Goal: Transaction & Acquisition: Purchase product/service

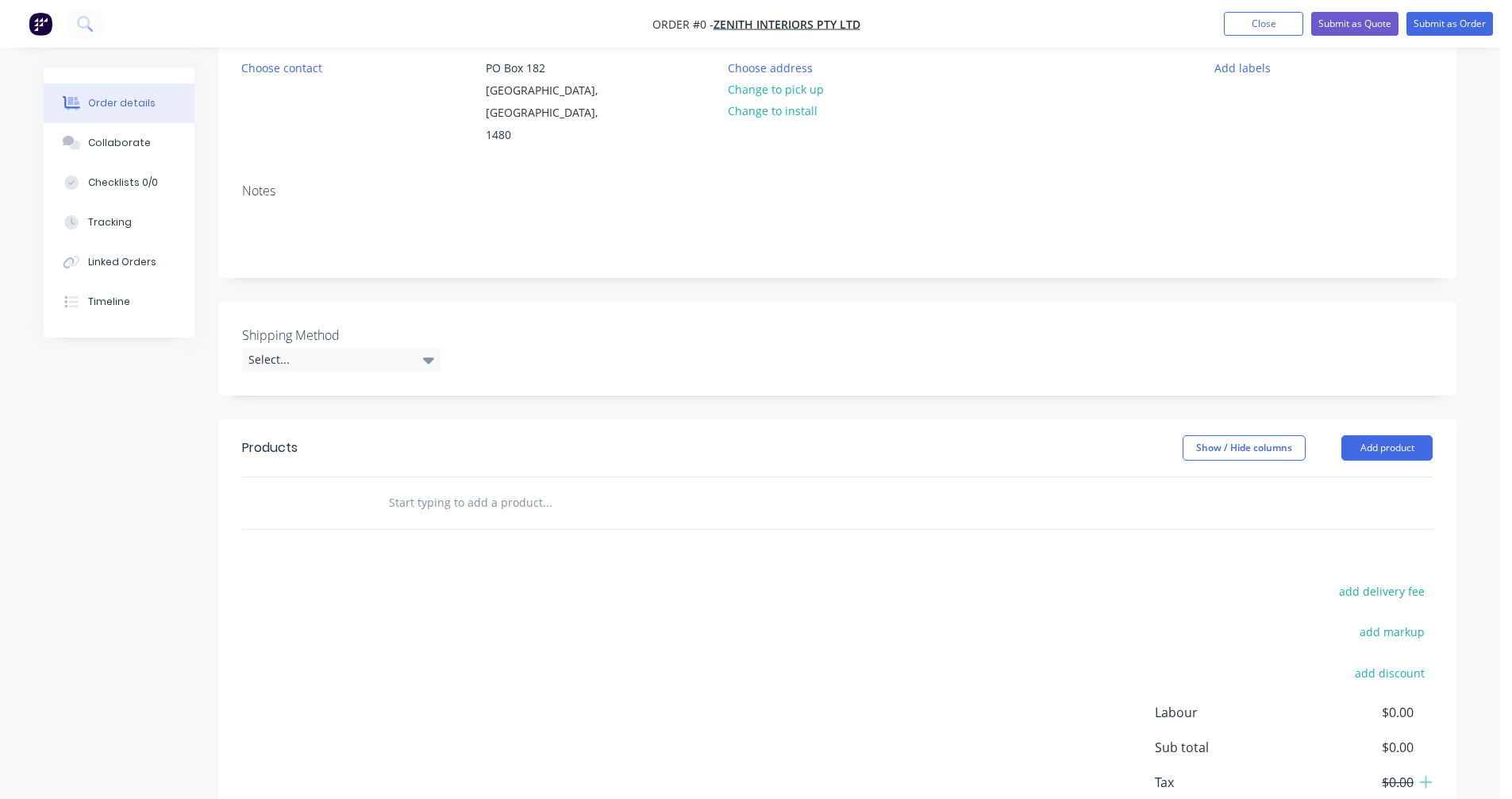
scroll to position [239, 0]
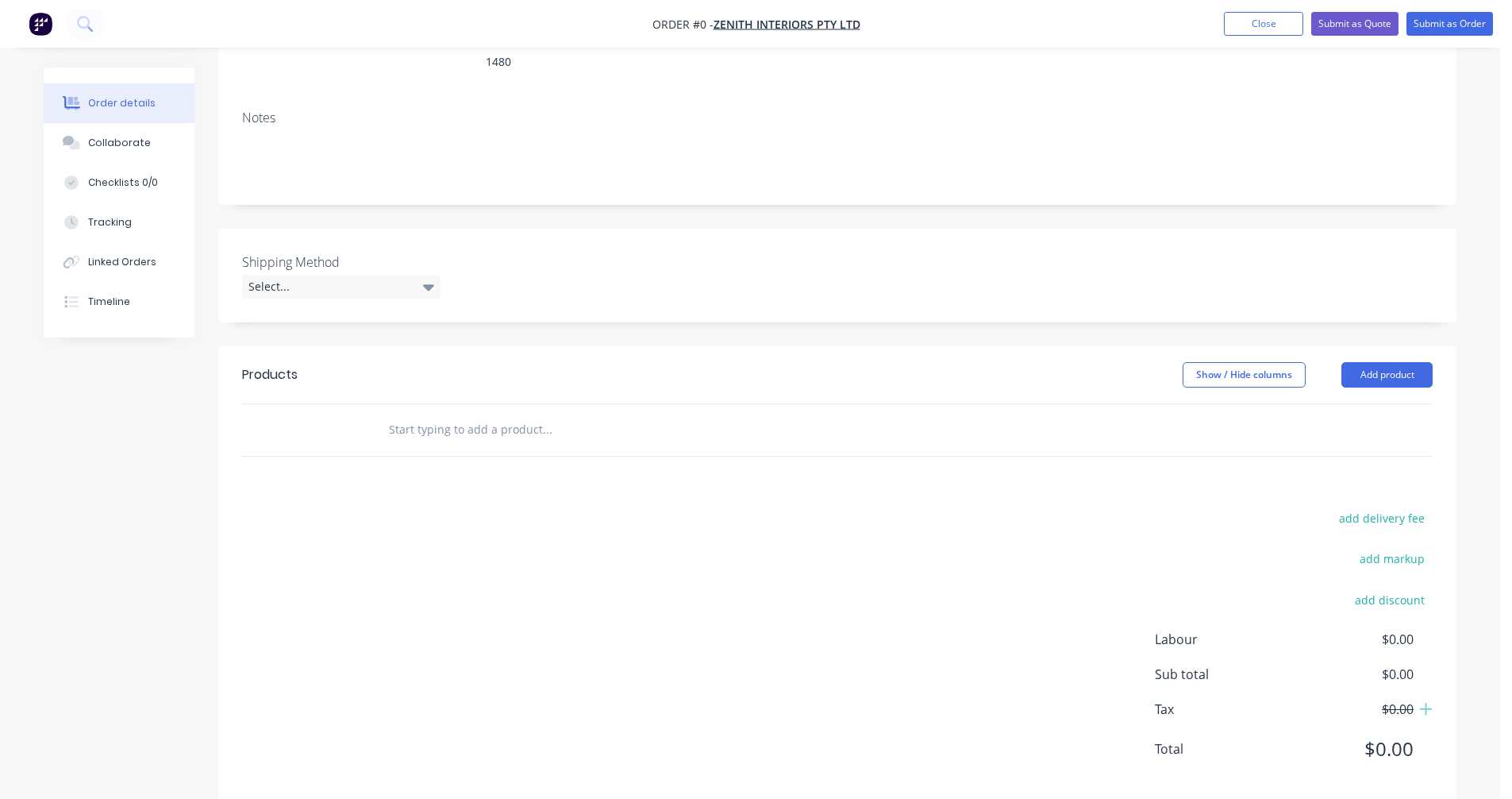
click at [431, 413] on input "text" at bounding box center [546, 429] width 317 height 32
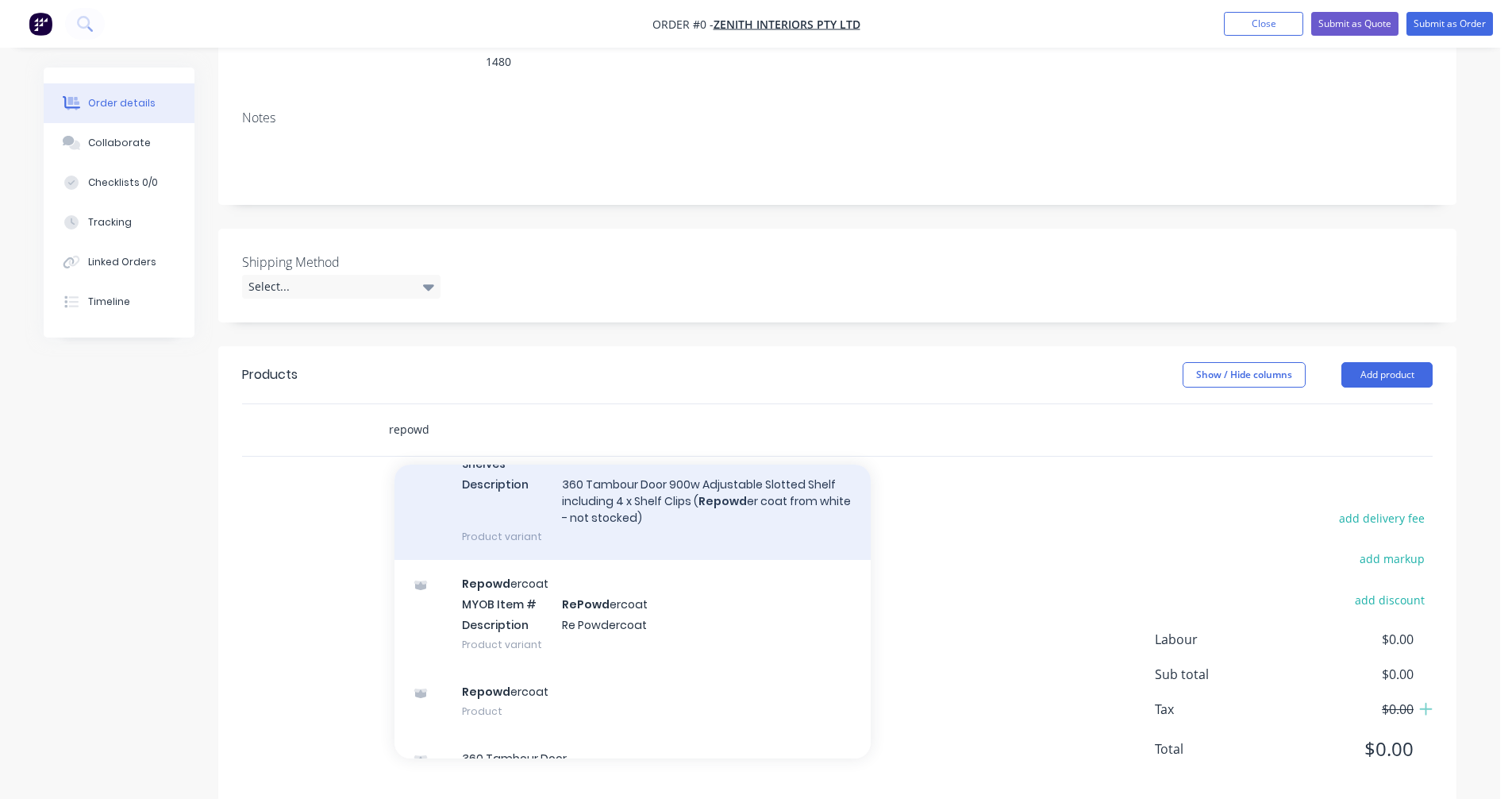
scroll to position [476, 0]
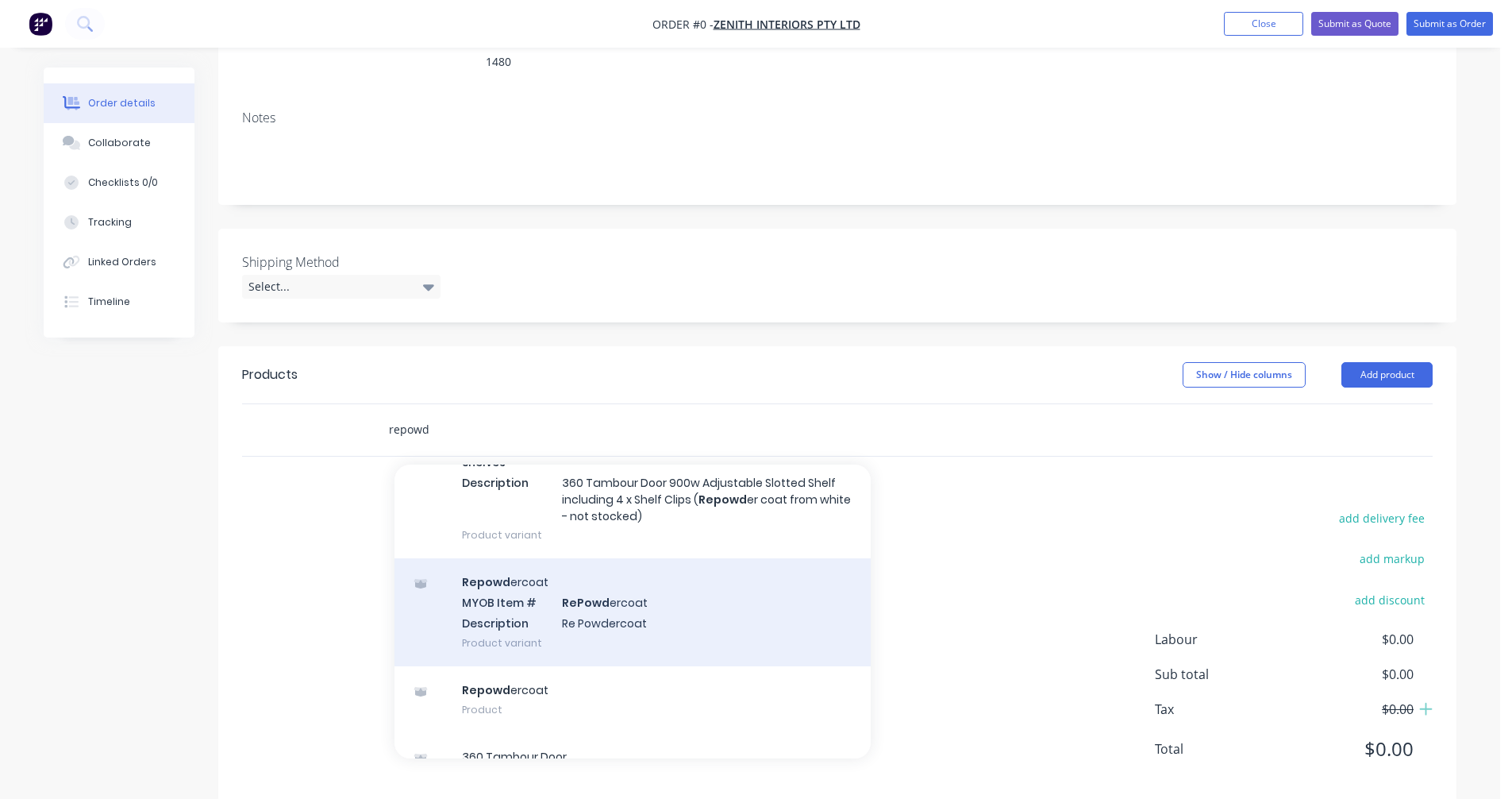
type input "repowd"
click at [638, 599] on div "Repowd ercoat MYOB Item # RePowd ercoat Description Re Powdercoat Product varia…" at bounding box center [632, 611] width 476 height 107
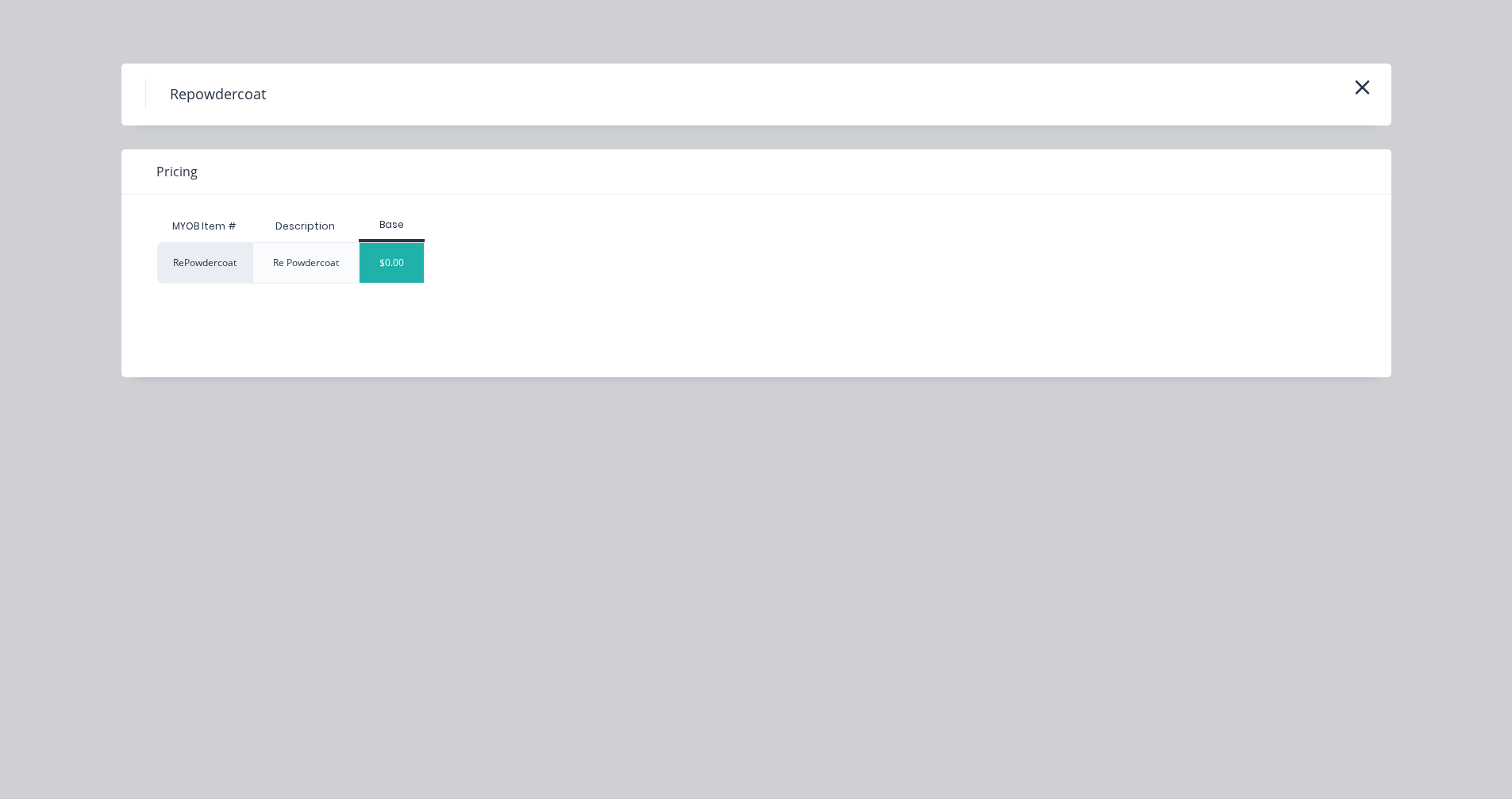
click at [385, 258] on div "$0.00" at bounding box center [391, 263] width 64 height 40
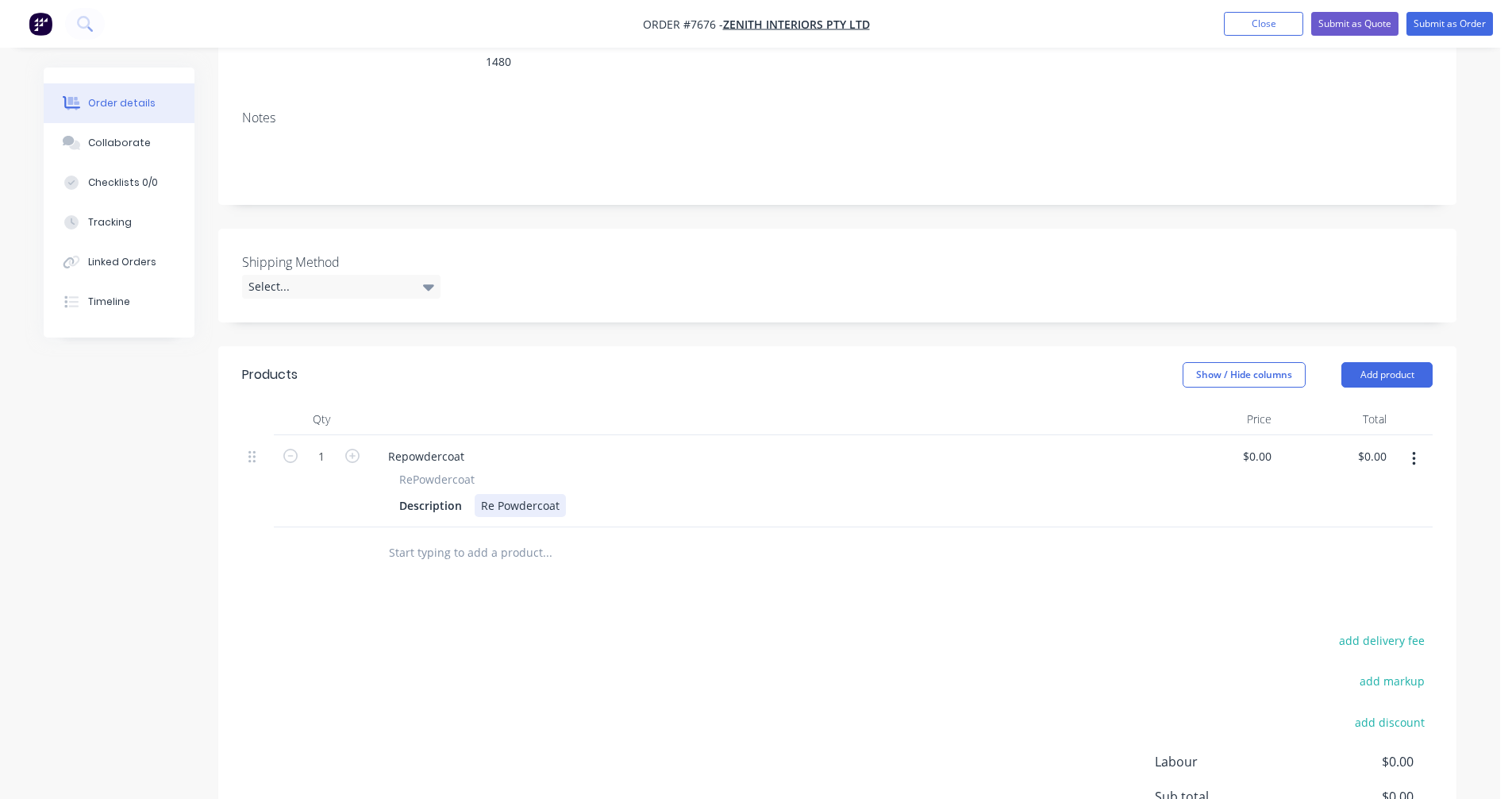
click at [559, 494] on div "Re Powdercoat" at bounding box center [520, 505] width 91 height 23
type input "$61.70"
click at [758, 494] on div "Re Powdercoat Caesar Arm Chair Frame as per image" at bounding box center [622, 505] width 297 height 23
type input "$61.70"
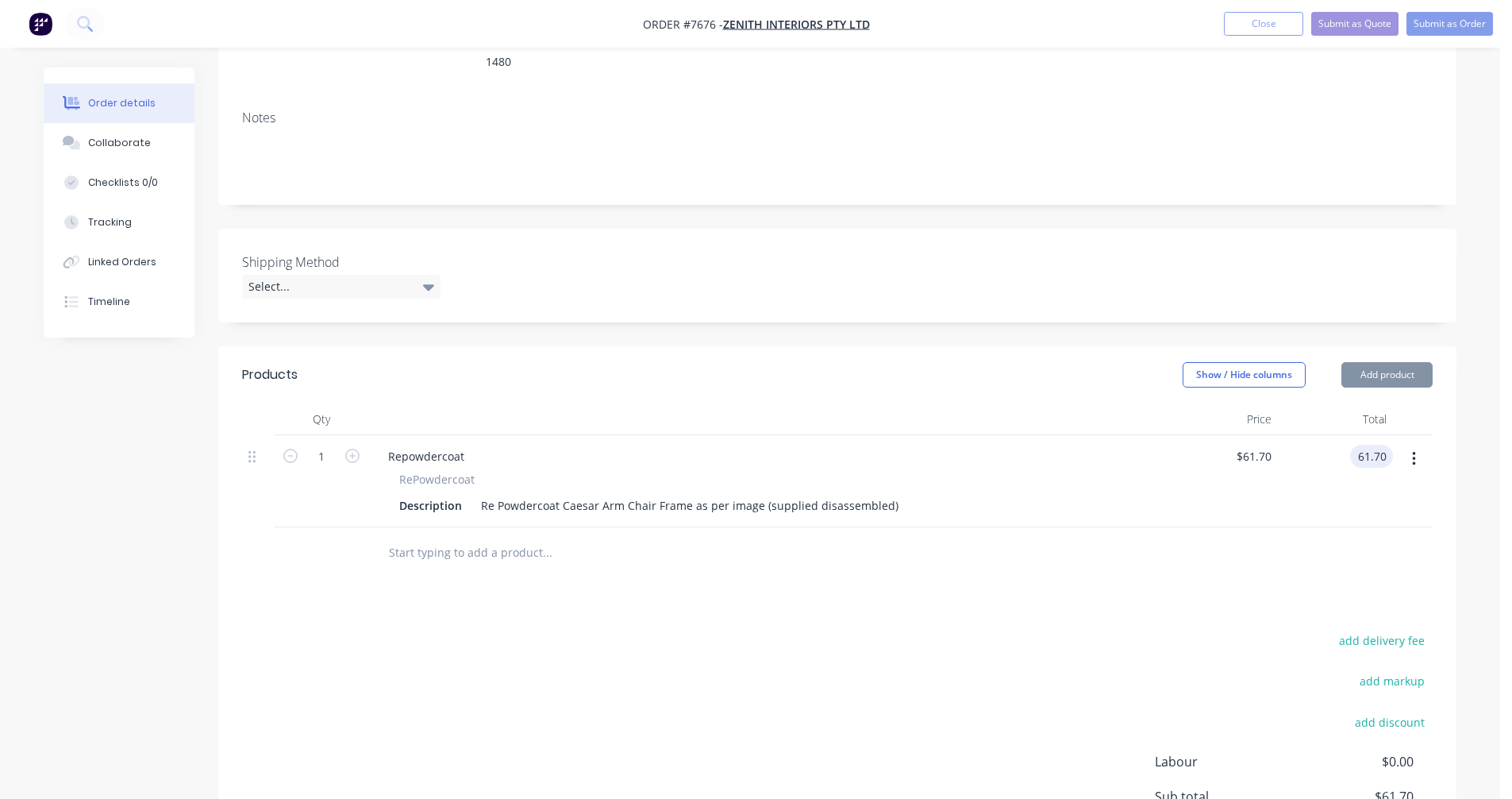
type input "$61.70"
click at [329, 444] on input "1" at bounding box center [321, 456] width 41 height 24
type input "10"
type input "$617.00"
click at [467, 537] on input "text" at bounding box center [546, 553] width 317 height 32
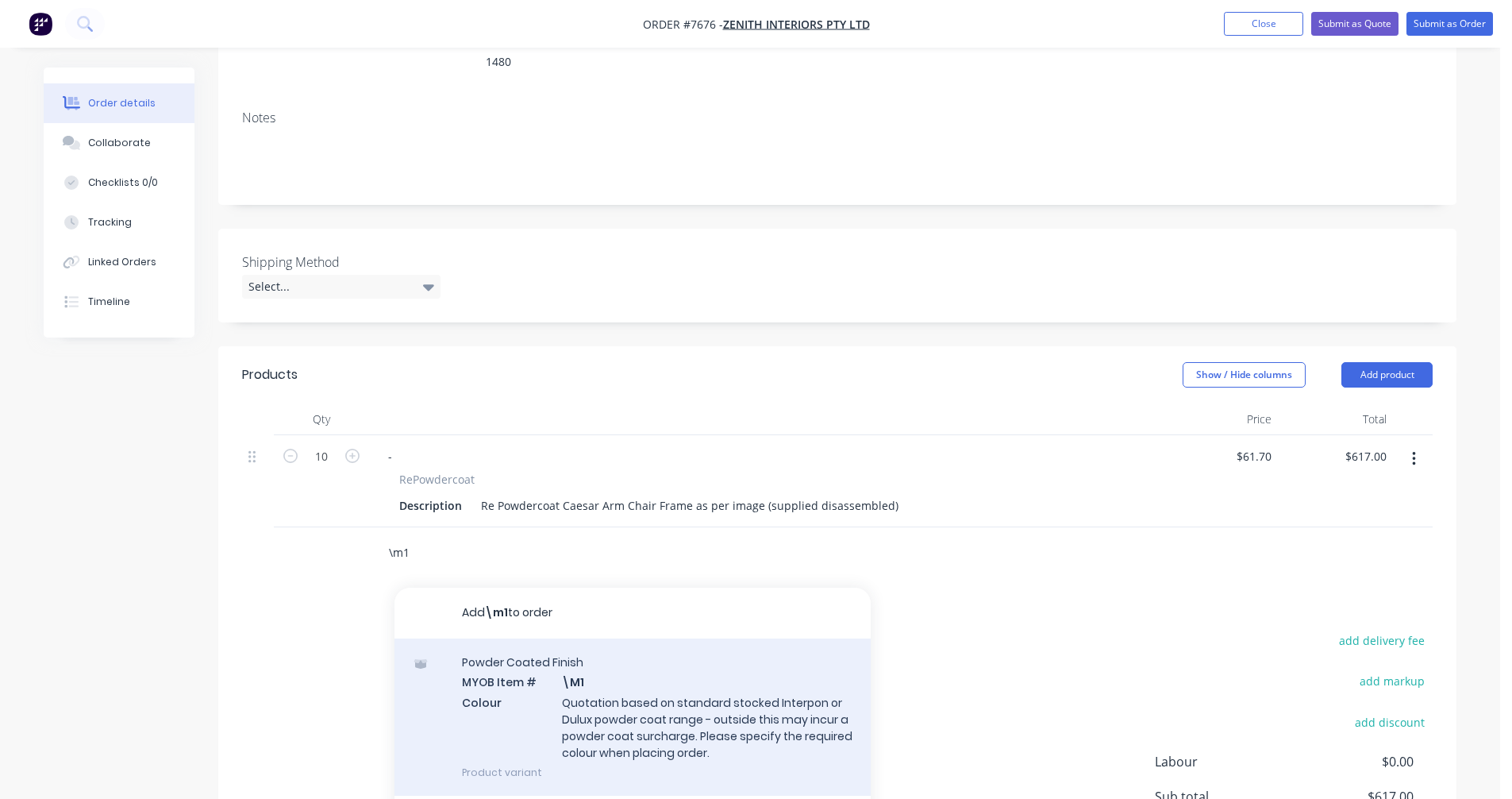
type input "\m1"
click at [633, 695] on div "Powder Coated Finish MYOB Item # \M1 Colour Quotation based on standard stocked…" at bounding box center [632, 717] width 476 height 157
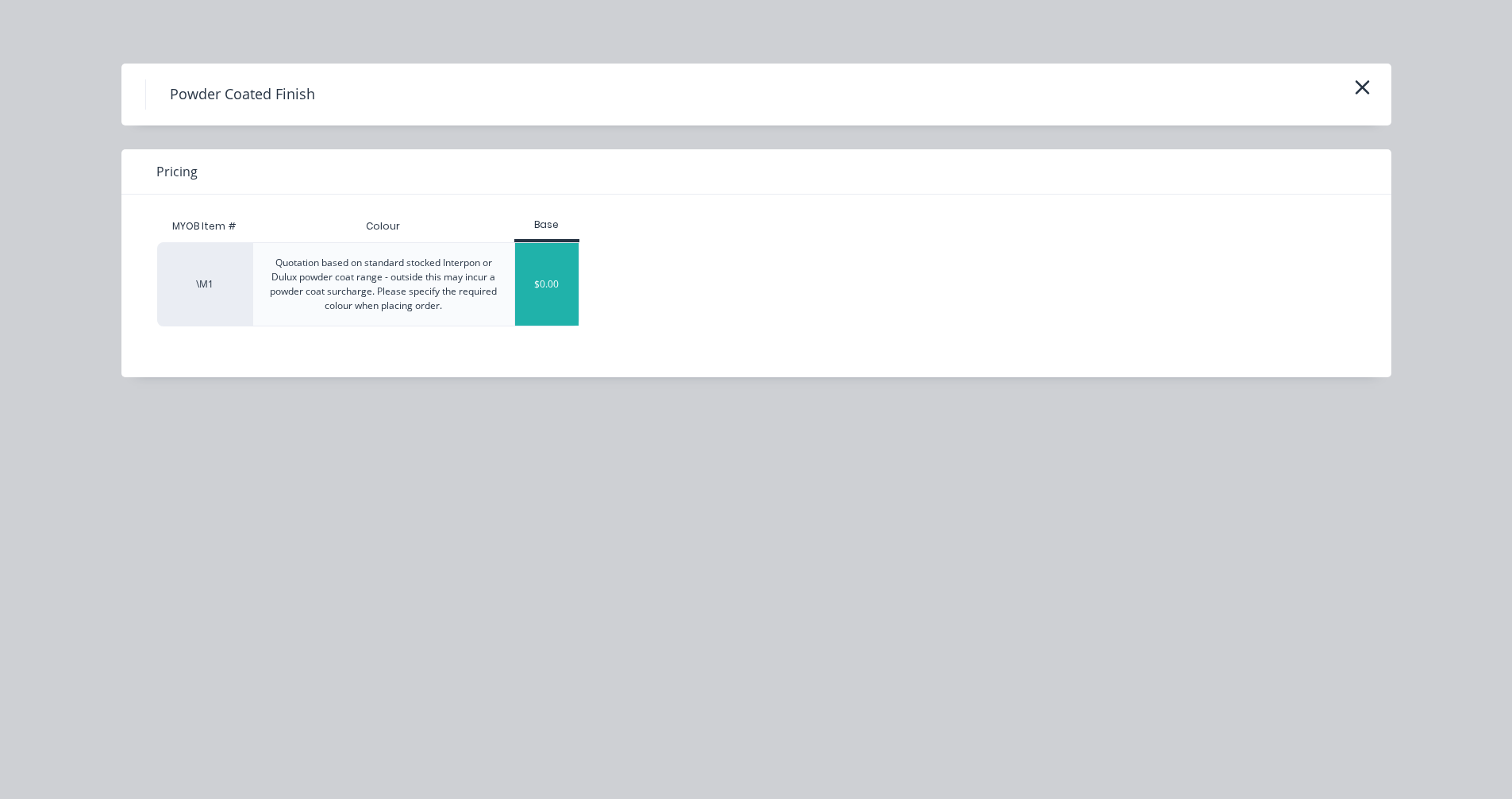
click at [548, 281] on div "$0.00" at bounding box center [547, 285] width 64 height 83
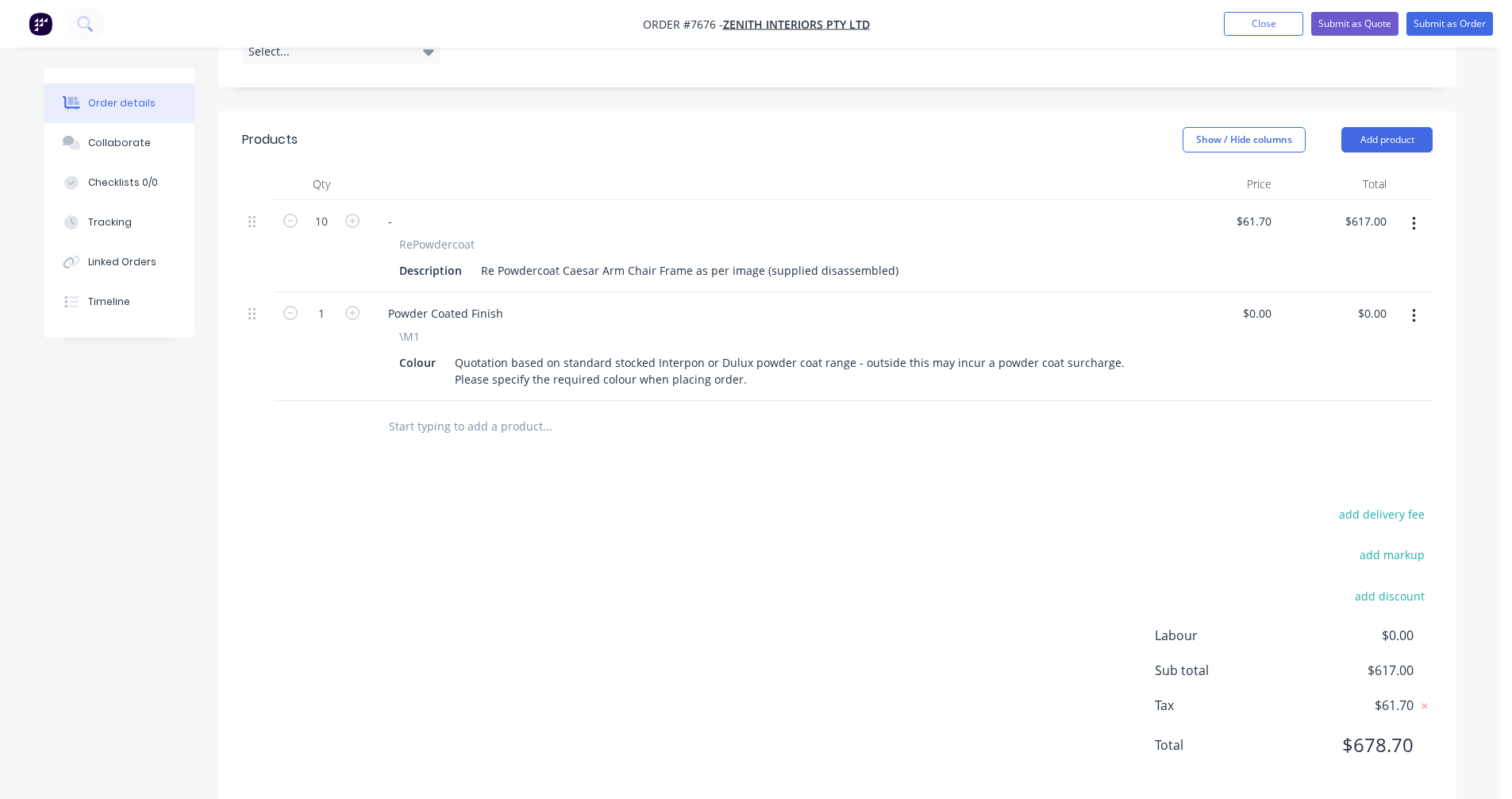
scroll to position [475, 0]
click at [454, 409] on input "text" at bounding box center [546, 425] width 317 height 32
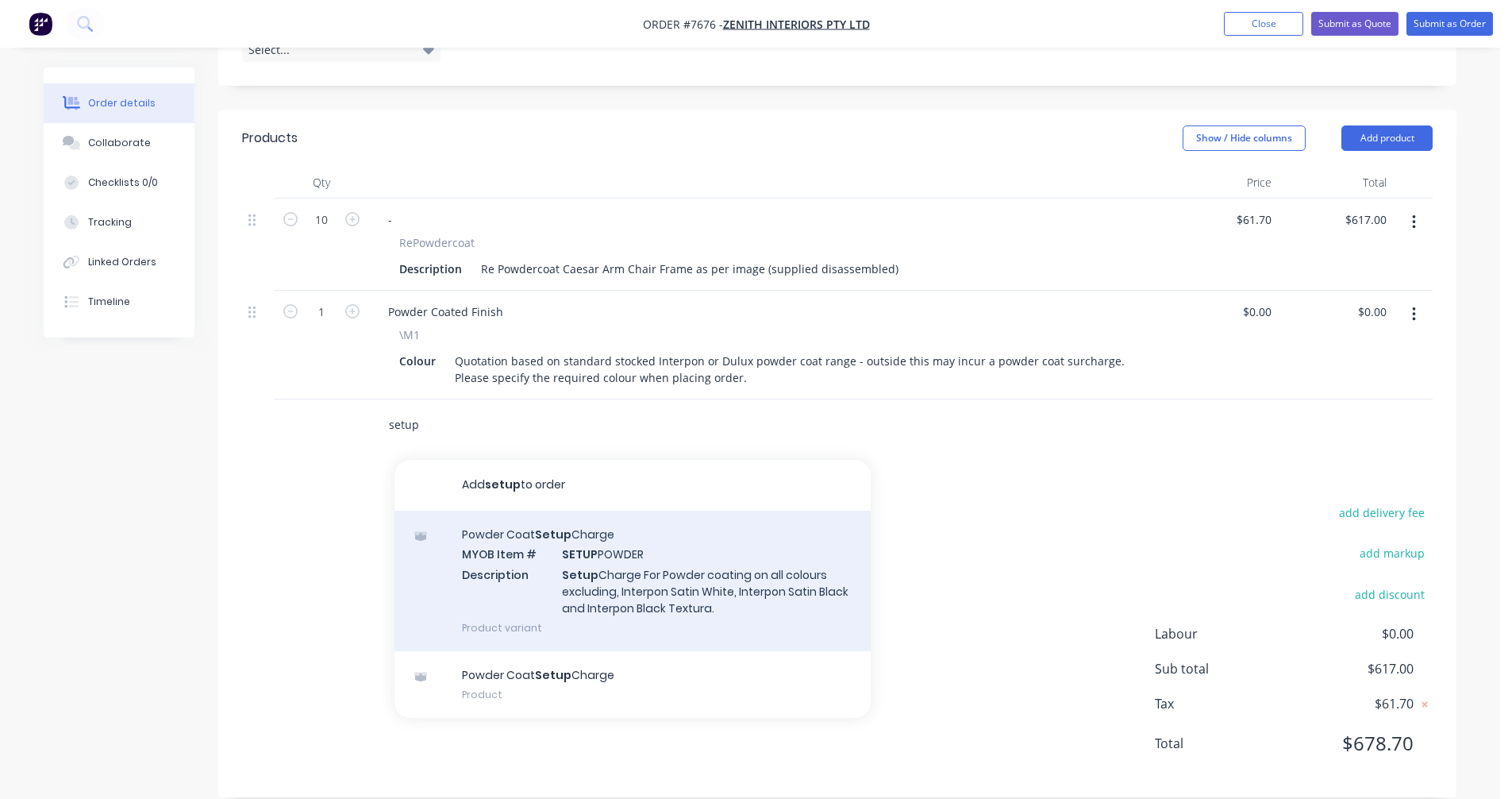
type input "setup"
click at [619, 562] on div "Powder Coat Setup Charge MYOB Item # SETUP POWDER Description Setup Charge For …" at bounding box center [632, 580] width 476 height 141
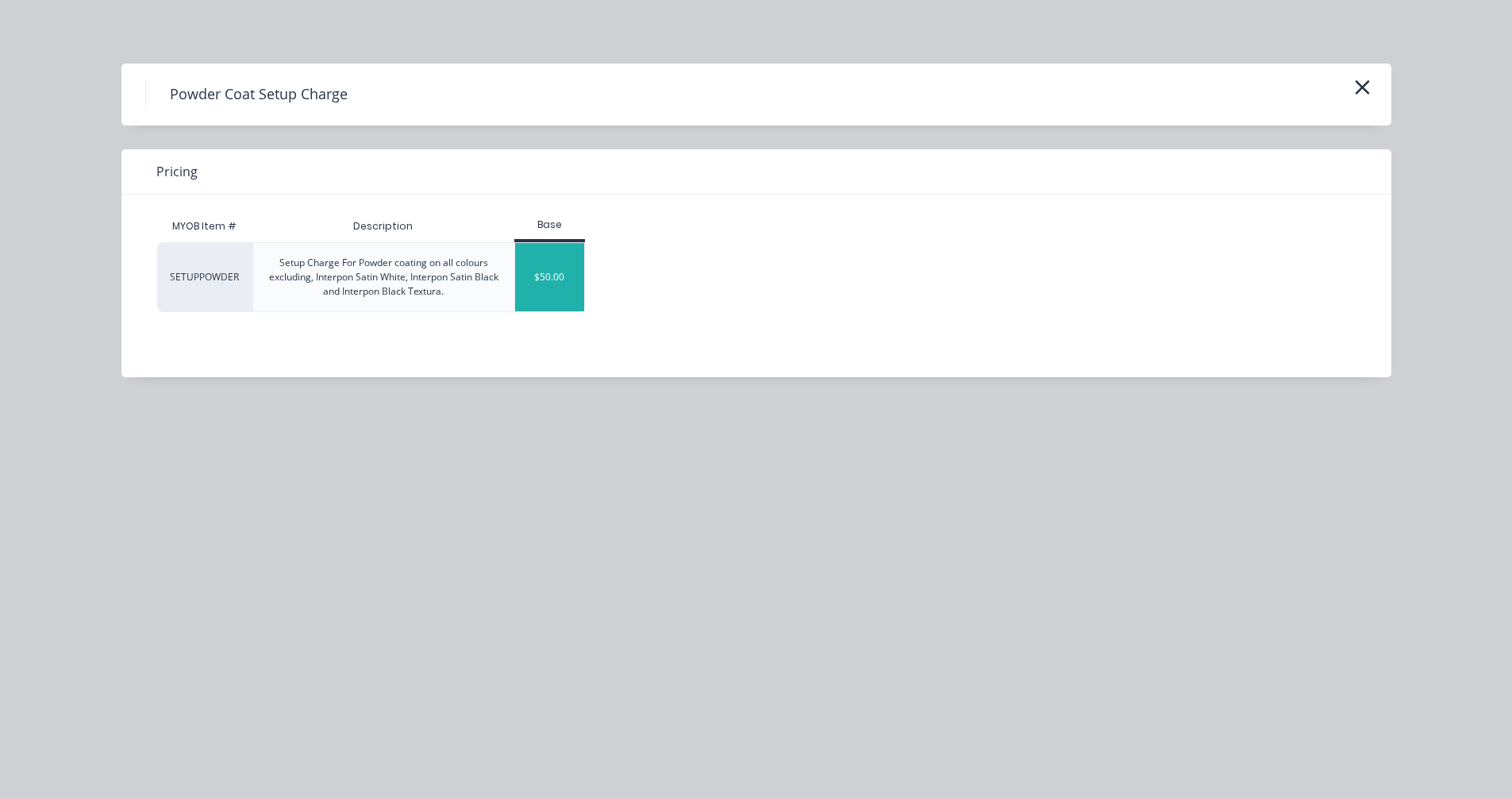
click at [548, 285] on div "$50.00" at bounding box center [549, 277] width 69 height 68
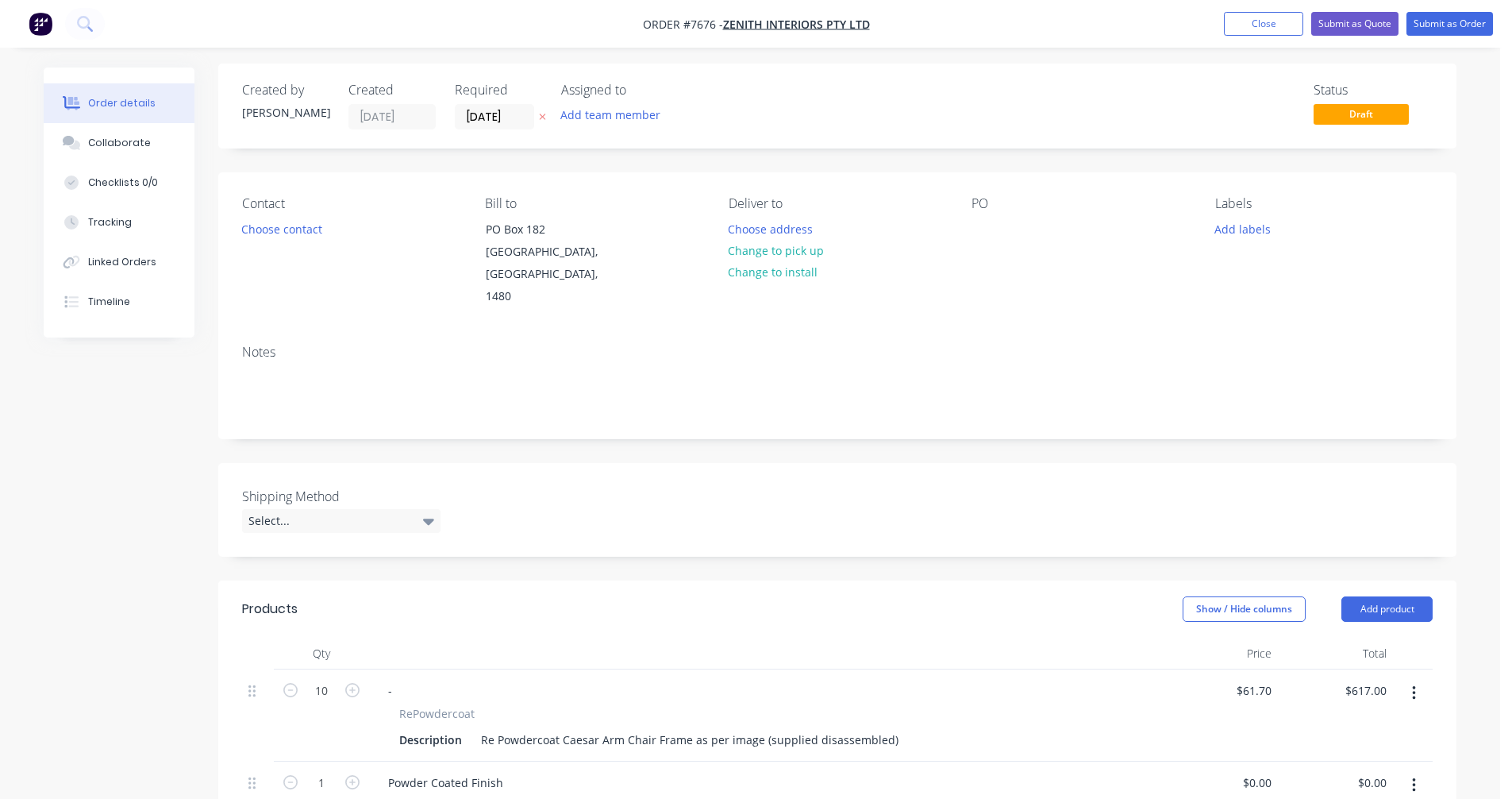
scroll to position [0, 0]
click at [1348, 21] on button "Submit as Quote" at bounding box center [1355, 24] width 87 height 24
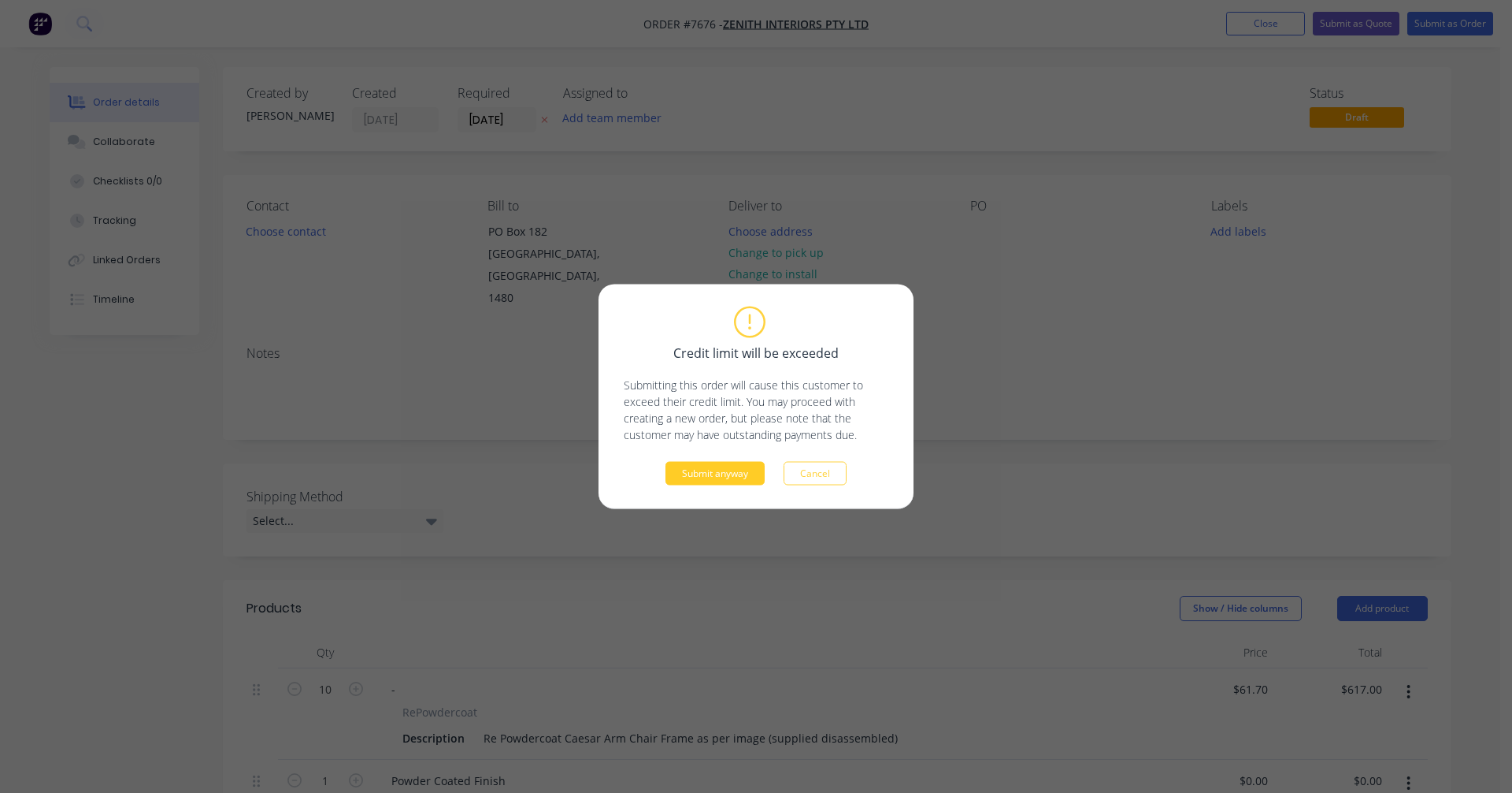
click at [721, 467] on button "Submit anyway" at bounding box center [715, 473] width 99 height 24
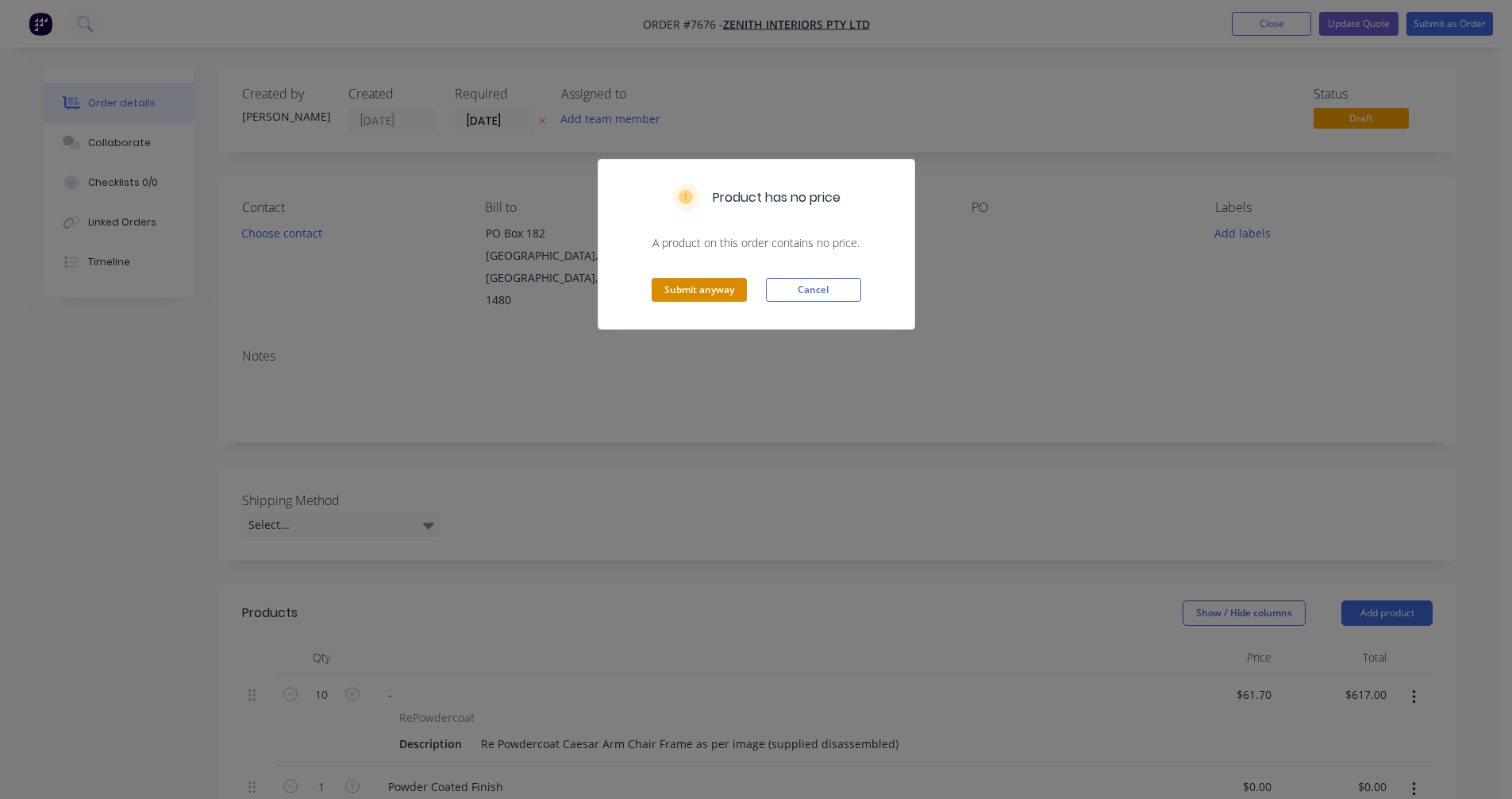
click at [711, 286] on button "Submit anyway" at bounding box center [700, 290] width 95 height 24
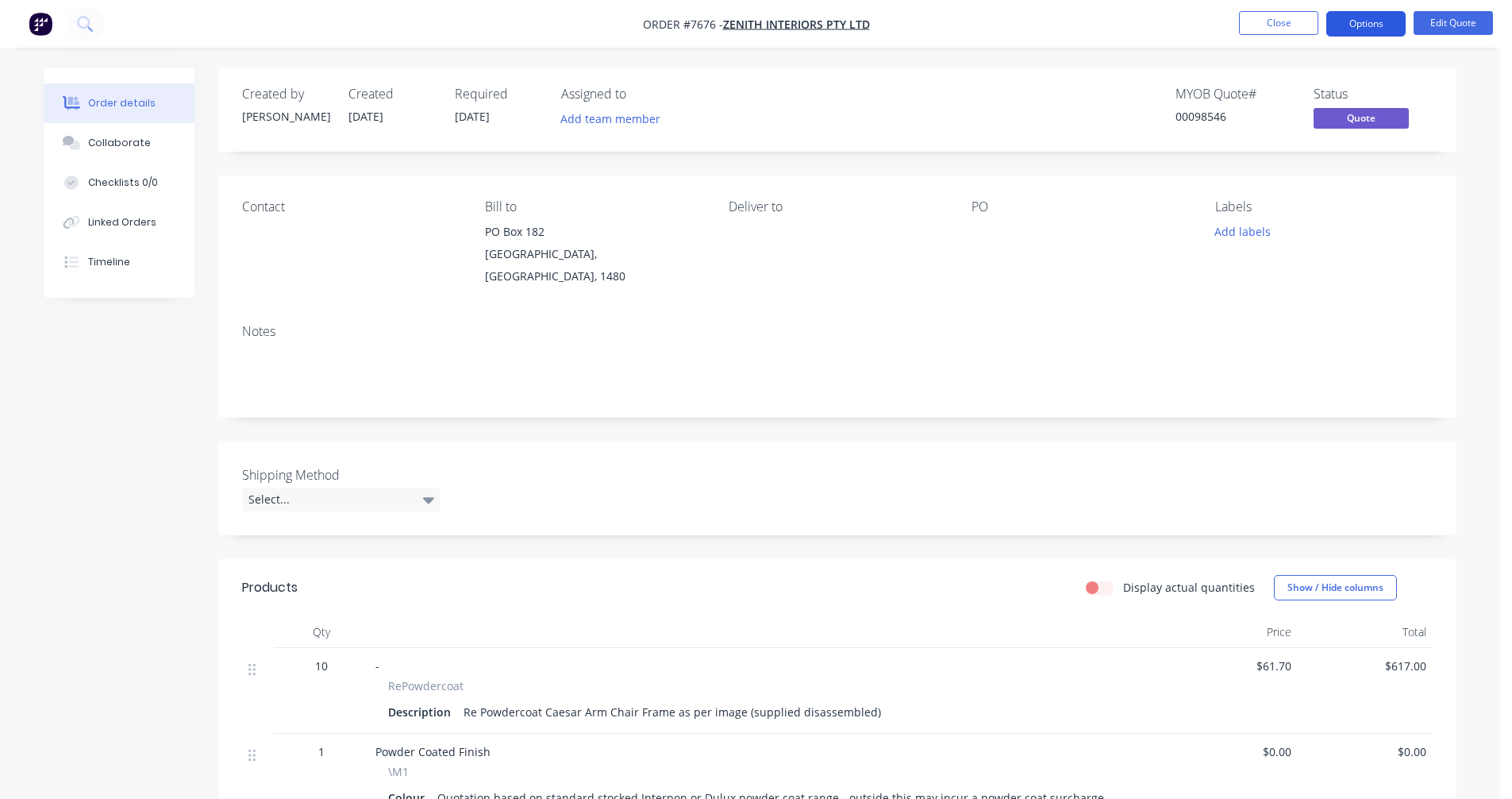
click at [1379, 18] on button "Options" at bounding box center [1367, 24] width 79 height 25
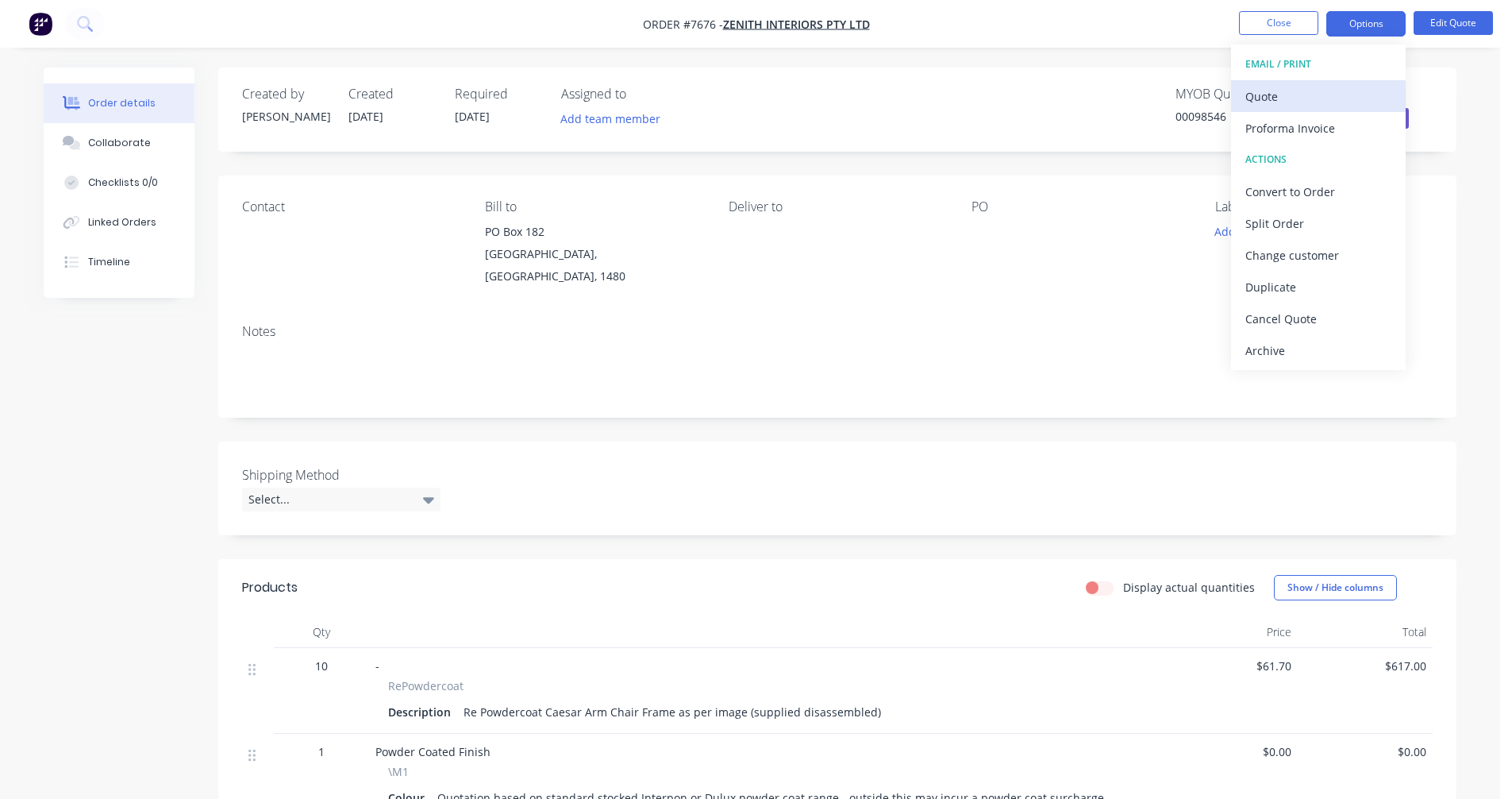
click at [1290, 90] on div "Quote" at bounding box center [1319, 96] width 146 height 23
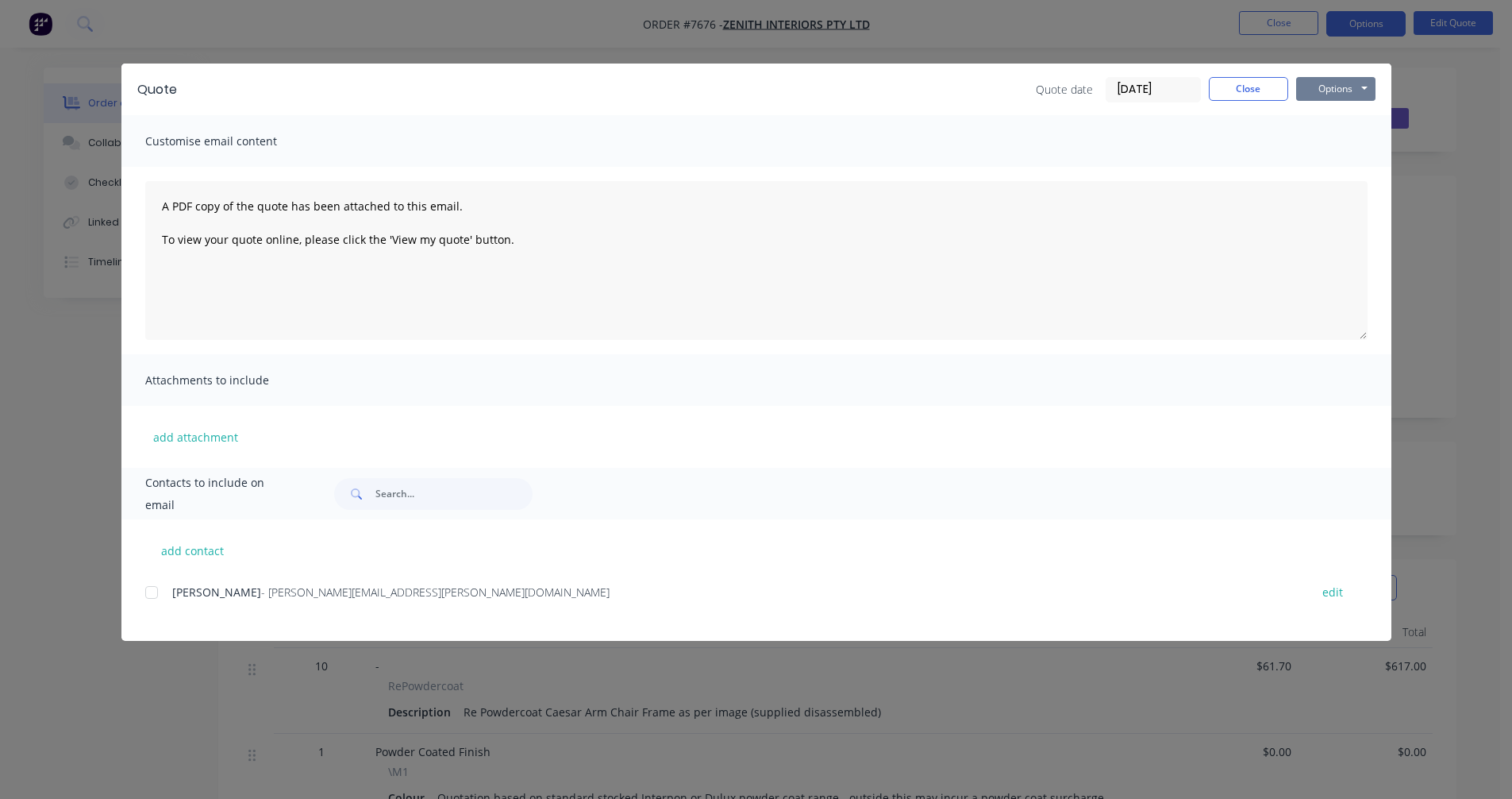
click at [1329, 86] on button "Options" at bounding box center [1336, 89] width 79 height 24
click at [1337, 113] on button "Preview" at bounding box center [1347, 117] width 102 height 26
click at [1307, 140] on div "Customise email content" at bounding box center [757, 141] width 1270 height 52
click at [1260, 97] on button "Close" at bounding box center [1249, 89] width 79 height 24
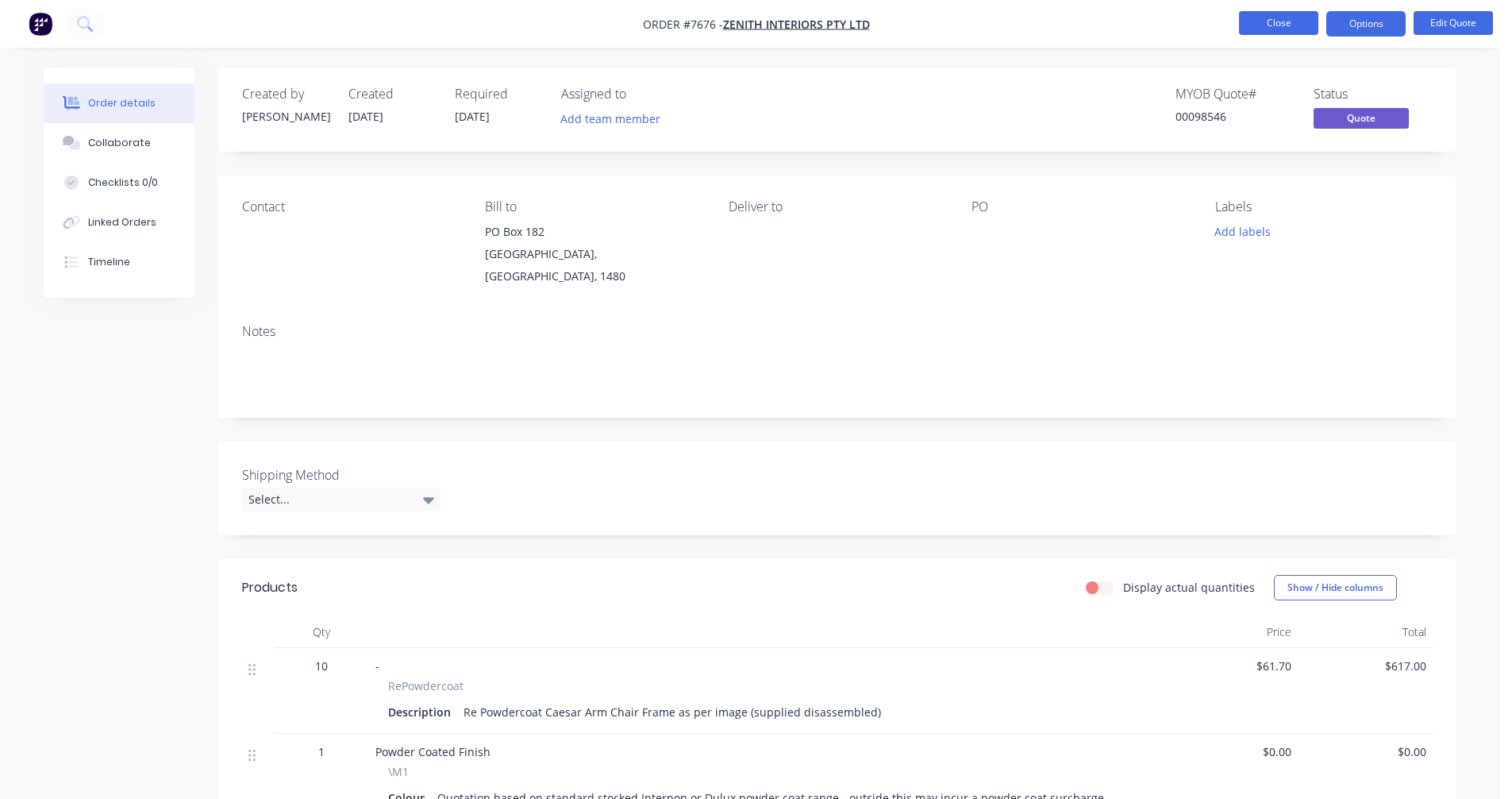
click at [1269, 29] on button "Close" at bounding box center [1279, 23] width 79 height 24
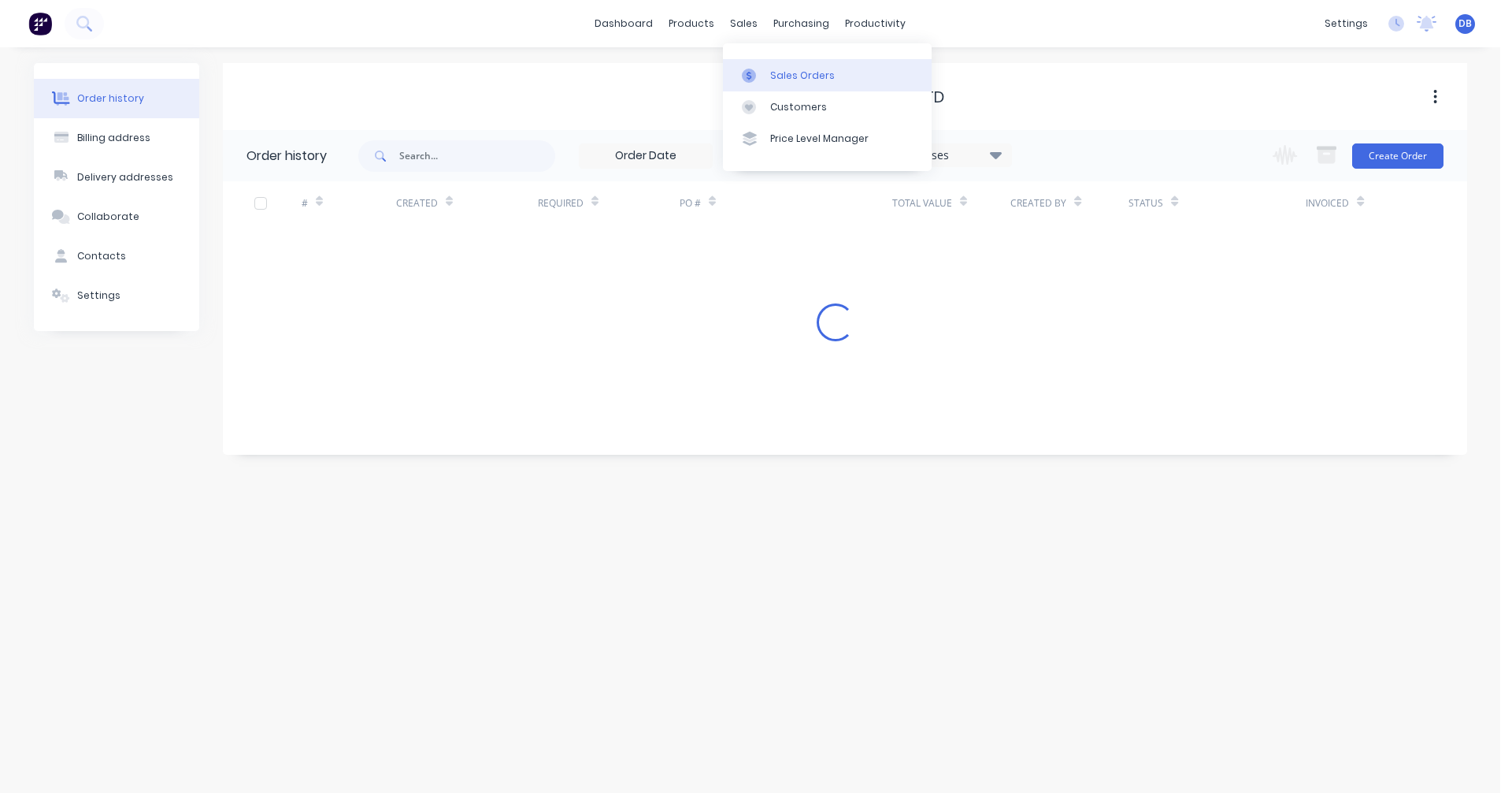
click at [772, 72] on div "Sales Orders" at bounding box center [803, 76] width 65 height 14
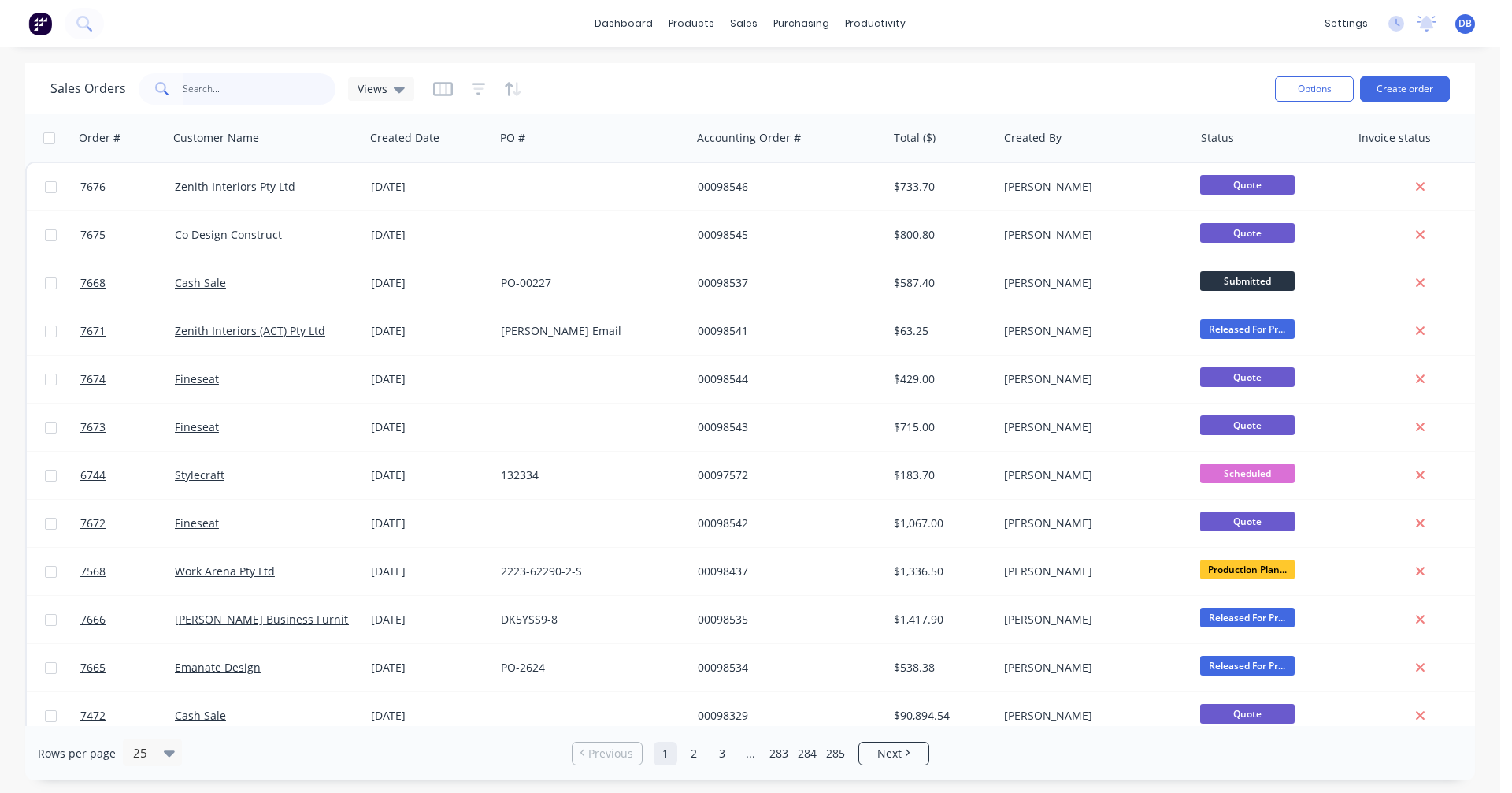
click at [233, 92] on input "text" at bounding box center [259, 89] width 154 height 32
type input "98462"
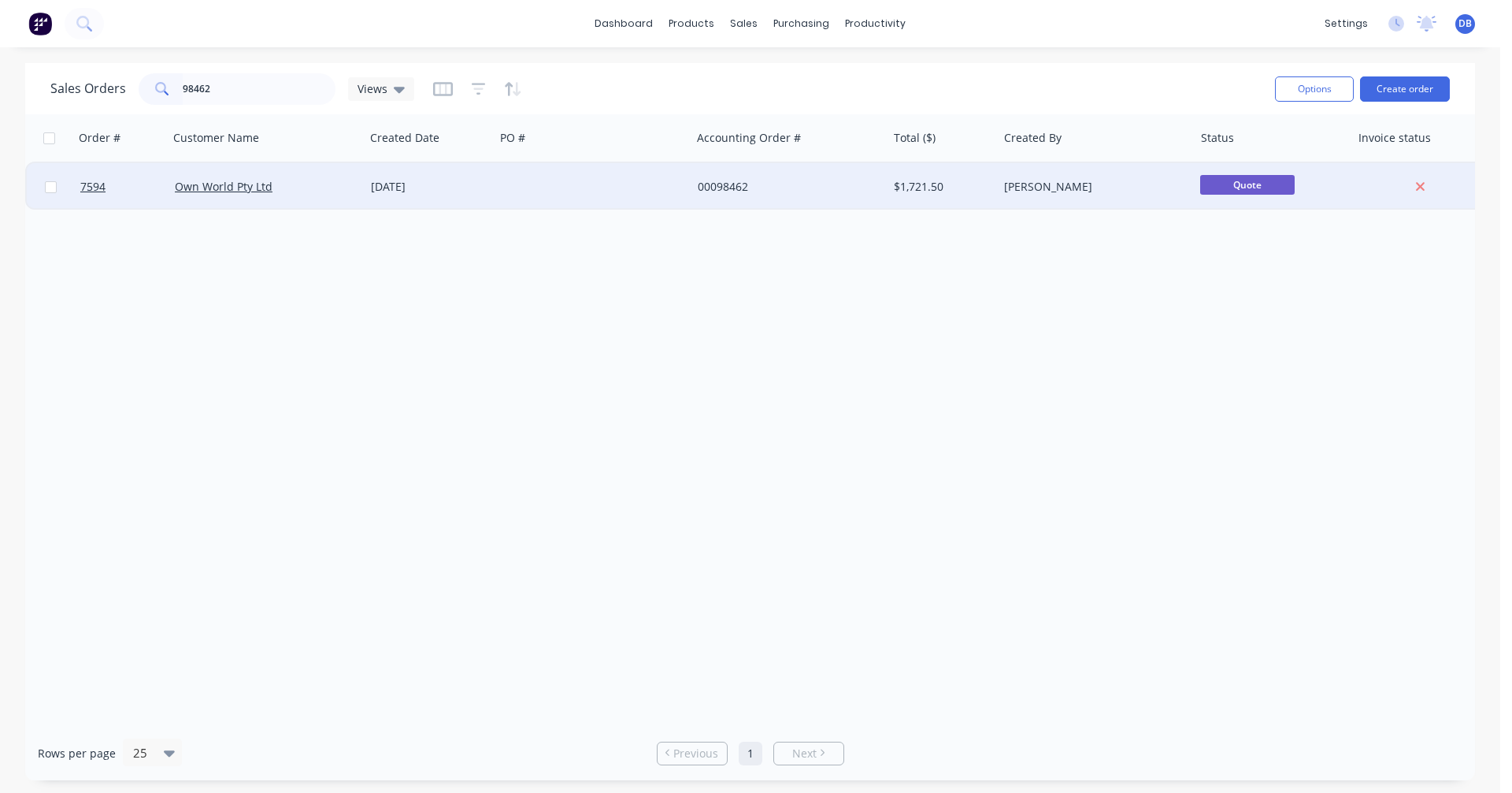
click at [405, 188] on div "[DATE]" at bounding box center [429, 187] width 118 height 16
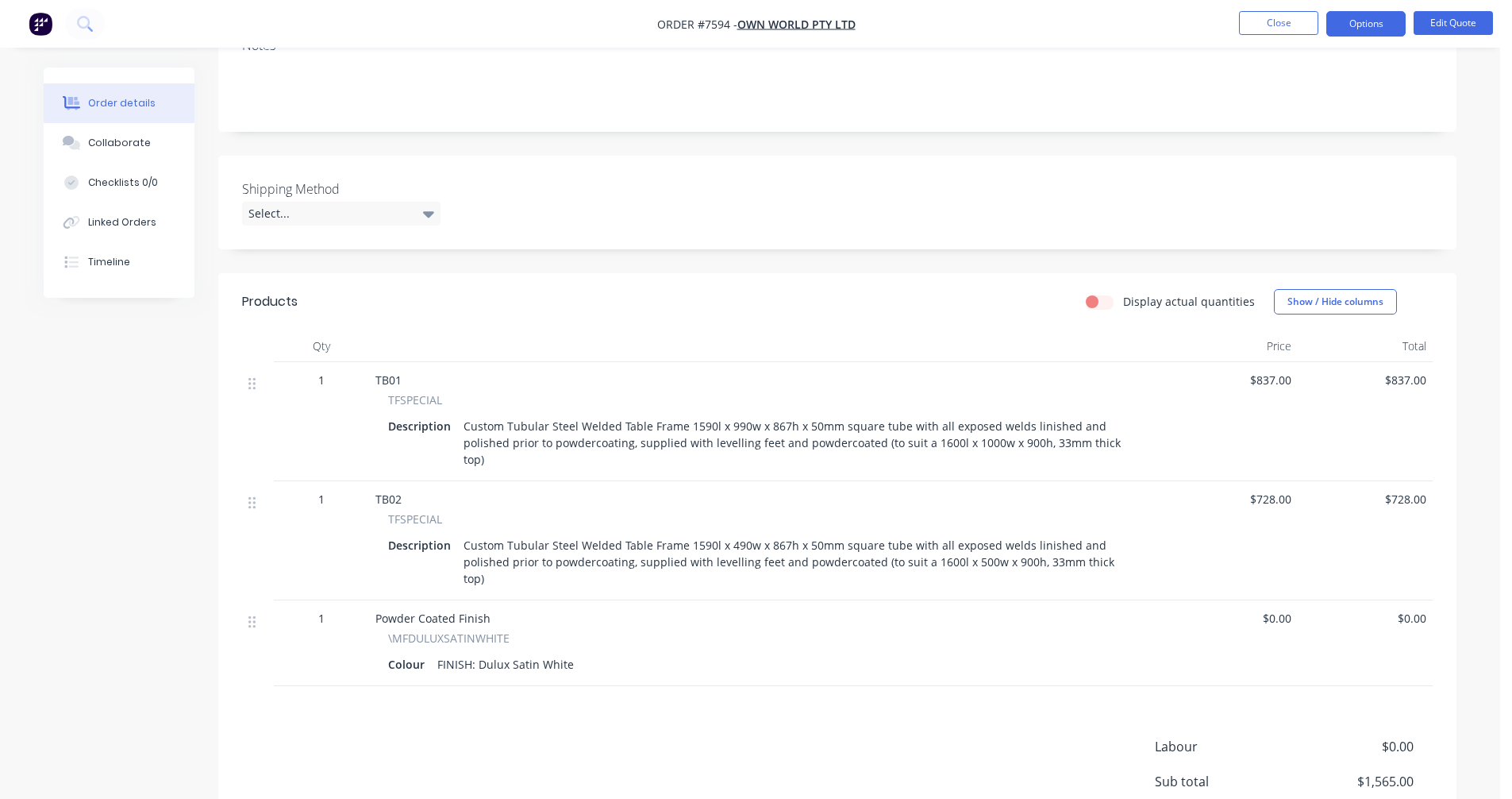
scroll to position [317, 0]
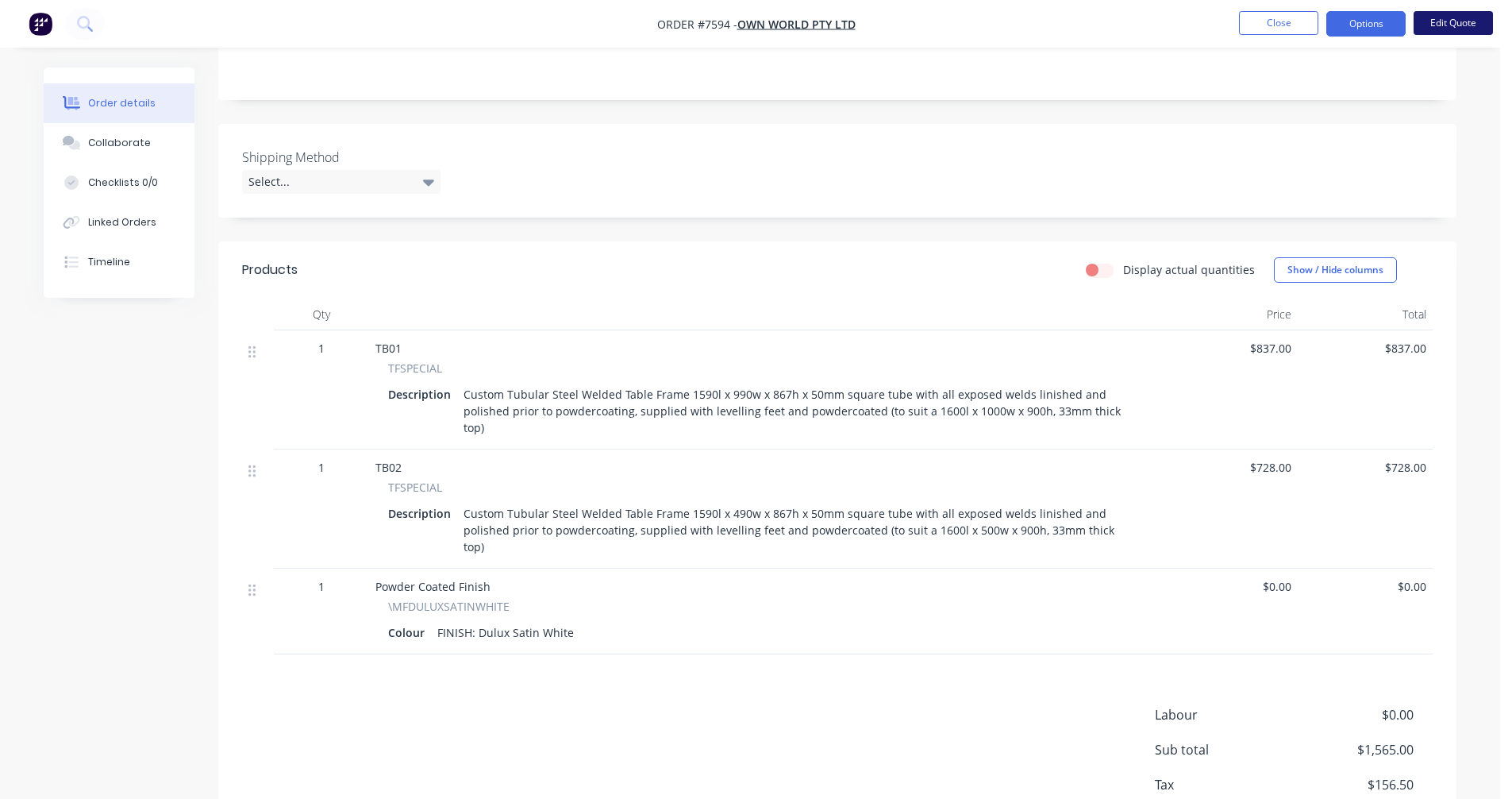
click at [1469, 23] on button "Edit Quote" at bounding box center [1453, 23] width 79 height 24
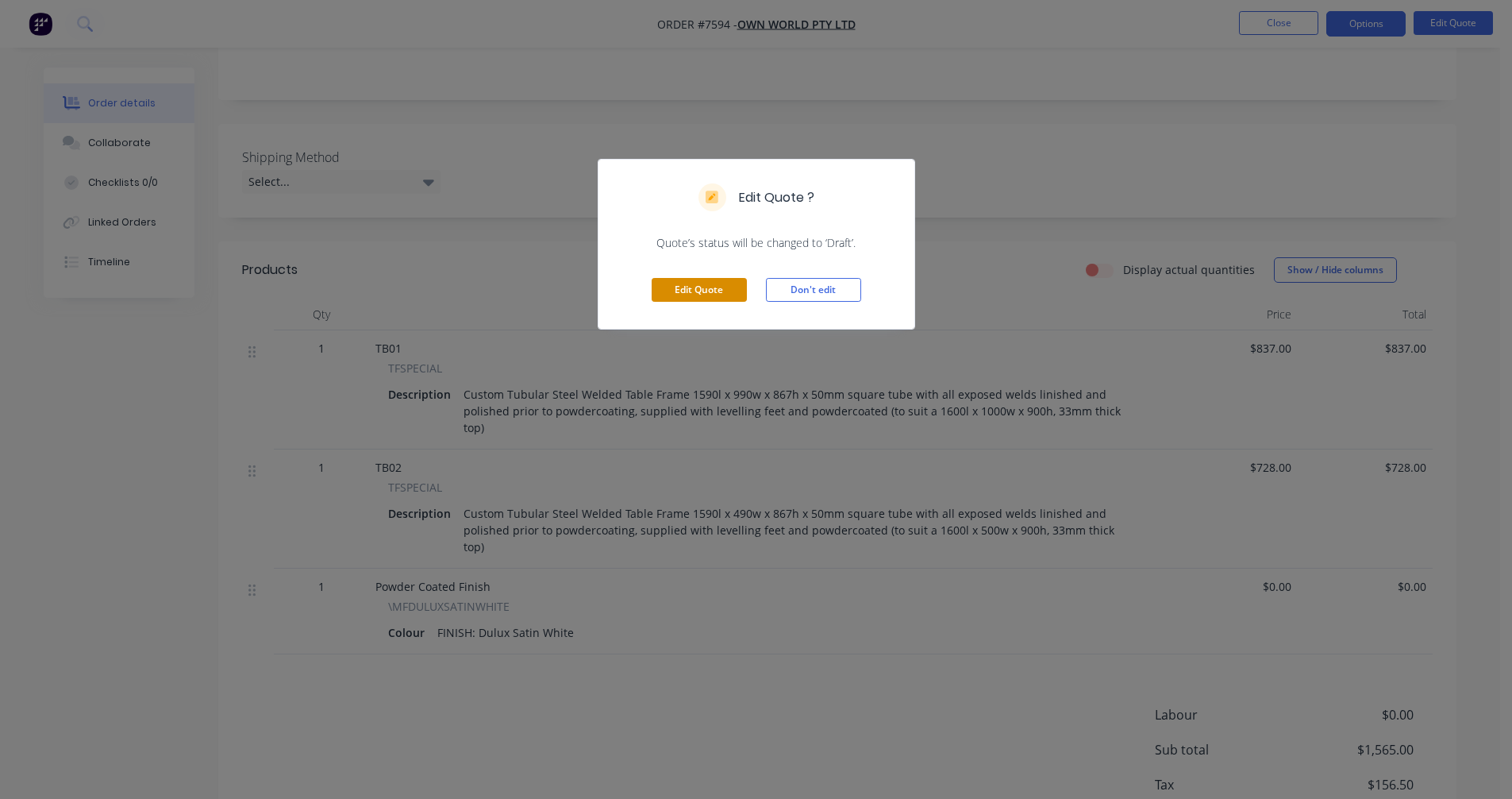
click at [704, 293] on button "Edit Quote" at bounding box center [700, 290] width 95 height 24
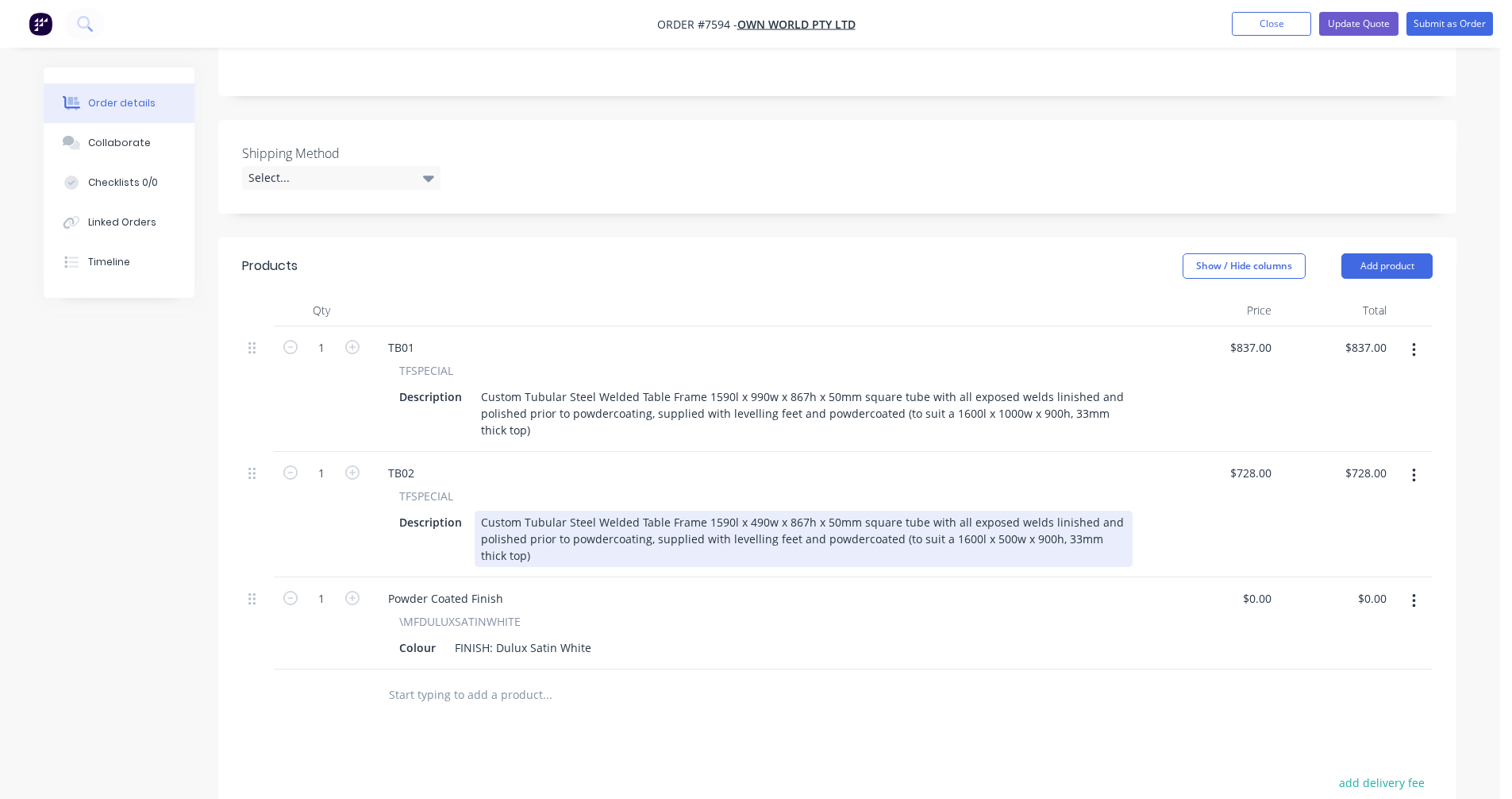
scroll to position [397, 0]
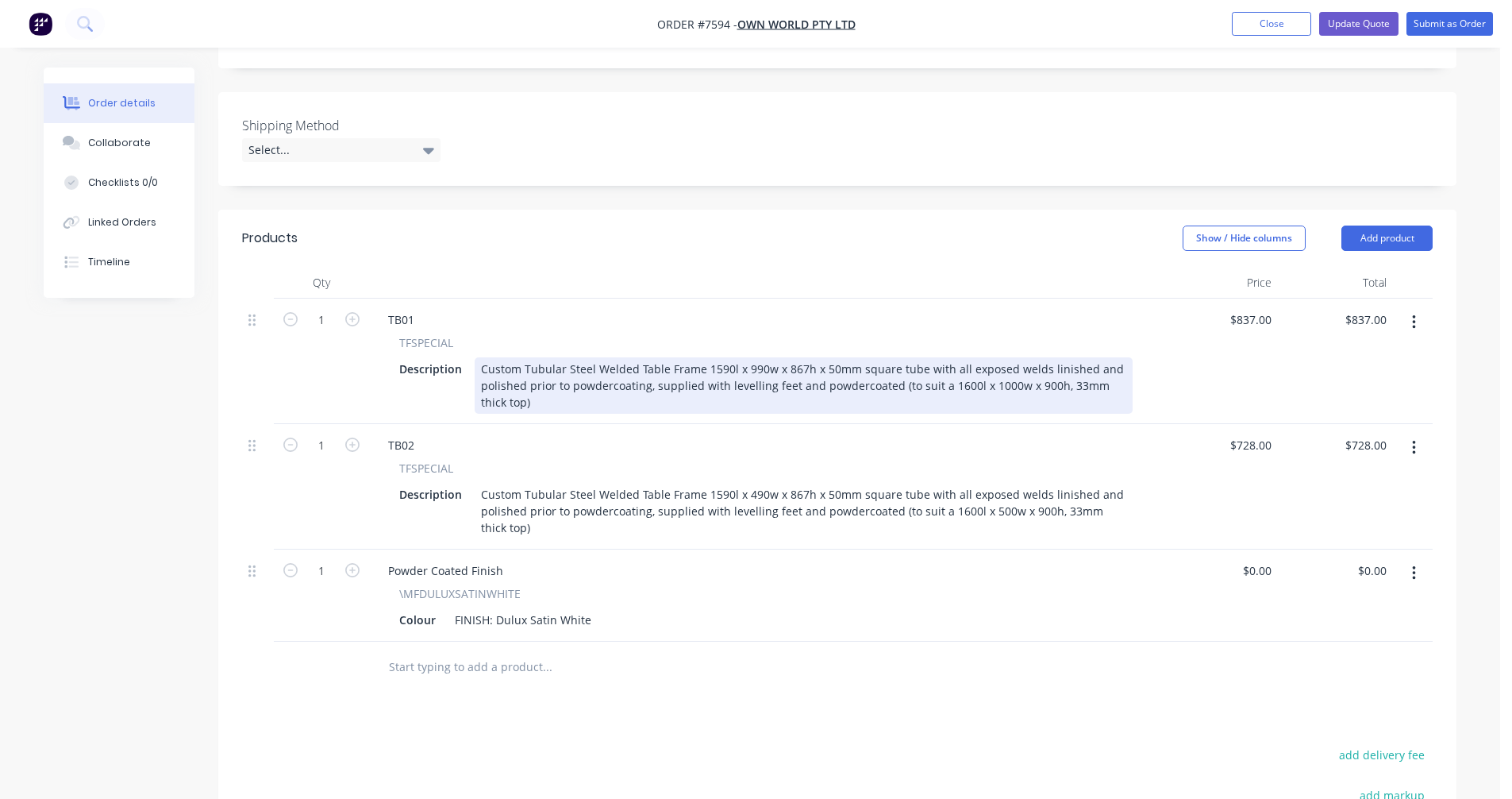
click at [715, 357] on div "Custom Tubular Steel Welded Table Frame 1590l x 990w x 867h x 50mm square tube …" at bounding box center [804, 385] width 658 height 56
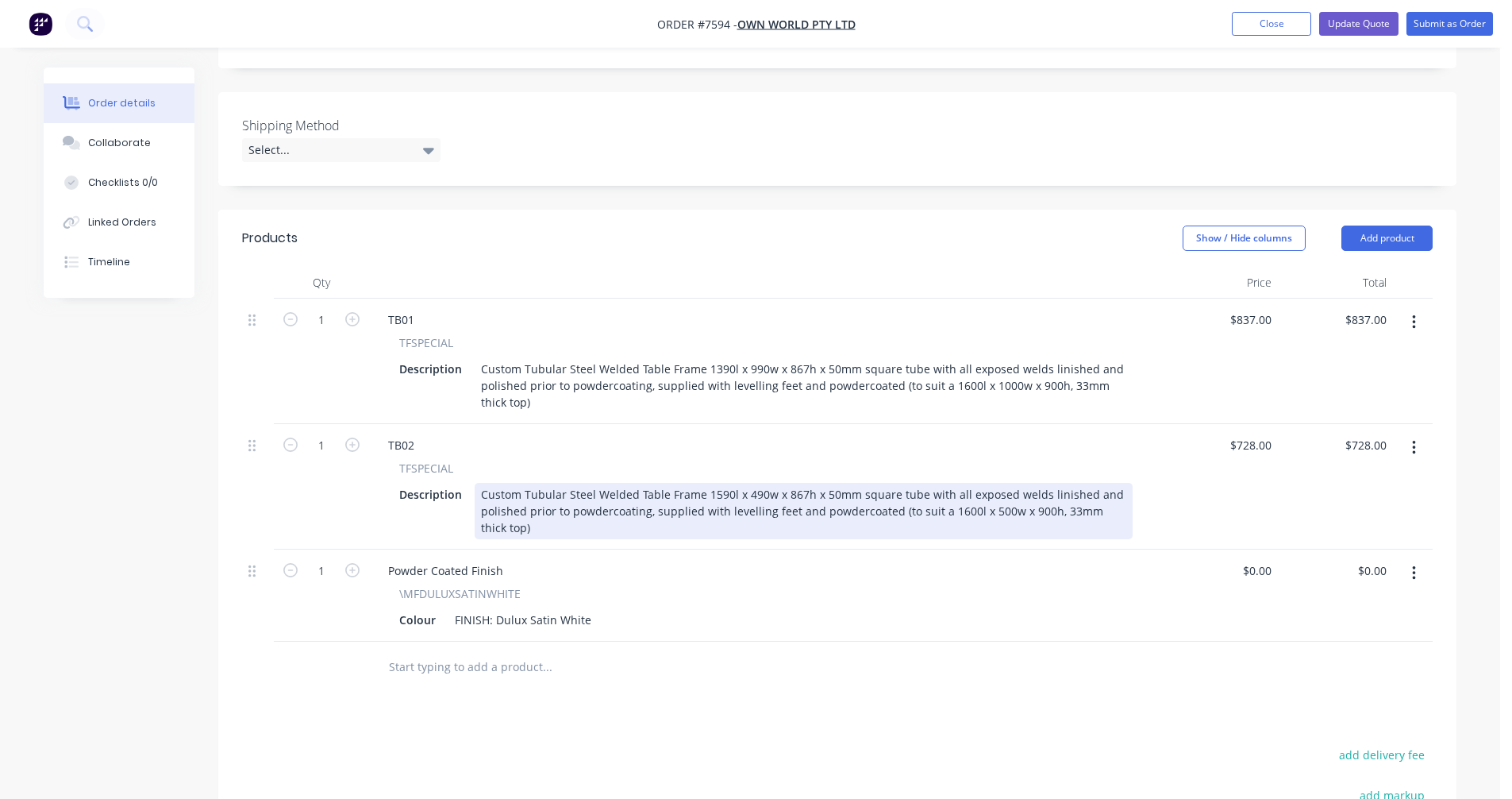
click at [717, 483] on div "Custom Tubular Steel Welded Table Frame 1590l x 490w x 867h x 50mm square tube …" at bounding box center [804, 510] width 658 height 56
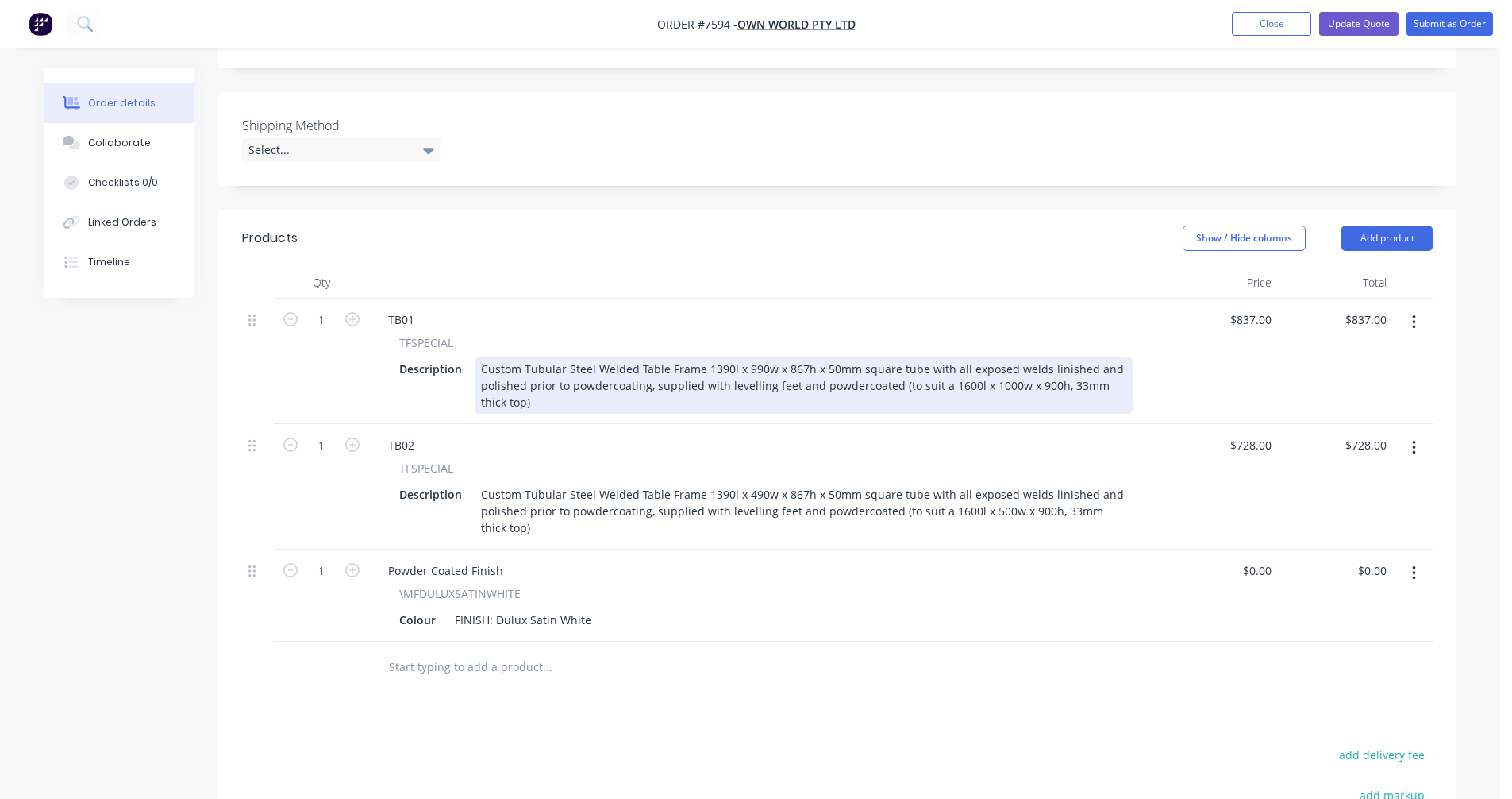
click at [956, 357] on div "Custom Tubular Steel Welded Table Frame 1390l x 990w x 867h x 50mm square tube …" at bounding box center [804, 385] width 658 height 56
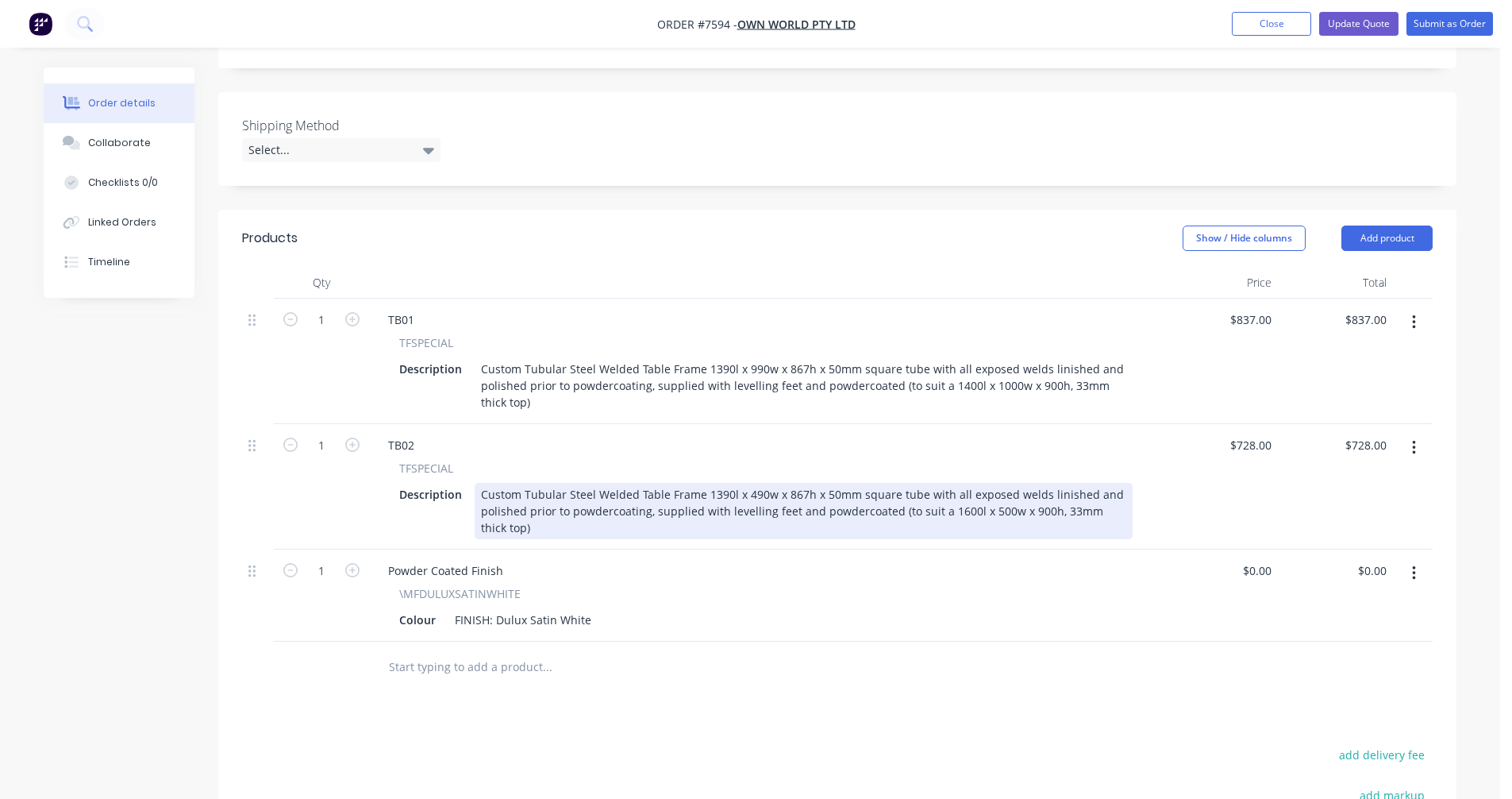
click at [952, 483] on div "Custom Tubular Steel Welded Table Frame 1390l x 490w x 867h x 50mm square tube …" at bounding box center [804, 510] width 658 height 56
type input "$728.00"
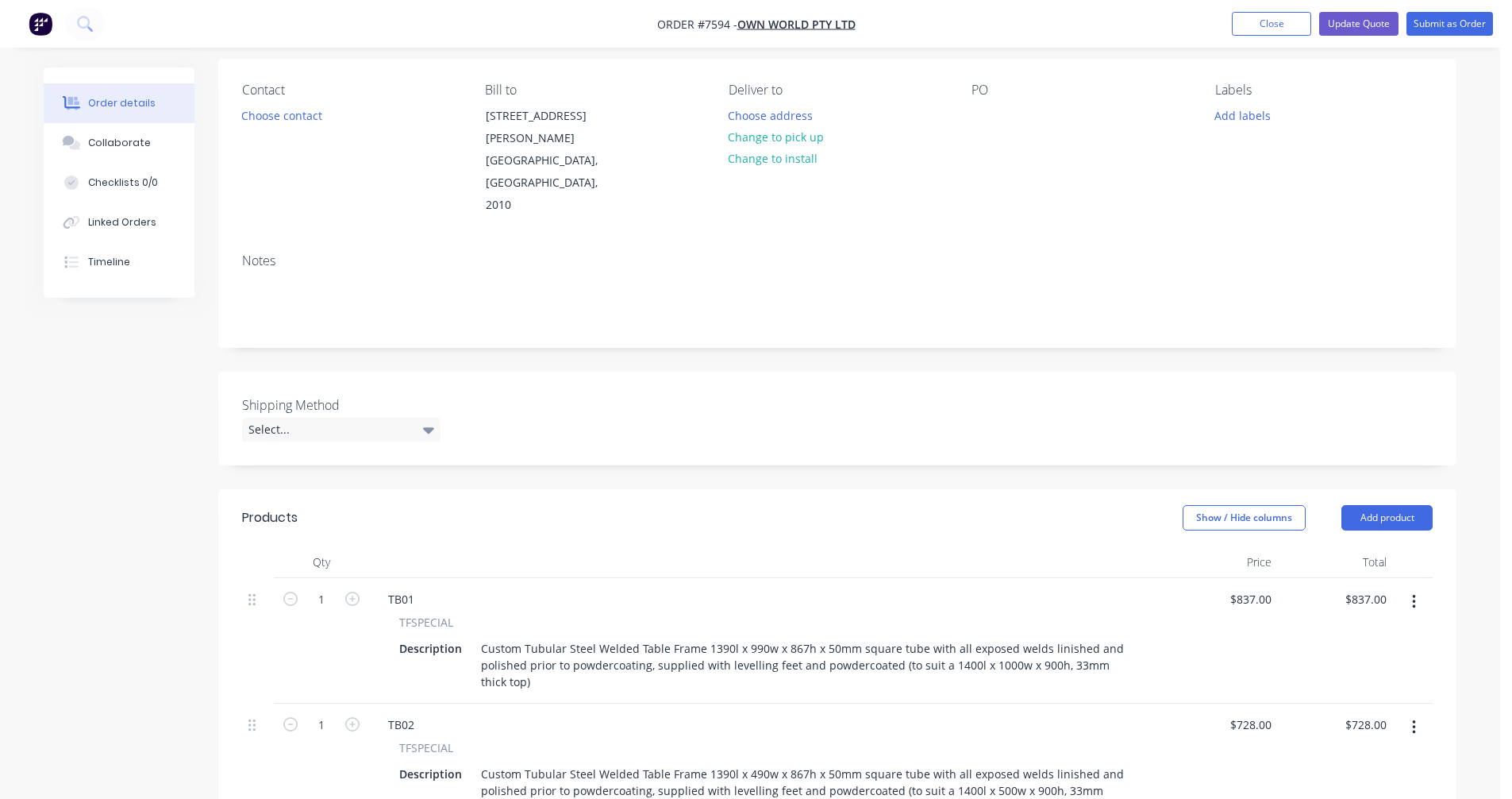
scroll to position [317, 0]
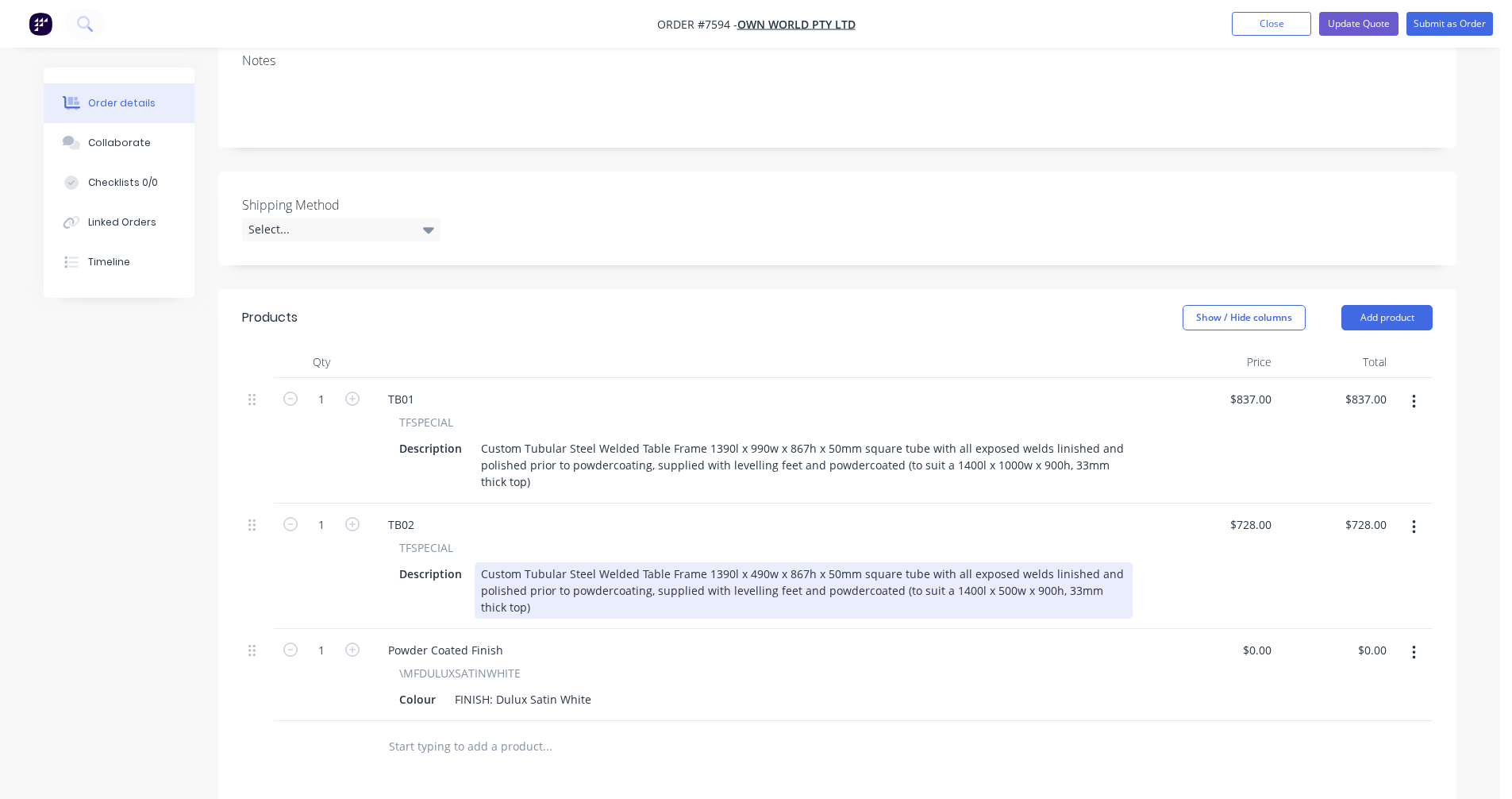
click at [826, 562] on div "Custom Tubular Steel Welded Table Frame 1390l x 490w x 867h x 50mm square tube …" at bounding box center [804, 590] width 658 height 56
type input "$712.00"
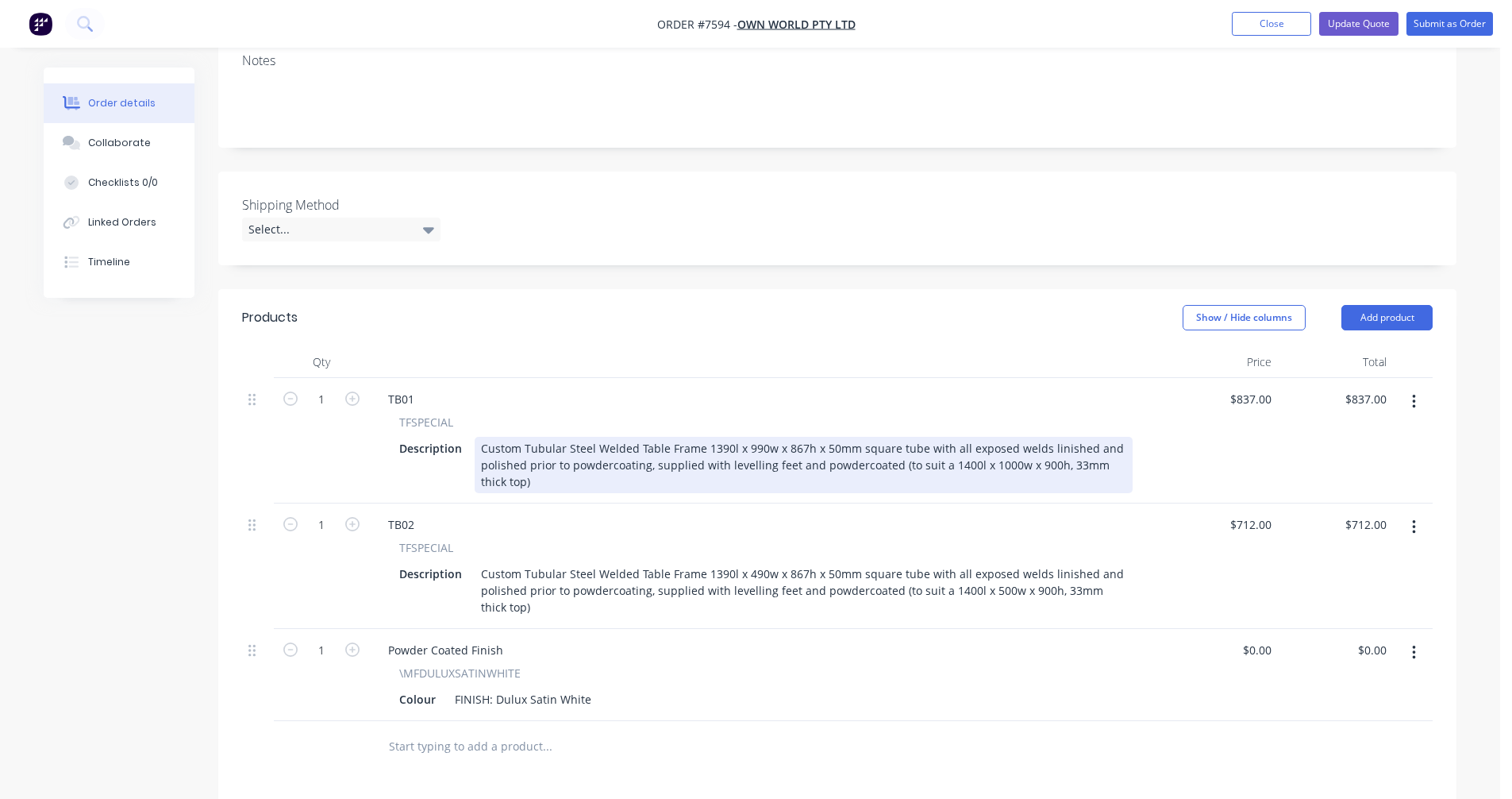
click at [869, 436] on div "Custom Tubular Steel Welded Table Frame 1390l x 990w x 867h x 50mm square tube …" at bounding box center [804, 464] width 658 height 56
type input "$809.00"
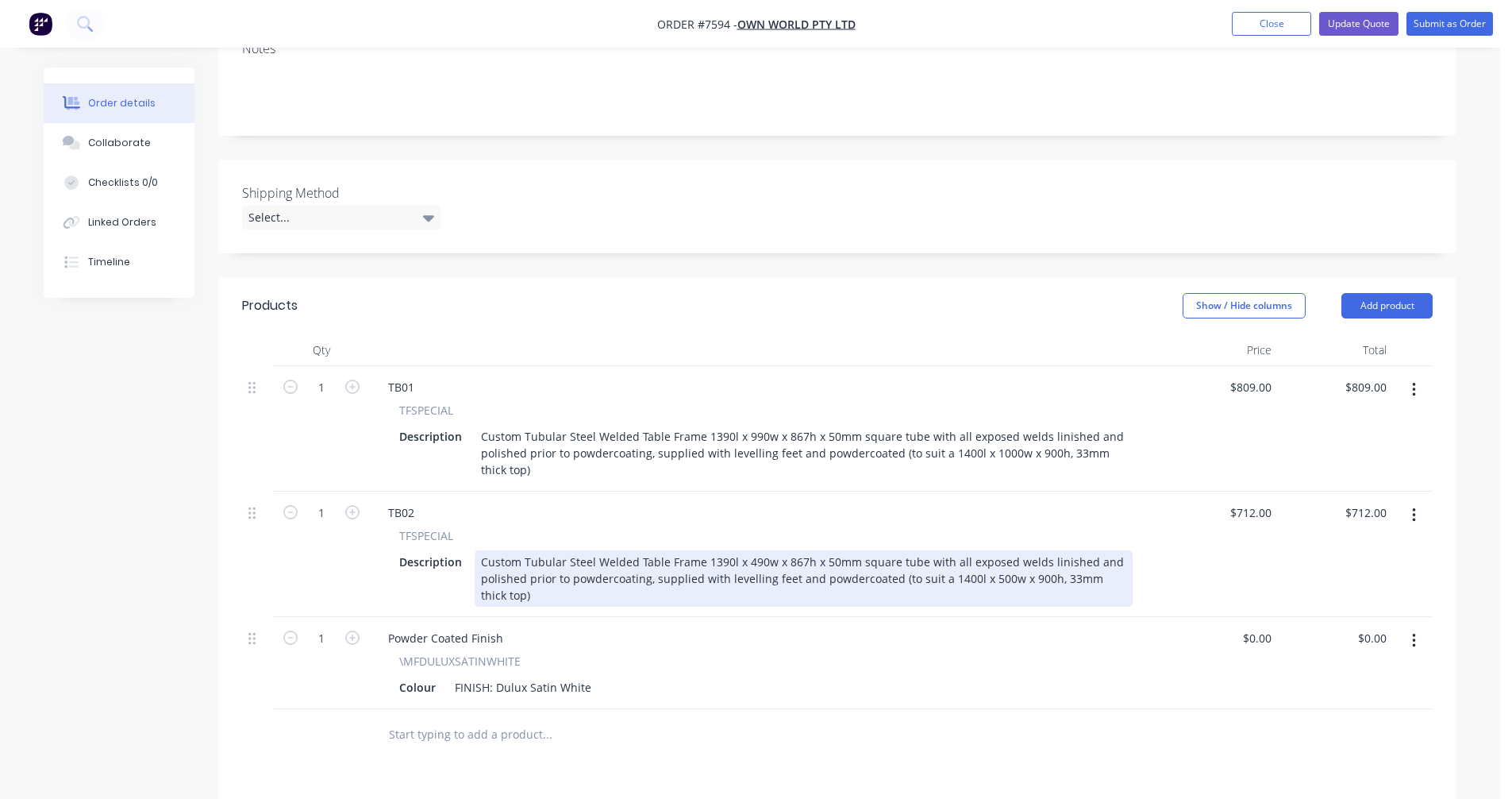
scroll to position [397, 0]
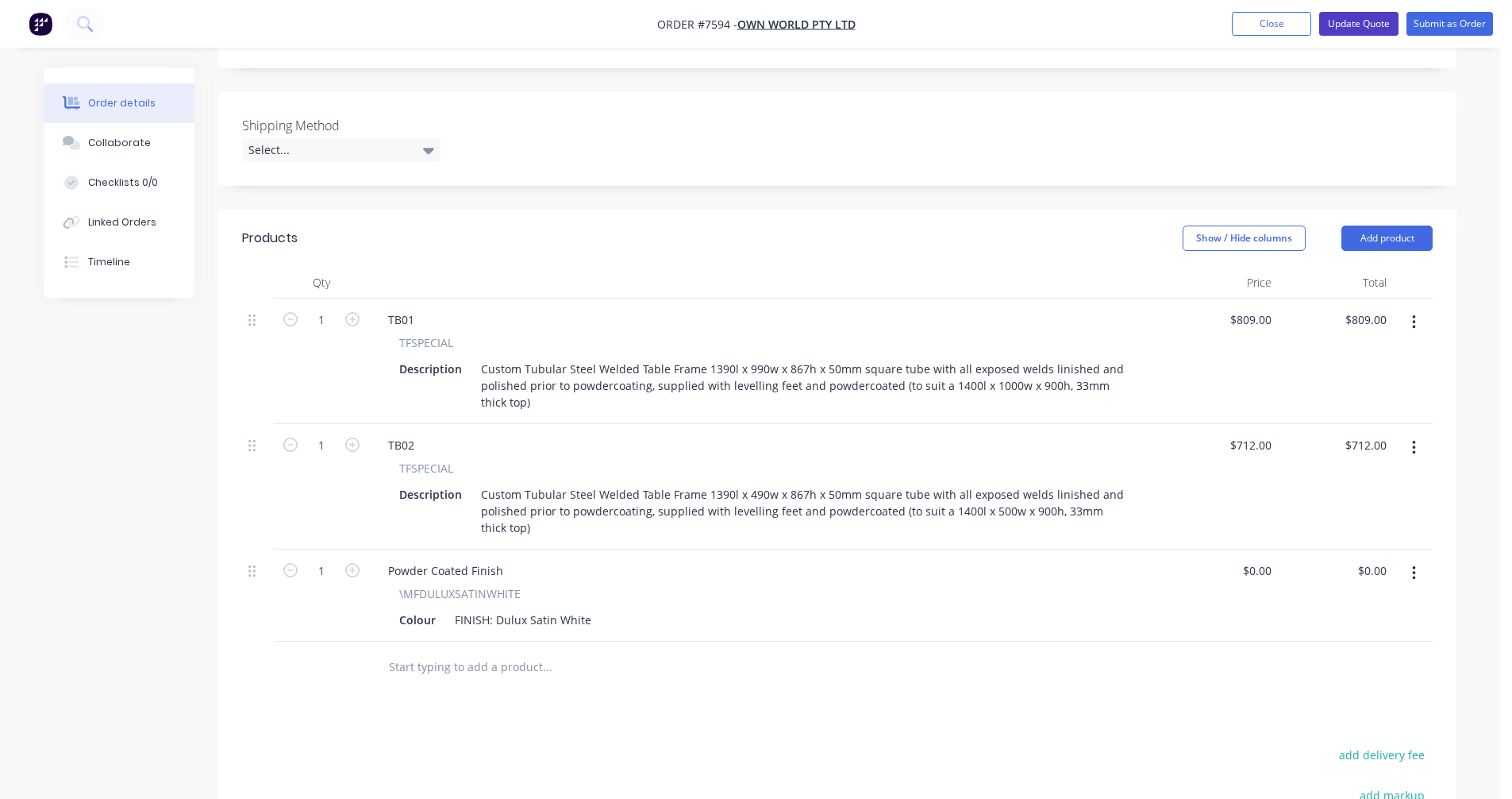
click at [1353, 24] on button "Update Quote" at bounding box center [1359, 24] width 79 height 24
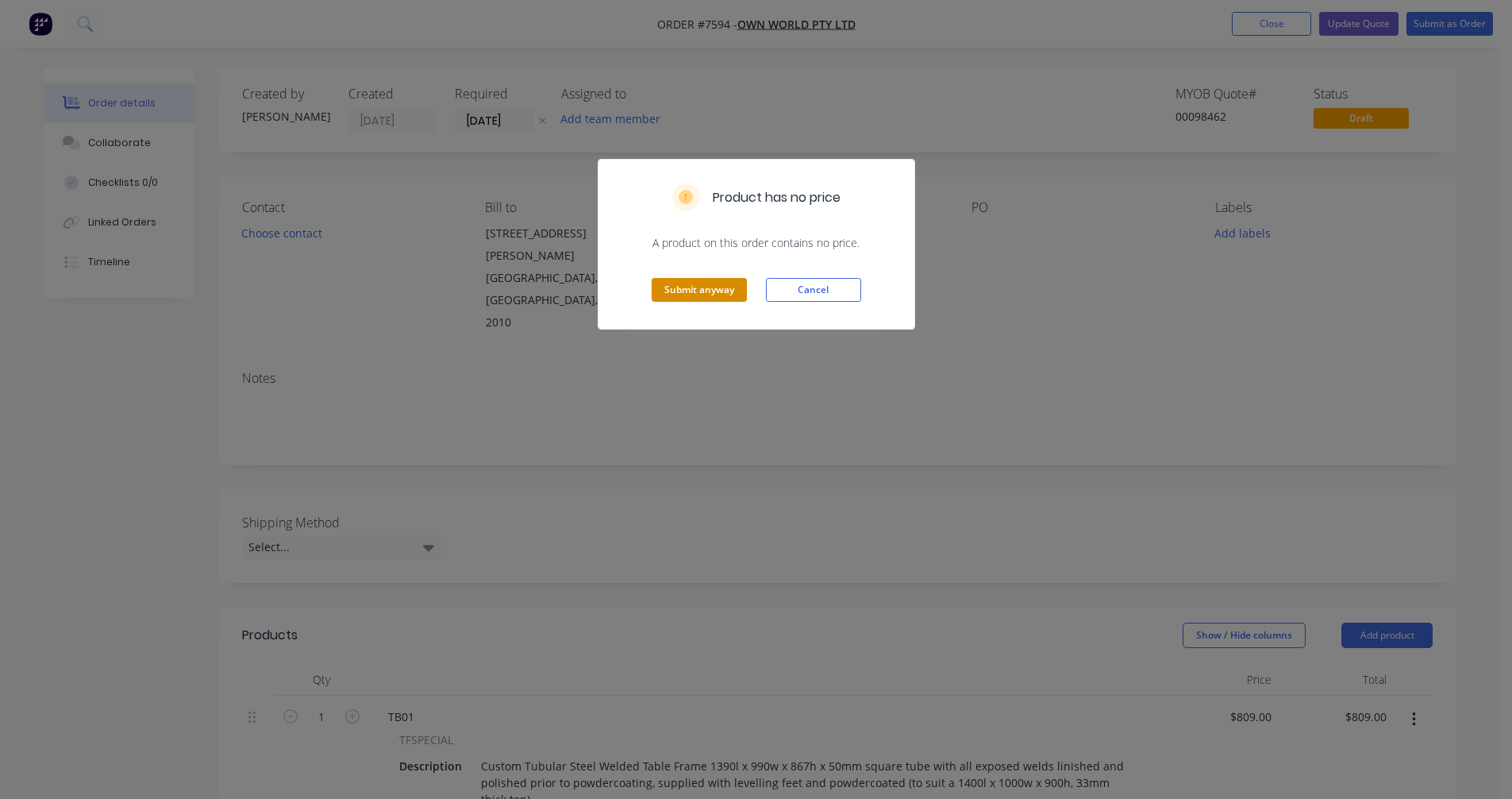
click at [689, 293] on button "Submit anyway" at bounding box center [700, 290] width 95 height 24
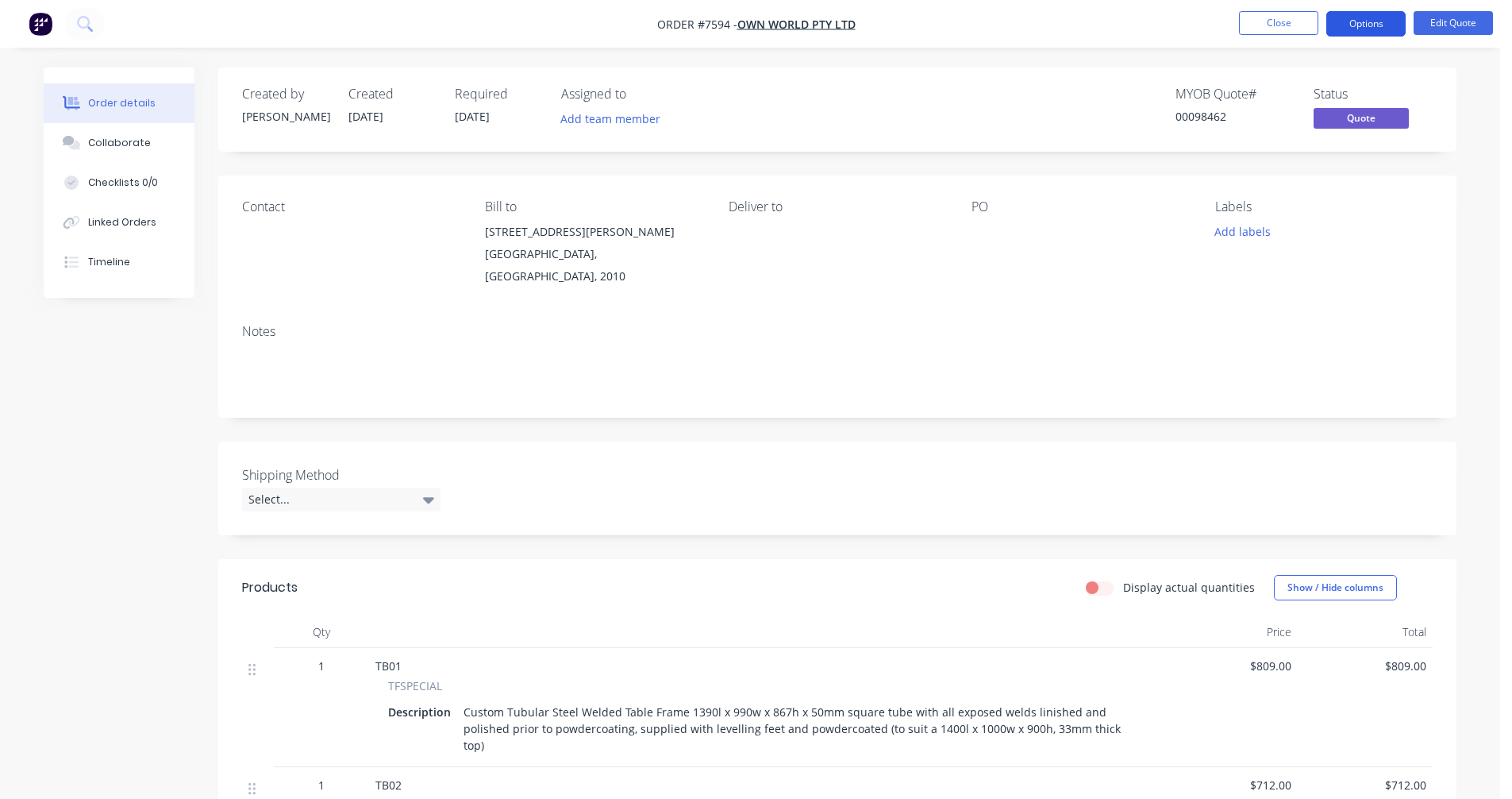
click at [1357, 20] on button "Options" at bounding box center [1367, 24] width 79 height 25
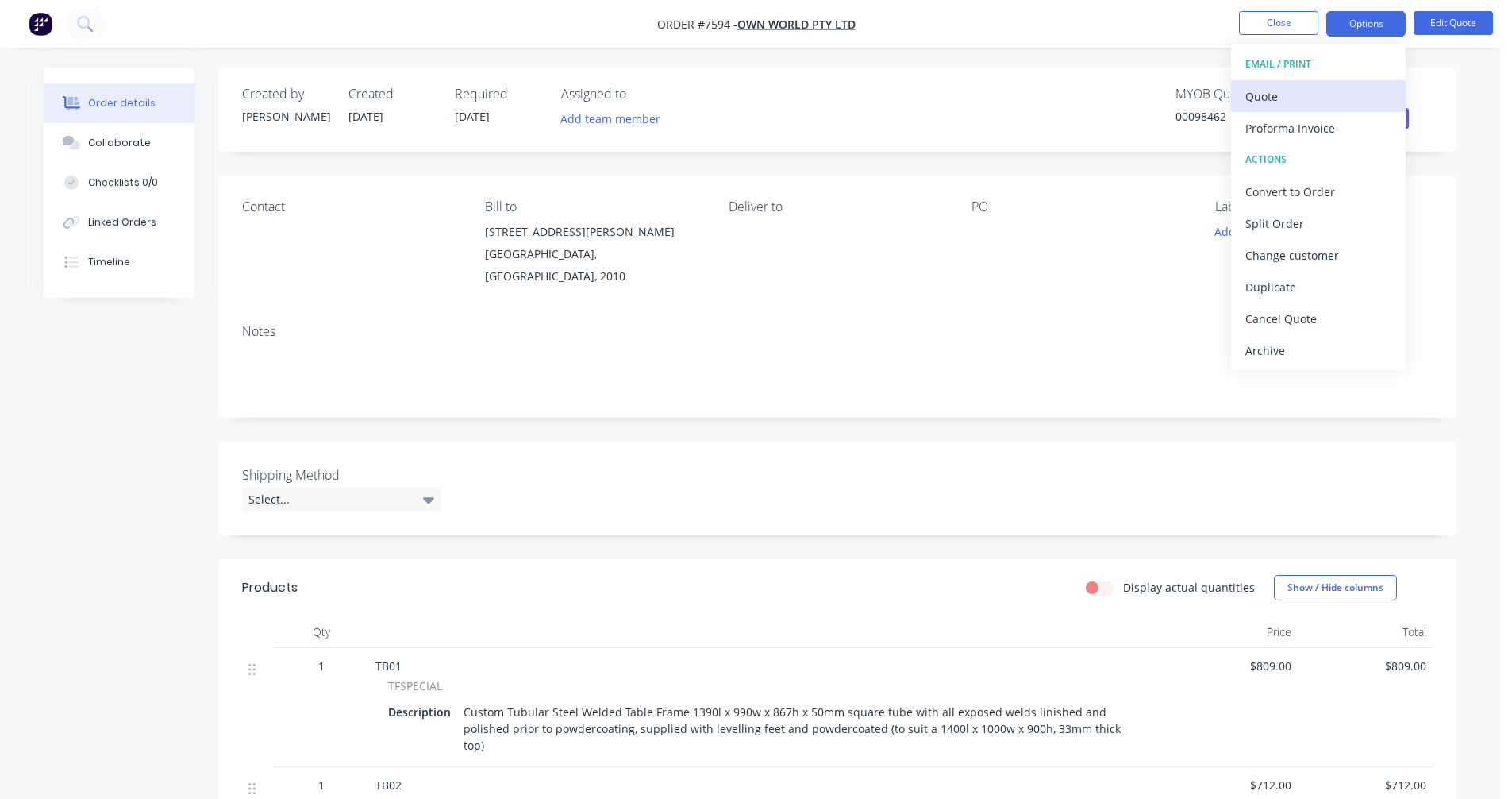
click at [1285, 90] on div "Quote" at bounding box center [1319, 96] width 146 height 23
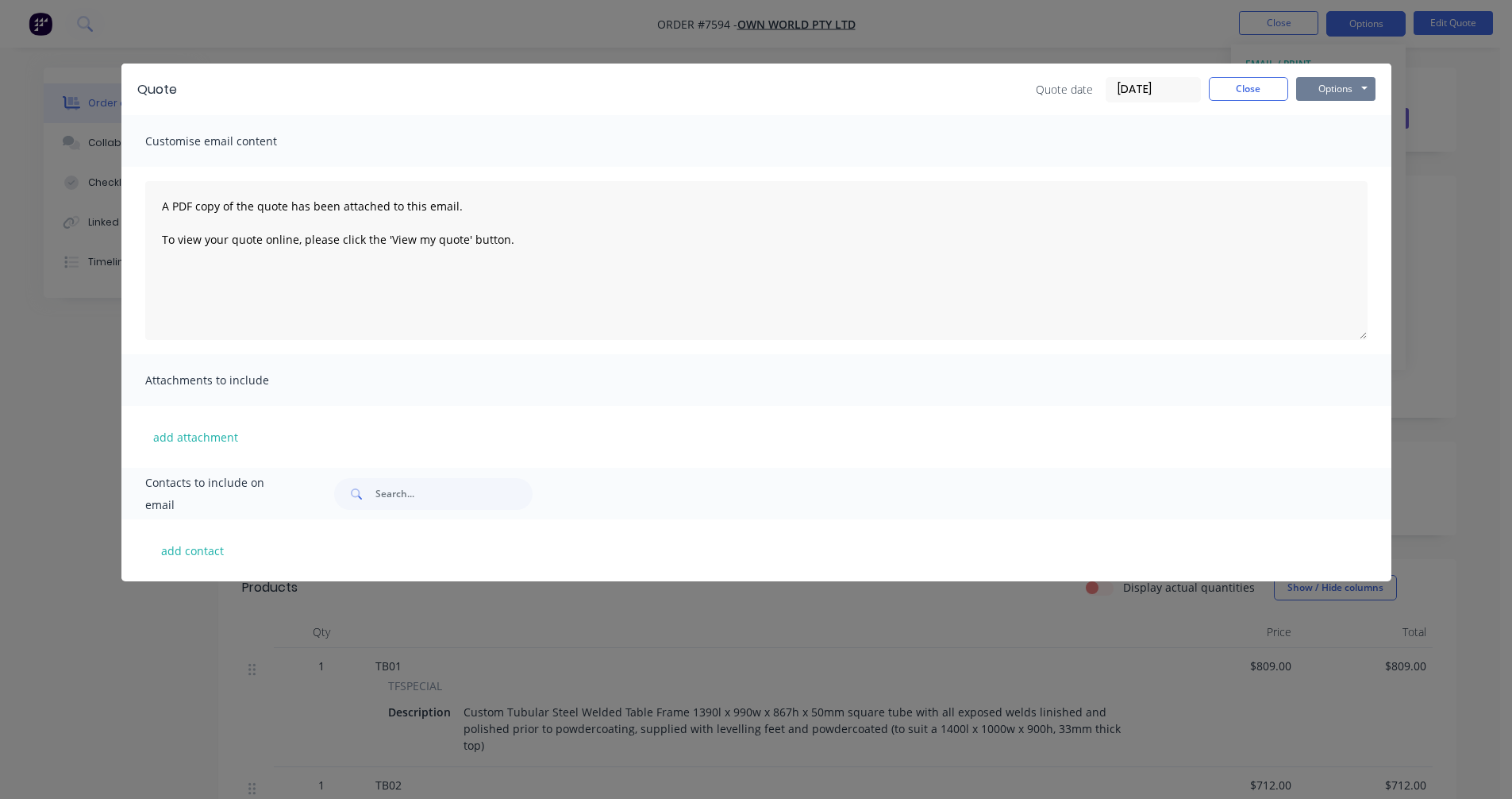
click at [1337, 88] on button "Options" at bounding box center [1336, 89] width 79 height 24
click at [1335, 120] on button "Preview" at bounding box center [1347, 117] width 102 height 26
click at [1241, 99] on button "Close" at bounding box center [1249, 89] width 79 height 24
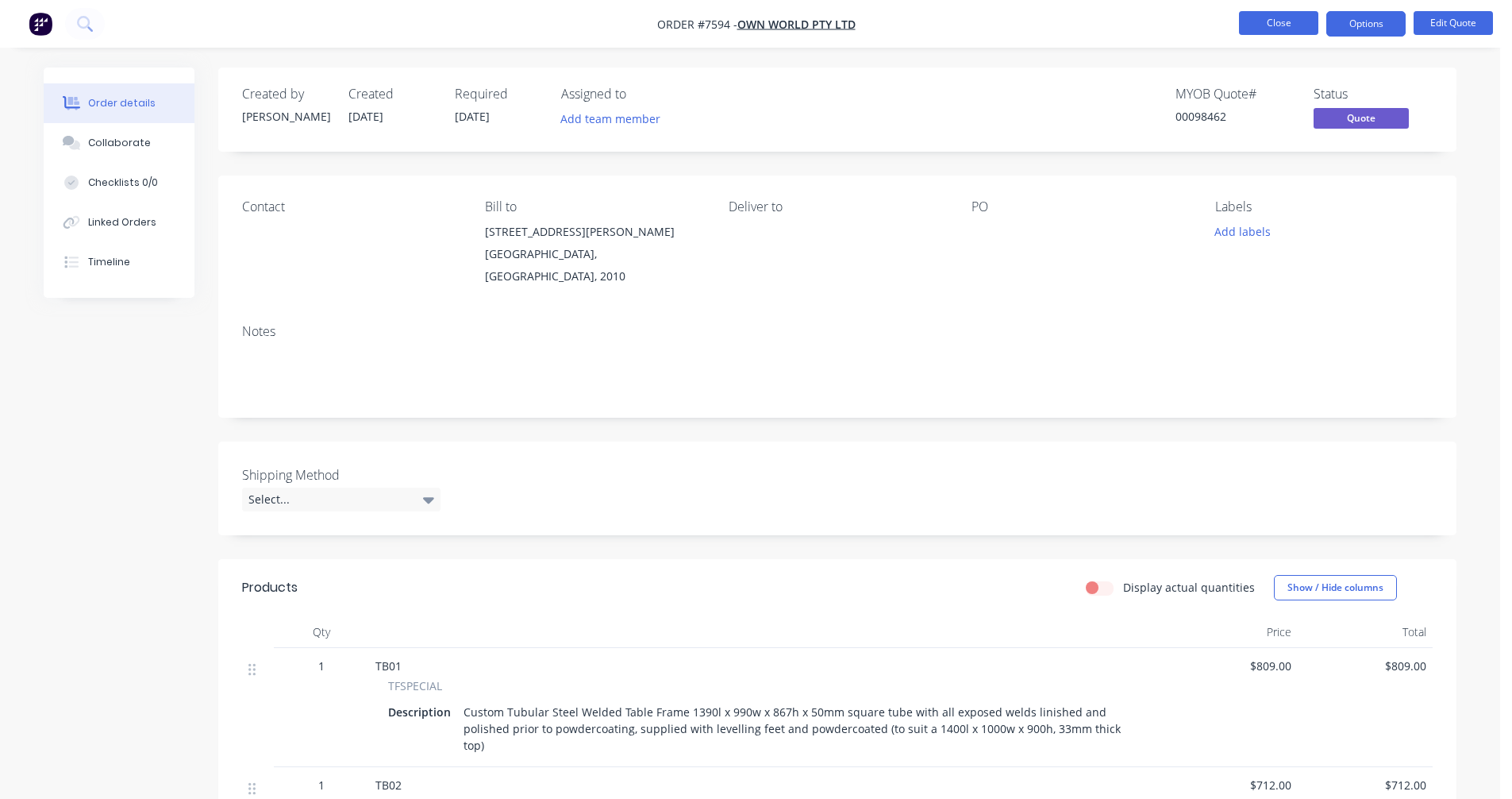
click at [1283, 25] on button "Close" at bounding box center [1279, 23] width 79 height 24
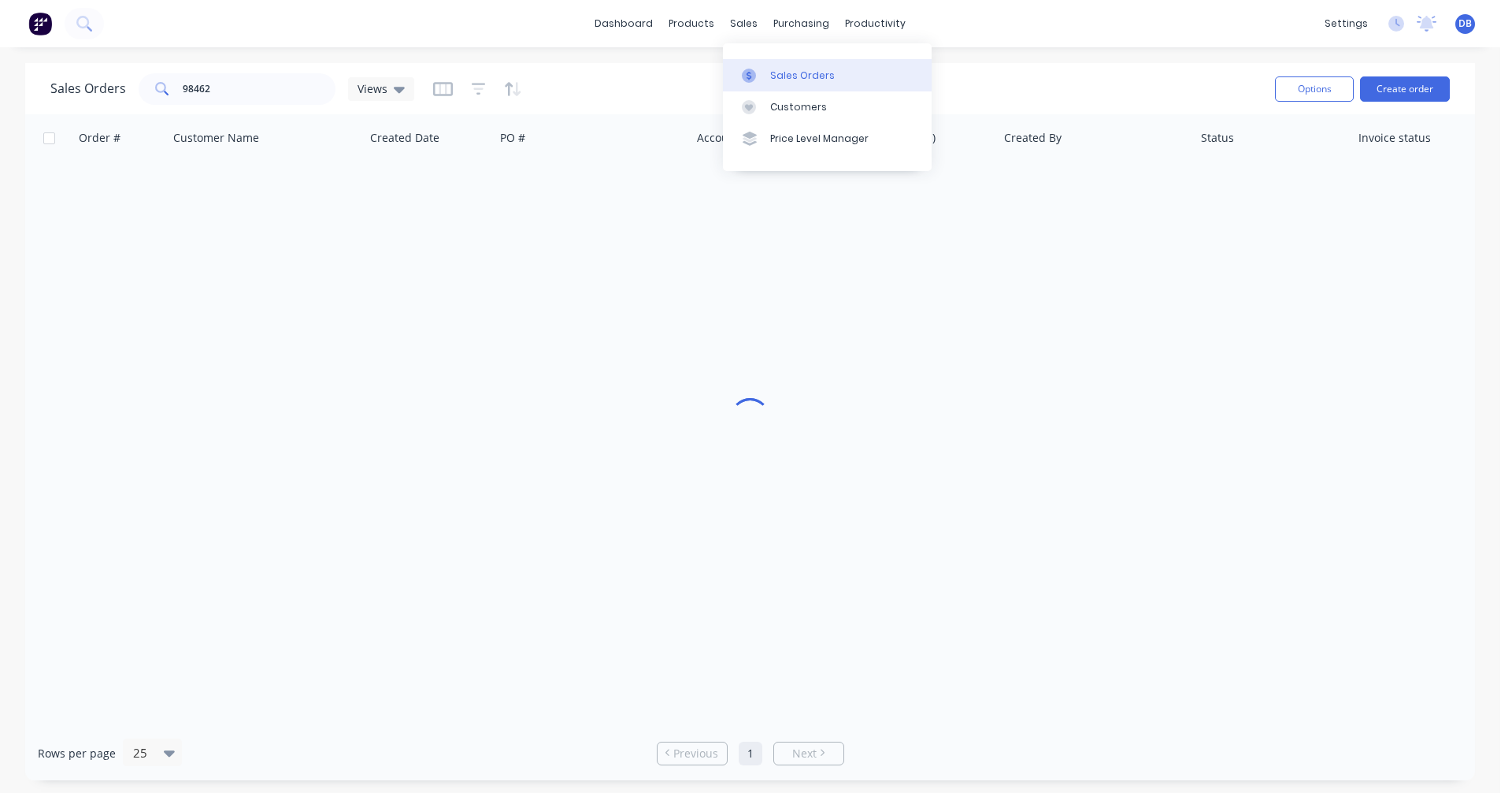
click at [773, 70] on div "Sales Orders" at bounding box center [803, 76] width 65 height 14
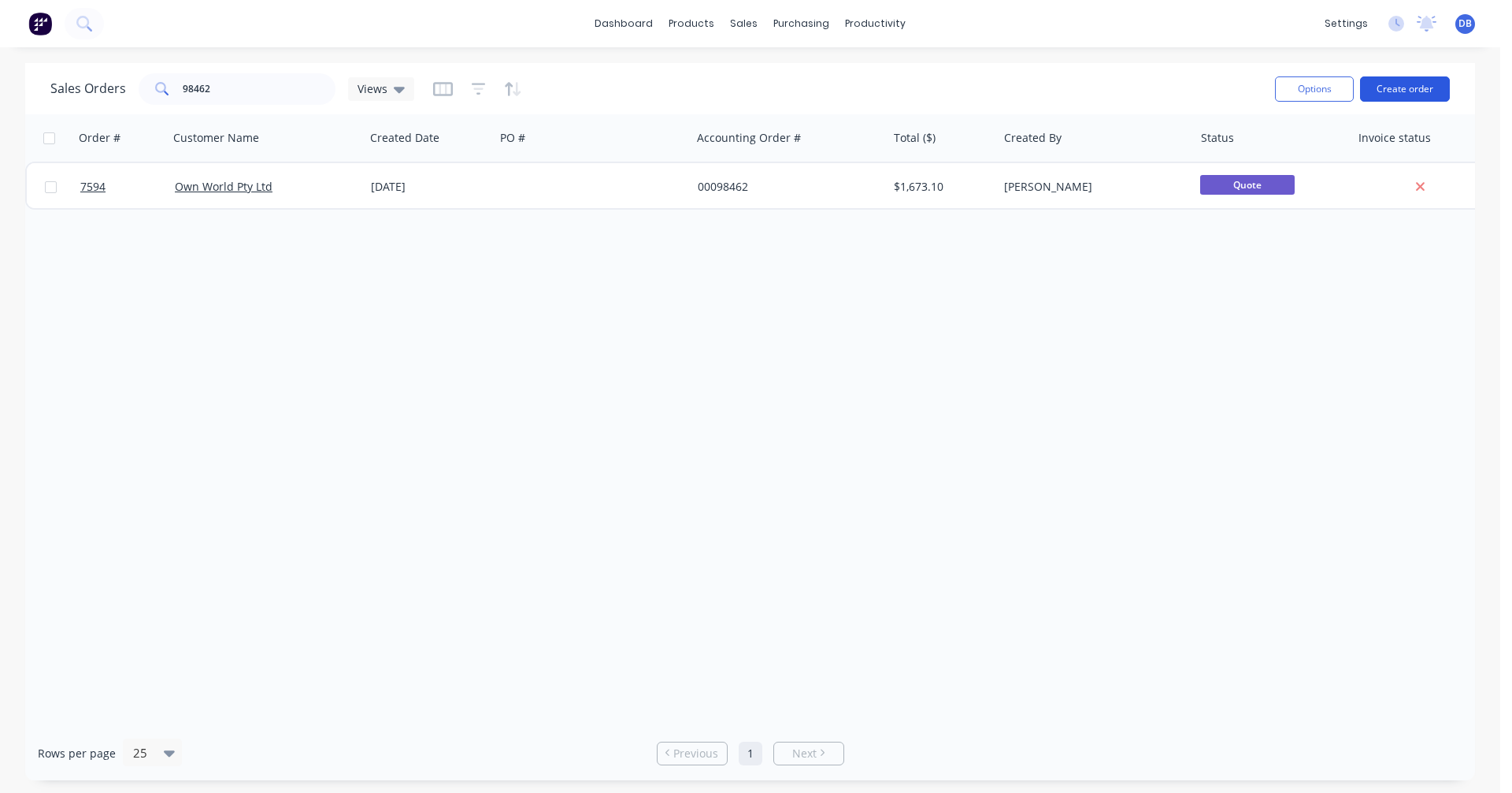
click at [1403, 85] on button "Create order" at bounding box center [1406, 89] width 90 height 25
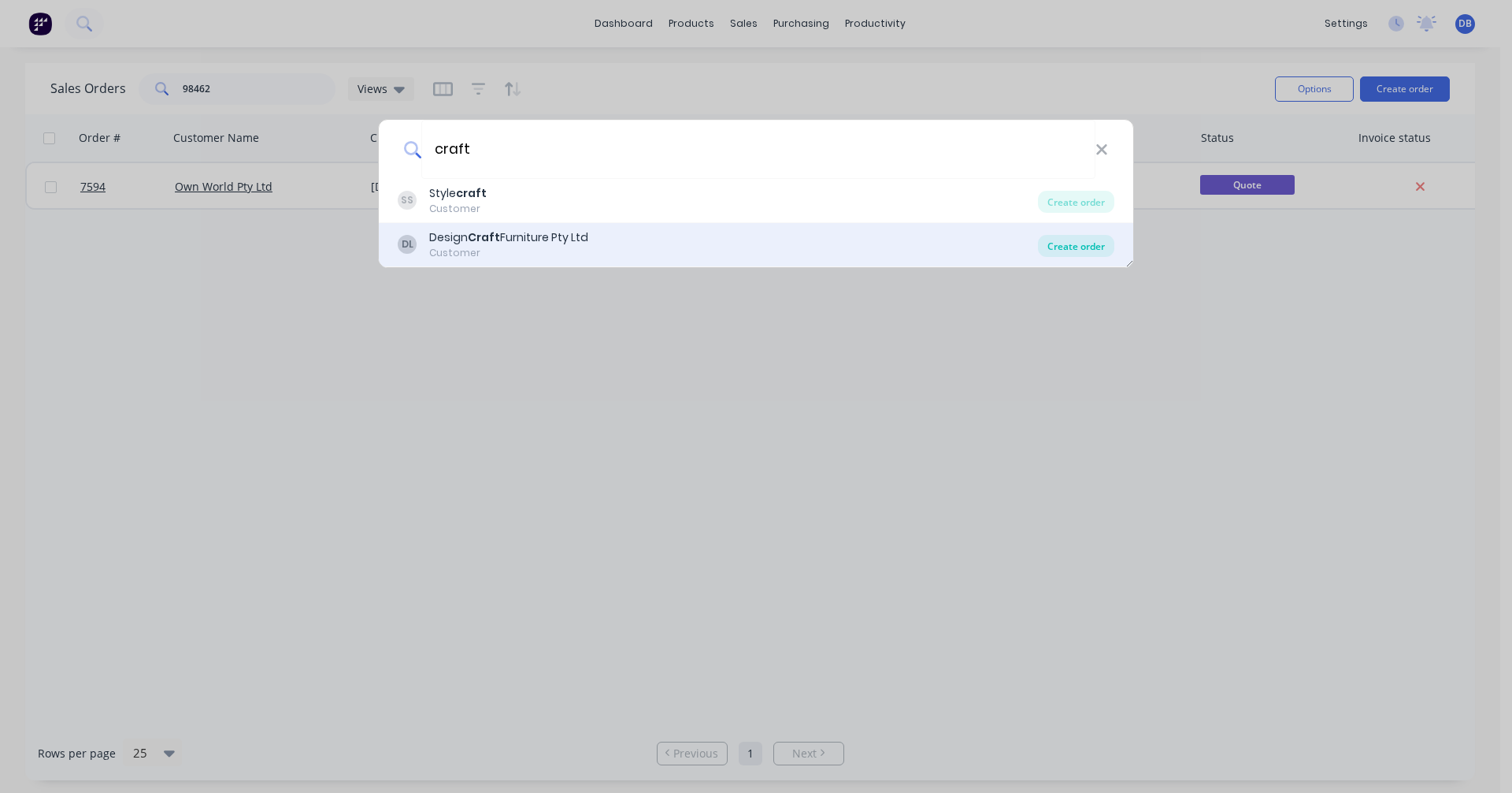
type input "craft"
click at [1081, 245] on div "Create order" at bounding box center [1076, 246] width 77 height 22
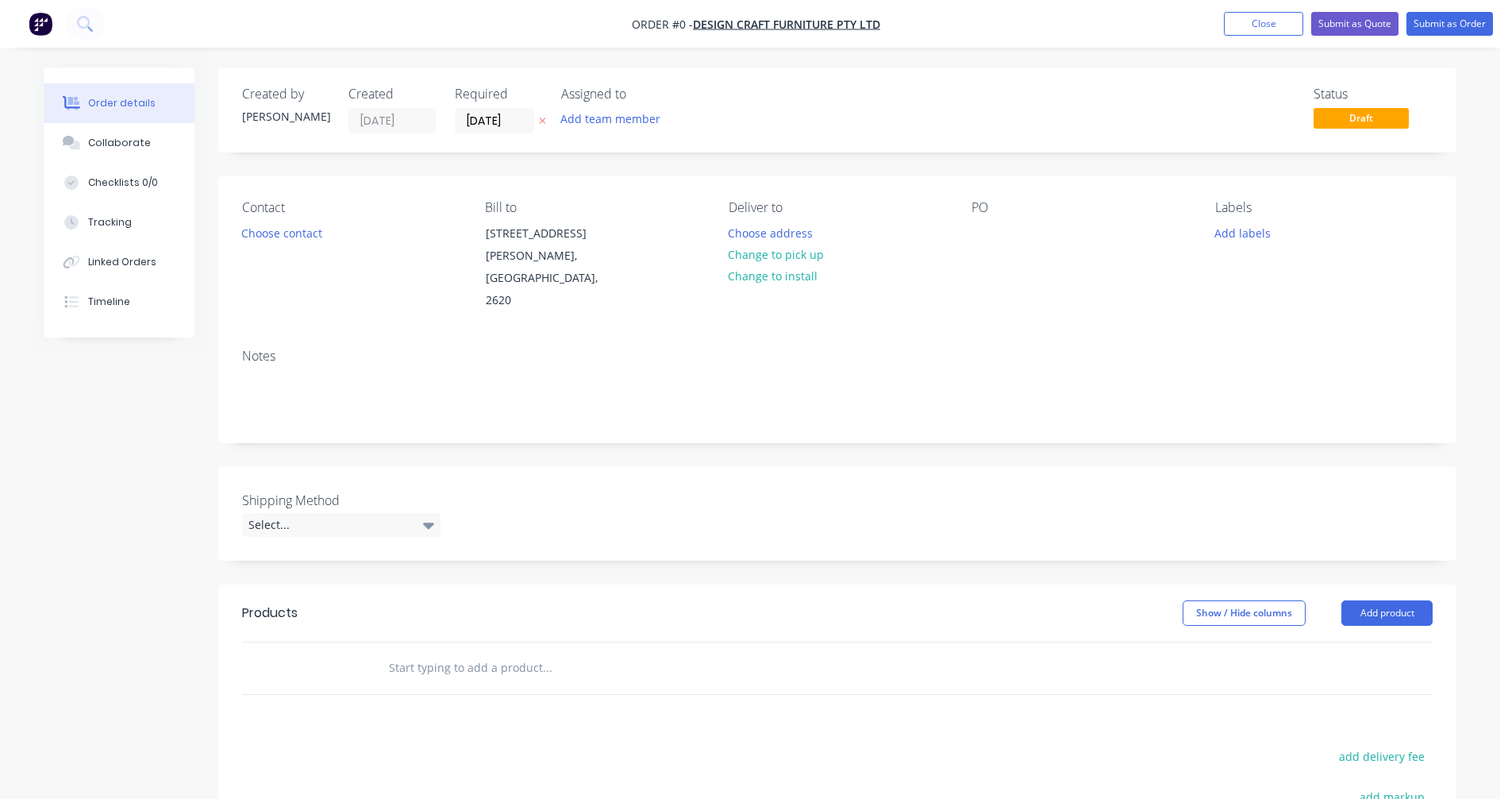
click at [434, 652] on input "text" at bounding box center [546, 668] width 317 height 32
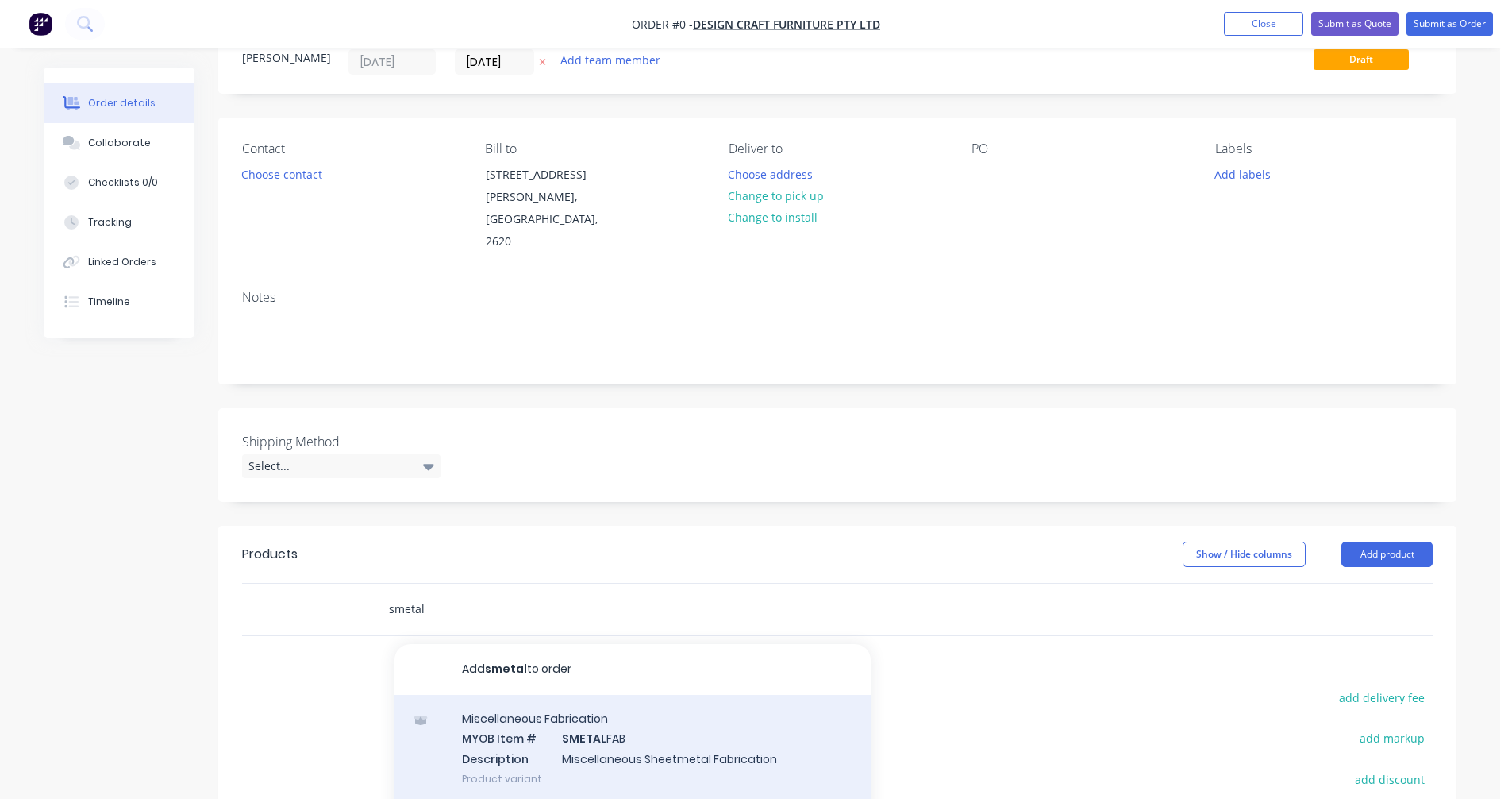
scroll to position [159, 0]
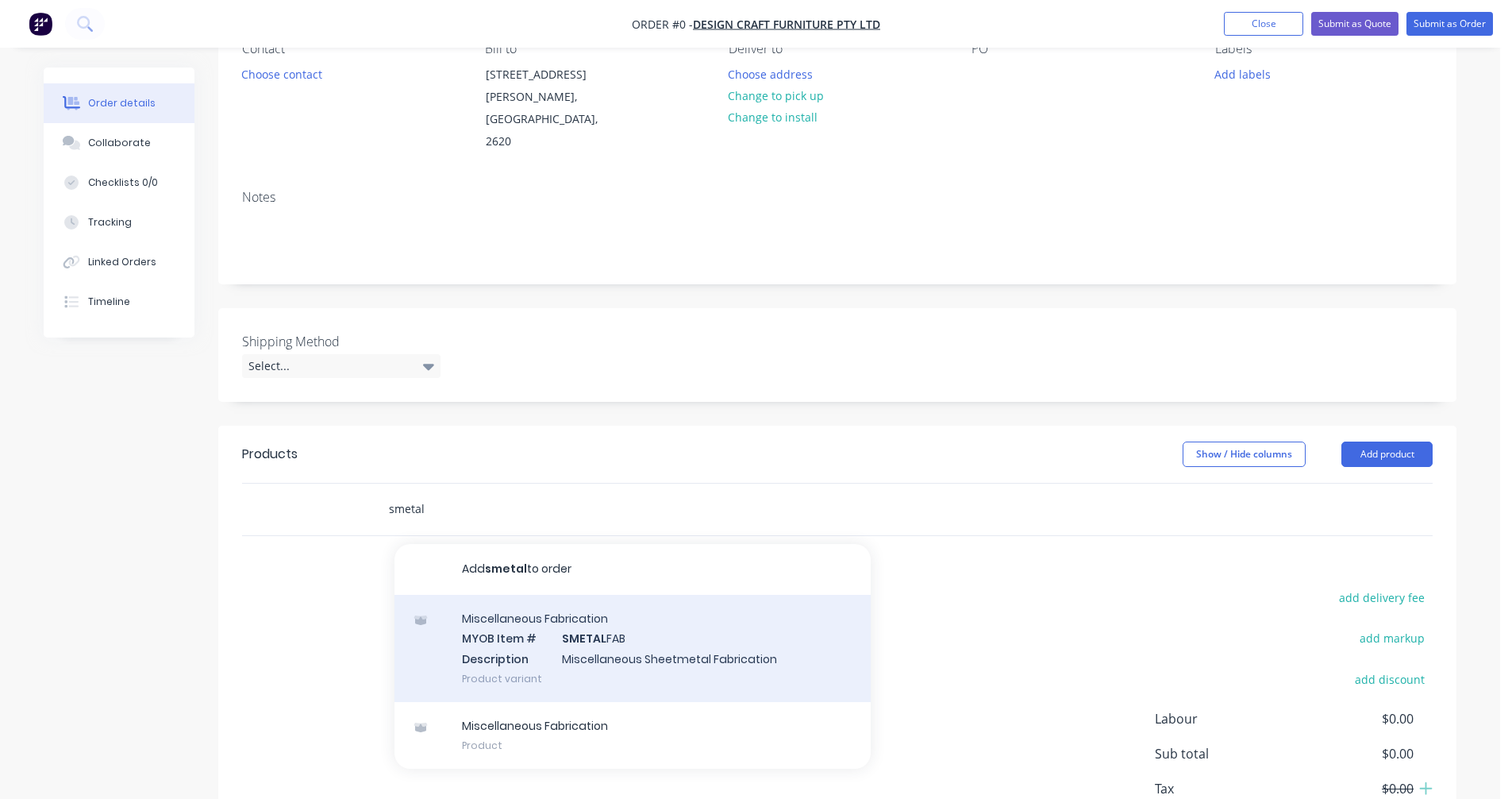
type input "smetal"
click at [612, 619] on div "Miscellaneous Fabrication MYOB Item # SMETAL FAB Description Miscellaneous Shee…" at bounding box center [632, 648] width 476 height 107
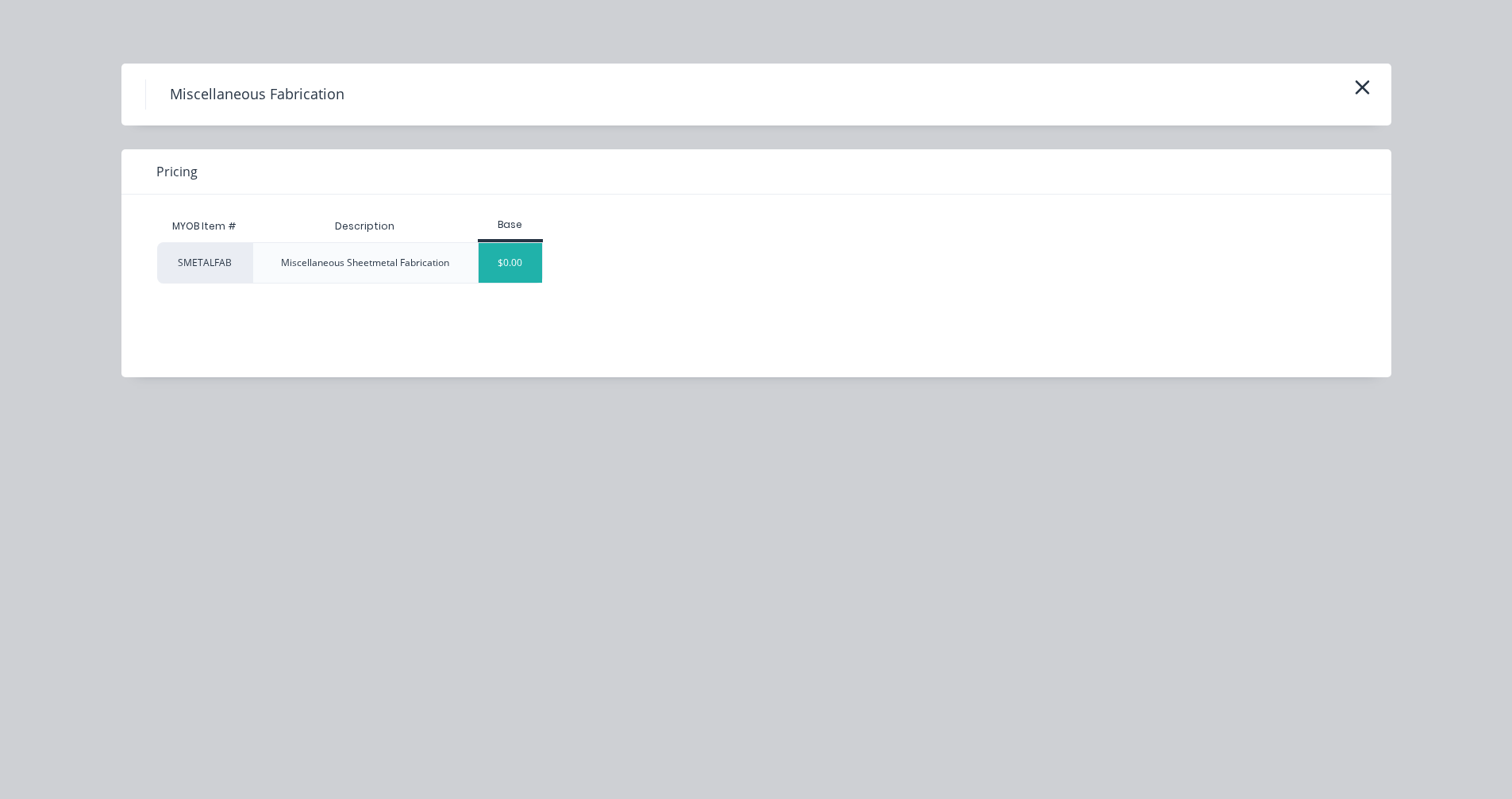
click at [503, 260] on div "$0.00" at bounding box center [510, 263] width 64 height 40
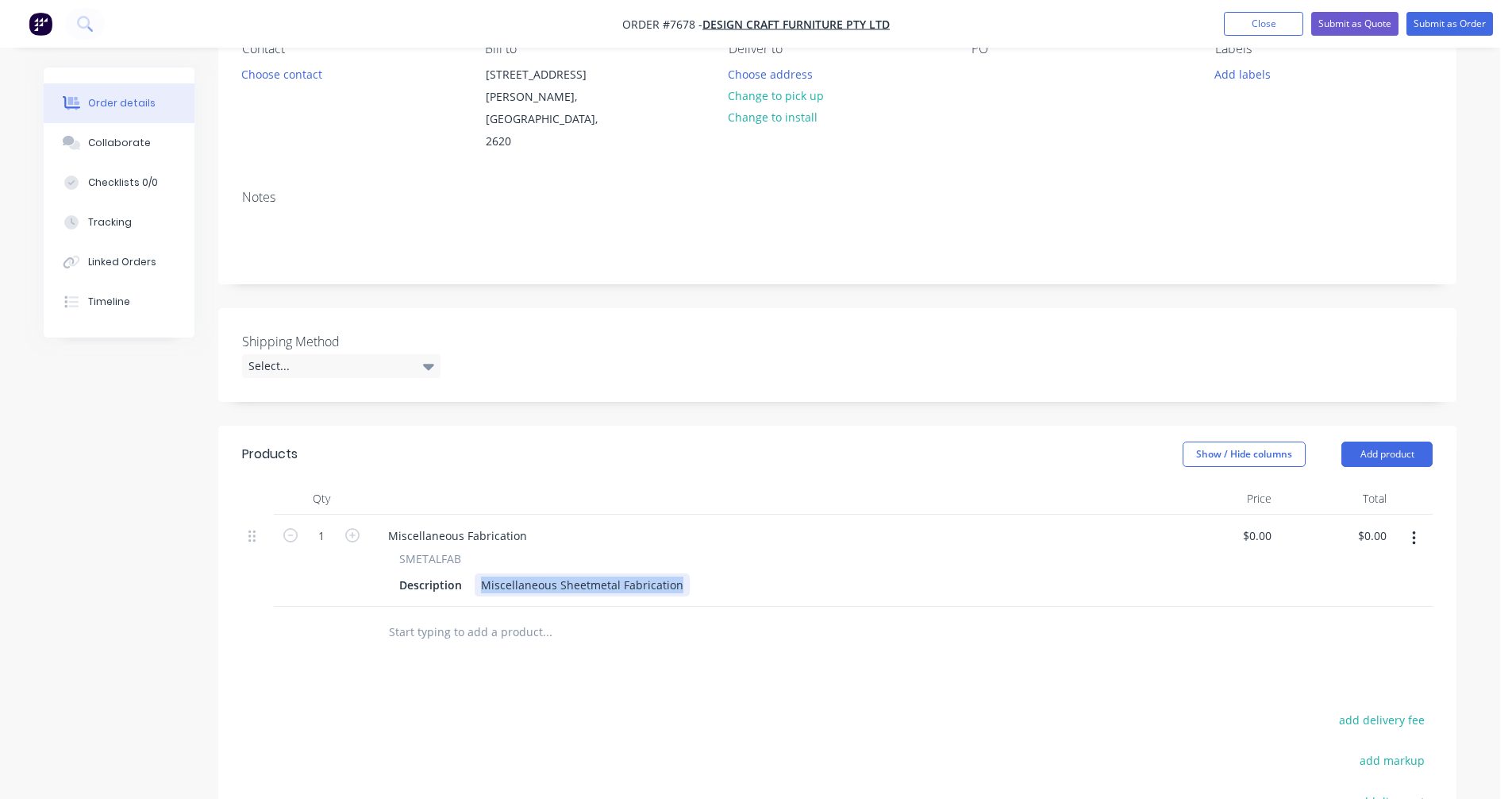
drag, startPoint x: 679, startPoint y: 563, endPoint x: 479, endPoint y: 560, distance: 200.0
click at [479, 573] on div "Miscellaneous Sheetmetal Fabrication" at bounding box center [582, 584] width 215 height 23
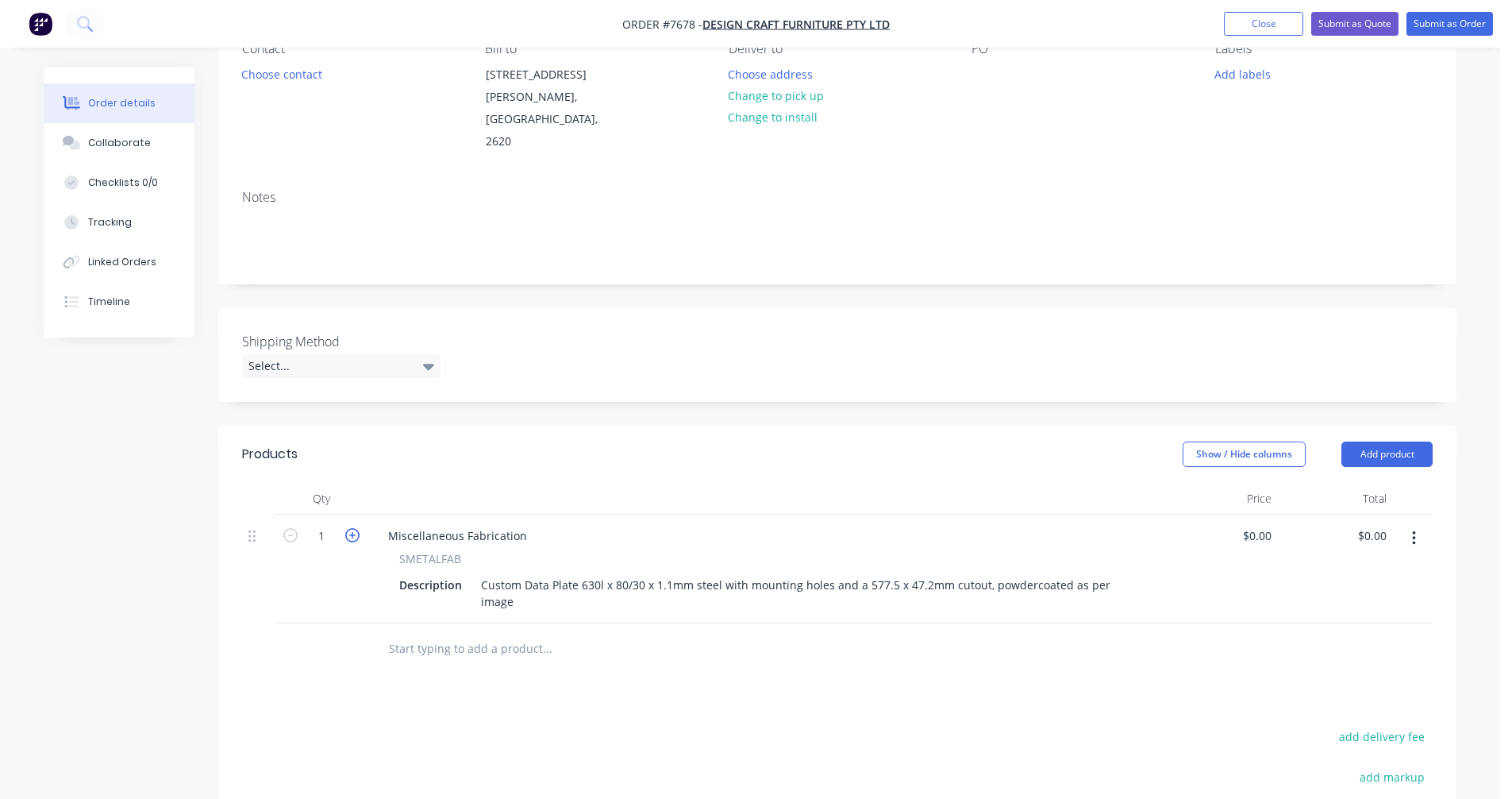
click at [356, 528] on icon "button" at bounding box center [352, 535] width 14 height 14
type input "3"
drag, startPoint x: 533, startPoint y: 514, endPoint x: 362, endPoint y: 518, distance: 171.0
click at [362, 516] on div "3 Miscellaneous Fabrication SMETALFAB Description Custom Data Plate 630l x 80/3…" at bounding box center [838, 568] width 1191 height 109
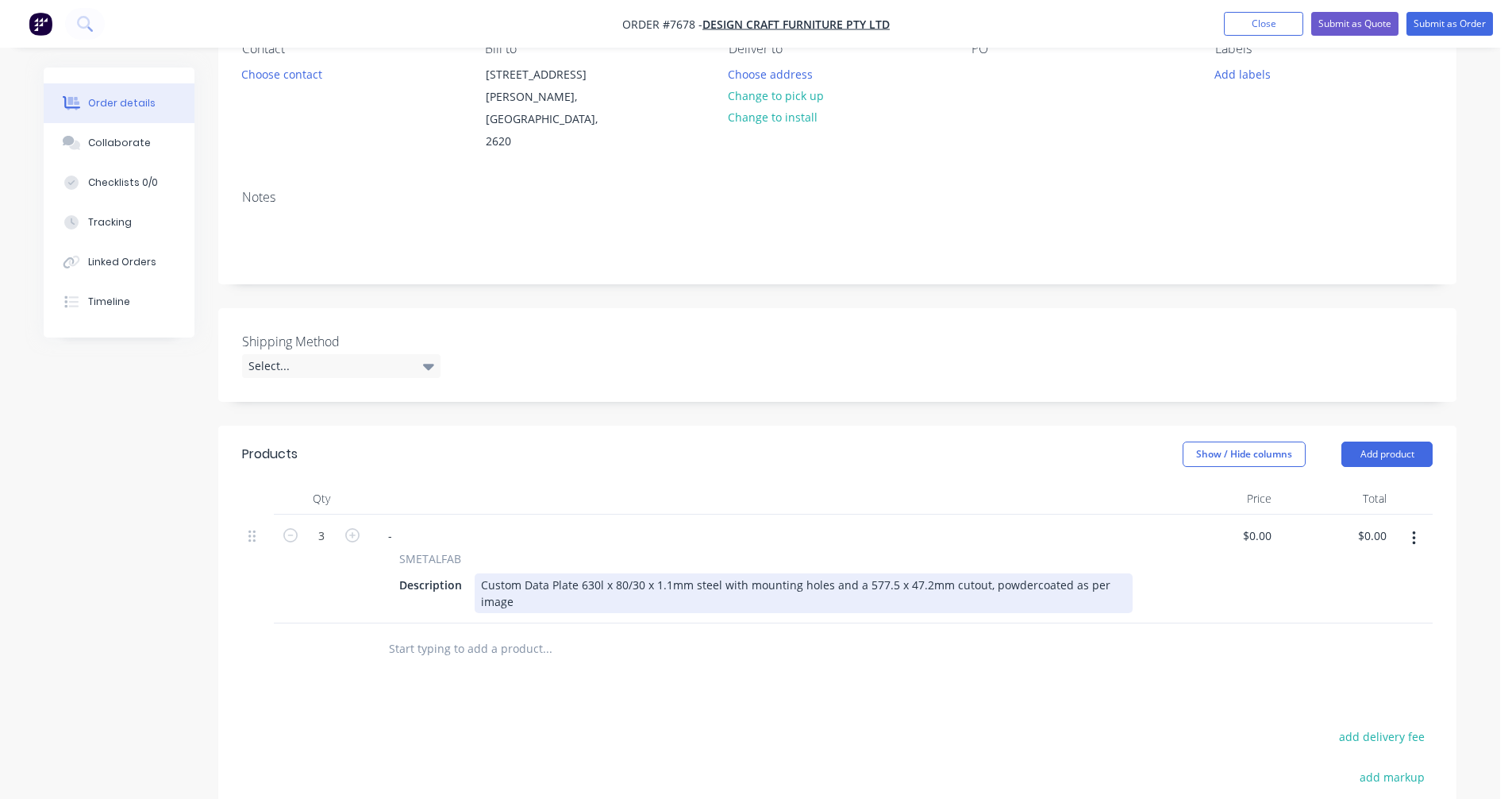
click at [745, 573] on div "Custom Data Plate 630l x 80/30 x 1.1mm steel with mounting holes and a 577.5 x …" at bounding box center [804, 593] width 658 height 40
type input "$47.60"
type input "$142.80"
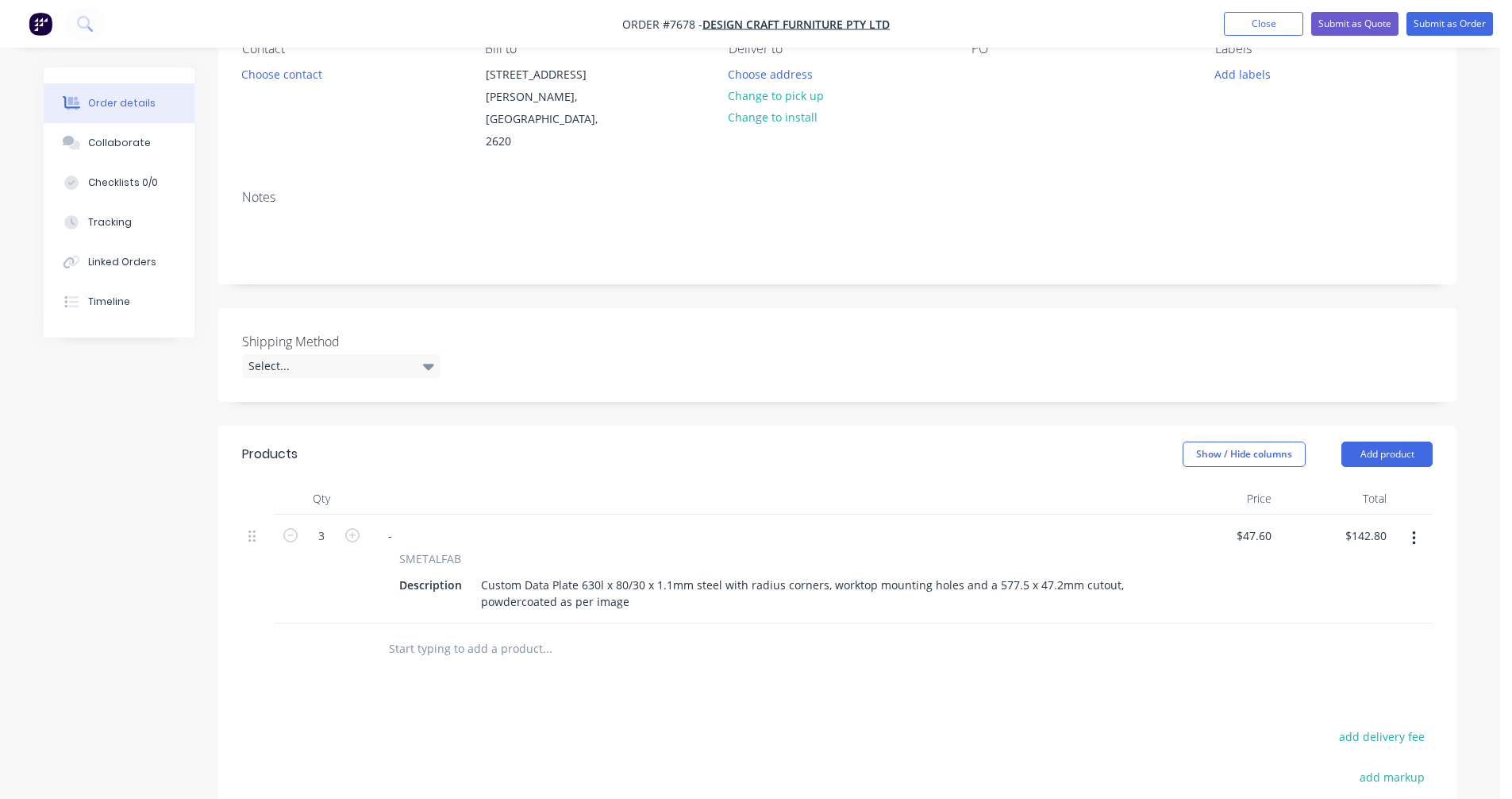
click at [1412, 529] on icon "button" at bounding box center [1413, 538] width 4 height 17
click at [1357, 600] on div "Duplicate" at bounding box center [1358, 611] width 122 height 23
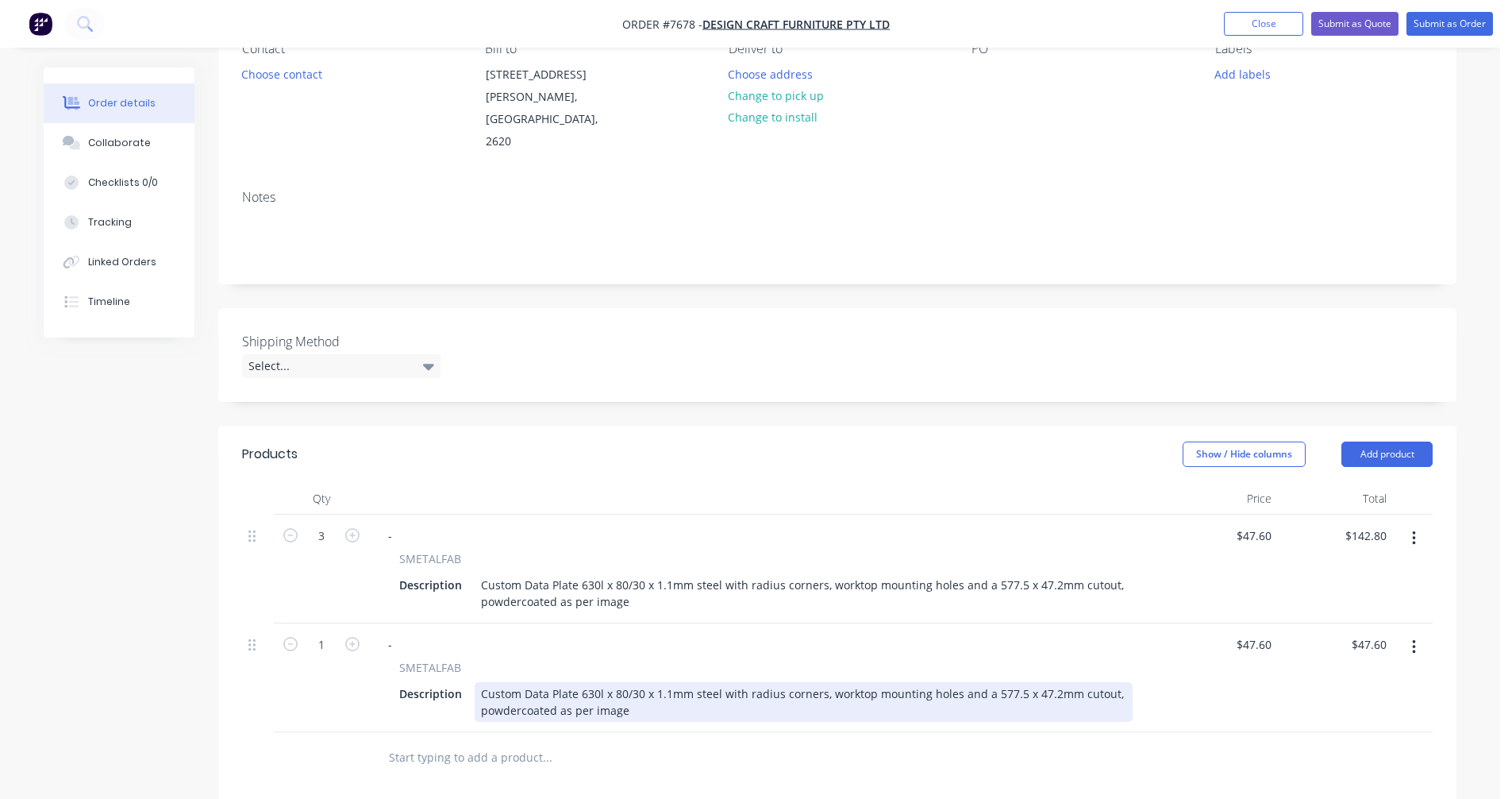
click at [584, 682] on div "Custom Data Plate 630l x 80/30 x 1.1mm steel with radius corners, worktop mount…" at bounding box center [804, 702] width 658 height 40
type input "$48.60"
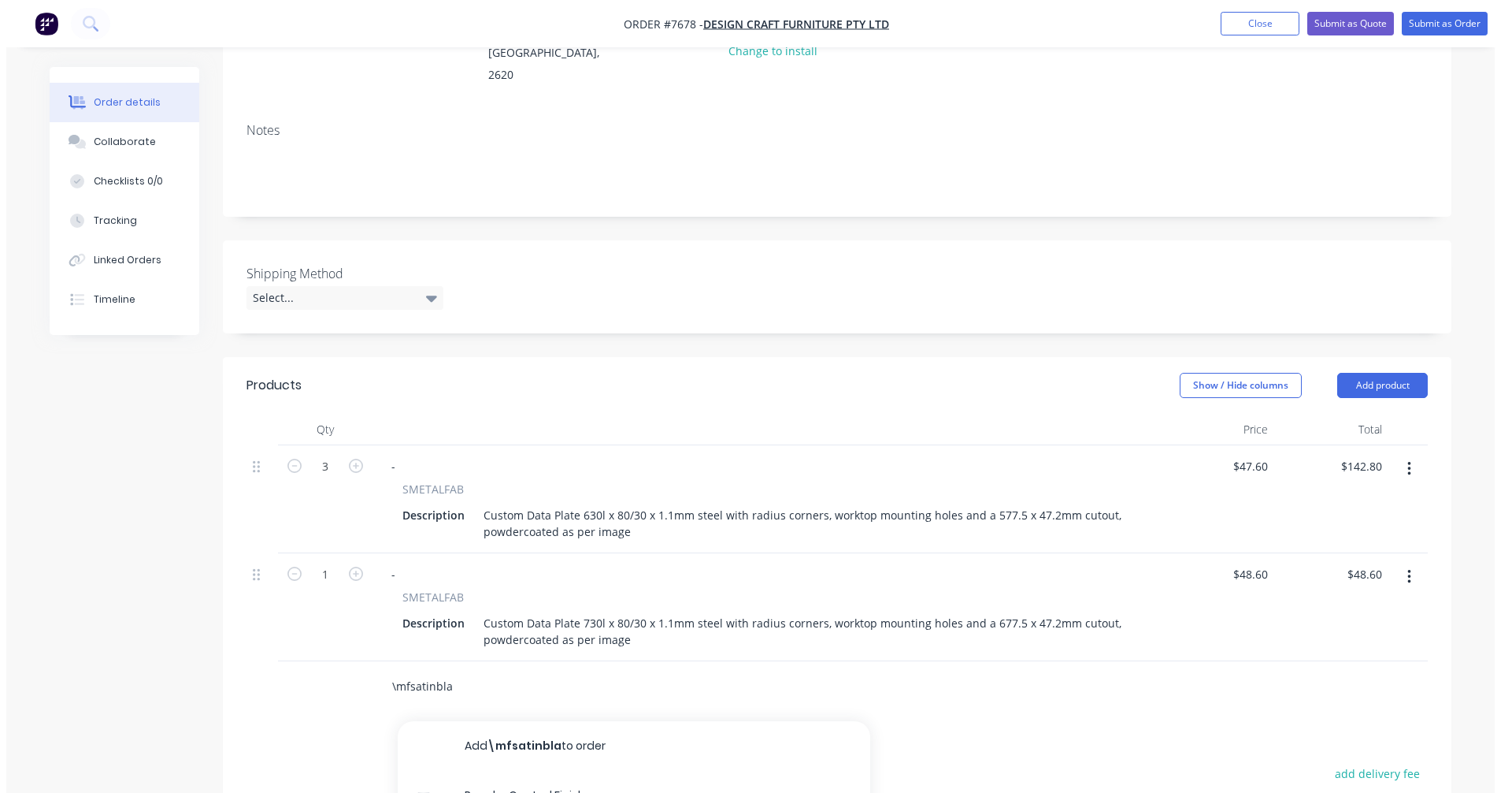
scroll to position [394, 0]
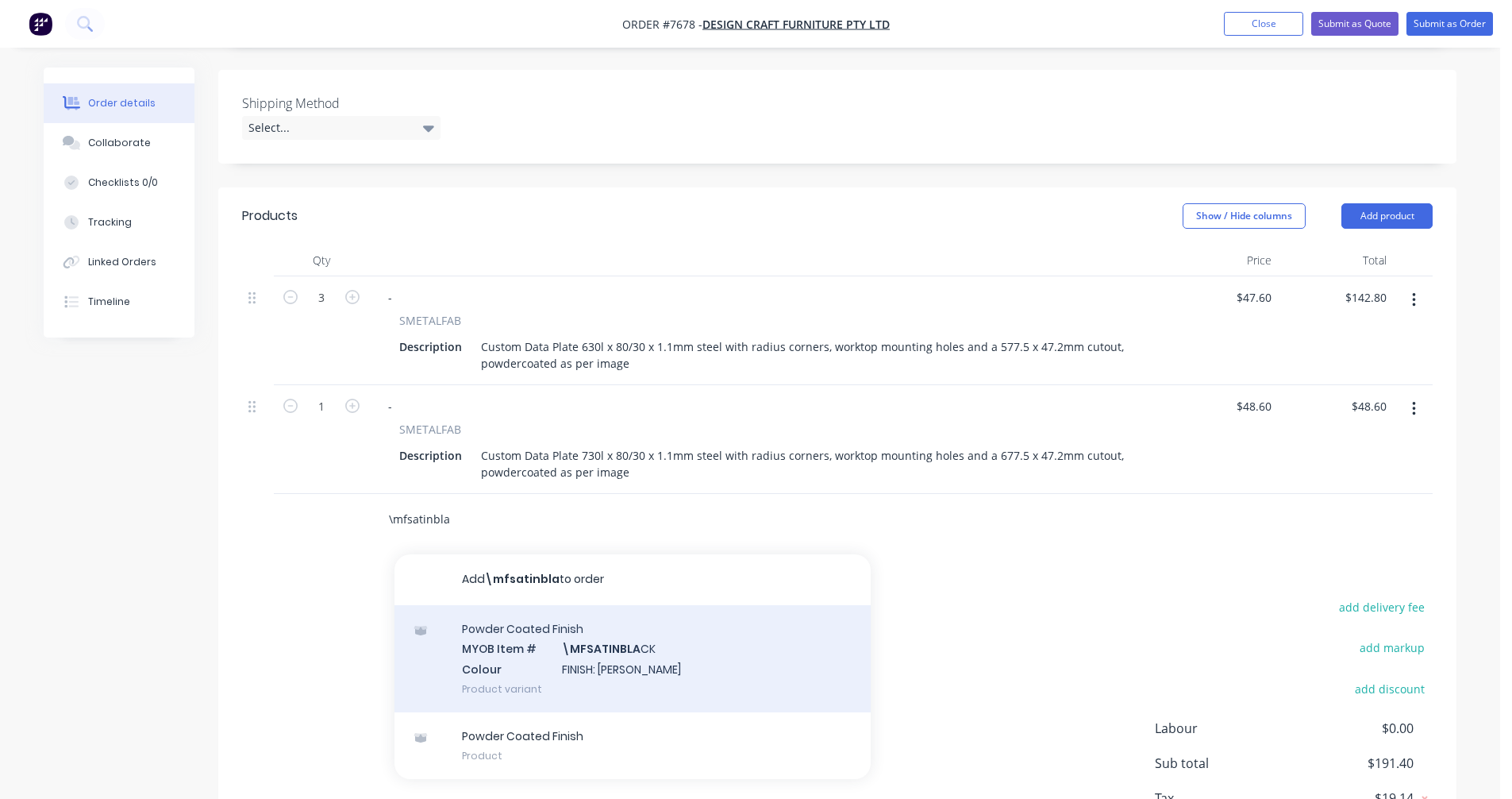
type input "\mfsatinbla"
click at [609, 628] on div "Powder Coated Finish MYOB Item # \MFSATINBLA CK Colour FINISH: Satin Black Prod…" at bounding box center [632, 658] width 476 height 107
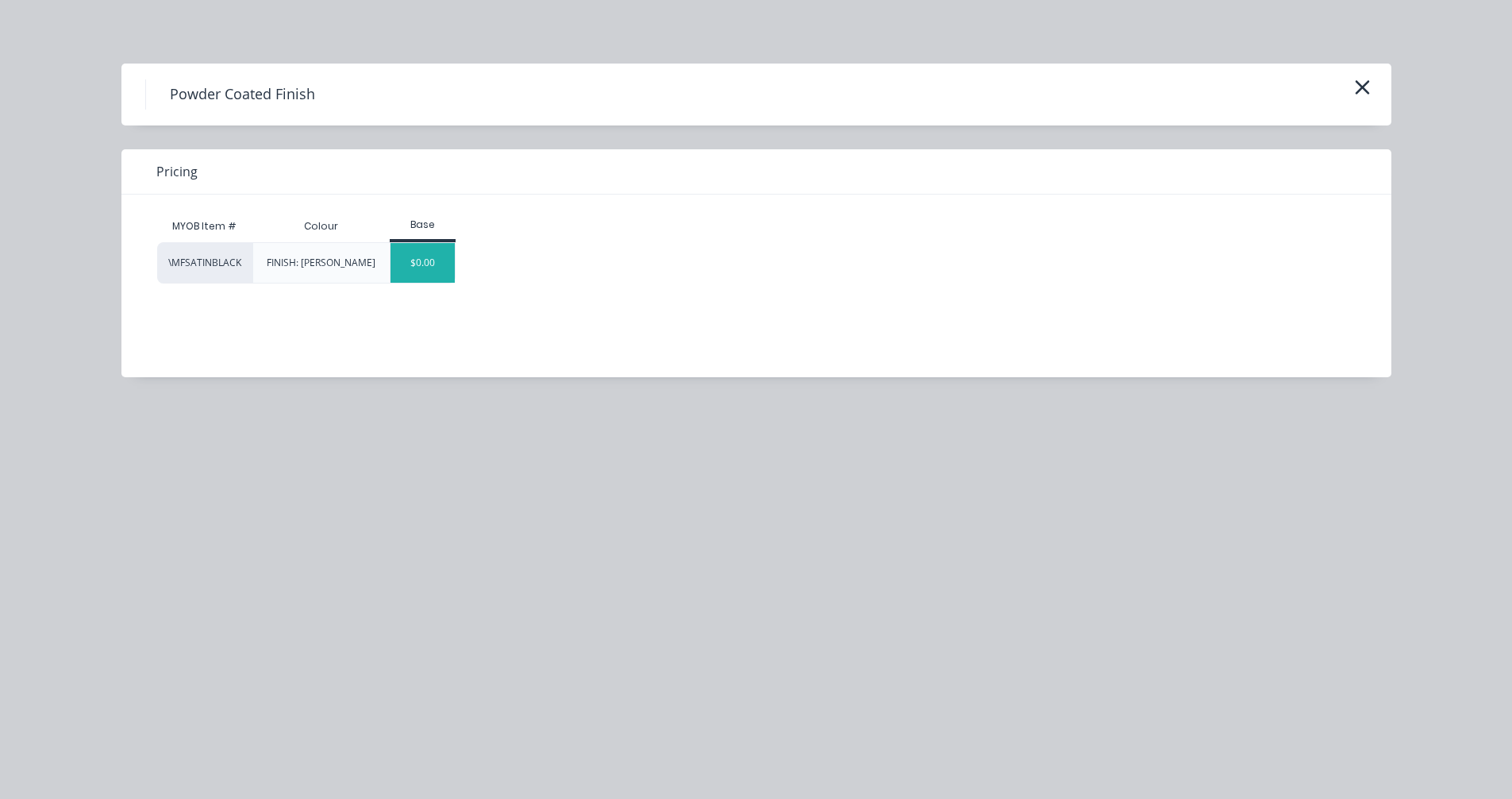
click at [432, 270] on div "$0.00" at bounding box center [422, 263] width 64 height 40
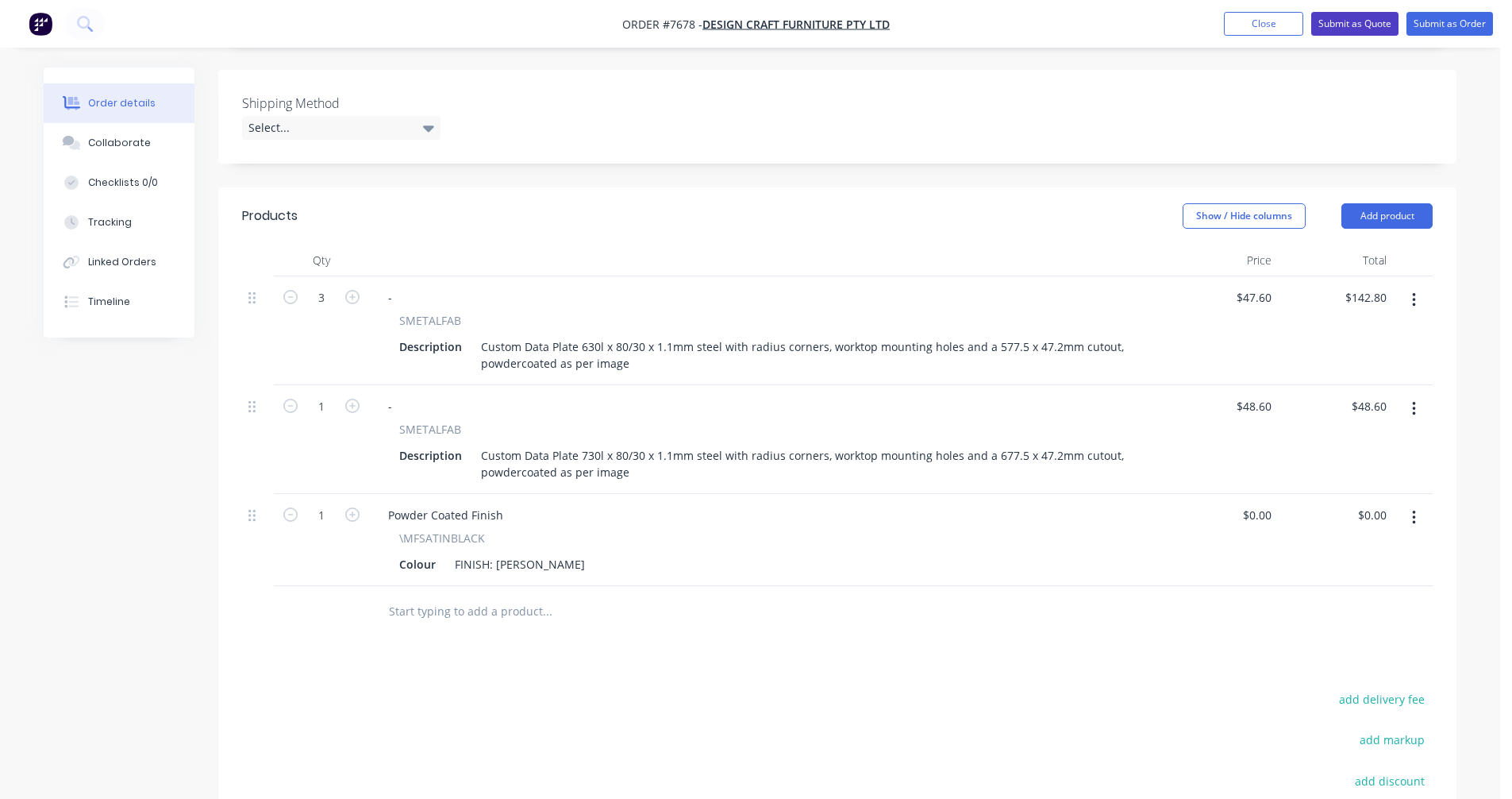
click at [1344, 21] on button "Submit as Quote" at bounding box center [1355, 24] width 87 height 24
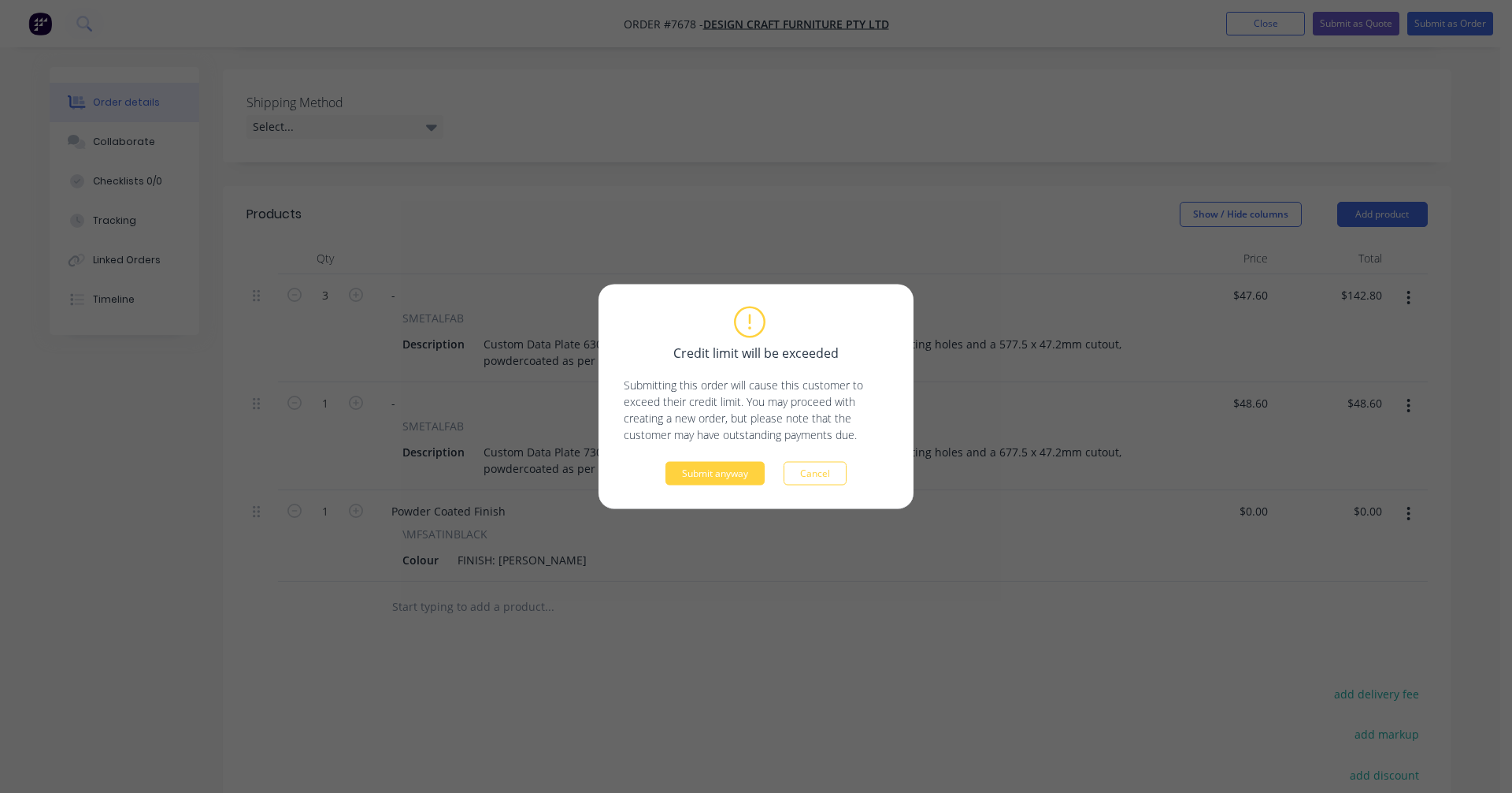
click at [704, 487] on div "Credit limit will be exceeded Submitting this order will cause this customer to…" at bounding box center [756, 396] width 315 height 225
click at [707, 478] on button "Submit anyway" at bounding box center [715, 473] width 99 height 24
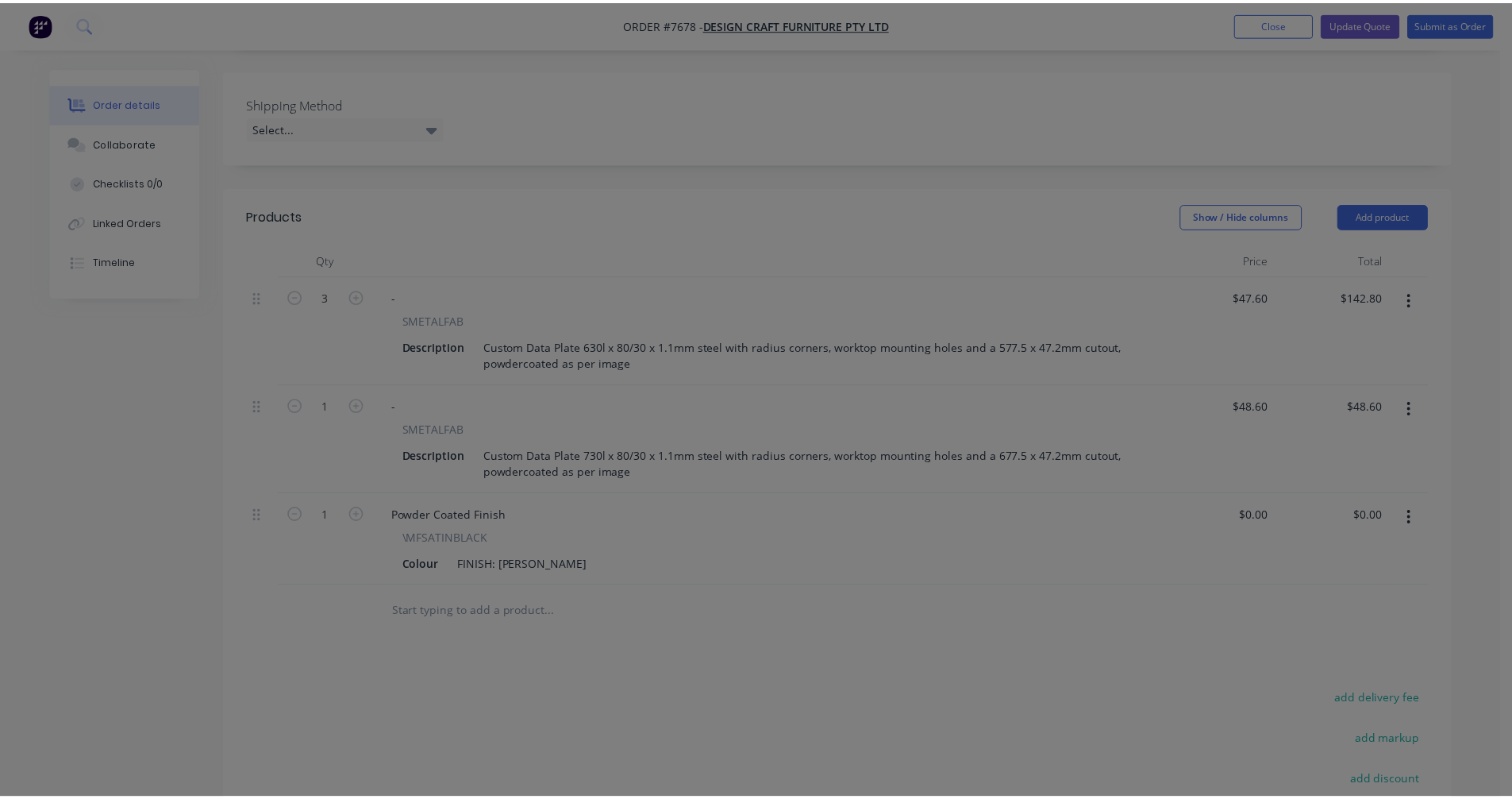
scroll to position [390, 0]
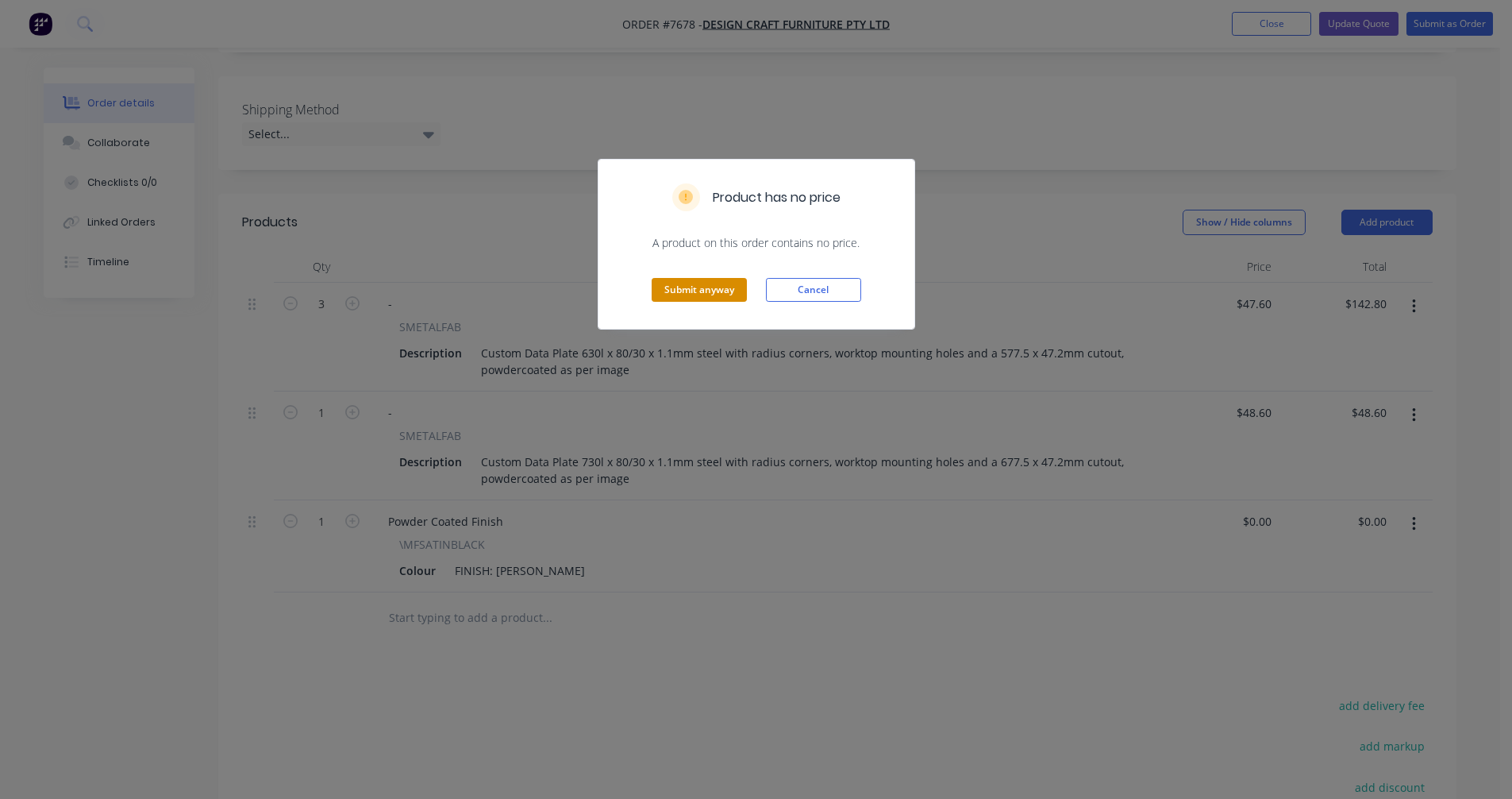
click at [723, 286] on button "Submit anyway" at bounding box center [700, 290] width 95 height 24
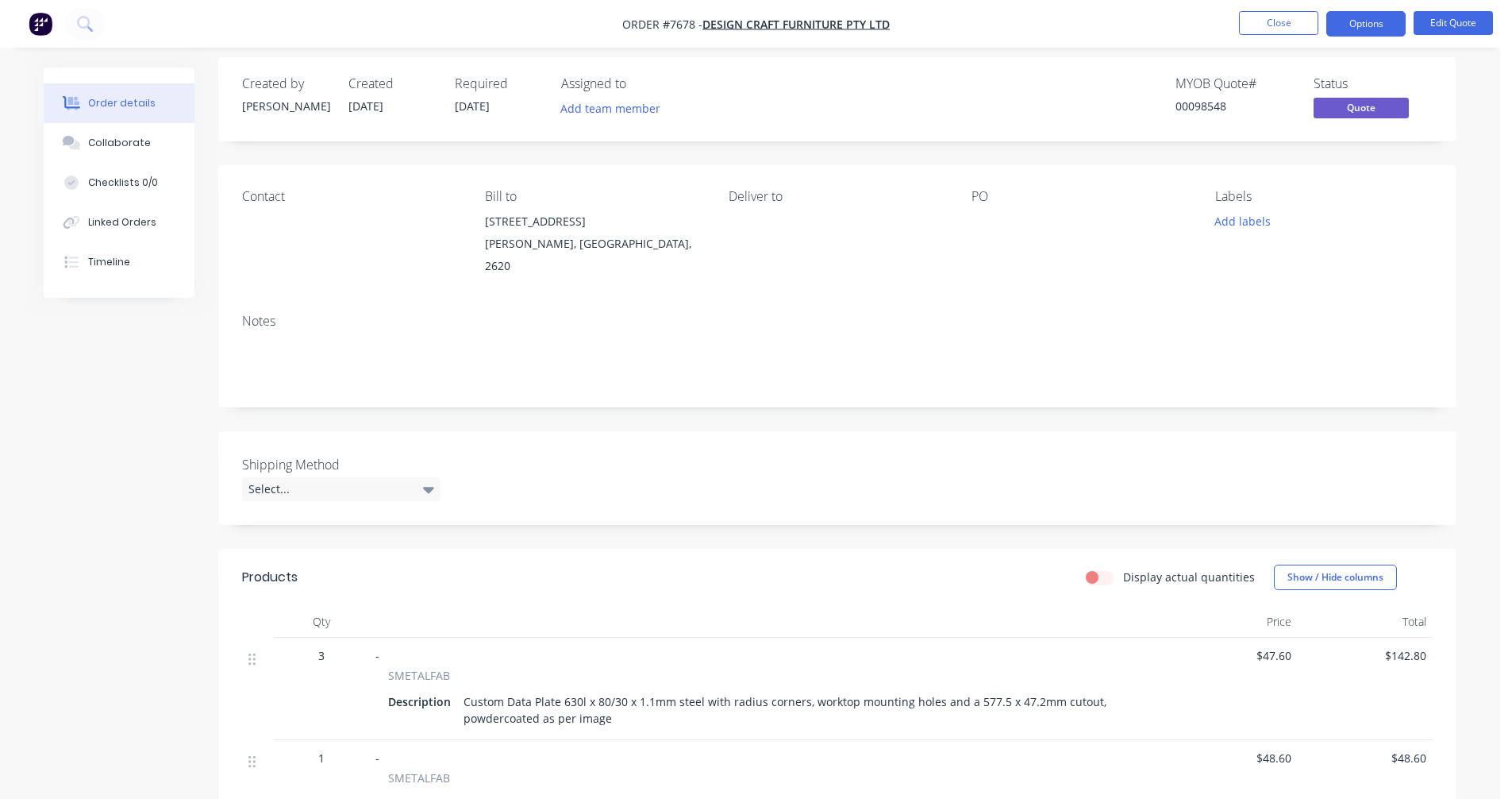
scroll to position [0, 0]
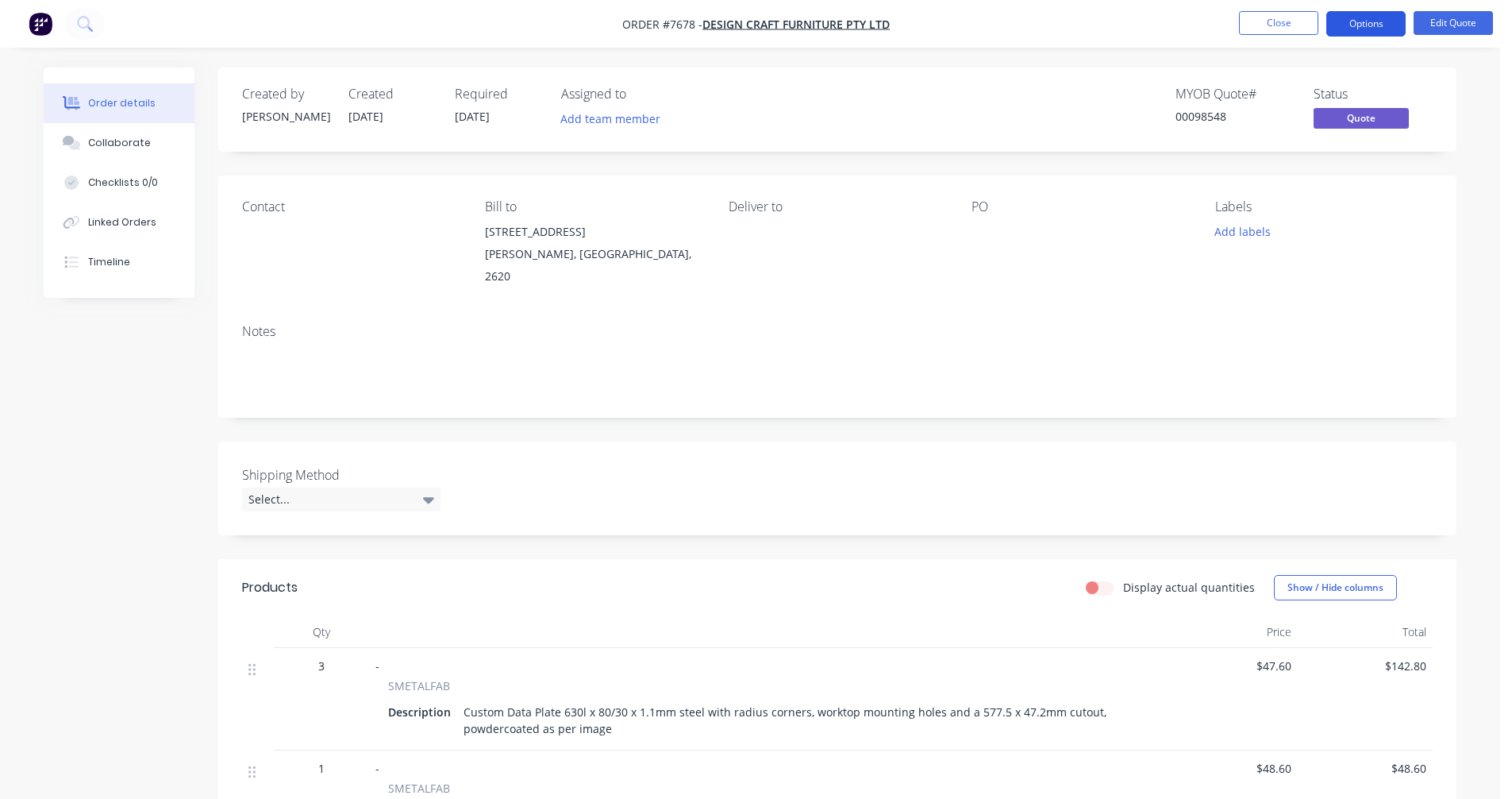
click at [1363, 24] on button "Options" at bounding box center [1367, 24] width 79 height 25
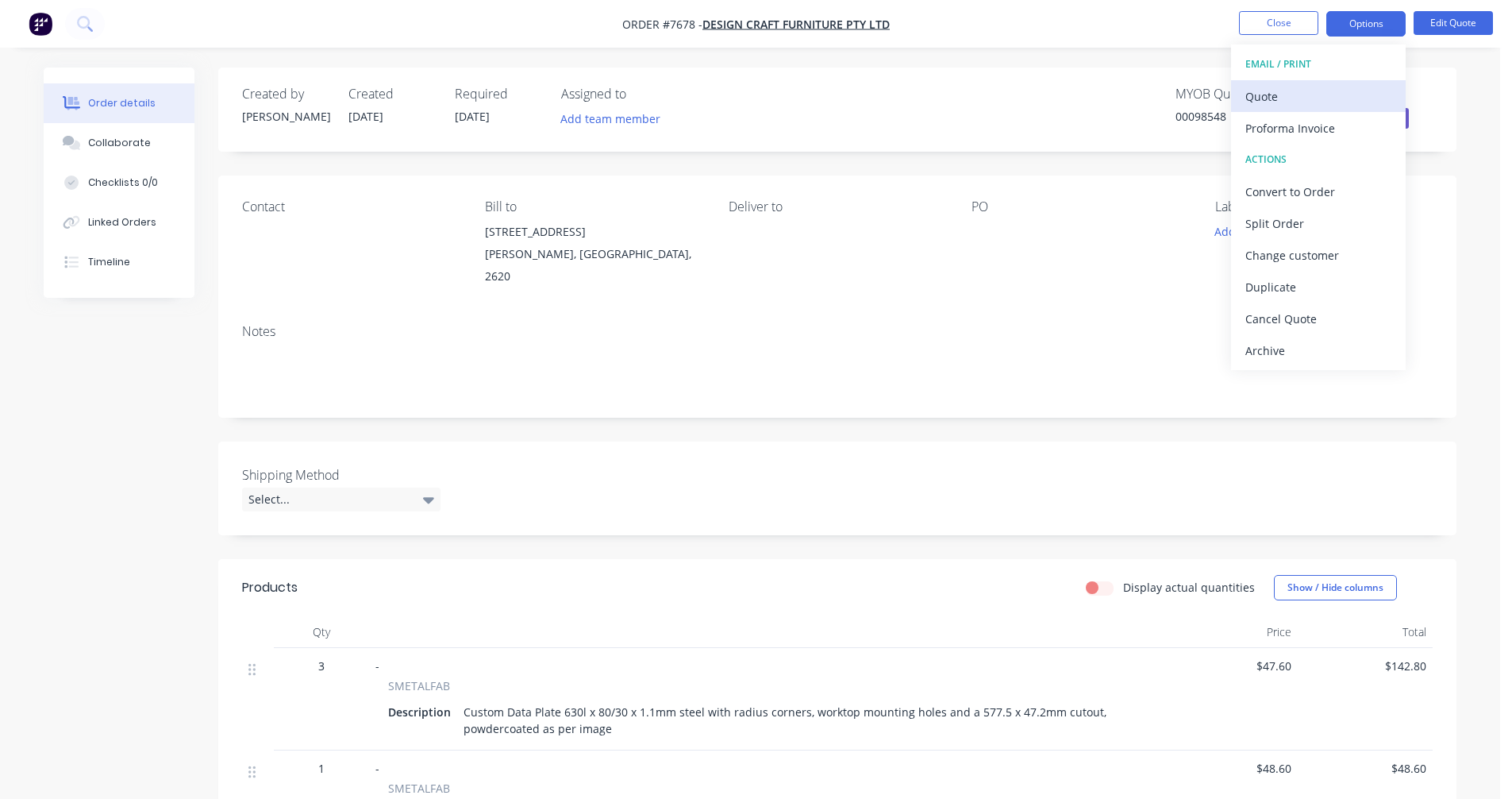
click at [1282, 96] on div "Quote" at bounding box center [1319, 96] width 146 height 23
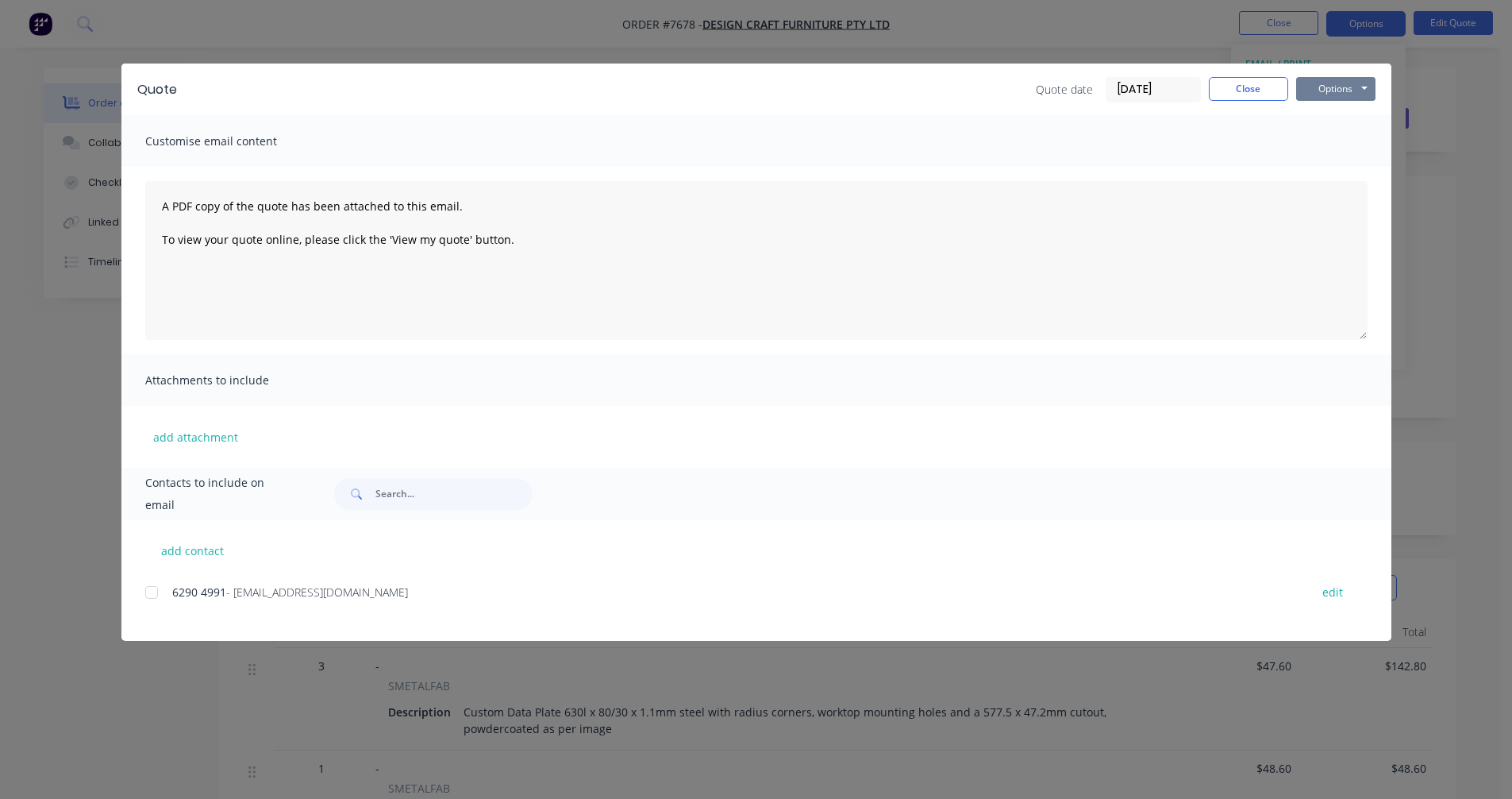
click at [1340, 83] on button "Options" at bounding box center [1336, 89] width 79 height 24
click at [1336, 119] on button "Preview" at bounding box center [1347, 117] width 102 height 26
click at [1242, 83] on button "Close" at bounding box center [1249, 89] width 79 height 24
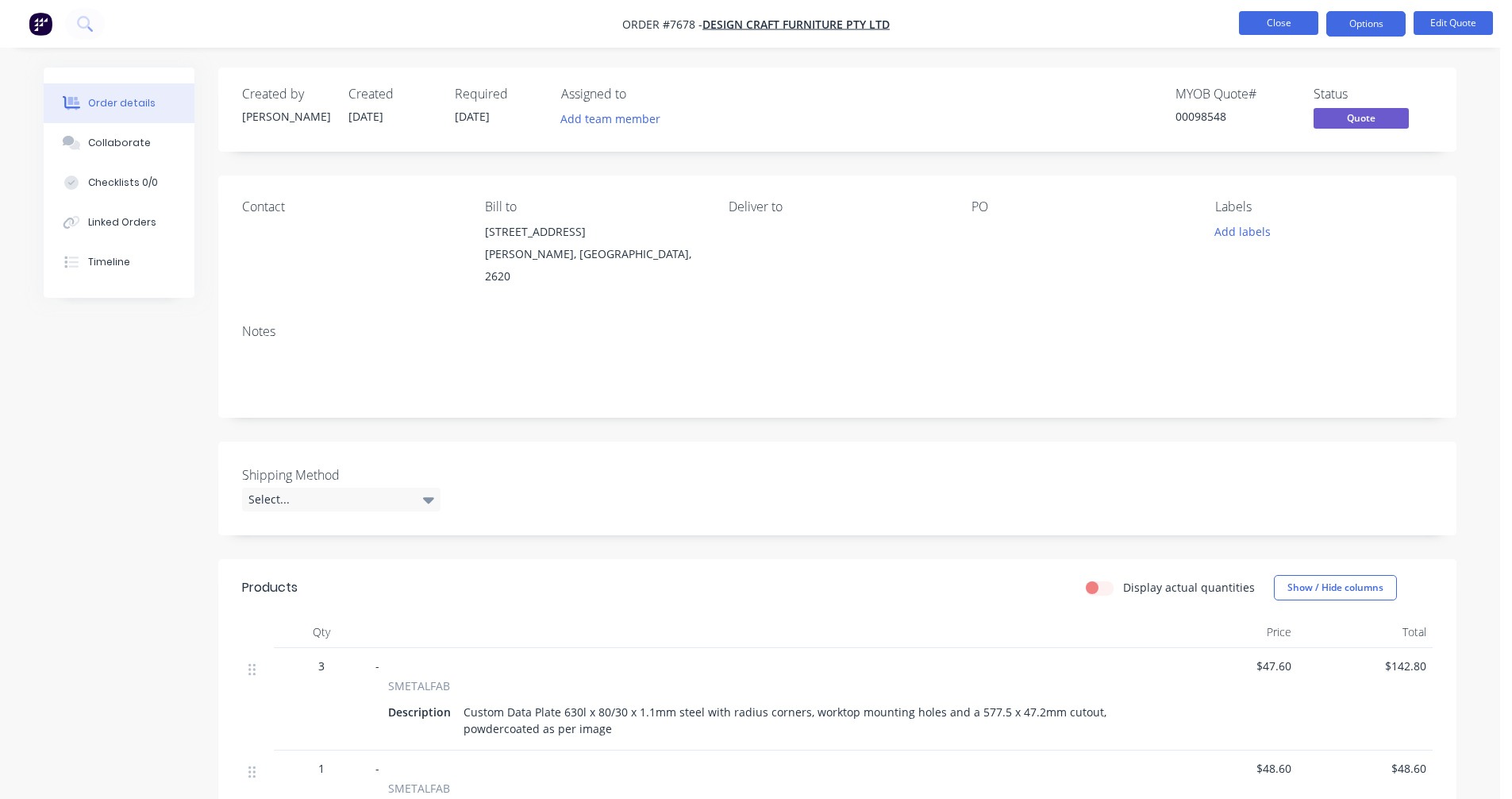
click at [1267, 25] on button "Close" at bounding box center [1279, 23] width 79 height 24
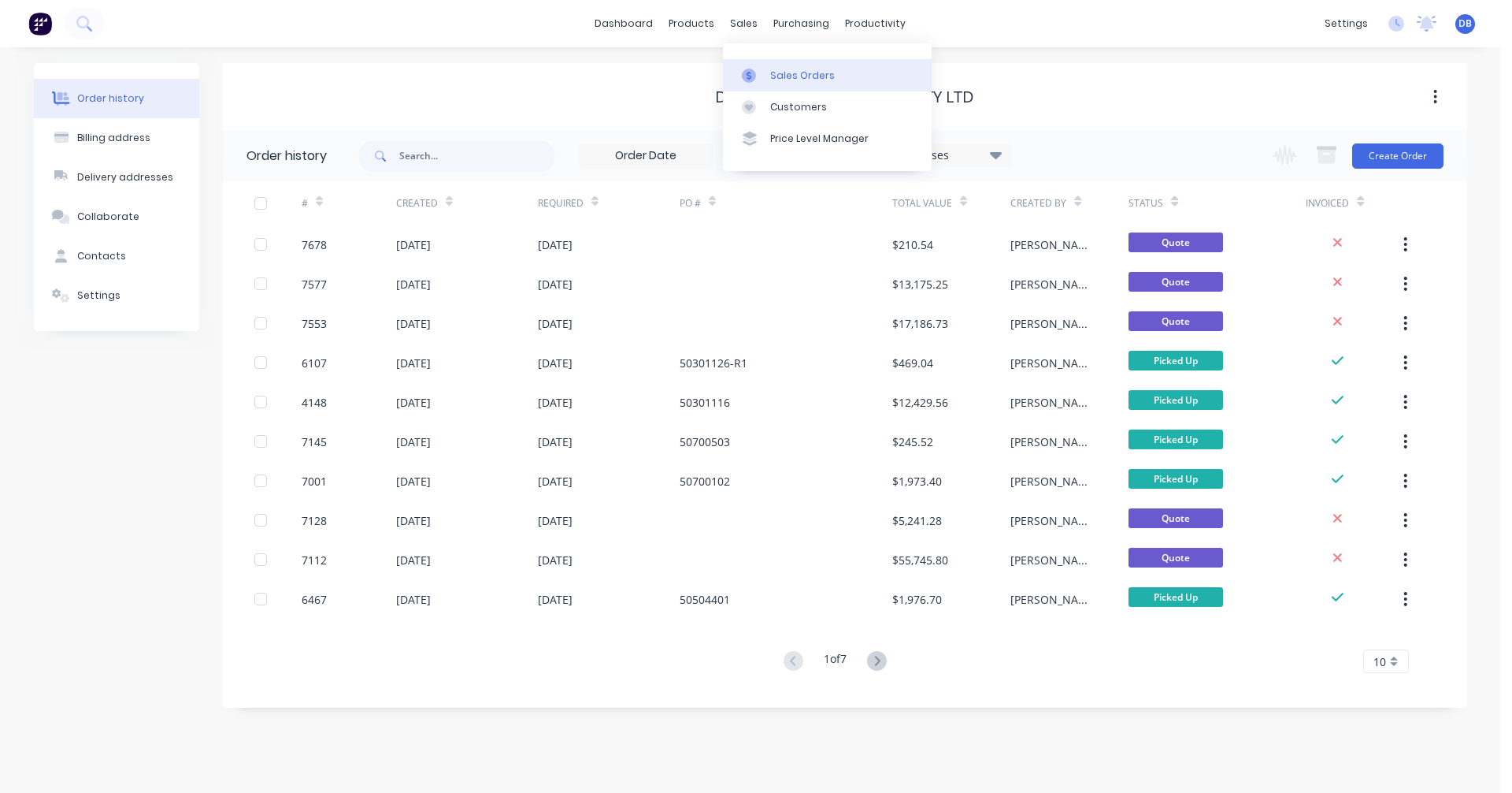
click at [776, 71] on div "Sales Orders" at bounding box center [803, 76] width 65 height 14
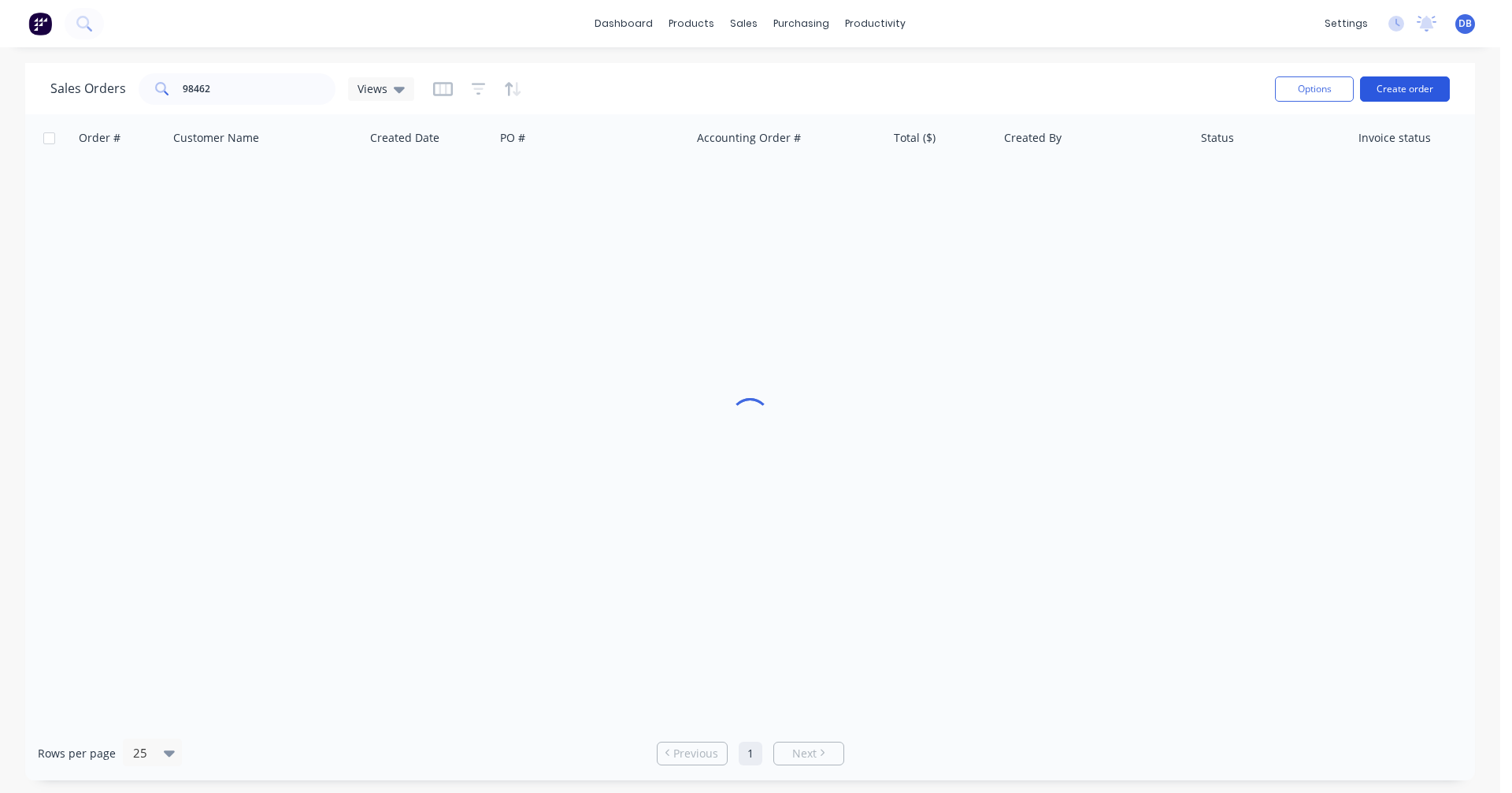
click at [1387, 85] on button "Create order" at bounding box center [1406, 89] width 90 height 25
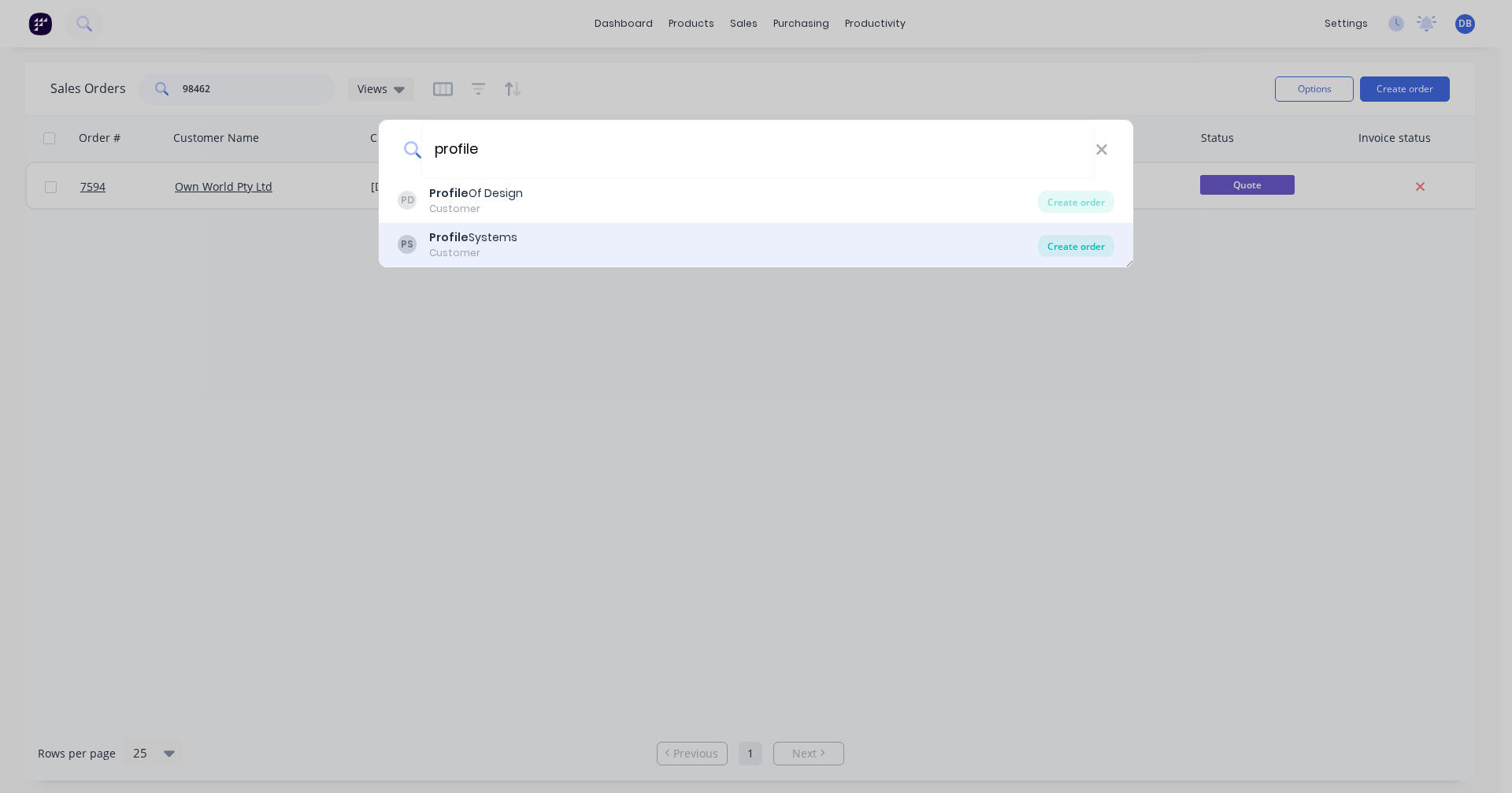
type input "profile"
click at [1079, 248] on div "Create order" at bounding box center [1076, 246] width 77 height 22
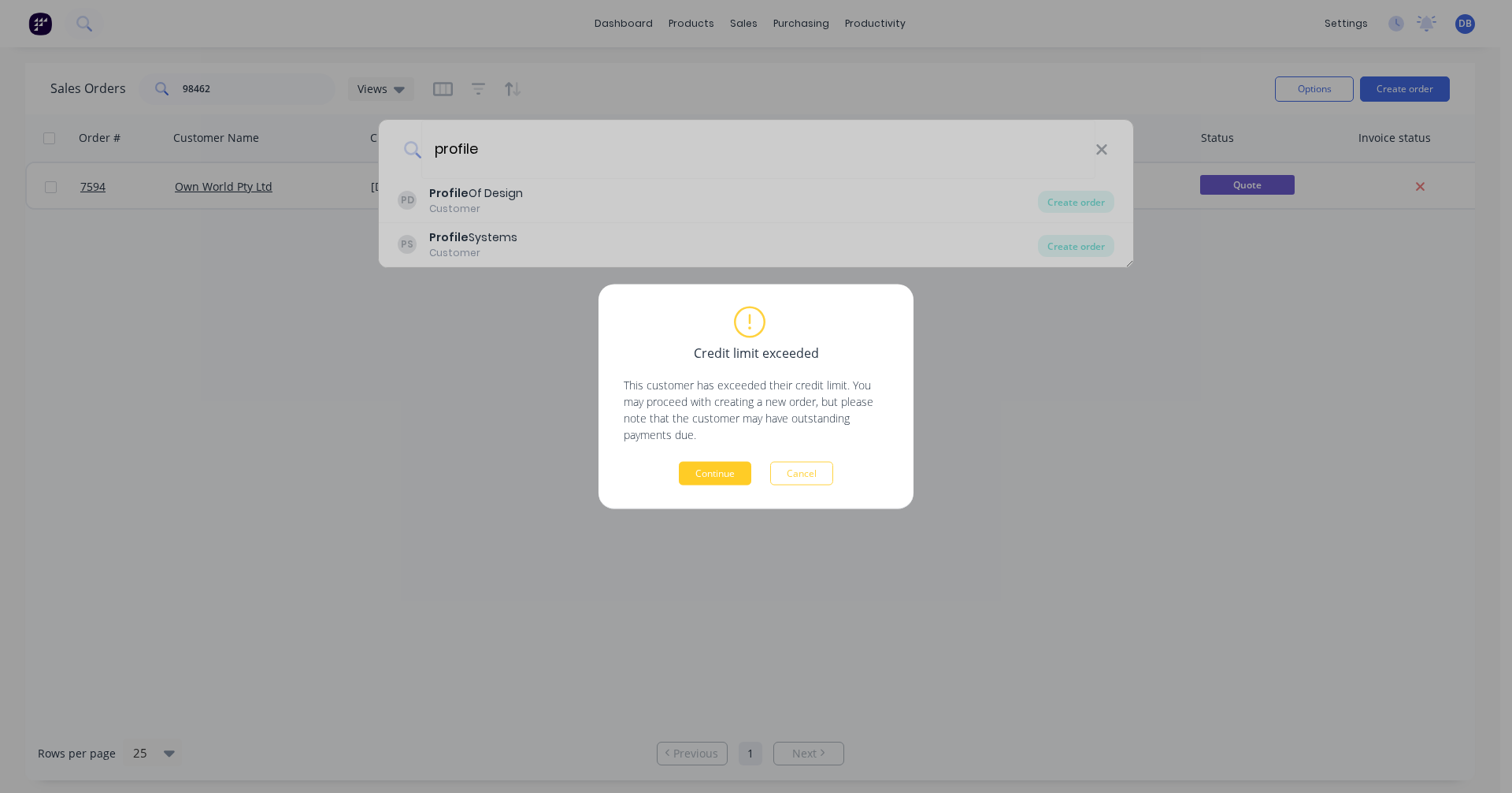
click at [706, 476] on button "Continue" at bounding box center [715, 473] width 73 height 24
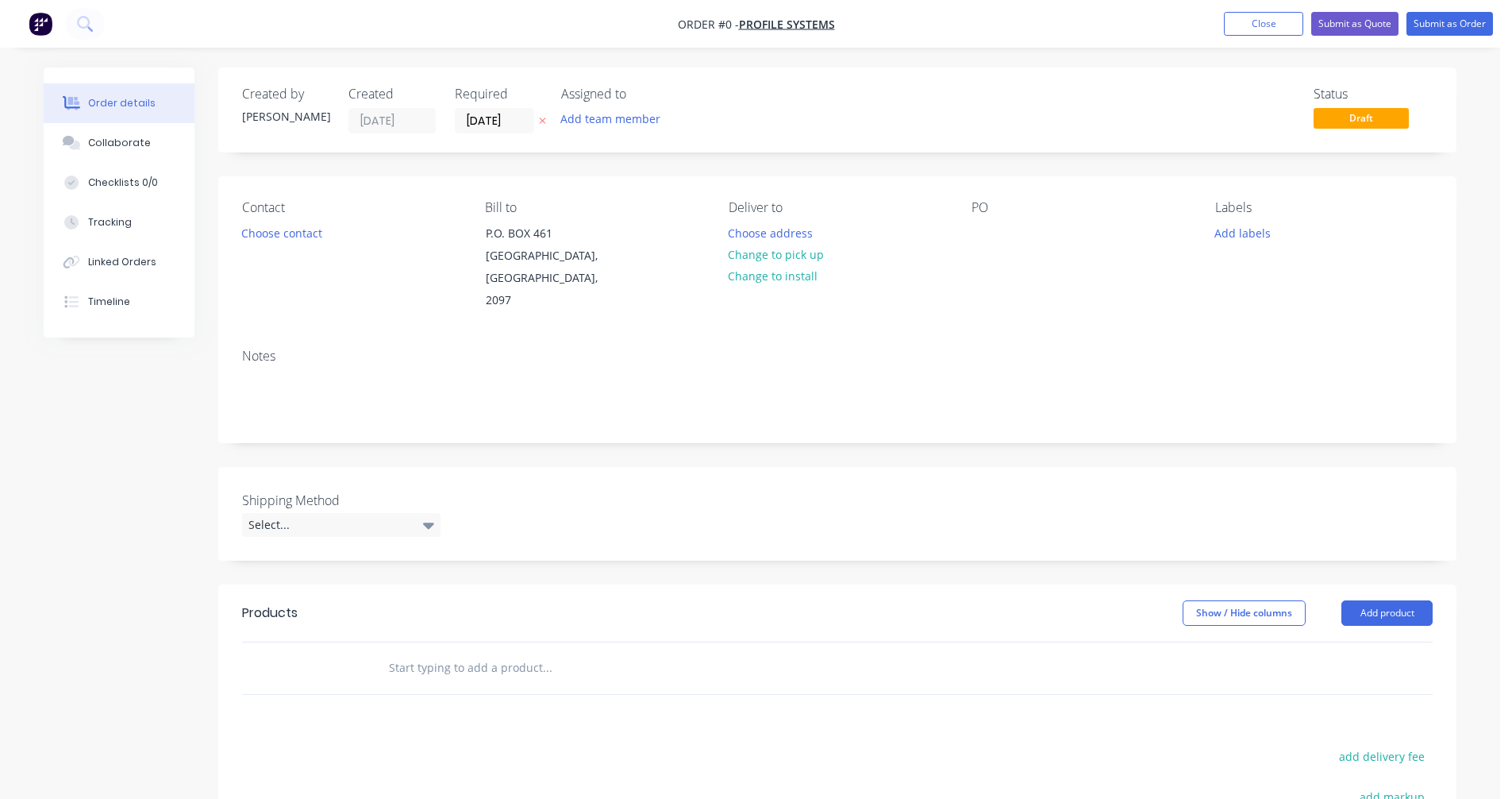
click at [420, 652] on input "text" at bounding box center [546, 668] width 317 height 32
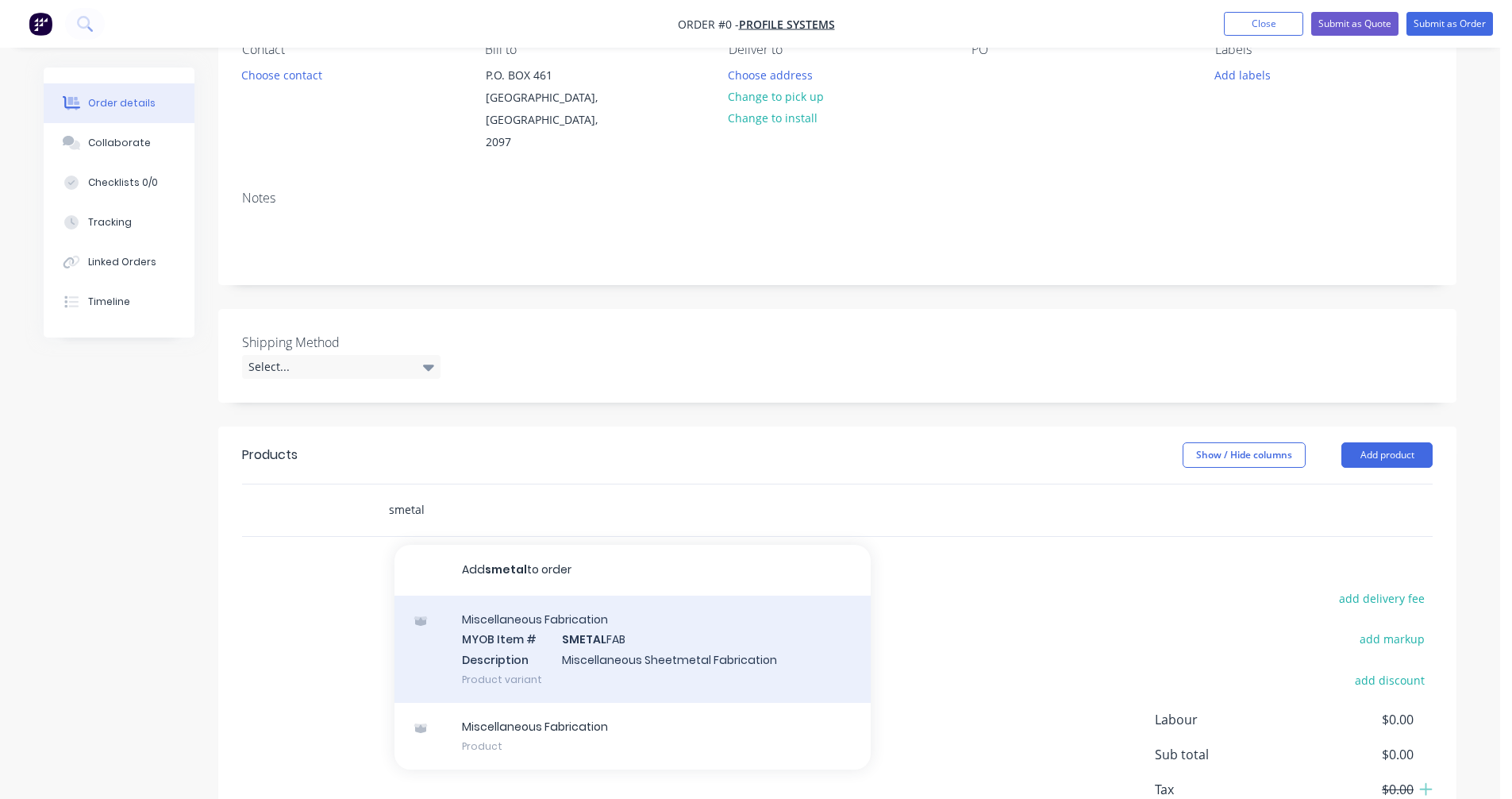
scroll to position [159, 0]
type input "smetal"
click at [602, 641] on div "Miscellaneous Fabrication MYOB Item # SMETAL FAB Description Miscellaneous Shee…" at bounding box center [632, 648] width 476 height 107
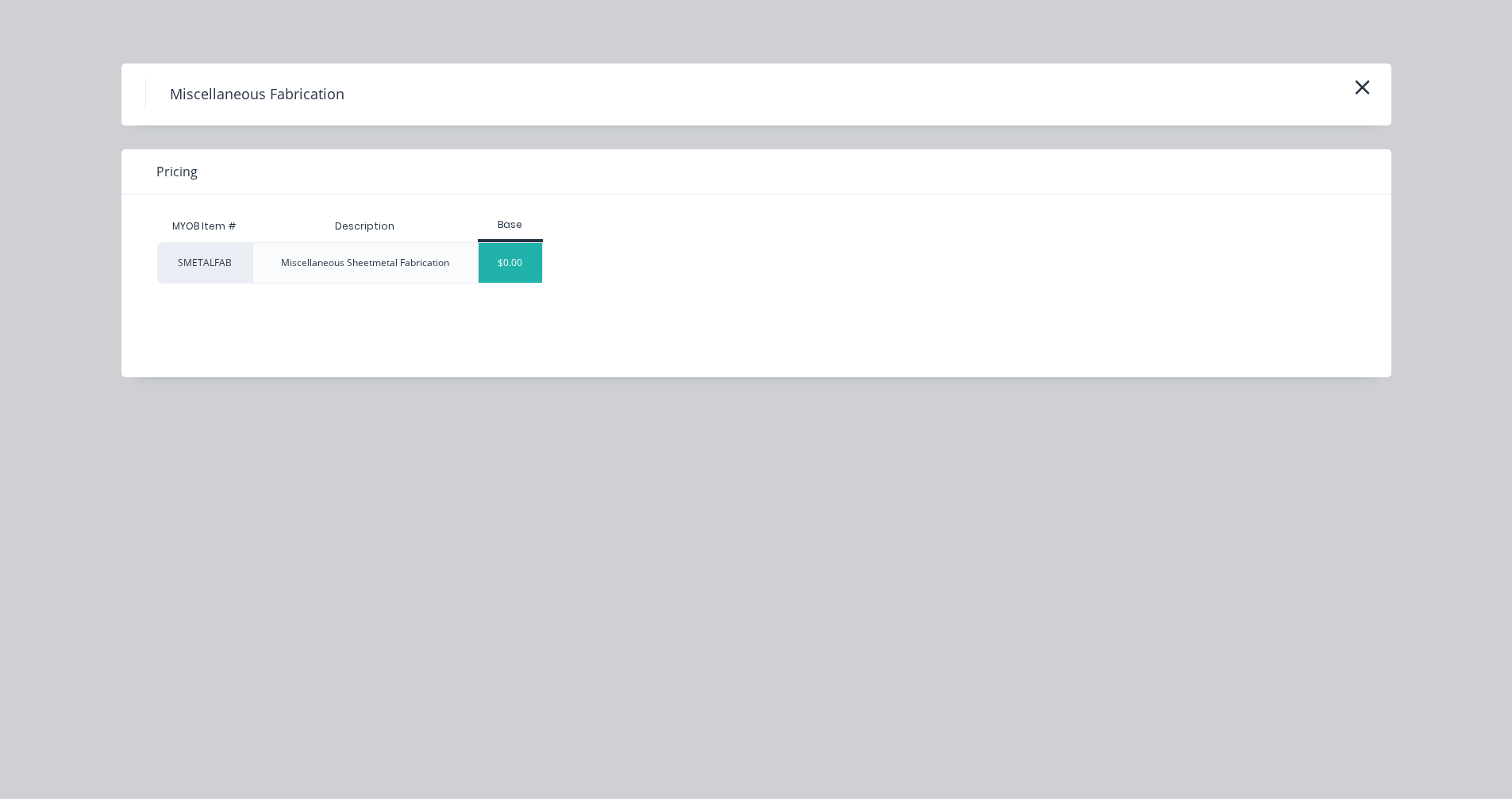
click at [510, 262] on div "$0.00" at bounding box center [510, 263] width 64 height 40
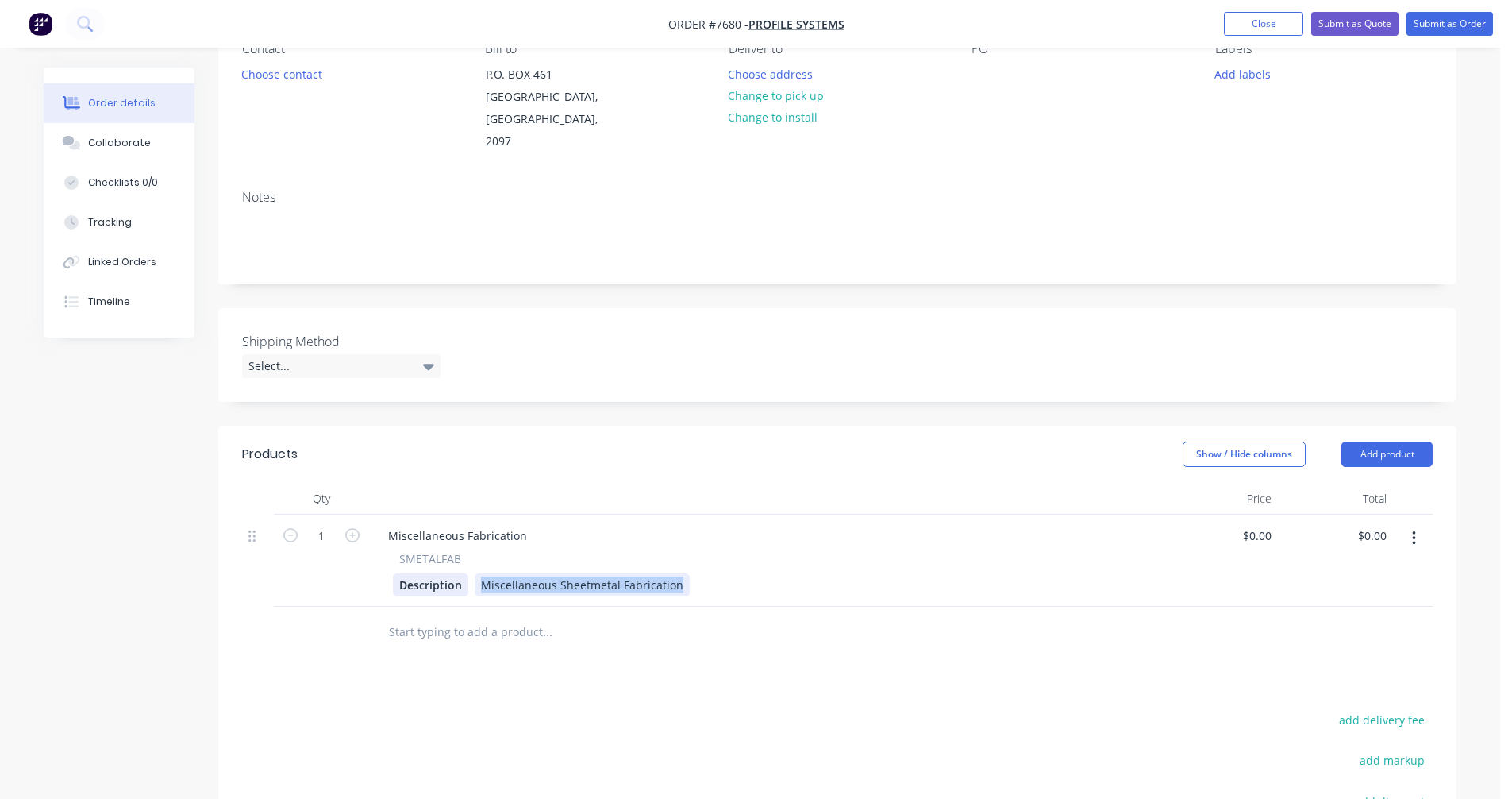
drag, startPoint x: 684, startPoint y: 566, endPoint x: 463, endPoint y: 573, distance: 221.1
click at [463, 573] on div "Description Miscellaneous Sheetmetal Fabrication" at bounding box center [762, 584] width 740 height 23
paste div
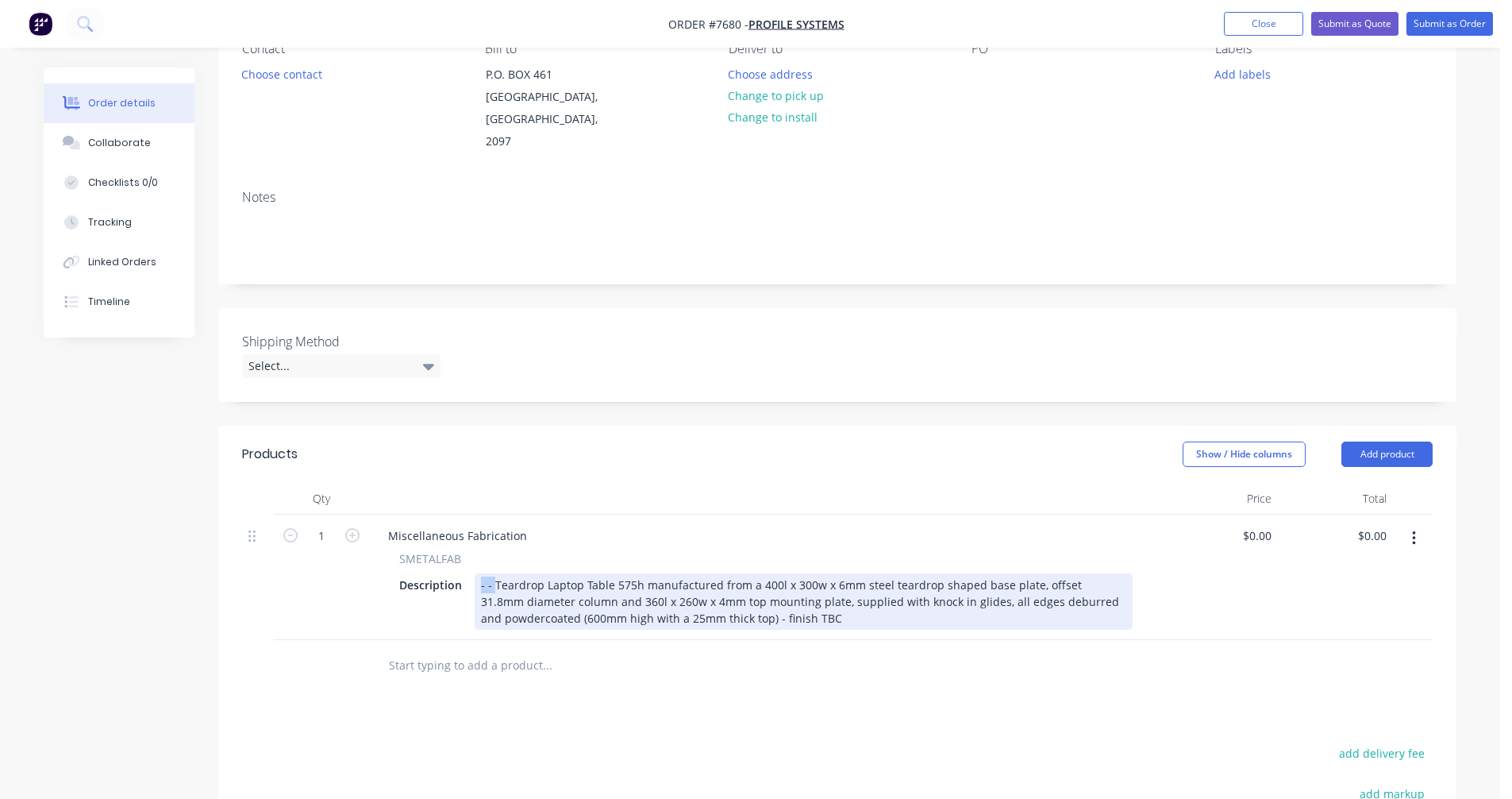
drag, startPoint x: 494, startPoint y: 564, endPoint x: 472, endPoint y: 563, distance: 22.0
click at [472, 573] on div "Description - - Teardrop Laptop Table 575h manufactured from a 400l x 300w x 6m…" at bounding box center [762, 601] width 740 height 56
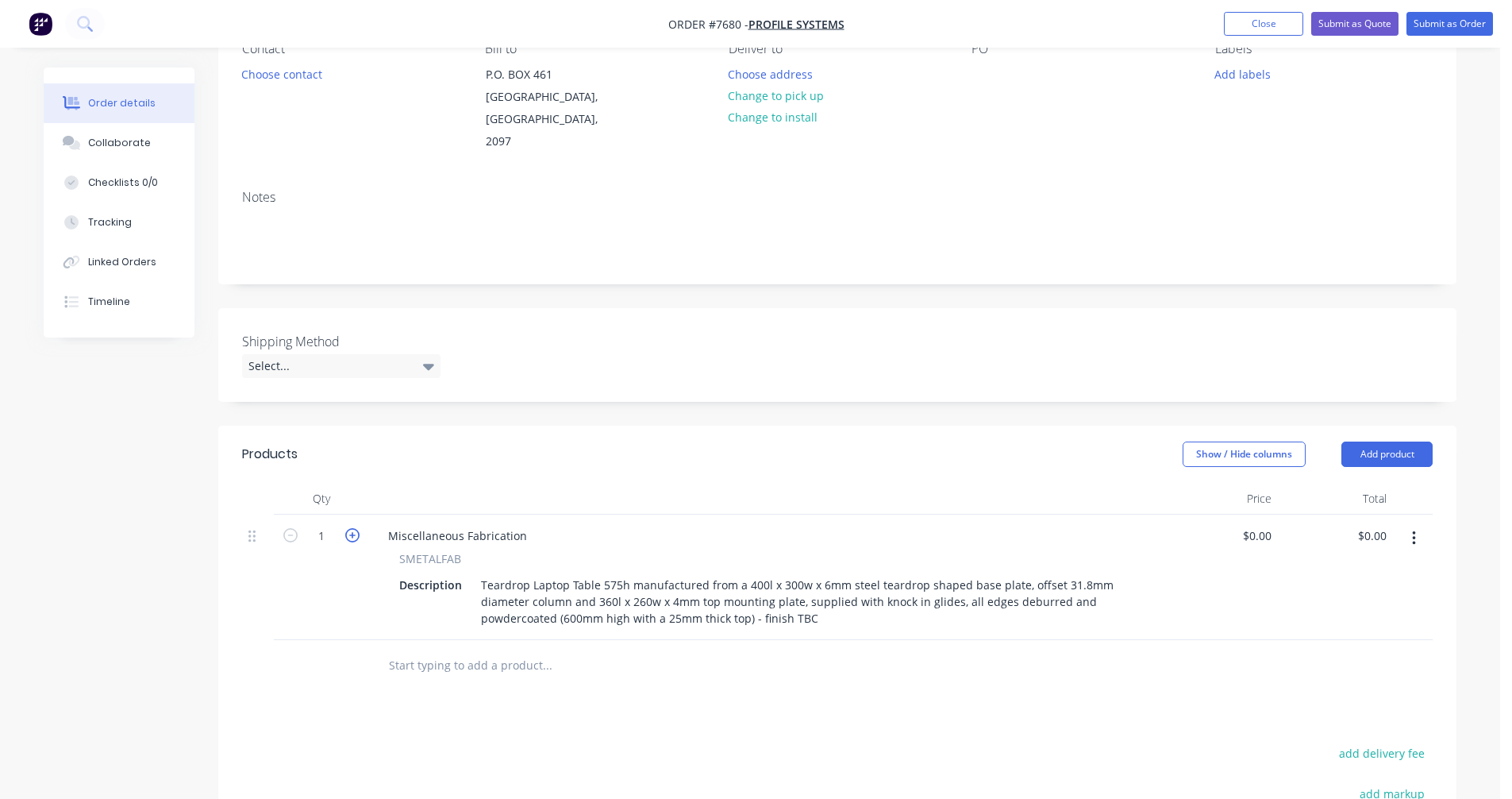
click at [350, 528] on icon "button" at bounding box center [352, 535] width 14 height 14
type input "2"
drag, startPoint x: 524, startPoint y: 511, endPoint x: 359, endPoint y: 517, distance: 165.1
click at [359, 517] on div "2 Miscellaneous Fabrication SMETALFAB Description Teardrop Laptop Table 575h ma…" at bounding box center [838, 577] width 1191 height 126
drag, startPoint x: 394, startPoint y: 514, endPoint x: 378, endPoint y: 513, distance: 16.0
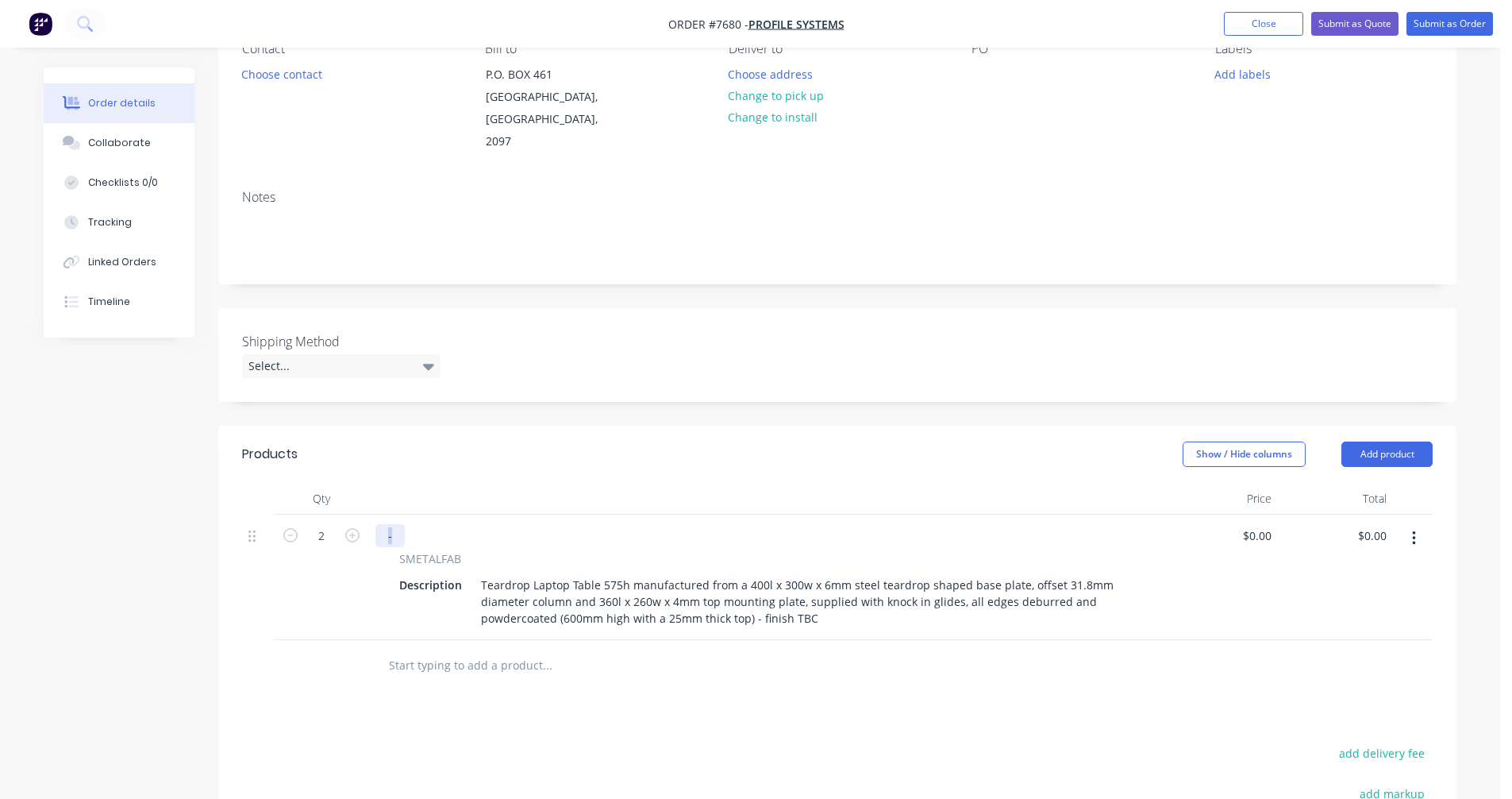
click at [384, 524] on div "-" at bounding box center [390, 535] width 29 height 23
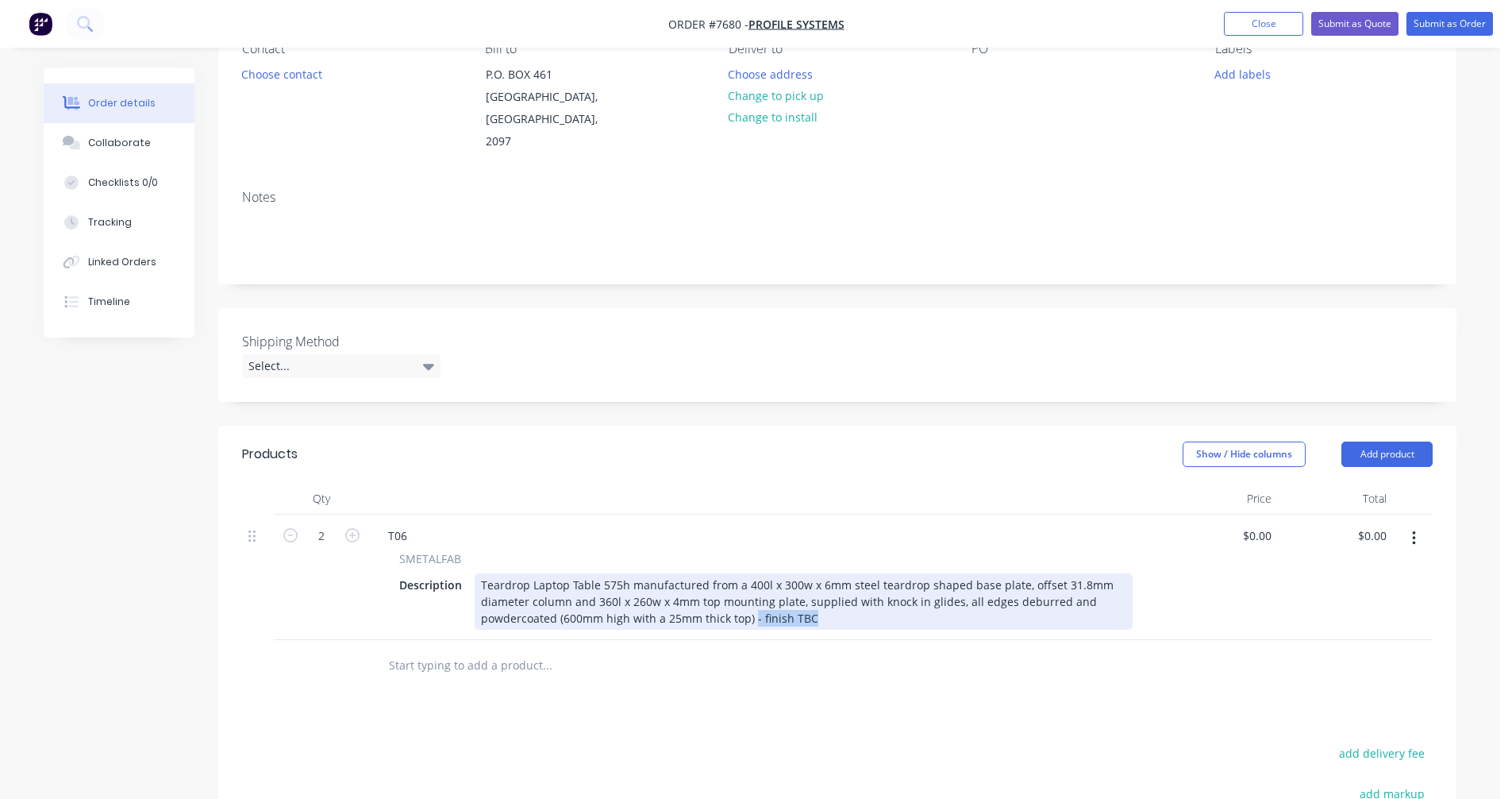
drag, startPoint x: 813, startPoint y: 601, endPoint x: 750, endPoint y: 599, distance: 63.0
click at [750, 599] on div "Teardrop Laptop Table 575h manufactured from a 400l x 300w x 6mm steel teardrop…" at bounding box center [804, 601] width 658 height 56
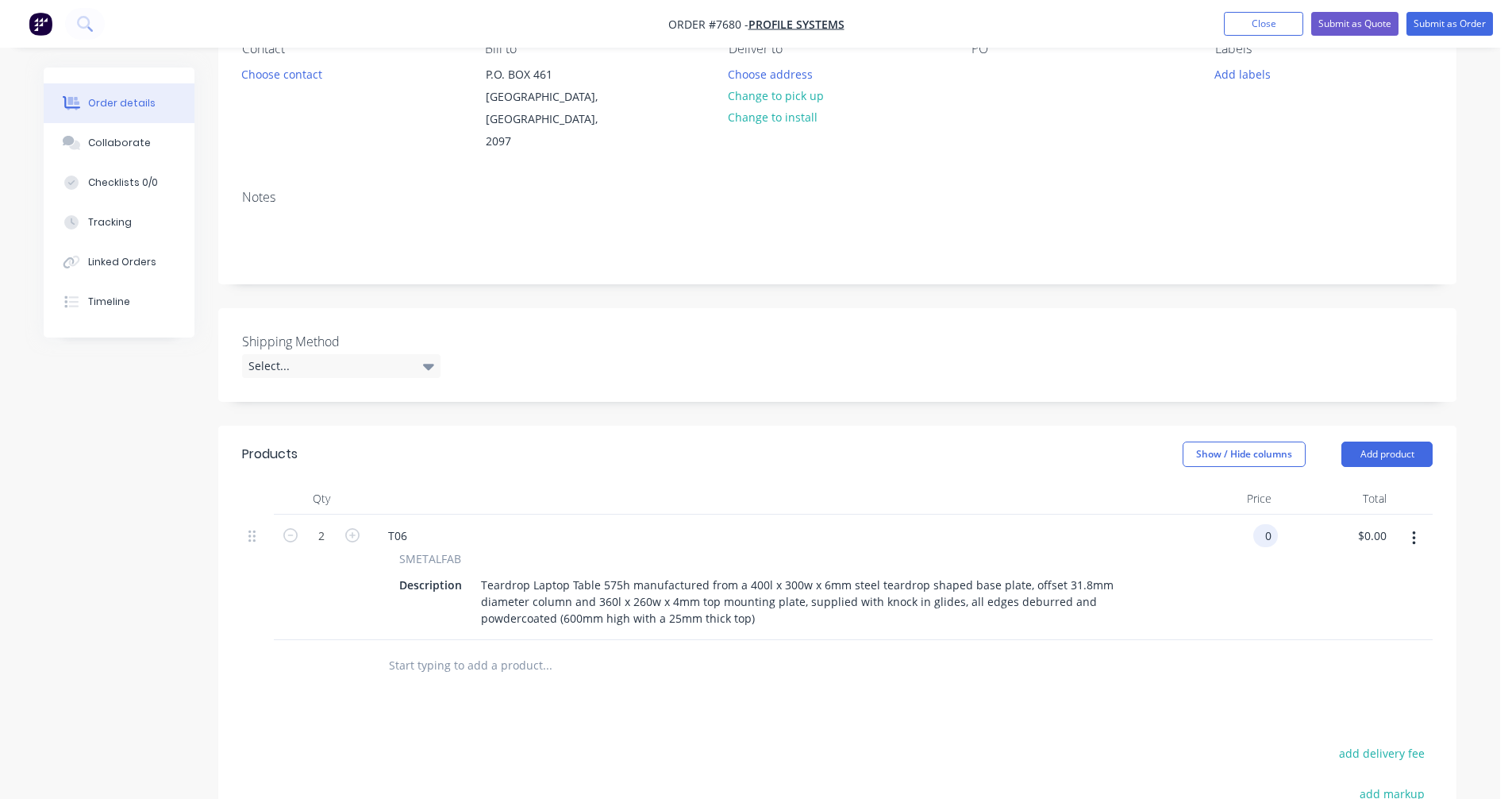
type input "$0.00"
click at [430, 650] on input "text" at bounding box center [546, 665] width 317 height 32
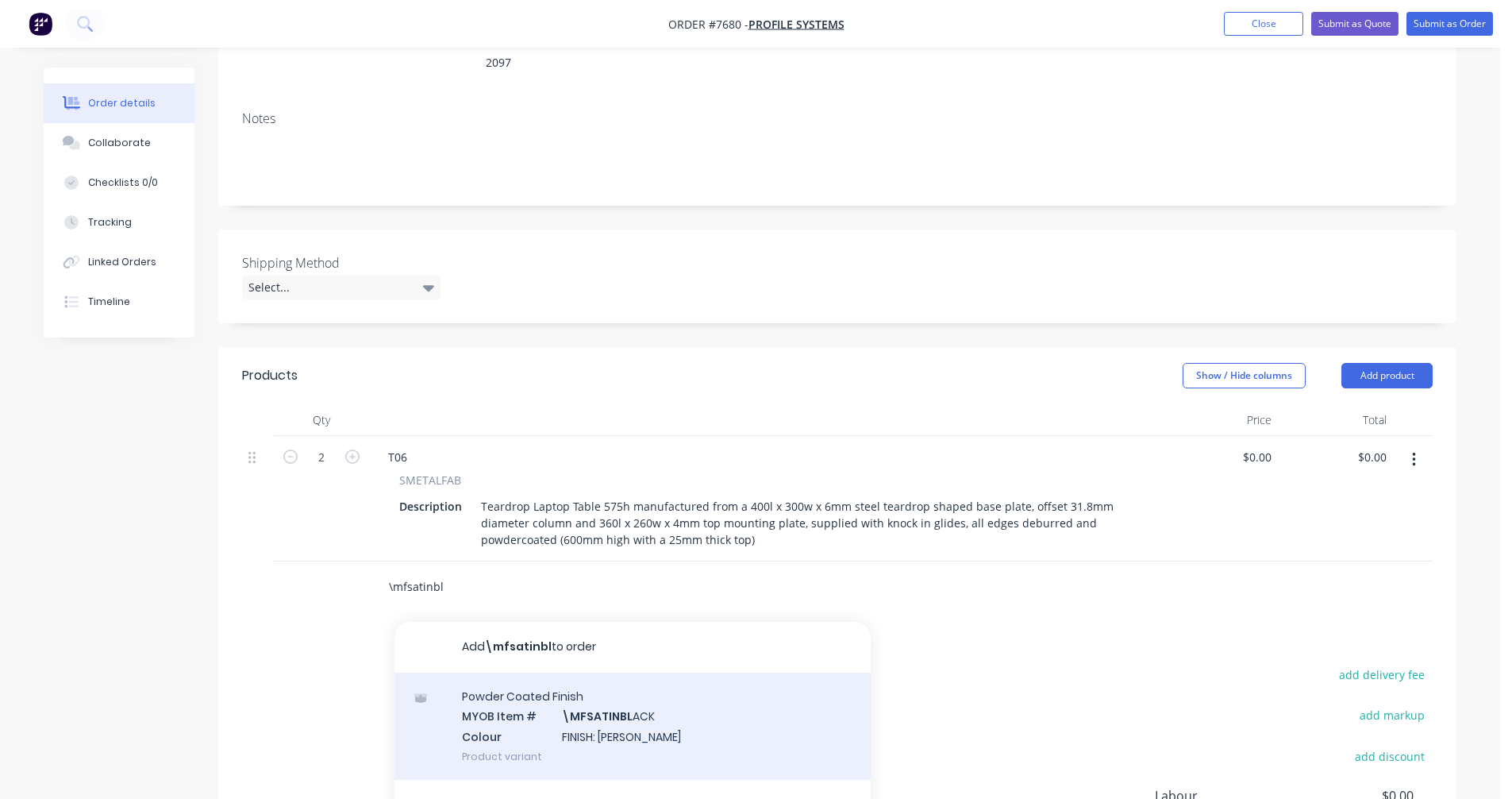
scroll to position [239, 0]
type input "\mfsatinbl"
click at [614, 698] on div "Powder Coated Finish MYOB Item # \MFSATINBL ACK Colour FINISH: Satin Black Prod…" at bounding box center [632, 725] width 476 height 107
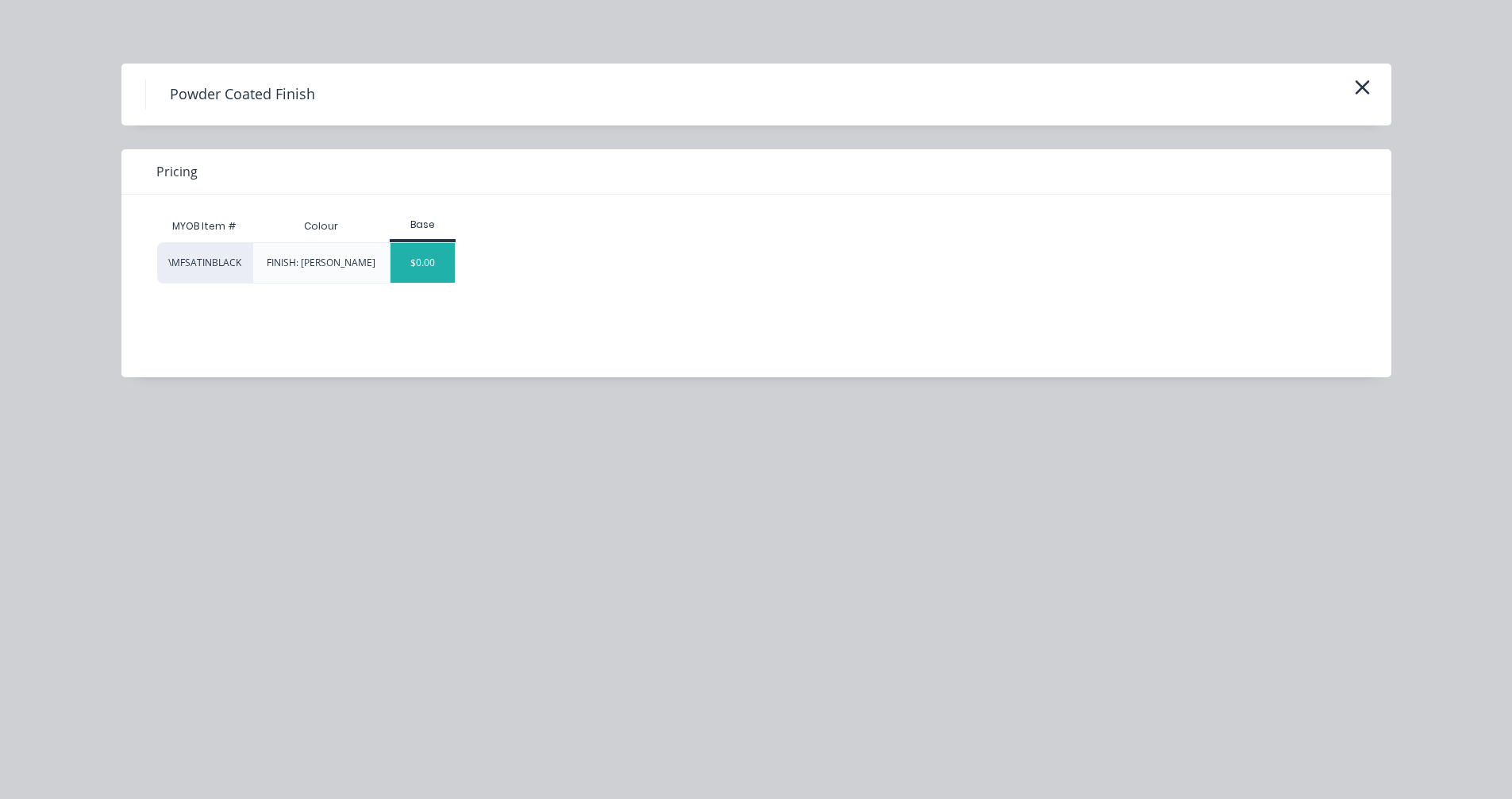
click at [413, 269] on div "$0.00" at bounding box center [422, 263] width 64 height 40
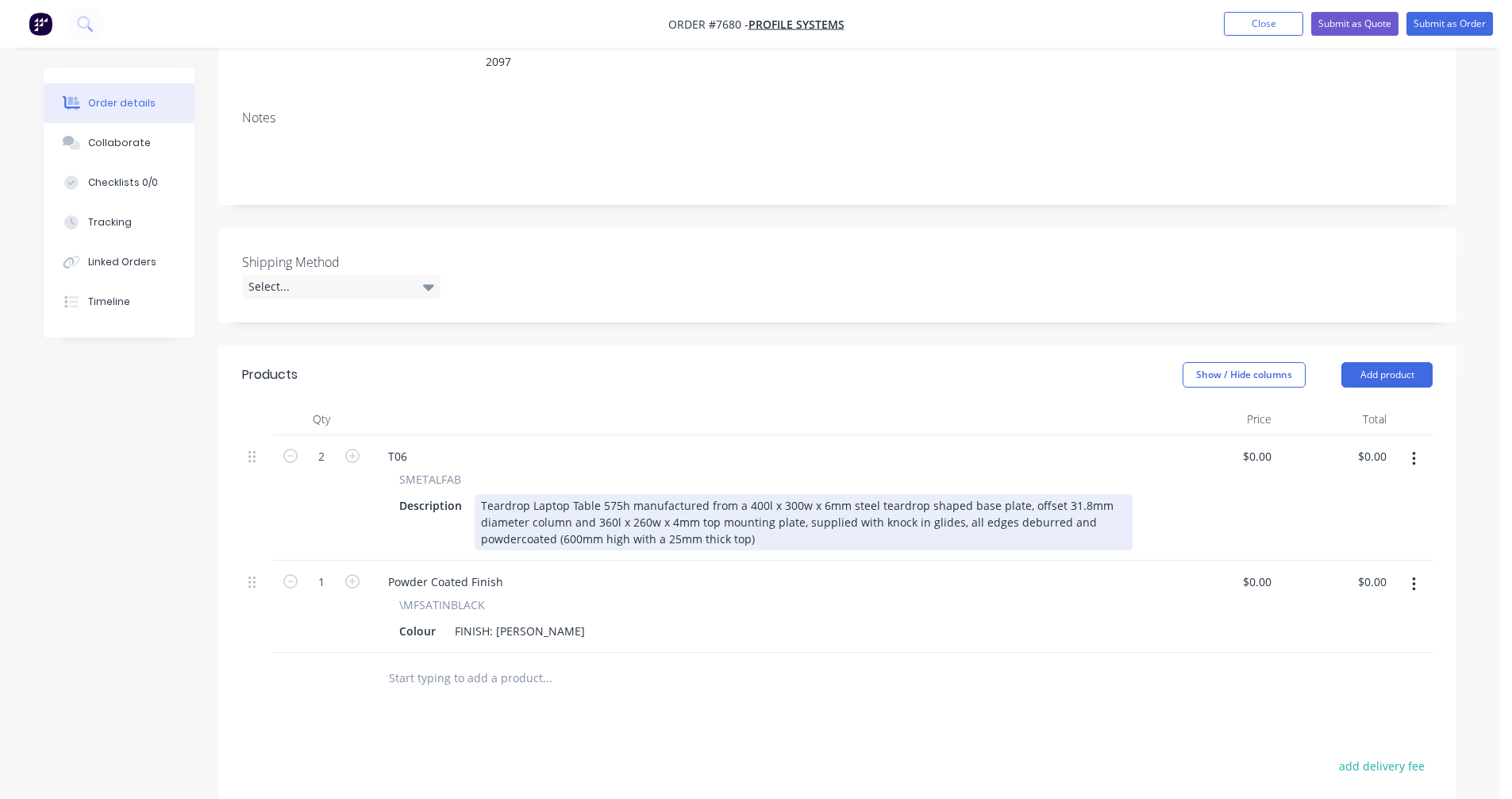
click at [791, 504] on div "Teardrop Laptop Table 575h manufactured from a 400l x 300w x 6mm steel teardrop…" at bounding box center [804, 522] width 658 height 56
type input "$239.00"
type input "$478.00"
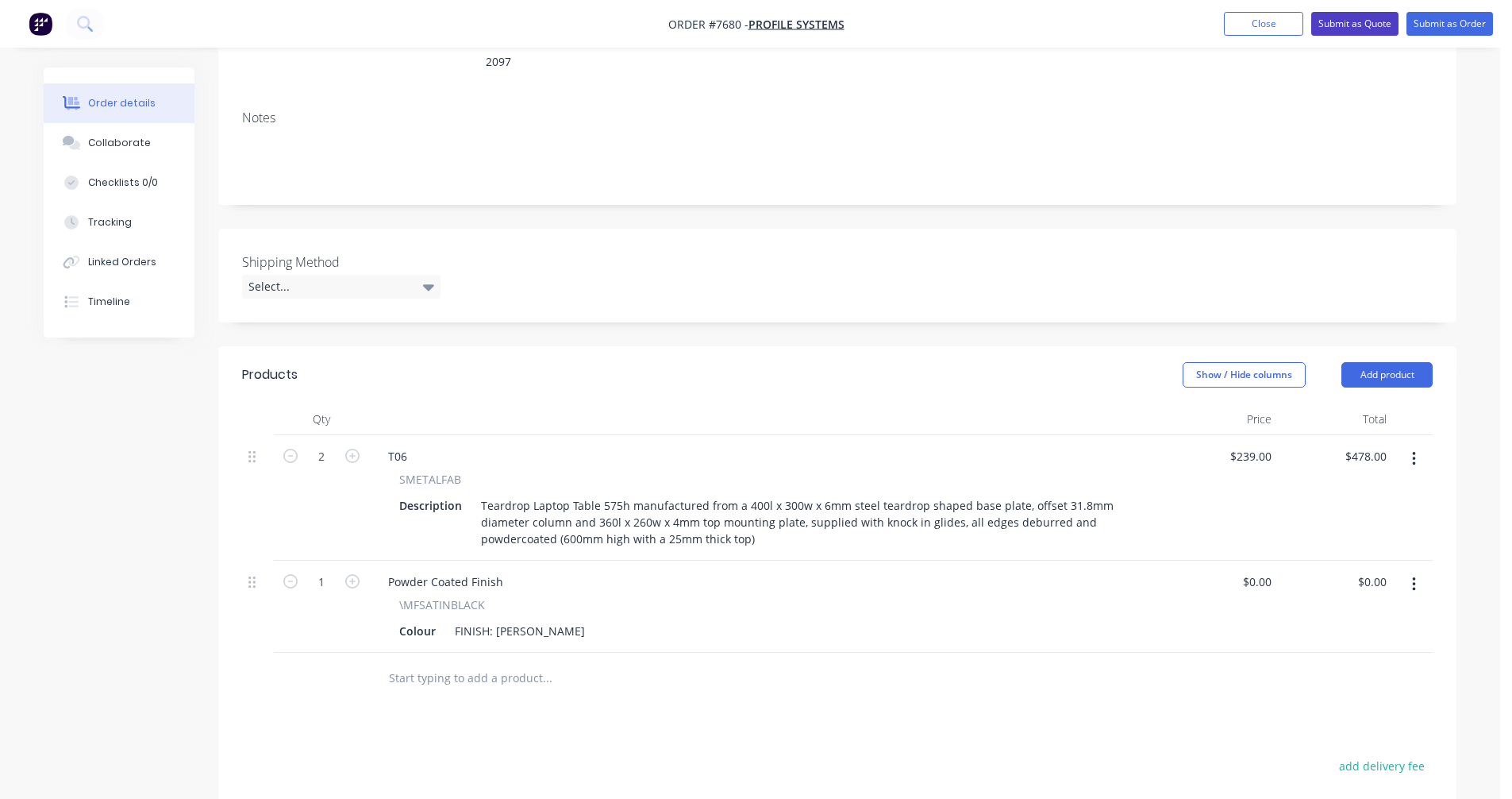
click at [1358, 22] on button "Submit as Quote" at bounding box center [1355, 24] width 87 height 24
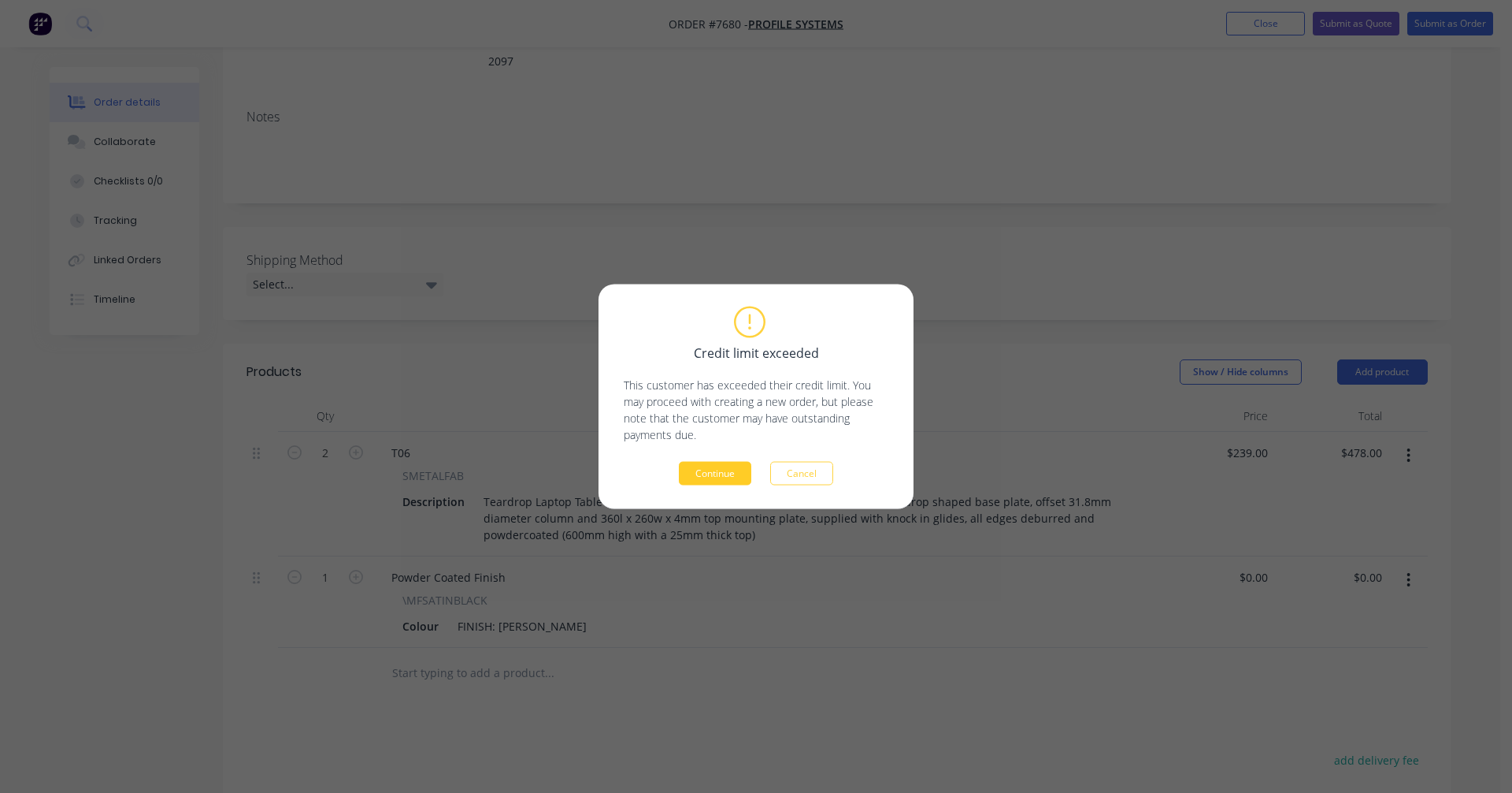
click at [717, 466] on button "Continue" at bounding box center [715, 473] width 73 height 24
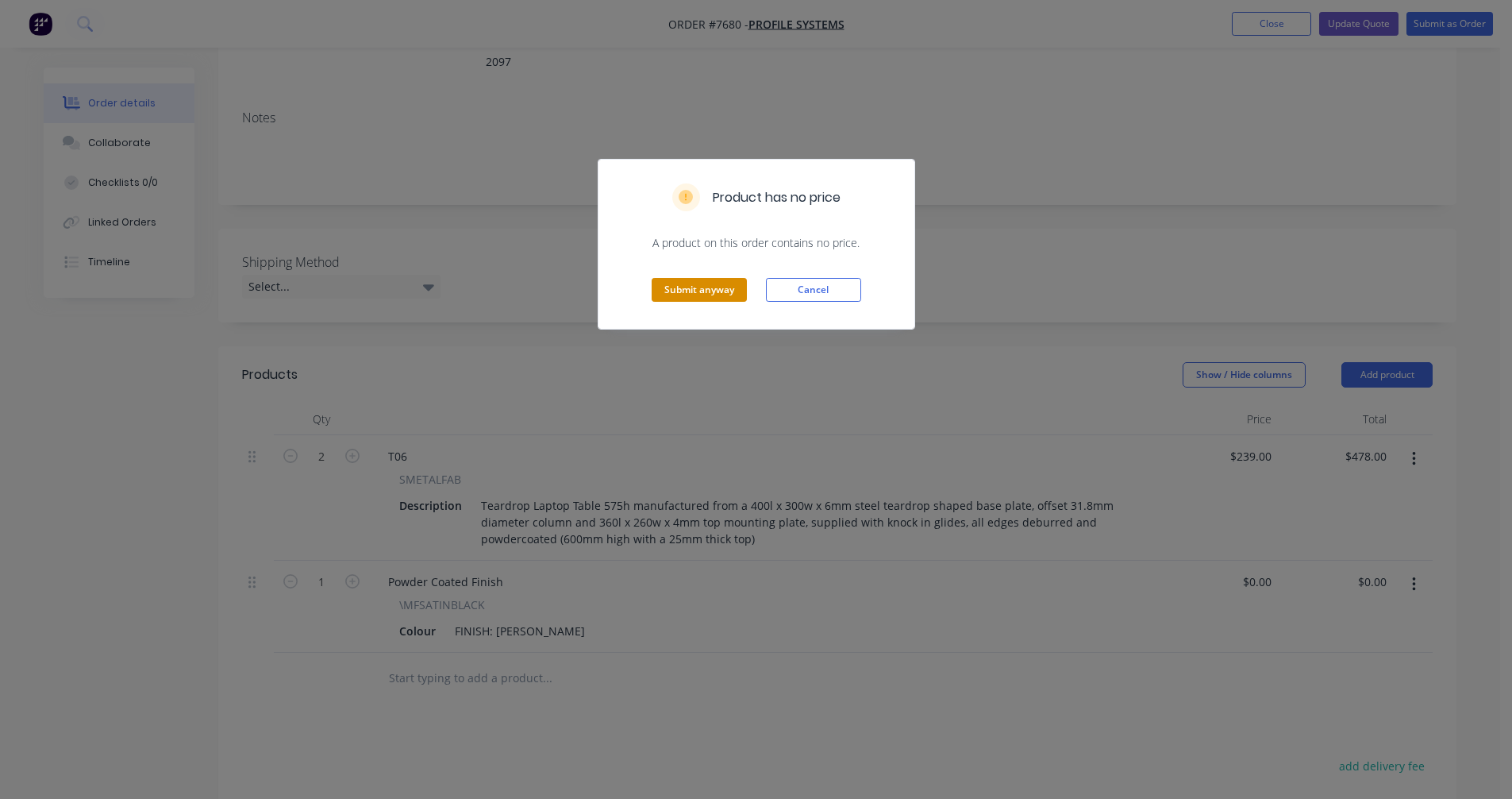
click at [715, 291] on button "Submit anyway" at bounding box center [700, 290] width 95 height 24
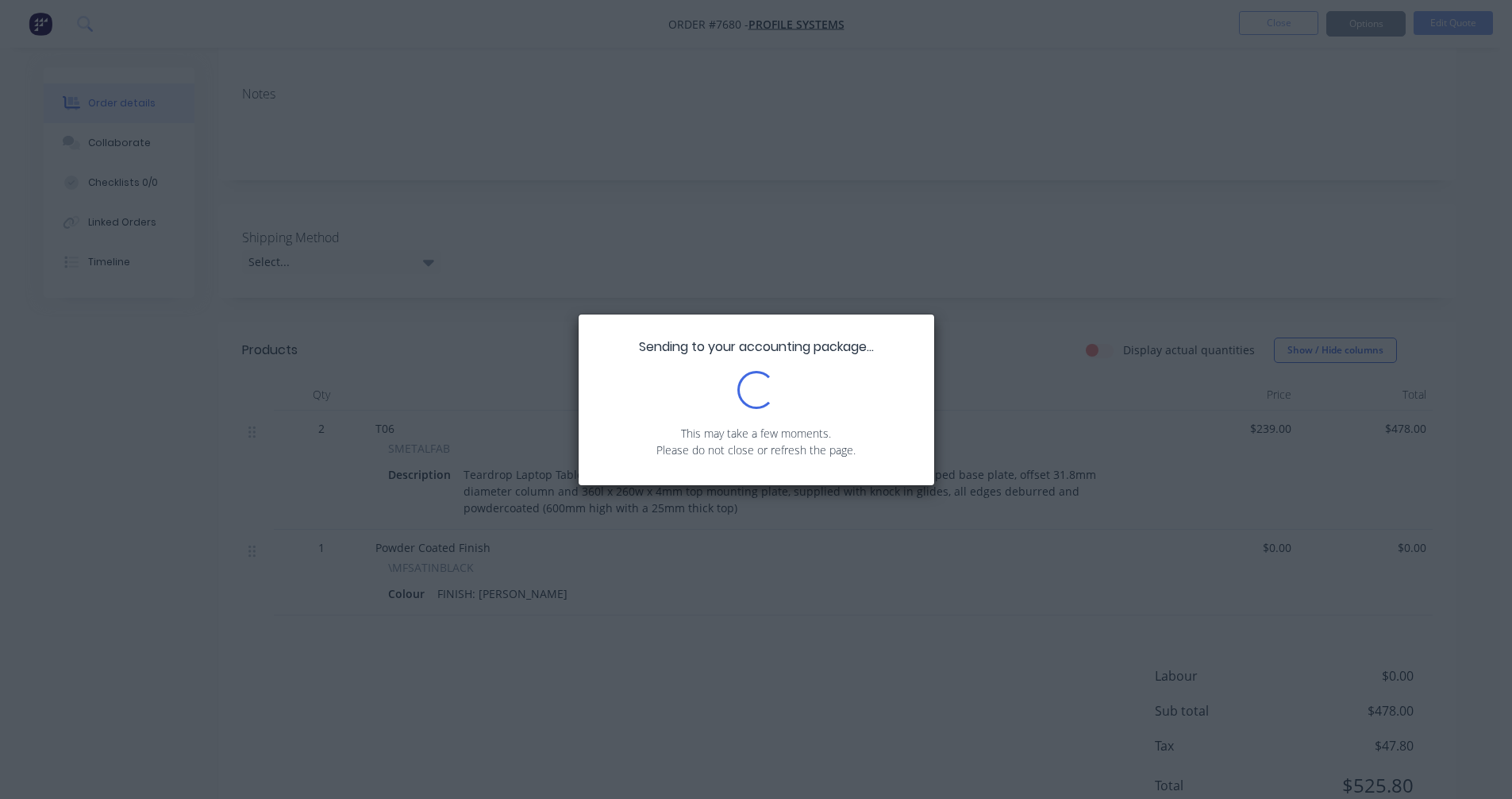
scroll to position [0, 0]
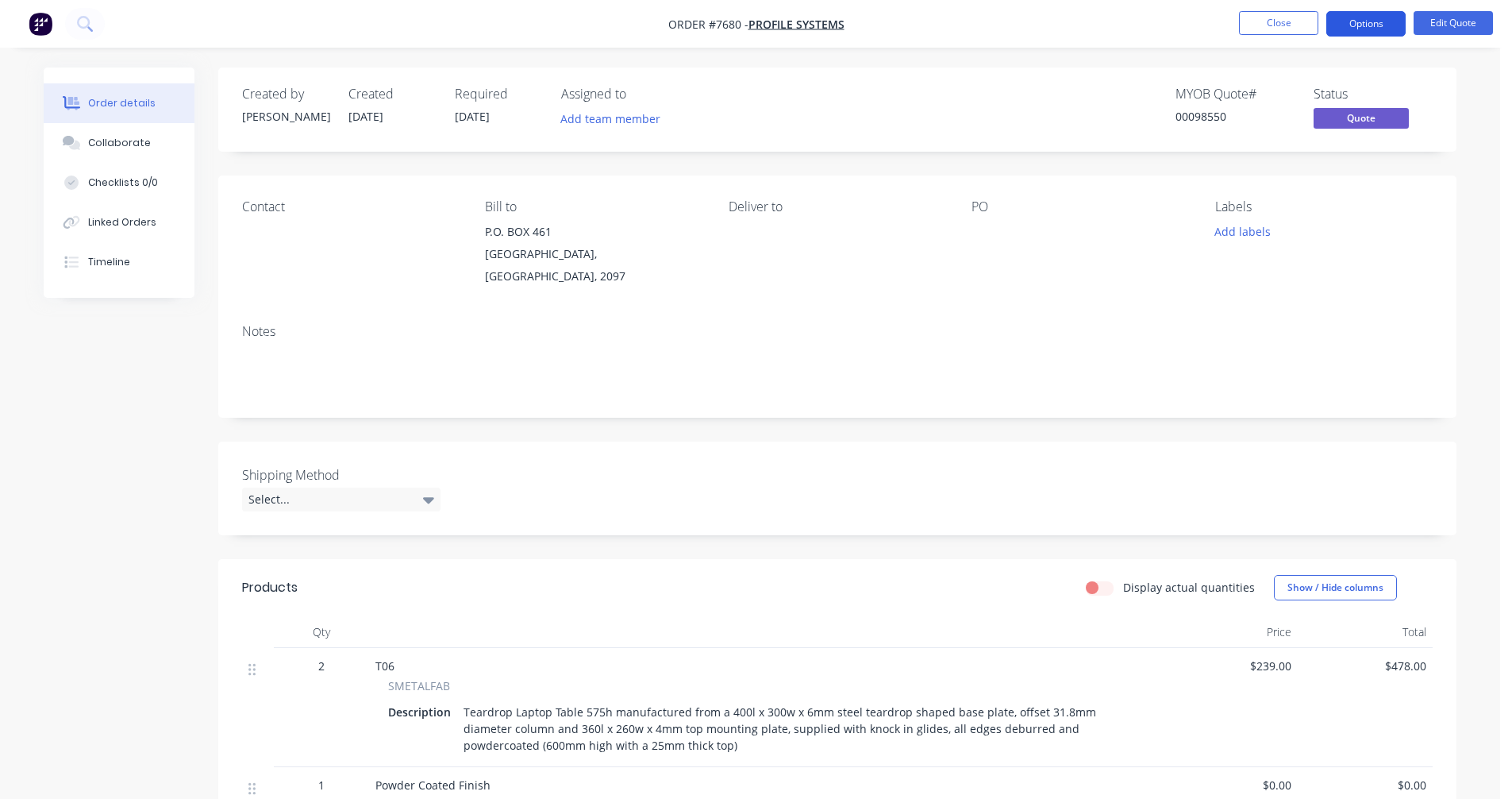
click at [1383, 15] on button "Options" at bounding box center [1367, 24] width 79 height 25
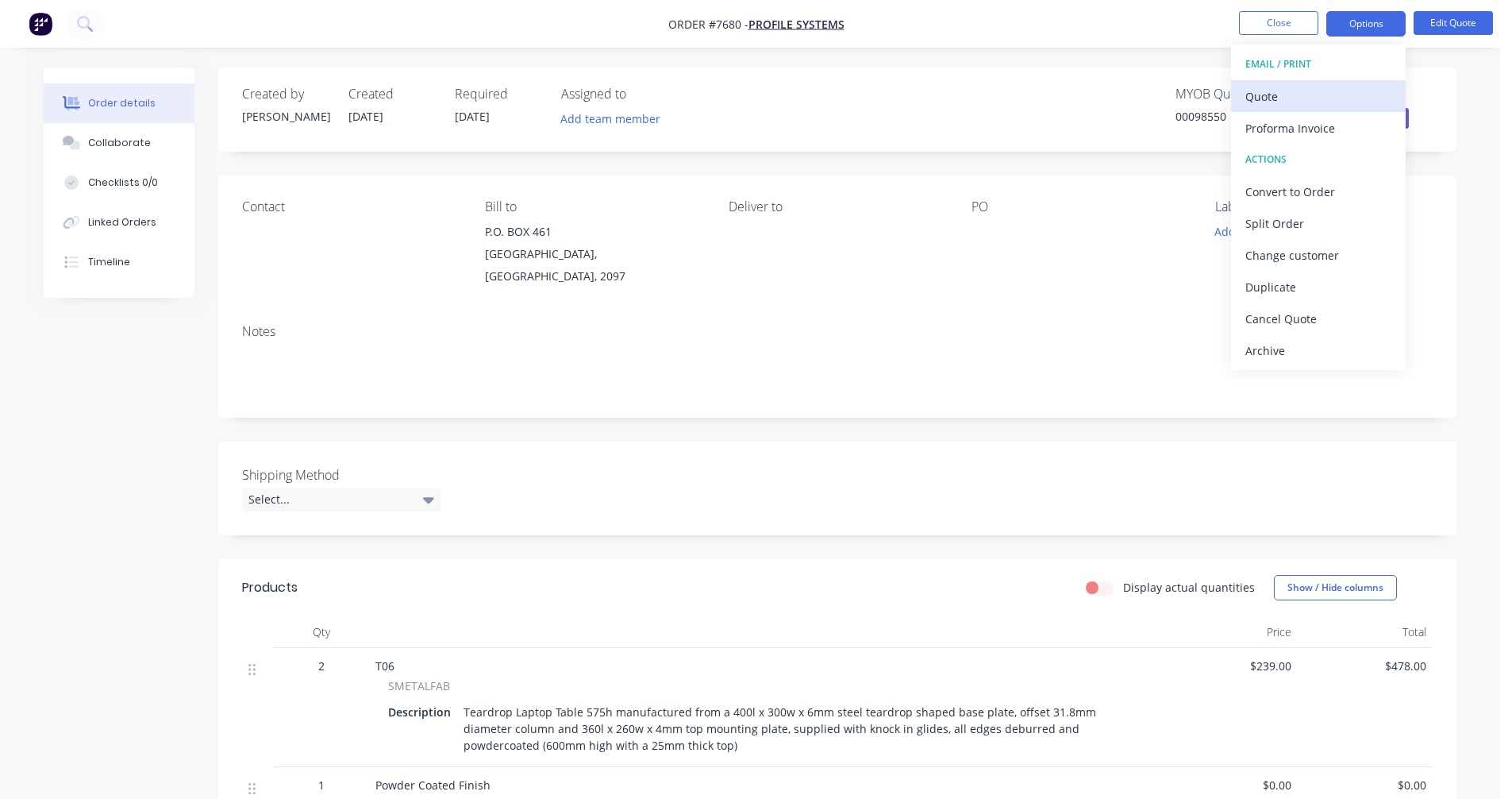
click at [1305, 96] on div "Quote" at bounding box center [1319, 96] width 146 height 23
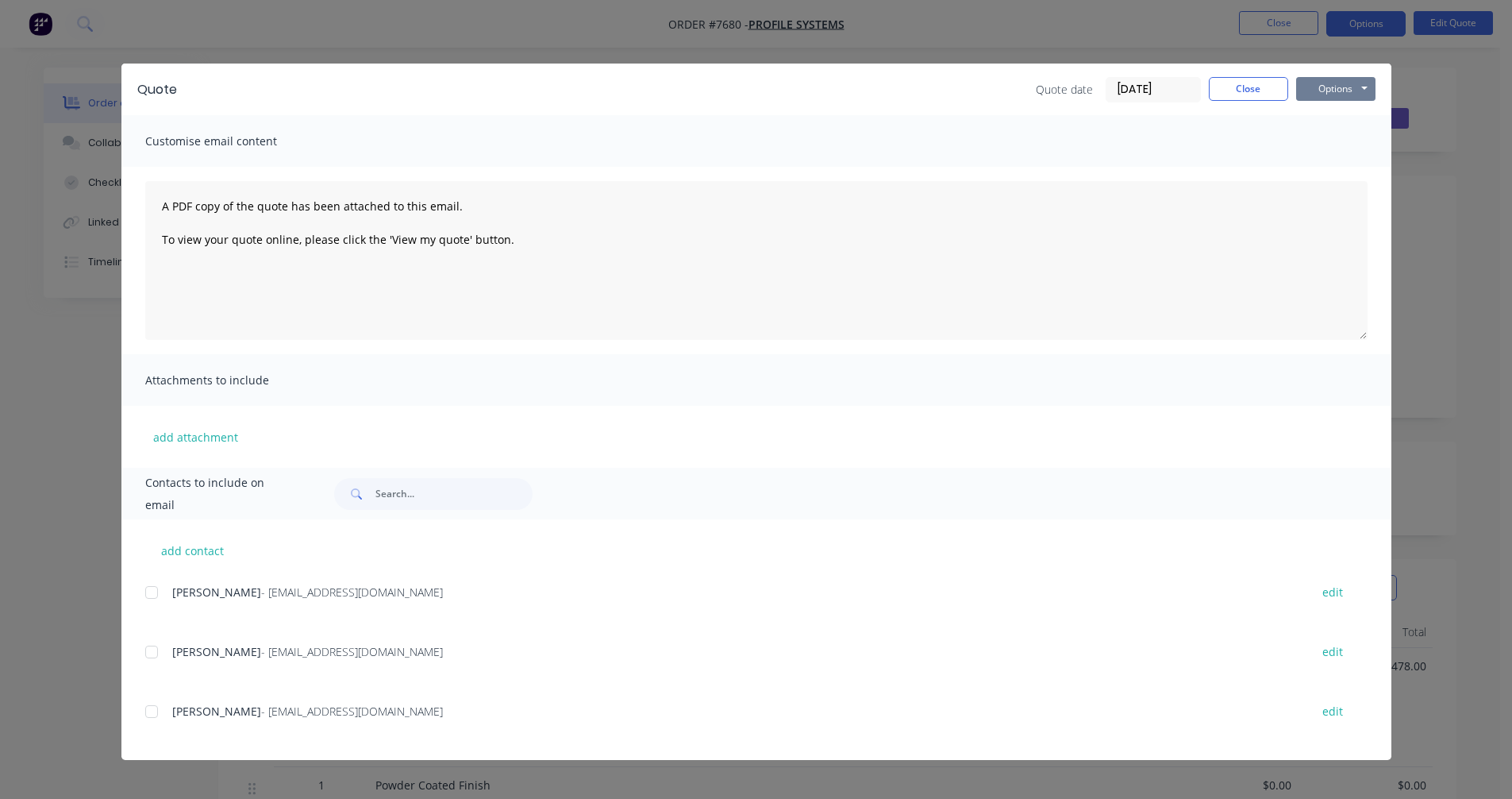
click at [1338, 85] on button "Options" at bounding box center [1336, 89] width 79 height 24
click at [1340, 119] on button "Preview" at bounding box center [1347, 117] width 102 height 26
click at [1005, 72] on div "Quote Quote date [DATE] Close Options Preview Print Email" at bounding box center [757, 89] width 1270 height 52
click at [1247, 84] on button "Close" at bounding box center [1249, 89] width 79 height 24
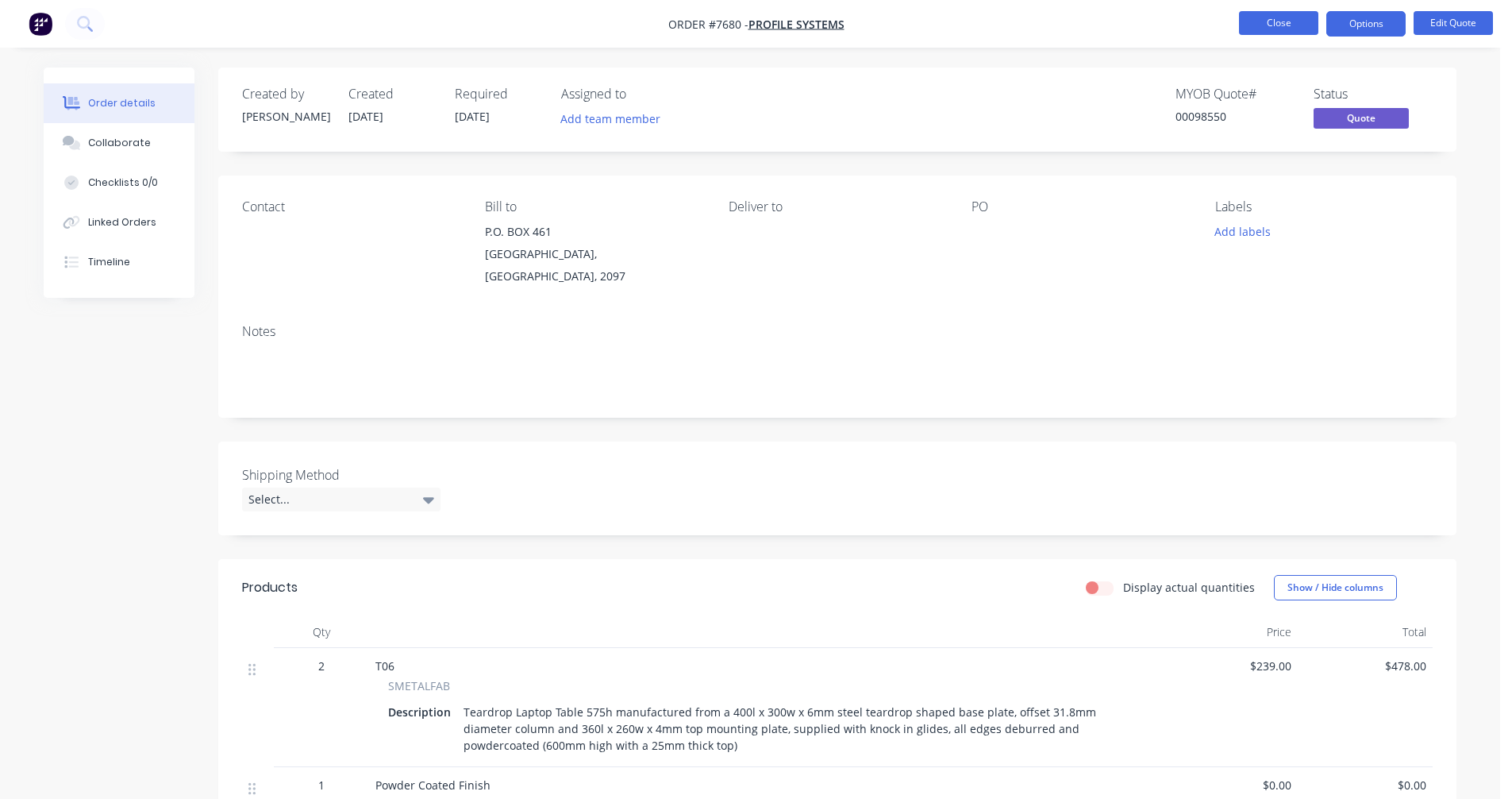
click at [1293, 21] on button "Close" at bounding box center [1279, 23] width 79 height 24
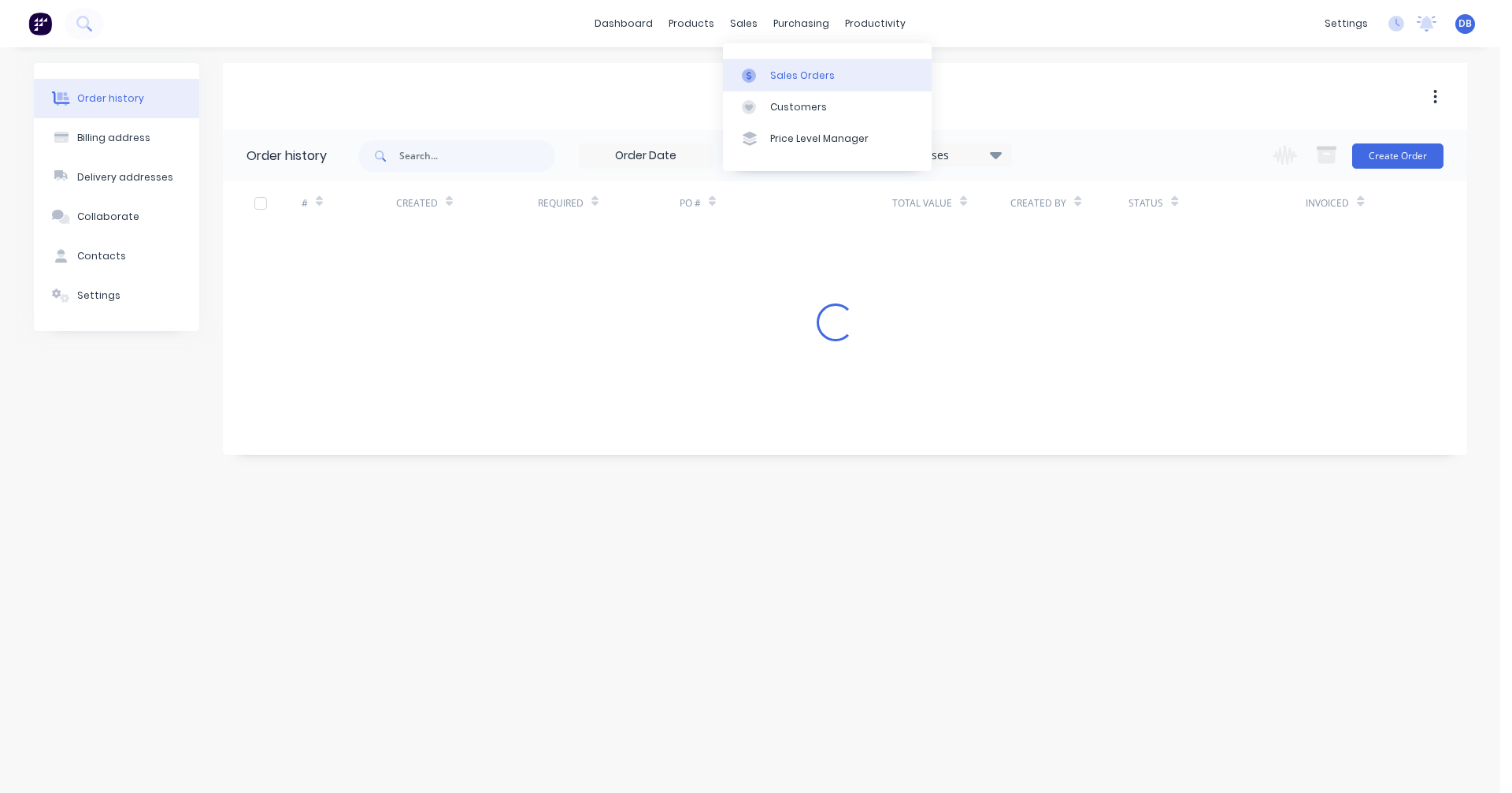
click at [790, 74] on div "Sales Orders" at bounding box center [803, 76] width 65 height 14
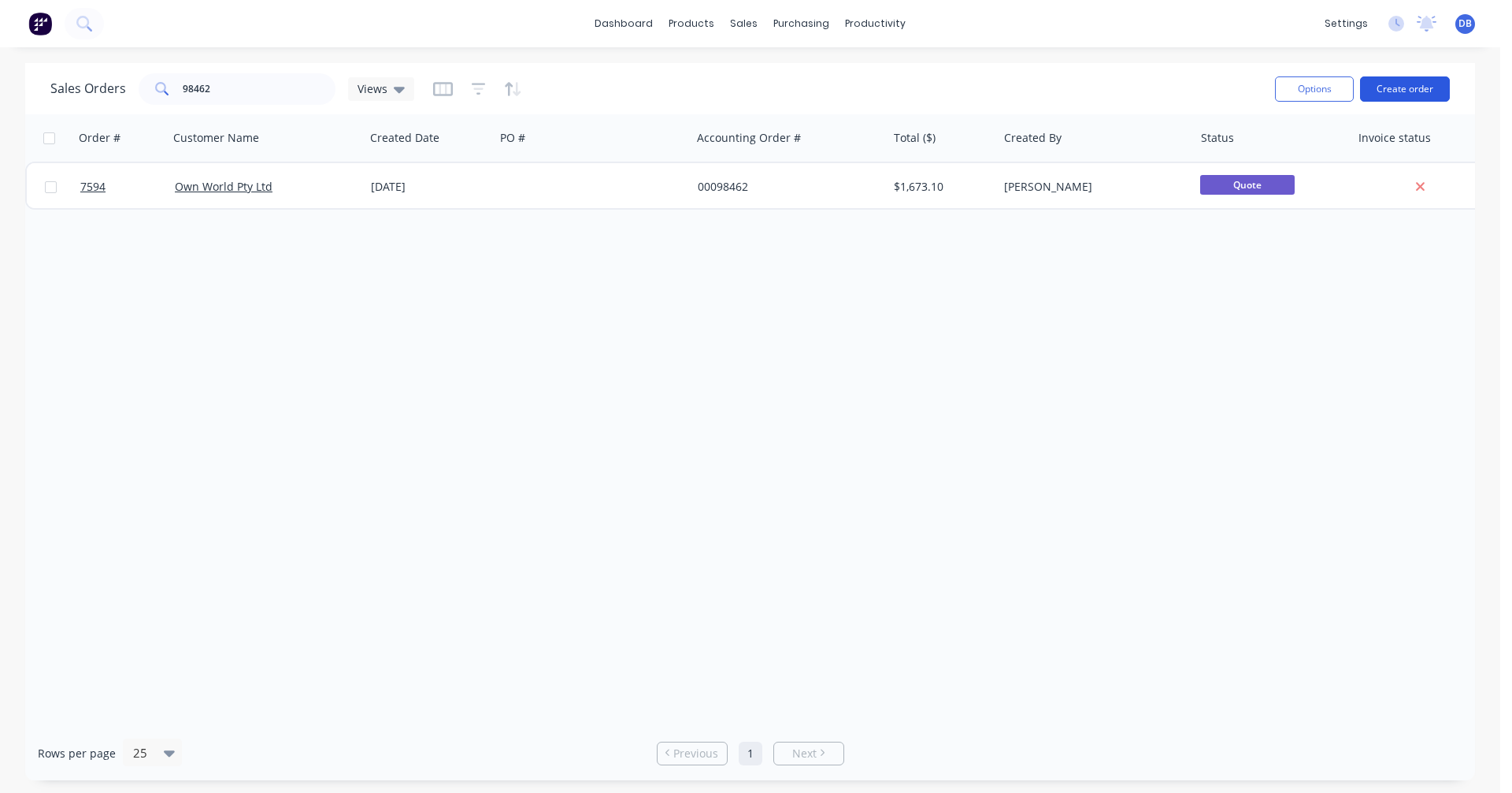
click at [1413, 91] on button "Create order" at bounding box center [1406, 89] width 90 height 25
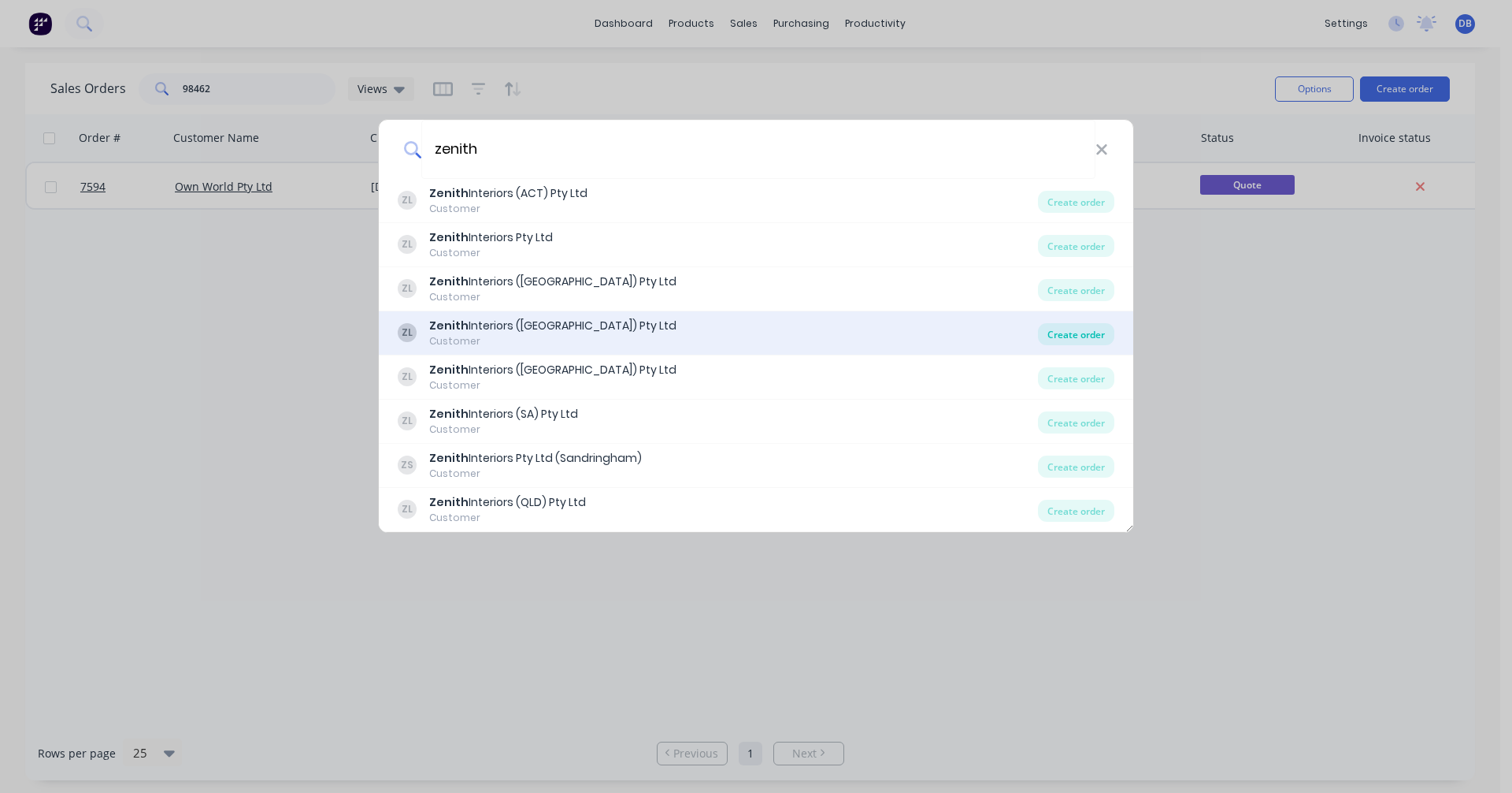
type input "zenith"
click at [1070, 333] on div "Create order" at bounding box center [1076, 334] width 77 height 22
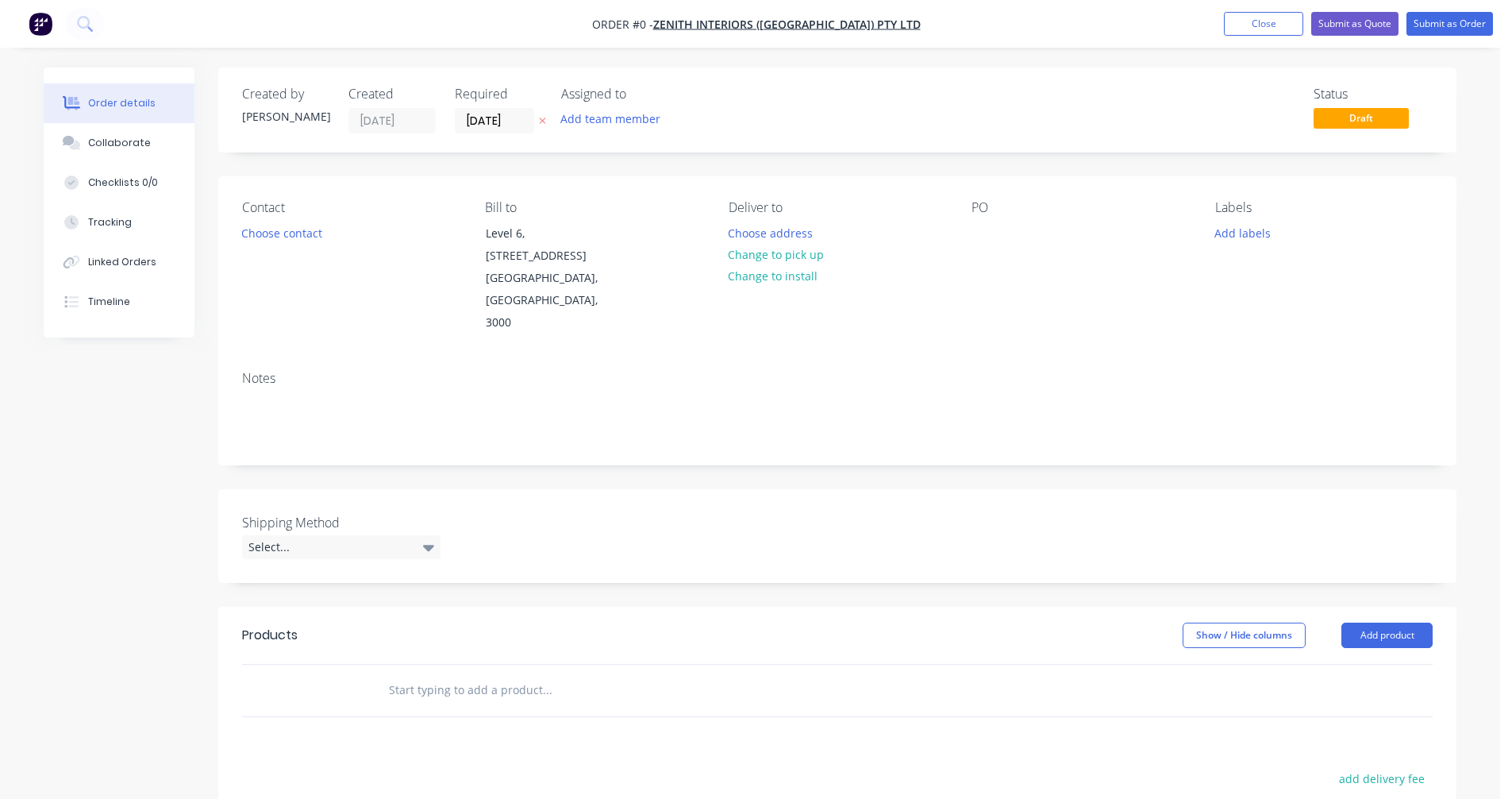
click at [434, 674] on input "text" at bounding box center [546, 690] width 317 height 32
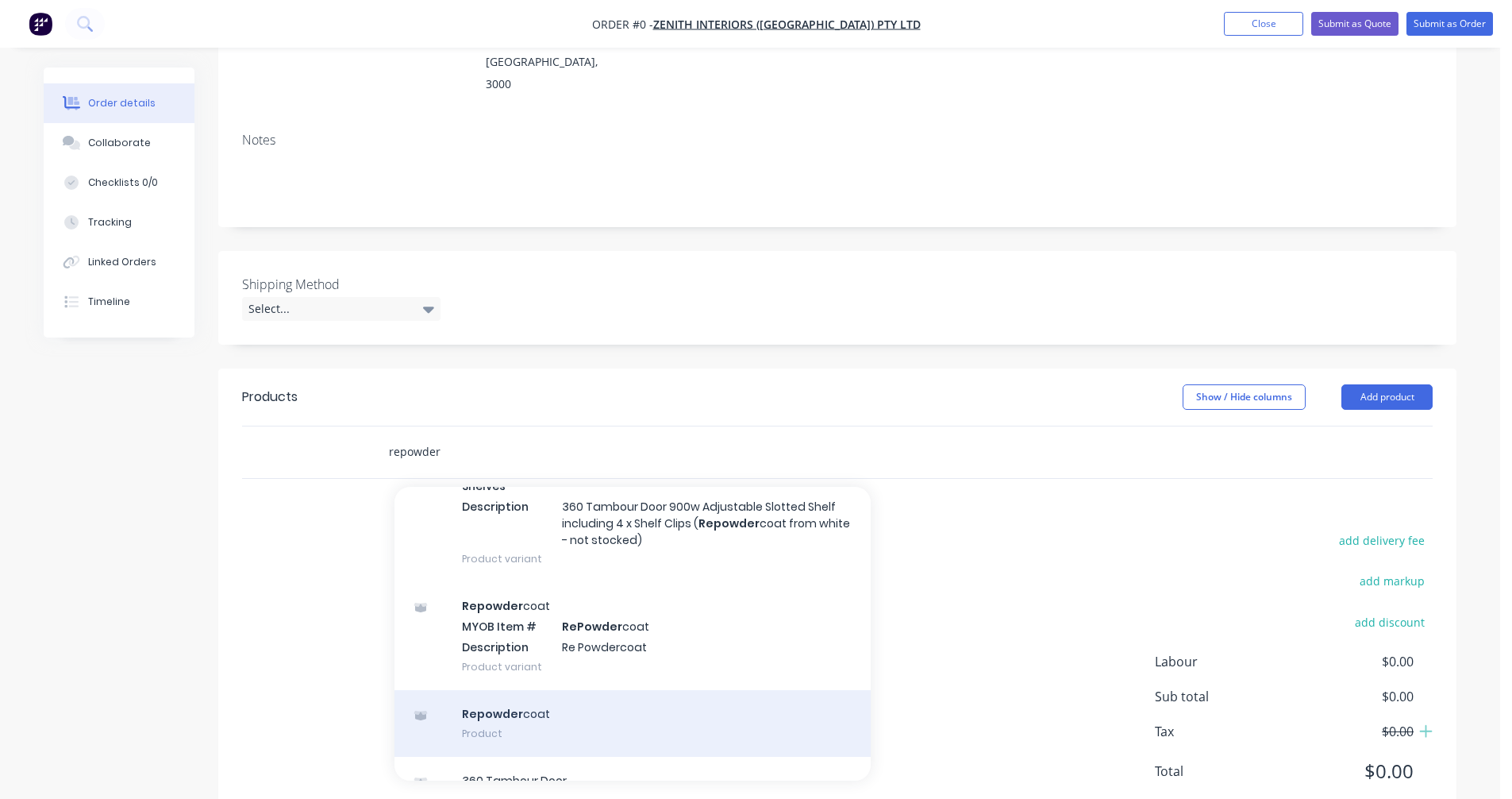
scroll to position [476, 0]
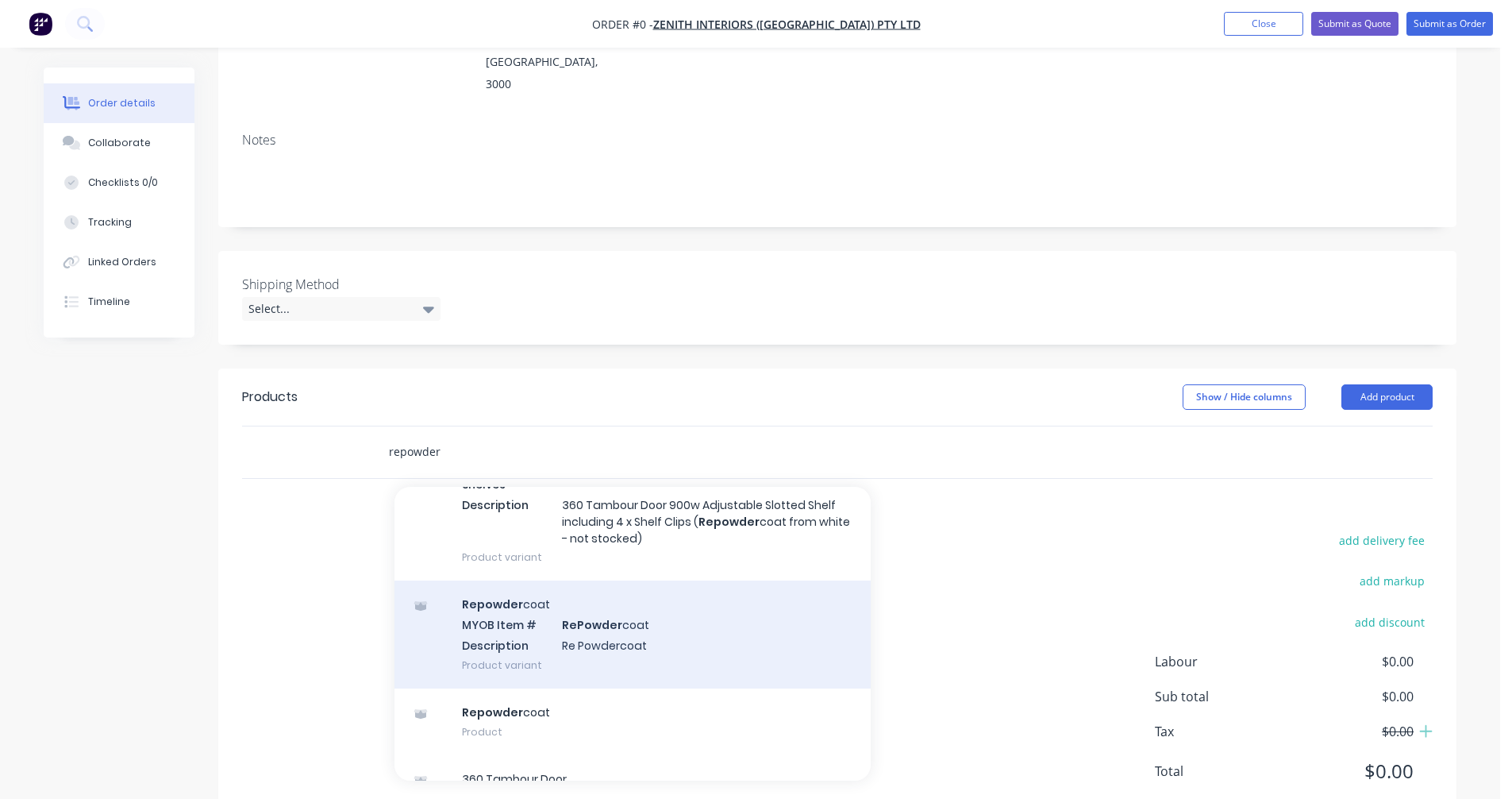
type input "repowder"
click at [605, 603] on div "Repowder coat MYOB Item # RePowder coat Description Re Powdercoat Product varia…" at bounding box center [632, 634] width 476 height 107
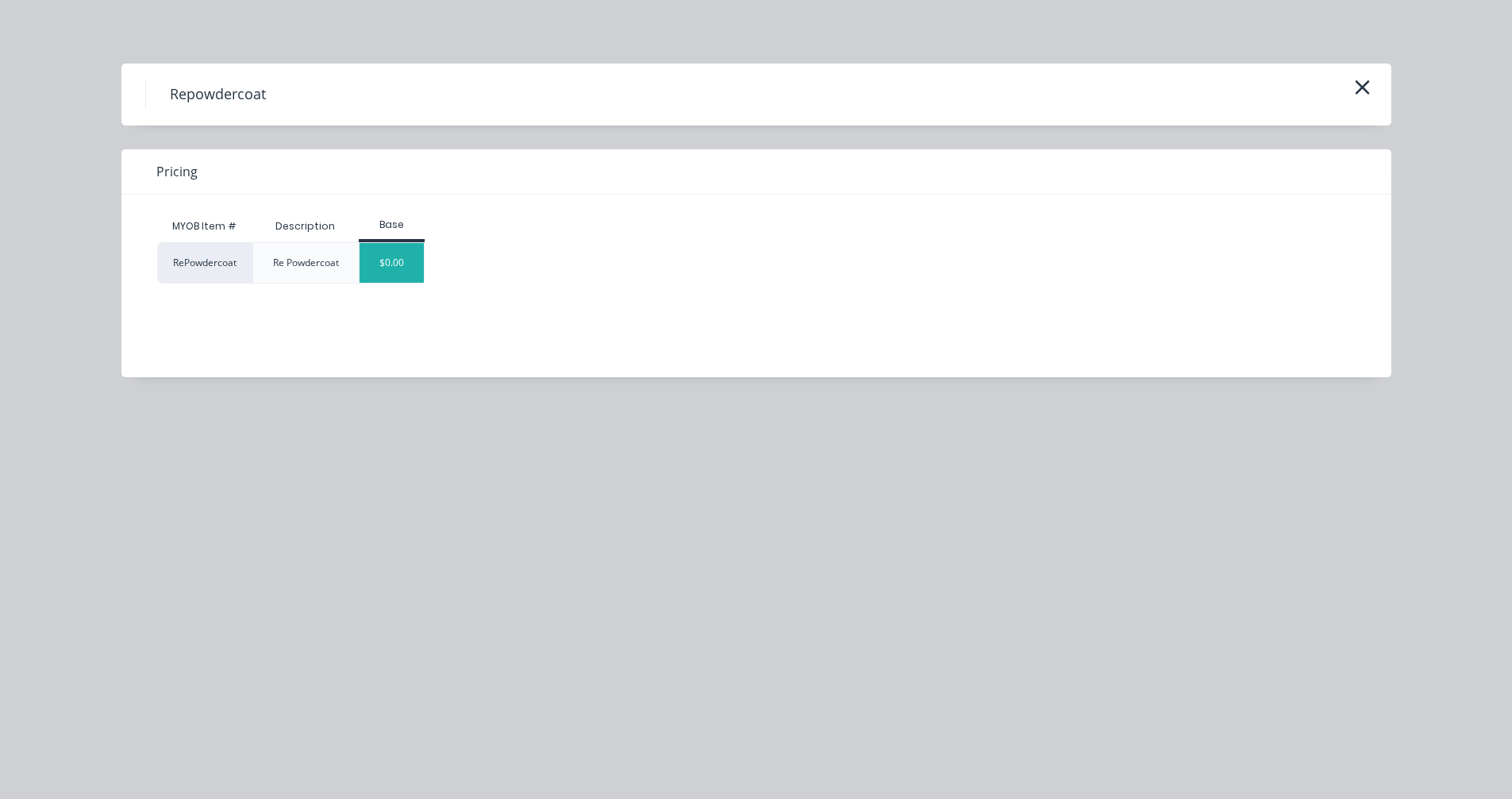
click at [397, 263] on div "$0.00" at bounding box center [391, 263] width 64 height 40
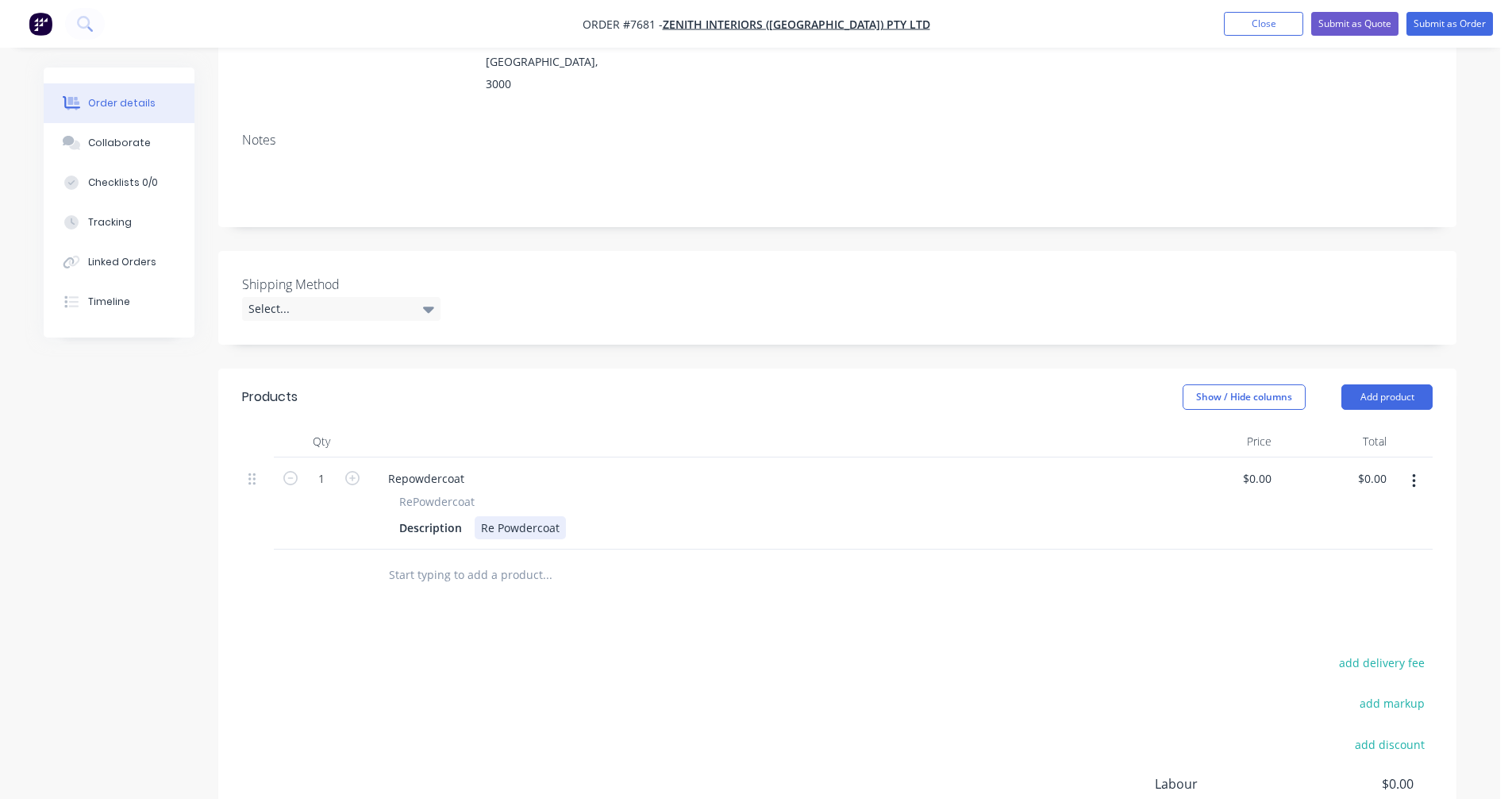
click at [560, 516] on div "Re Powdercoat" at bounding box center [520, 527] width 91 height 23
drag, startPoint x: 560, startPoint y: 485, endPoint x: 569, endPoint y: 482, distance: 9.5
click at [560, 516] on div "Re Powdercoat" at bounding box center [520, 527] width 91 height 23
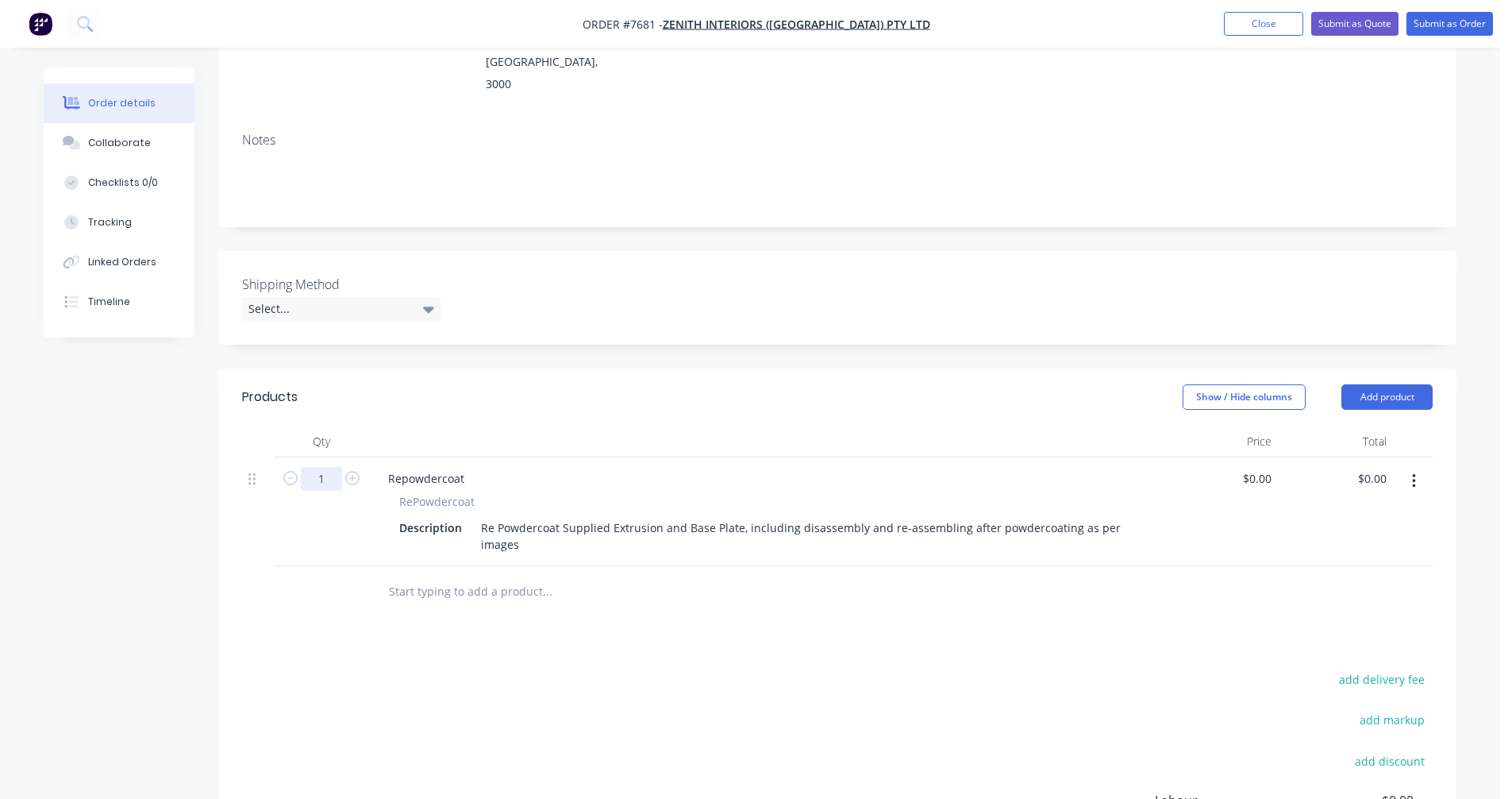
click at [338, 467] on input "1" at bounding box center [321, 479] width 41 height 24
type input "10"
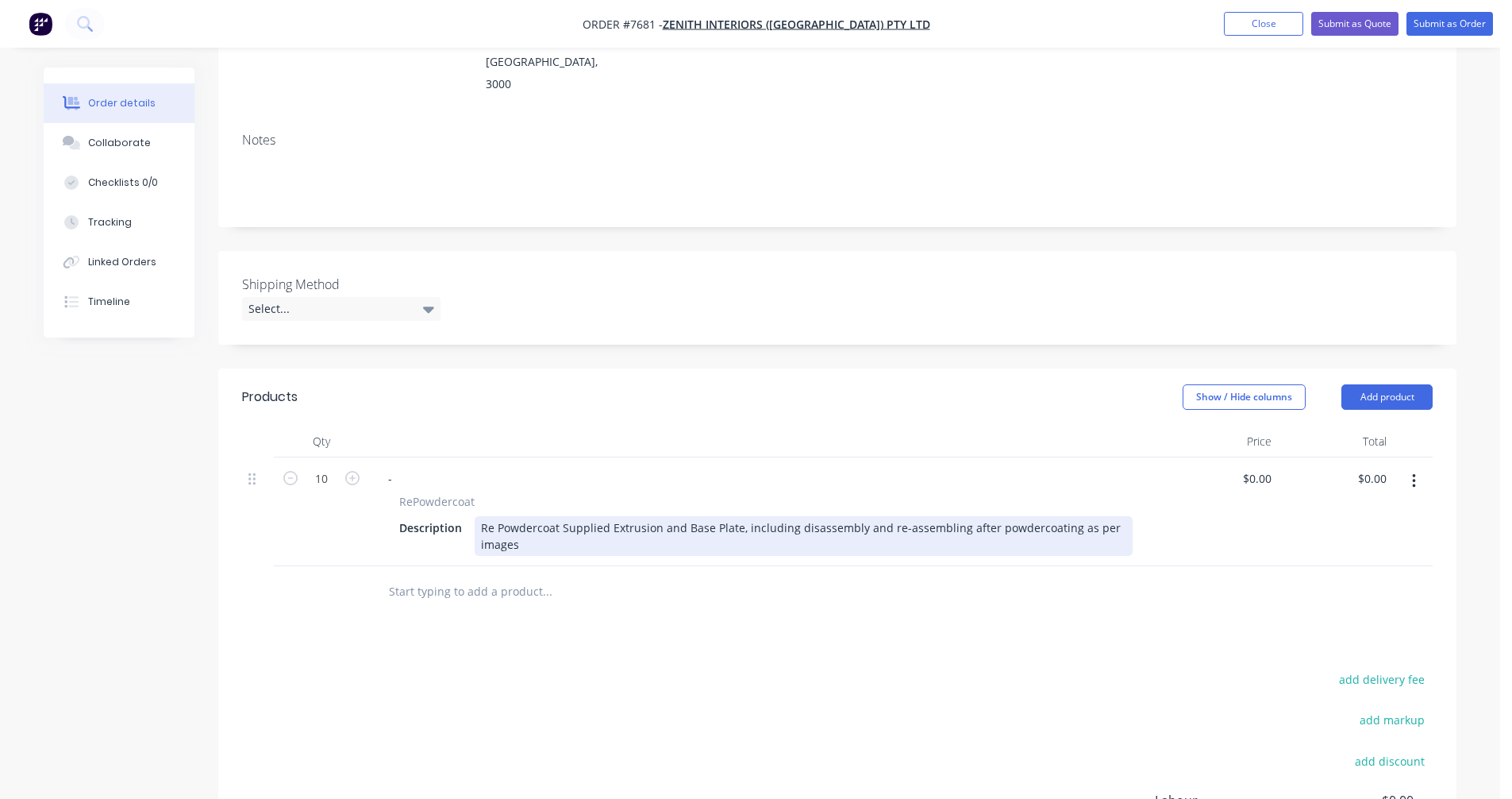
click at [568, 516] on div "Re Powdercoat Supplied Extrusion and Base Plate, including disassembly and re-a…" at bounding box center [804, 536] width 658 height 40
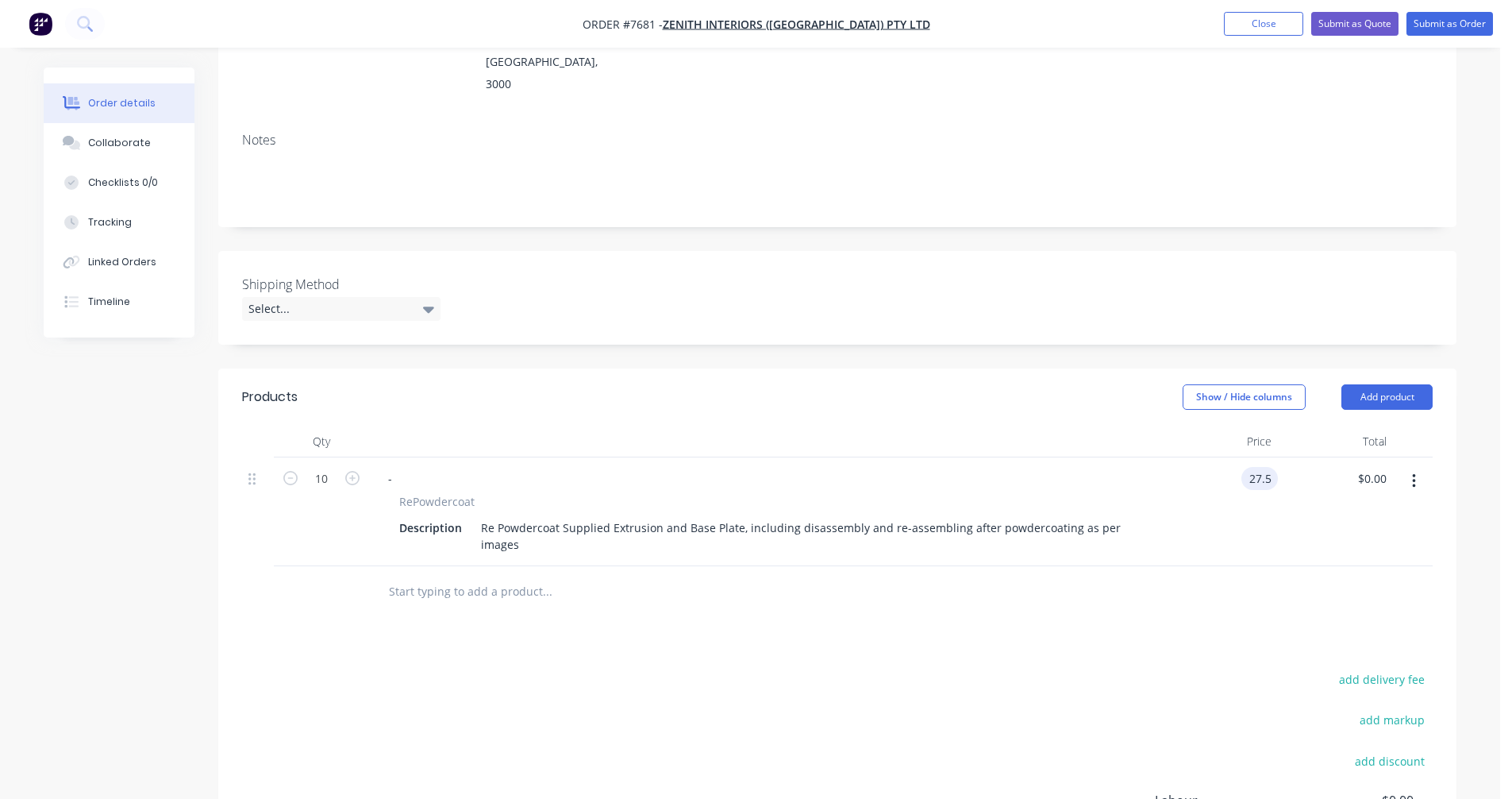
type input "$27.50"
type input "$275.00"
click at [425, 576] on input "text" at bounding box center [546, 591] width 317 height 32
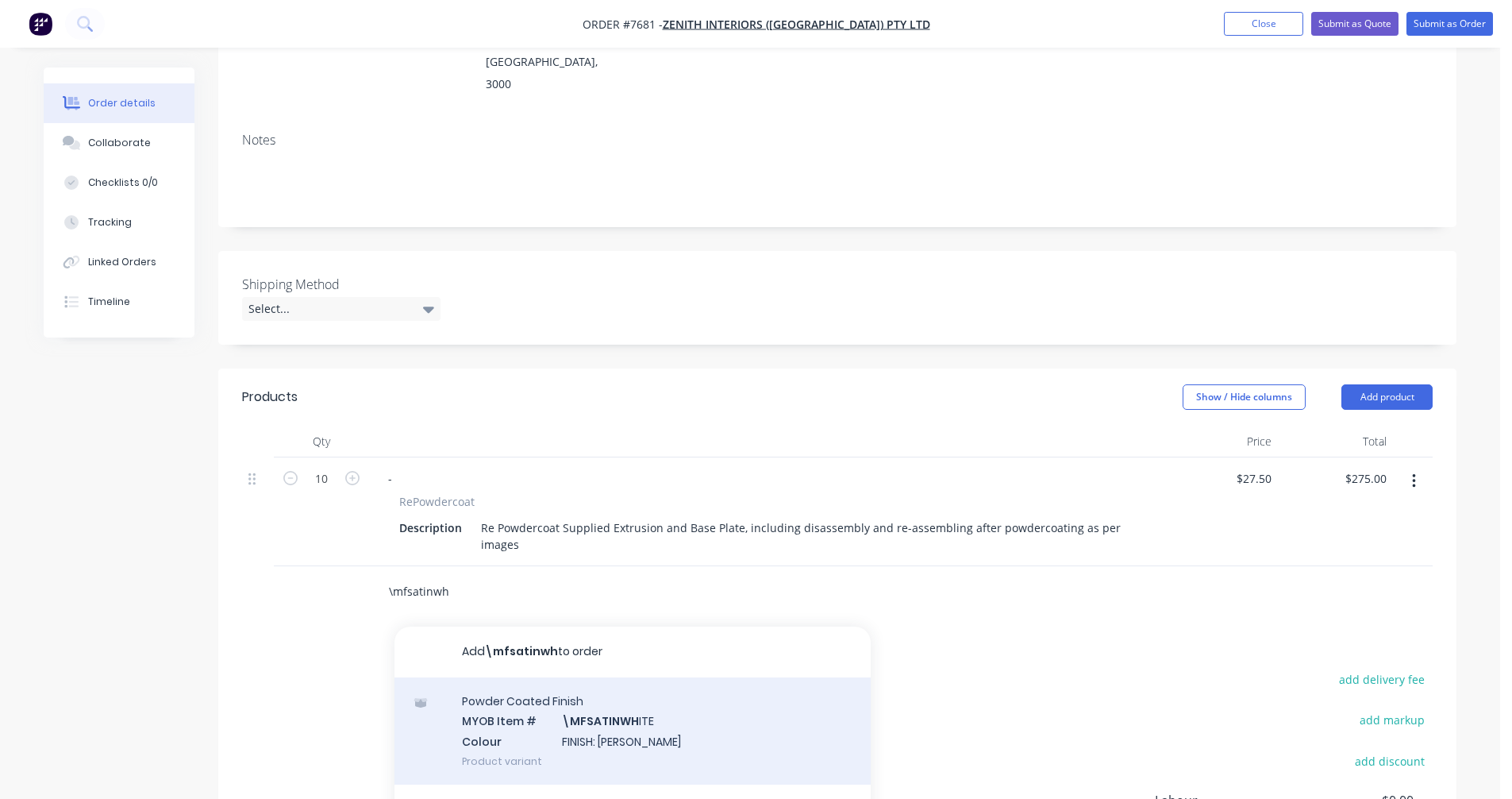
type input "\mfsatinwh"
click at [620, 677] on div "Powder Coated Finish MYOB Item # \MFSATINWH ITE Colour FINISH: Satin White Prod…" at bounding box center [632, 731] width 476 height 107
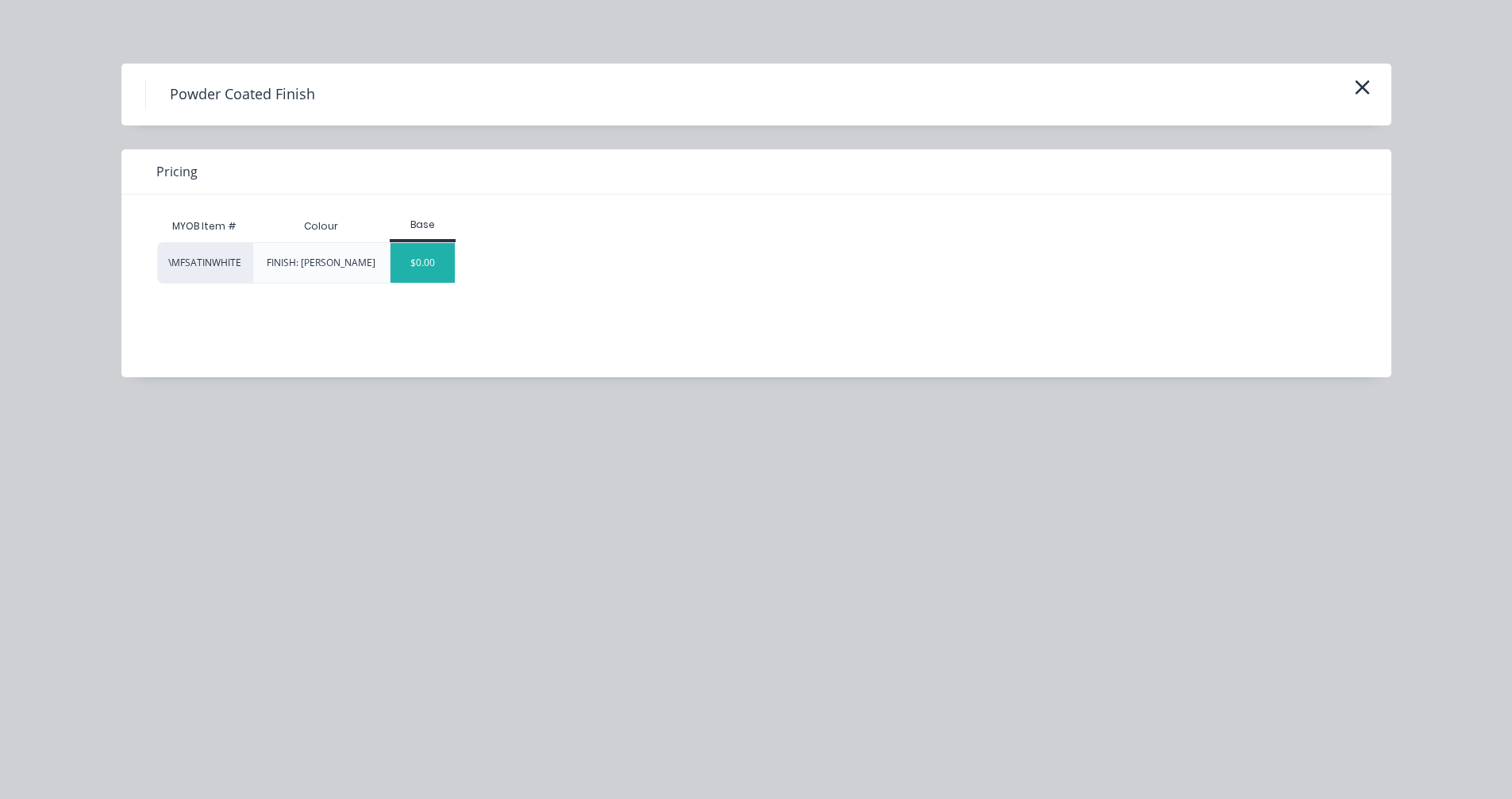
click at [415, 263] on div "$0.00" at bounding box center [422, 263] width 64 height 40
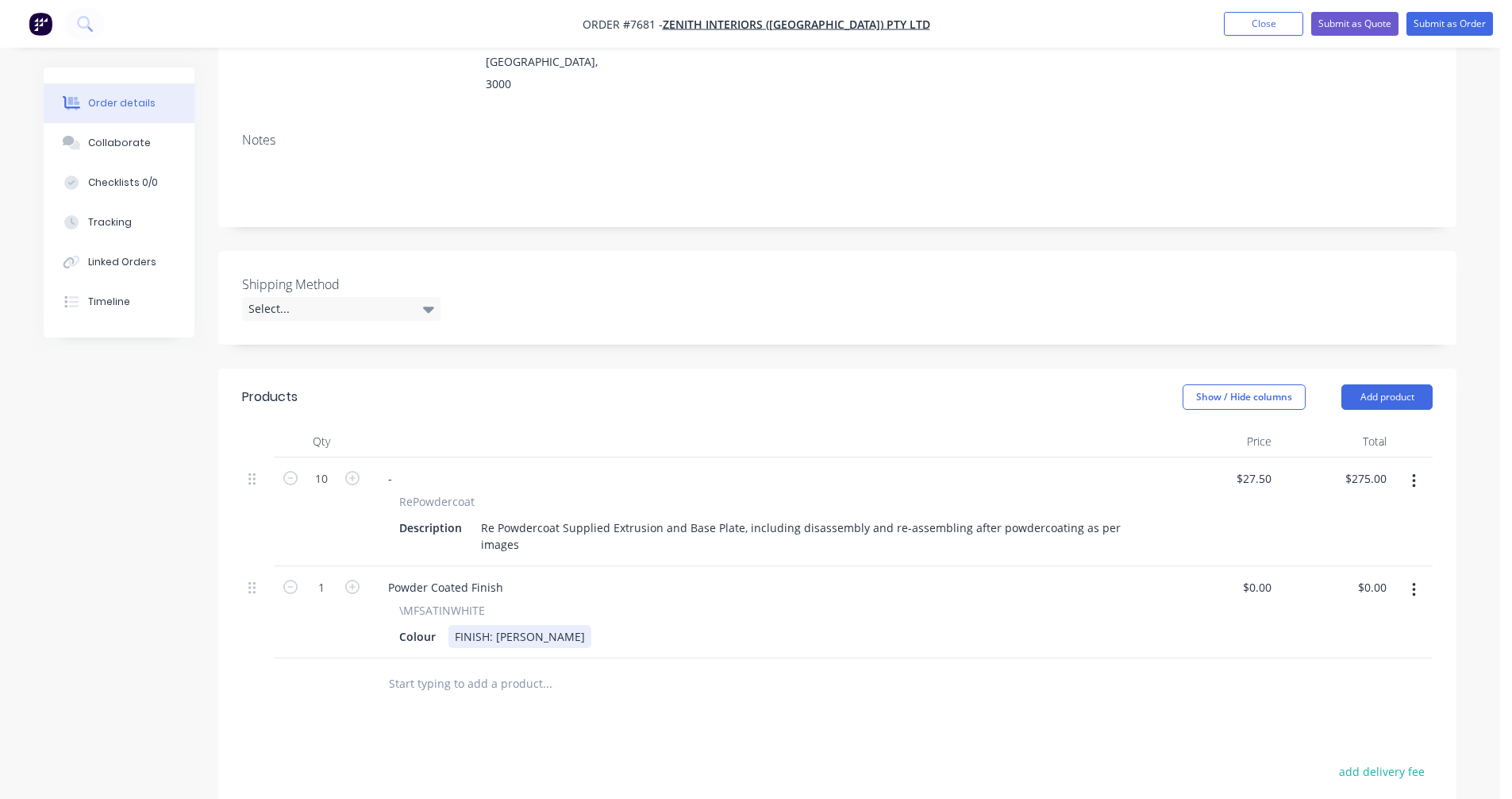
click at [552, 625] on div "FINISH: [PERSON_NAME]" at bounding box center [520, 636] width 143 height 23
type input "$0.00"
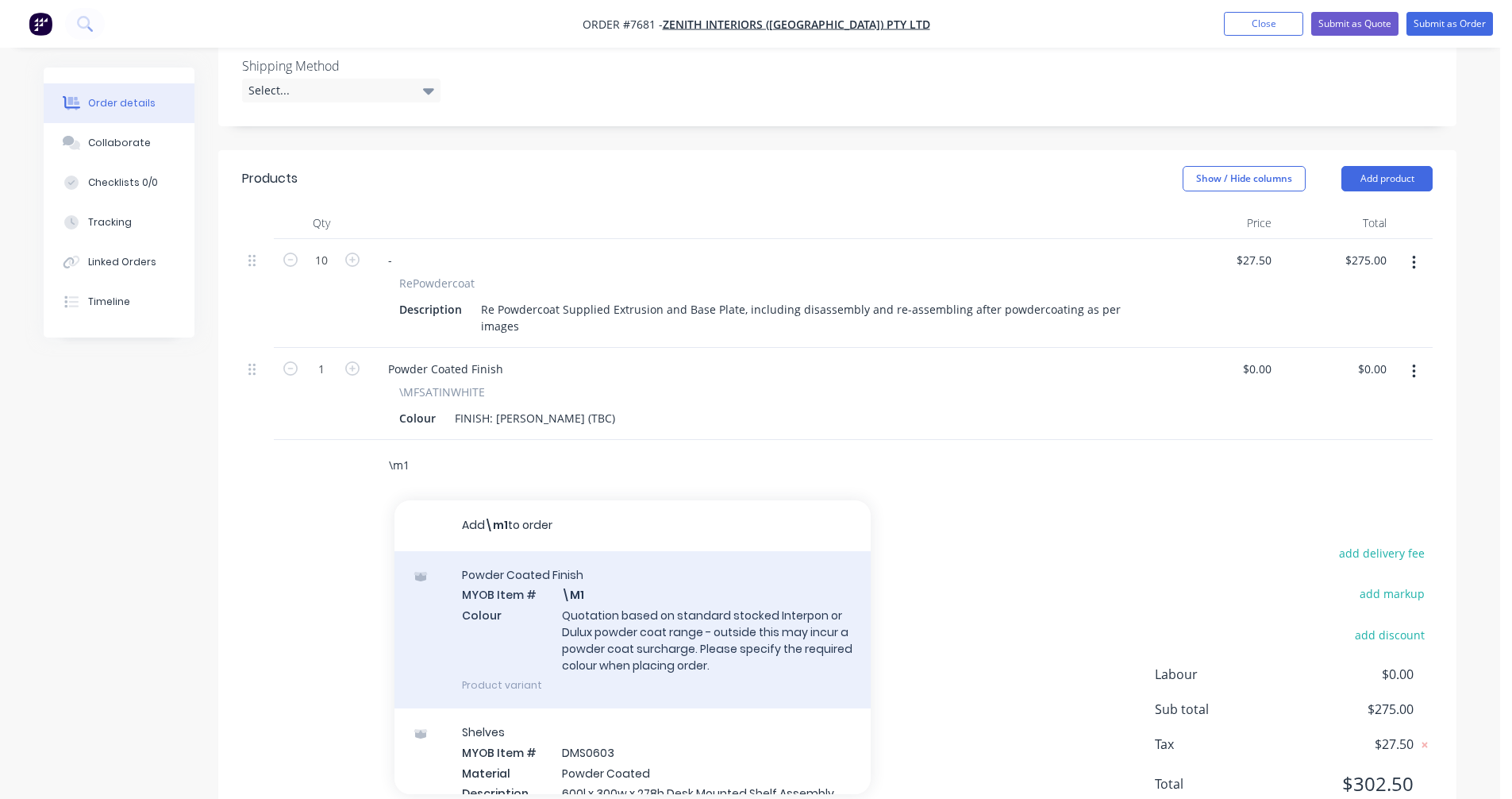
scroll to position [475, 0]
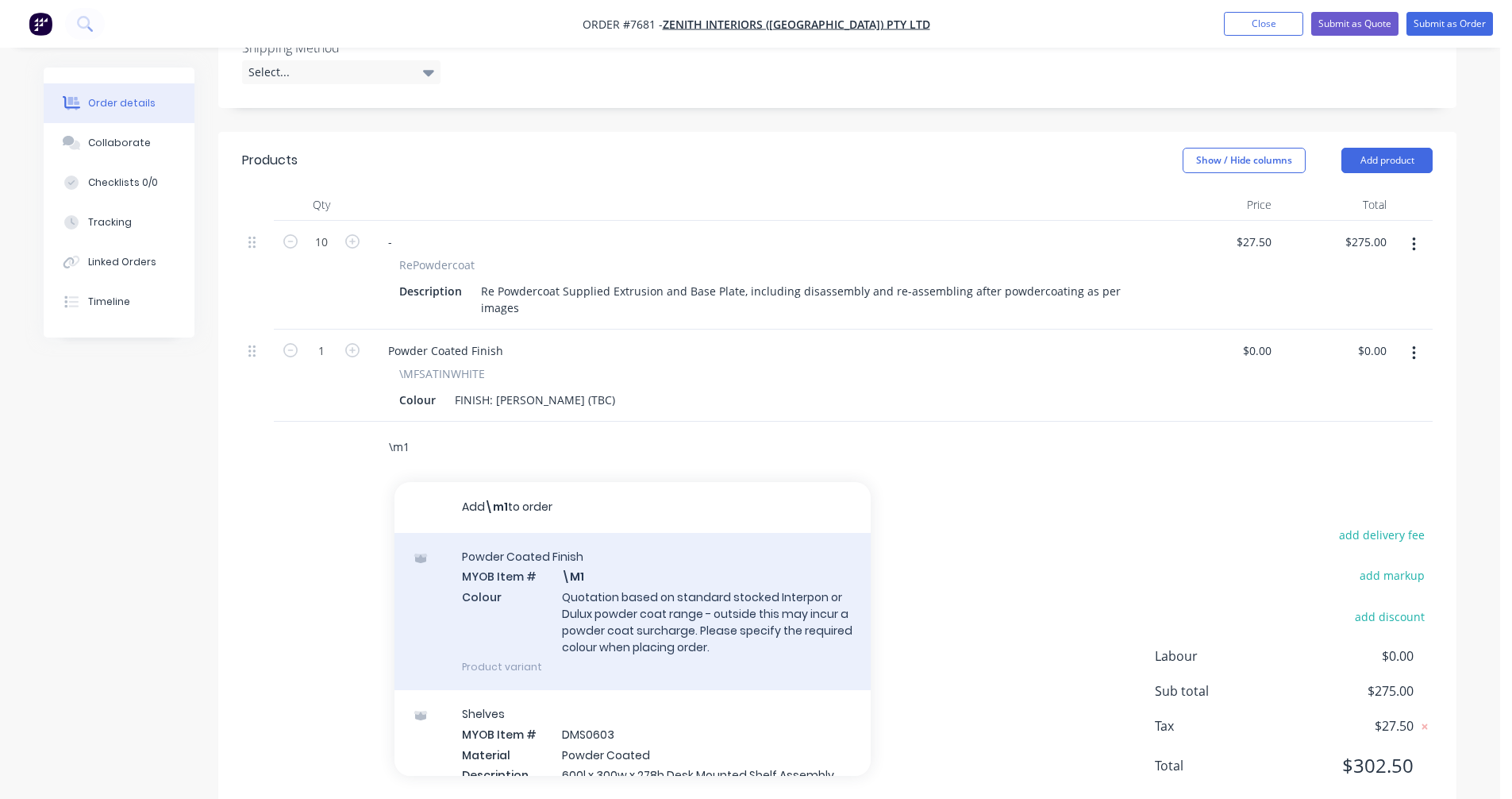
type input "\m1"
click at [629, 590] on div "Powder Coated Finish MYOB Item # \M1 Colour Quotation based on standard stocked…" at bounding box center [632, 611] width 476 height 157
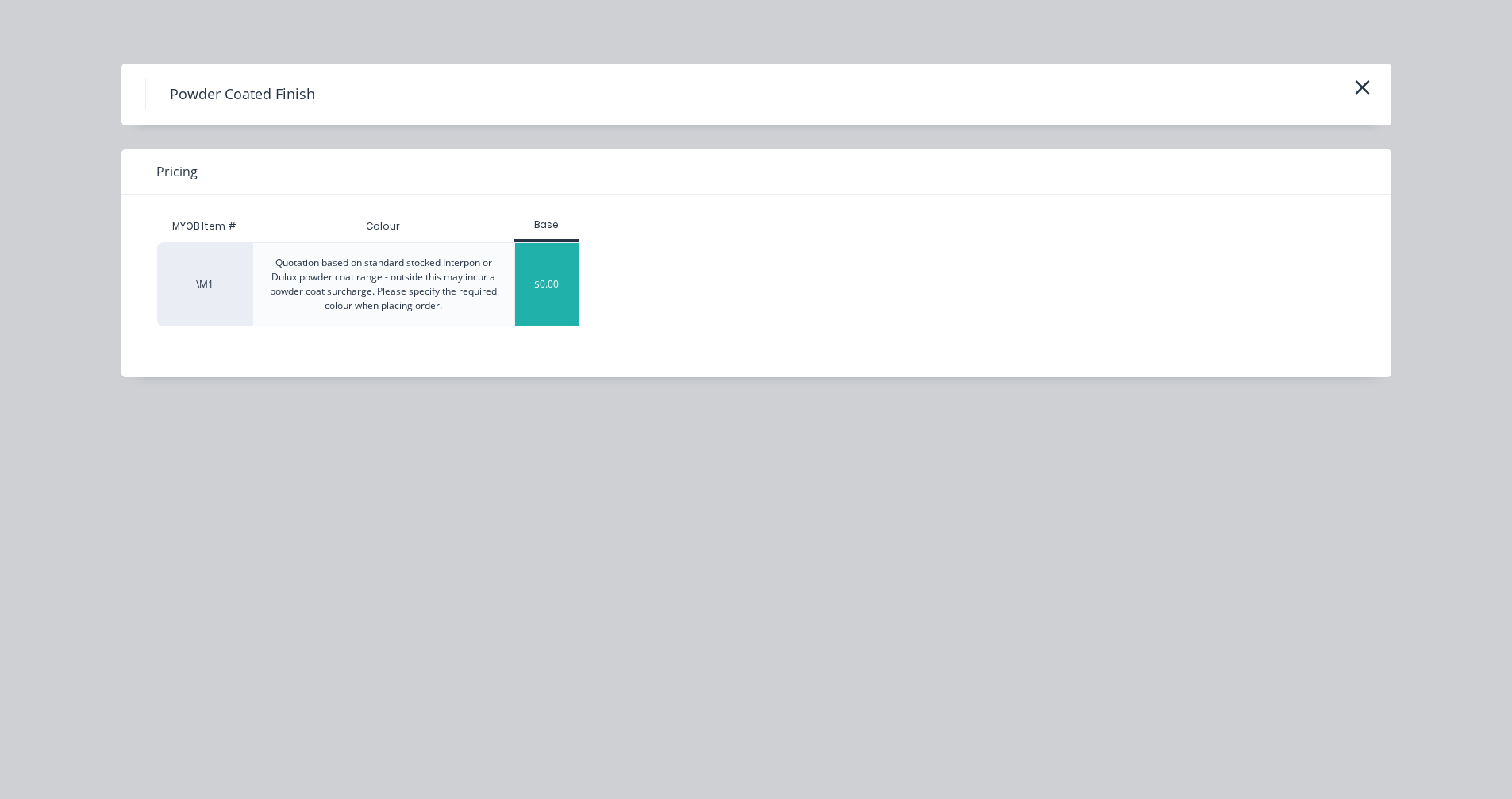
click at [545, 262] on div "$0.00" at bounding box center [547, 285] width 64 height 83
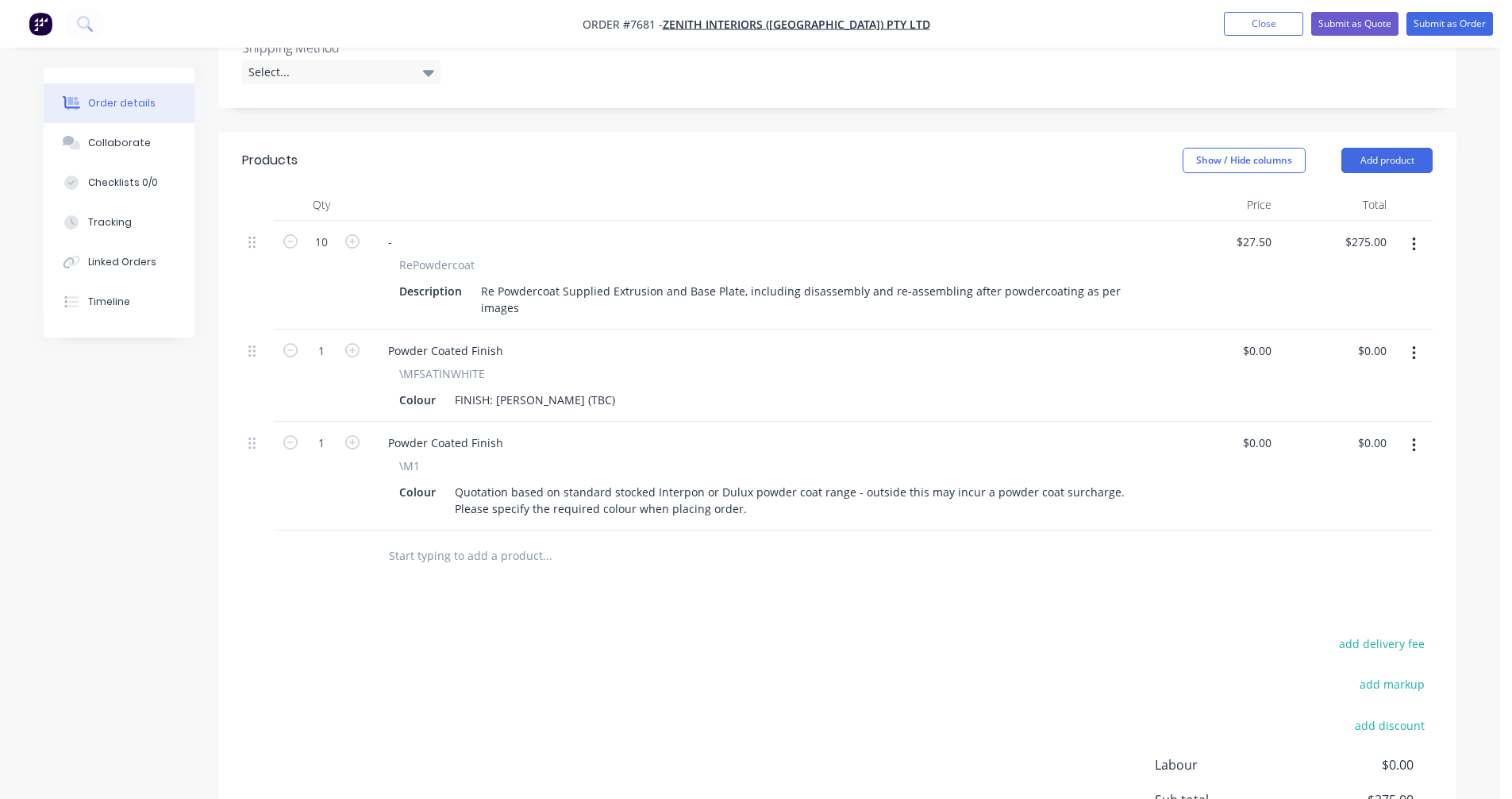
click at [453, 540] on input "text" at bounding box center [546, 556] width 317 height 32
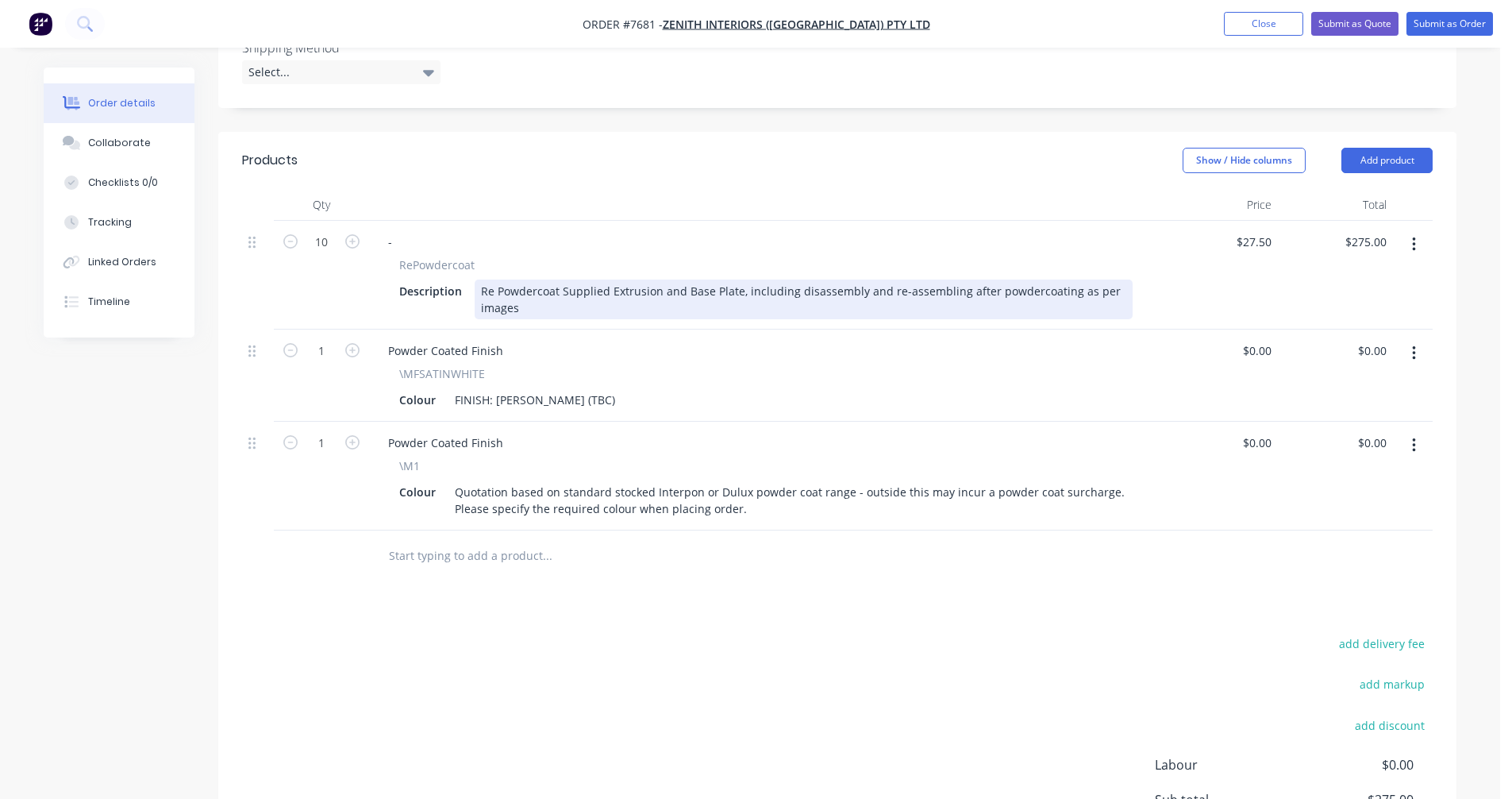
click at [957, 280] on div "Re Powdercoat Supplied Extrusion and Base Plate, including disassembly and re-a…" at bounding box center [804, 300] width 658 height 40
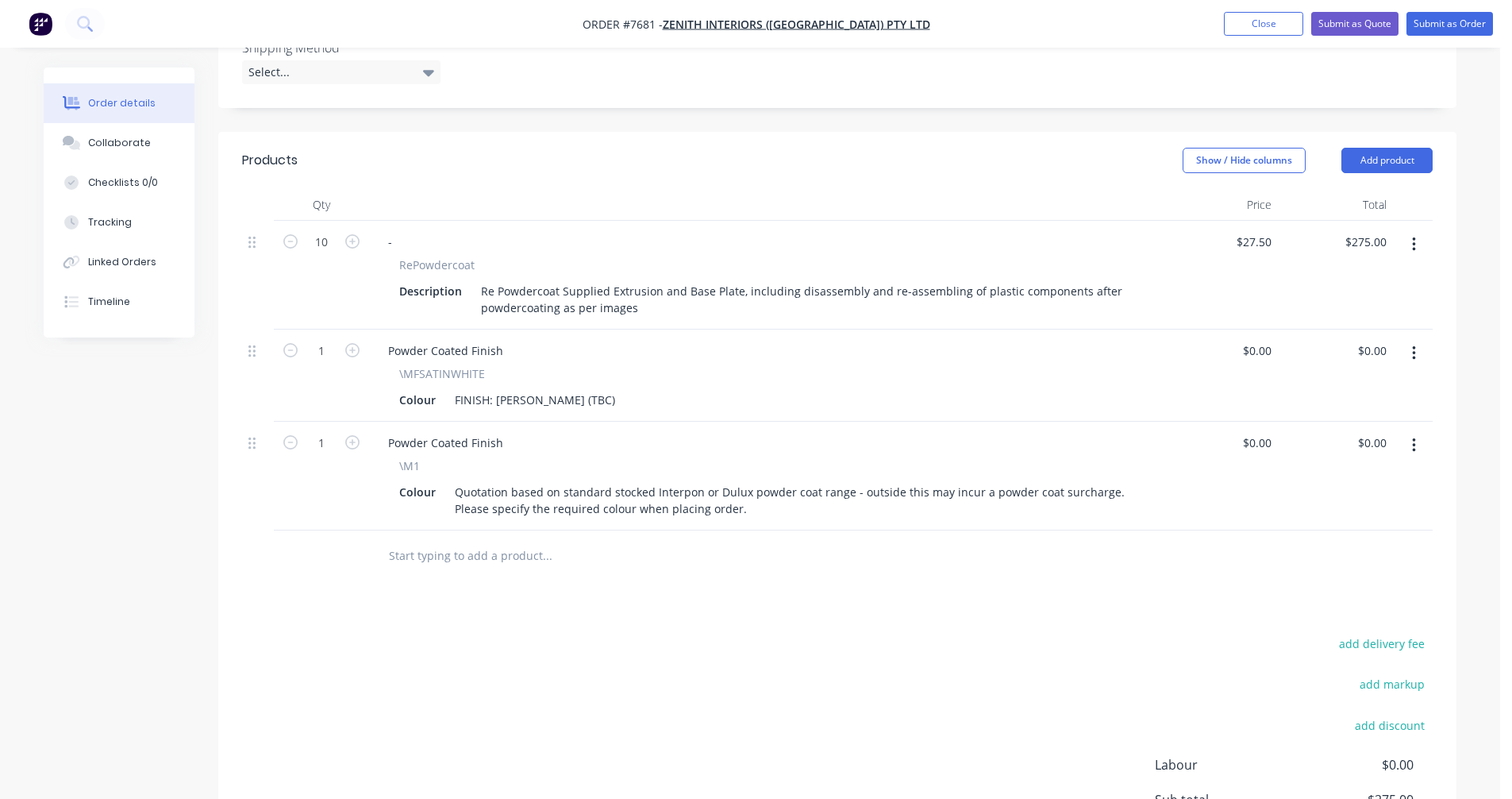
click at [480, 540] on input "text" at bounding box center [546, 556] width 317 height 32
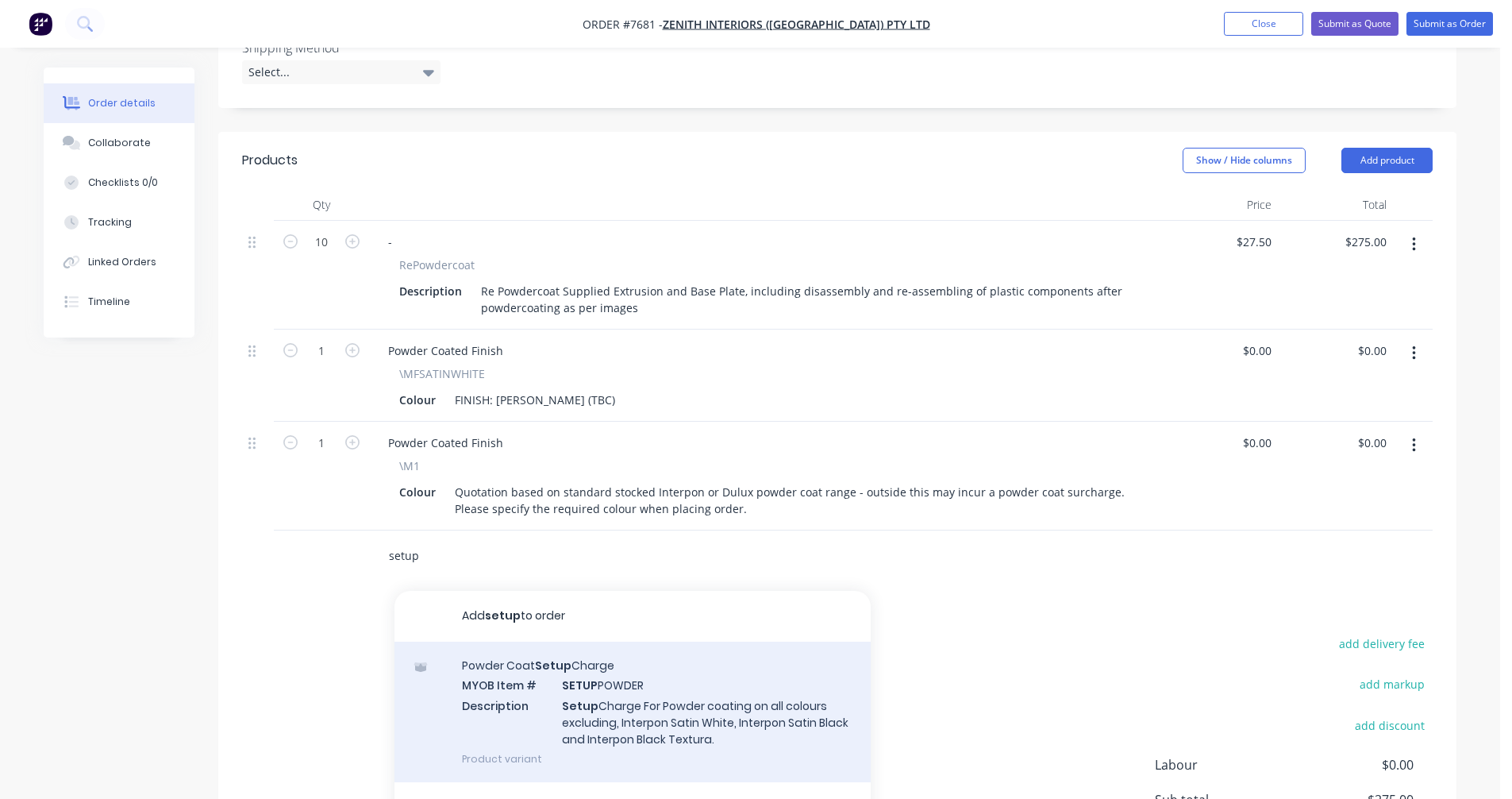
type input "setup"
click at [660, 666] on div "Powder Coat Setup Charge MYOB Item # SETUP POWDER Description Setup Charge For …" at bounding box center [632, 712] width 476 height 141
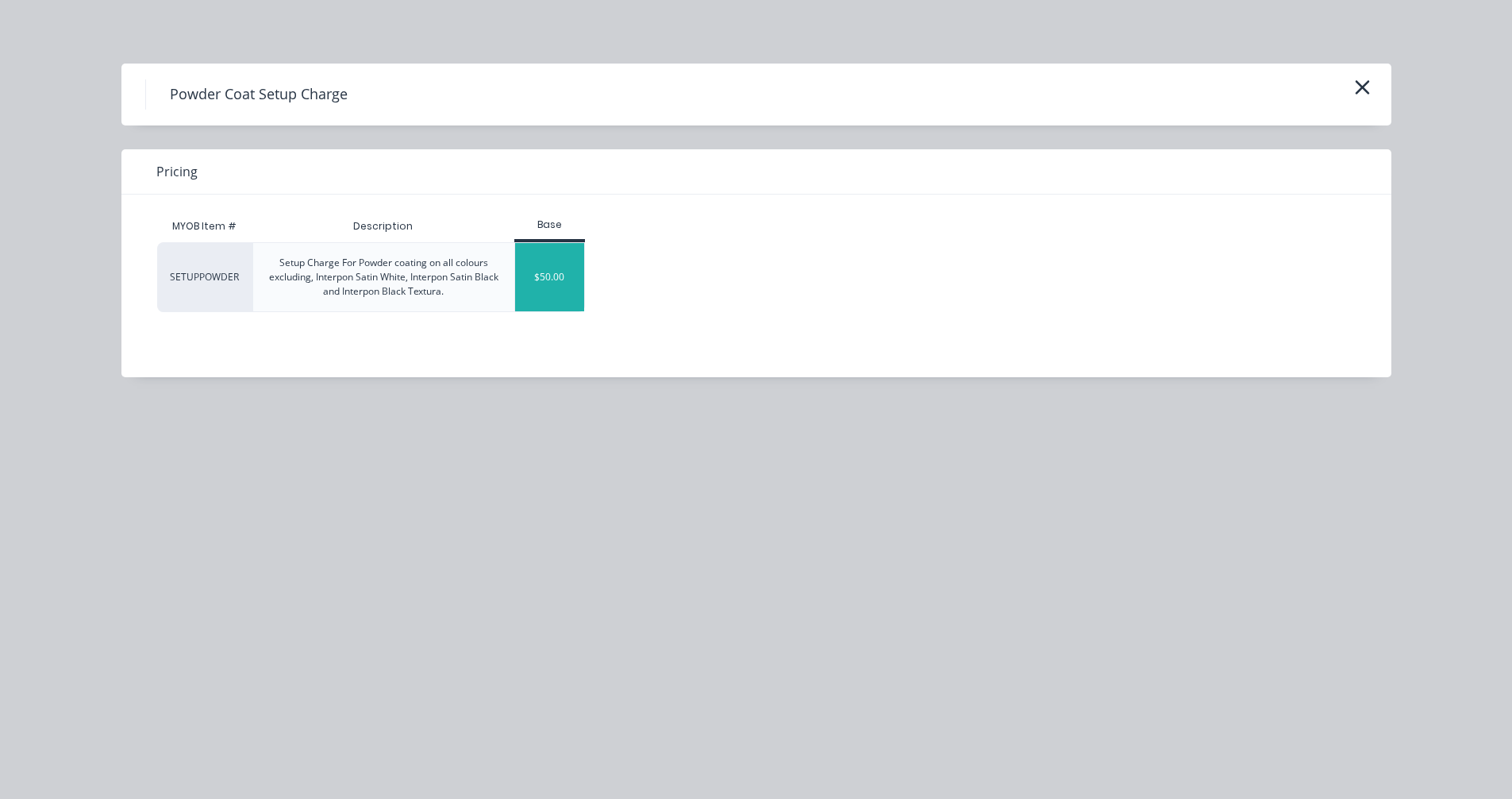
click at [546, 272] on div "$50.00" at bounding box center [549, 277] width 69 height 68
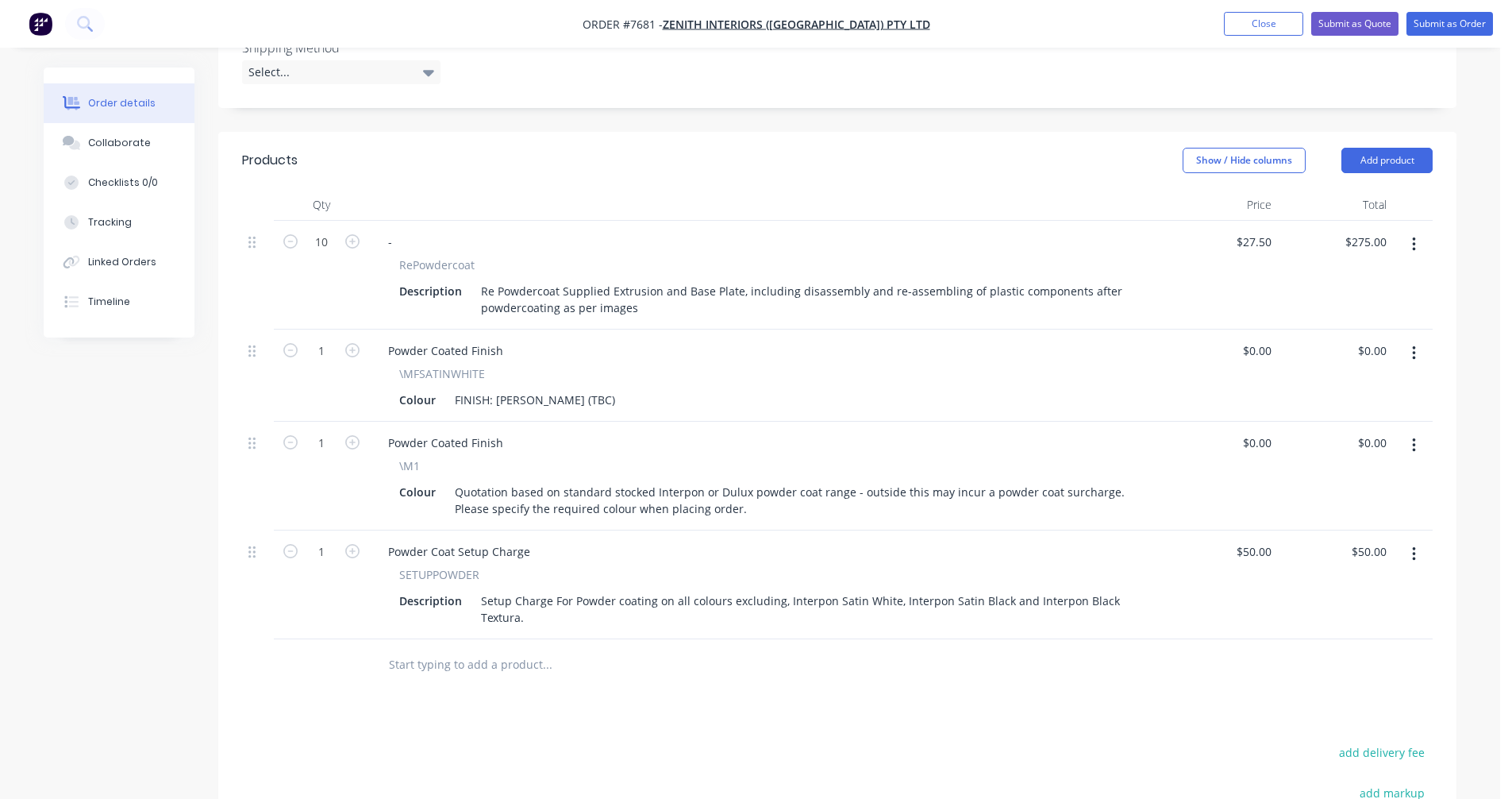
click at [447, 649] on input "text" at bounding box center [546, 665] width 317 height 32
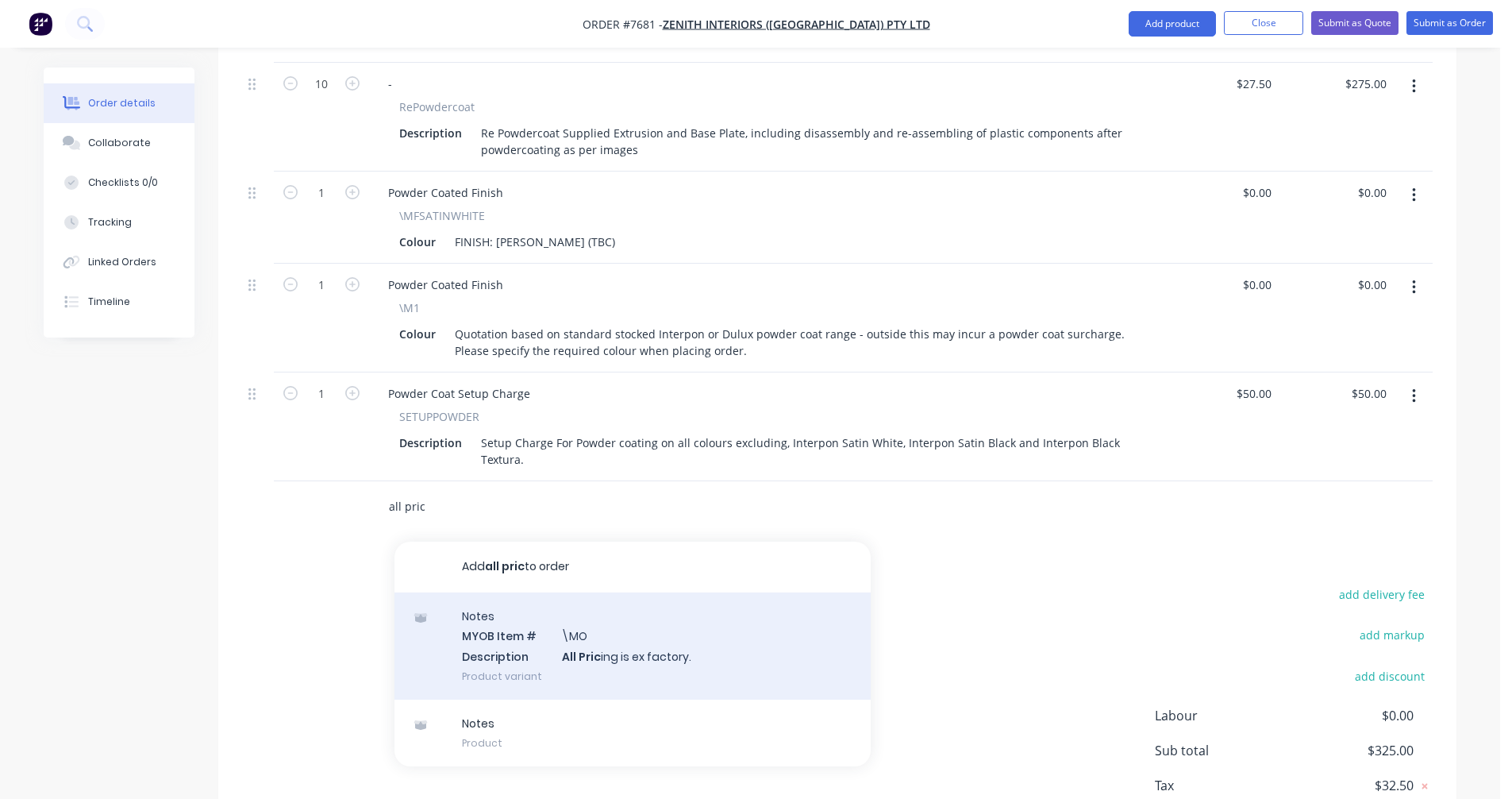
scroll to position [634, 0]
type input "all pric"
click at [575, 599] on div "Notes MYOB Item # \MO Description All Pric ing is ex factory. Product variant" at bounding box center [632, 645] width 476 height 107
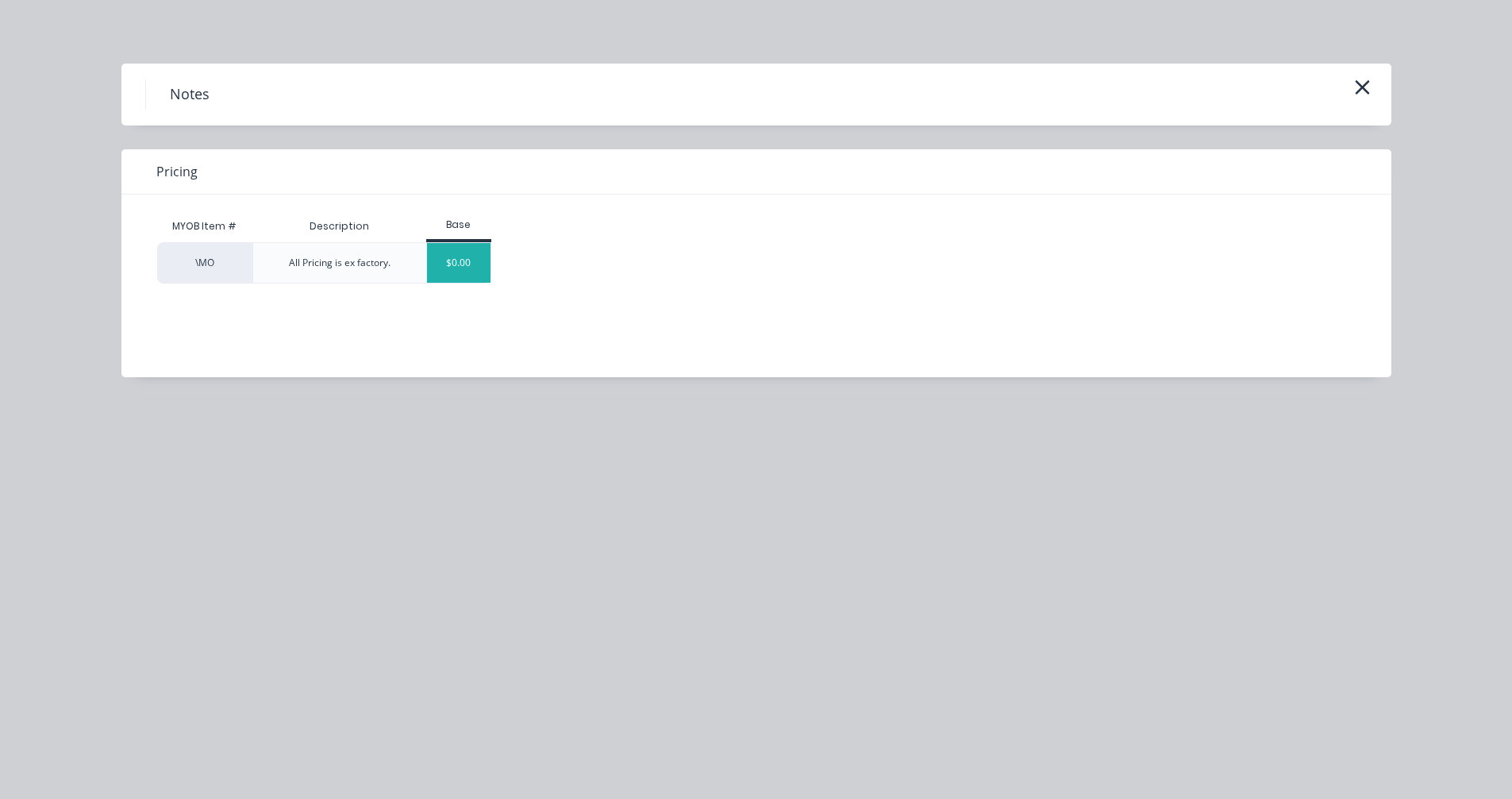
click at [459, 273] on div "$0.00" at bounding box center [459, 263] width 64 height 40
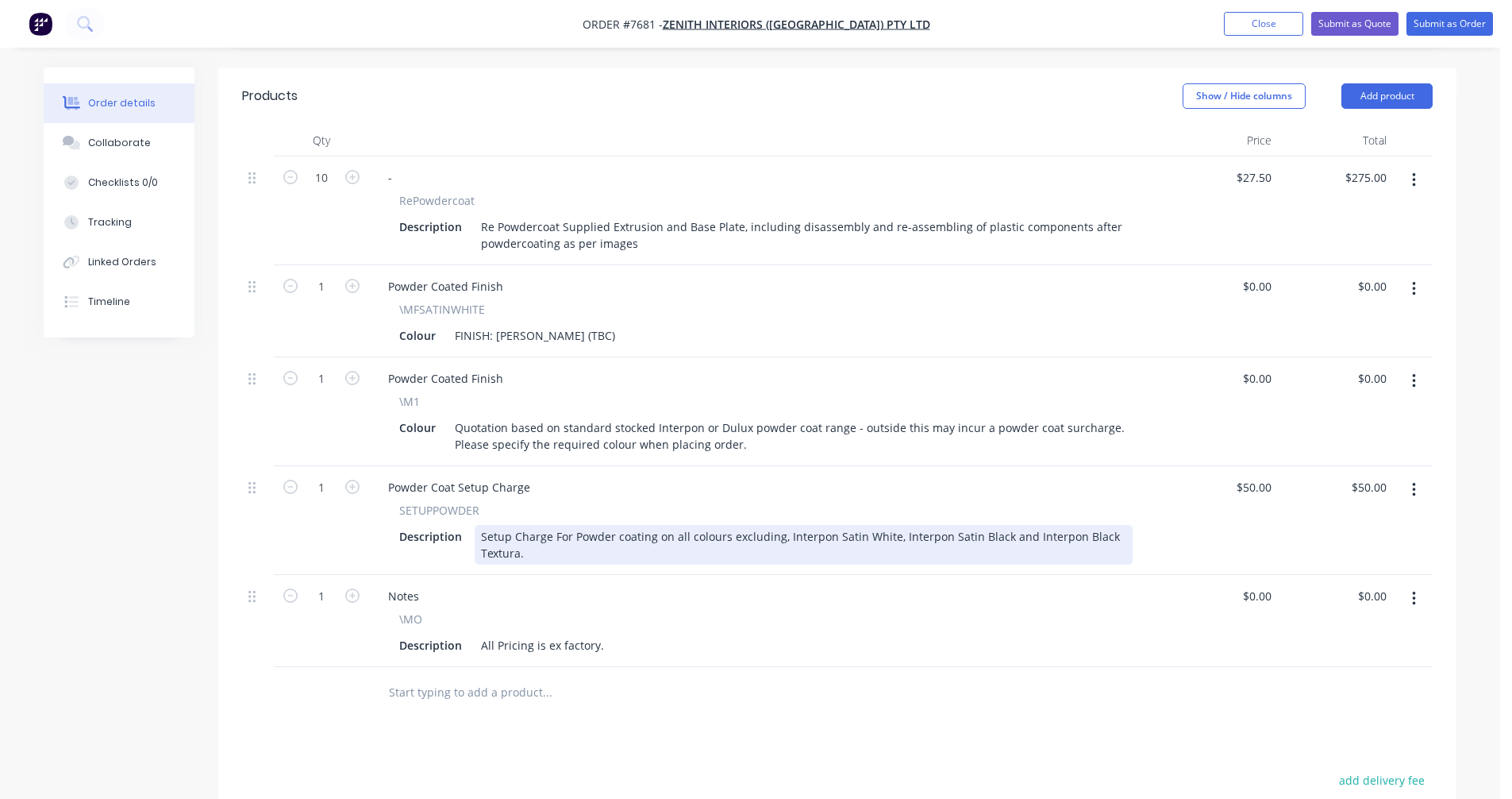
scroll to position [316, 0]
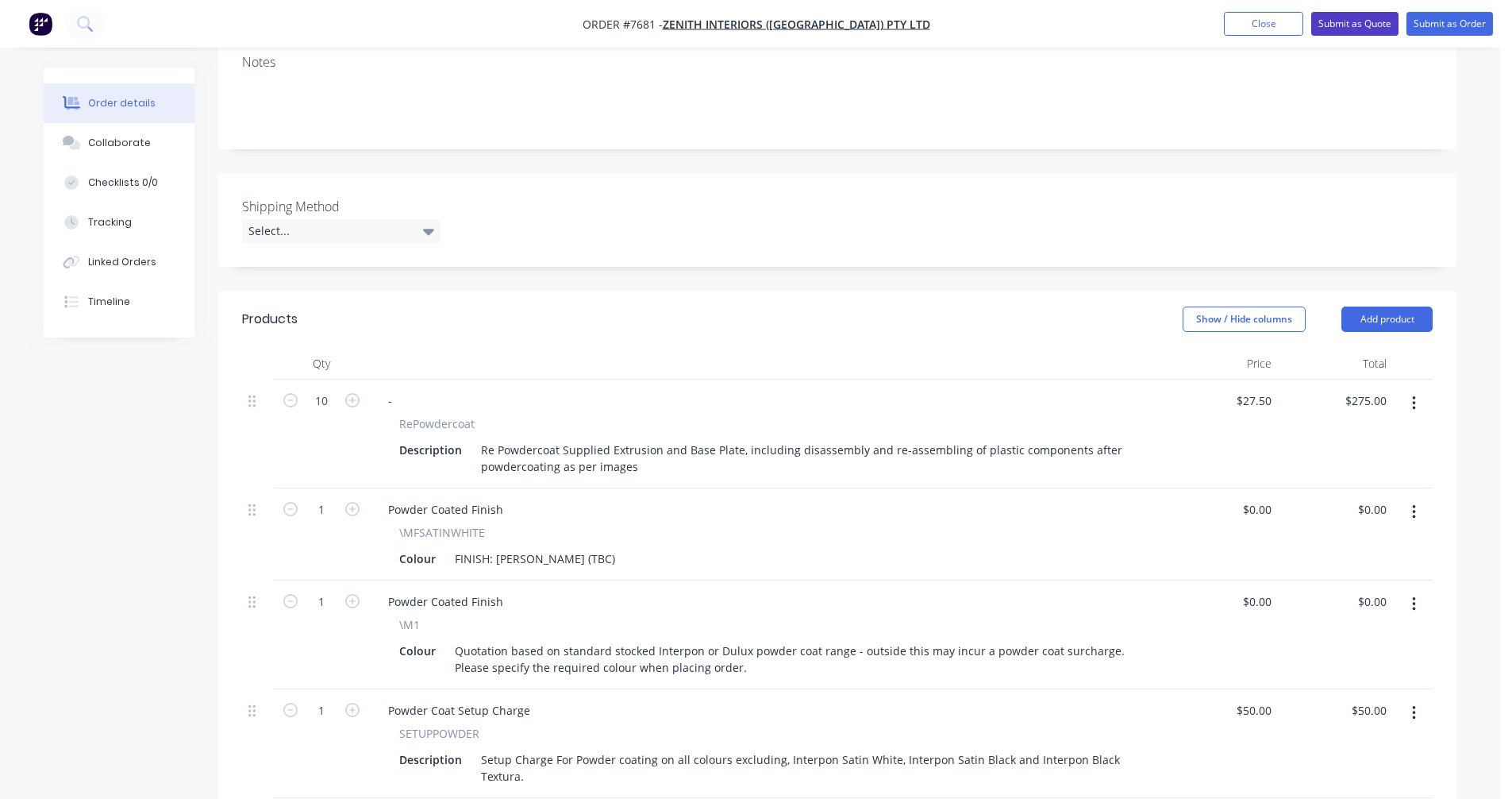
click at [1344, 23] on button "Submit as Quote" at bounding box center [1355, 24] width 87 height 24
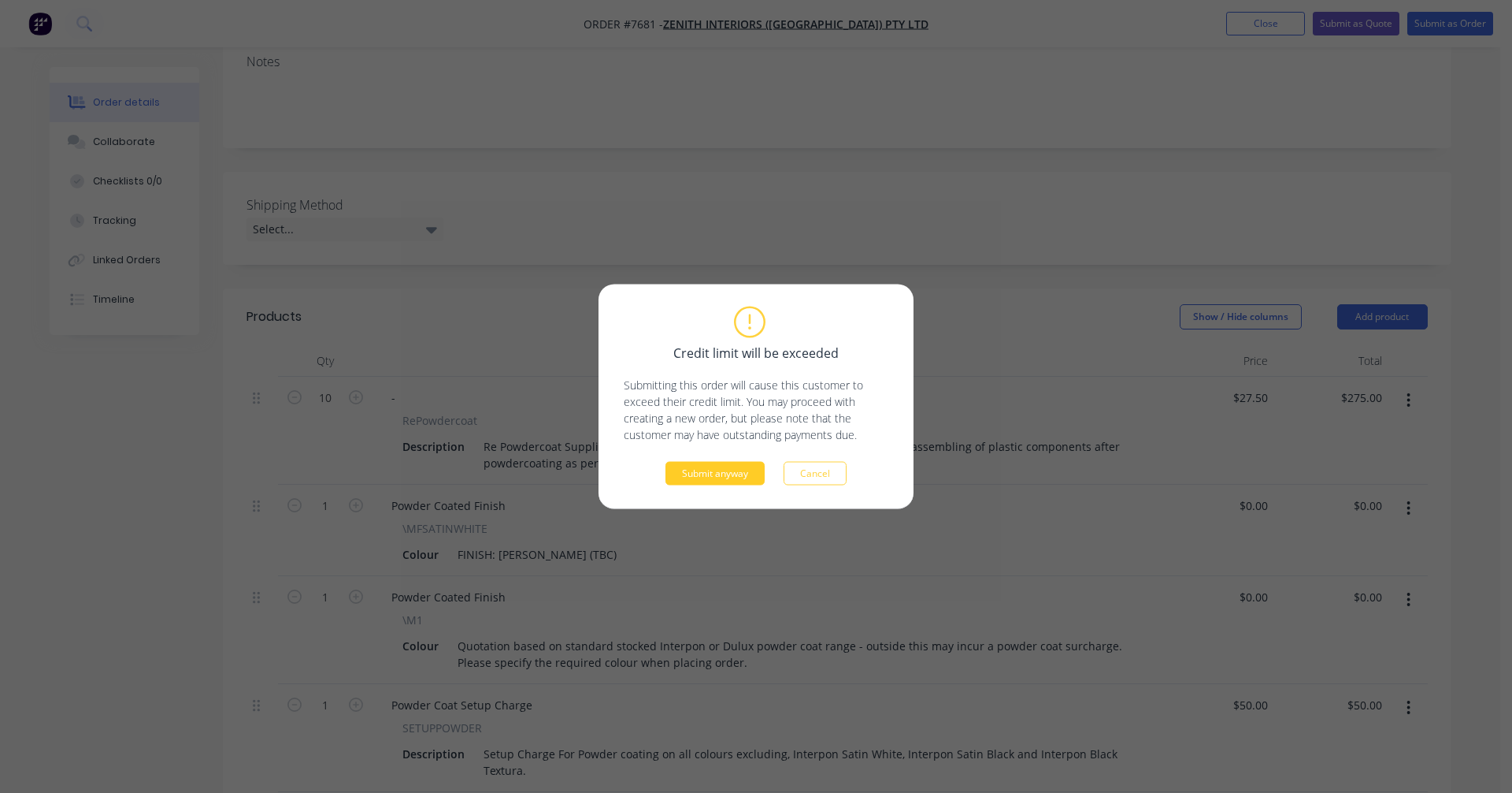
click at [719, 473] on button "Submit anyway" at bounding box center [715, 473] width 99 height 24
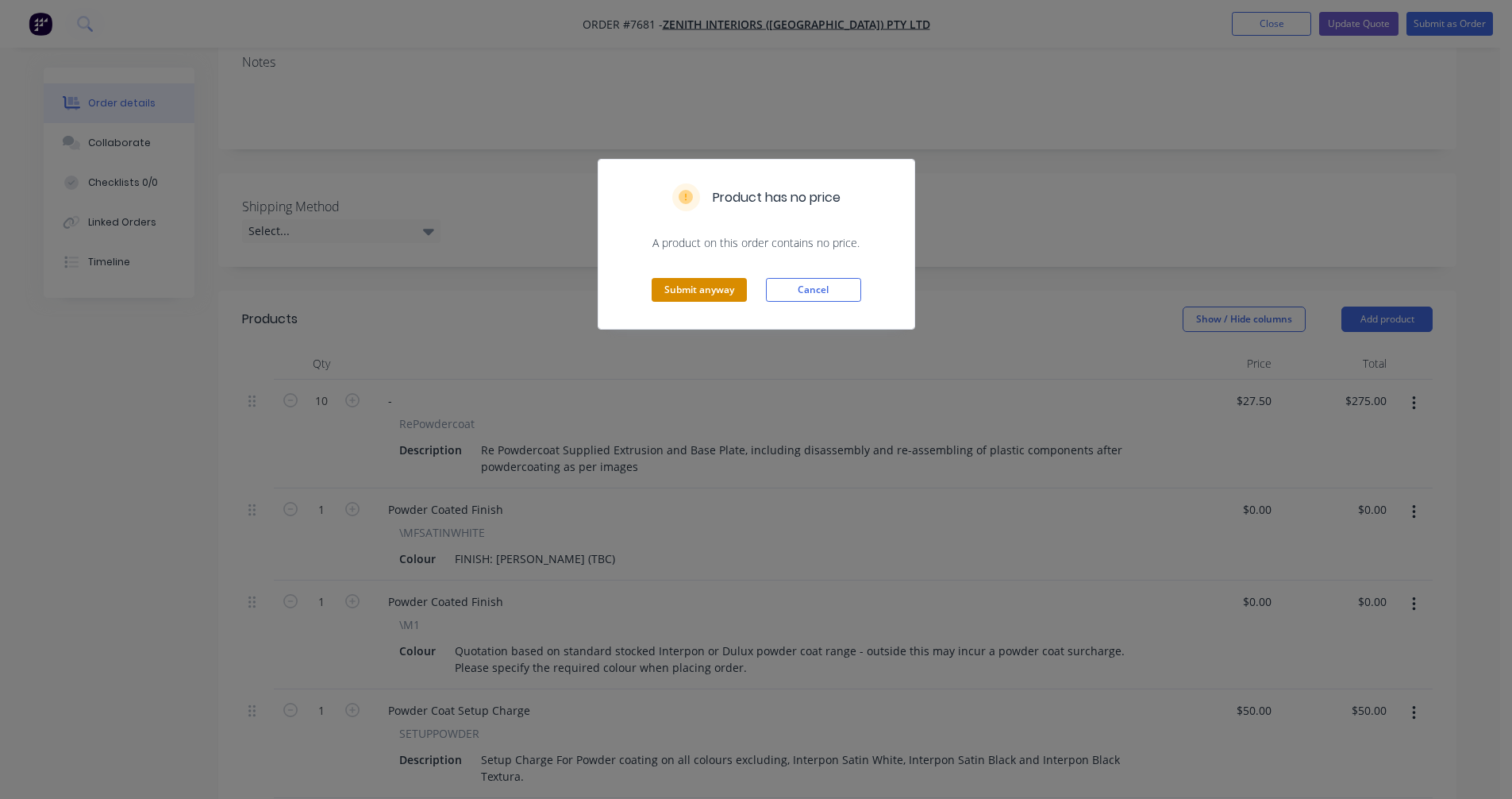
click at [680, 297] on button "Submit anyway" at bounding box center [700, 290] width 95 height 24
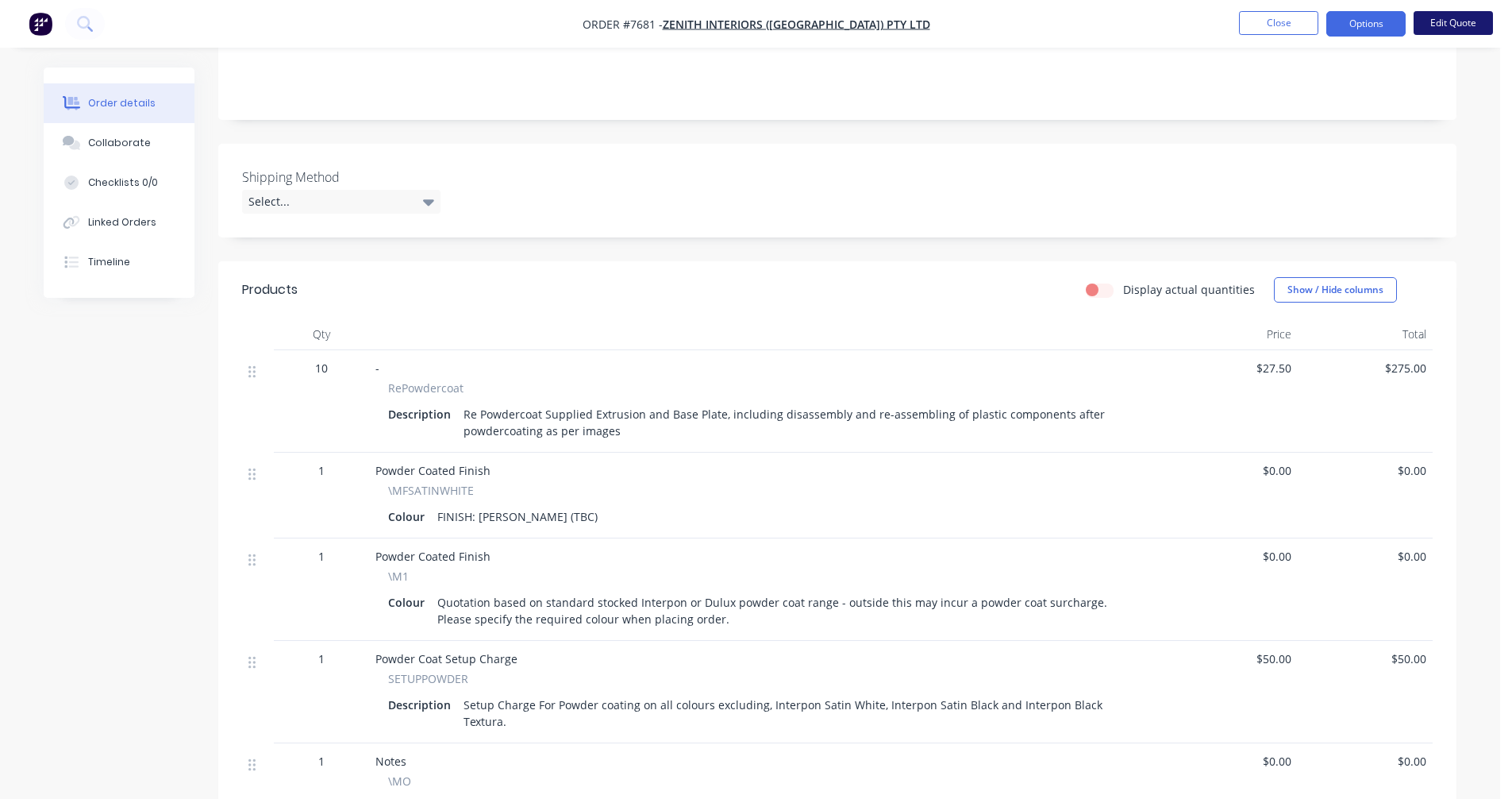
click at [1447, 26] on button "Edit Quote" at bounding box center [1453, 23] width 79 height 24
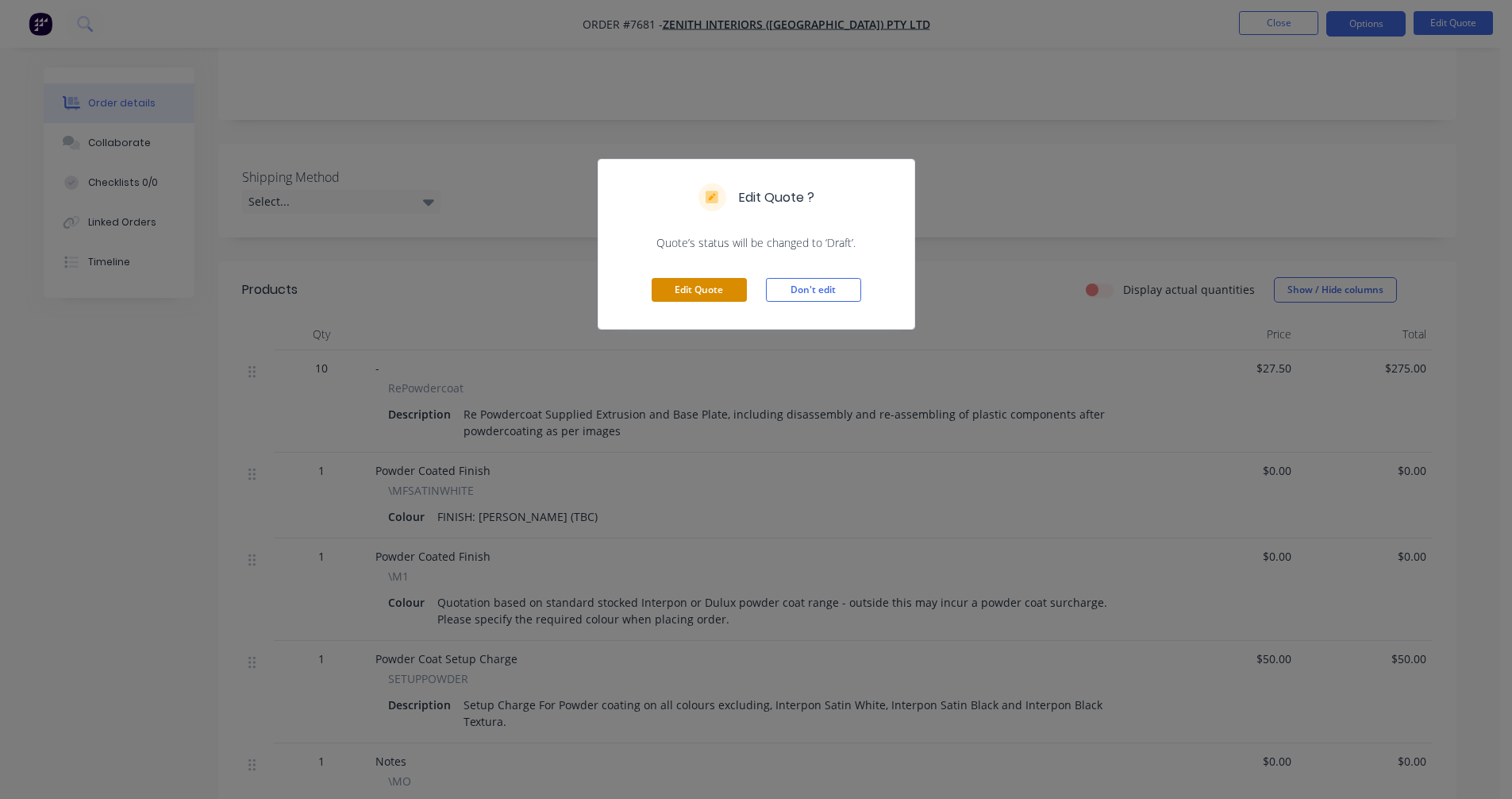
click at [692, 295] on button "Edit Quote" at bounding box center [700, 290] width 95 height 24
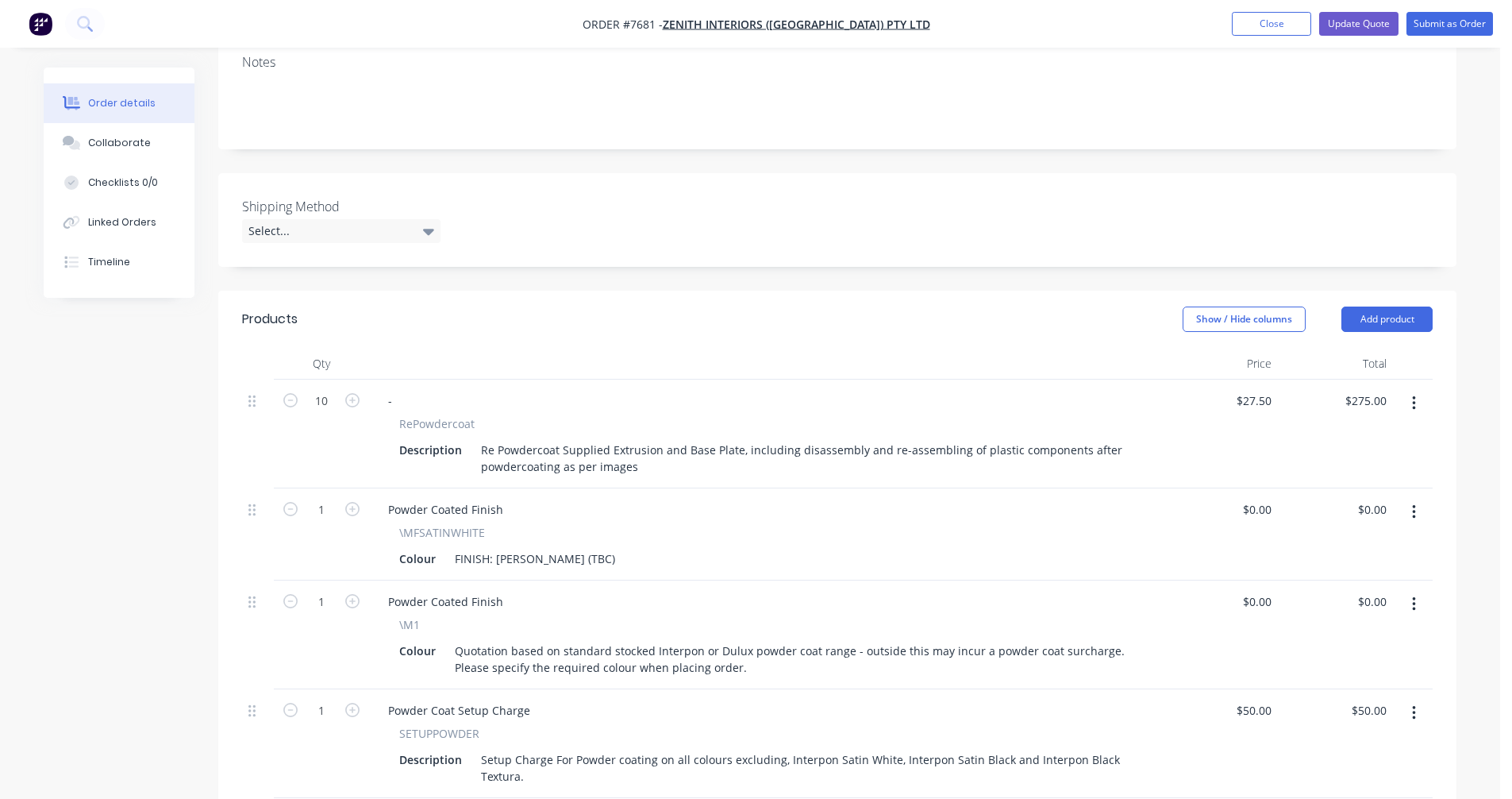
scroll to position [317, 0]
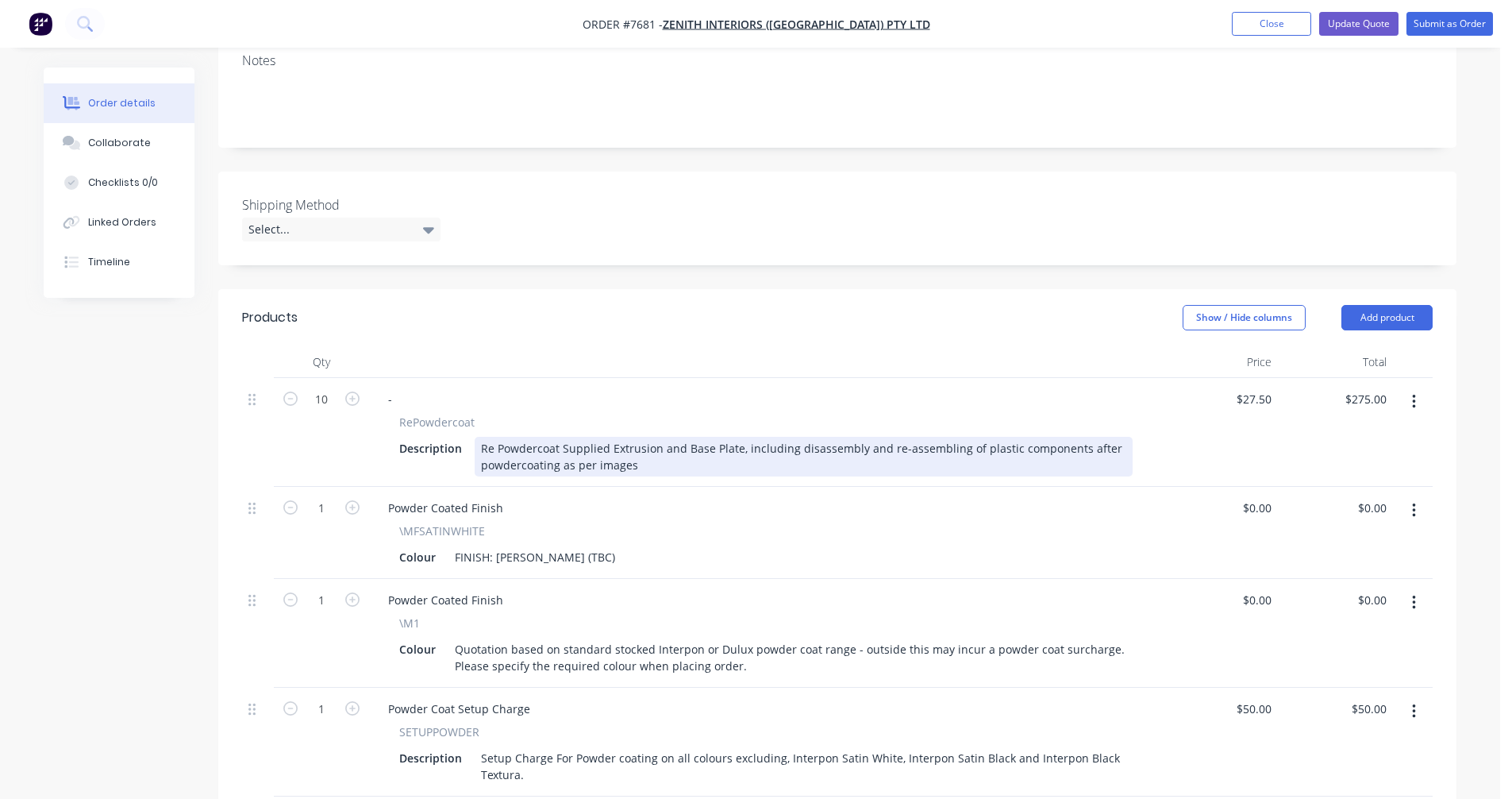
click at [853, 436] on div "Re Powdercoat Supplied Extrusion and Base Plate, including disassembly and re-a…" at bounding box center [804, 456] width 658 height 40
click at [778, 436] on div "Re Powdercoat Supplied Extrusion and Base Plate, including disassembly, dressin…" at bounding box center [804, 456] width 658 height 40
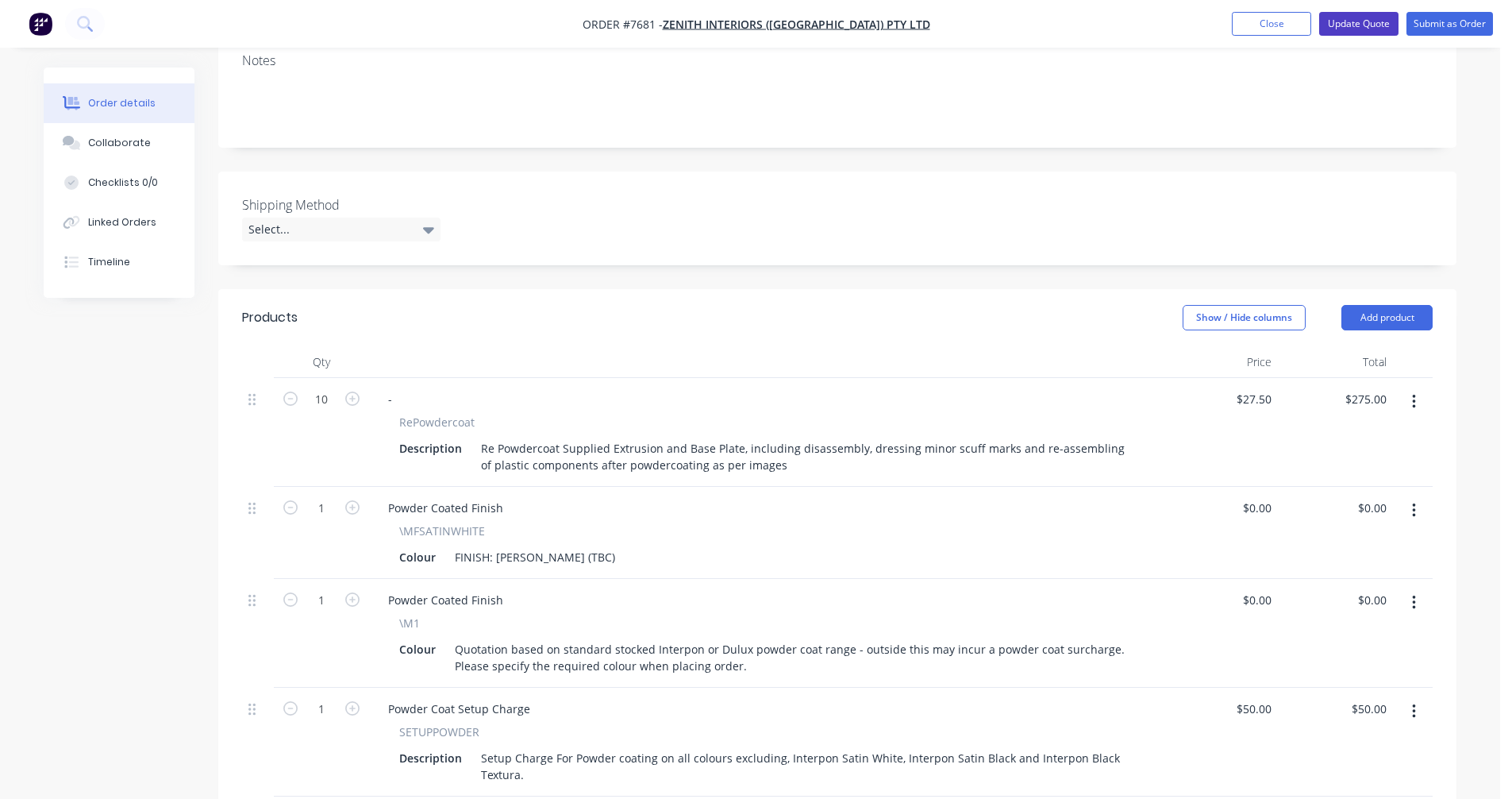
click at [1367, 29] on button "Update Quote" at bounding box center [1359, 24] width 79 height 24
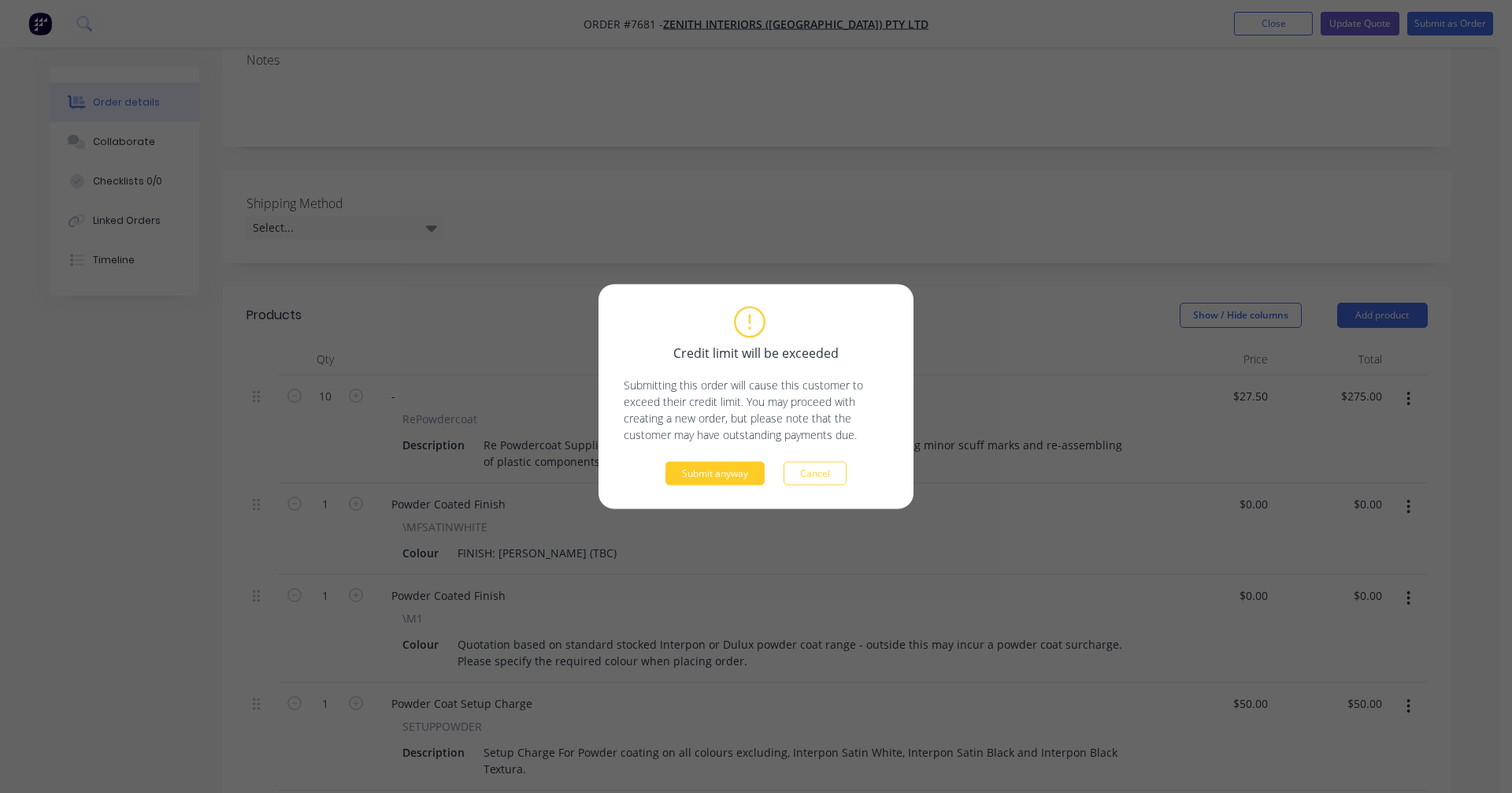
click at [711, 482] on button "Submit anyway" at bounding box center [715, 473] width 99 height 24
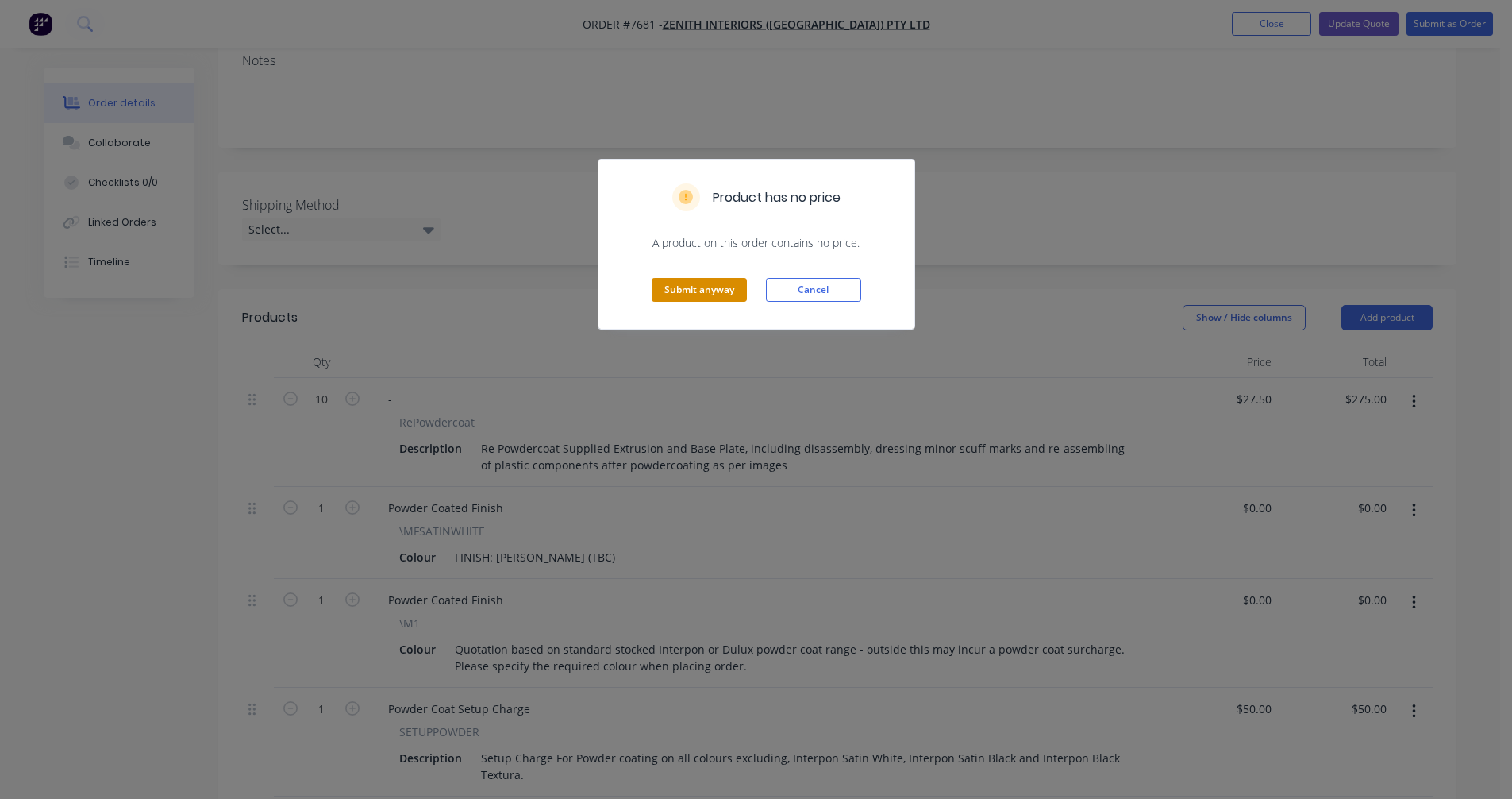
click at [718, 291] on button "Submit anyway" at bounding box center [700, 290] width 95 height 24
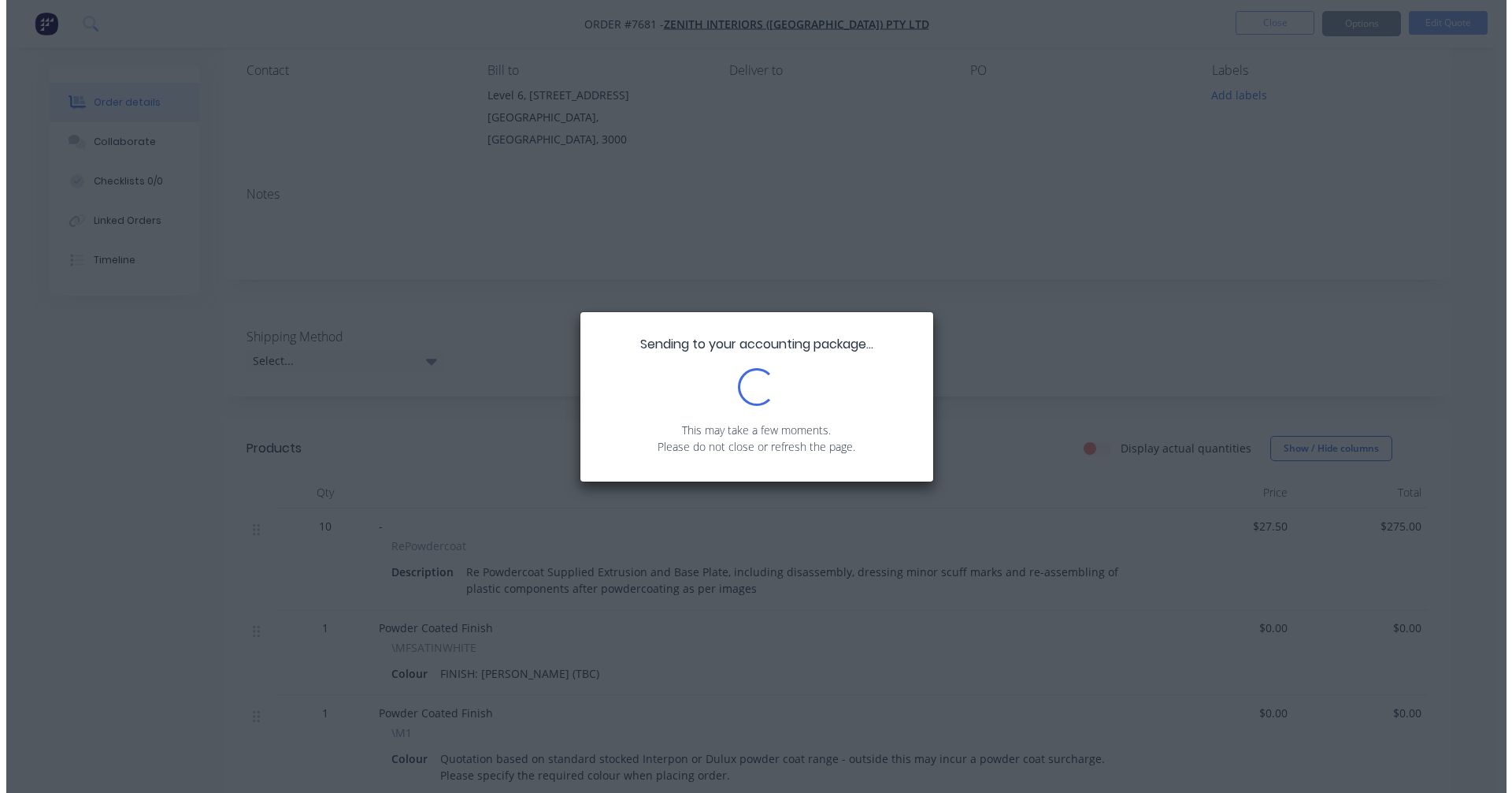
scroll to position [0, 0]
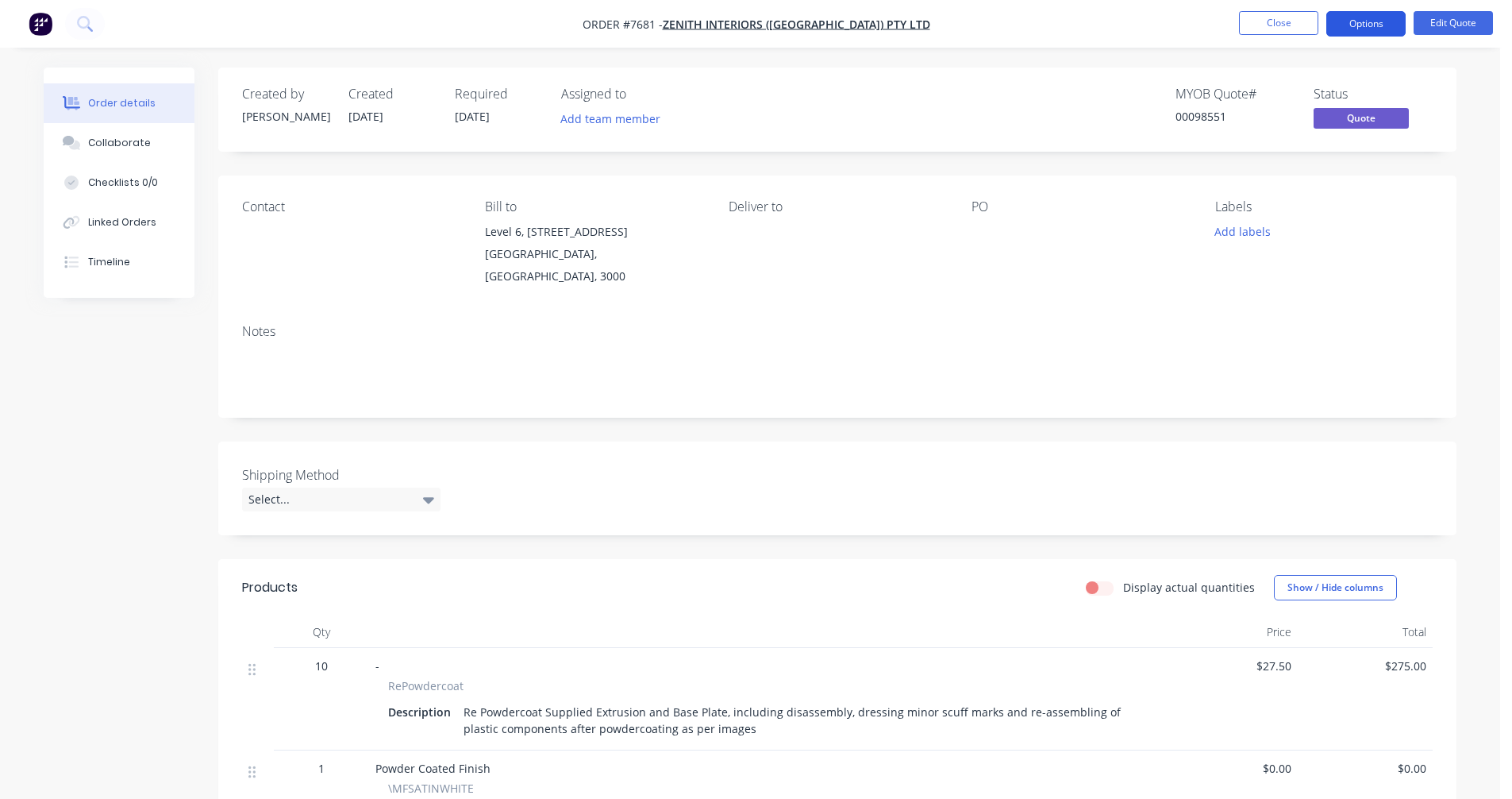
click at [1367, 19] on button "Options" at bounding box center [1367, 24] width 79 height 25
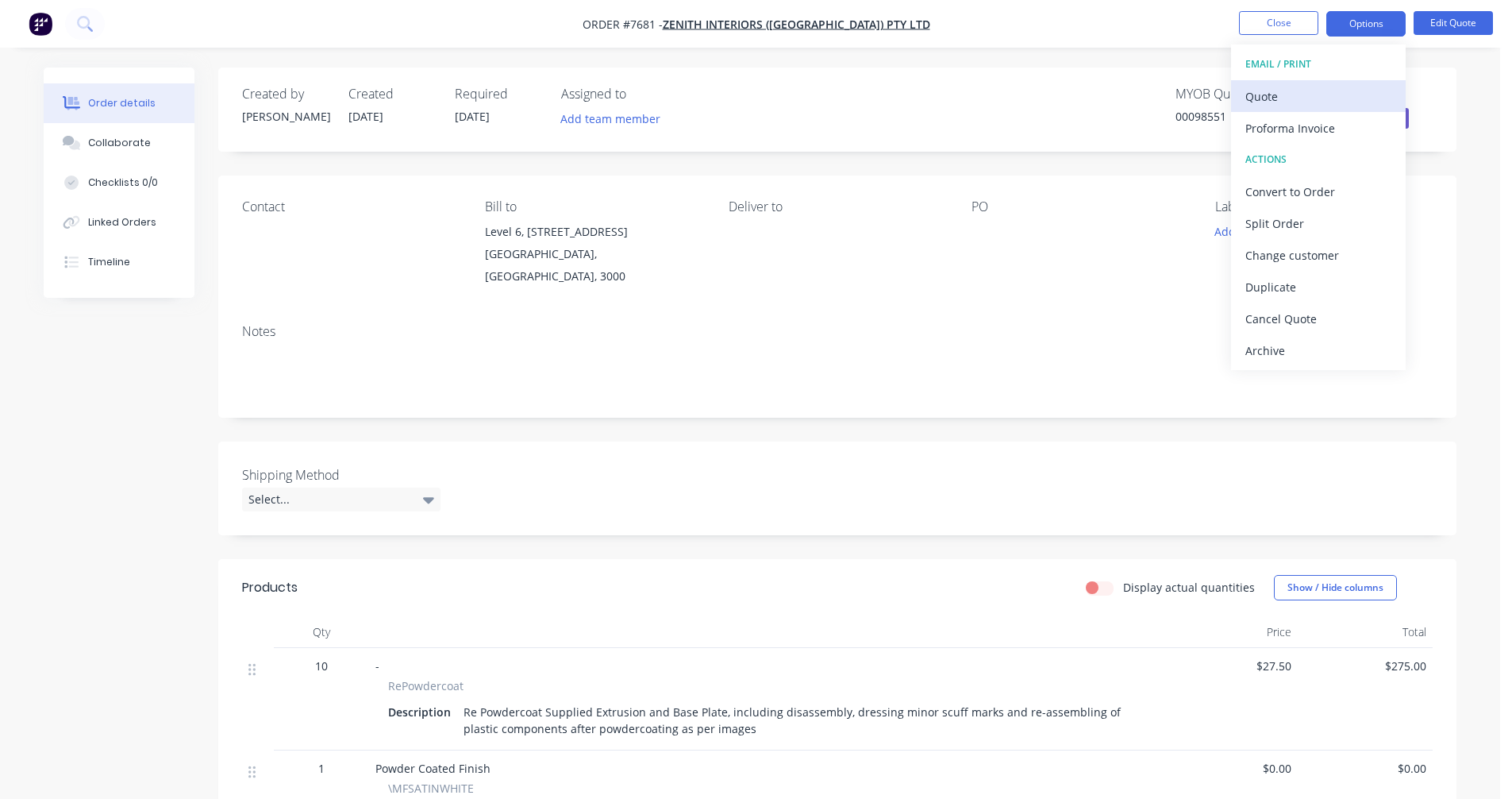
click at [1297, 95] on div "Quote" at bounding box center [1319, 96] width 146 height 23
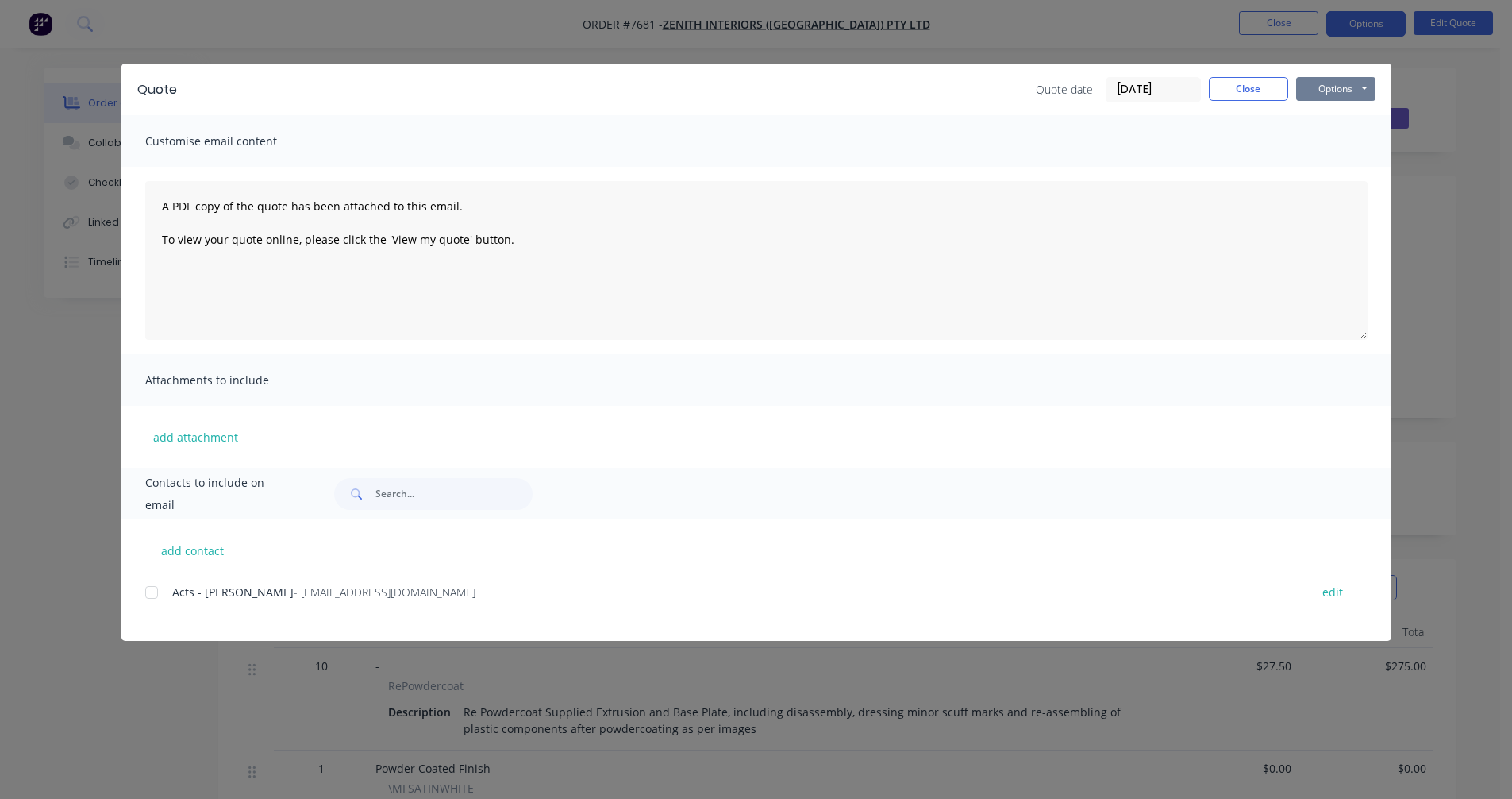
click at [1332, 88] on button "Options" at bounding box center [1336, 89] width 79 height 24
click at [1340, 115] on button "Preview" at bounding box center [1347, 117] width 102 height 26
click at [1243, 91] on button "Close" at bounding box center [1249, 89] width 79 height 24
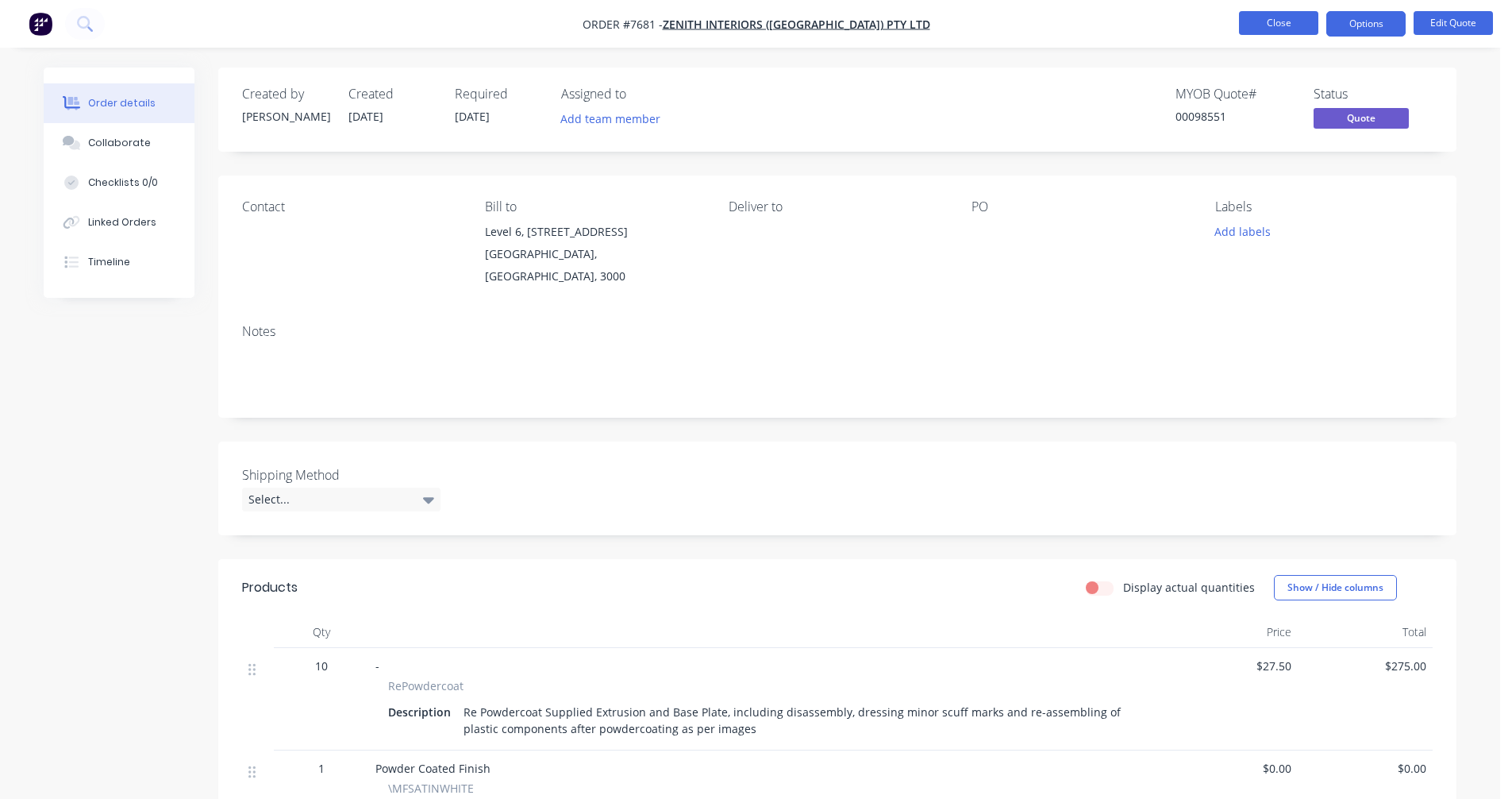
click at [1264, 26] on button "Close" at bounding box center [1279, 23] width 79 height 24
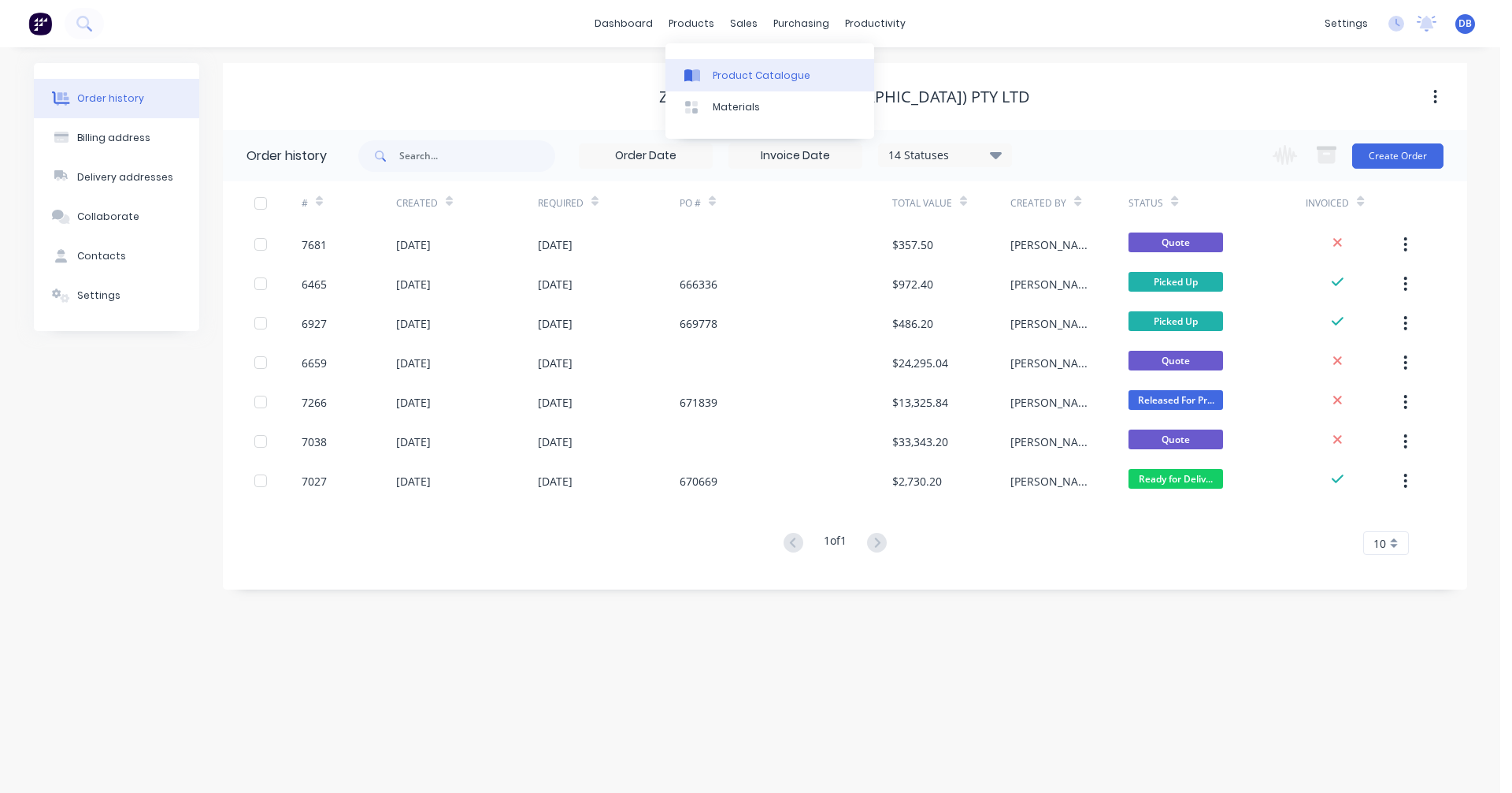
click at [732, 78] on div "Product Catalogue" at bounding box center [762, 76] width 98 height 14
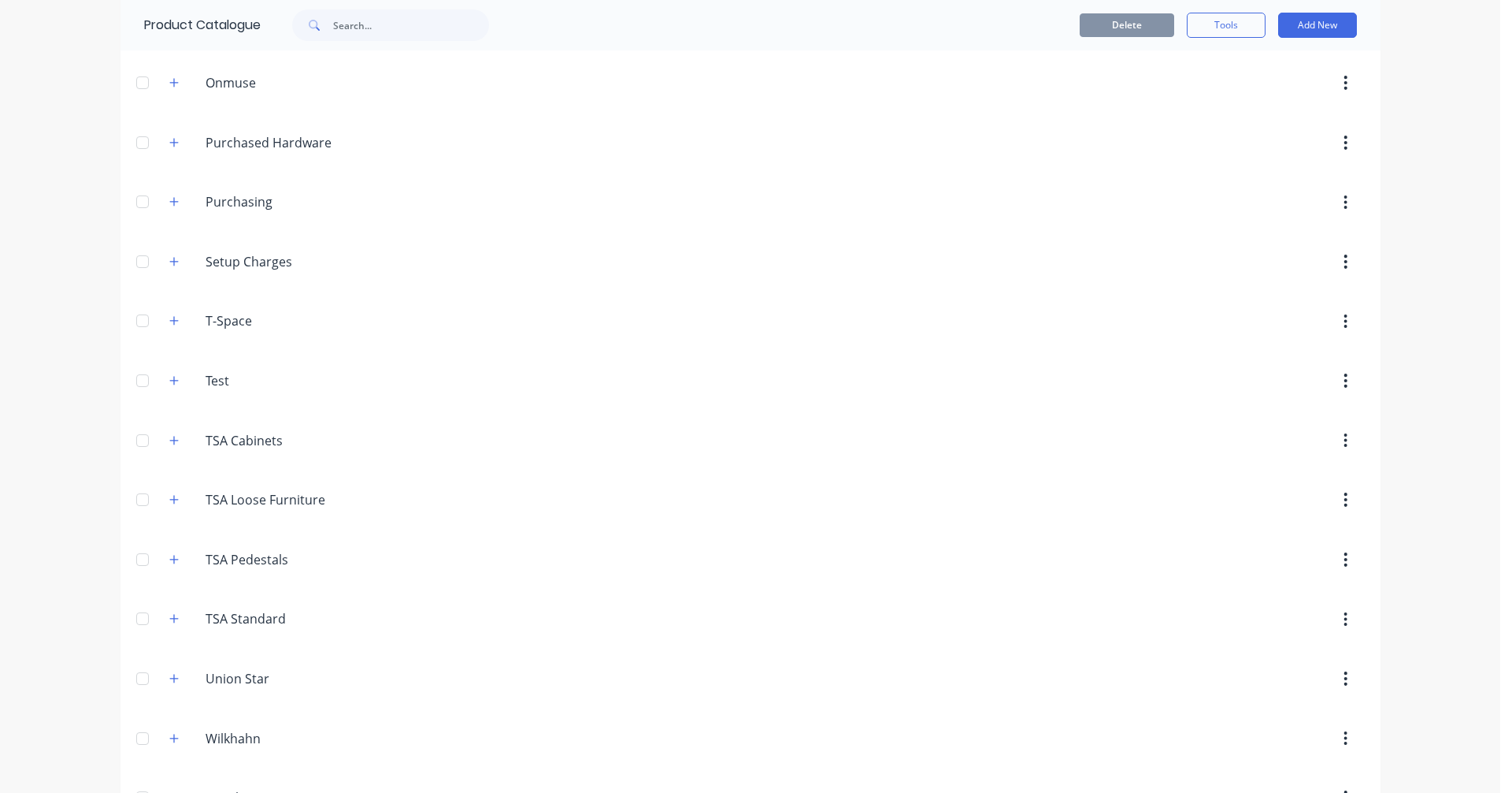
scroll to position [996, 0]
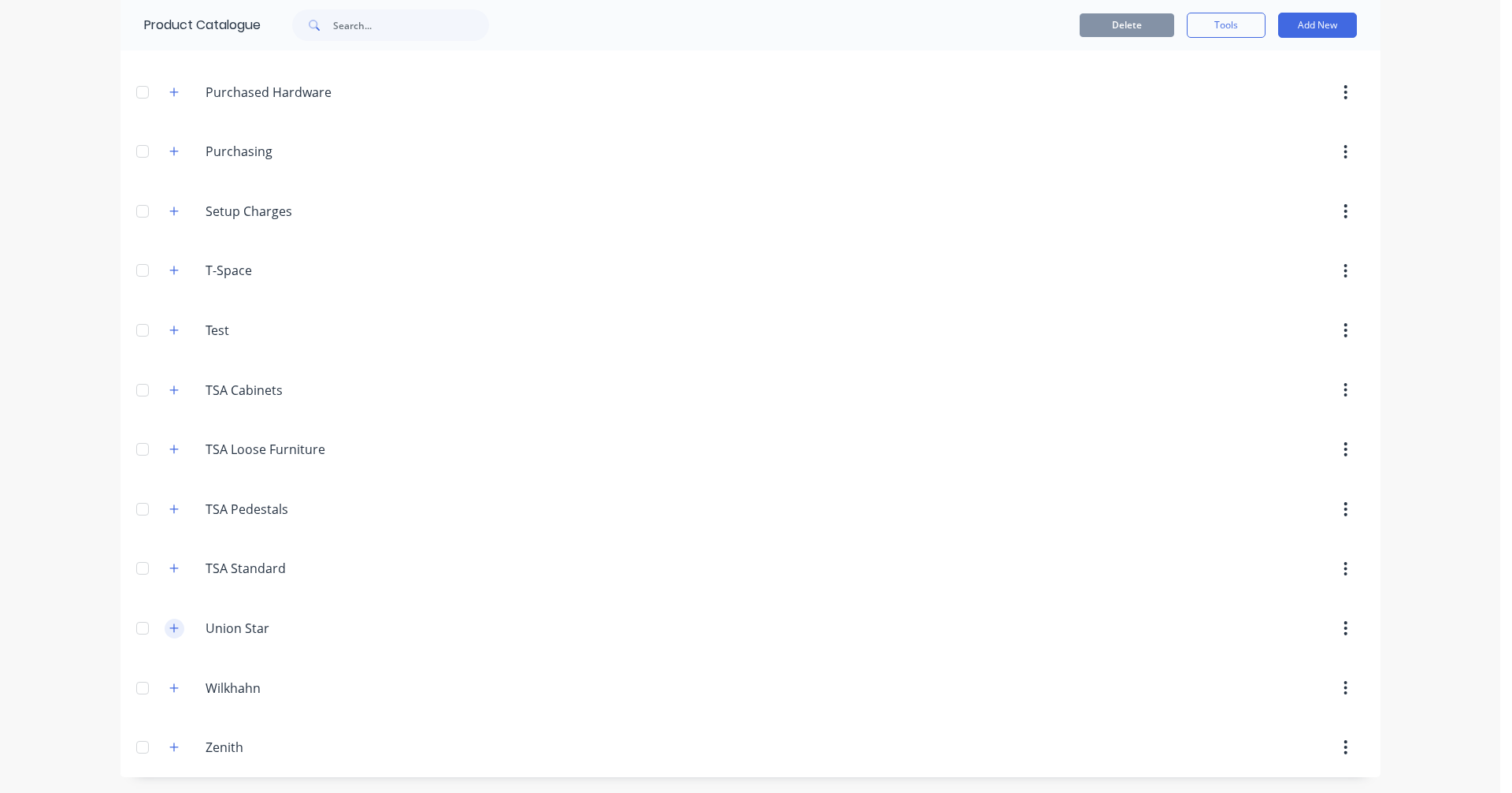
click at [174, 629] on button "button" at bounding box center [174, 628] width 20 height 20
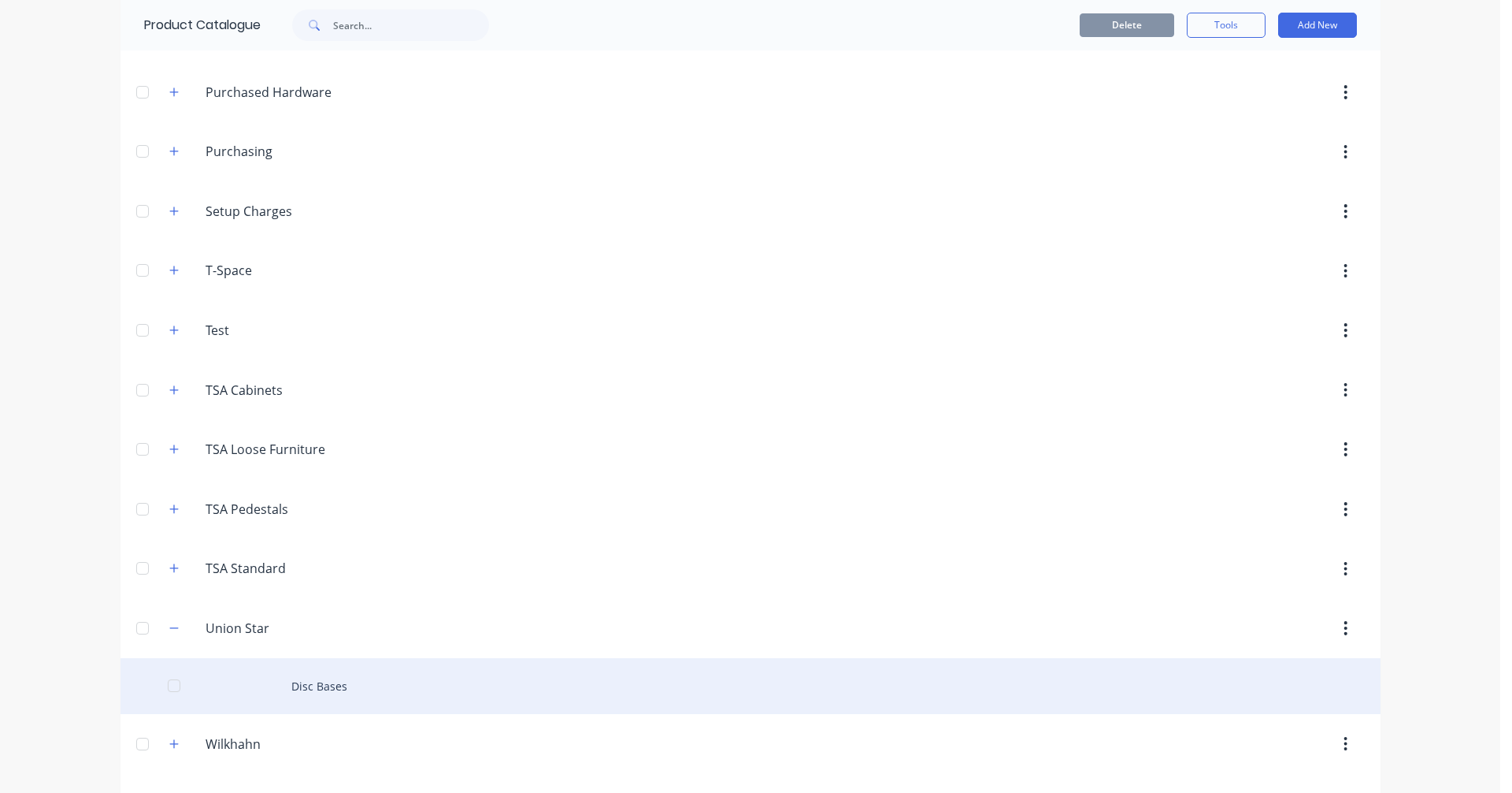
click at [319, 686] on div "Disc Bases" at bounding box center [751, 686] width 1260 height 56
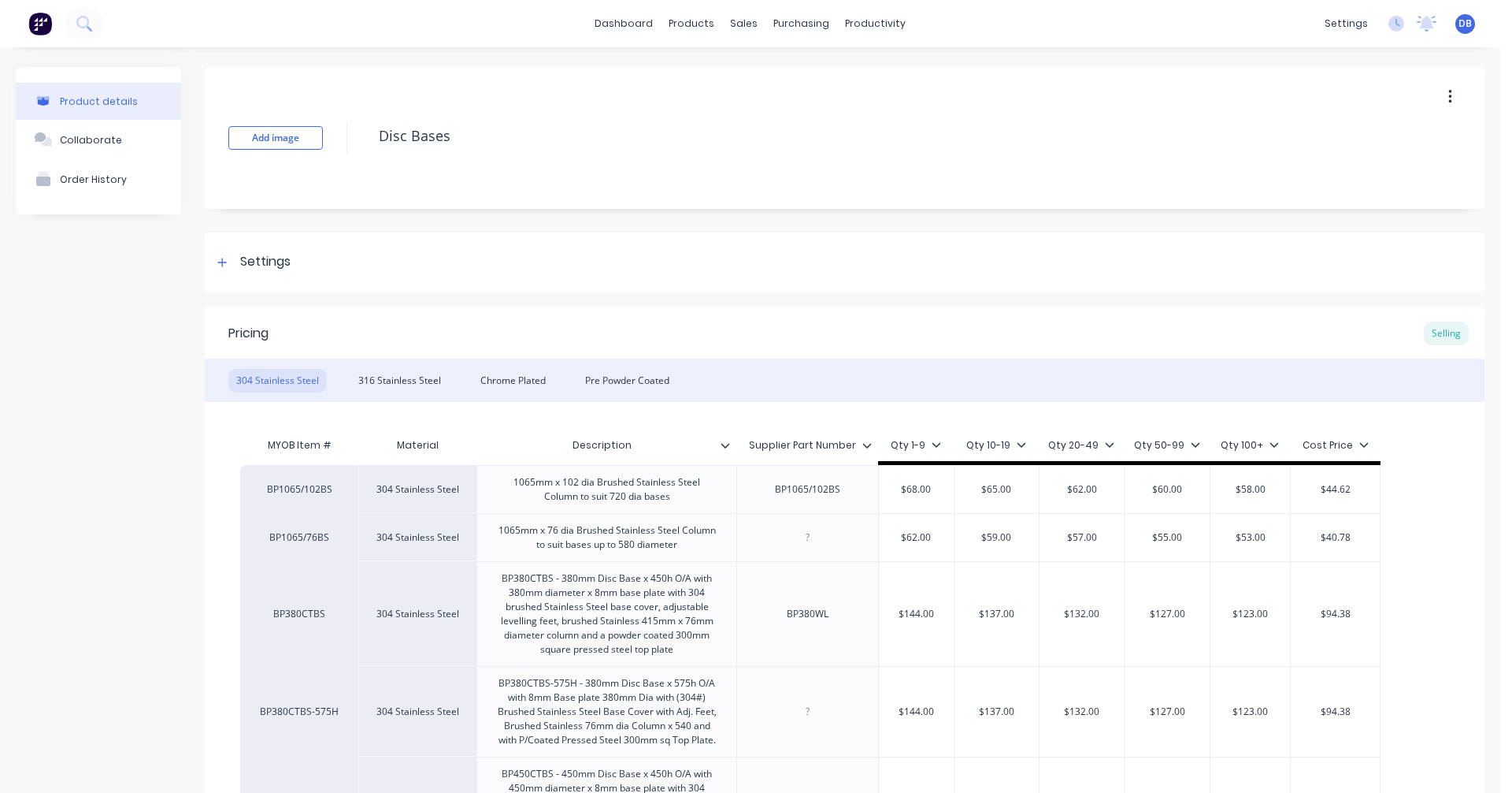
type textarea "x"
click at [758, 64] on link "Sales Orders" at bounding box center [821, 75] width 209 height 32
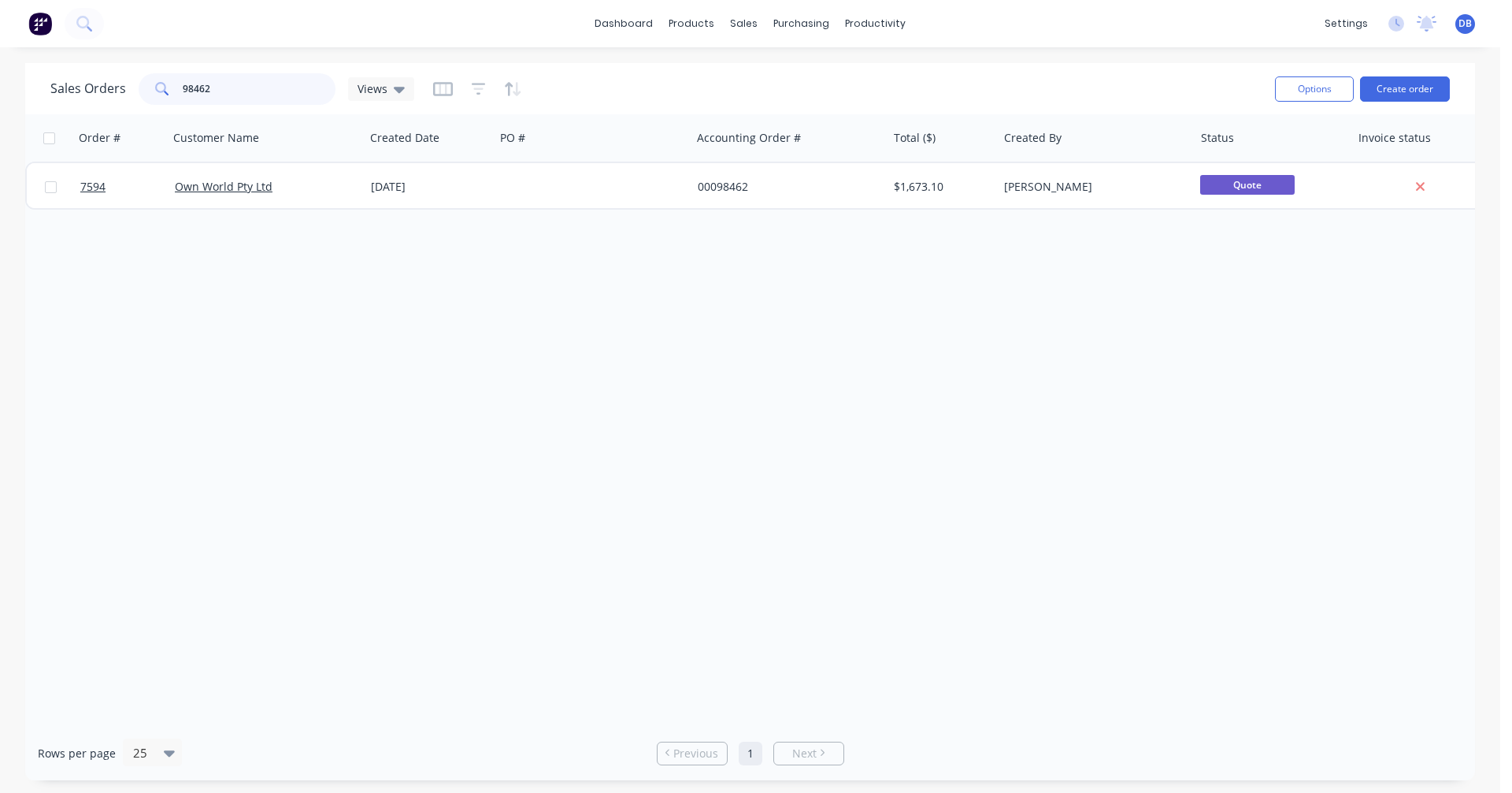
drag, startPoint x: 252, startPoint y: 88, endPoint x: 138, endPoint y: 93, distance: 114.1
click at [139, 93] on div "98462" at bounding box center [237, 89] width 197 height 32
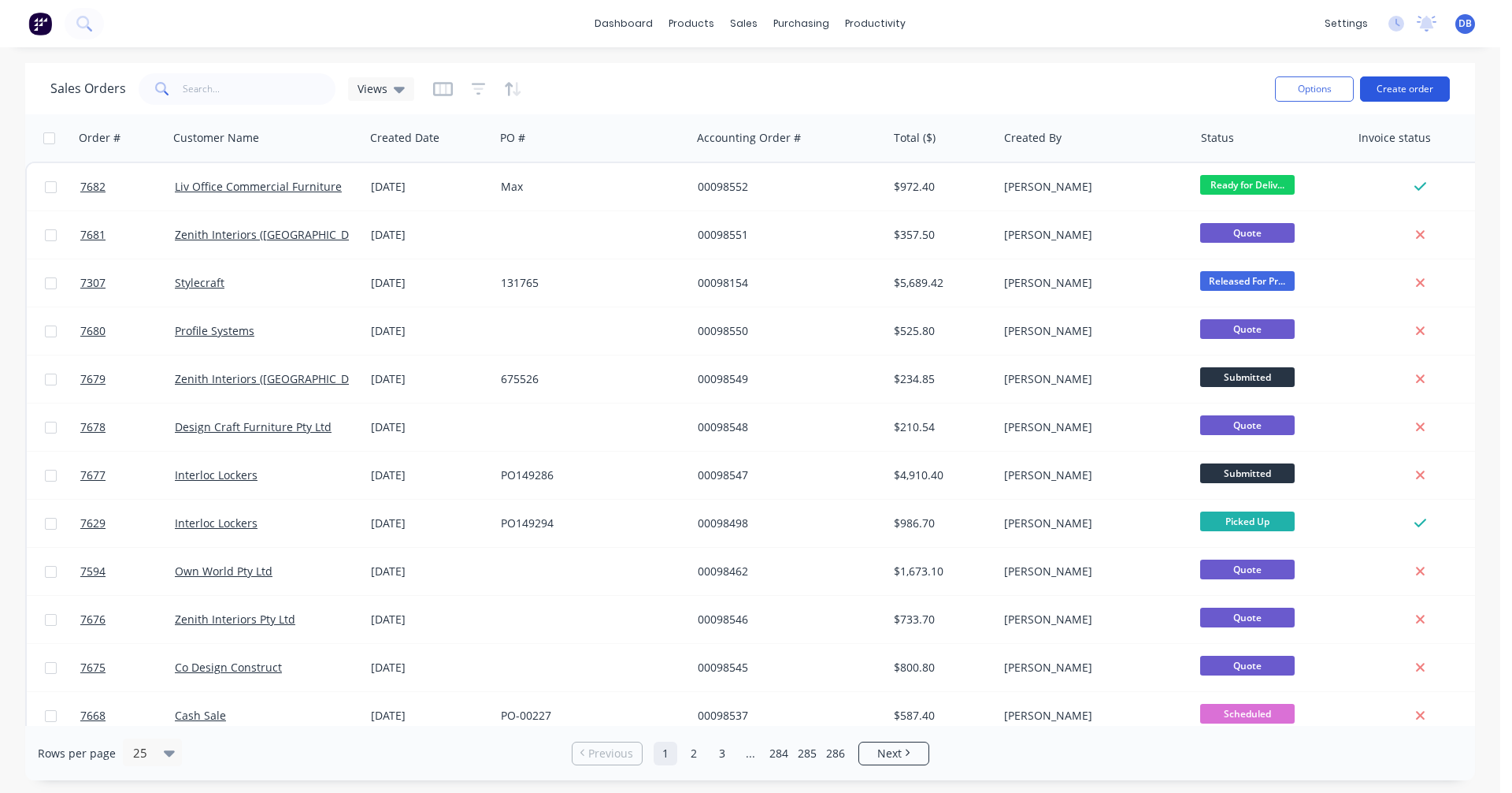
click at [1409, 84] on button "Create order" at bounding box center [1406, 89] width 90 height 25
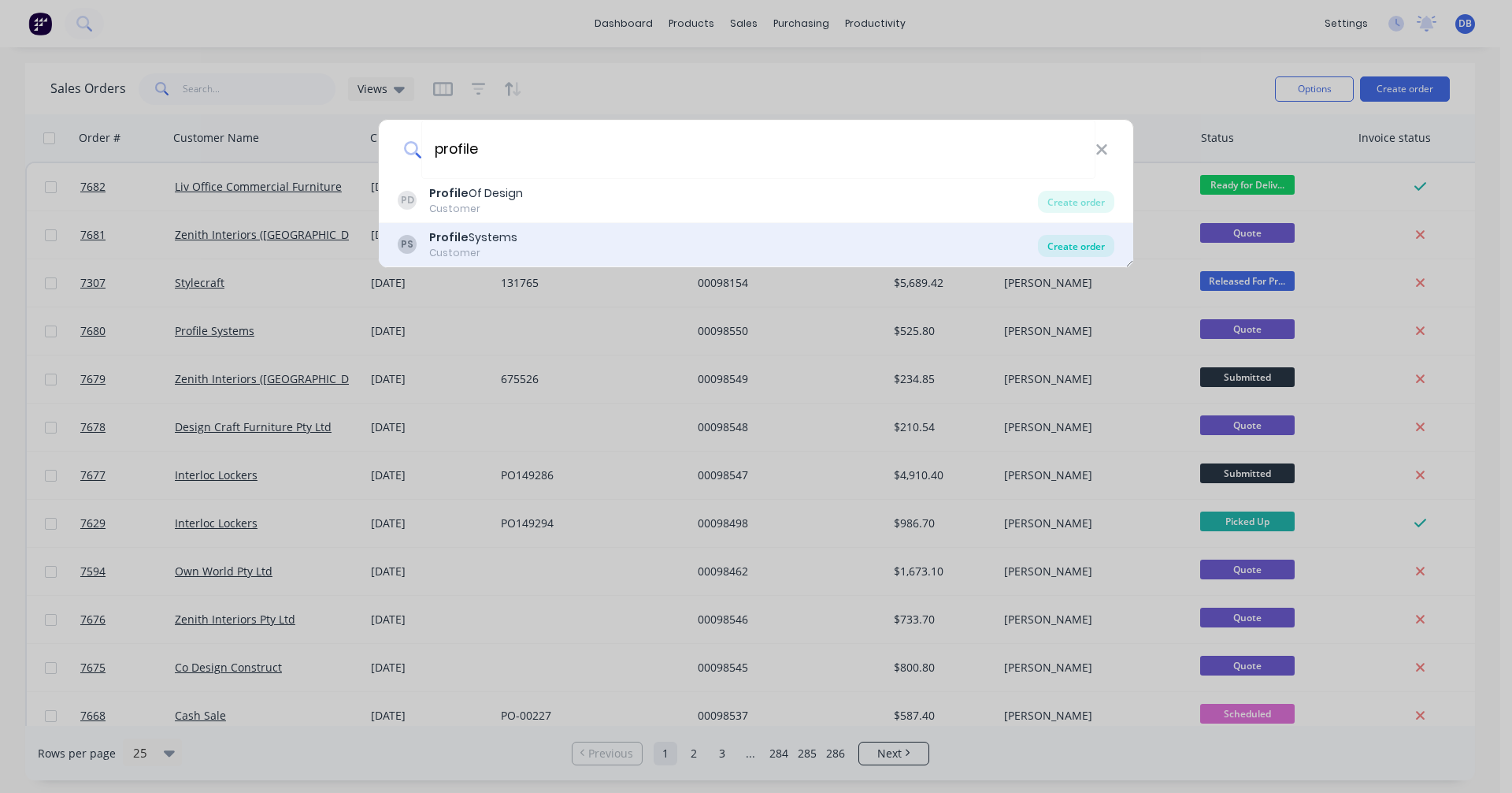
type input "profile"
click at [1073, 245] on div "Create order" at bounding box center [1076, 246] width 77 height 22
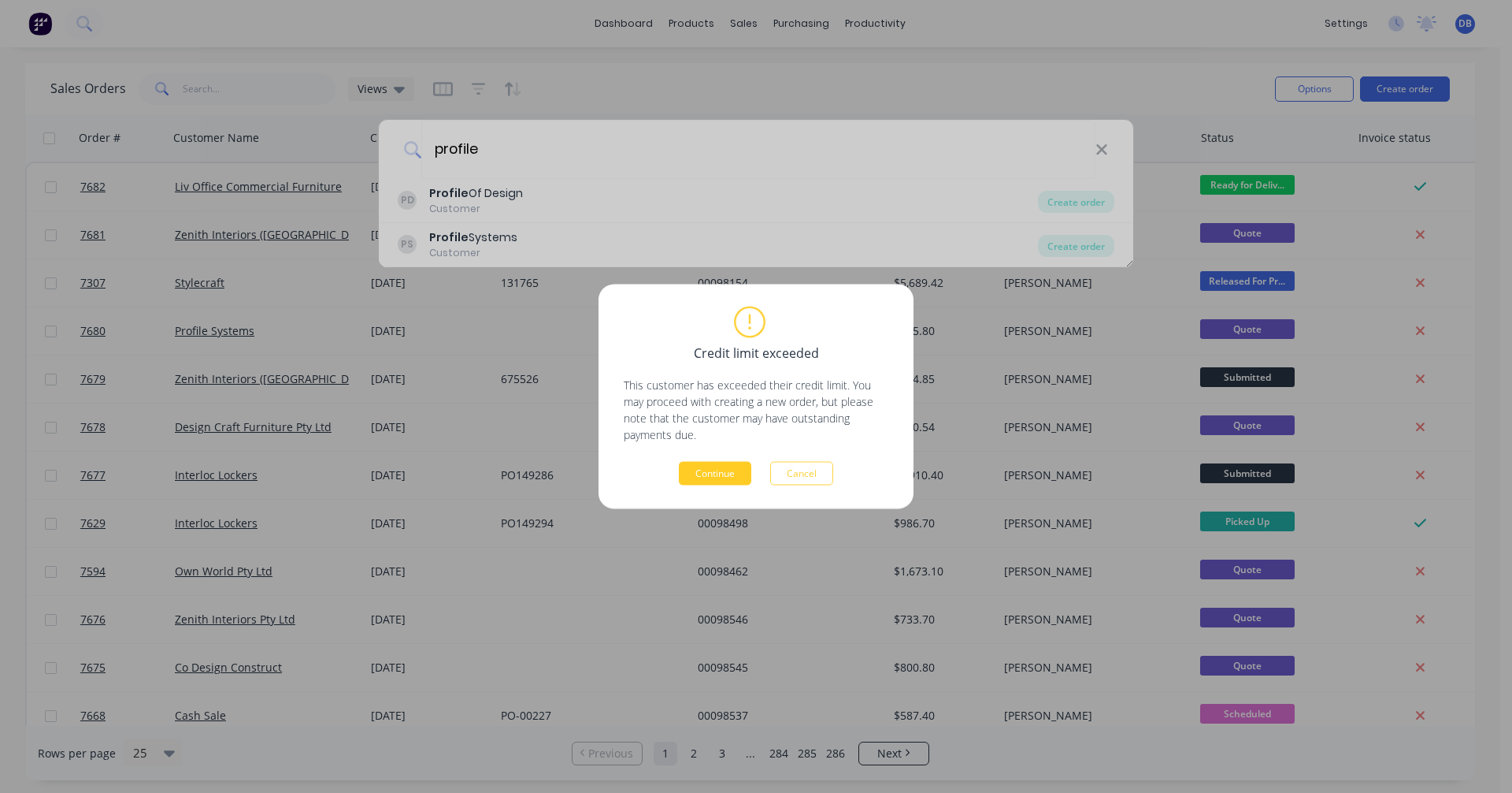
click at [703, 470] on button "Continue" at bounding box center [715, 473] width 73 height 24
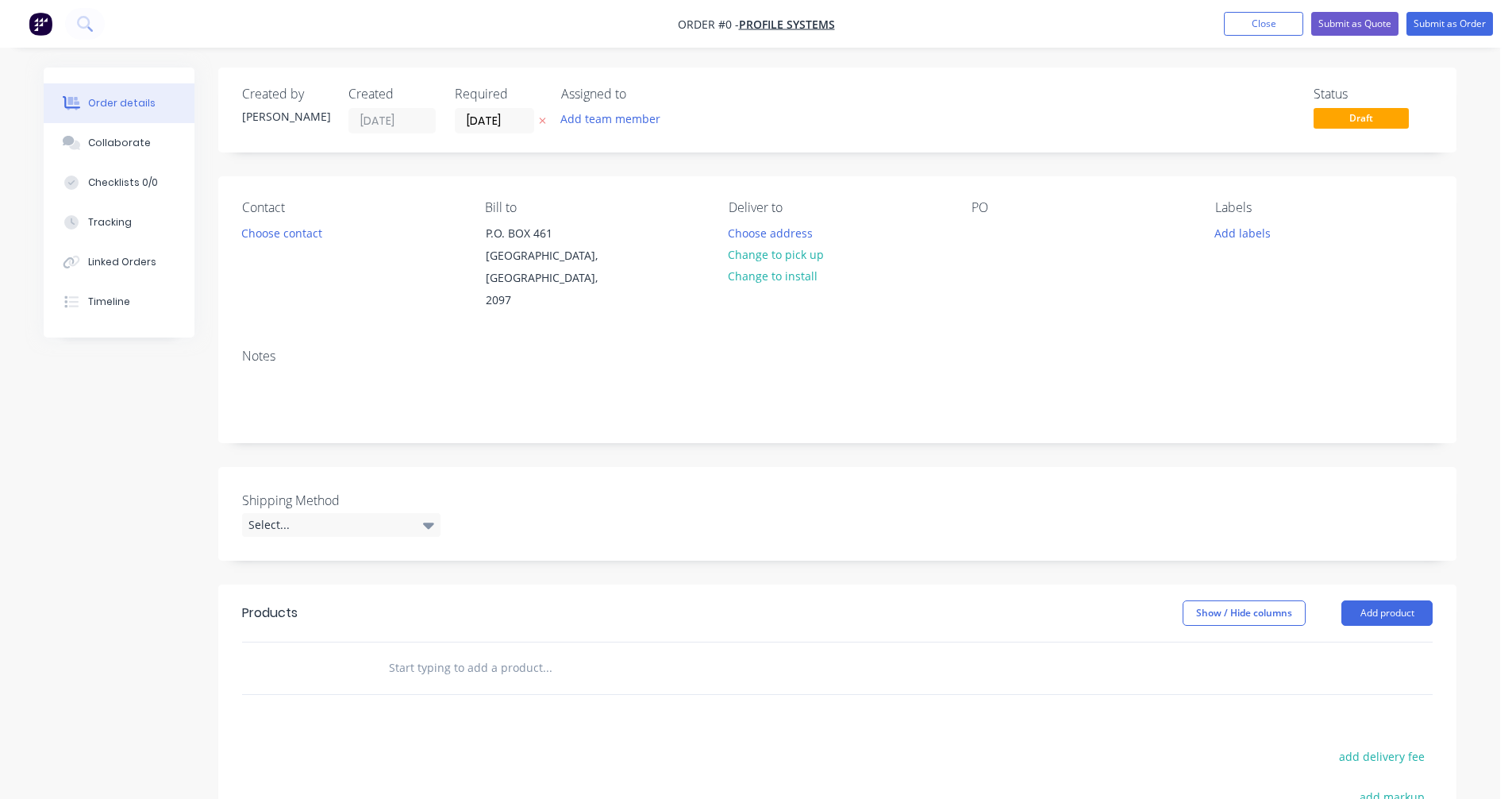
click at [448, 652] on input "text" at bounding box center [546, 668] width 317 height 32
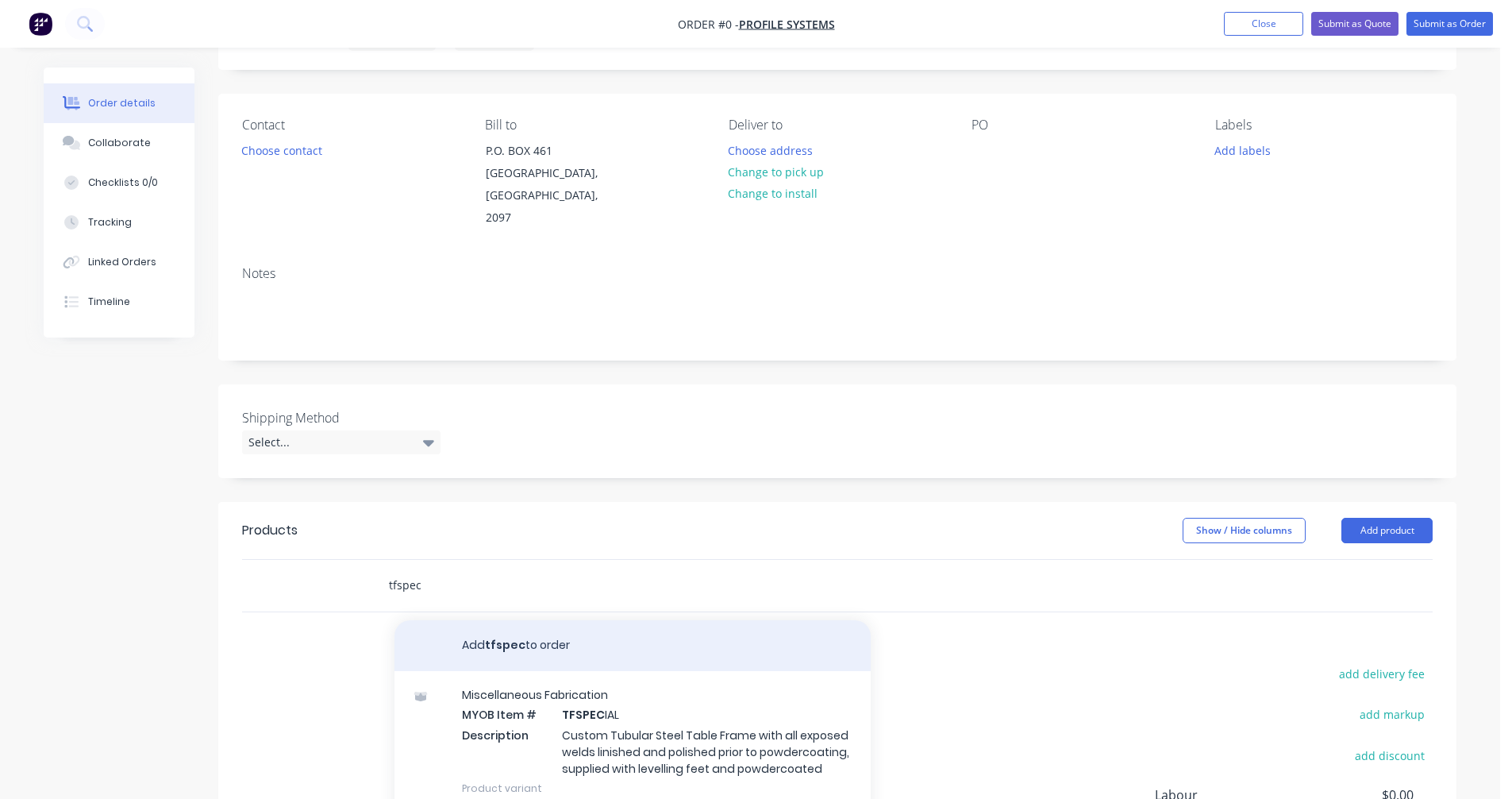
scroll to position [239, 0]
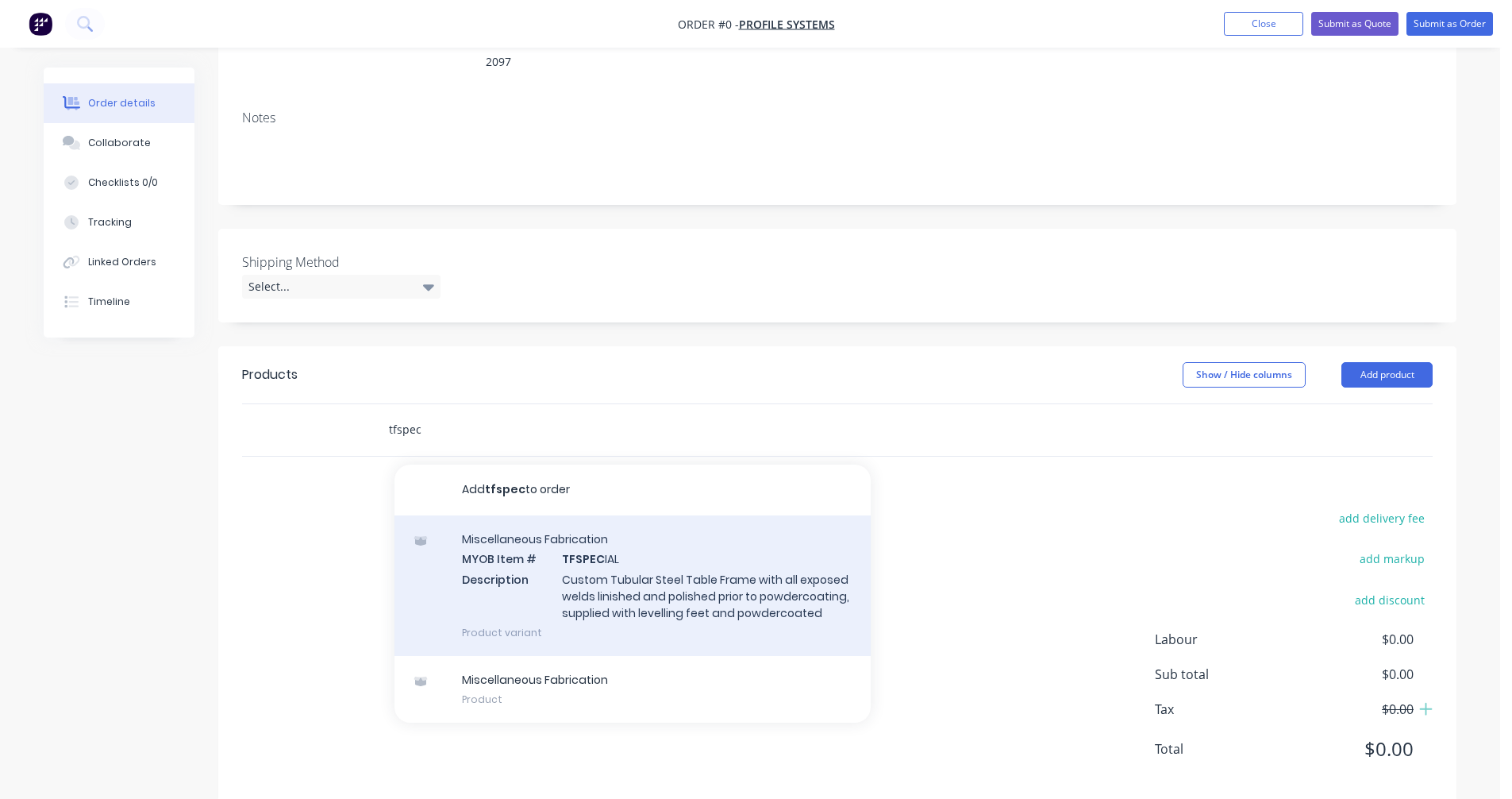
type input "tfspec"
click at [598, 558] on div "Miscellaneous Fabrication MYOB Item # TFSPEC IAL Description Custom Tubular Ste…" at bounding box center [632, 585] width 476 height 141
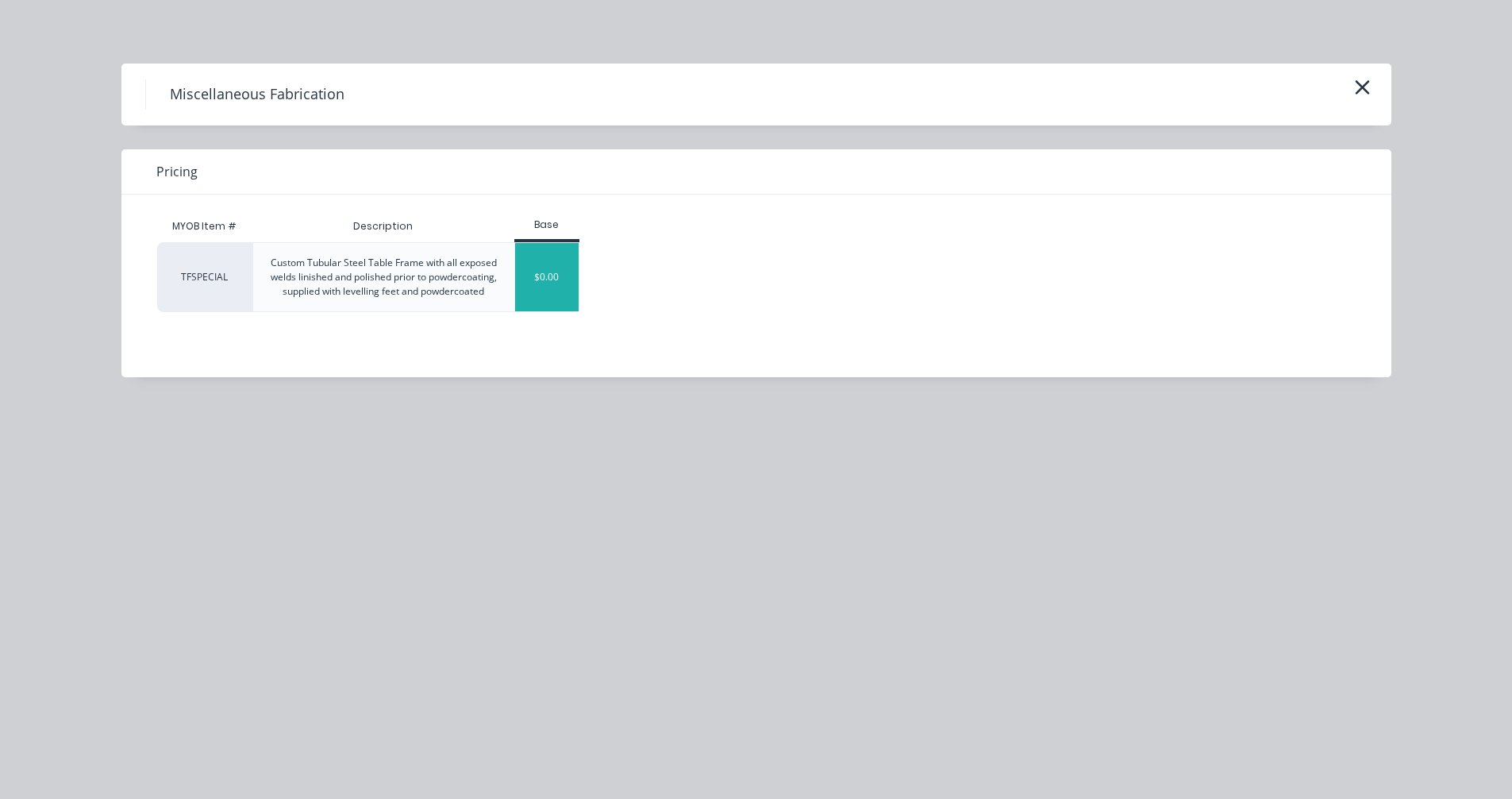
click at [541, 291] on div "$0.00" at bounding box center [547, 277] width 64 height 68
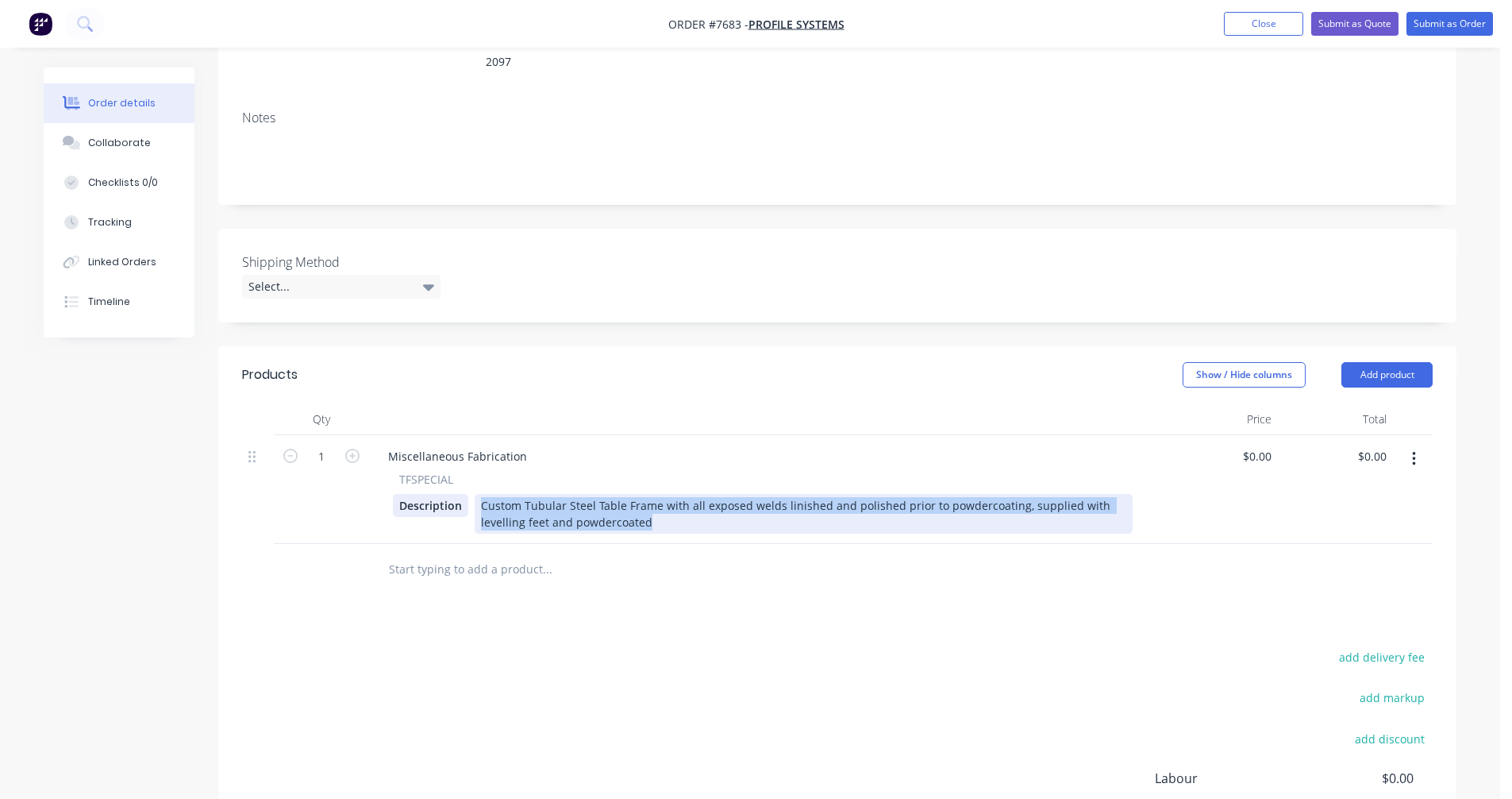
drag, startPoint x: 696, startPoint y: 506, endPoint x: 463, endPoint y: 484, distance: 234.0
click at [463, 494] on div "Description Custom Tubular Steel Table Frame with all exposed welds linished an…" at bounding box center [762, 514] width 740 height 40
paste div
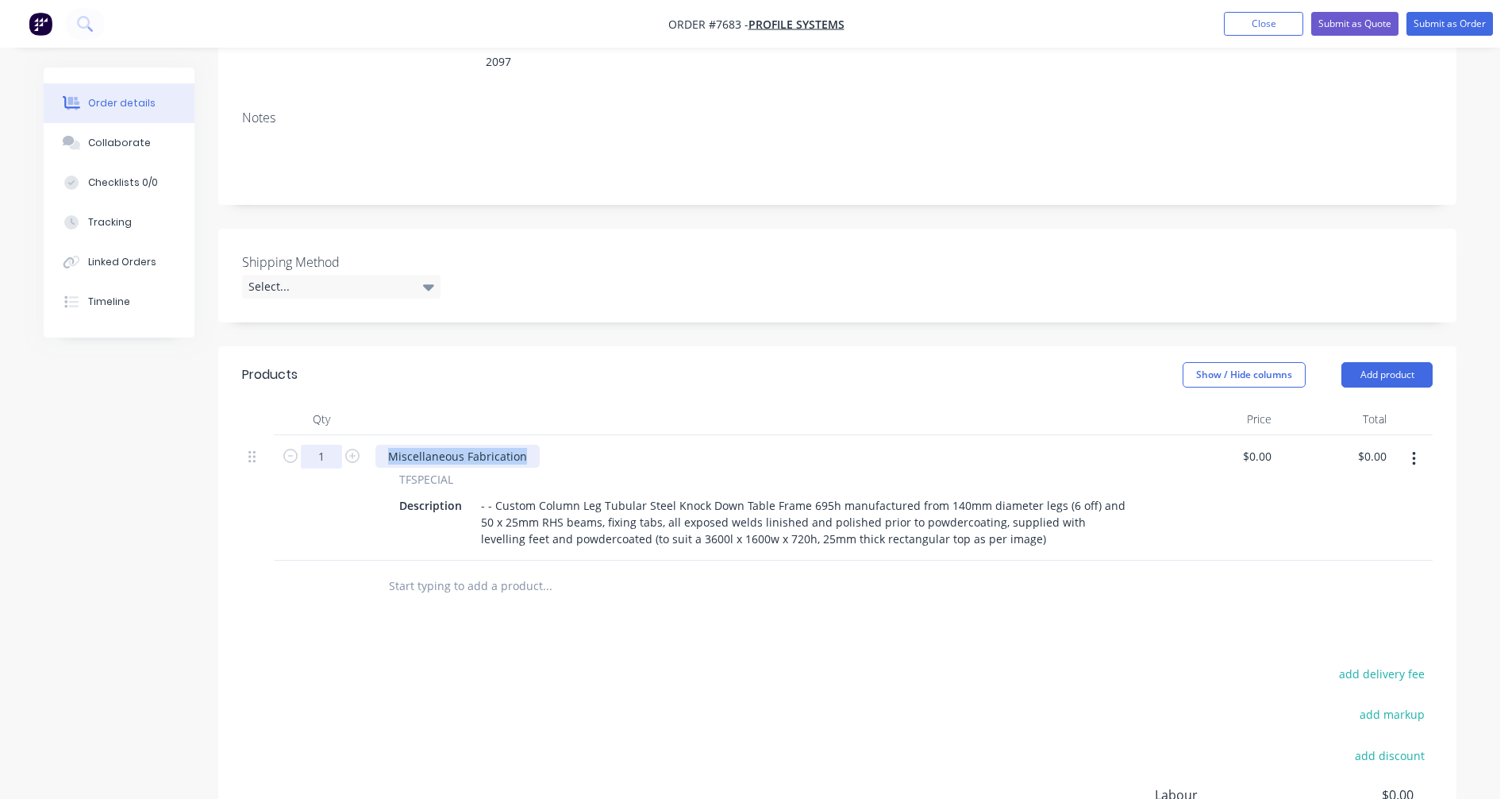
drag, startPoint x: 530, startPoint y: 429, endPoint x: 341, endPoint y: 441, distance: 189.4
click at [341, 441] on div "1 Miscellaneous Fabrication TFSPECIAL Description - - Custom Column Leg Tubular…" at bounding box center [838, 498] width 1191 height 126
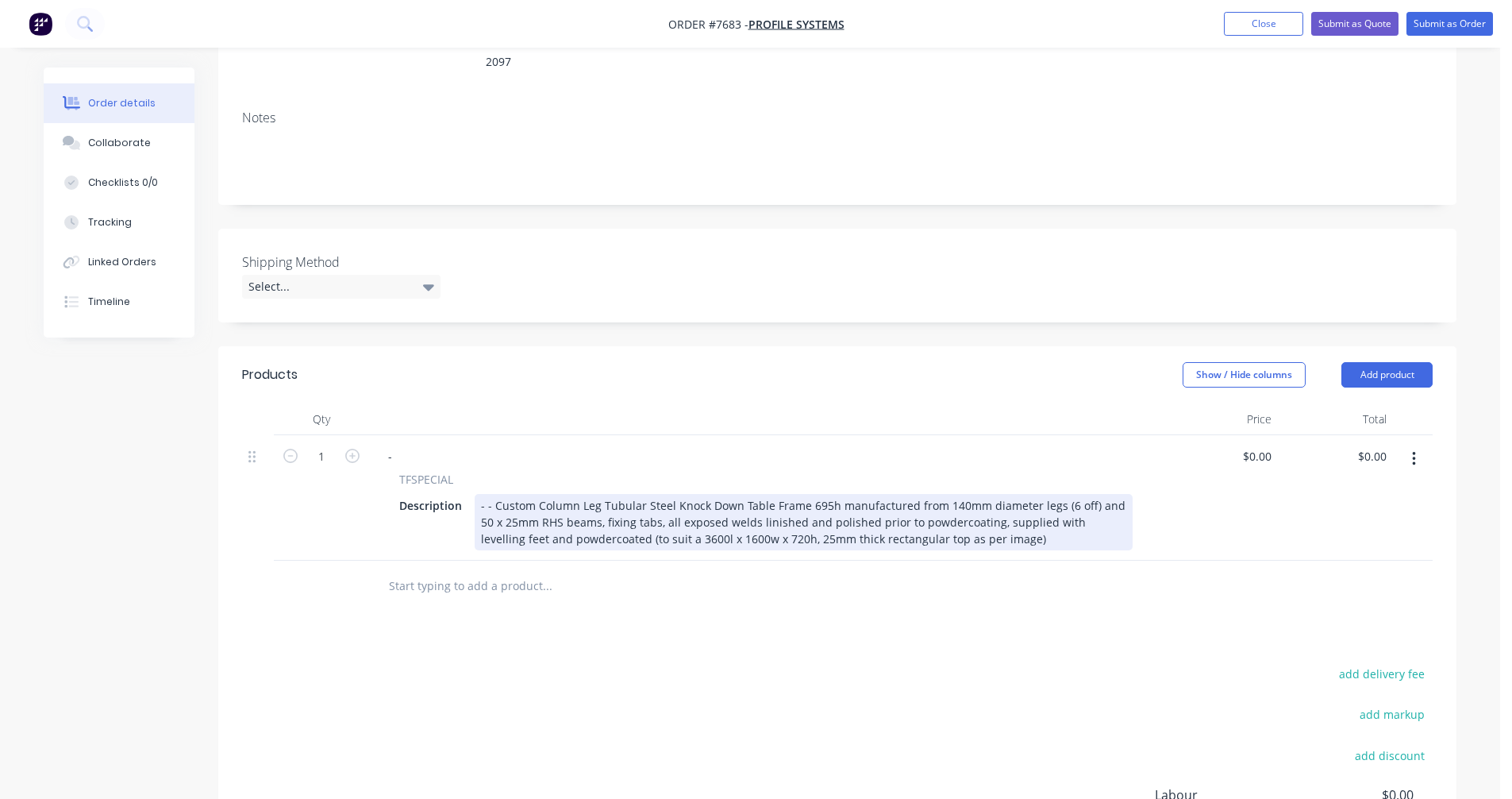
click at [494, 494] on div "- - Custom Column Leg Tubular Steel Knock Down Table Frame 695h manufactured fr…" at bounding box center [804, 522] width 658 height 56
click at [638, 515] on div "Custom Column Leg Tubular Steel Knock Down Table Frame 695h manufactured from 1…" at bounding box center [804, 522] width 658 height 56
type input "$0.00"
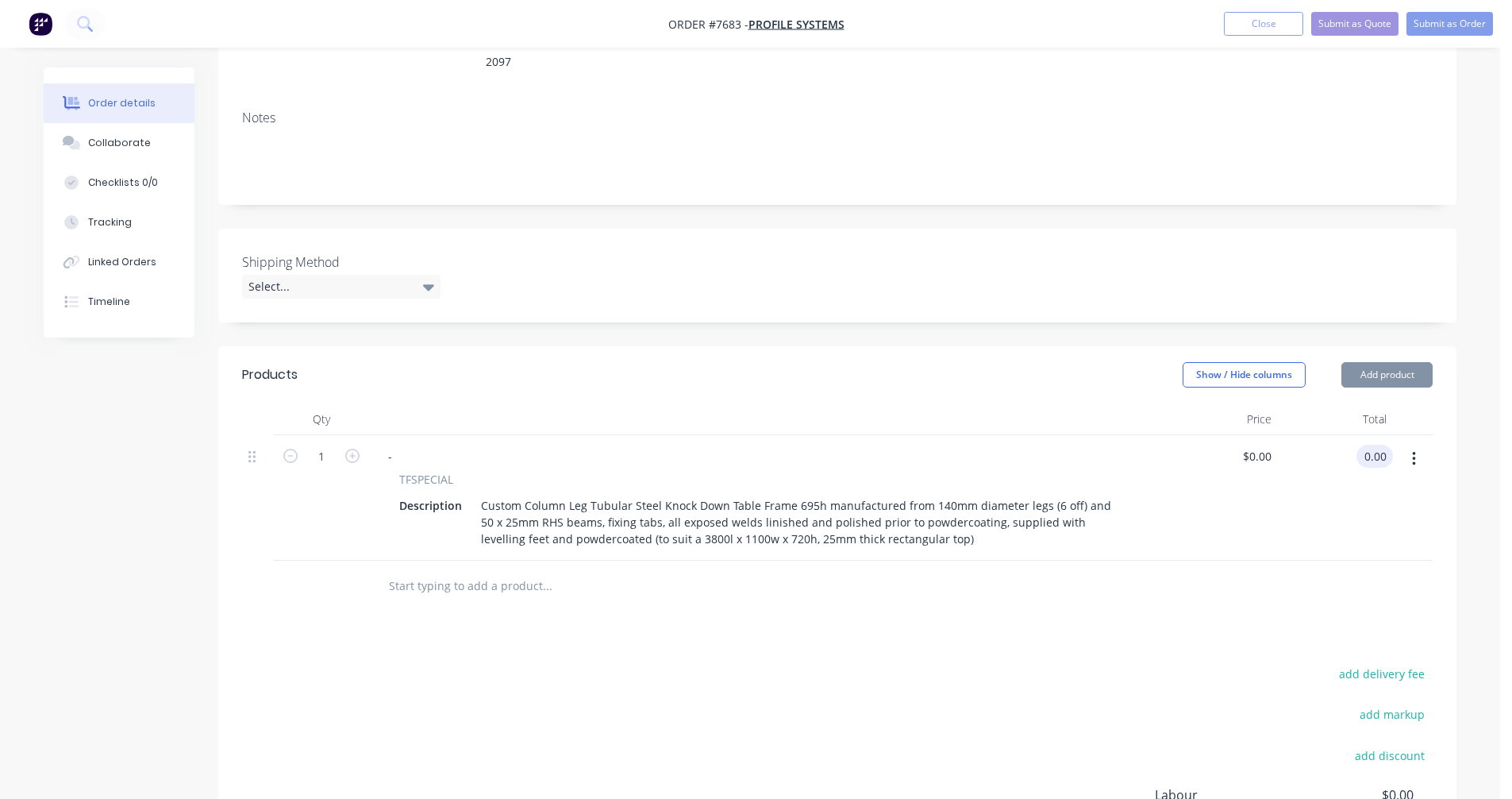
type input "$0.00"
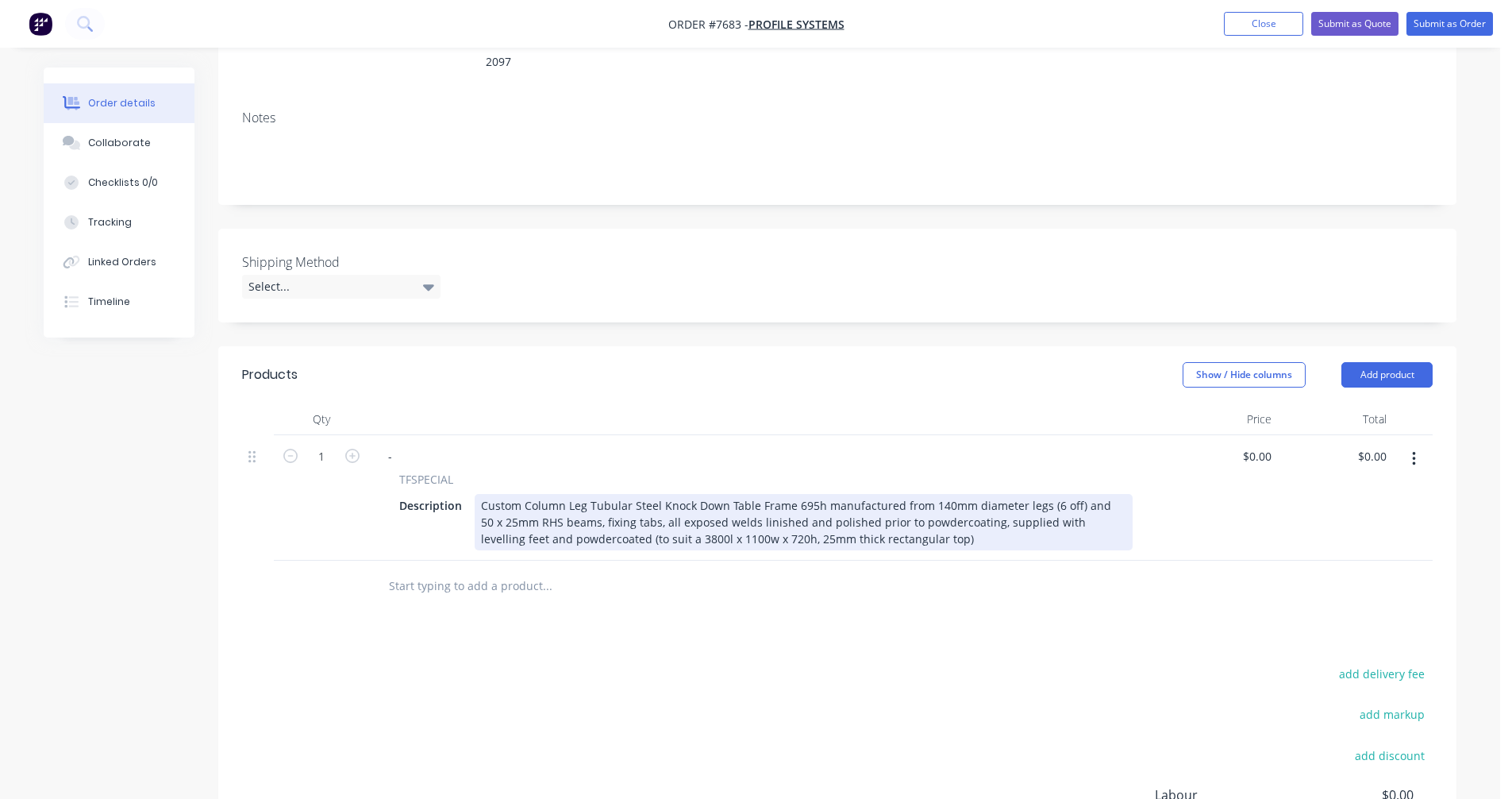
click at [697, 514] on div "Custom Column Leg Tubular Steel Knock Down Table Frame 695h manufactured from 1…" at bounding box center [804, 522] width 658 height 56
type input "$1,722.00"
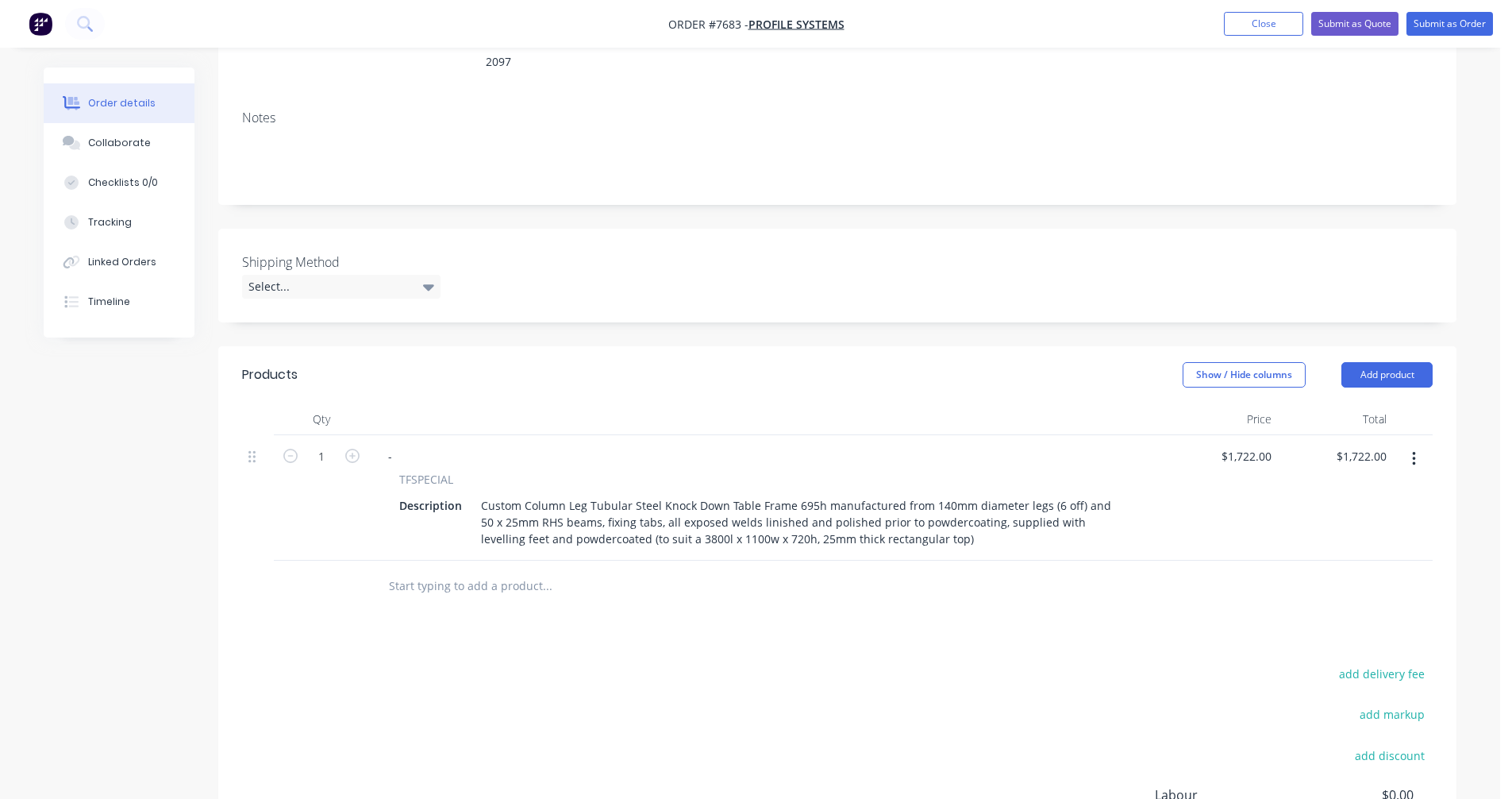
click at [1413, 450] on icon "button" at bounding box center [1413, 459] width 4 height 17
click at [1343, 521] on div "Duplicate" at bounding box center [1358, 532] width 122 height 23
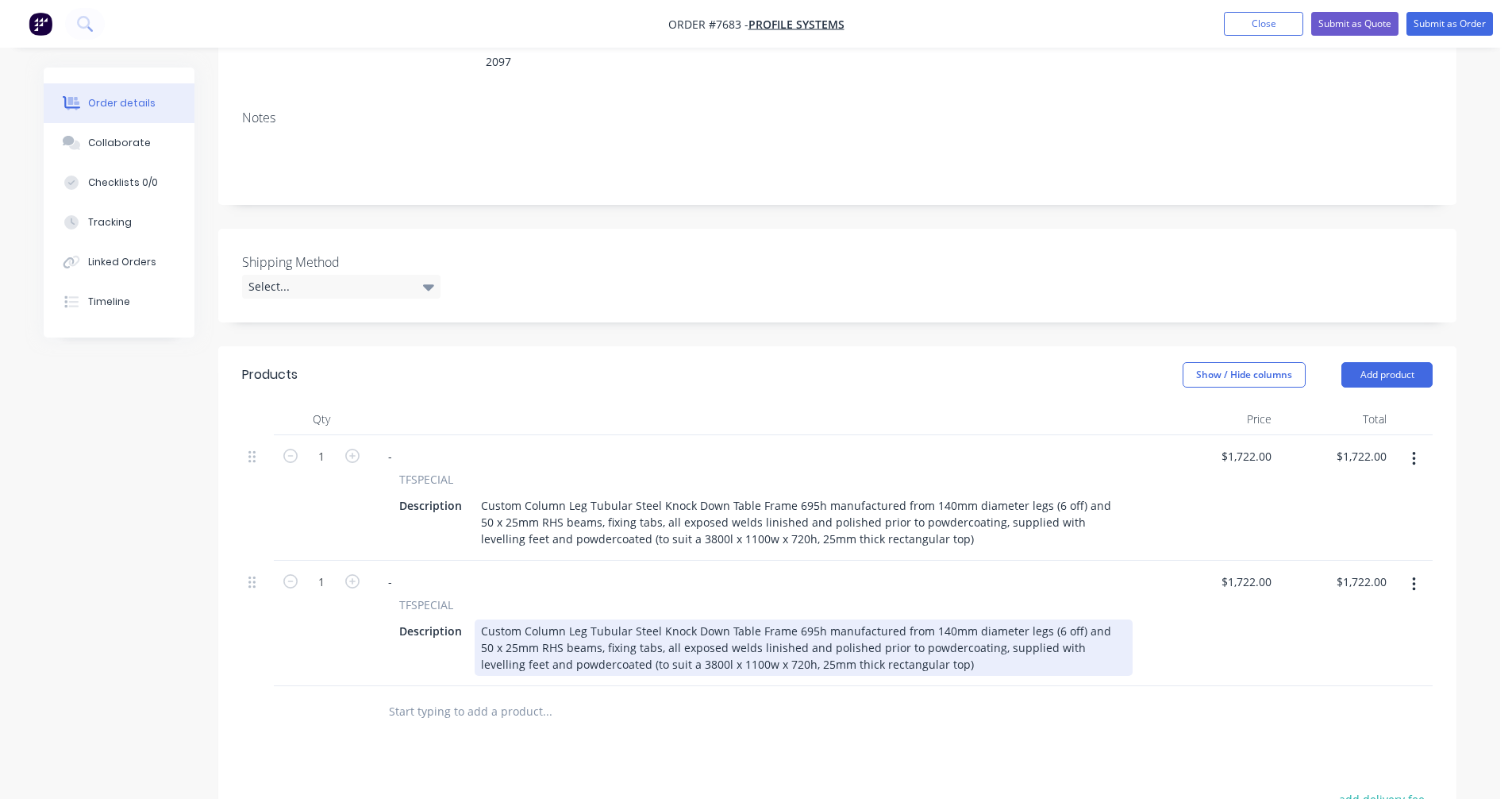
click at [639, 640] on div "Custom Column Leg Tubular Steel Knock Down Table Frame 695h manufactured from 1…" at bounding box center [804, 647] width 658 height 56
type input "$1,705.00"
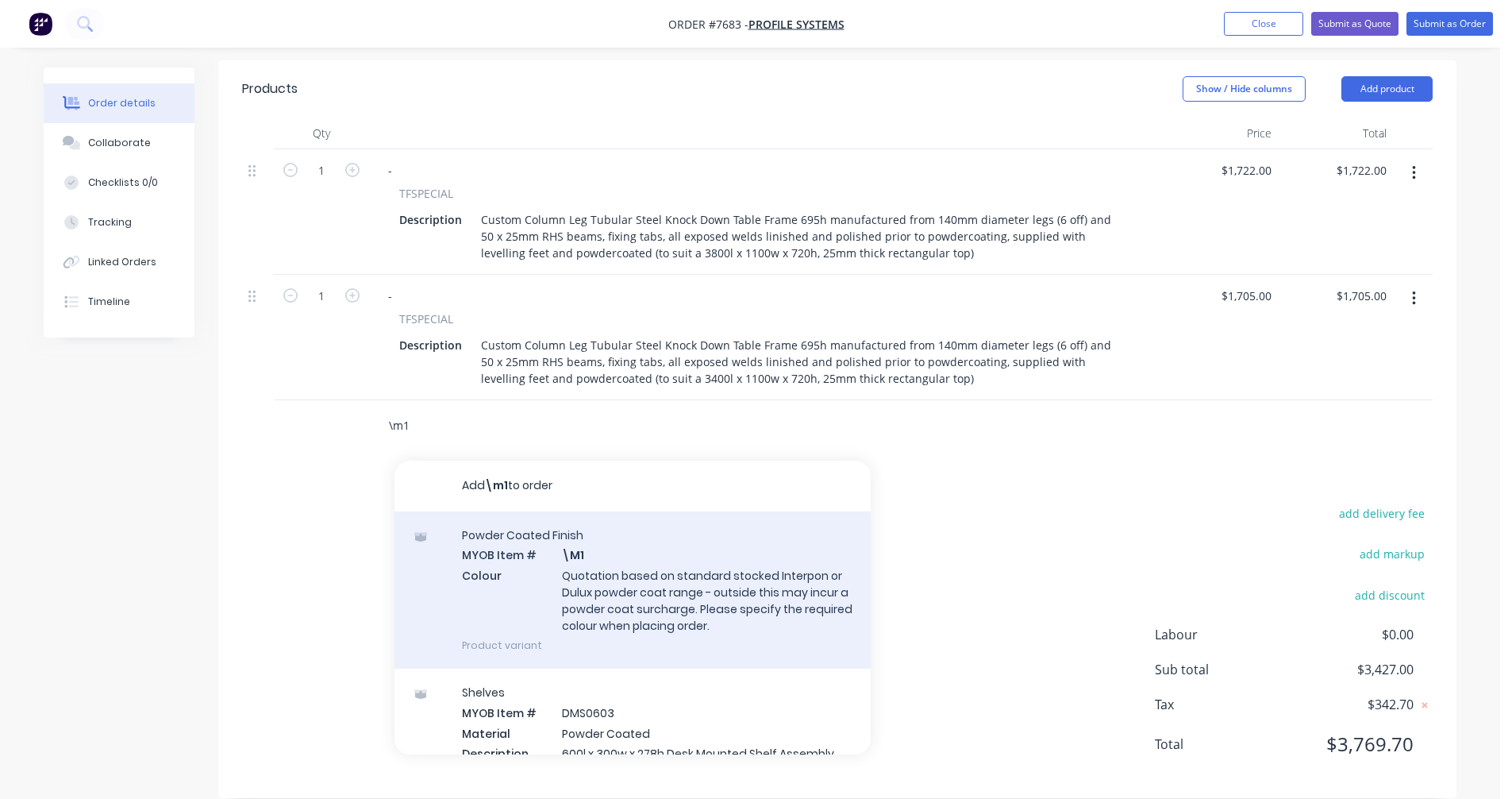
scroll to position [525, 0]
type input "\m1"
click at [634, 594] on div "Powder Coated Finish MYOB Item # \M1 Colour Quotation based on standard stocked…" at bounding box center [632, 589] width 476 height 157
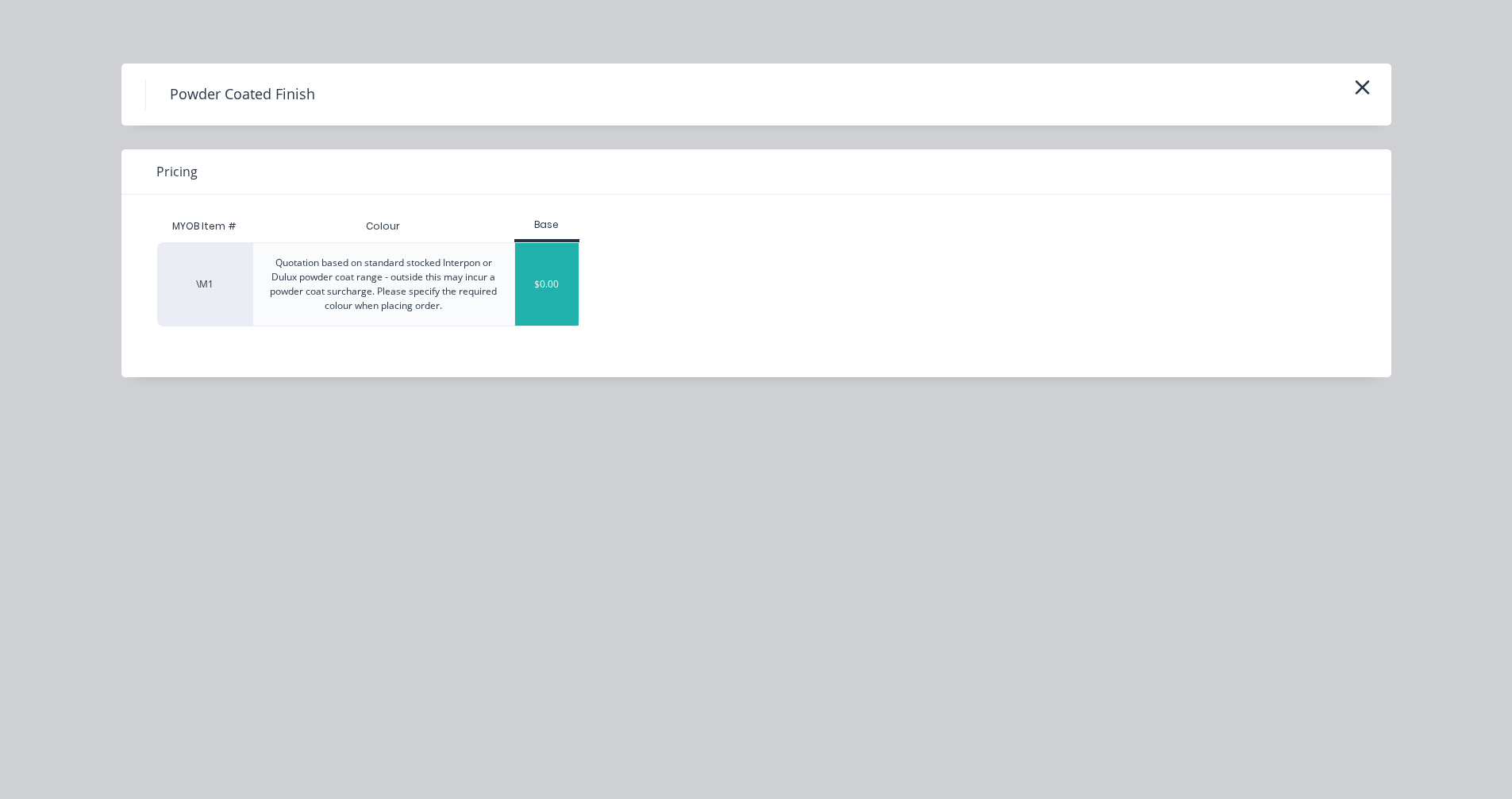
click at [552, 290] on div "$0.00" at bounding box center [547, 285] width 64 height 83
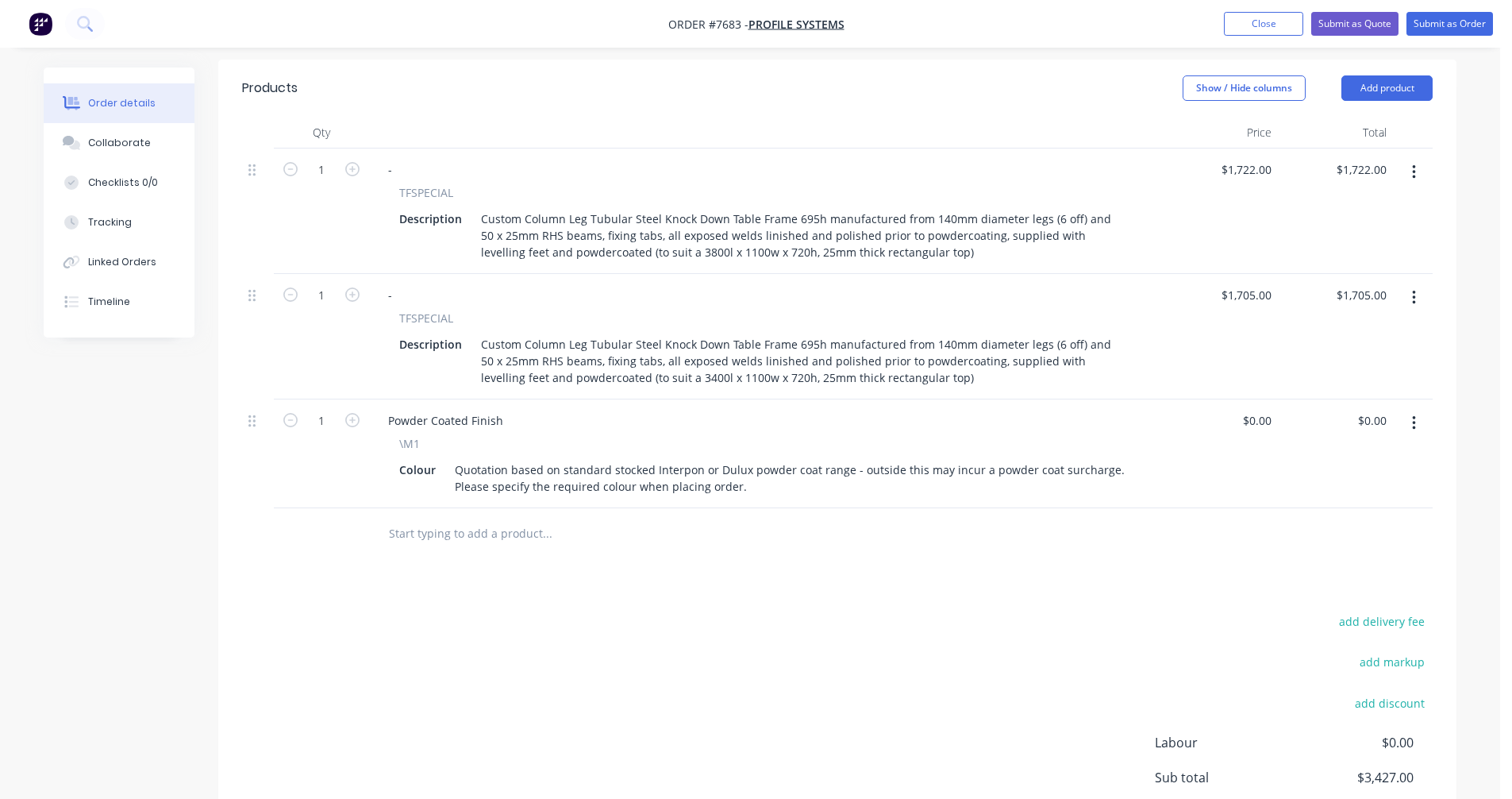
click at [456, 518] on input "text" at bounding box center [546, 533] width 317 height 32
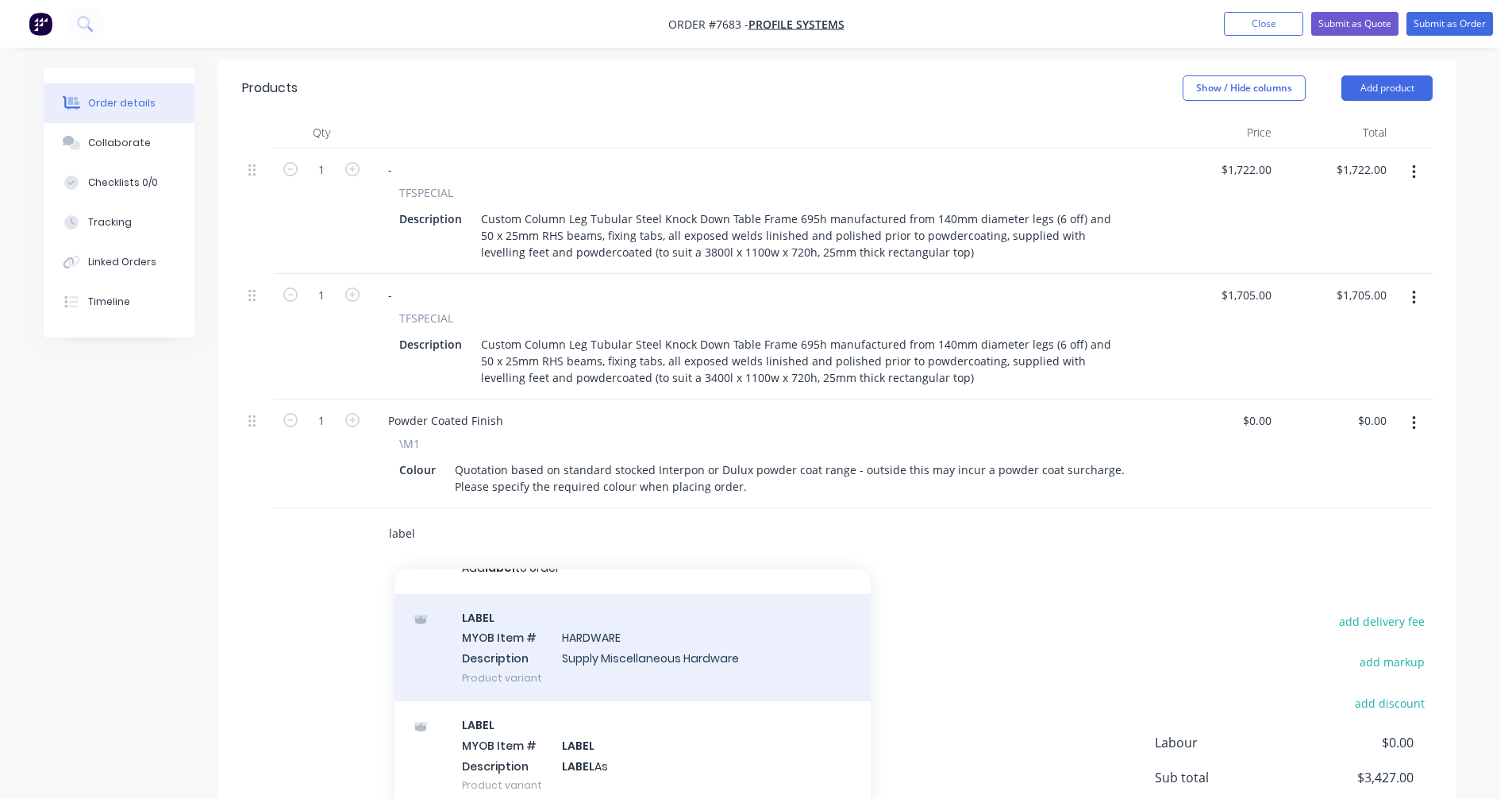
scroll to position [38, 0]
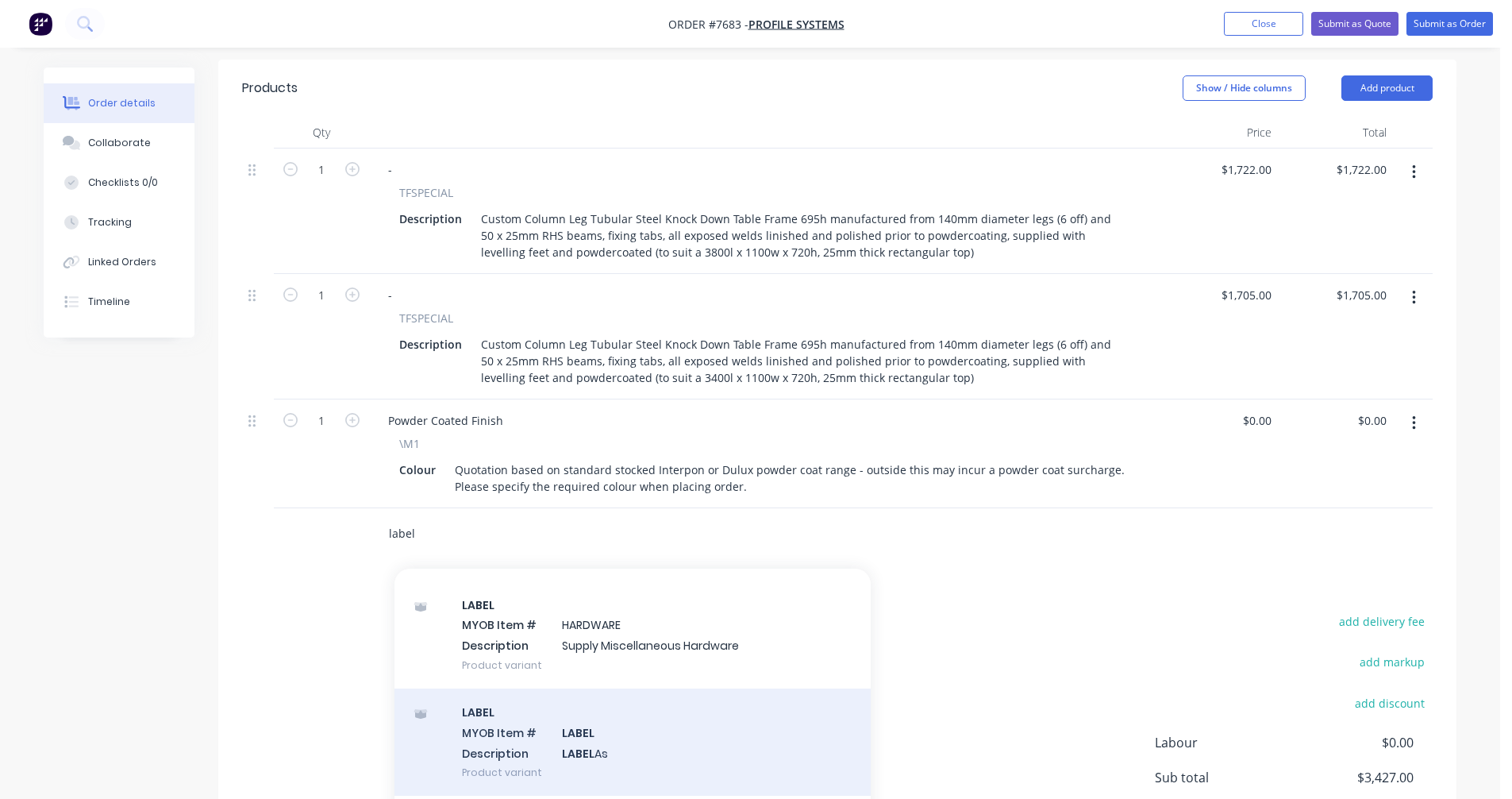
type input "label"
click at [593, 699] on div "LABEL MYOB Item # LABEL Description LABEL As Product variant" at bounding box center [632, 742] width 476 height 107
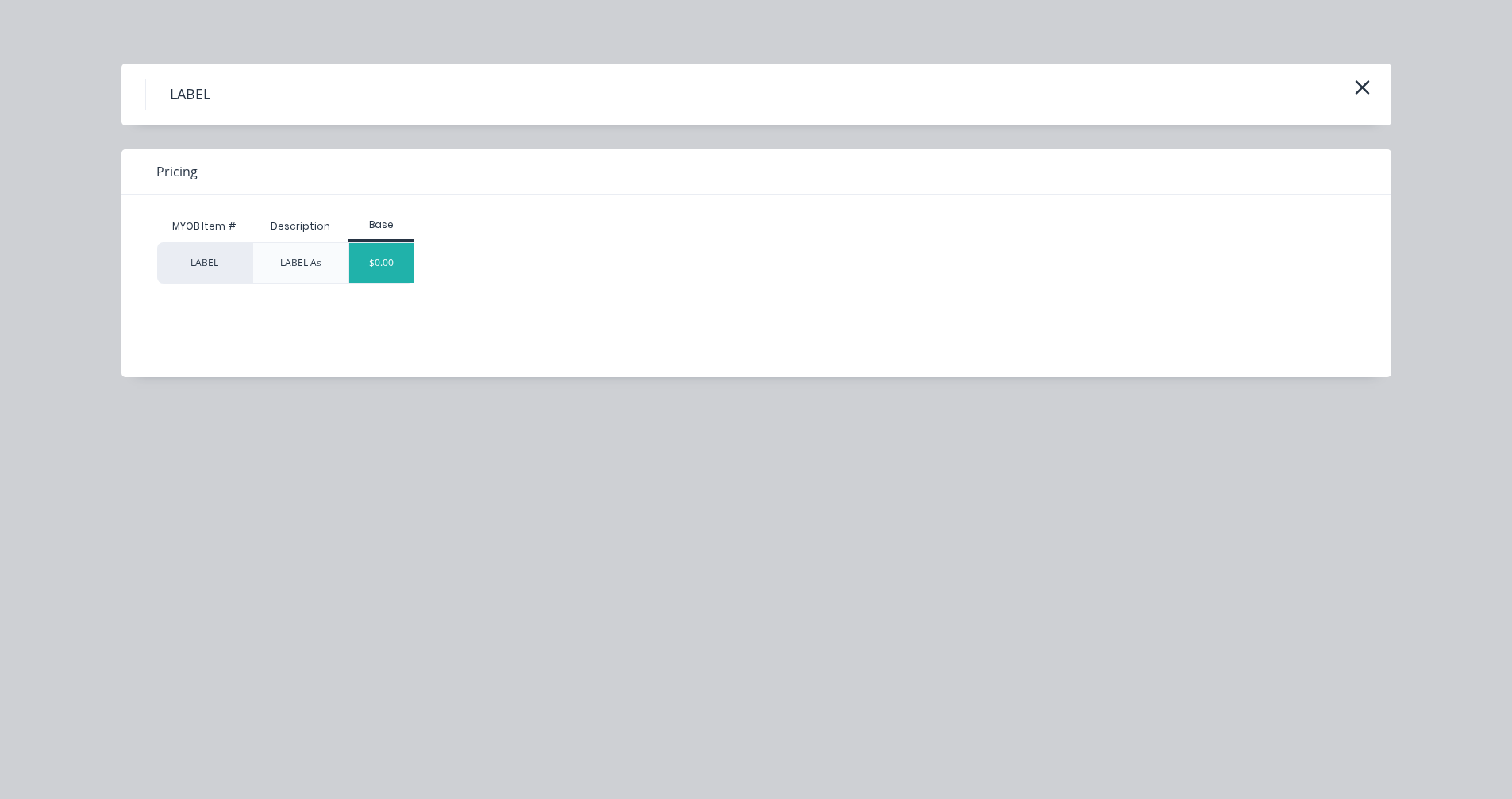
click at [390, 255] on div "$0.00" at bounding box center [381, 263] width 64 height 40
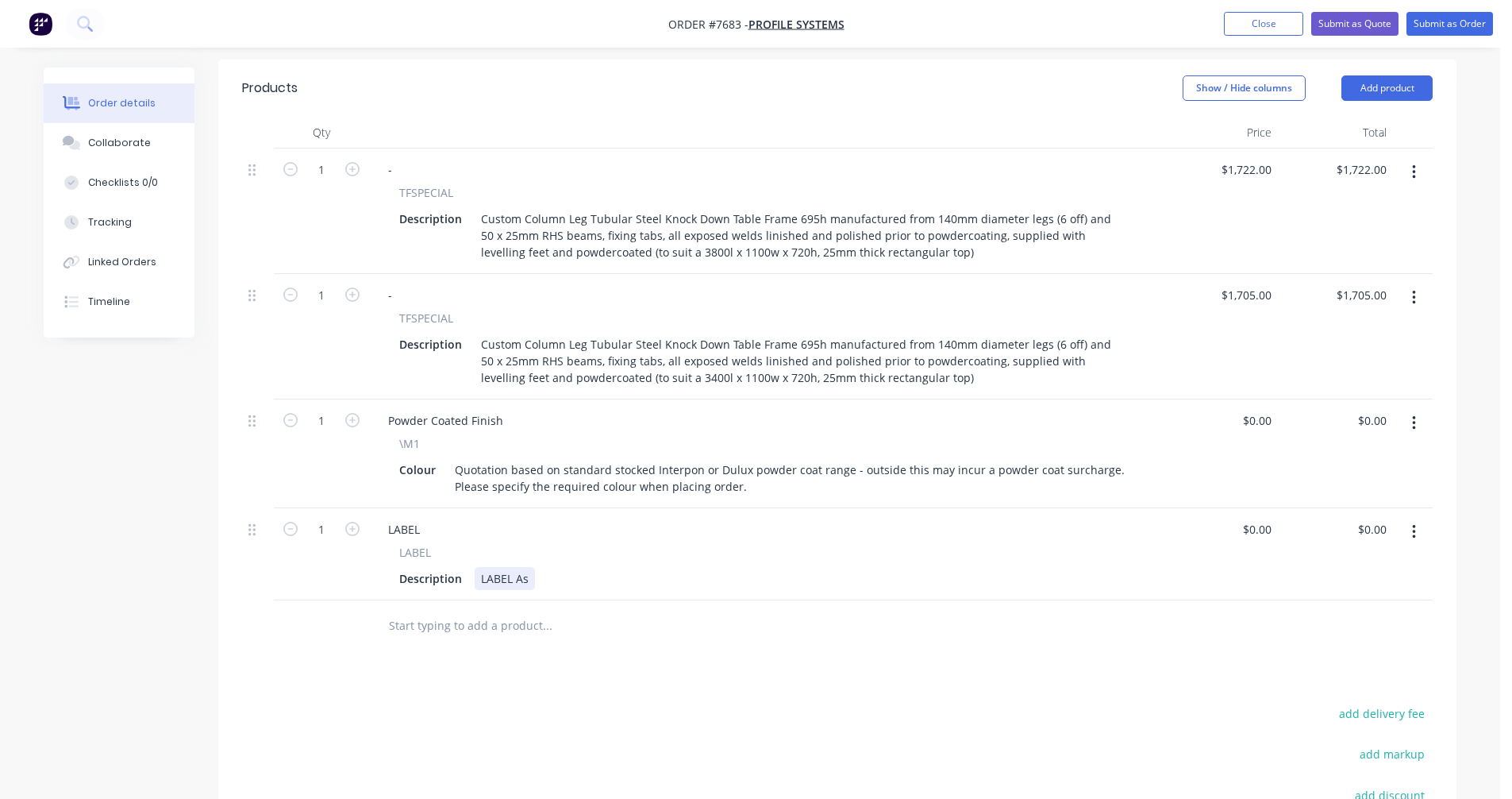
click at [529, 567] on div "LABEL As" at bounding box center [505, 578] width 60 height 23
type input "$0.00"
click at [1332, 25] on button "Submit as Quote" at bounding box center [1355, 24] width 87 height 24
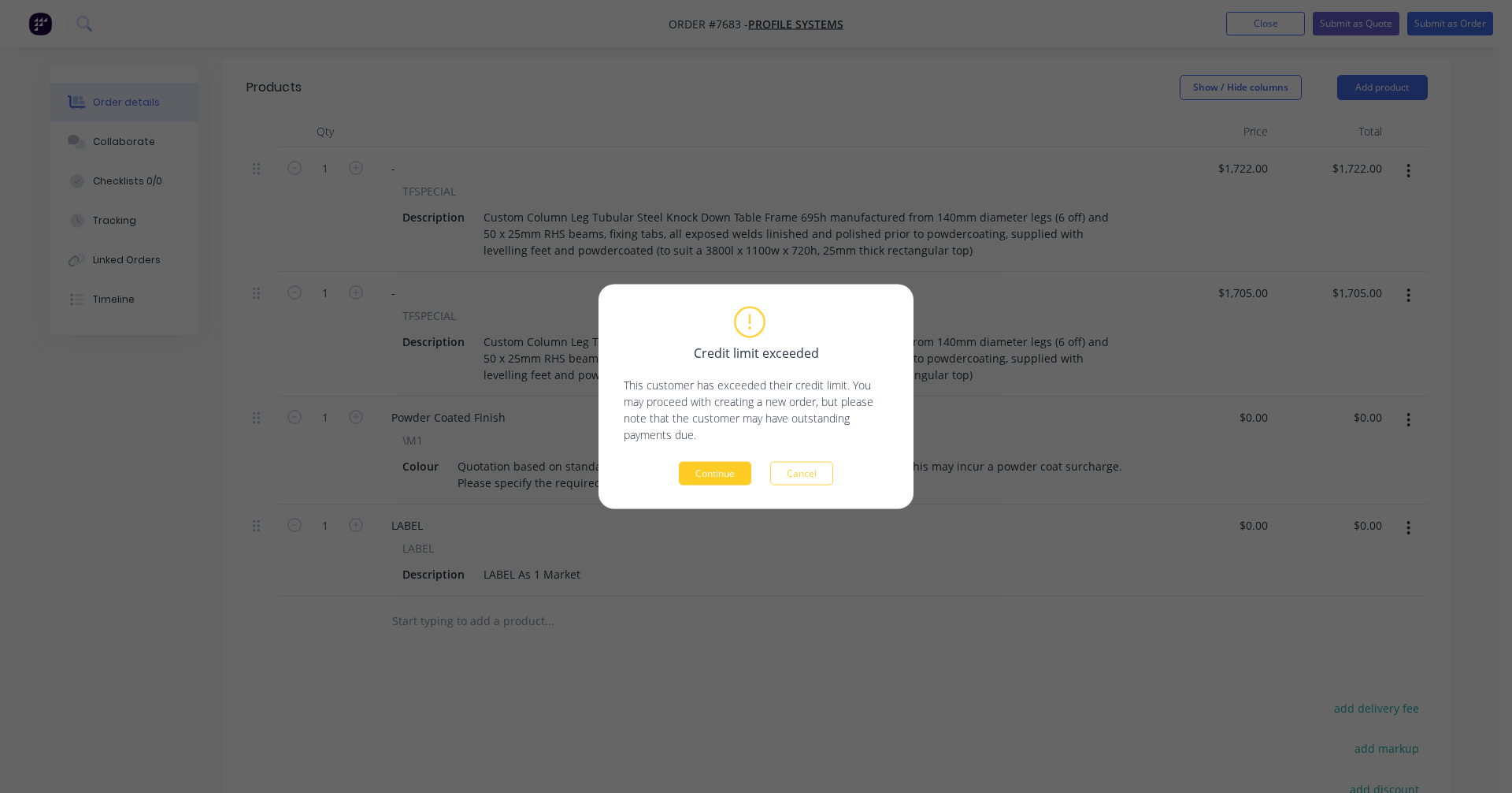
click at [709, 471] on button "Continue" at bounding box center [715, 473] width 73 height 24
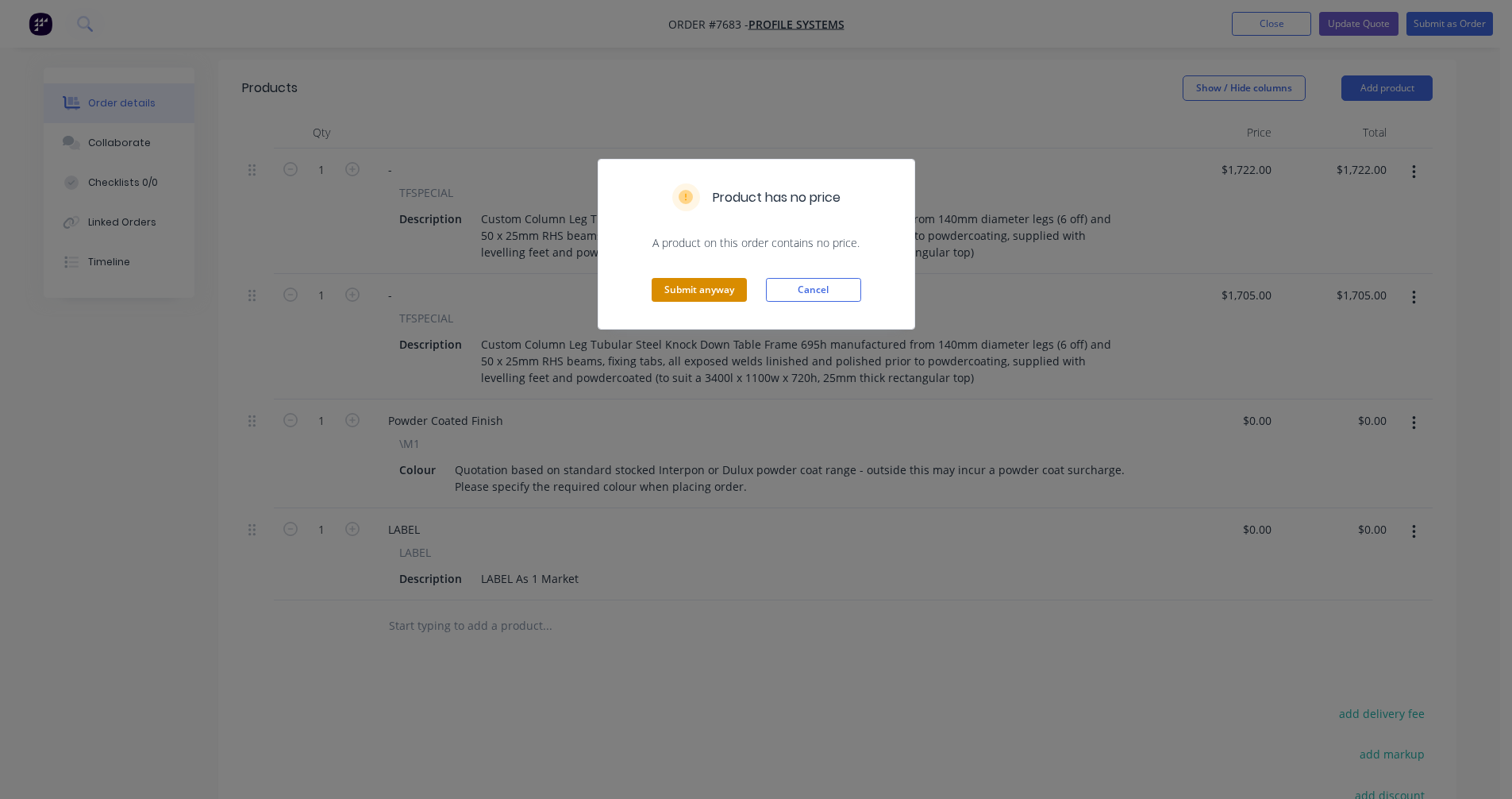
click at [707, 296] on button "Submit anyway" at bounding box center [700, 290] width 95 height 24
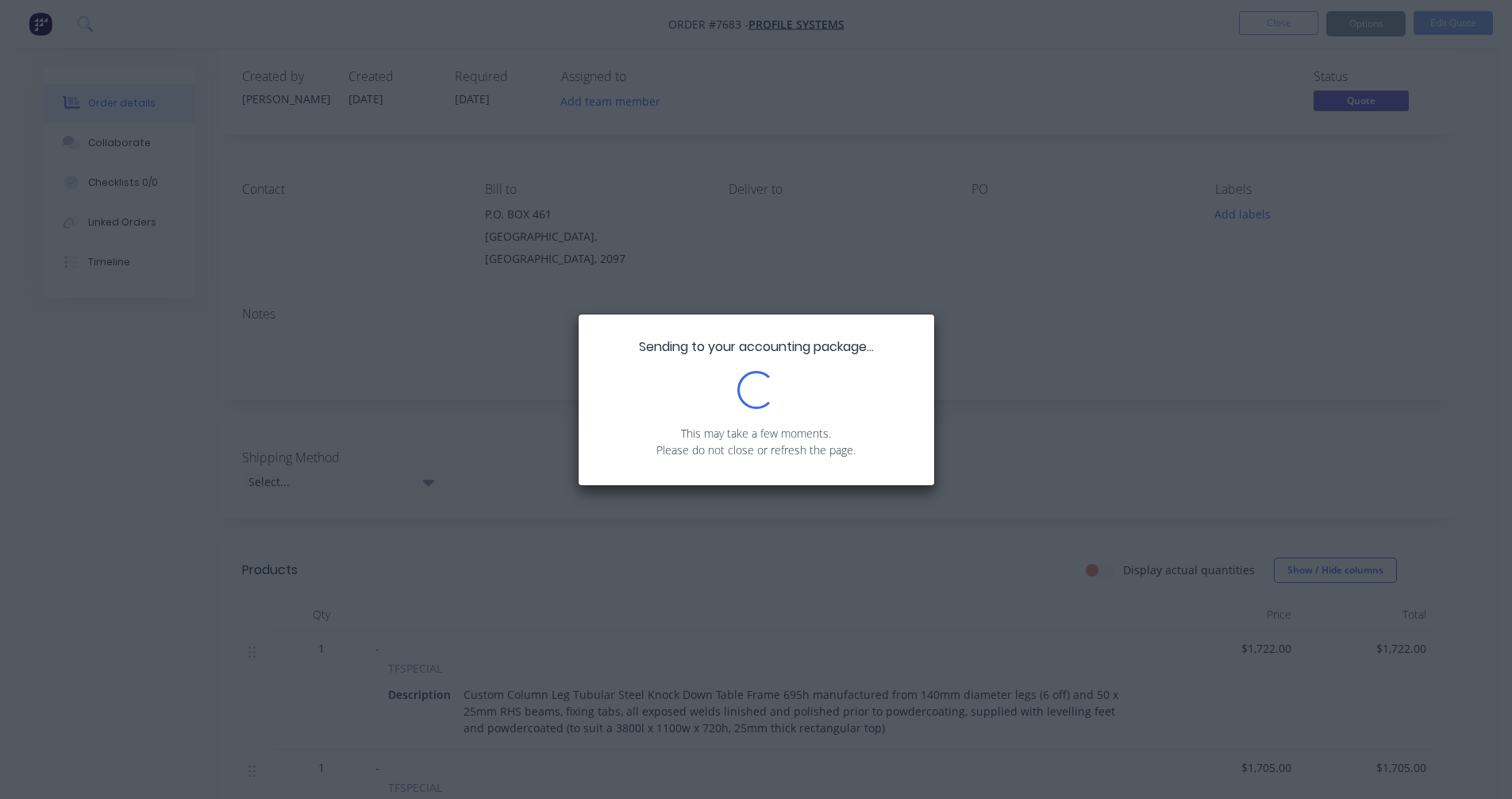
scroll to position [0, 0]
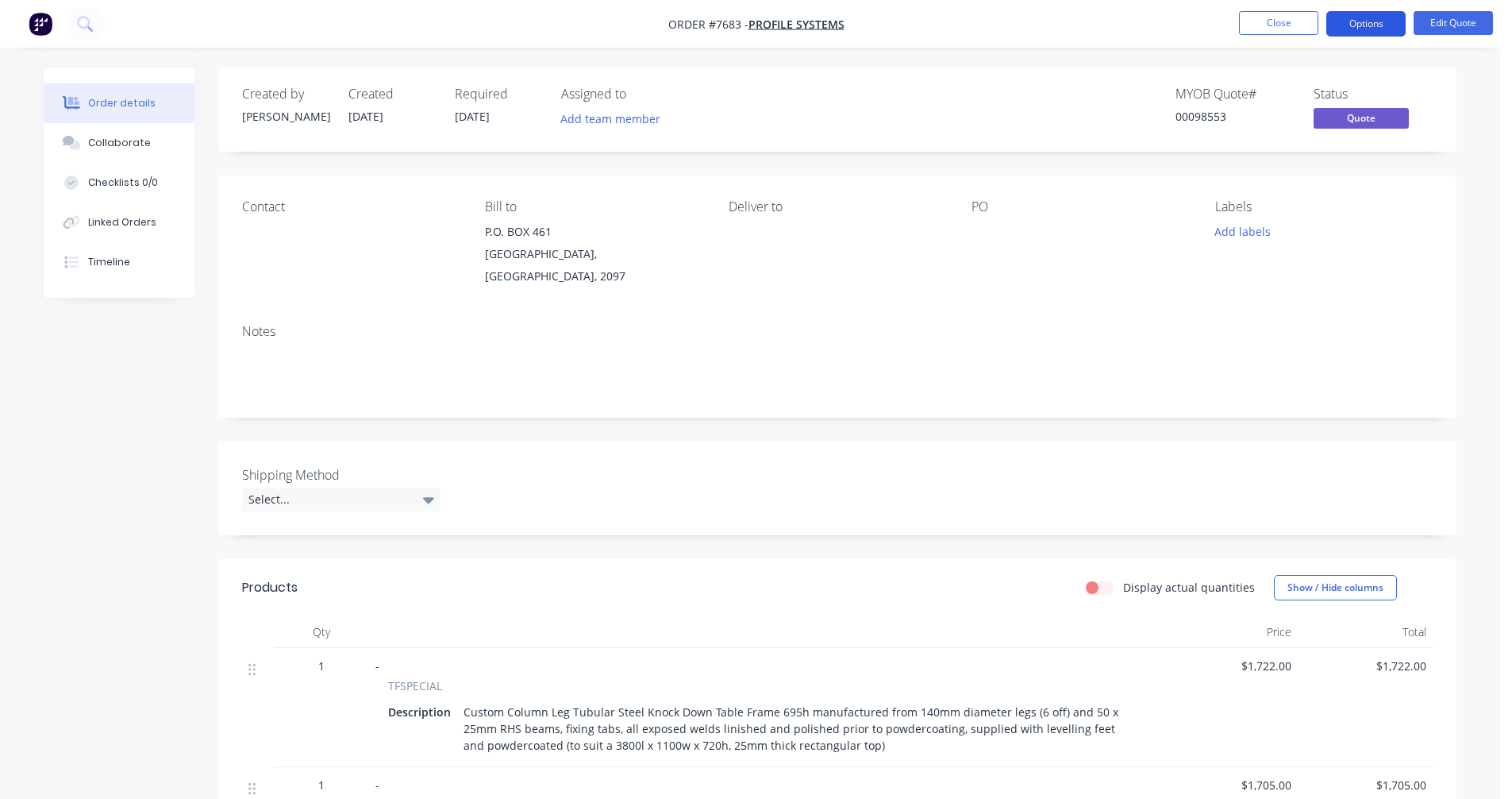
click at [1362, 17] on button "Options" at bounding box center [1367, 24] width 79 height 25
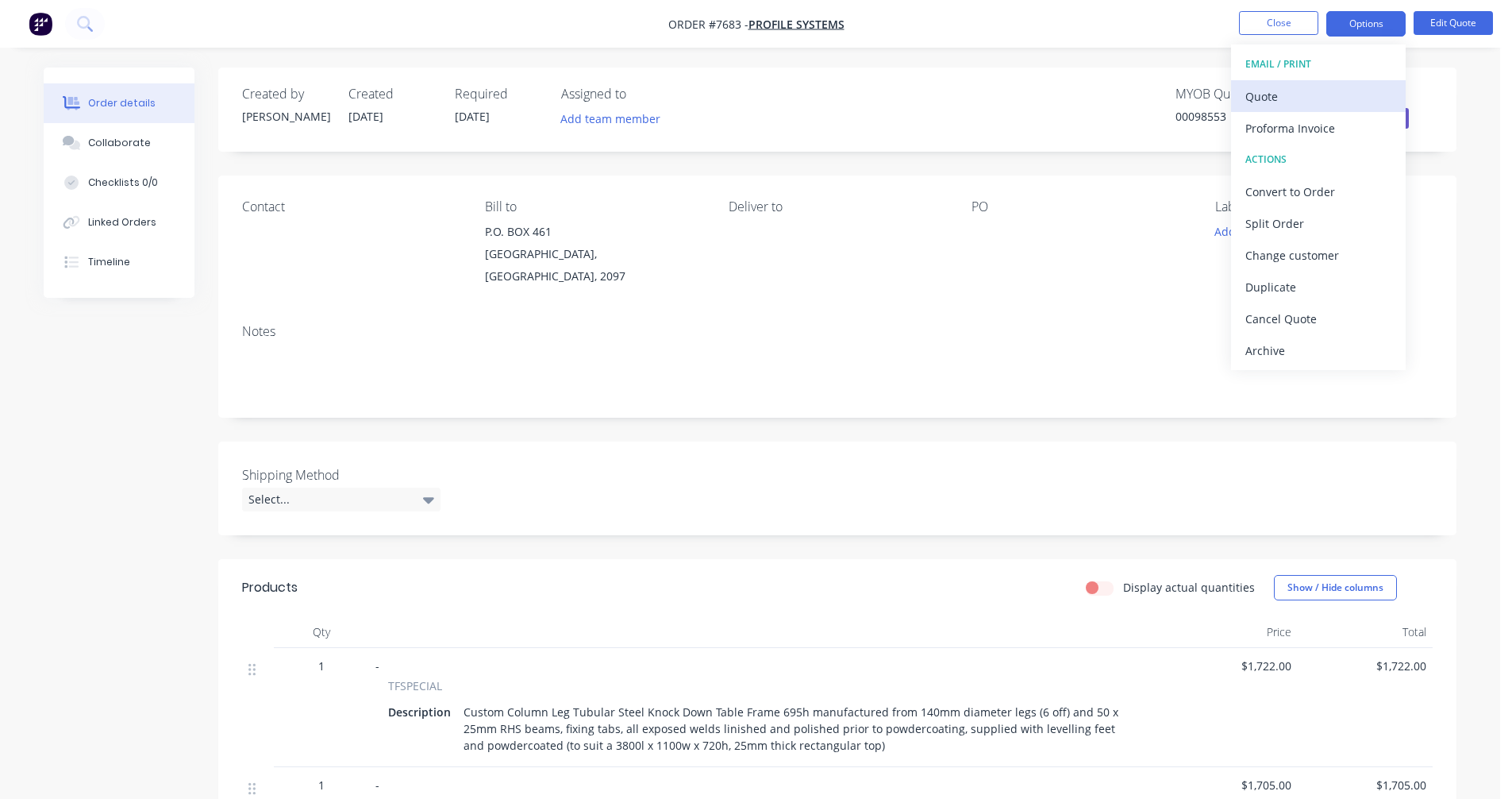
click at [1268, 95] on div "Quote" at bounding box center [1319, 96] width 146 height 23
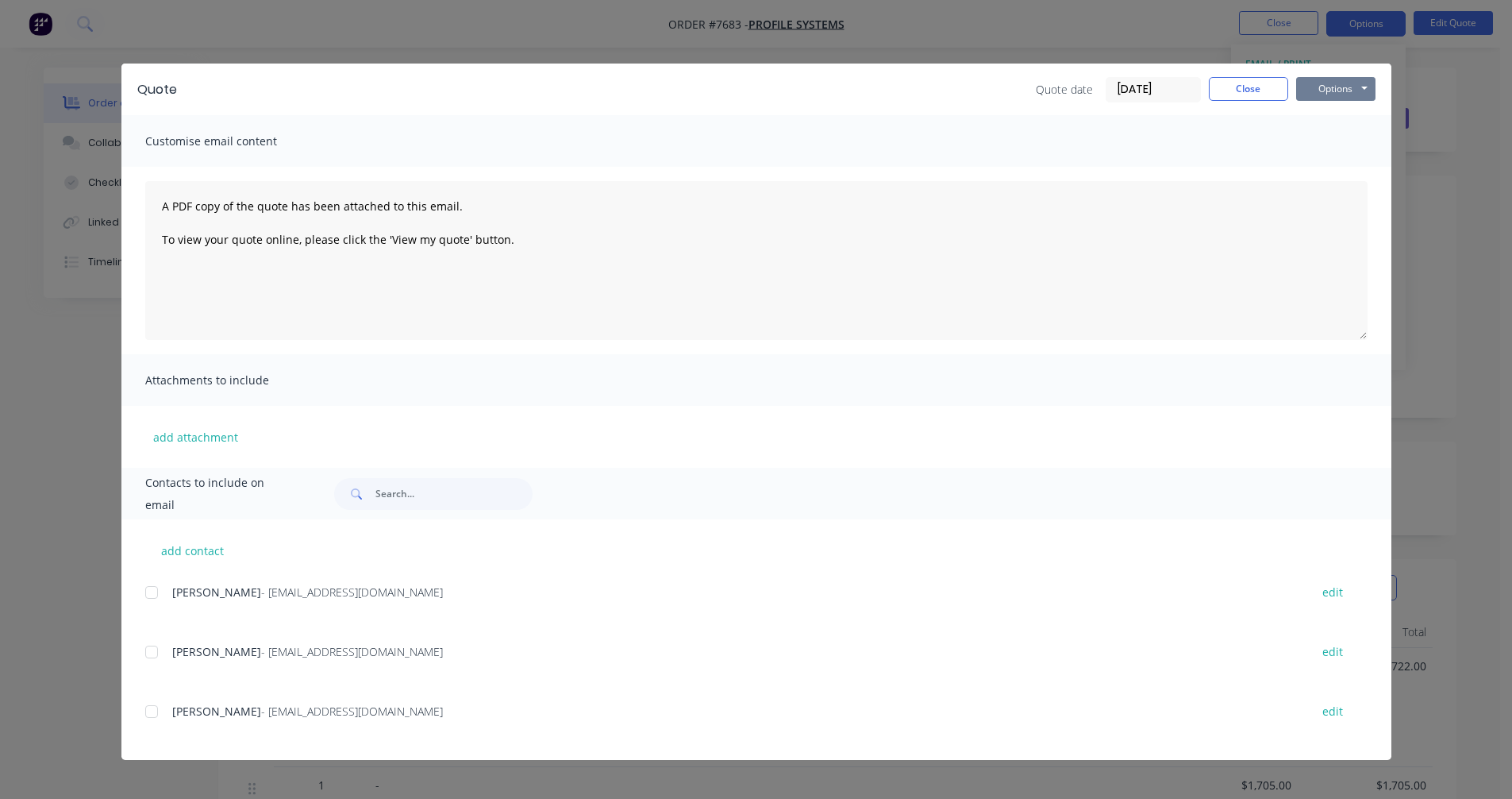
click at [1337, 94] on button "Options" at bounding box center [1336, 89] width 79 height 24
click at [1334, 122] on button "Preview" at bounding box center [1347, 117] width 102 height 26
click at [1247, 93] on button "Close" at bounding box center [1249, 89] width 79 height 24
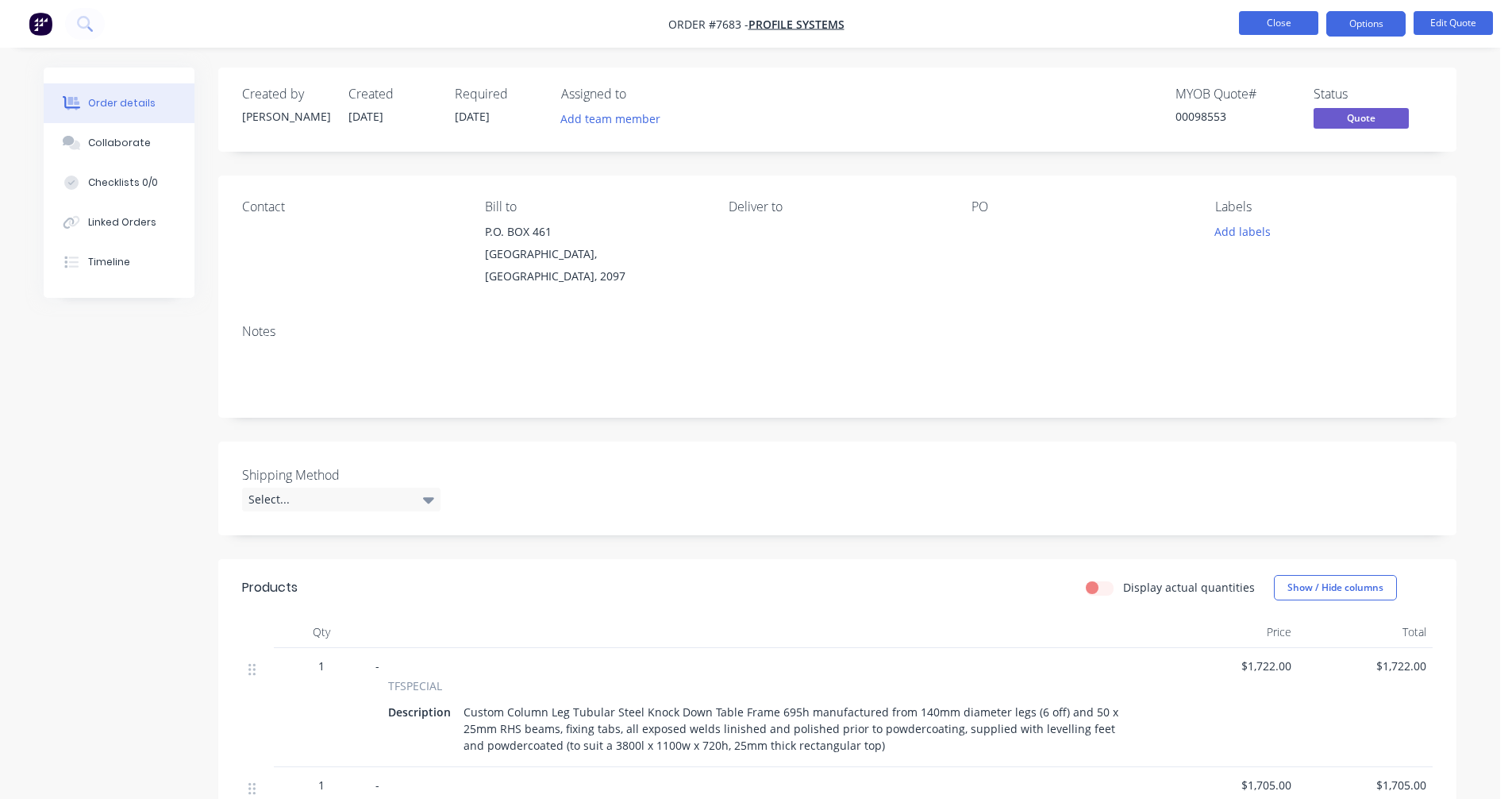
click at [1277, 23] on button "Close" at bounding box center [1279, 23] width 79 height 24
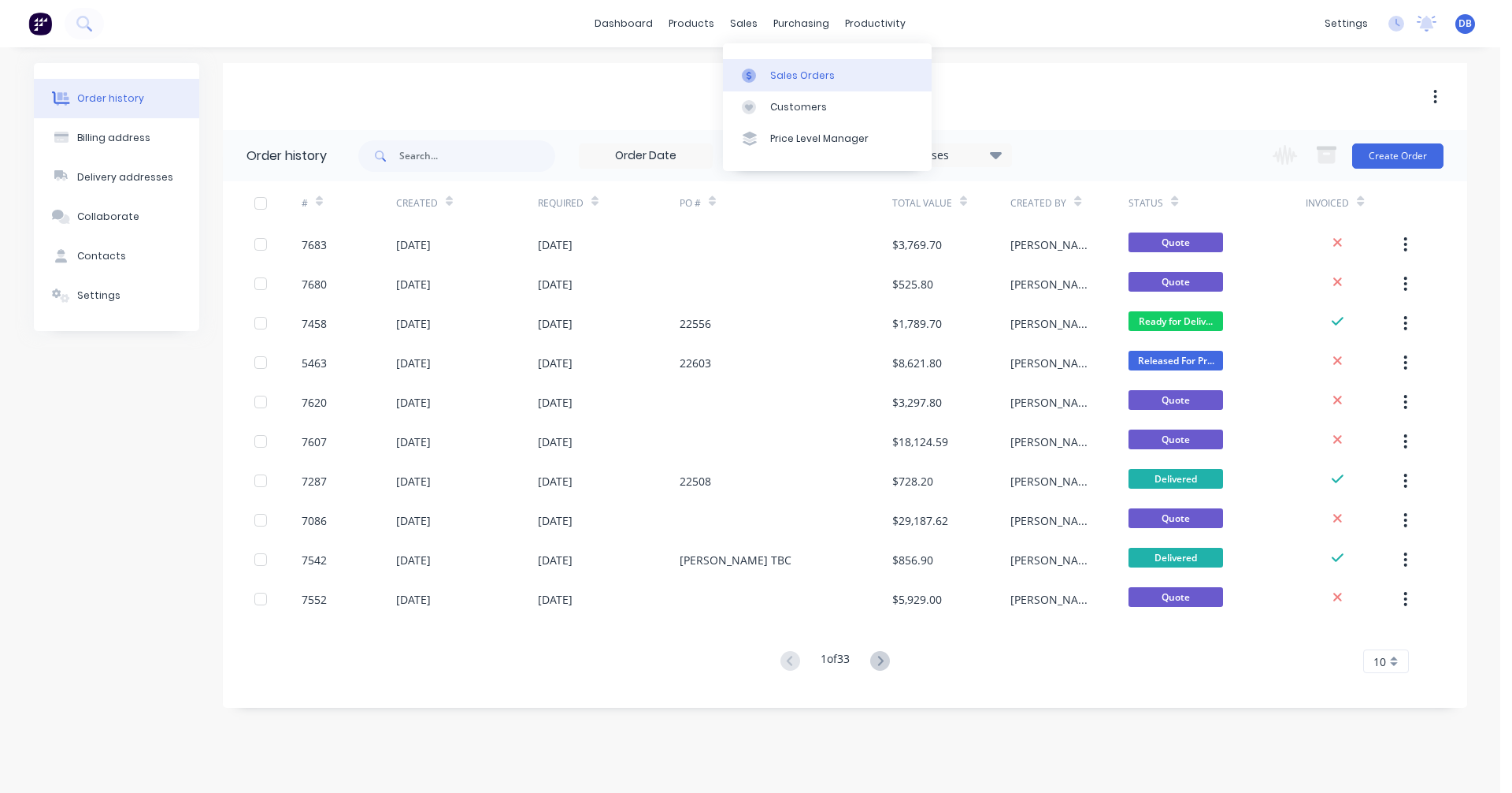
drag, startPoint x: 735, startPoint y: 19, endPoint x: 759, endPoint y: 68, distance: 54.6
click at [735, 21] on div "sales" at bounding box center [744, 24] width 43 height 24
click at [763, 71] on div at bounding box center [754, 76] width 24 height 14
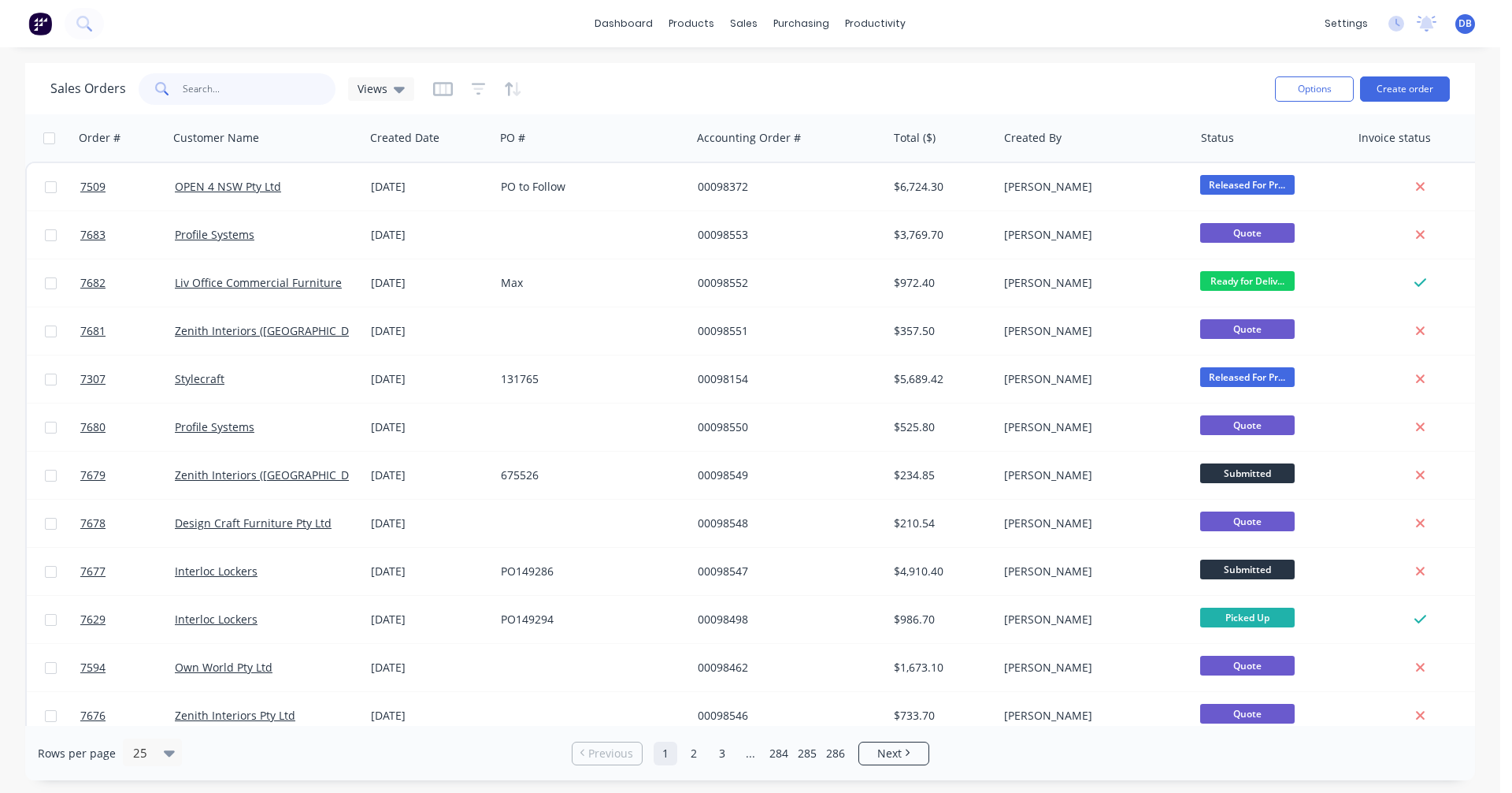
click at [197, 88] on input "text" at bounding box center [259, 89] width 154 height 32
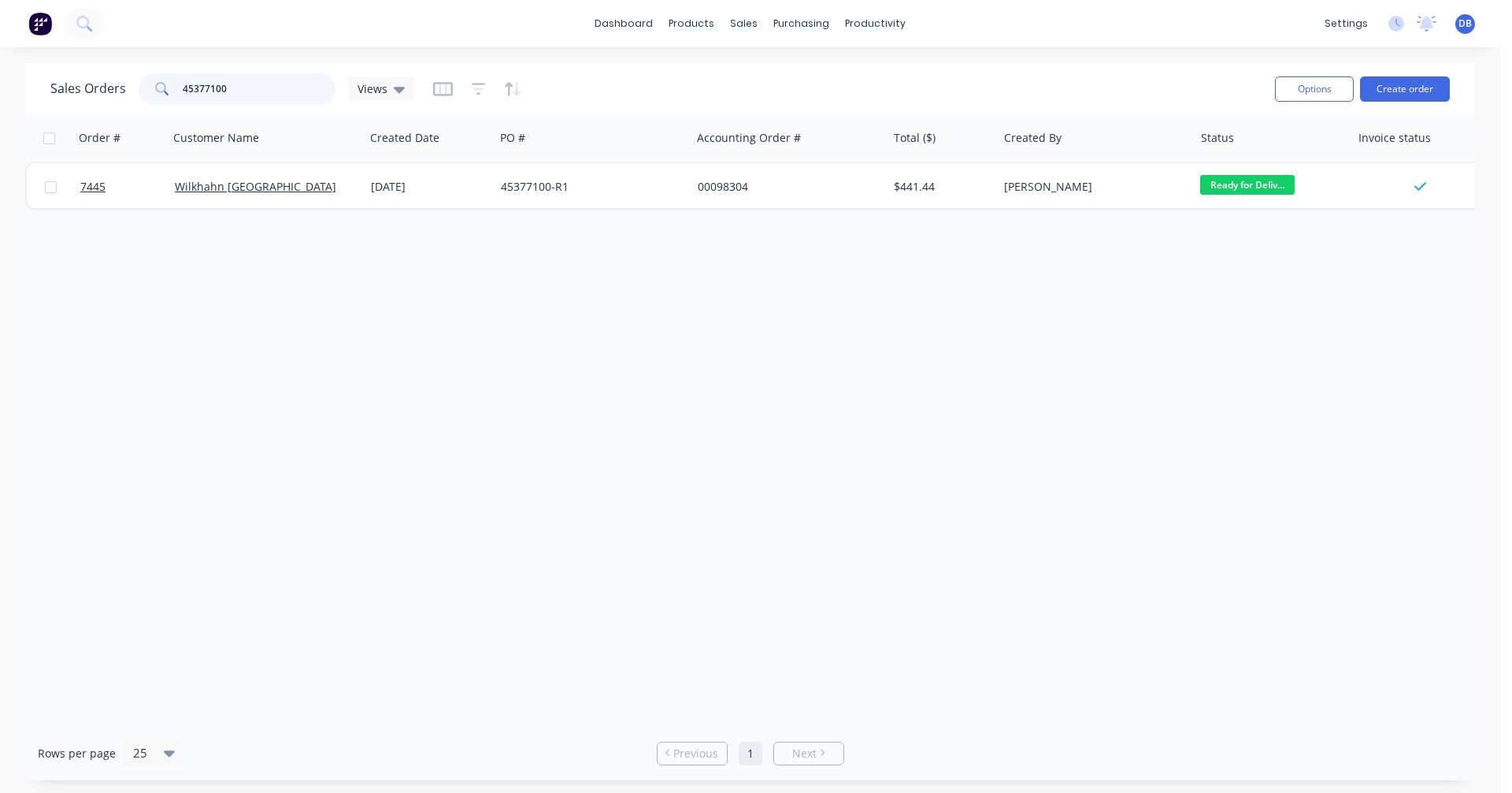
type input "45377100"
drag, startPoint x: 198, startPoint y: 95, endPoint x: 126, endPoint y: 92, distance: 72.1
click at [122, 89] on div "Sales Orders 45377100 Views" at bounding box center [232, 89] width 364 height 32
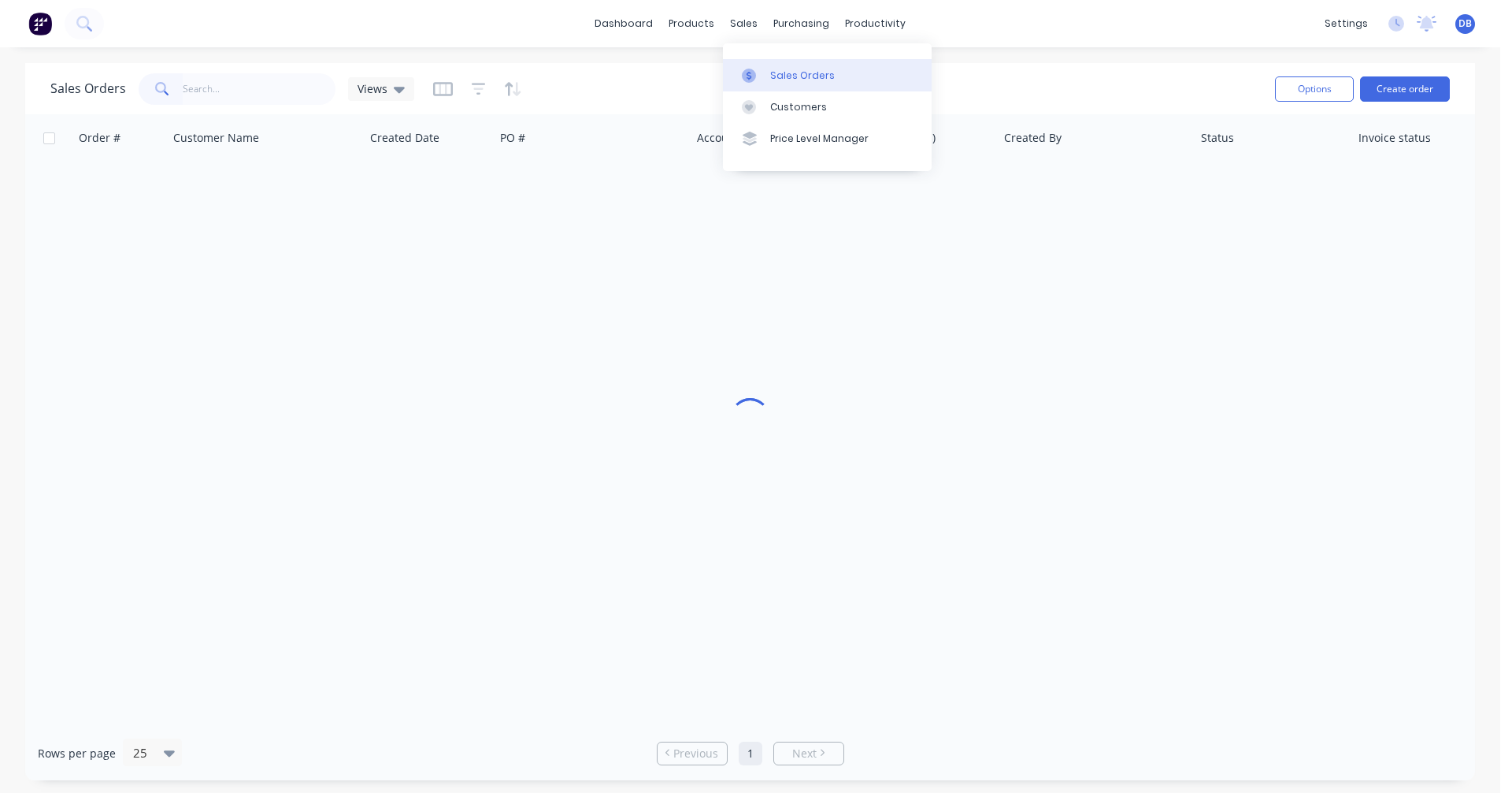
drag, startPoint x: 799, startPoint y: 76, endPoint x: 832, endPoint y: 89, distance: 35.5
click at [799, 76] on div "Sales Orders" at bounding box center [803, 76] width 65 height 14
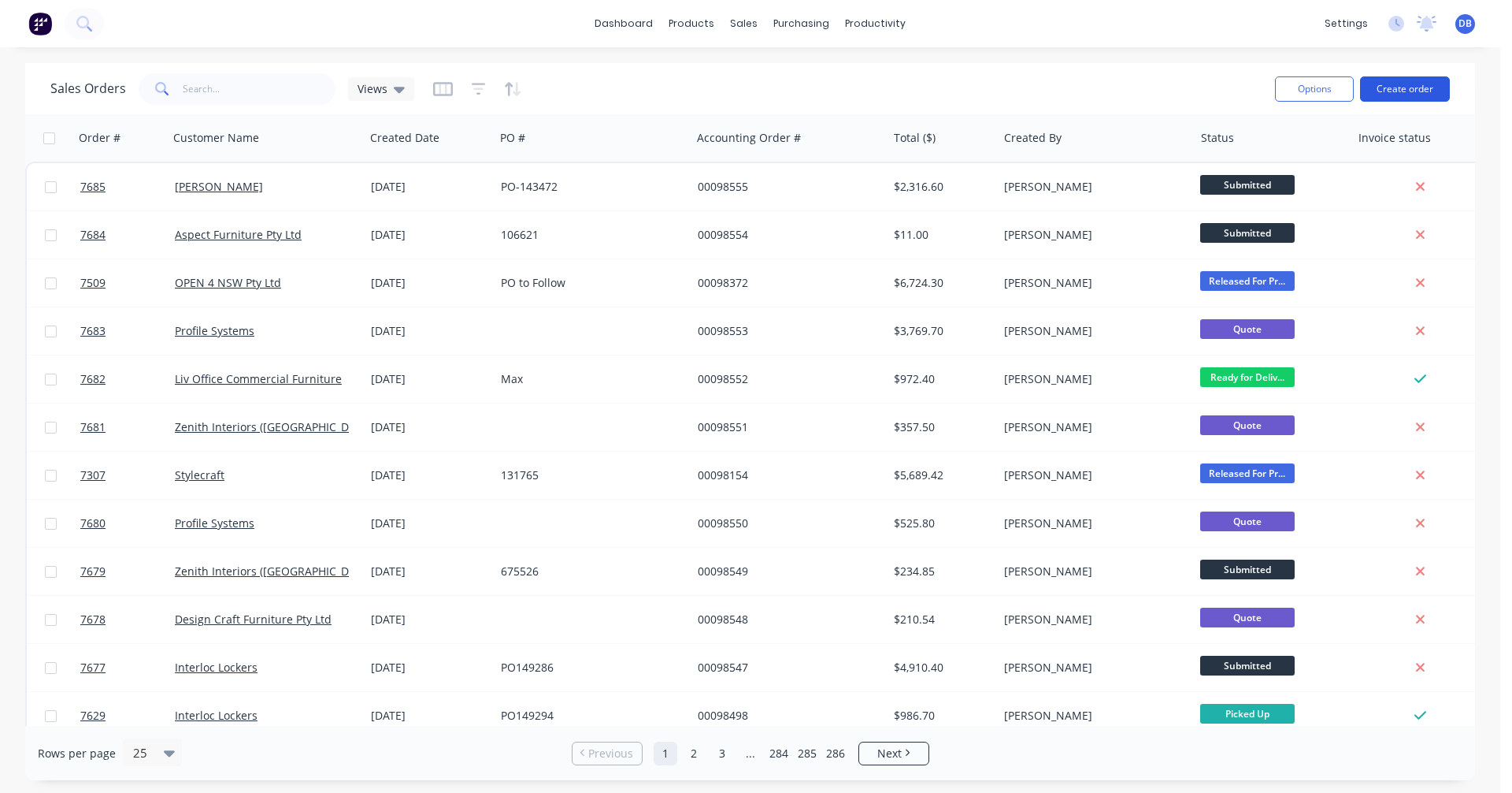
click at [1402, 86] on button "Create order" at bounding box center [1406, 89] width 90 height 25
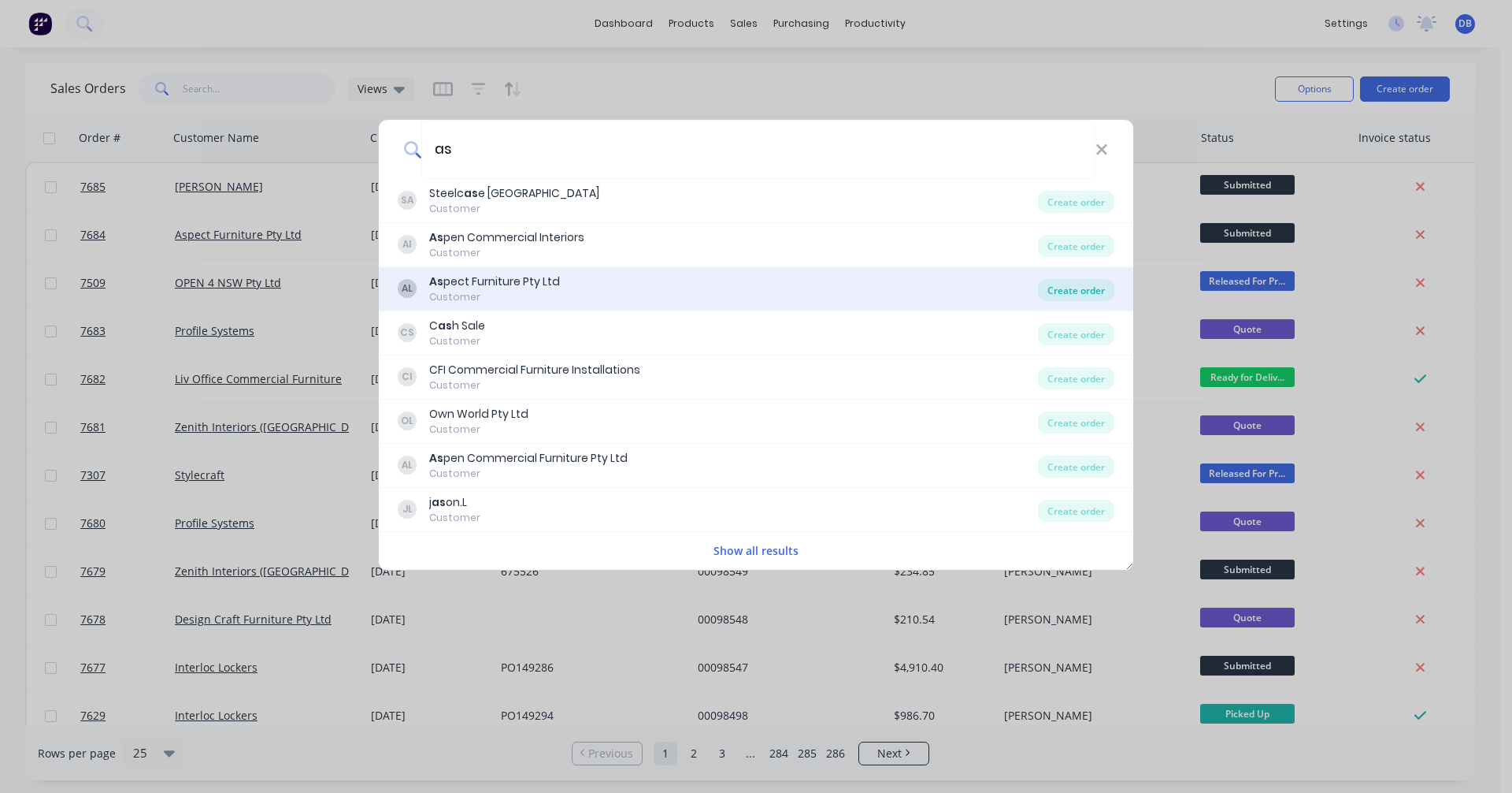
type input "as"
click at [1080, 286] on div "Create order" at bounding box center [1076, 290] width 77 height 22
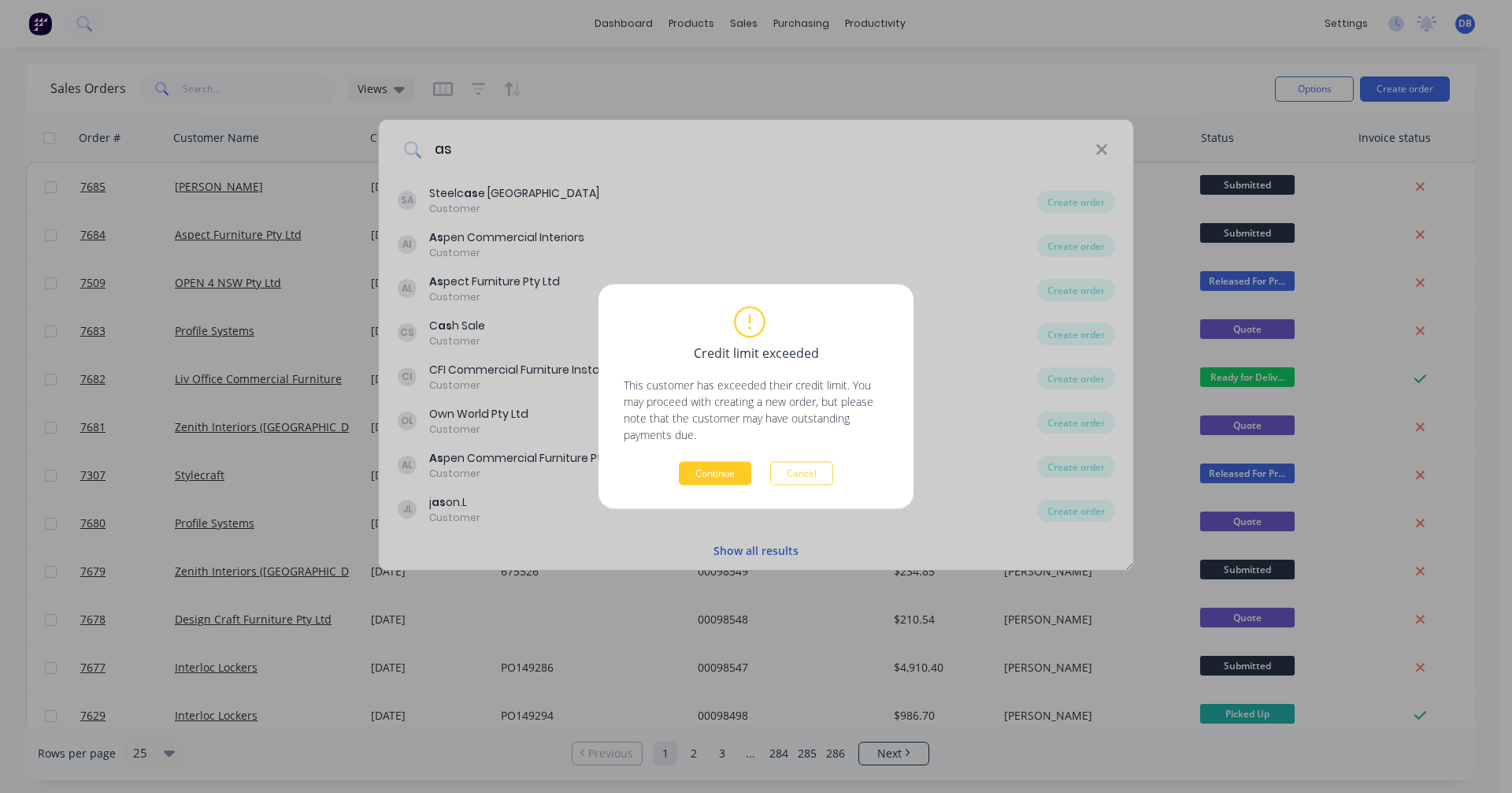
click at [706, 477] on button "Continue" at bounding box center [715, 473] width 73 height 24
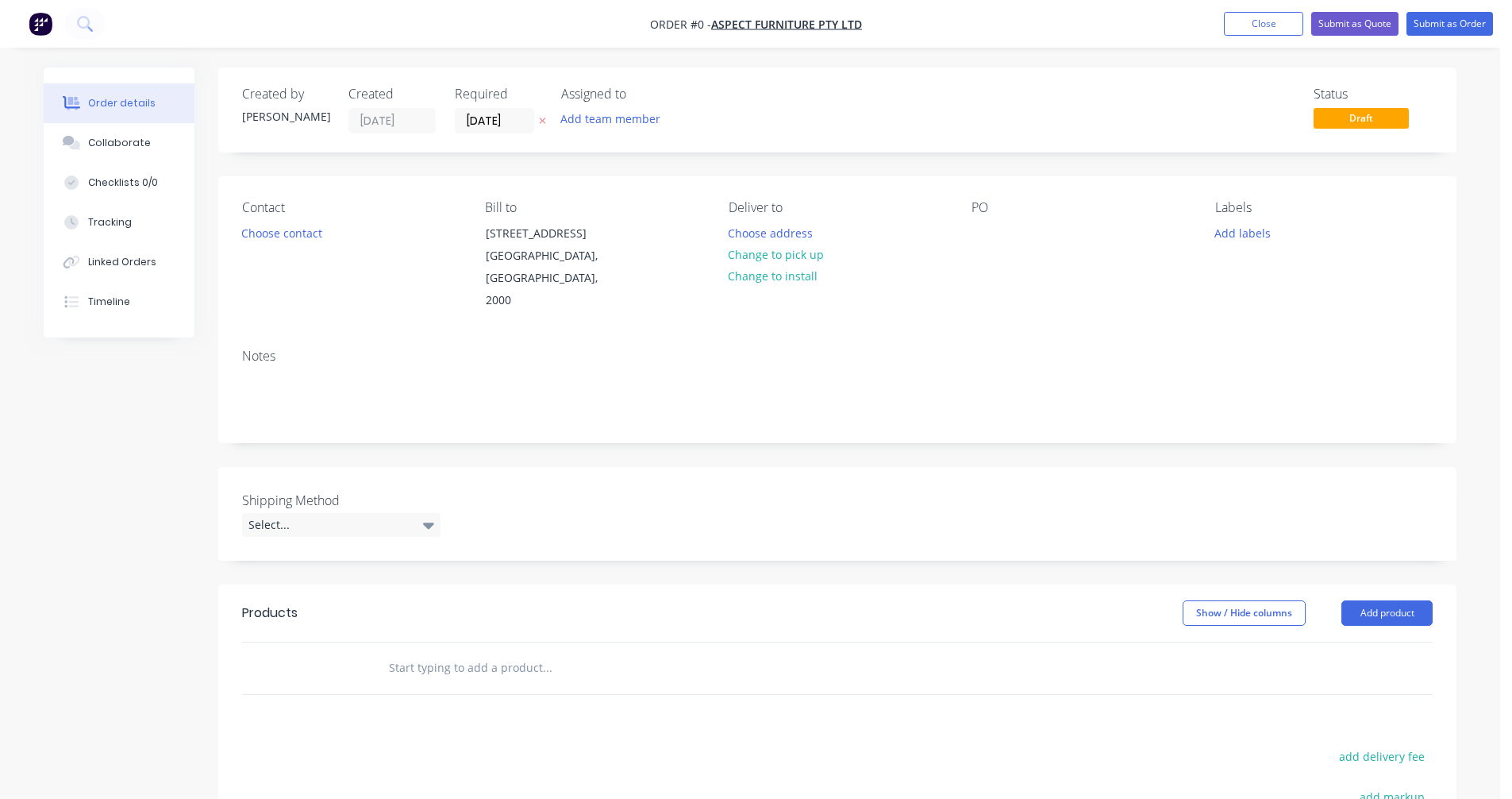
click at [420, 652] on input "text" at bounding box center [546, 668] width 317 height 32
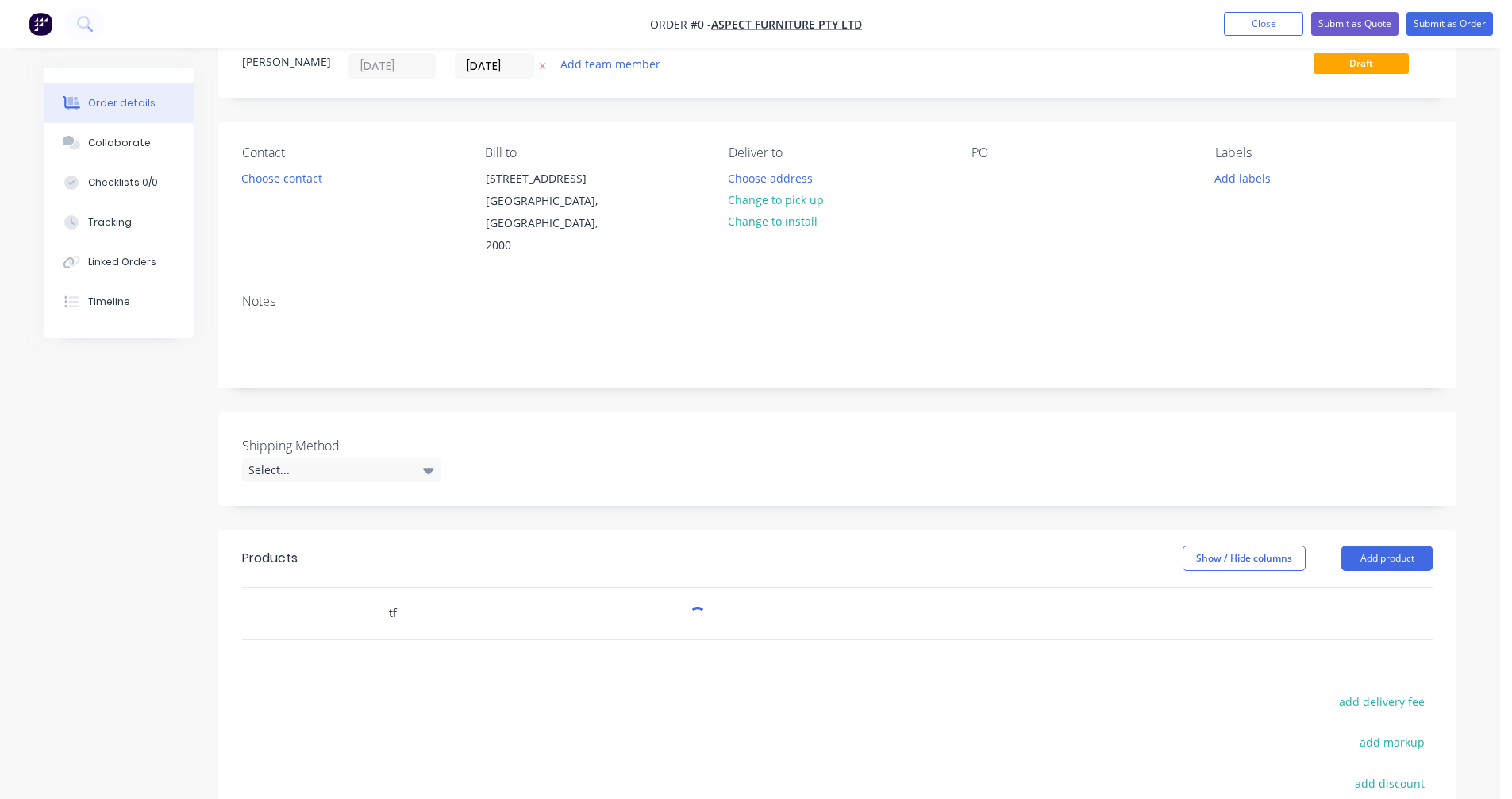
scroll to position [244, 0]
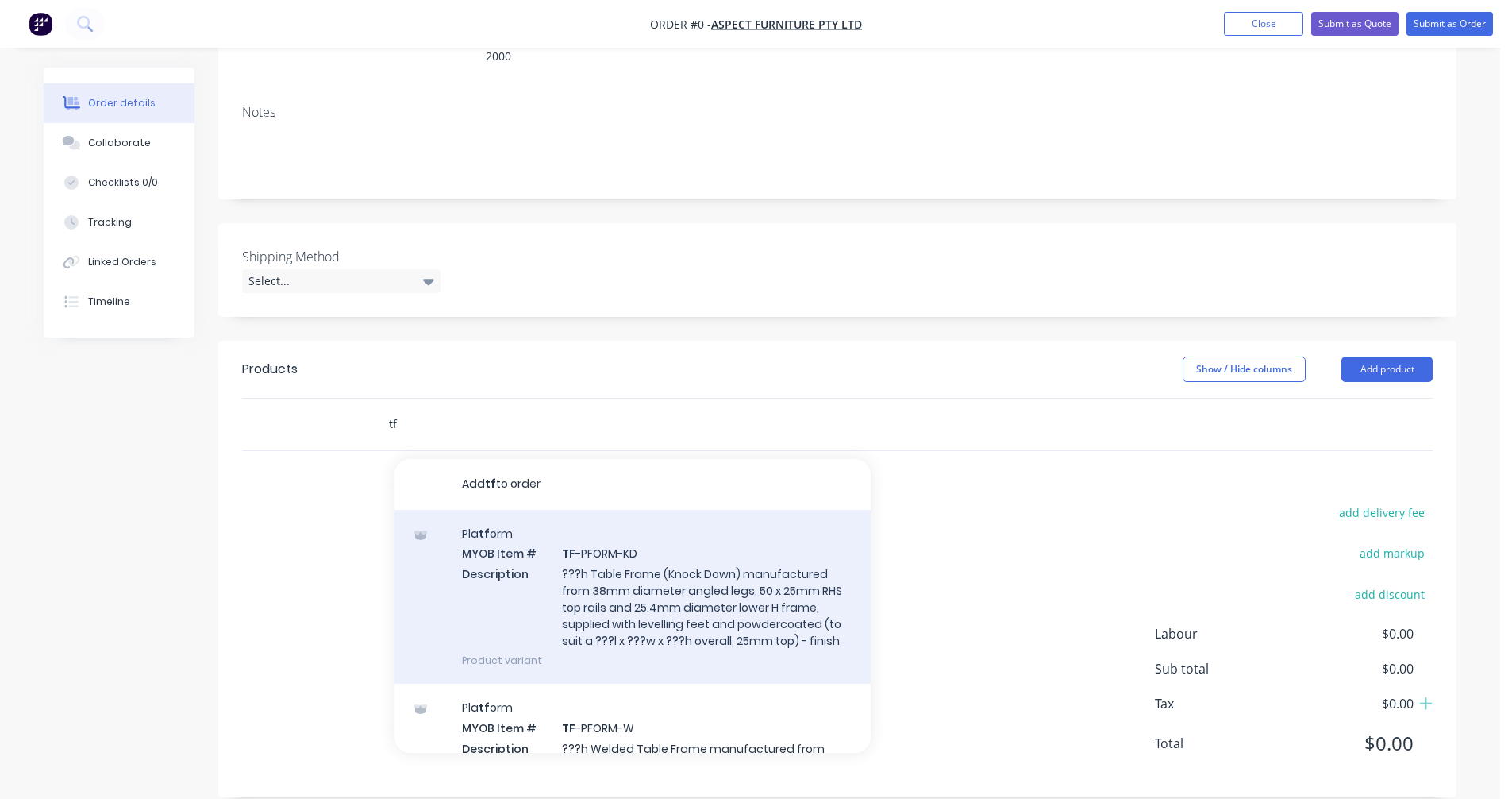
type input "tf"
click at [630, 570] on div "Pla tf orm MYOB Item # TF -PFORM-KD Description ???h Table Frame (Knock Down) m…" at bounding box center [632, 596] width 476 height 174
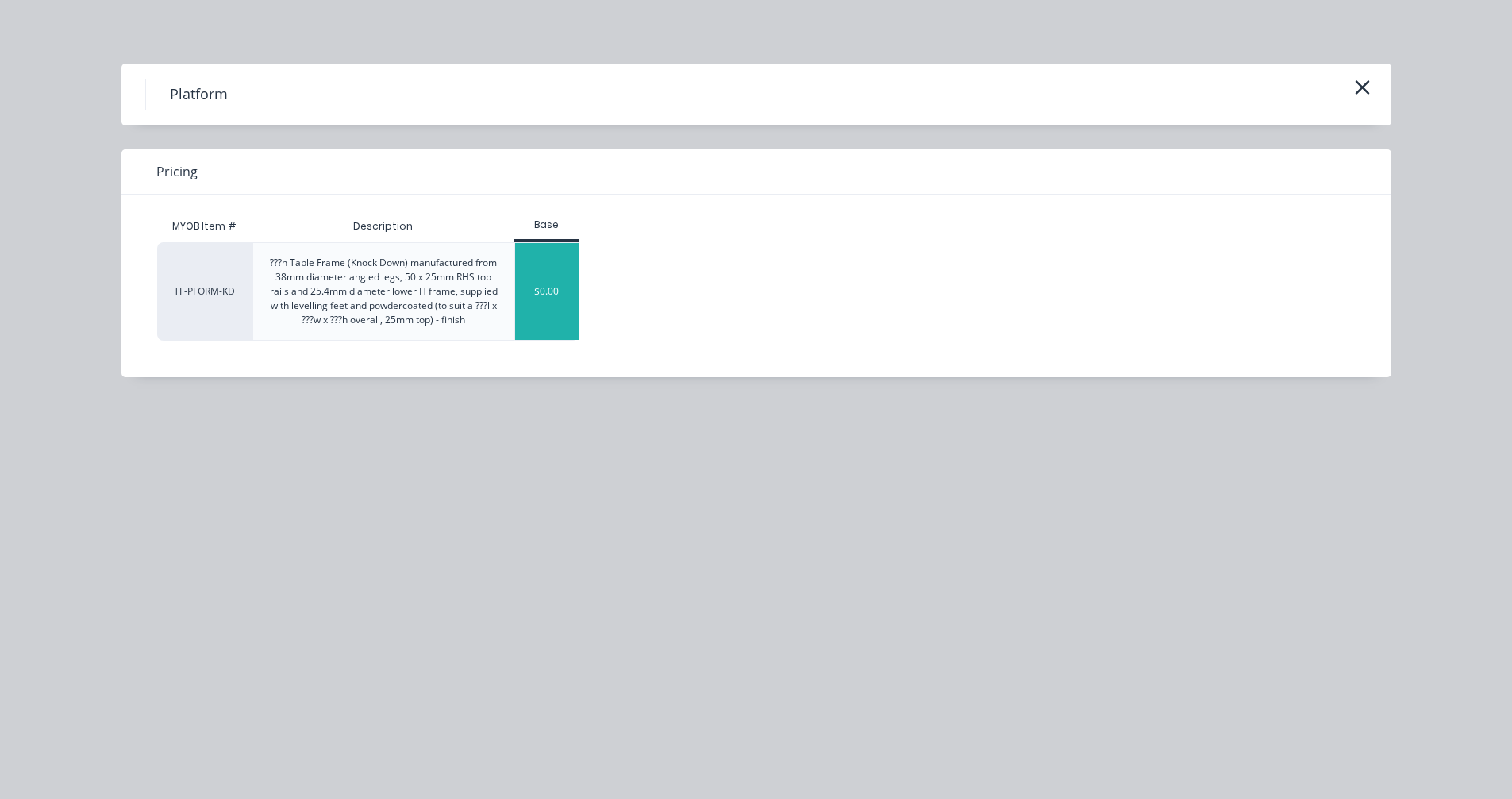
click at [560, 297] on div "$0.00" at bounding box center [547, 292] width 64 height 97
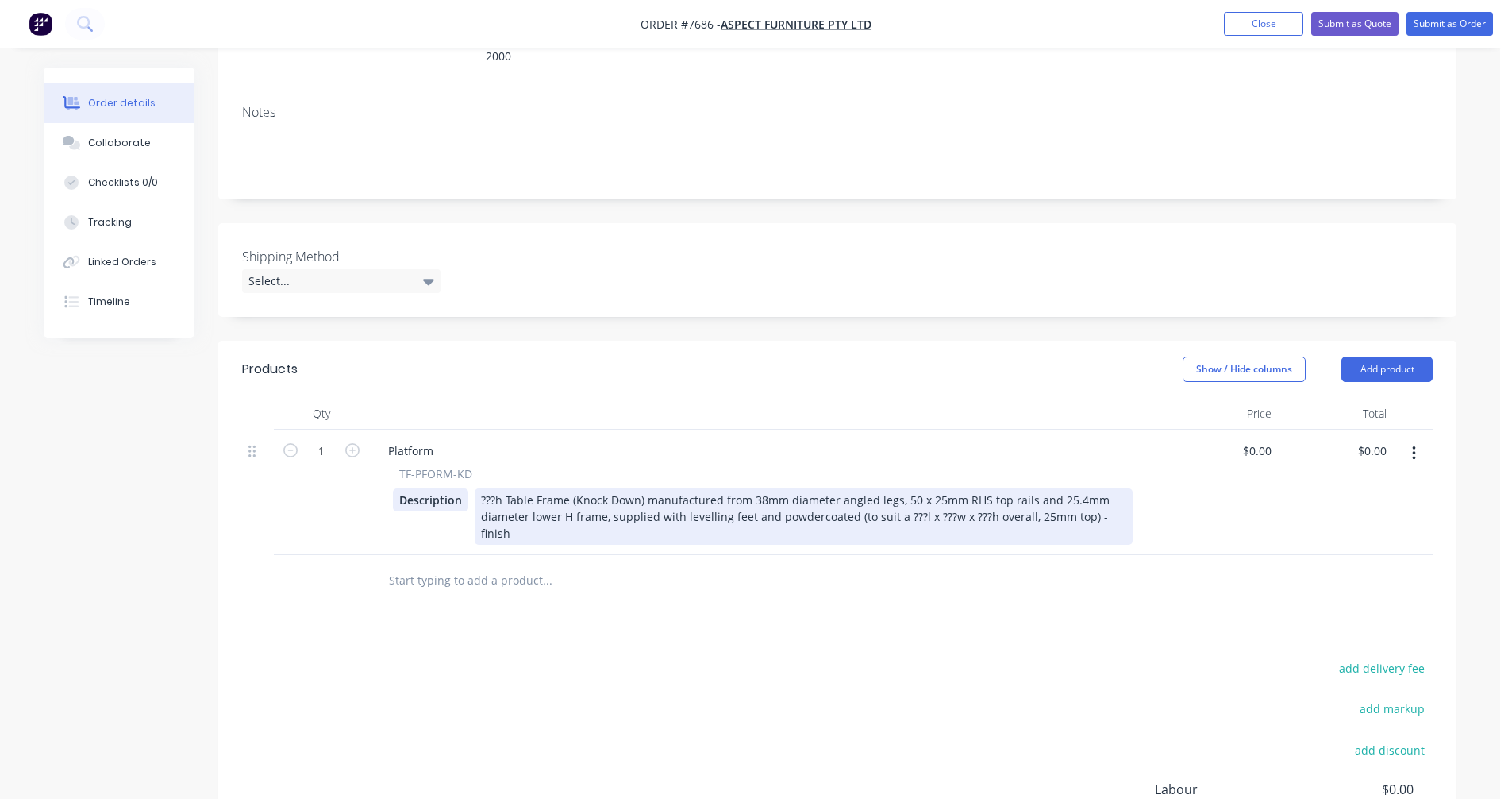
drag, startPoint x: 1125, startPoint y: 496, endPoint x: 456, endPoint y: 467, distance: 669.6
click at [457, 488] on div "Description ???h Table Frame (Knock Down) manufactured from 38mm diameter angle…" at bounding box center [762, 516] width 740 height 56
paste div
drag, startPoint x: 517, startPoint y: 477, endPoint x: 434, endPoint y: 475, distance: 83.0
click at [434, 488] on div "Description - - 1025h Table Frame (Knock Down) manufactured from 38mm diameter …" at bounding box center [762, 516] width 740 height 56
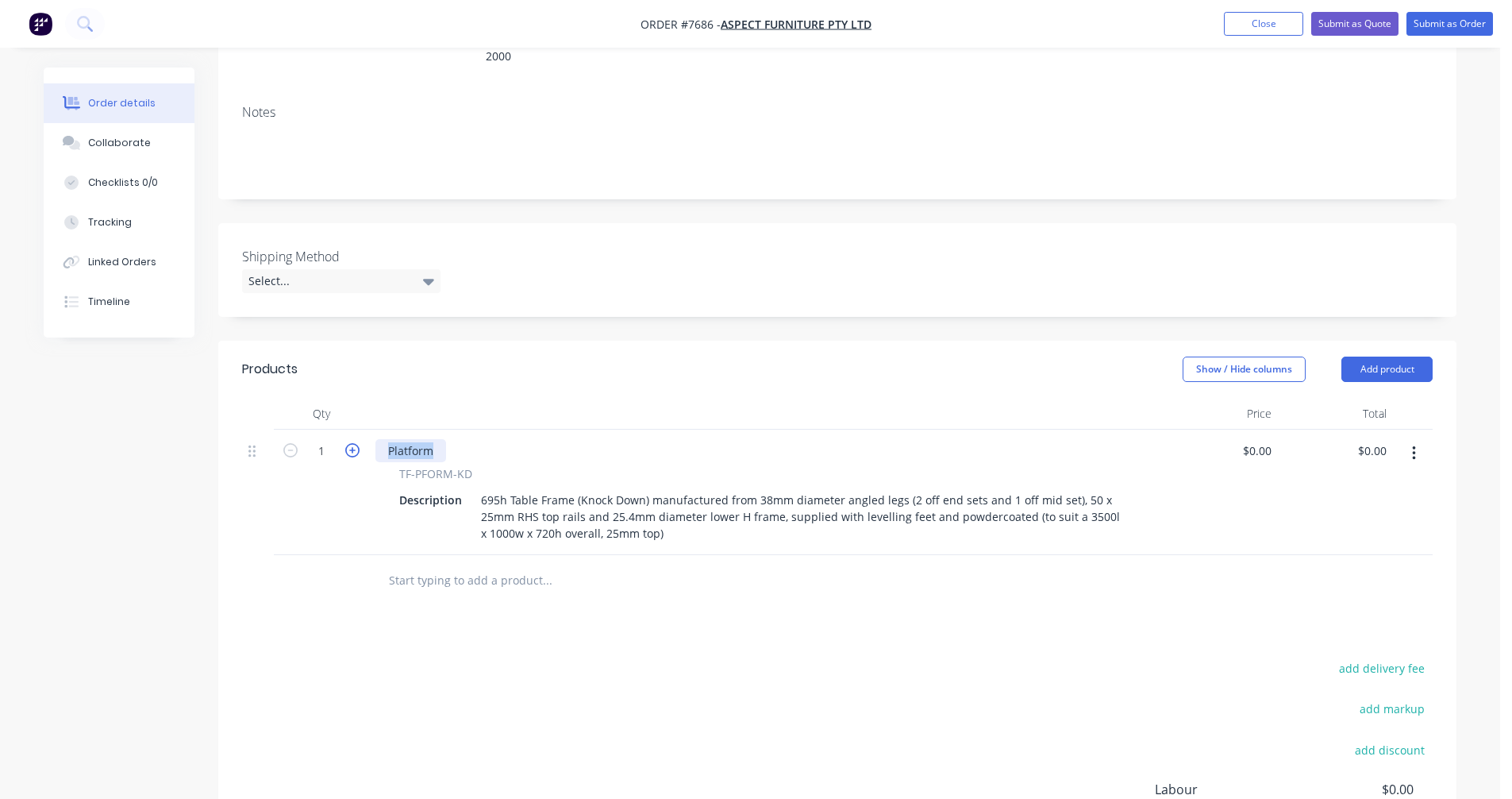
drag, startPoint x: 442, startPoint y: 431, endPoint x: 359, endPoint y: 431, distance: 83.0
click at [359, 431] on div "1 Platform TF-PFORM-KD Description 695h Table Frame (Knock Down) manufactured f…" at bounding box center [838, 492] width 1191 height 126
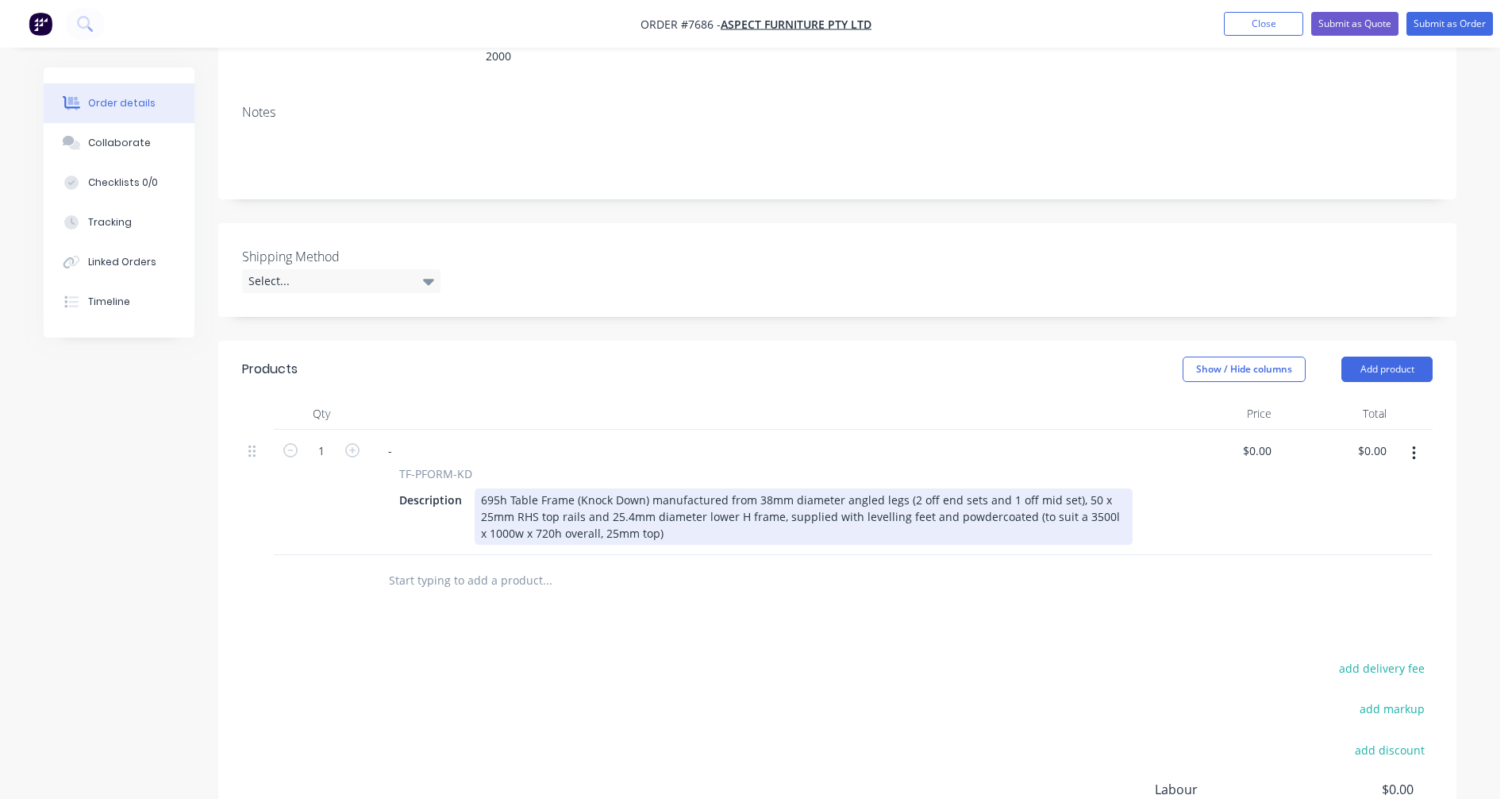
click at [652, 511] on div "695h Table Frame (Knock Down) manufactured from 38mm diameter angled legs (2 of…" at bounding box center [804, 516] width 658 height 56
click at [662, 495] on div "695h Table Frame (Knock Down) manufactured from 38mm diameter angled legs (2 of…" at bounding box center [804, 516] width 658 height 56
type input "$1,044.00"
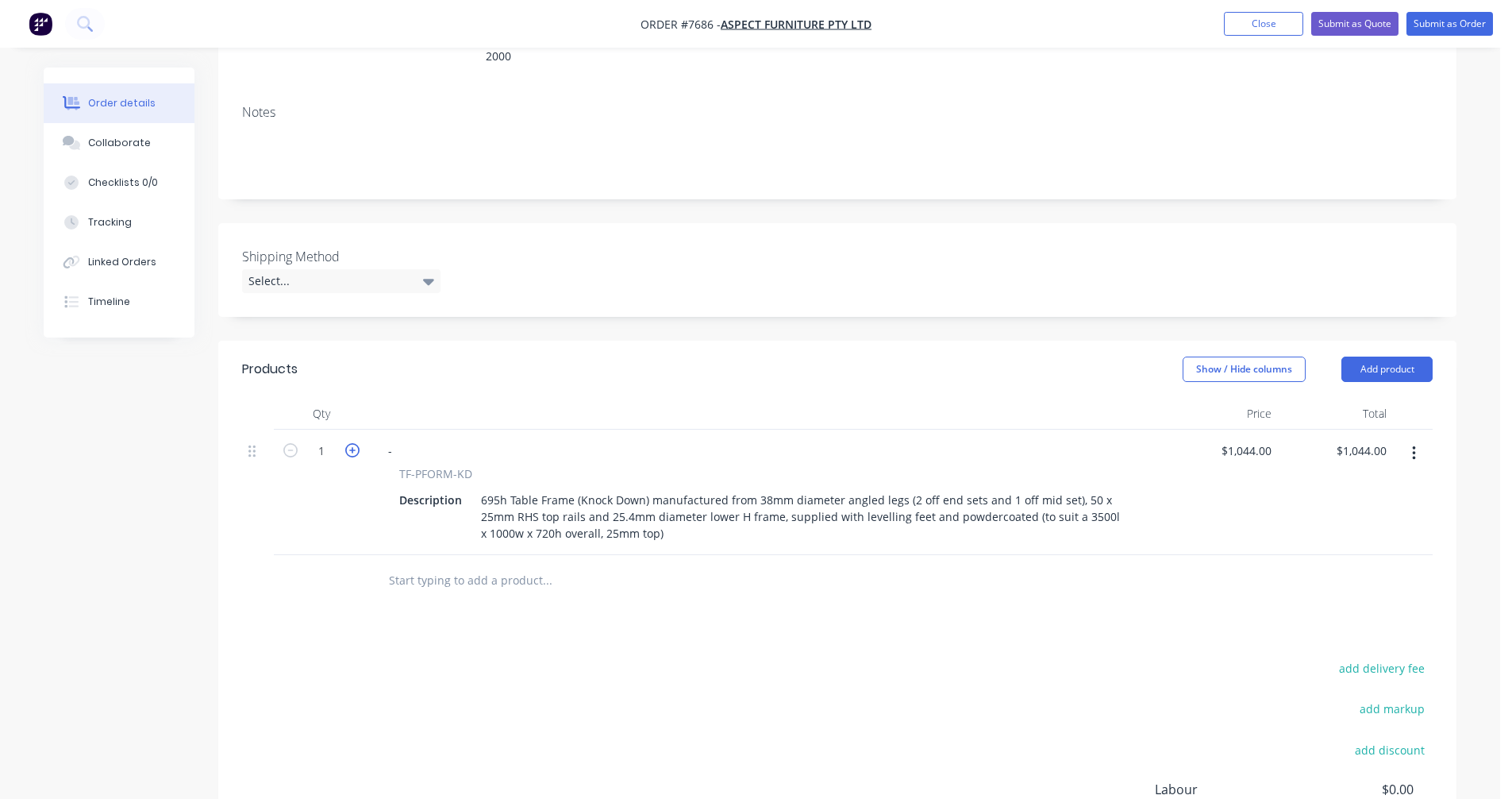
click at [348, 443] on icon "button" at bounding box center [352, 450] width 14 height 14
type input "2"
type input "$2,088.00"
click at [1410, 439] on button "button" at bounding box center [1414, 453] width 37 height 29
click at [1366, 515] on div "Duplicate" at bounding box center [1358, 526] width 122 height 23
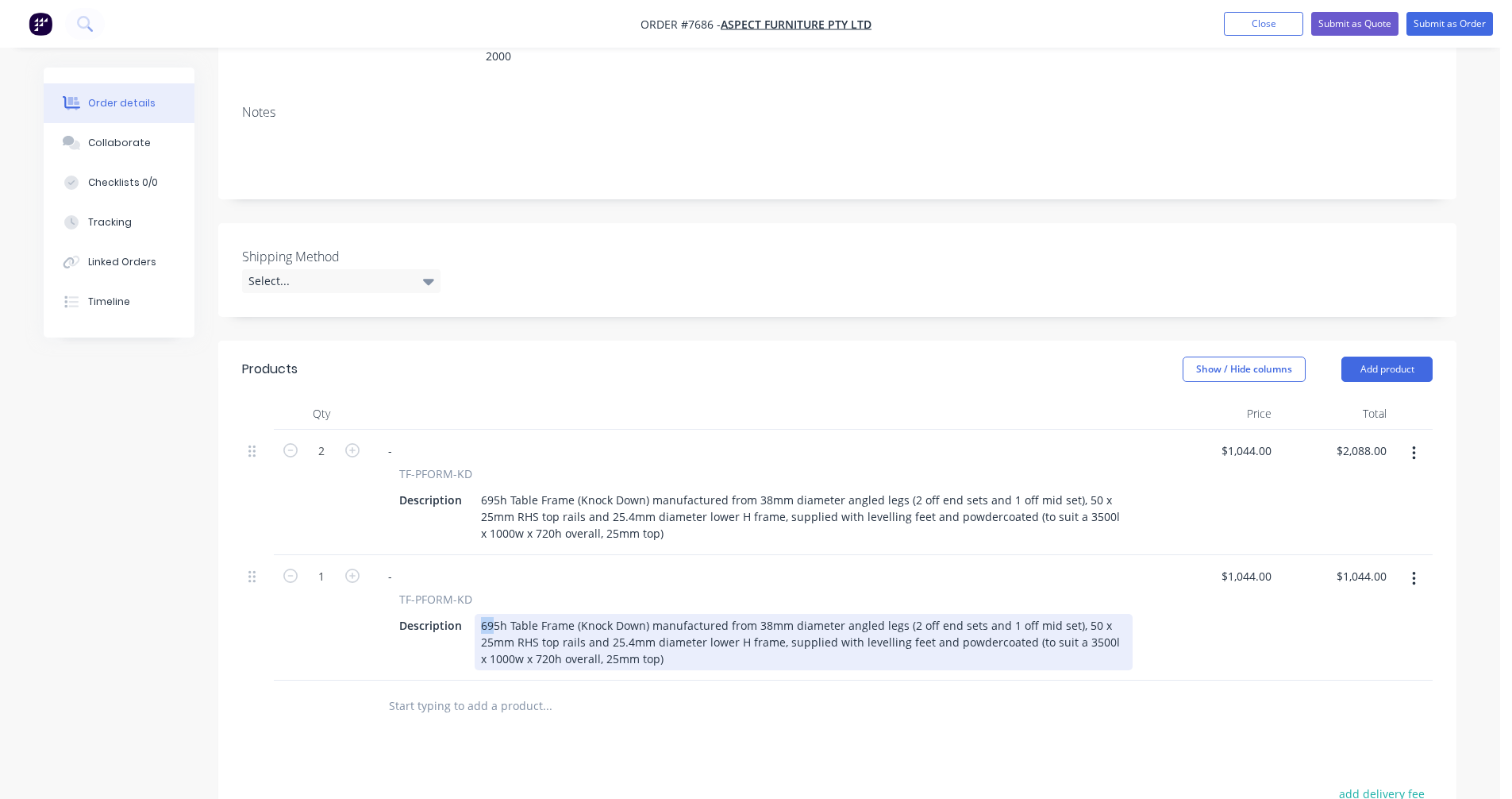
drag, startPoint x: 494, startPoint y: 599, endPoint x: 480, endPoint y: 595, distance: 14.6
click at [482, 614] on div "695h Table Frame (Knock Down) manufactured from 38mm diameter angled legs (2 of…" at bounding box center [804, 642] width 658 height 56
type input "$1,044.00"
click at [955, 614] on div "875h Table Frame (Knock Down) manufactured from 38mm diameter angled legs (2 of…" at bounding box center [804, 642] width 658 height 56
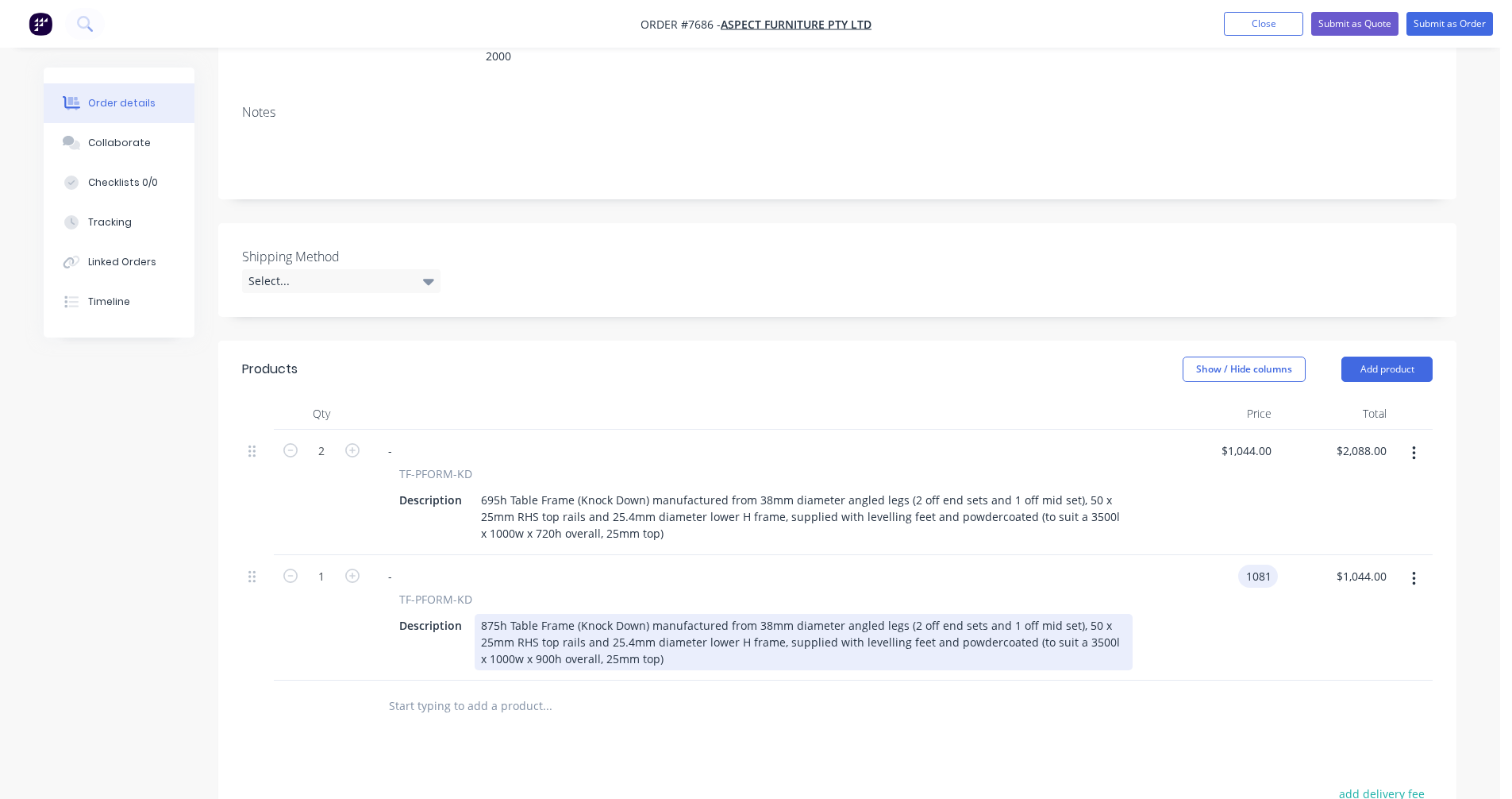
type input "$1,081.00"
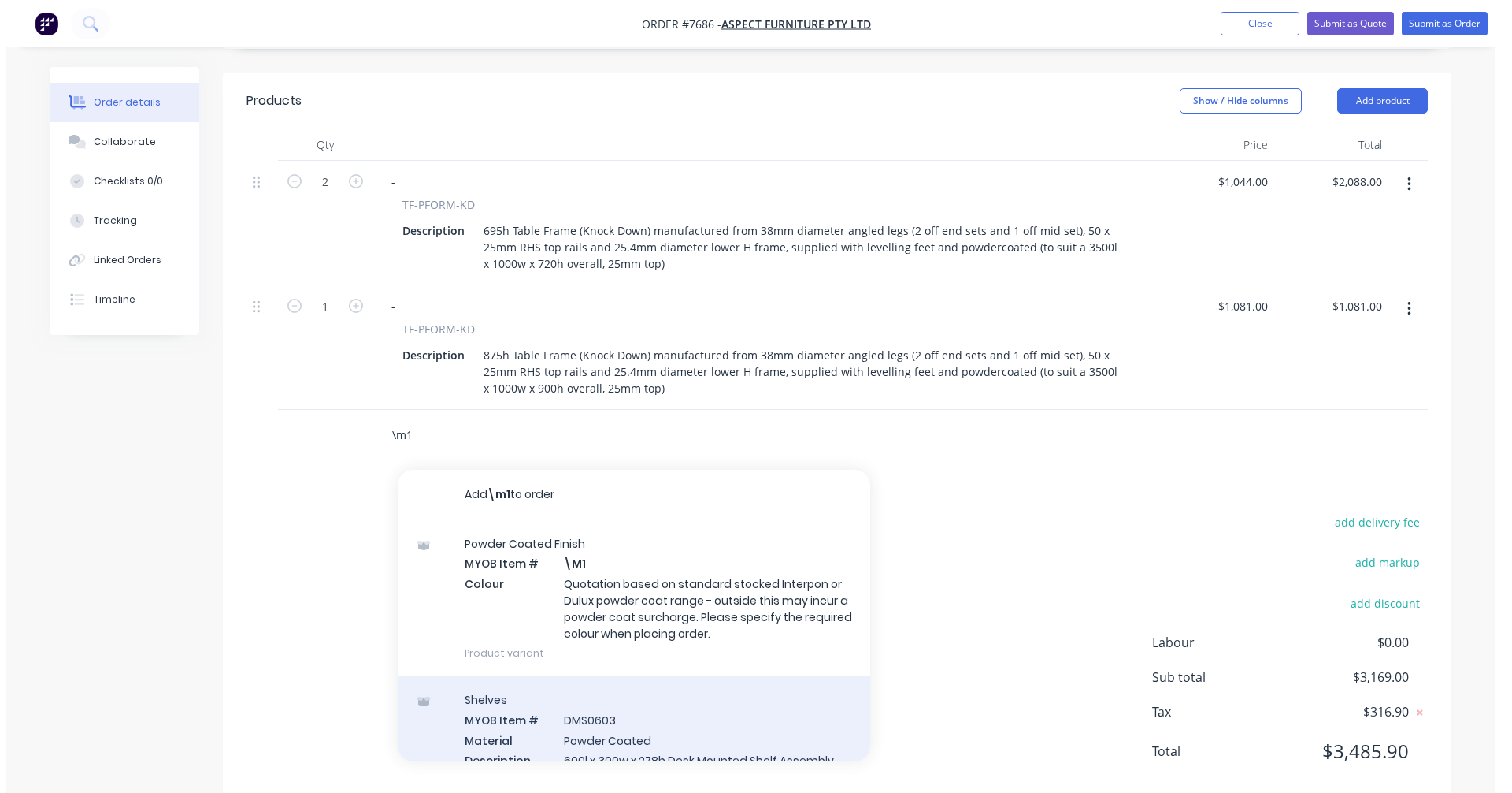
scroll to position [521, 0]
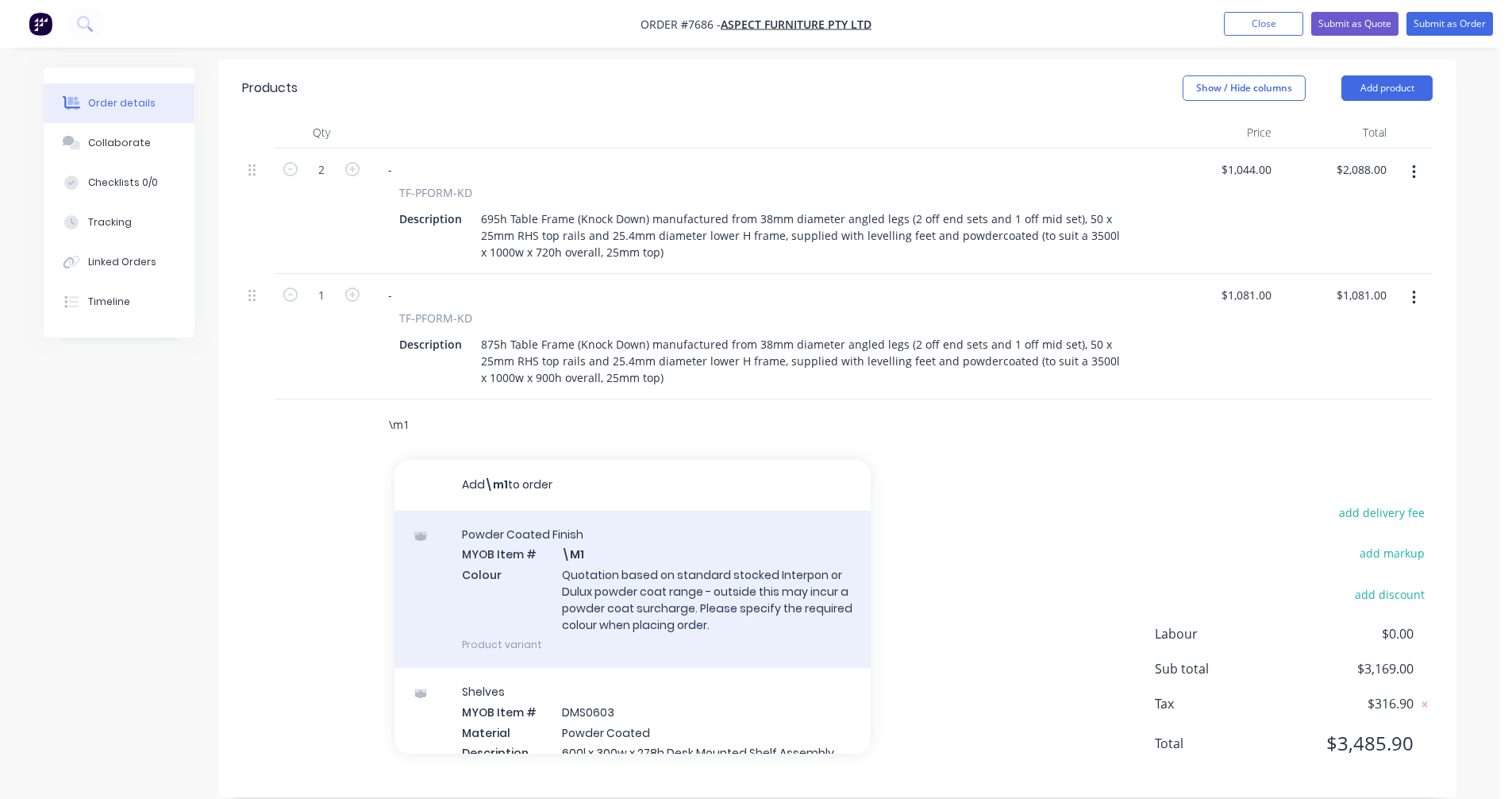
type input "\m1"
click at [660, 558] on div "Powder Coated Finish MYOB Item # \M1 Colour Quotation based on standard stocked…" at bounding box center [632, 589] width 476 height 157
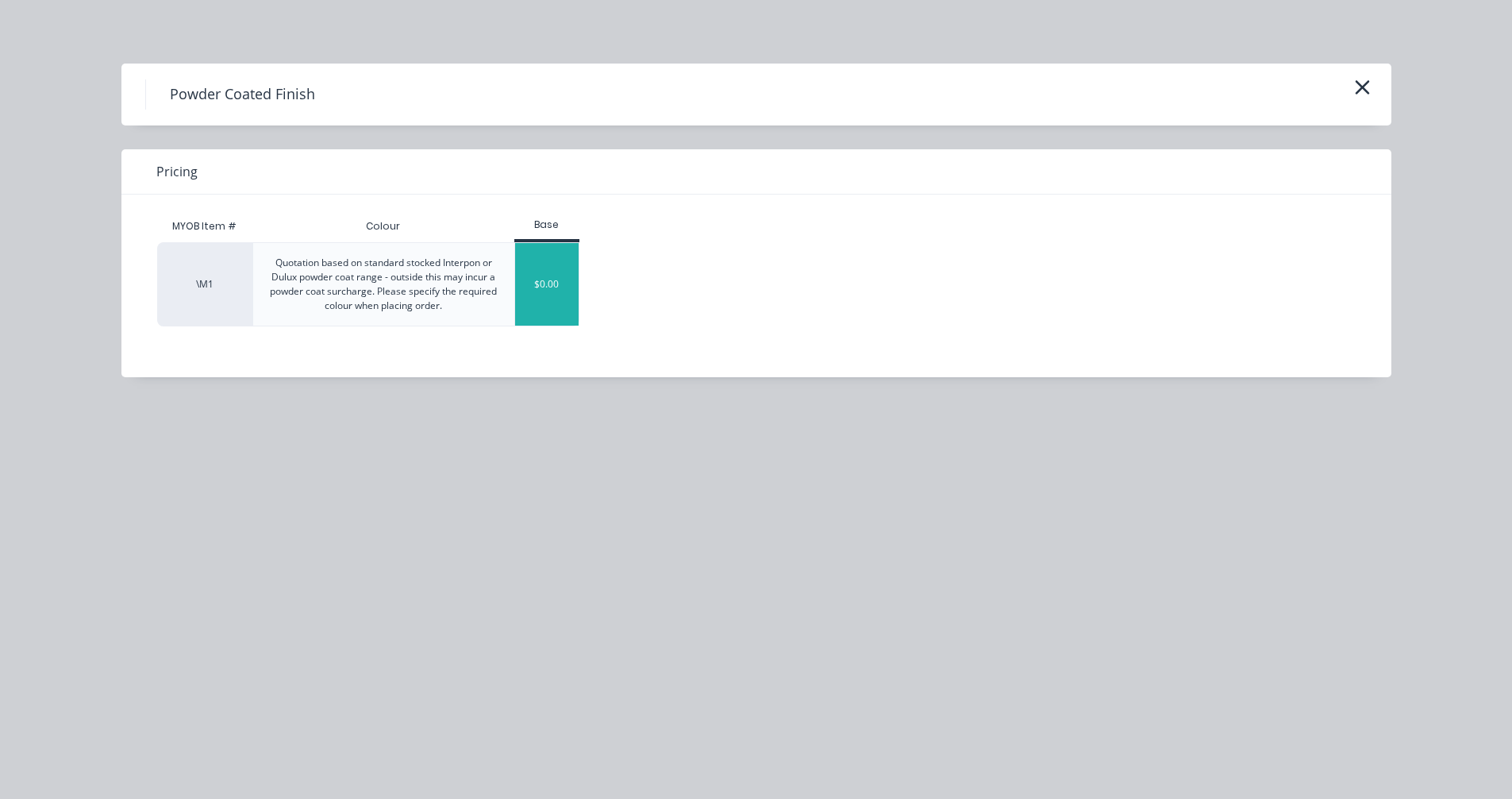
click at [534, 314] on div "$0.00" at bounding box center [547, 285] width 64 height 83
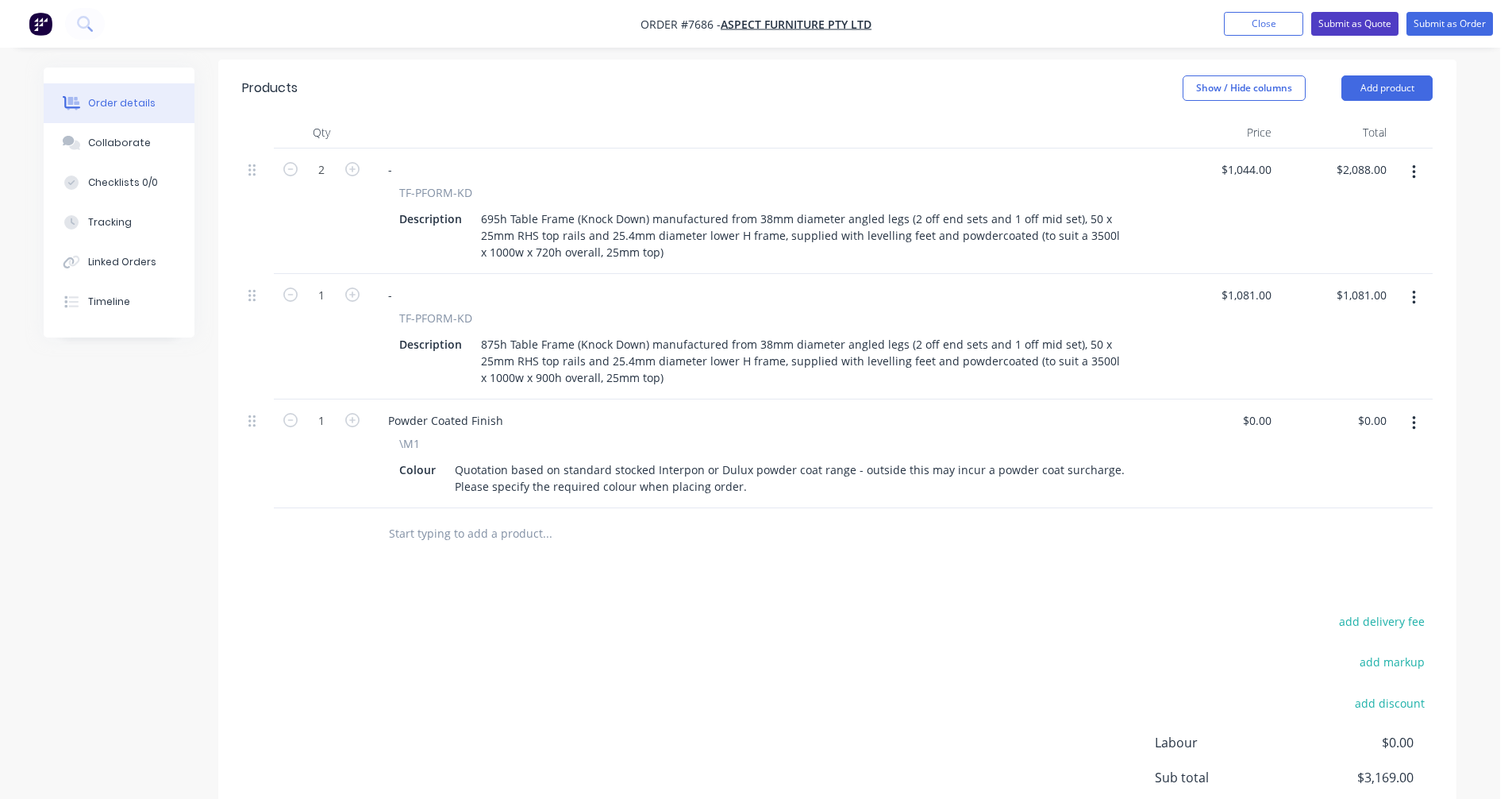
click at [1378, 14] on button "Submit as Quote" at bounding box center [1355, 24] width 87 height 24
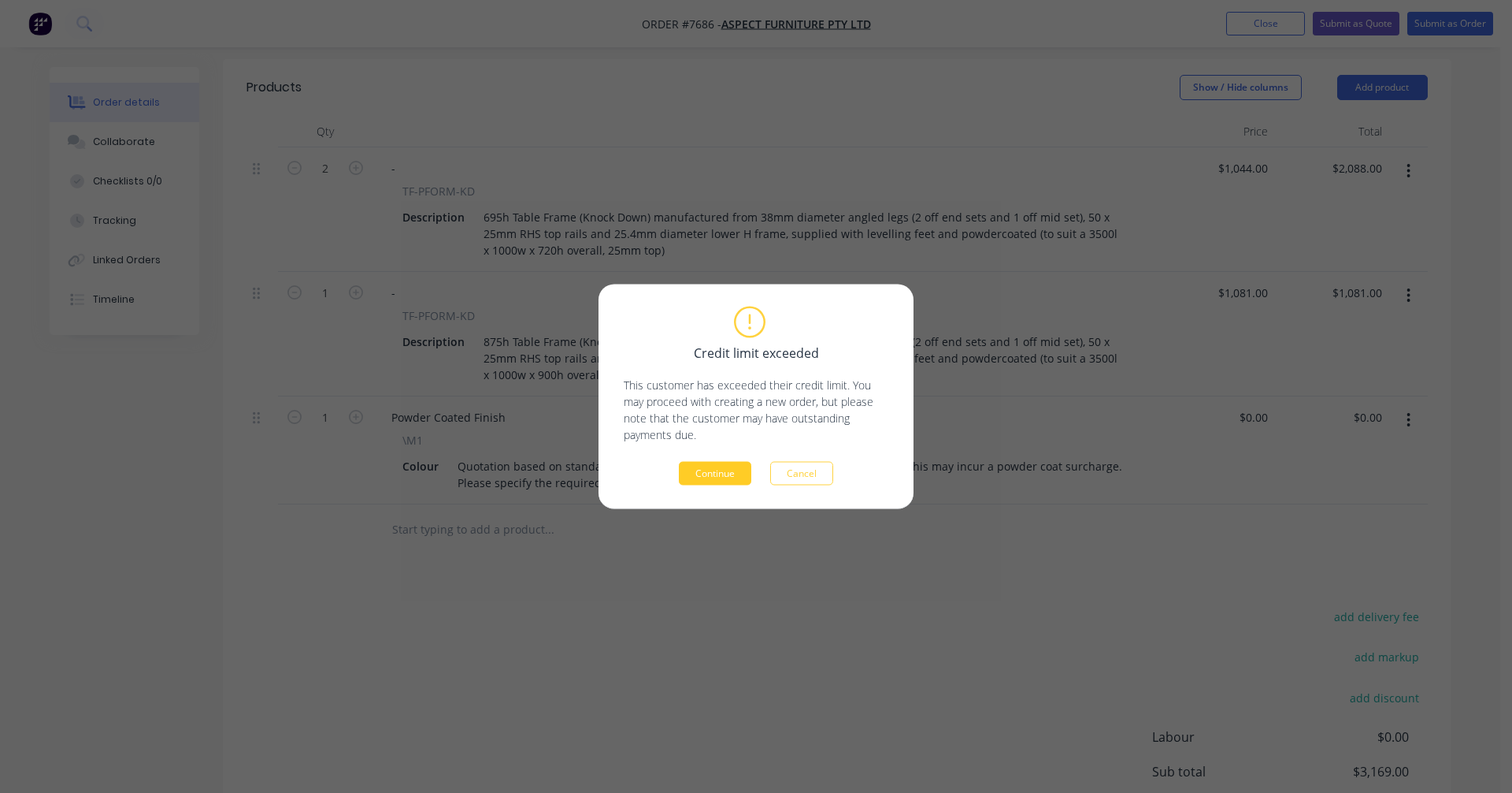
click at [726, 472] on button "Continue" at bounding box center [715, 473] width 73 height 24
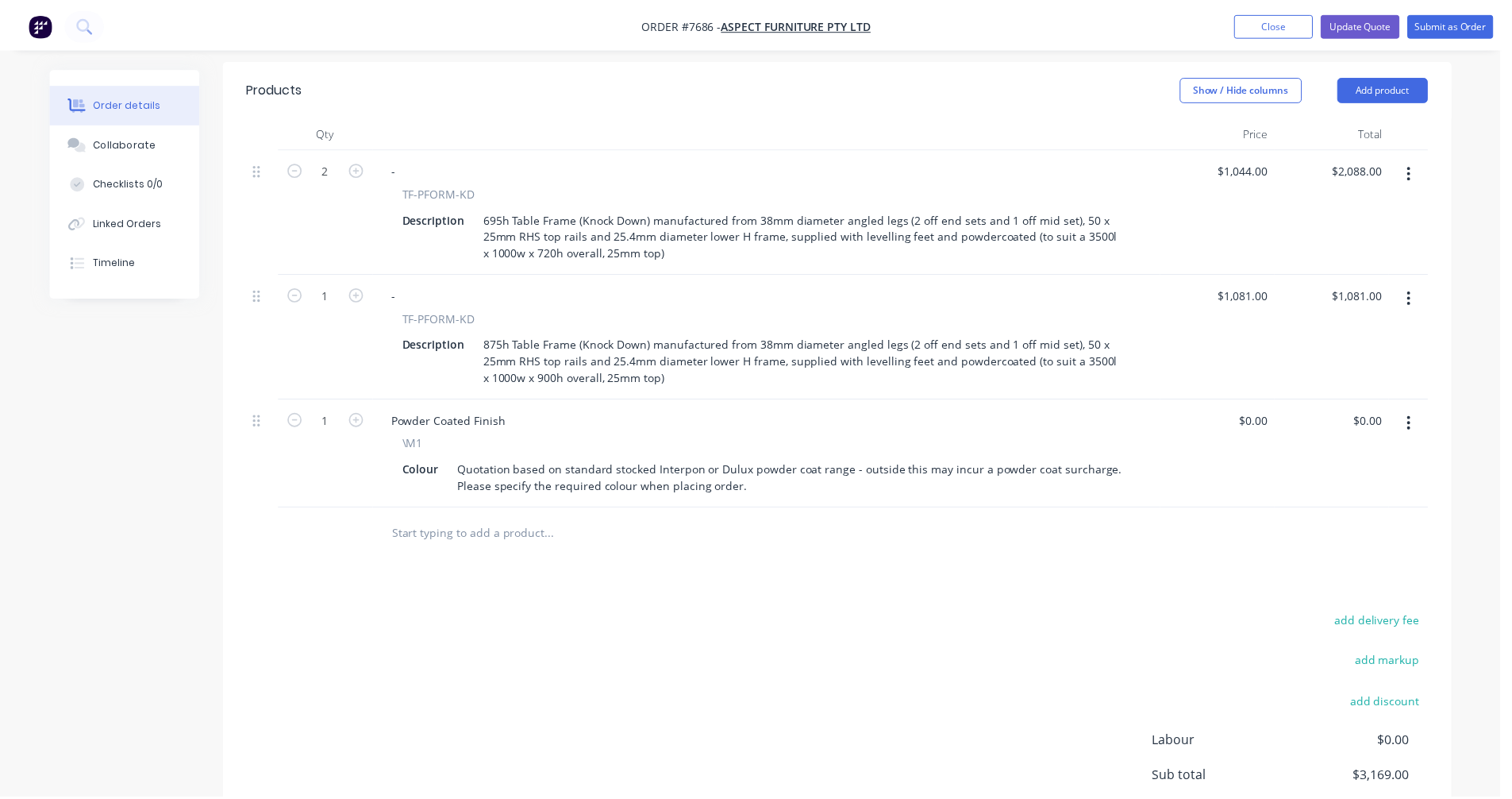
scroll to position [440, 0]
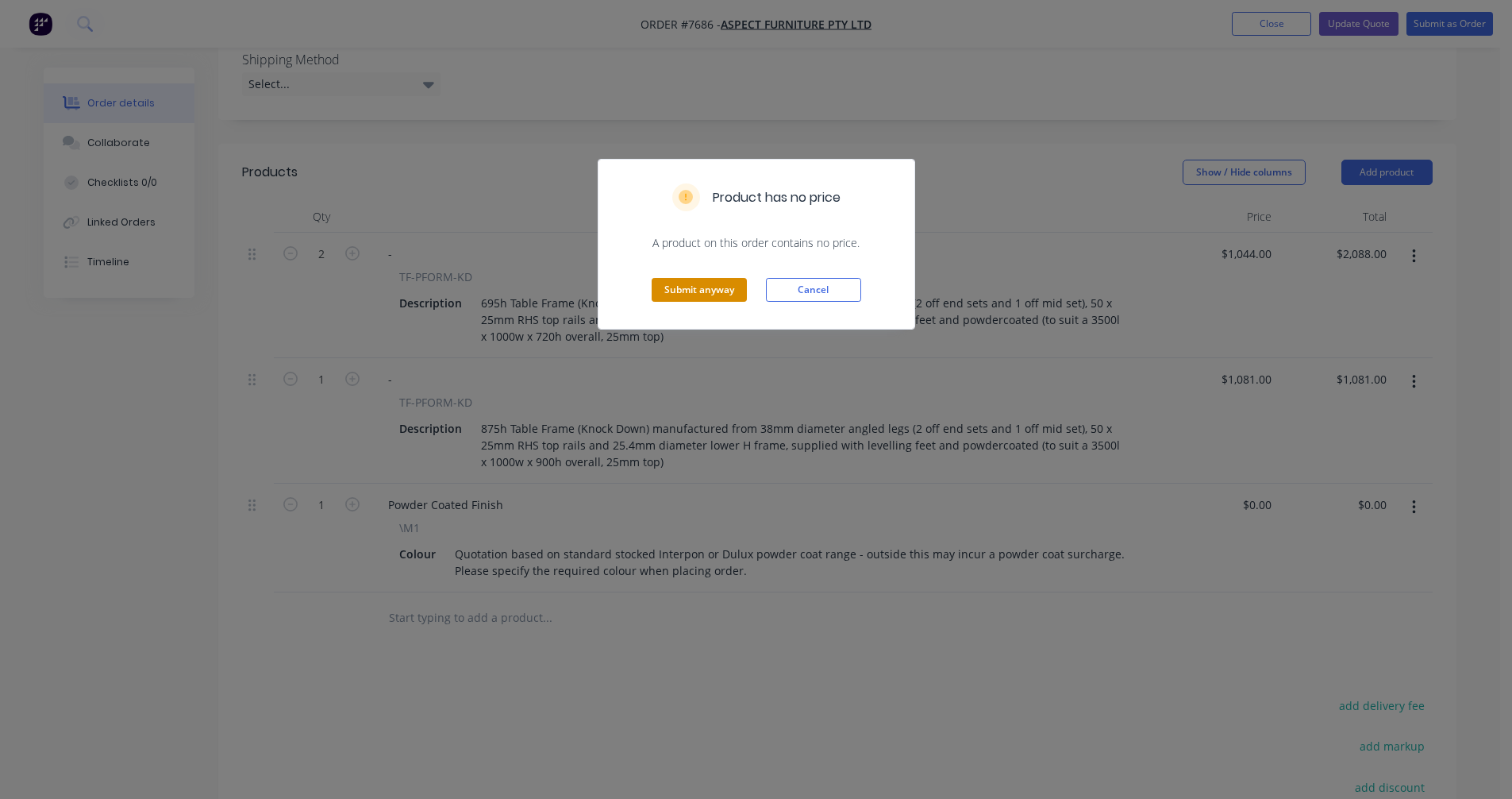
click at [727, 290] on button "Submit anyway" at bounding box center [700, 290] width 95 height 24
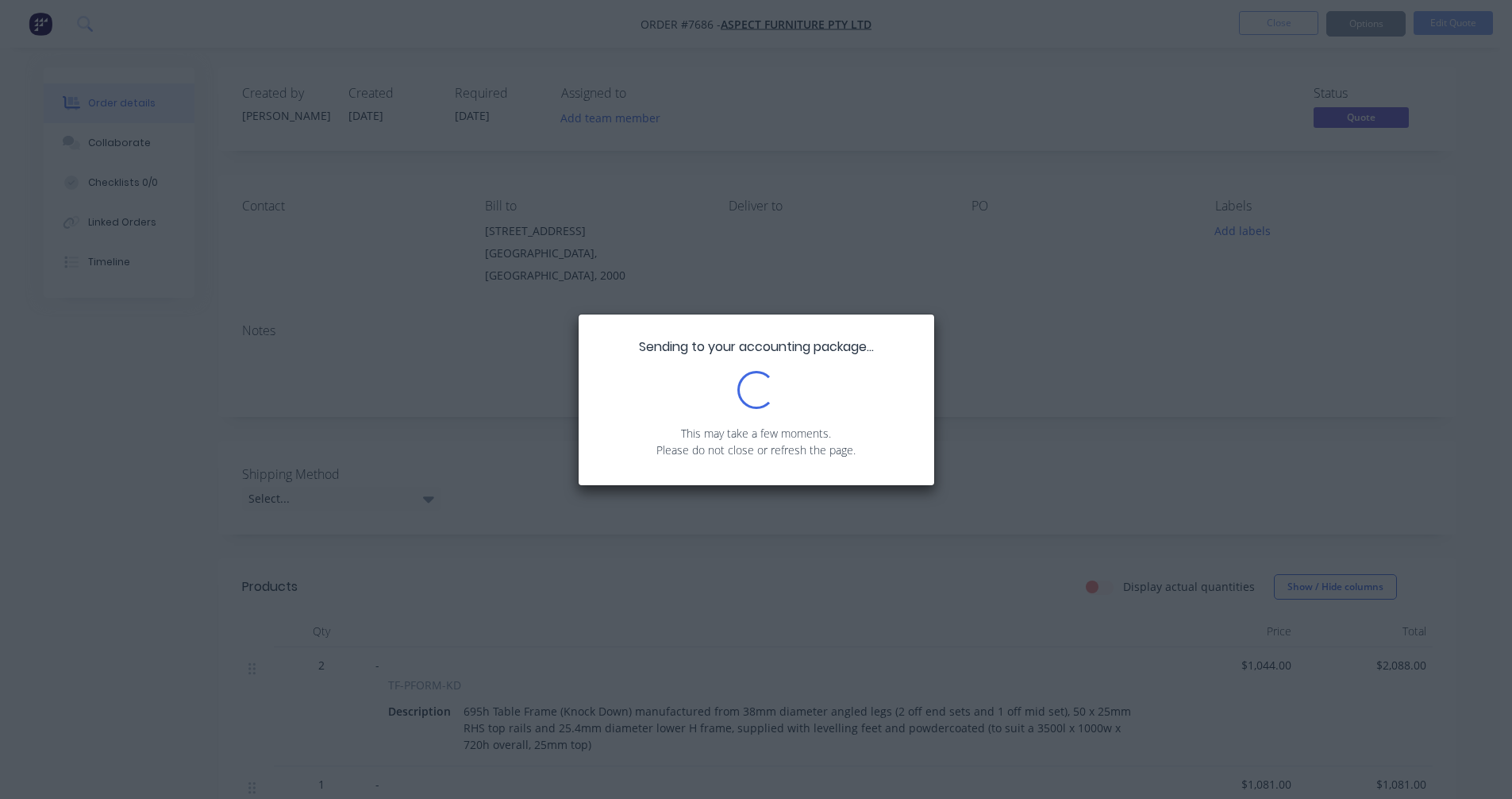
scroll to position [0, 0]
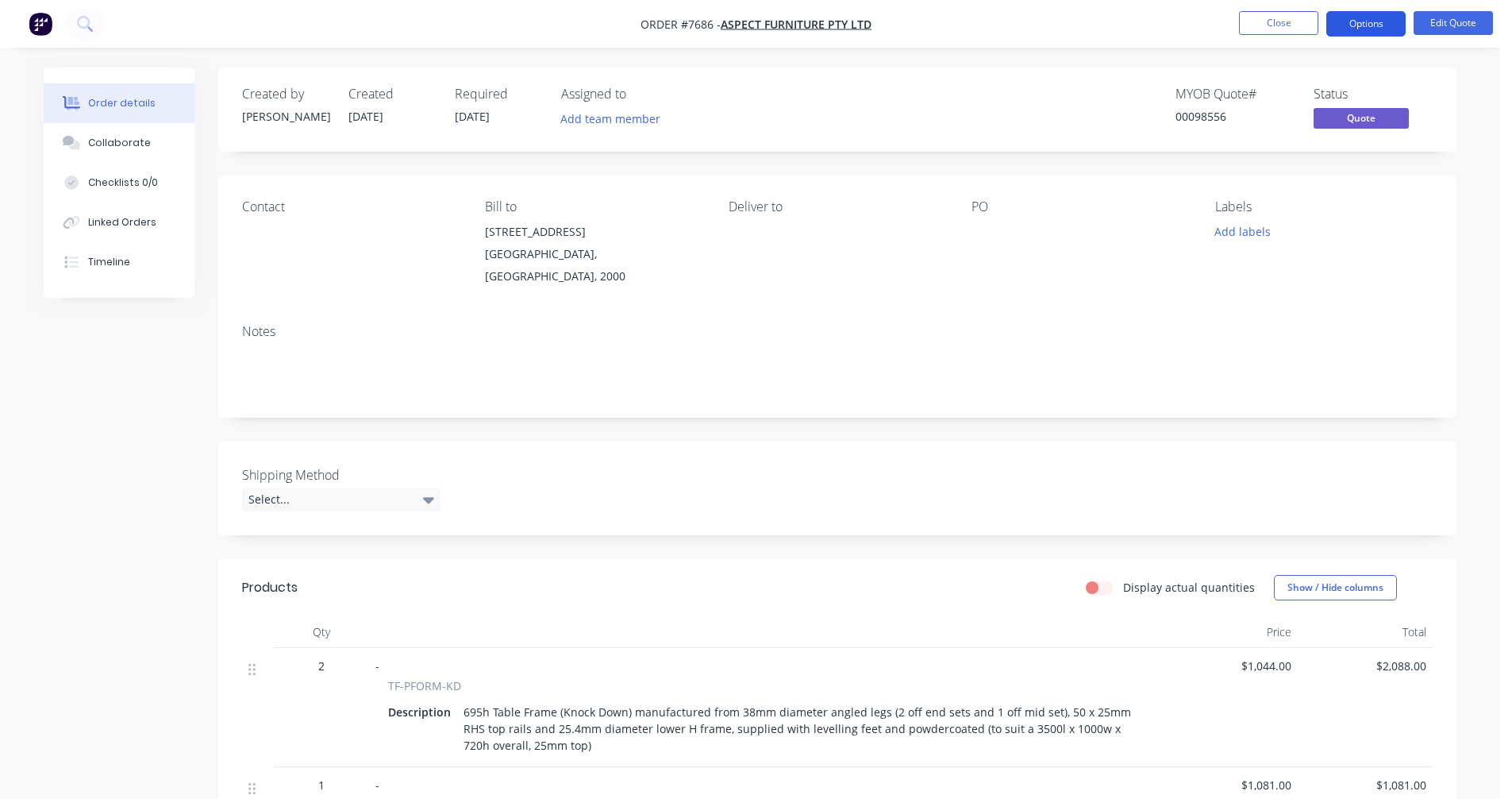
click at [1373, 21] on button "Options" at bounding box center [1367, 24] width 79 height 25
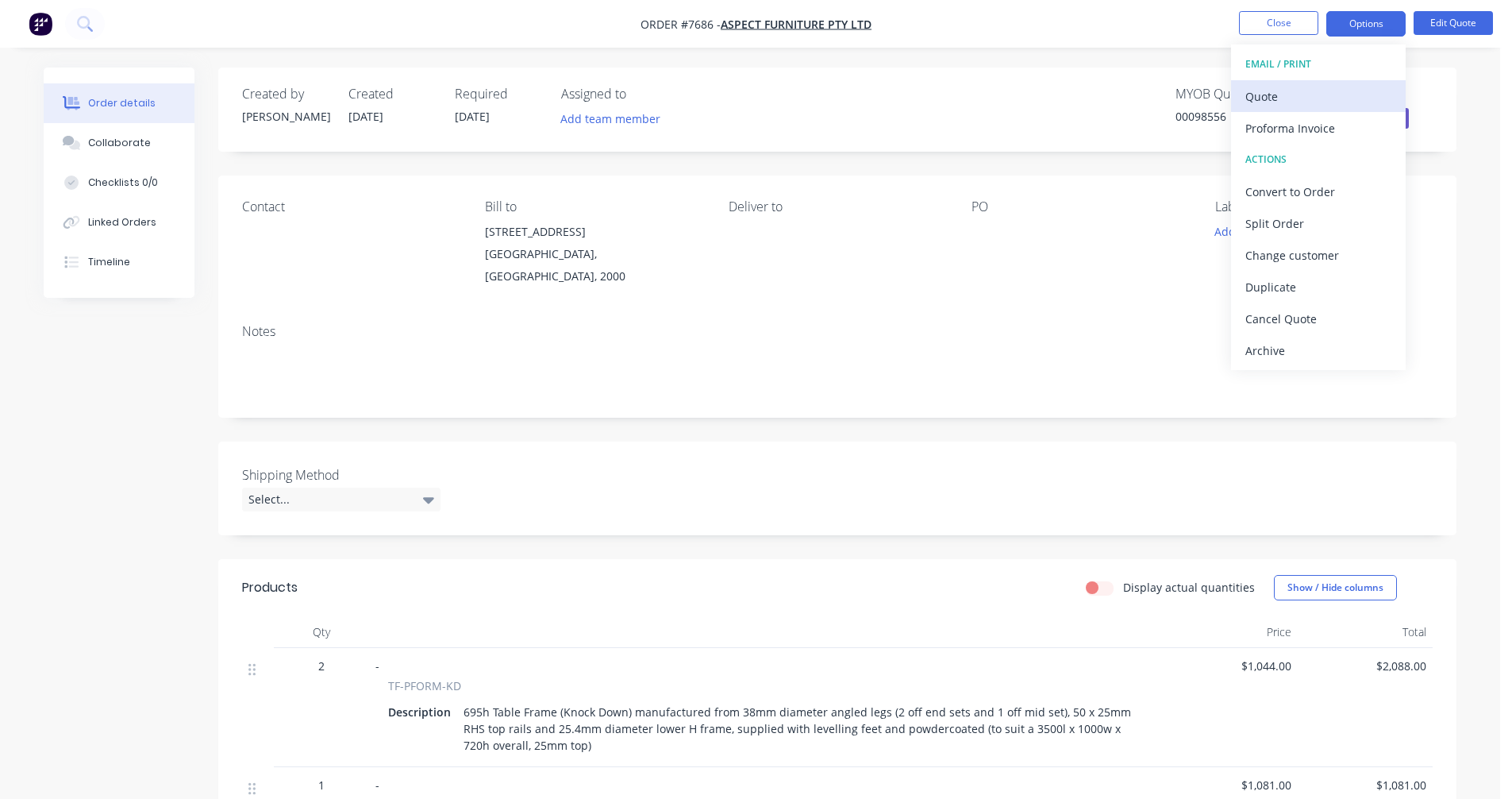
click at [1289, 99] on div "Quote" at bounding box center [1319, 96] width 146 height 23
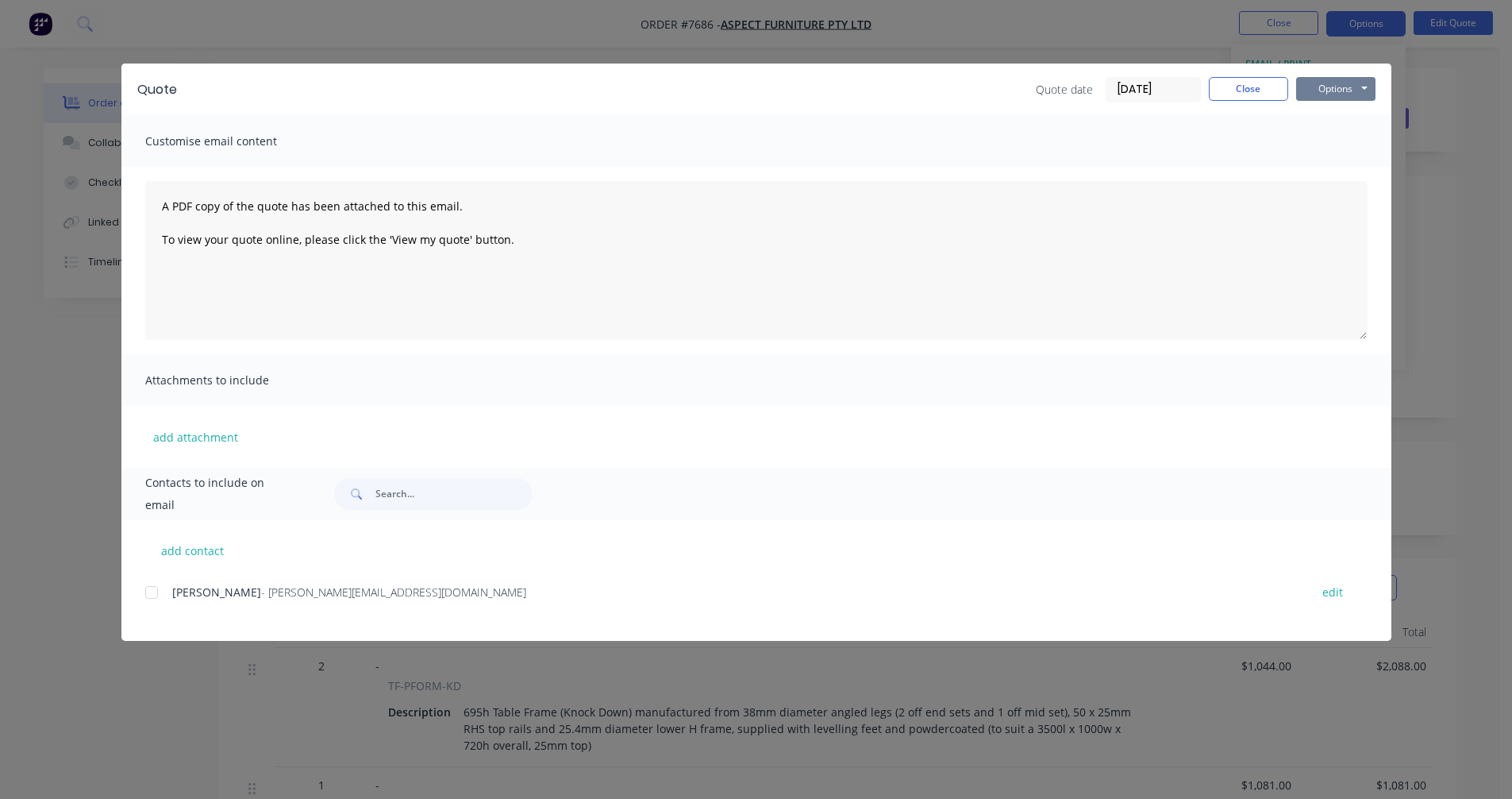
click at [1345, 83] on button "Options" at bounding box center [1336, 89] width 79 height 24
click at [1348, 111] on button "Preview" at bounding box center [1347, 117] width 102 height 26
click at [1365, 143] on div "Customise email content" at bounding box center [757, 141] width 1270 height 52
click at [1257, 83] on button "Close" at bounding box center [1249, 89] width 79 height 24
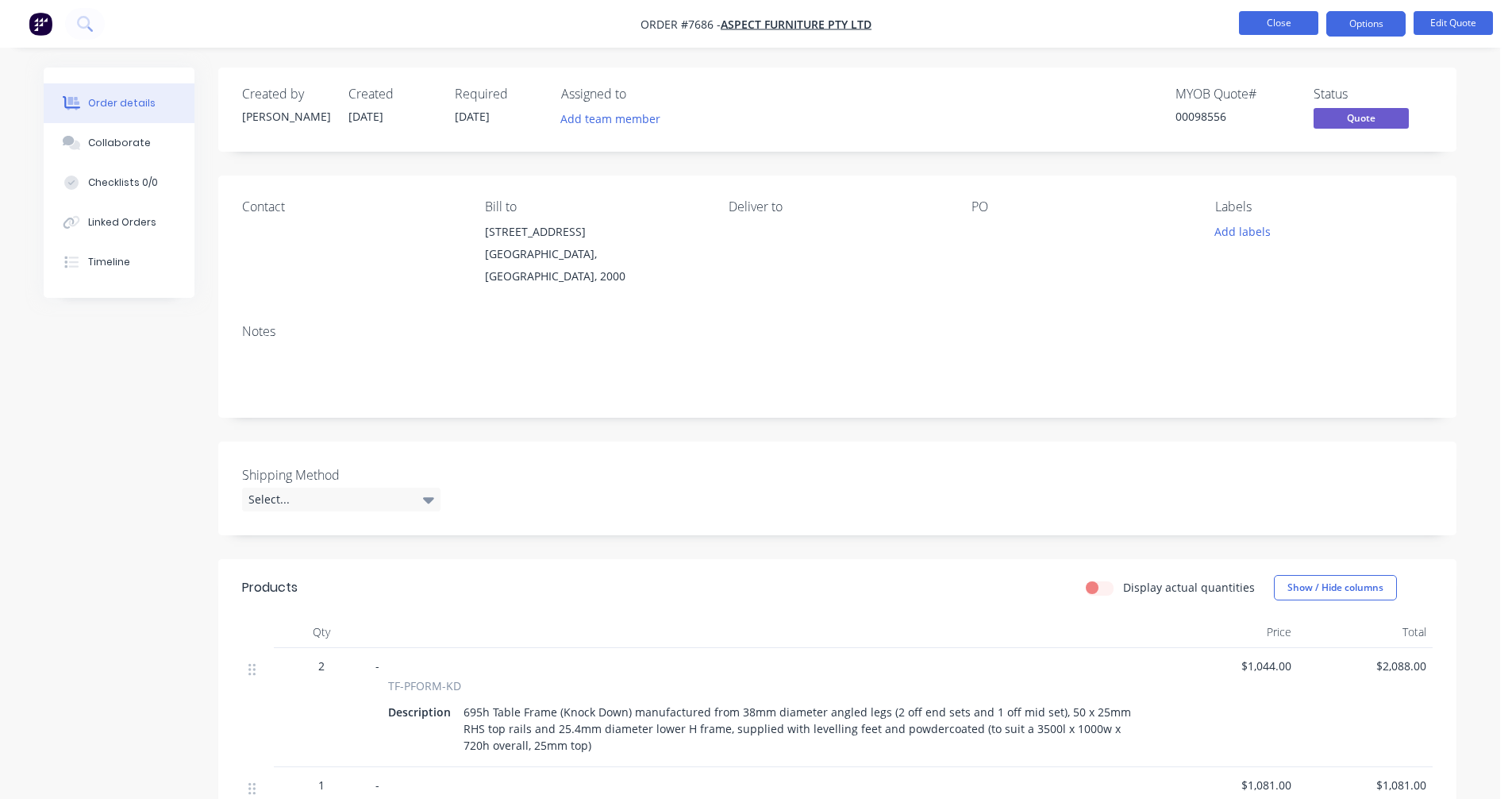
click at [1281, 21] on button "Close" at bounding box center [1279, 23] width 79 height 24
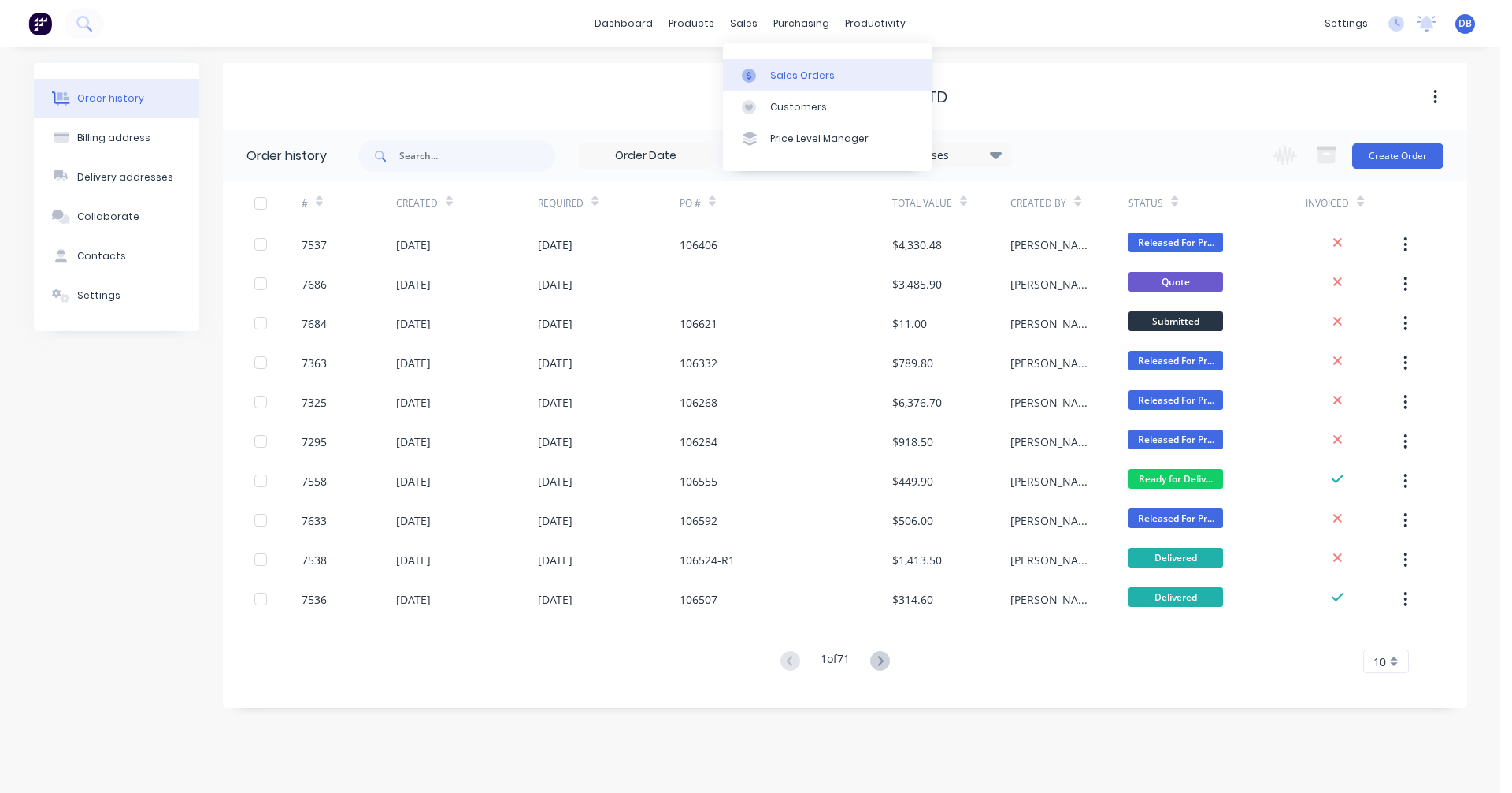
click at [779, 71] on div "Sales Orders" at bounding box center [803, 76] width 65 height 14
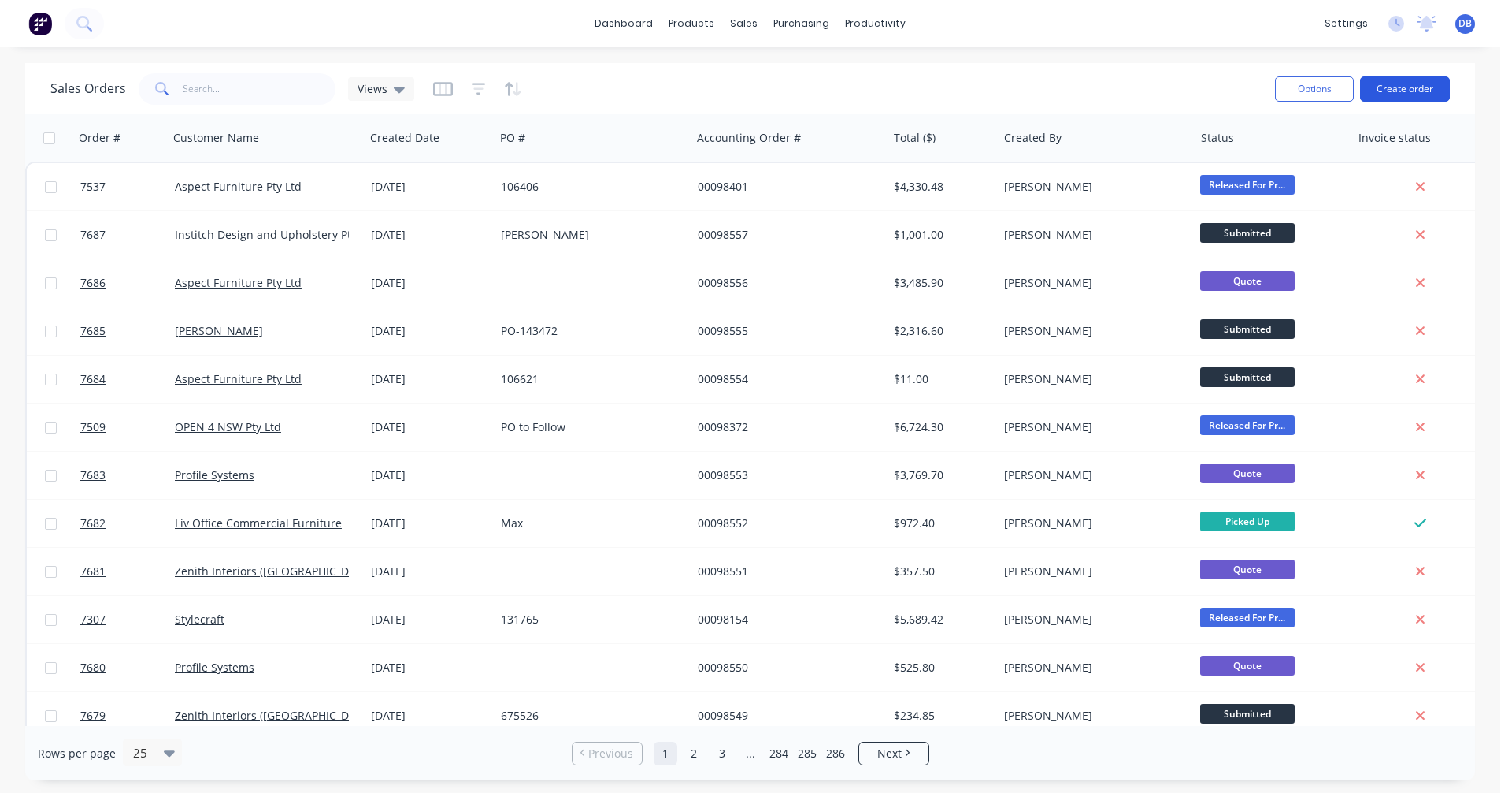
click at [1404, 88] on button "Create order" at bounding box center [1406, 89] width 90 height 25
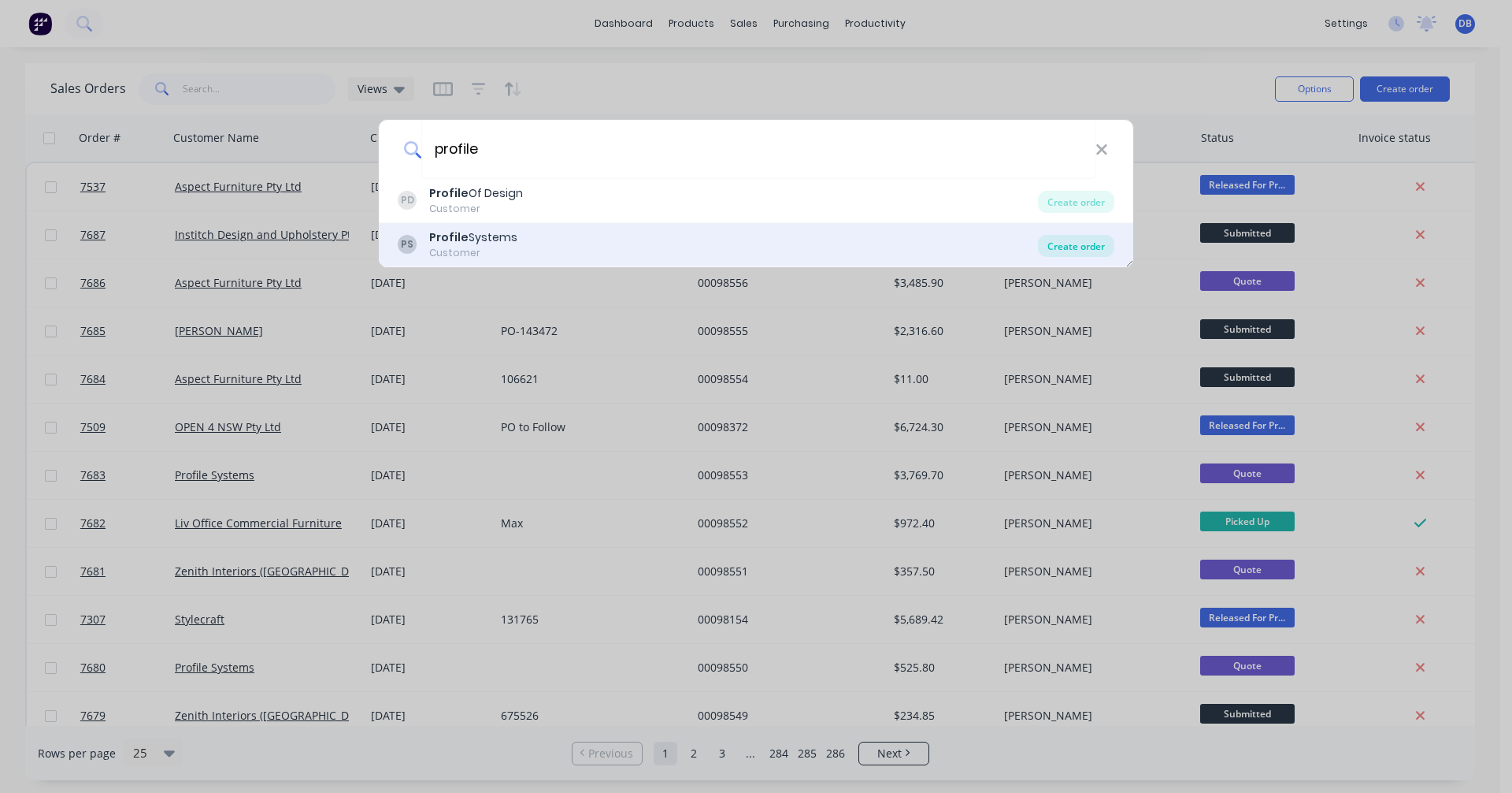
type input "profile"
click at [1081, 245] on div "Create order" at bounding box center [1076, 246] width 77 height 22
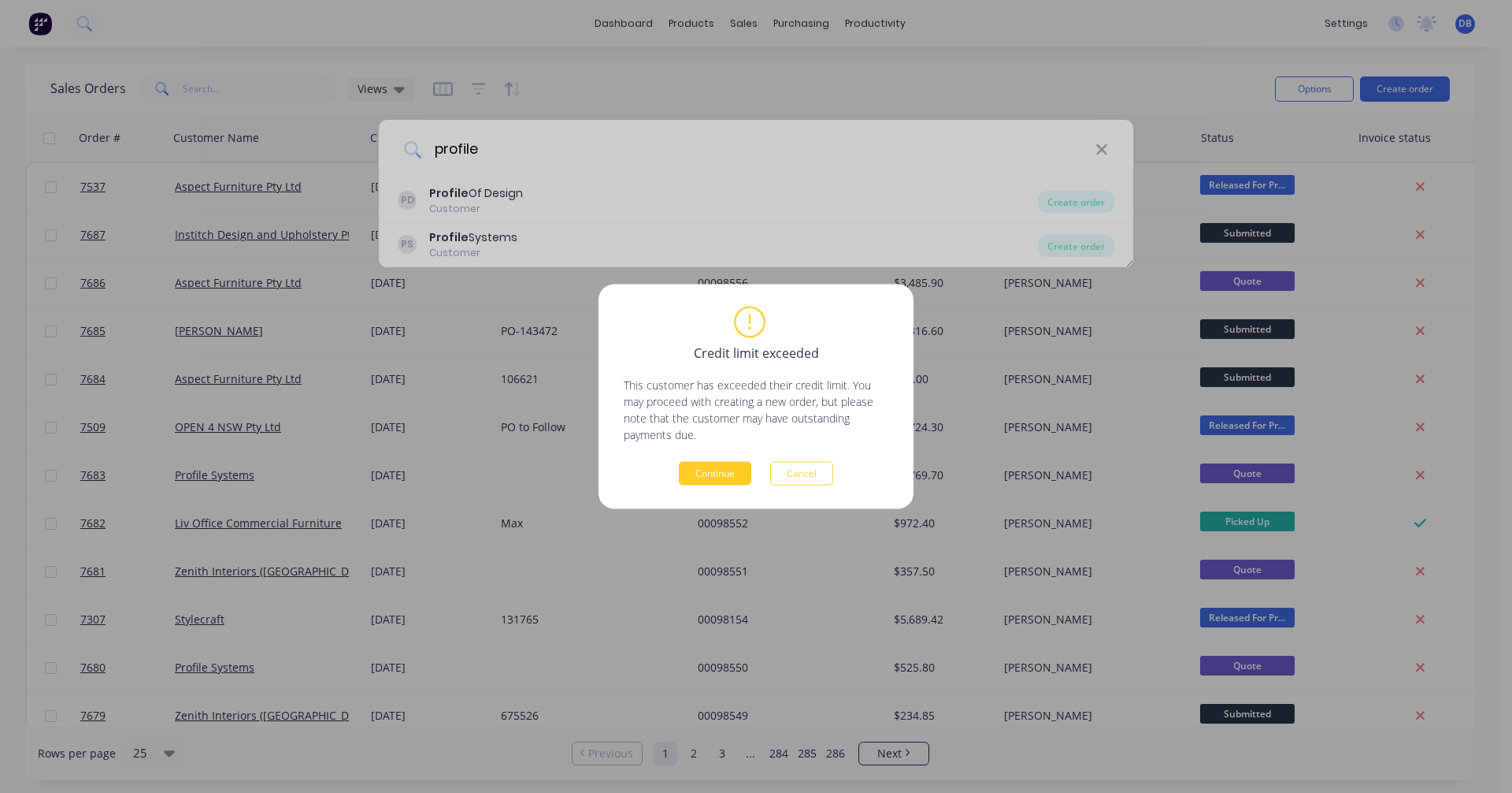
click at [700, 471] on button "Continue" at bounding box center [715, 473] width 73 height 24
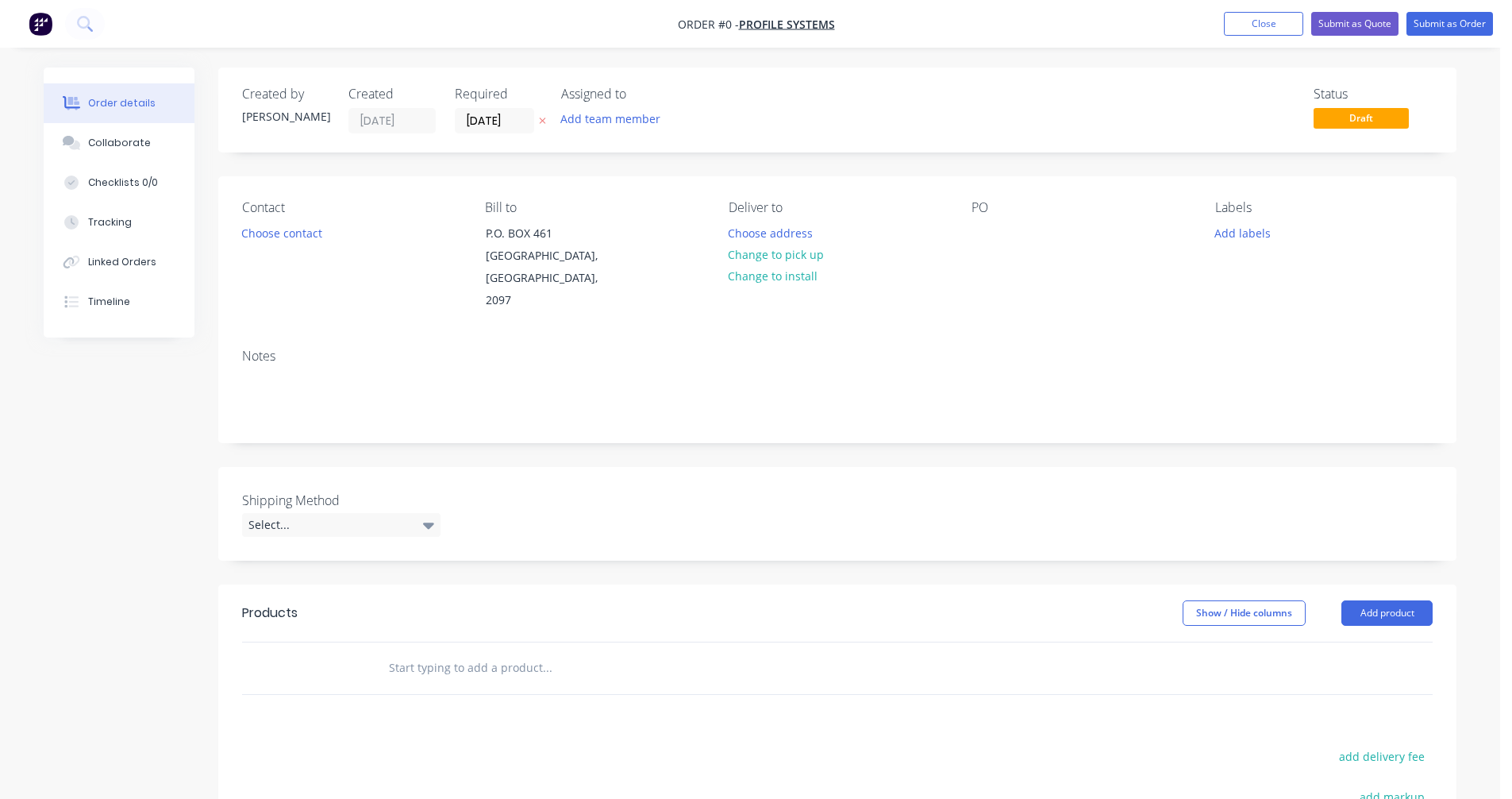
click at [401, 652] on input "text" at bounding box center [546, 668] width 317 height 32
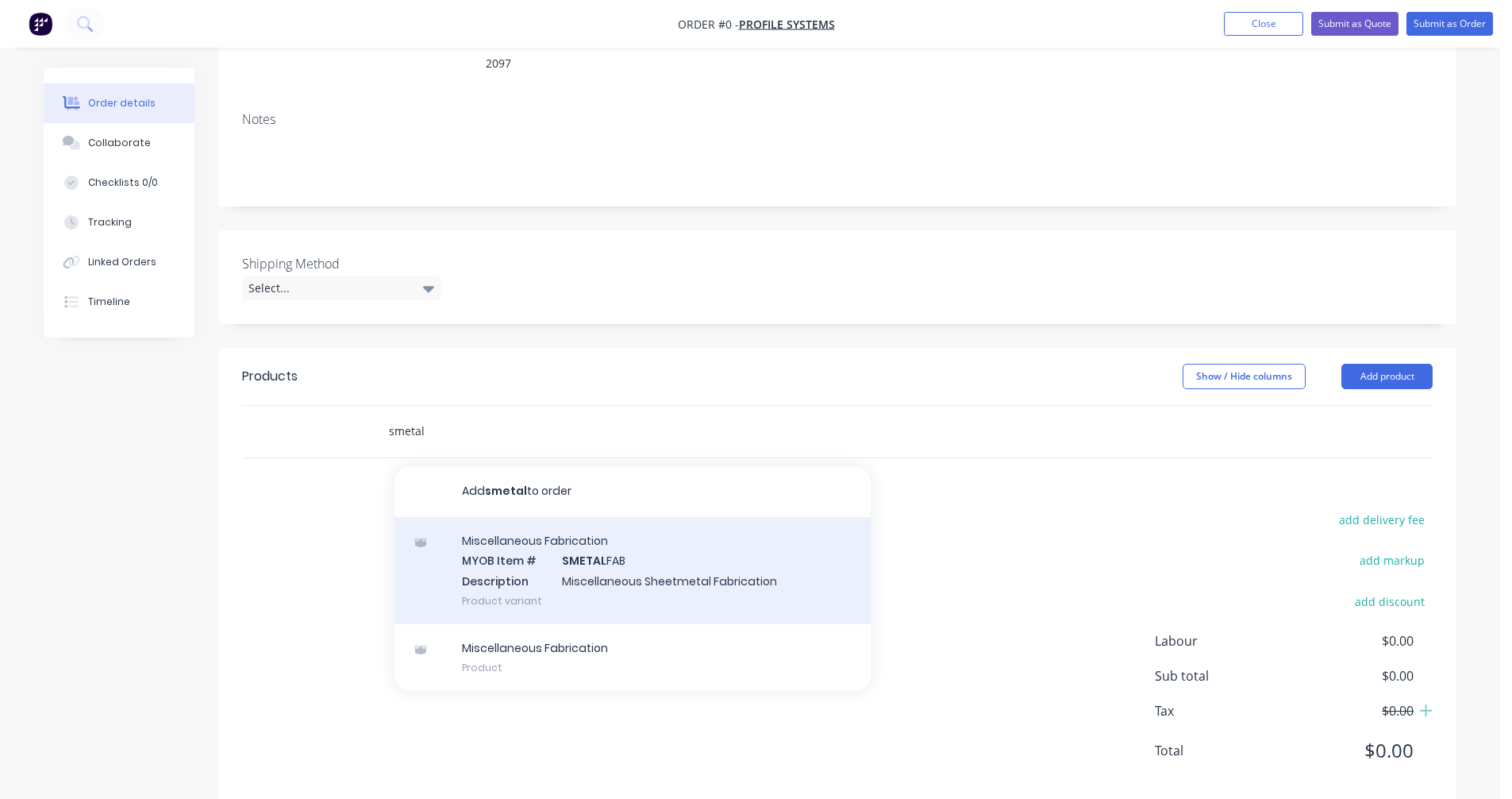
scroll to position [244, 0]
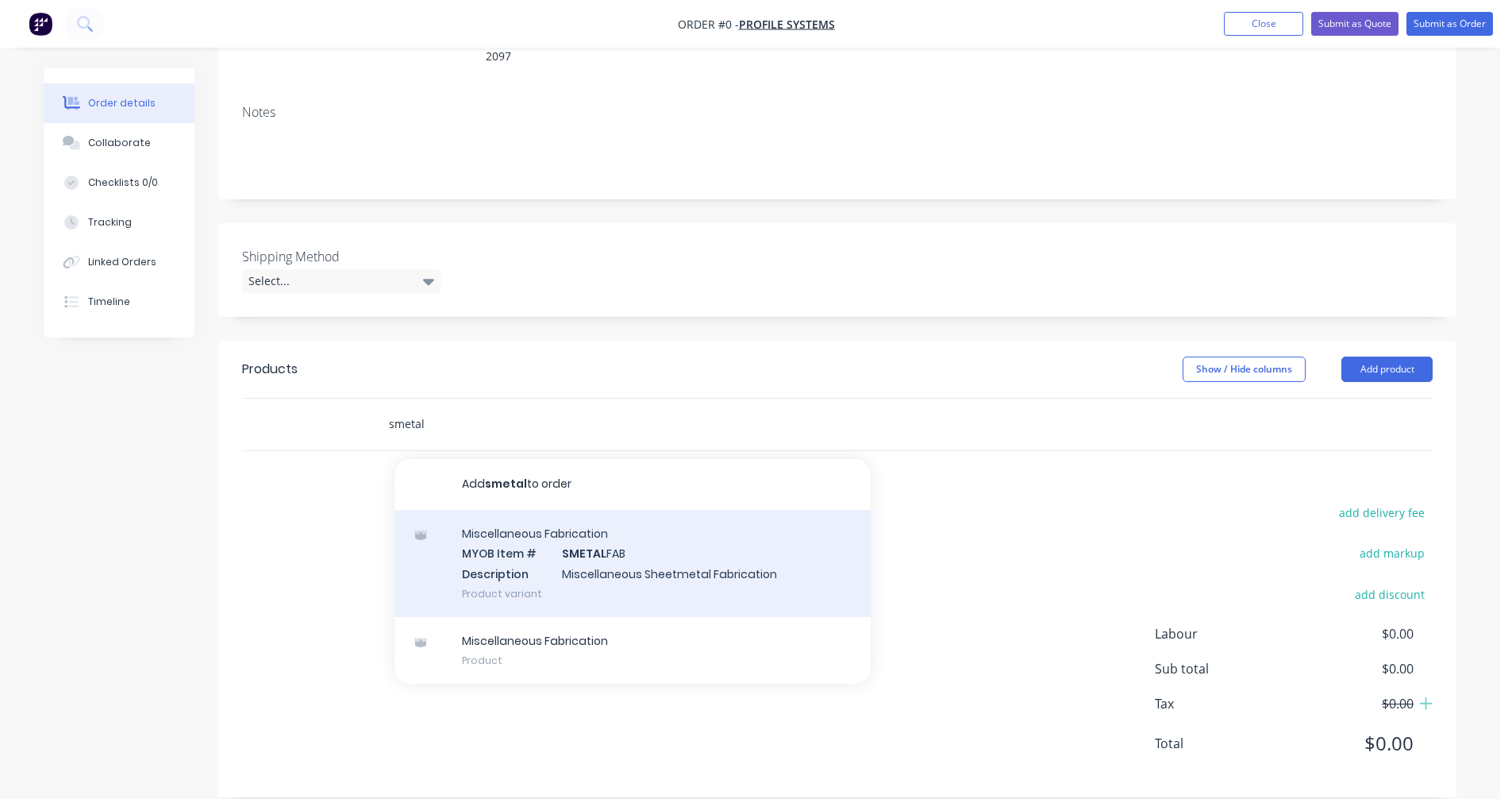
type input "smetal"
click at [597, 551] on div "Miscellaneous Fabrication MYOB Item # SMETAL FAB Description Miscellaneous Shee…" at bounding box center [632, 563] width 476 height 107
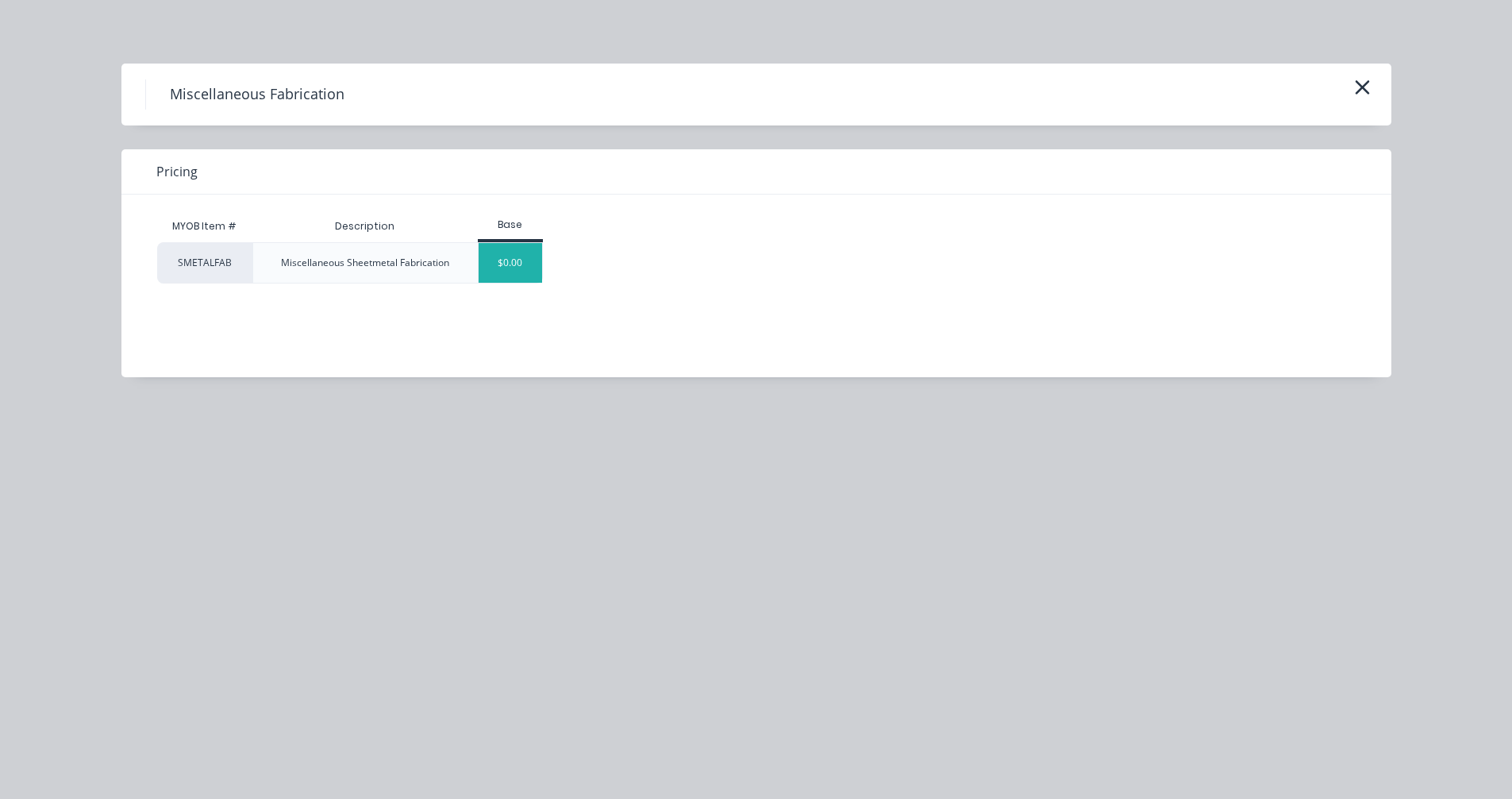
click at [498, 266] on div "$0.00" at bounding box center [510, 263] width 64 height 40
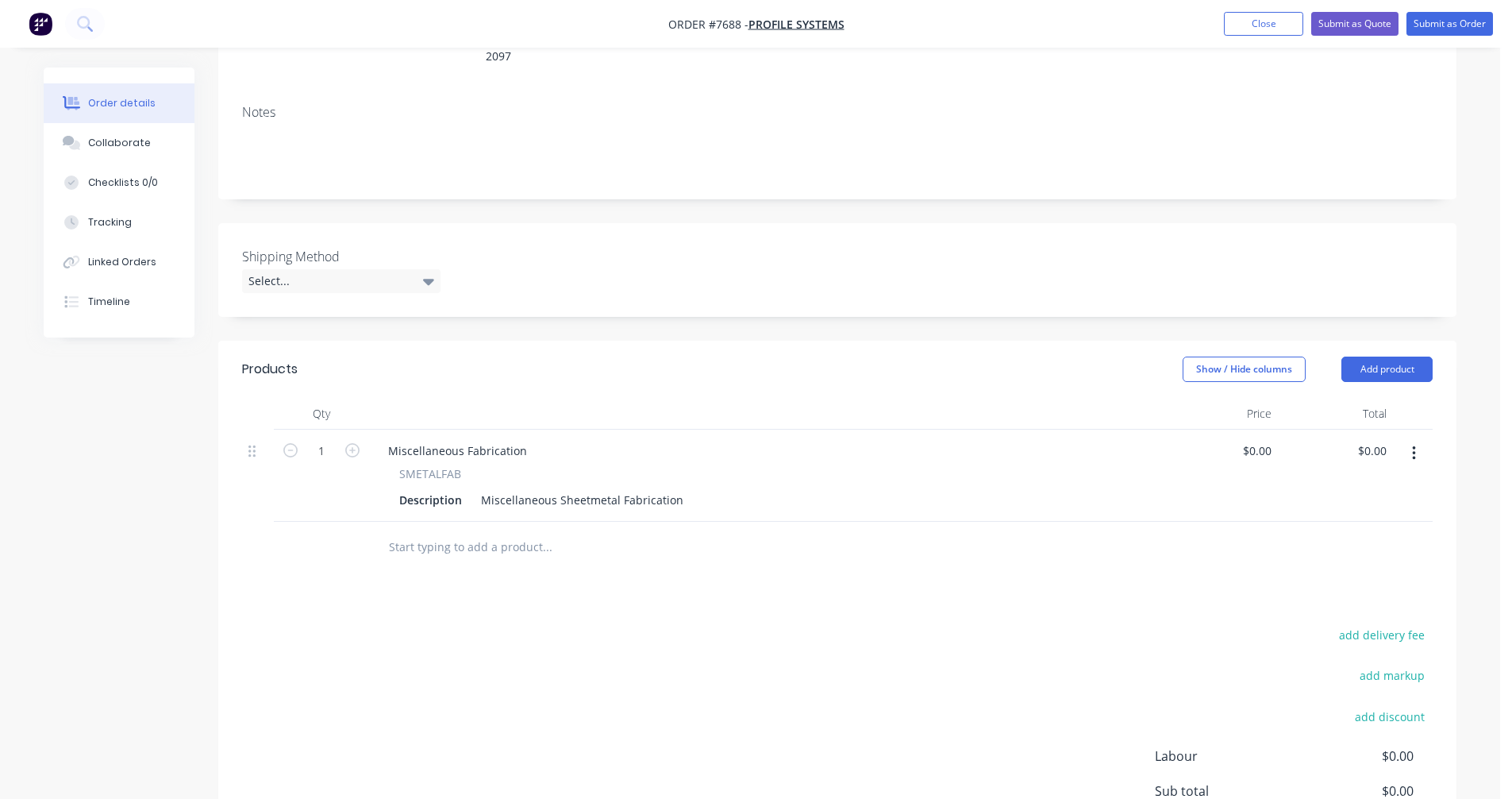
click at [448, 531] on input "text" at bounding box center [546, 547] width 317 height 32
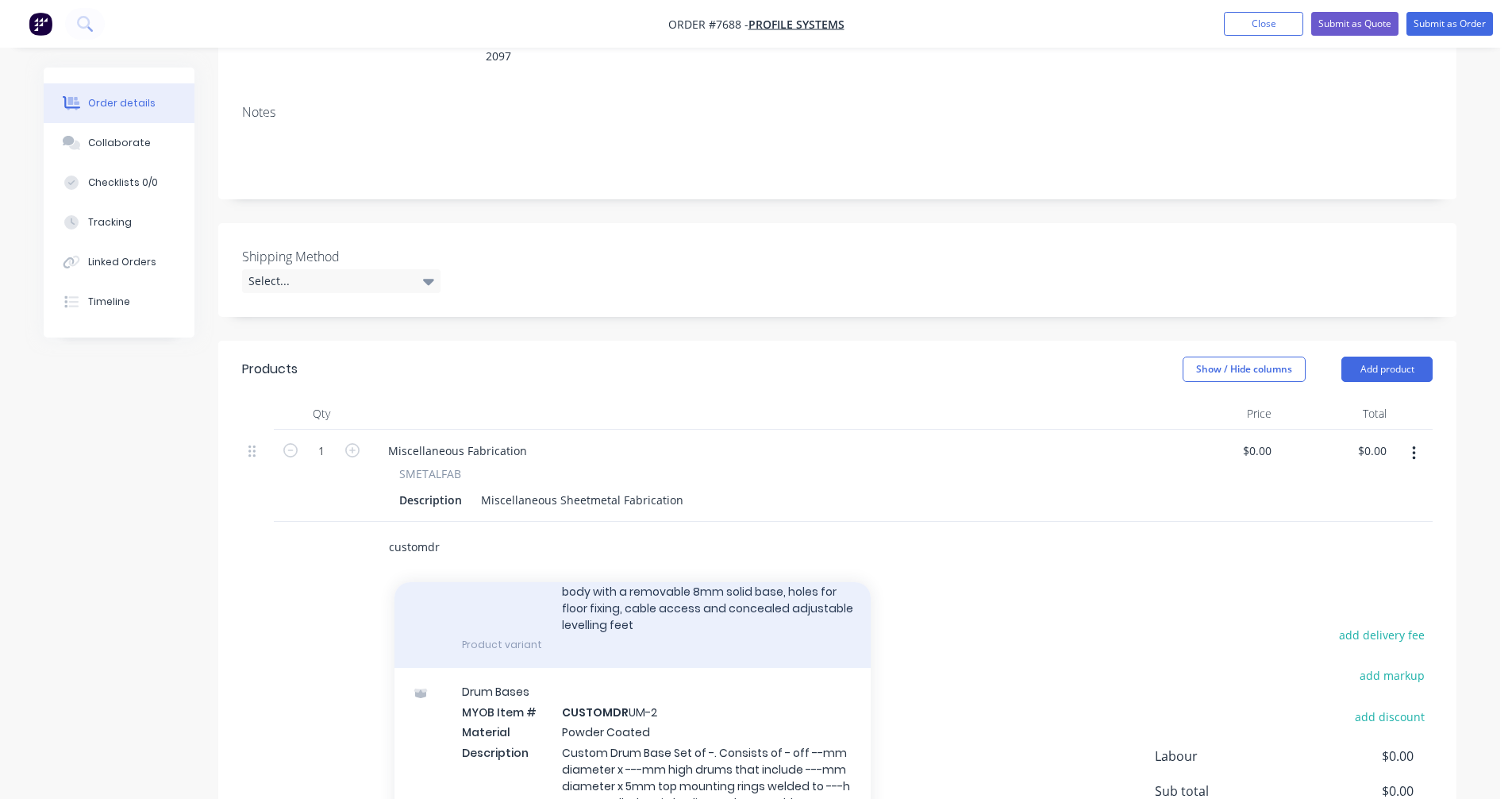
scroll to position [239, 0]
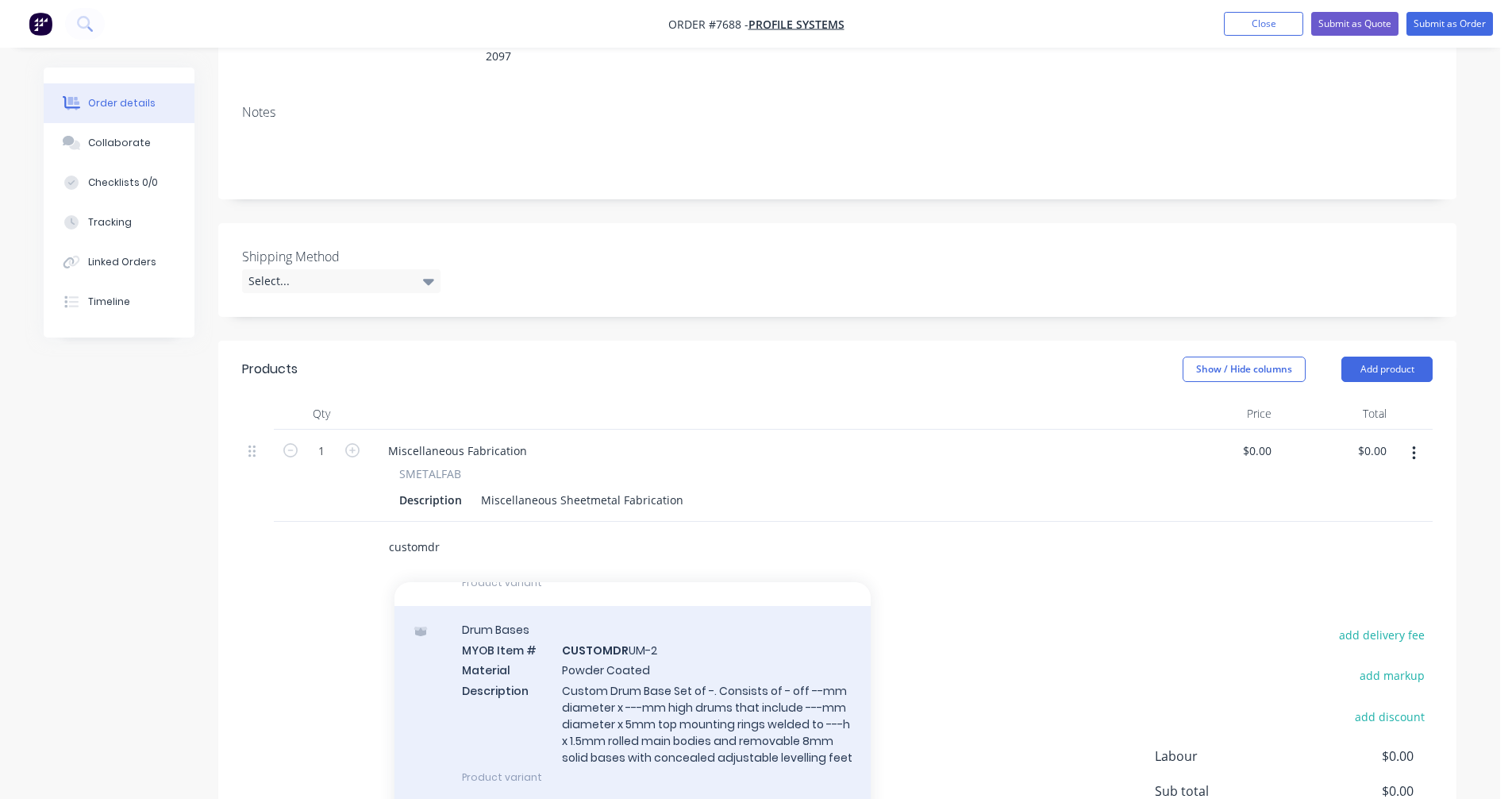
type input "customdr"
click at [622, 723] on div "Drum Bases MYOB Item # CUSTOMDR UM-2 Material Powder Coated Description Custom …" at bounding box center [632, 703] width 476 height 195
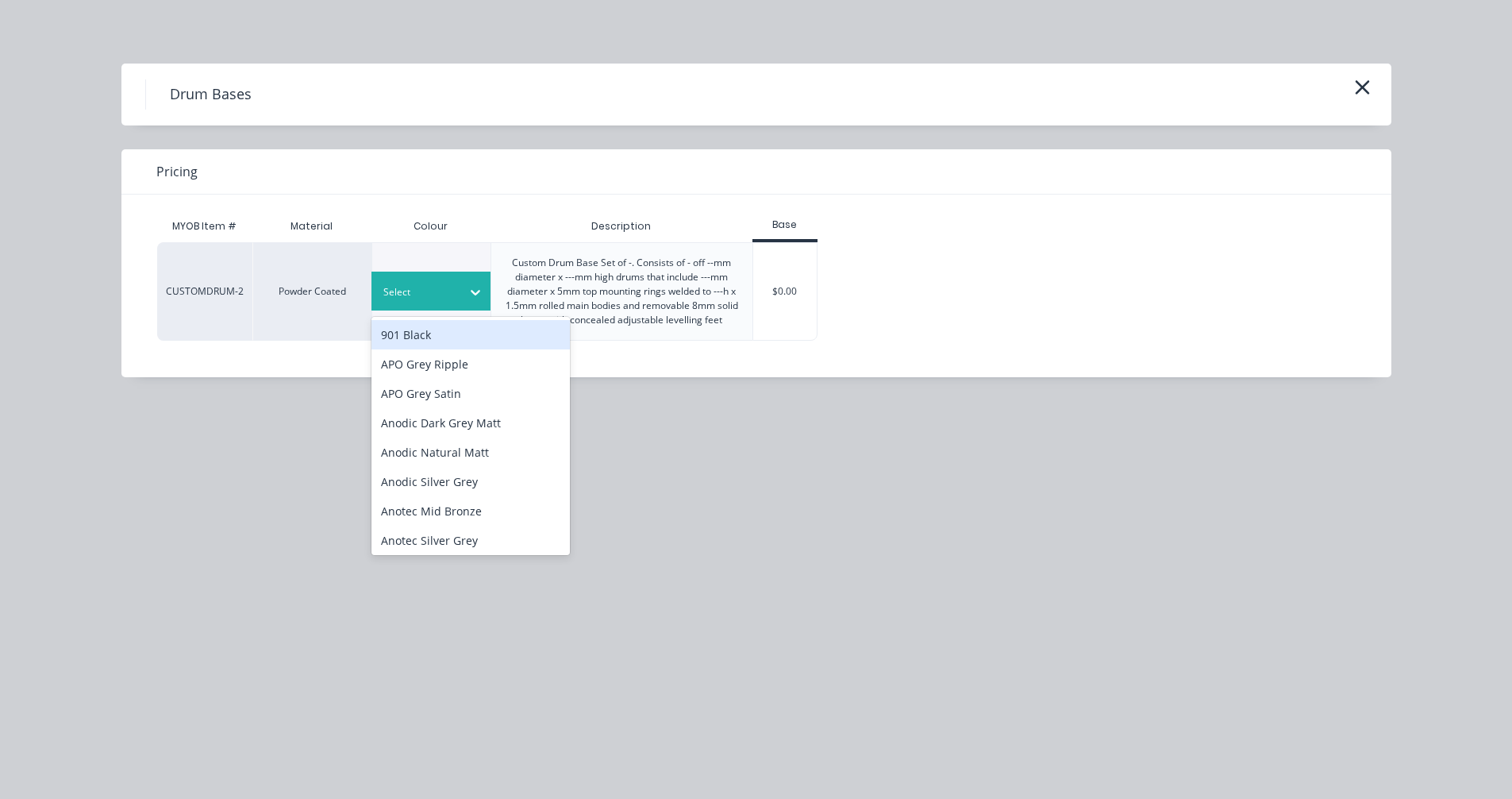
click at [398, 280] on div "Select" at bounding box center [431, 291] width 119 height 39
type input "sat"
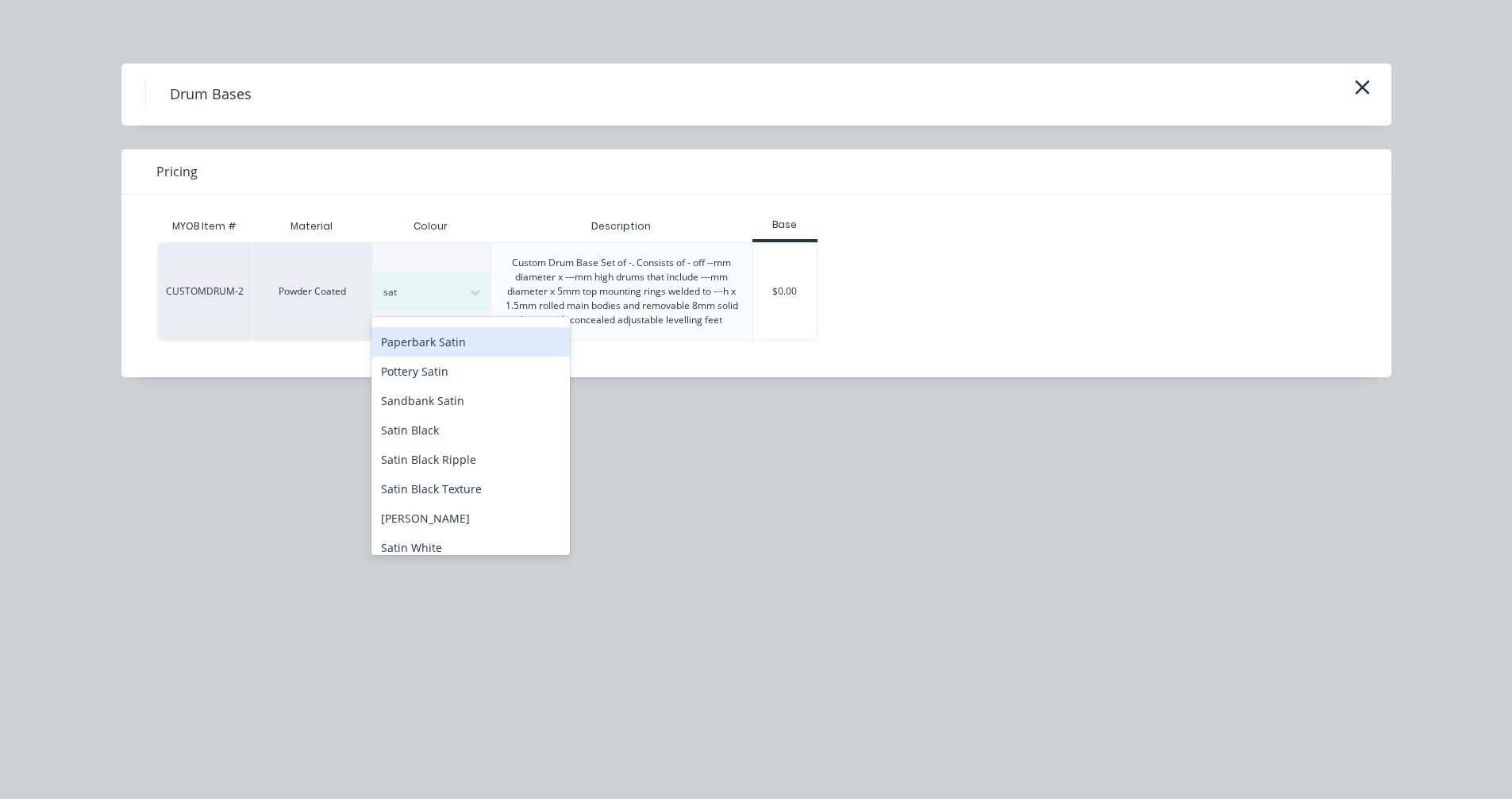
scroll to position [397, 0]
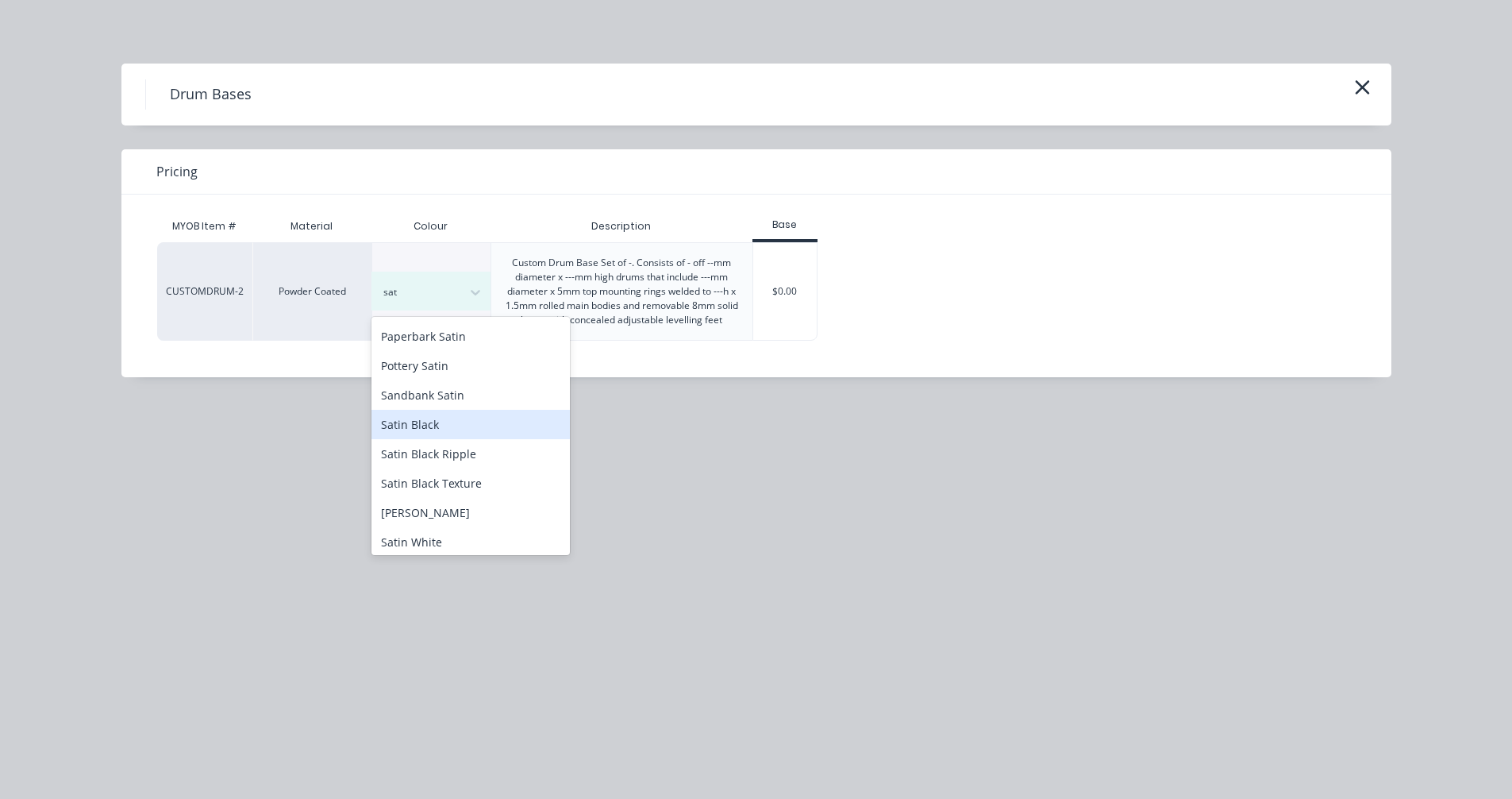
click at [429, 409] on div "Satin Black" at bounding box center [471, 424] width 199 height 29
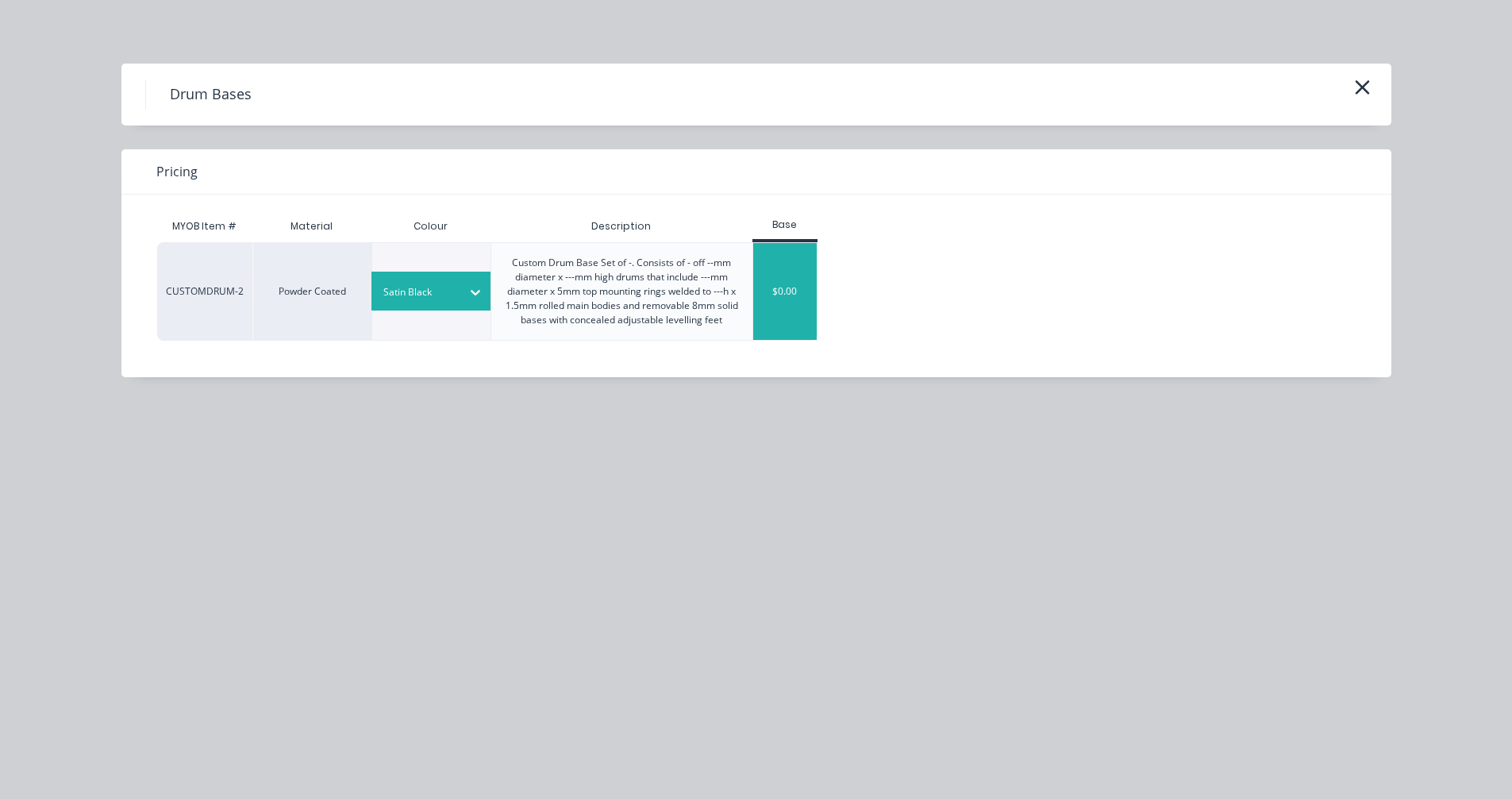
click at [786, 308] on div "$0.00" at bounding box center [785, 292] width 64 height 97
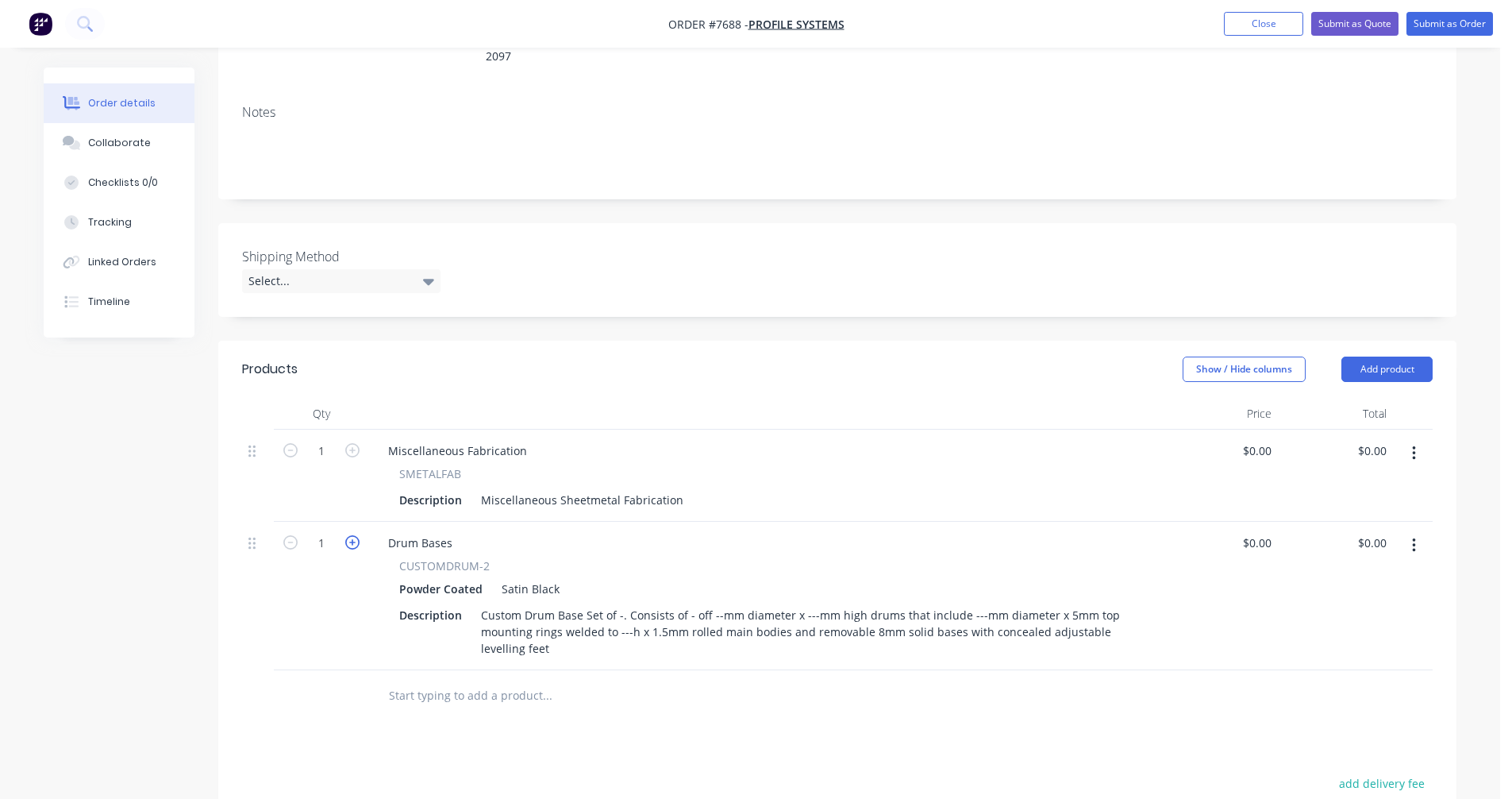
click at [350, 535] on icon "button" at bounding box center [352, 542] width 14 height 14
type input "2"
drag, startPoint x: 452, startPoint y: 520, endPoint x: 363, endPoint y: 515, distance: 89.1
click at [363, 522] on div "2 Drum Bases CUSTOMDRUM-2 Powder Coated Satin Black Description Custom Drum Bas…" at bounding box center [838, 595] width 1191 height 149
drag, startPoint x: 511, startPoint y: 429, endPoint x: 379, endPoint y: 426, distance: 132.0
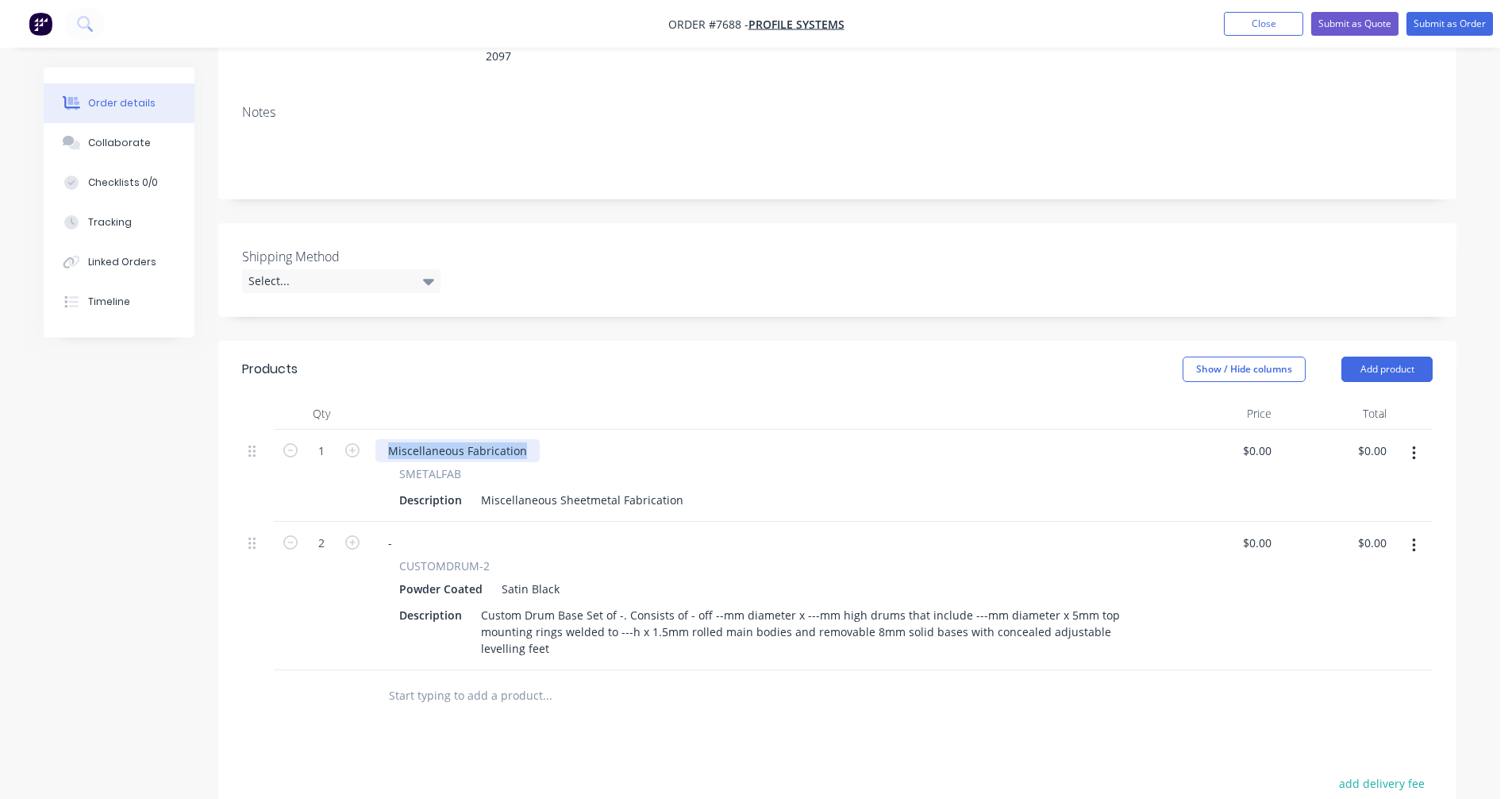
click at [379, 439] on div "Miscellaneous Fabrication" at bounding box center [457, 450] width 165 height 23
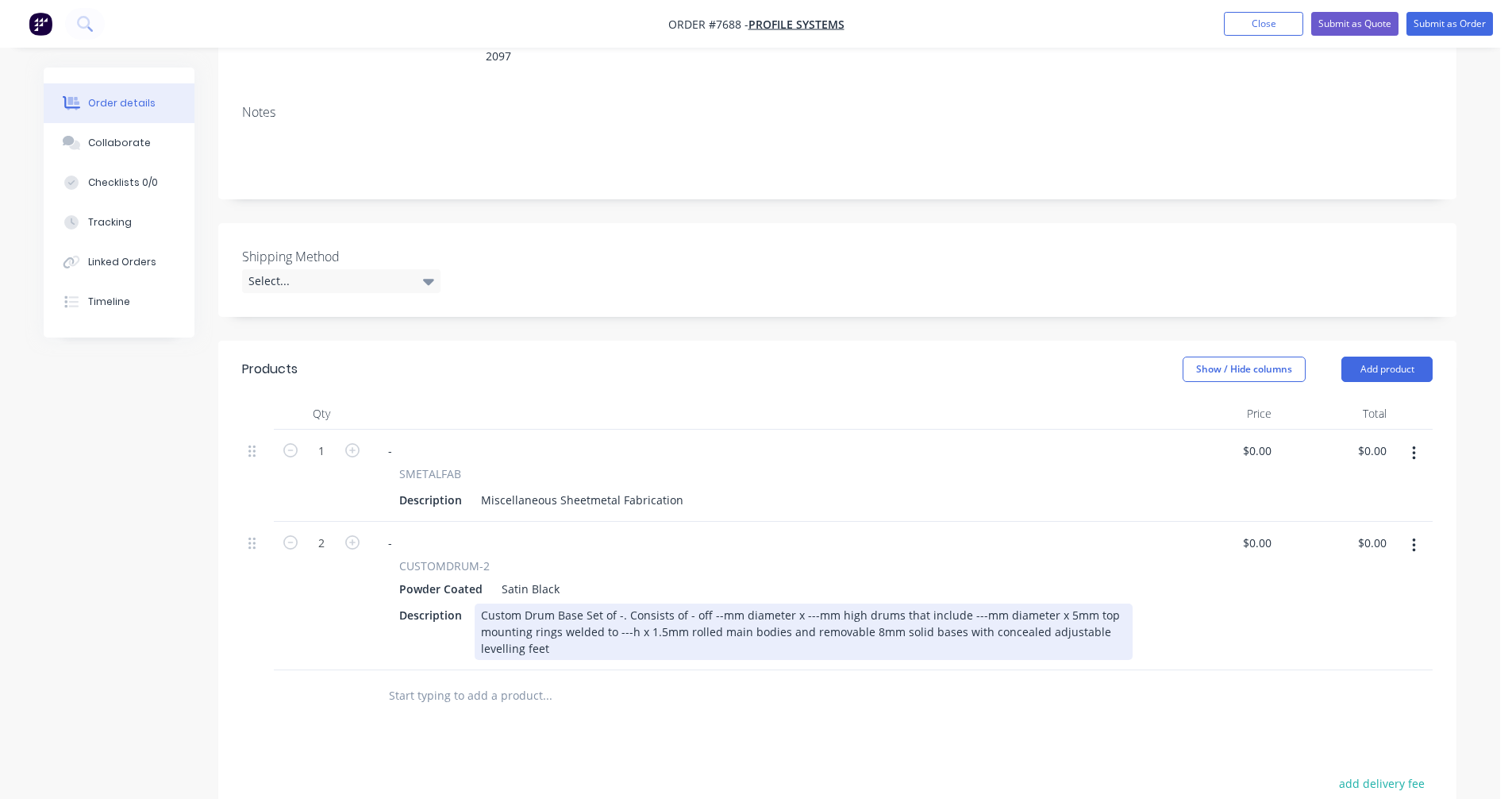
click at [656, 603] on div "Custom Drum Base Set of -. Consists of - off --mm diameter x ---mm high drums t…" at bounding box center [804, 631] width 658 height 56
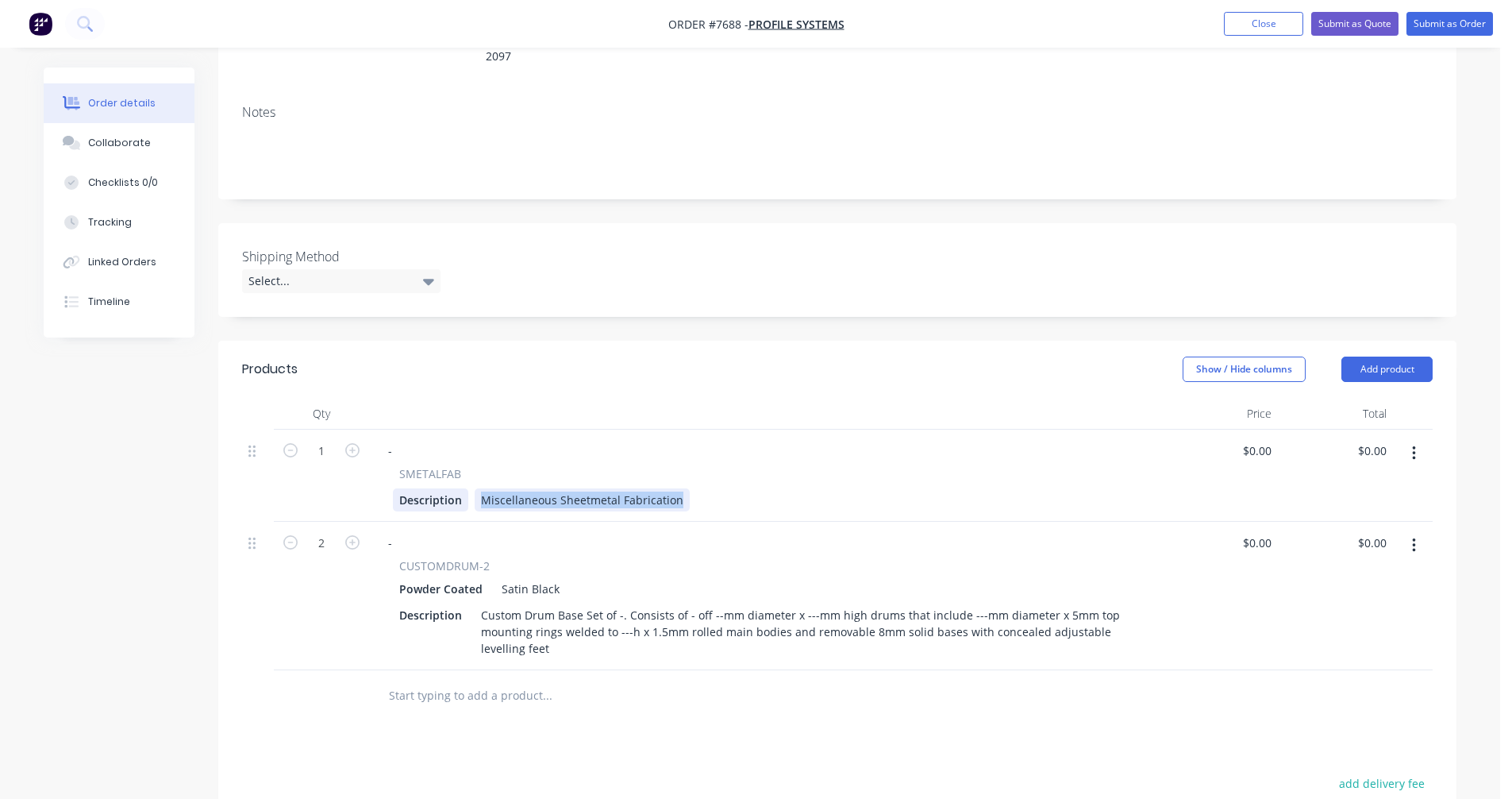
drag, startPoint x: 682, startPoint y: 477, endPoint x: 455, endPoint y: 475, distance: 227.0
click at [455, 488] on div "Description Miscellaneous Sheetmetal Fabrication" at bounding box center [762, 499] width 740 height 23
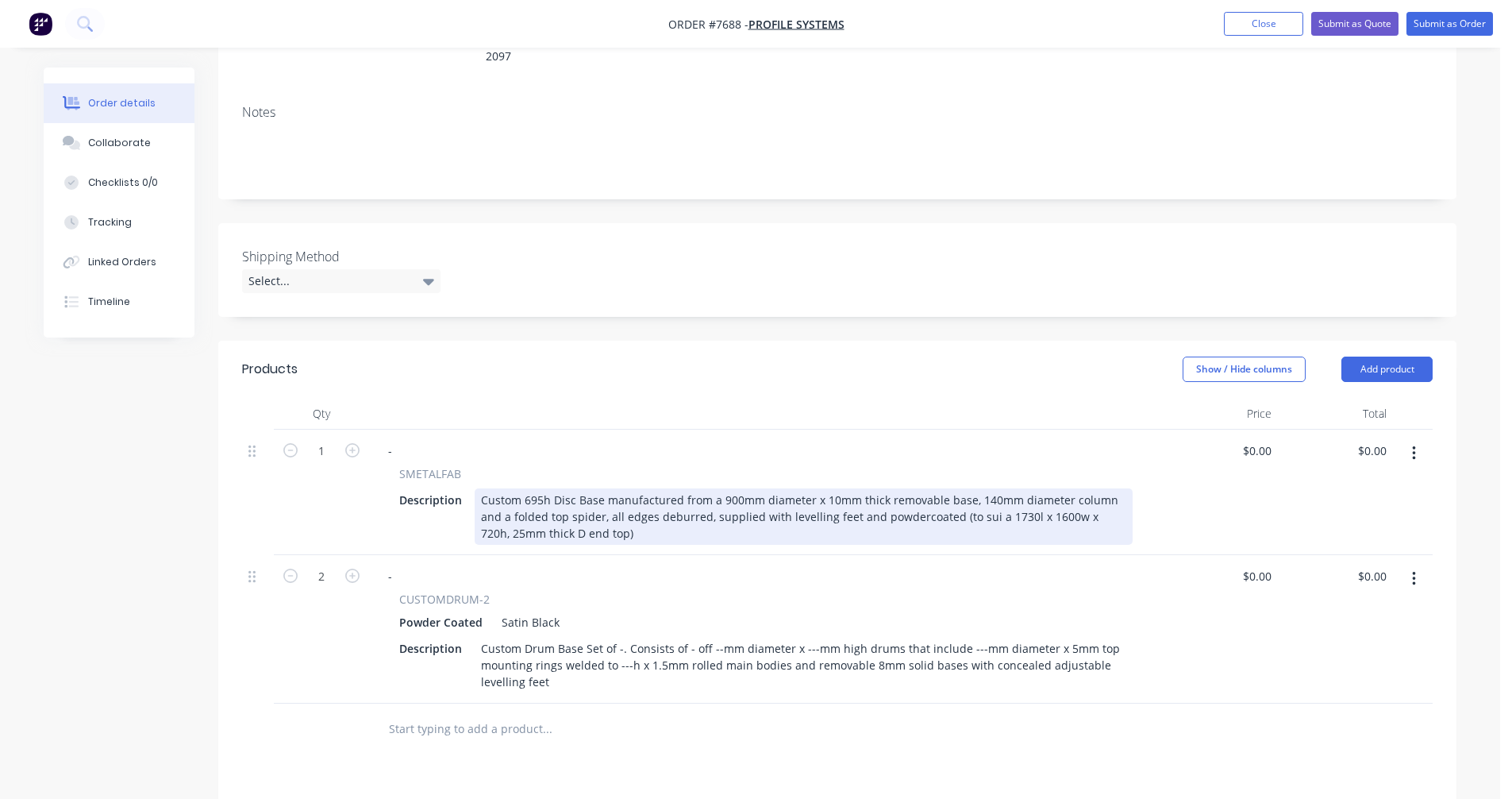
click at [735, 489] on div "Custom 695h Disc Base manufactured from a 900mm diameter x 10mm thick removable…" at bounding box center [804, 516] width 658 height 56
type input "$782.30"
click at [732, 488] on div "Custom 695h Disc Base manufactured from a 900mm diameter x 10mm thick removable…" at bounding box center [804, 516] width 658 height 56
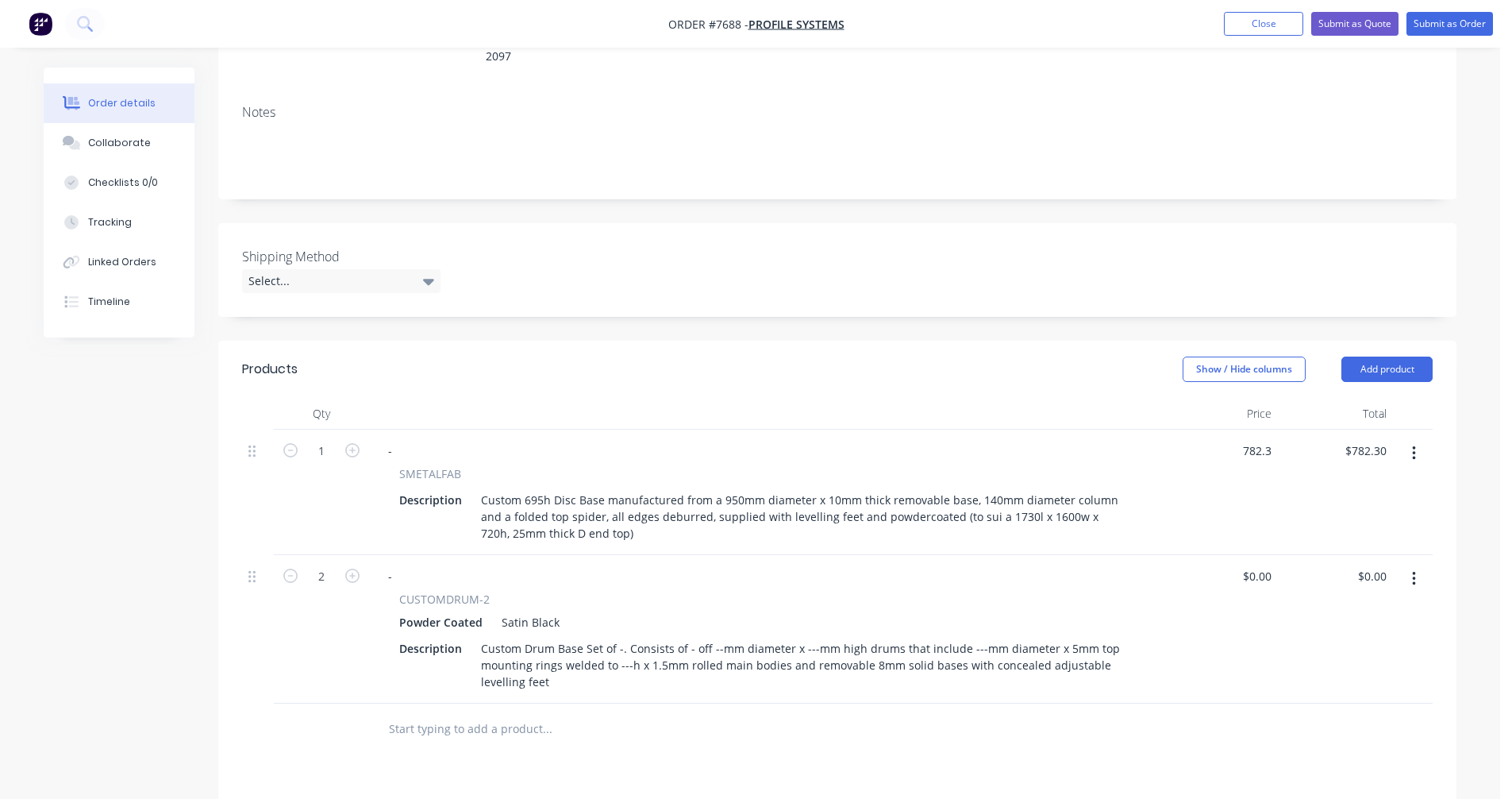
click at [1159, 92] on div "Notes" at bounding box center [838, 145] width 1239 height 107
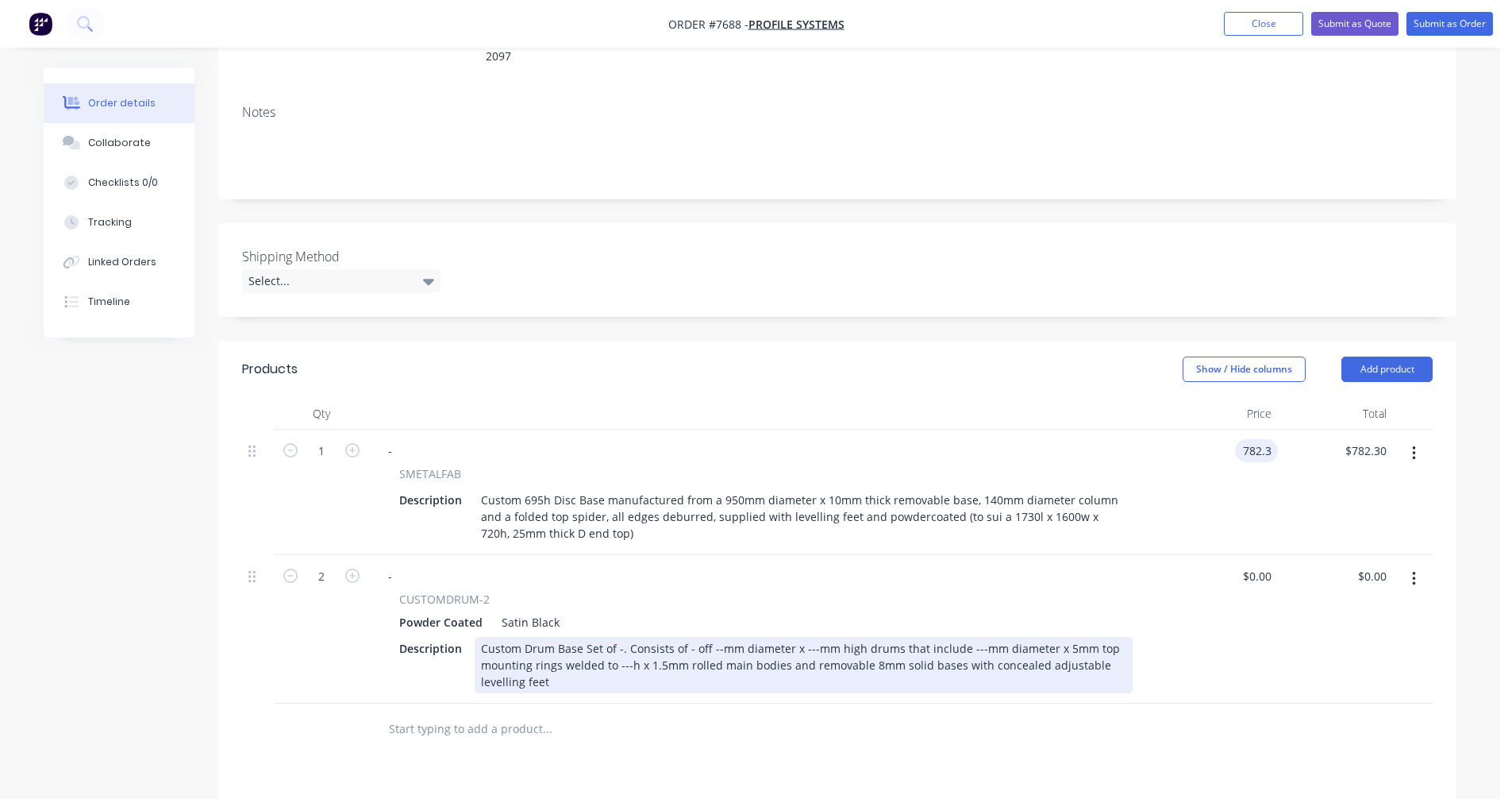
type input "$782.30"
click at [620, 637] on div "Custom Drum Base Set of -. Consists of - off --mm diameter x ---mm high drums t…" at bounding box center [804, 665] width 658 height 56
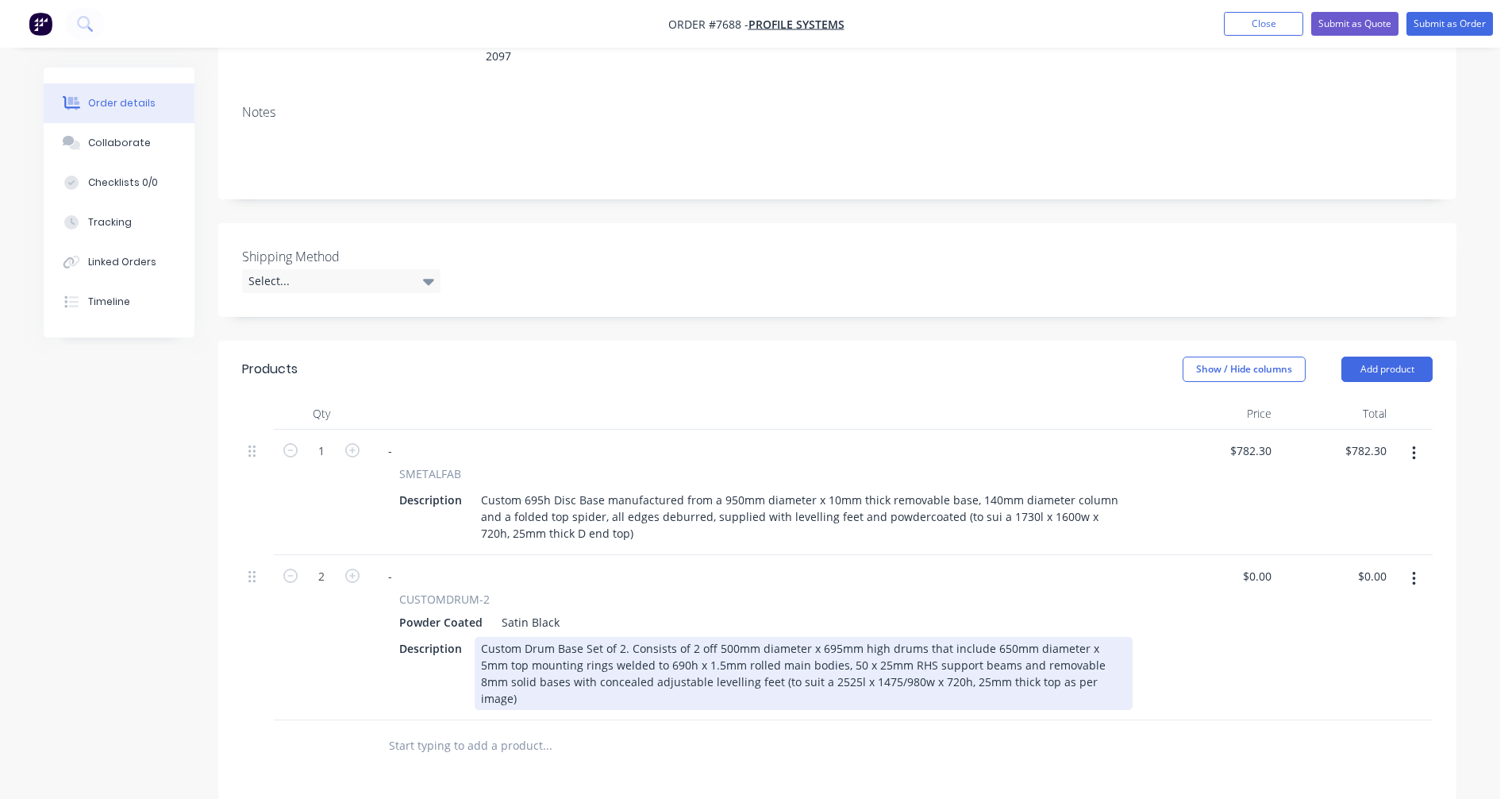
click at [814, 643] on div "Custom Drum Base Set of 2. Consists of 2 off 500mm diameter x 695mm high drums …" at bounding box center [804, 673] width 658 height 73
click at [797, 657] on div "Custom Drum Base Set of 2. Consists of 2 off 500mm diameter x 695mm high drums …" at bounding box center [804, 665] width 658 height 56
click at [952, 659] on div "Custom Drum Base Set of 2. Consists of 2 off 500mm diameter x 695mm high drums …" at bounding box center [804, 665] width 658 height 56
type input "$1,078.00"
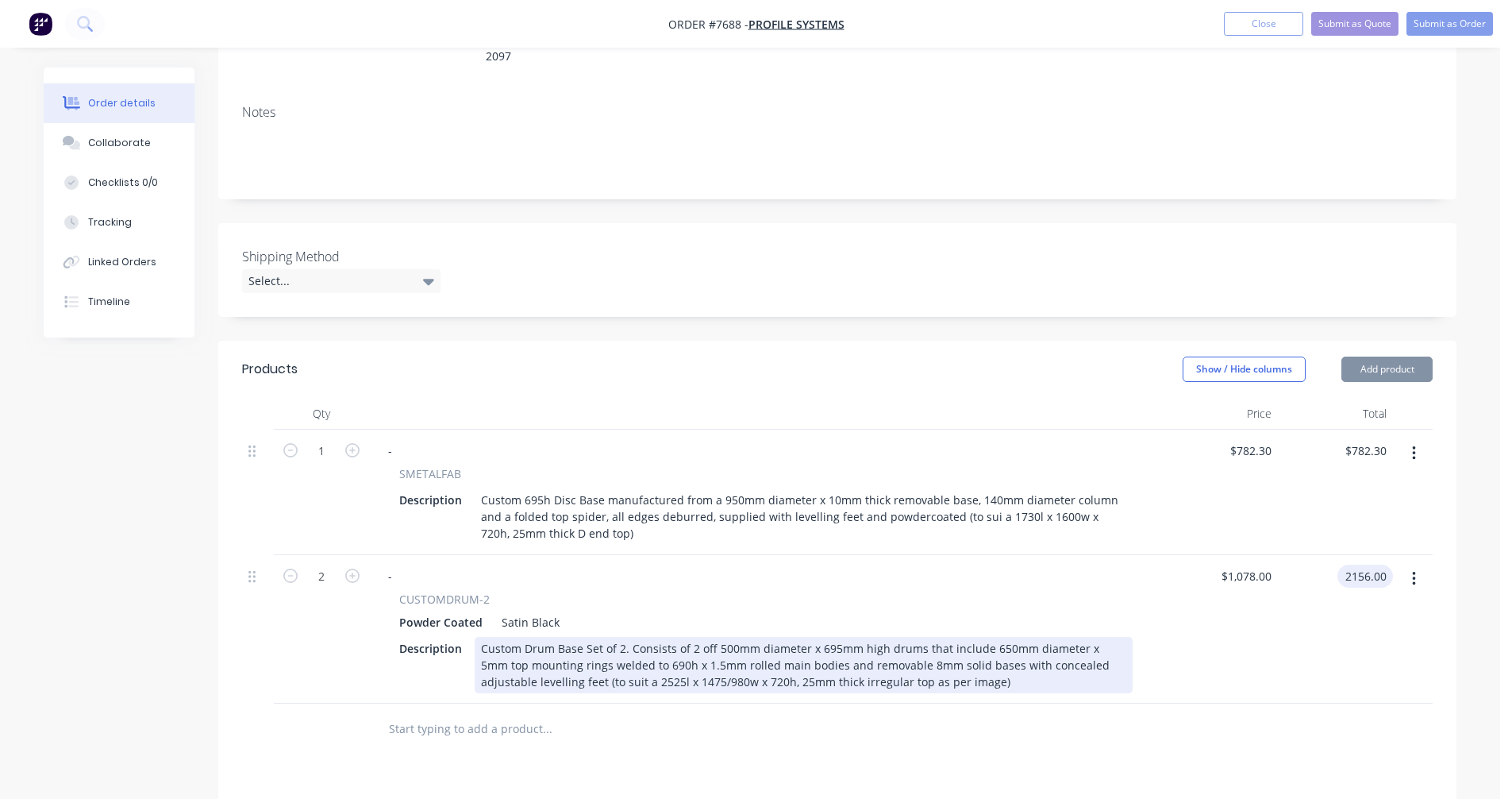
type input "$2,156.00"
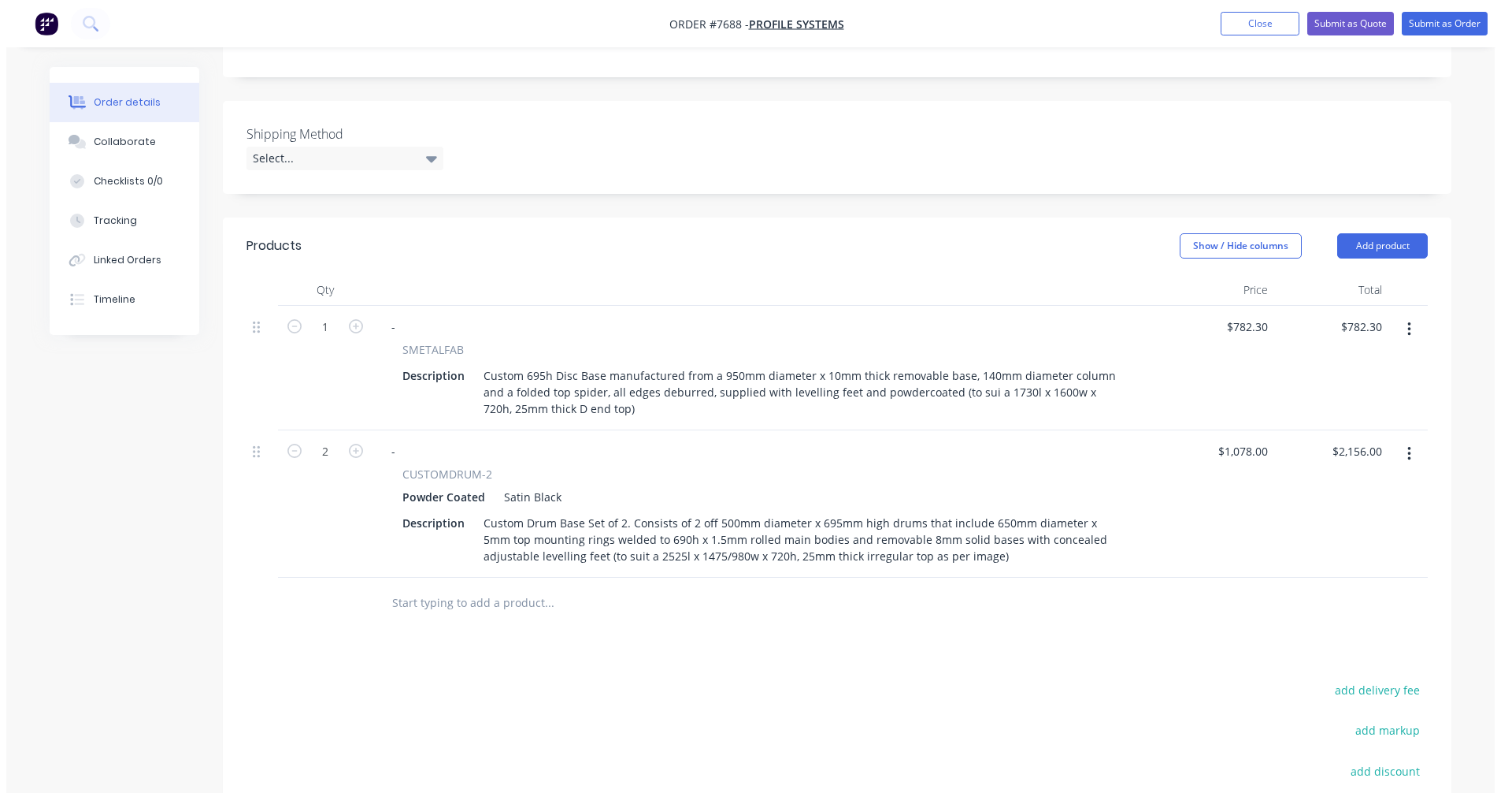
scroll to position [399, 0]
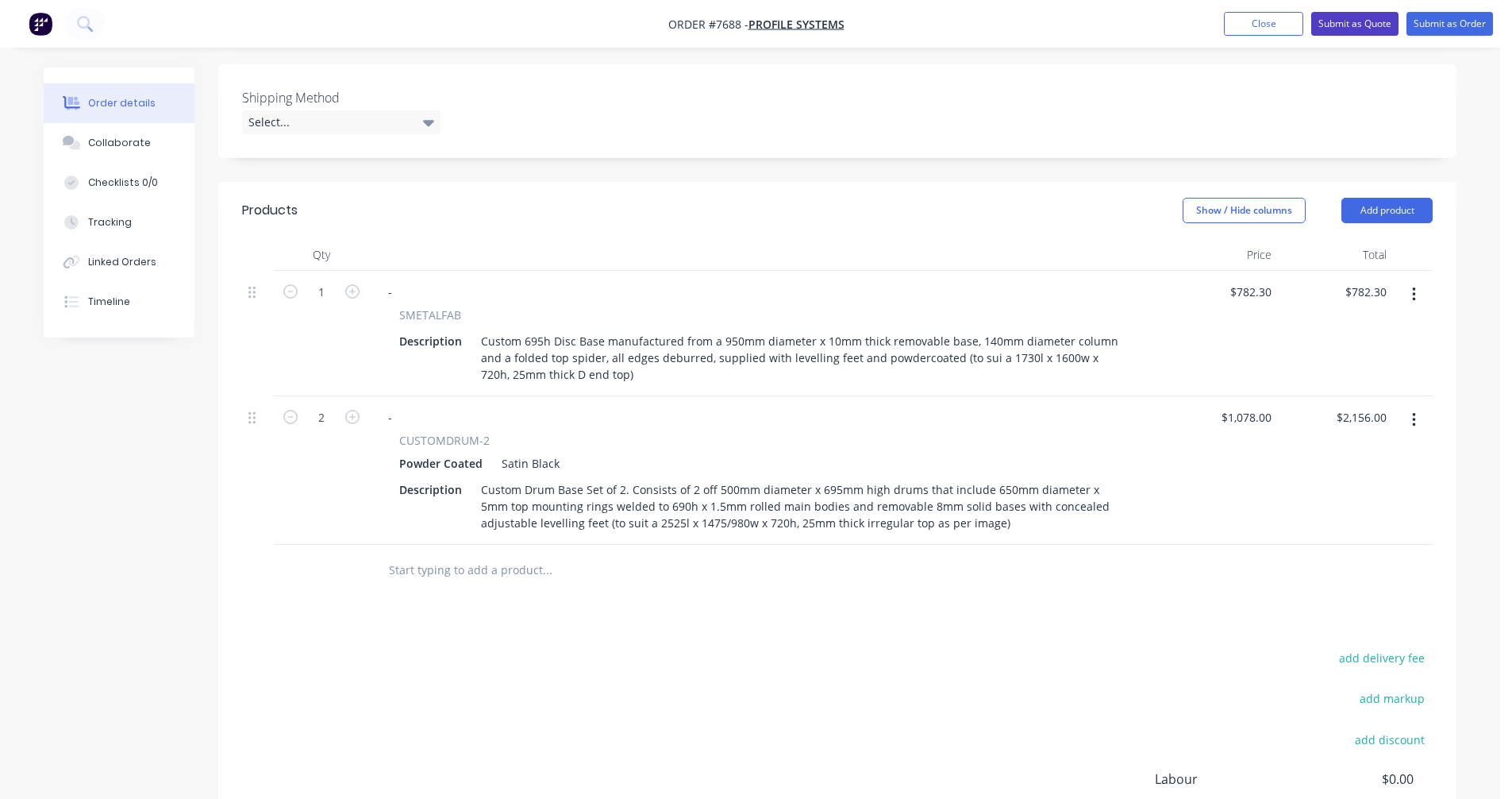
click at [1356, 21] on button "Submit as Quote" at bounding box center [1355, 24] width 87 height 24
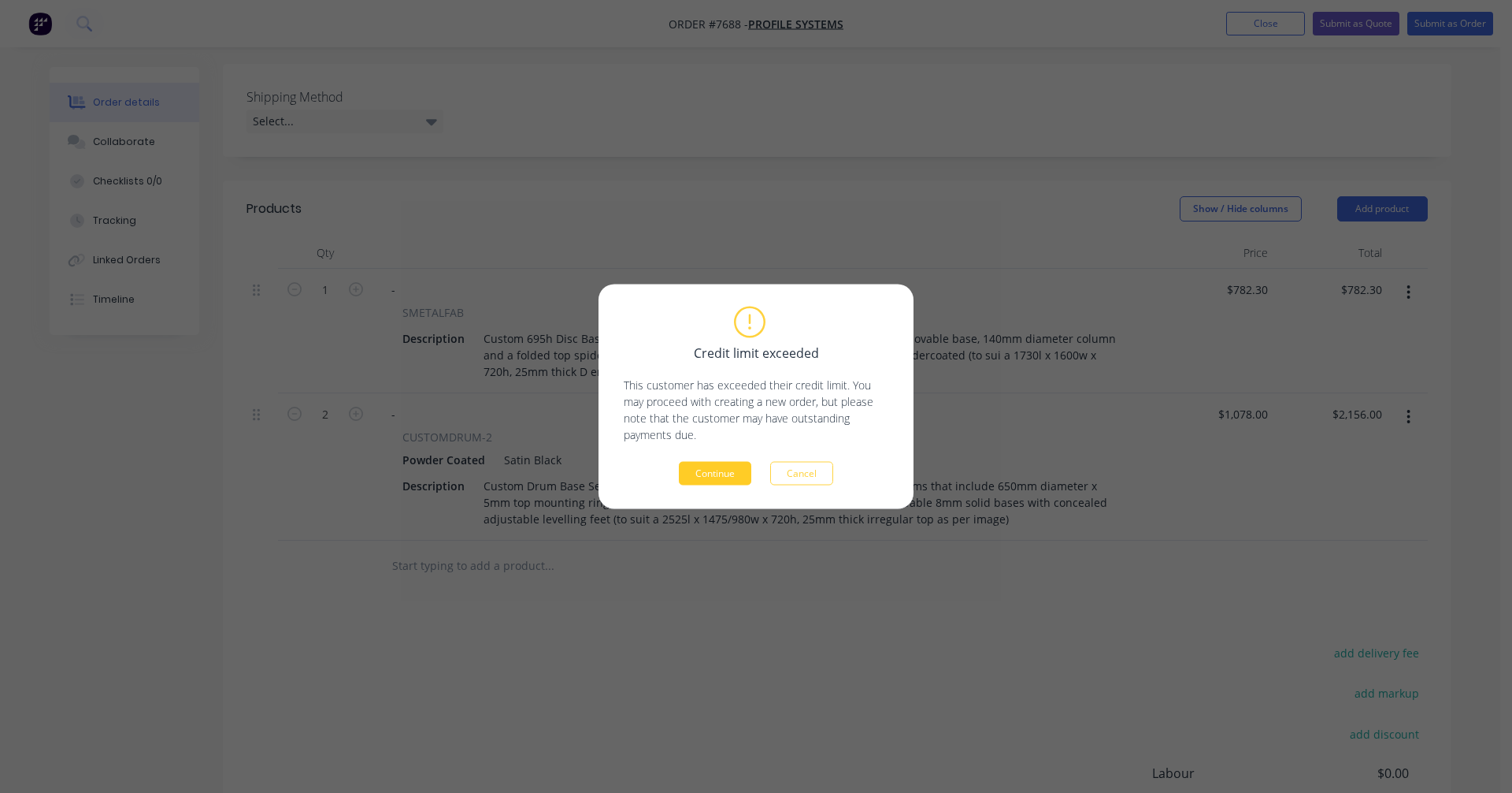
click at [700, 475] on button "Continue" at bounding box center [715, 473] width 73 height 24
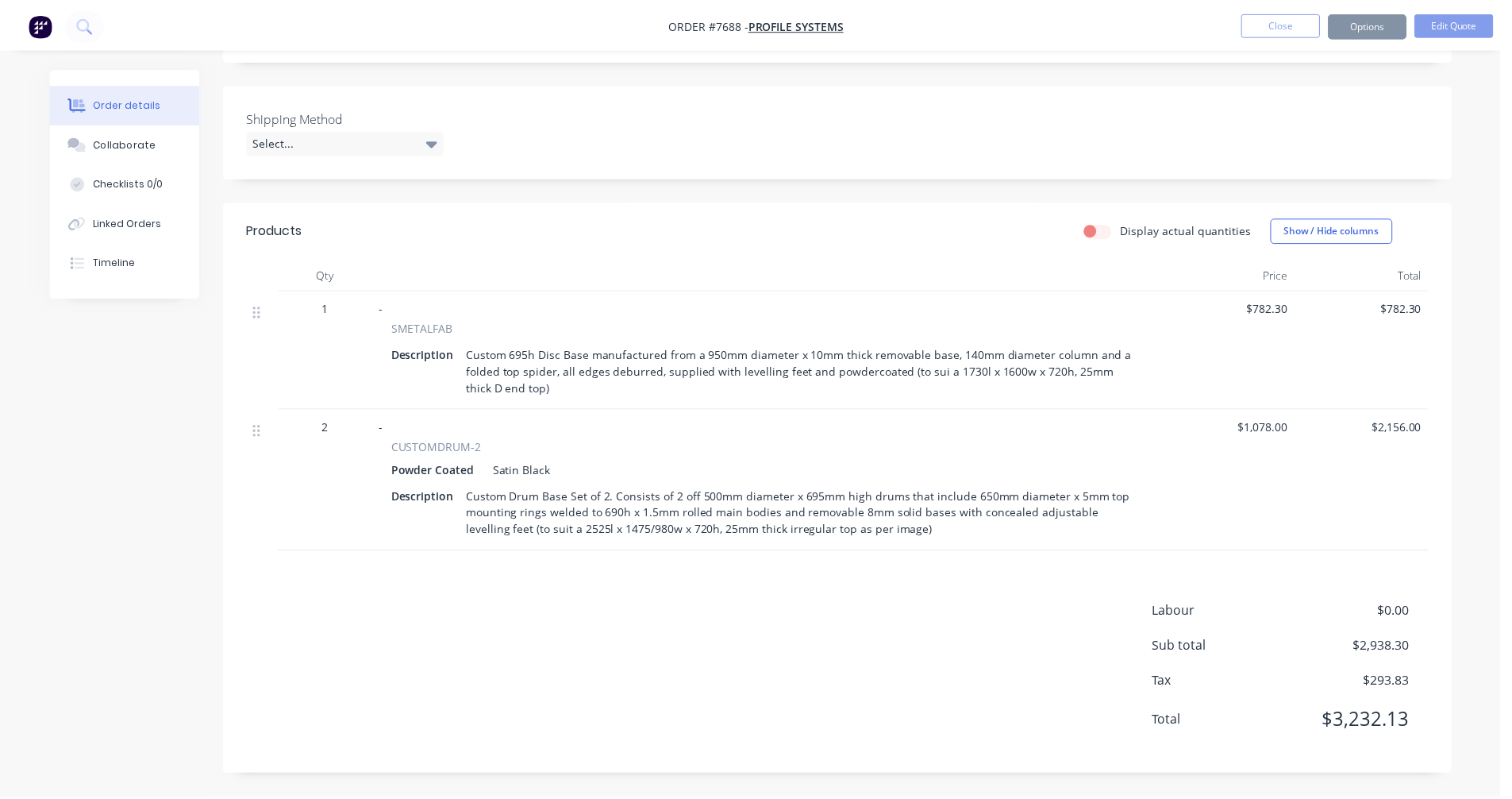
scroll to position [342, 0]
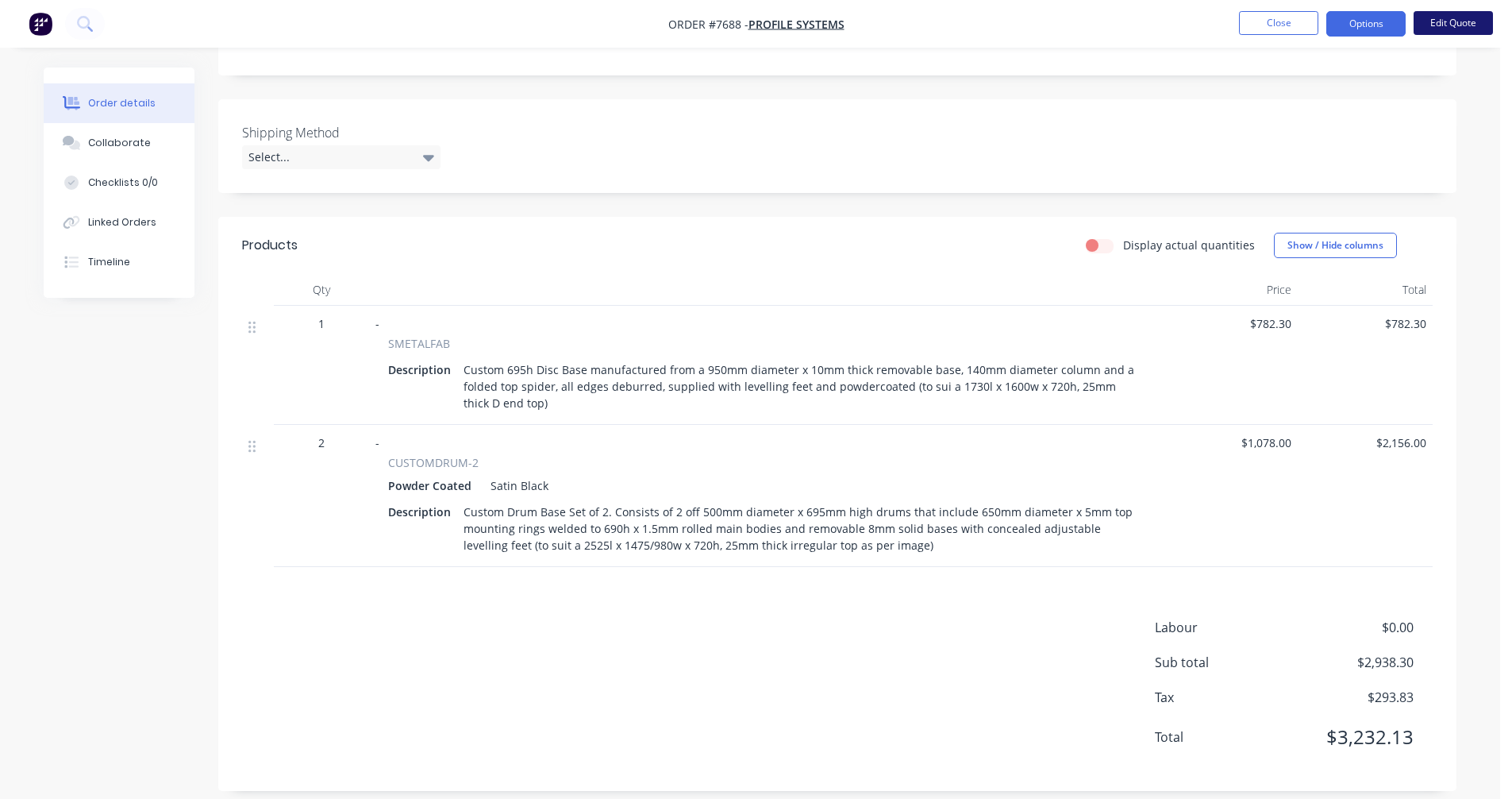
click at [1437, 23] on button "Edit Quote" at bounding box center [1453, 23] width 79 height 24
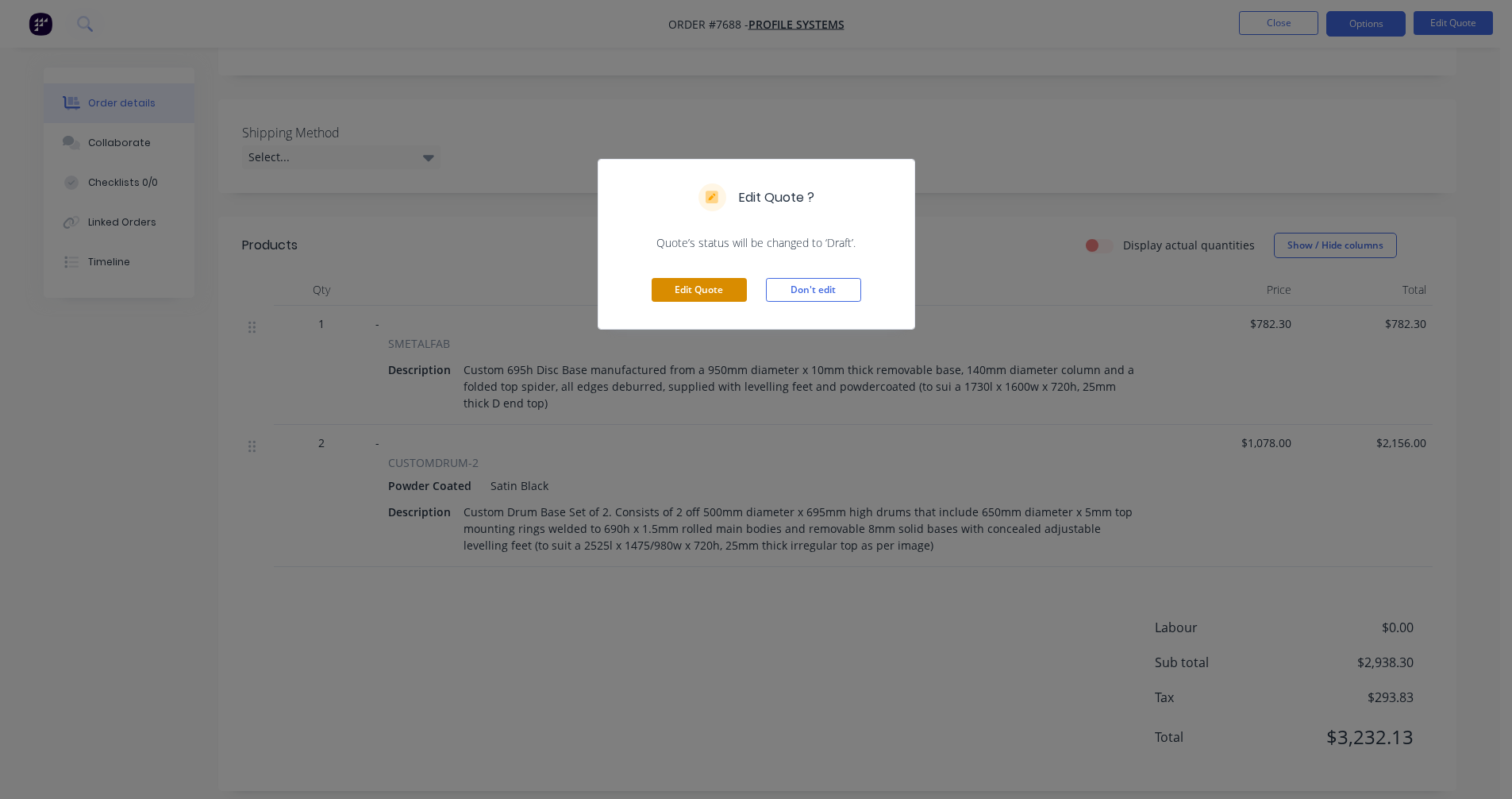
click at [719, 286] on button "Edit Quote" at bounding box center [700, 290] width 95 height 24
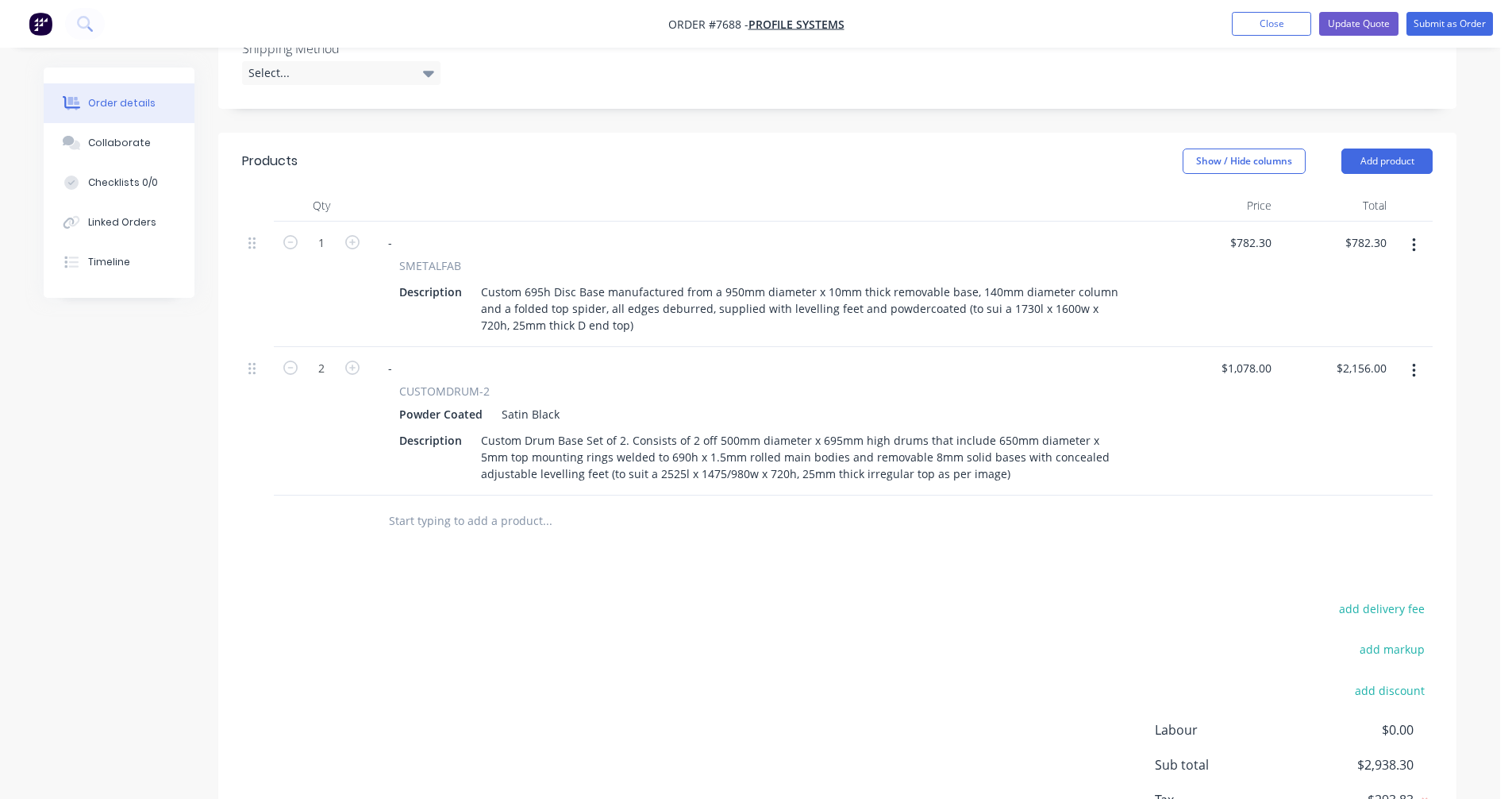
scroll to position [476, 0]
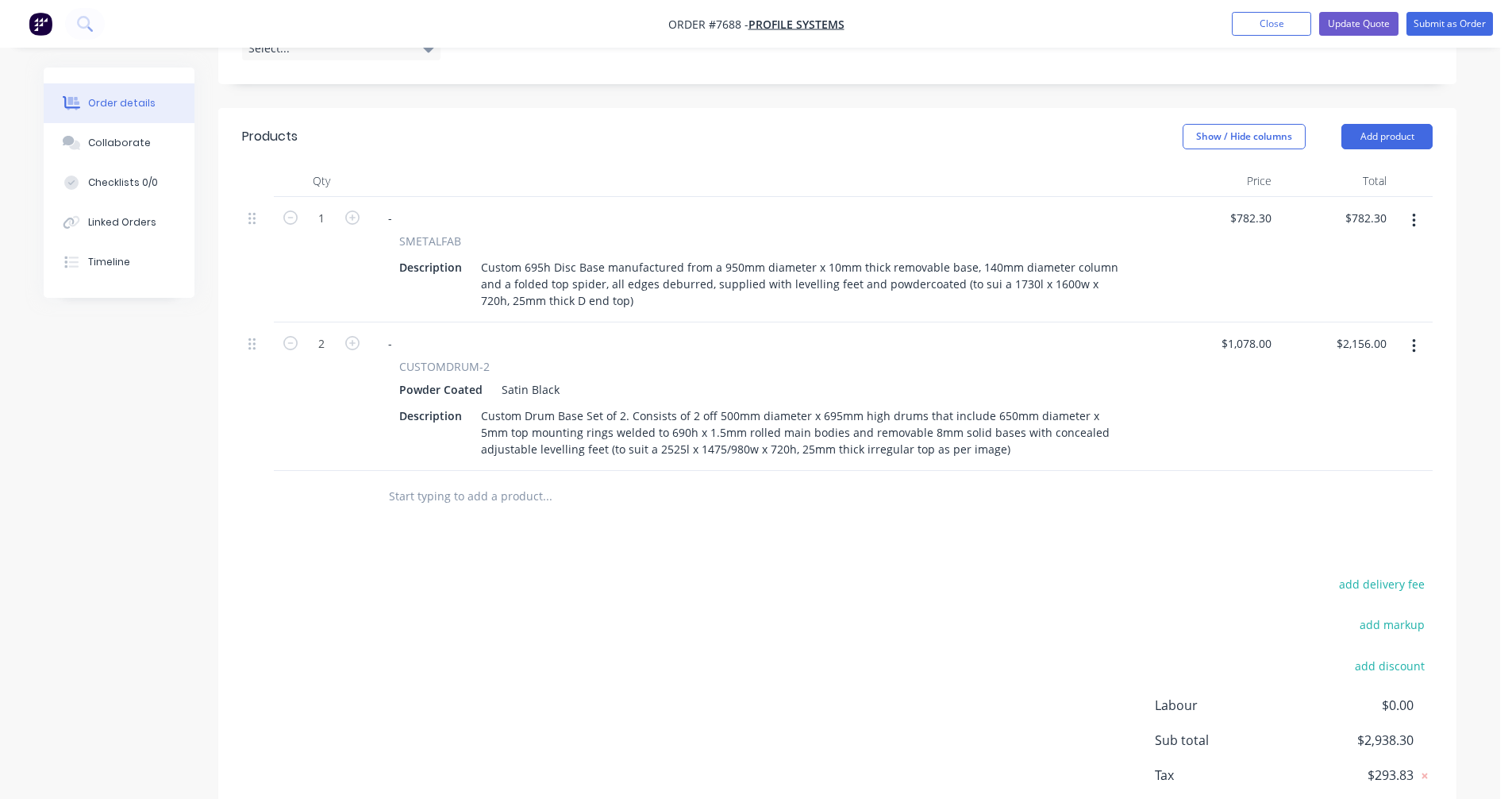
click at [1412, 337] on icon "button" at bounding box center [1413, 346] width 4 height 17
click at [1317, 408] on div "Duplicate" at bounding box center [1358, 419] width 122 height 23
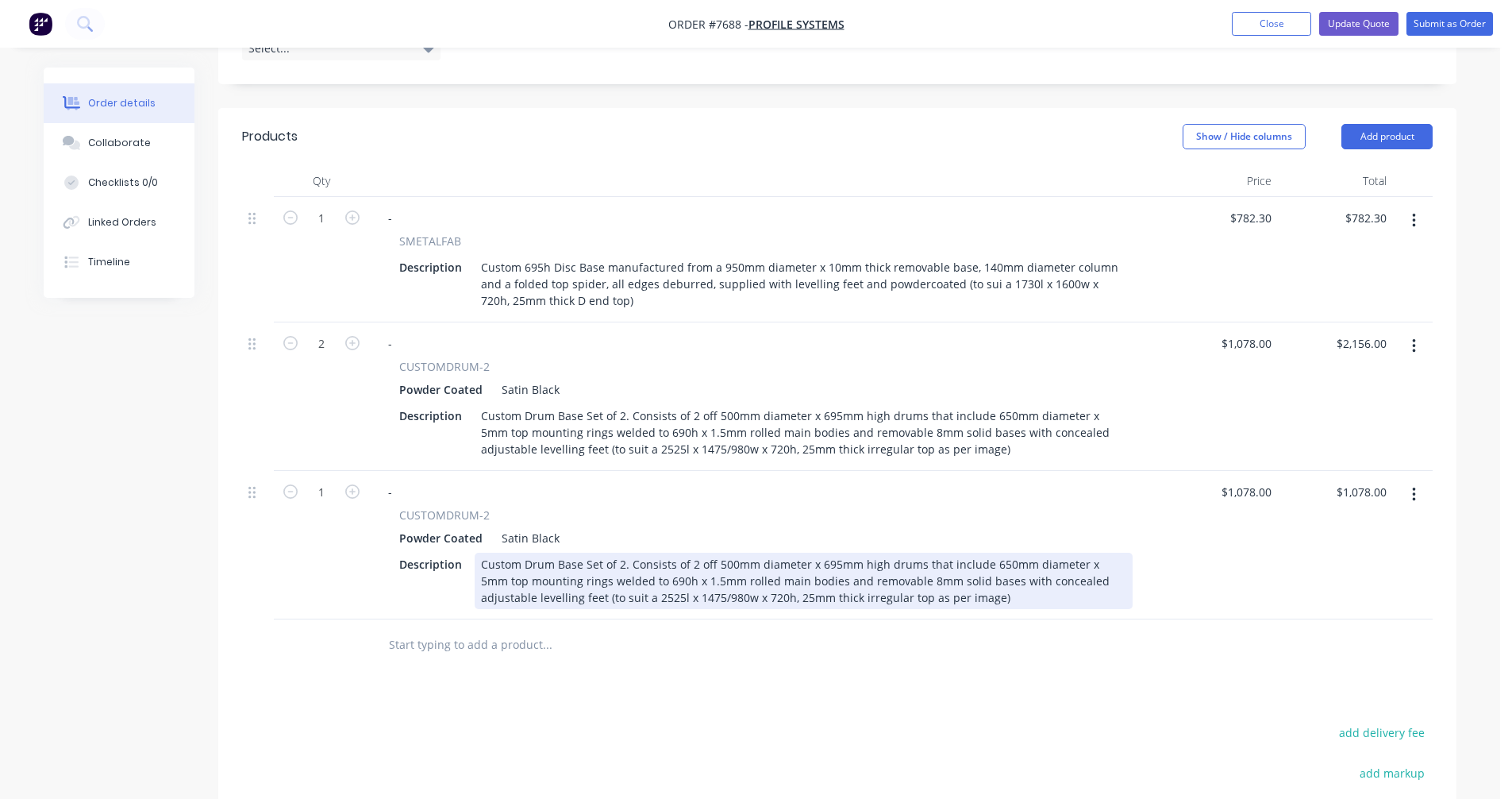
click at [619, 553] on div "Custom Drum Base Set of 2. Consists of 2 off 500mm diameter x 695mm high drums …" at bounding box center [804, 580] width 658 height 56
click at [831, 553] on div "Custom Drum Base Set of 3. Consists of 3 off 350mm diameter x 695mm high drums …" at bounding box center [804, 580] width 658 height 56
type input "$1,578.00"
click at [739, 553] on div "Custom Drum Base Set of 3. Consists of 3 off 350mm diameter x 1025mm high drums…" at bounding box center [804, 580] width 658 height 56
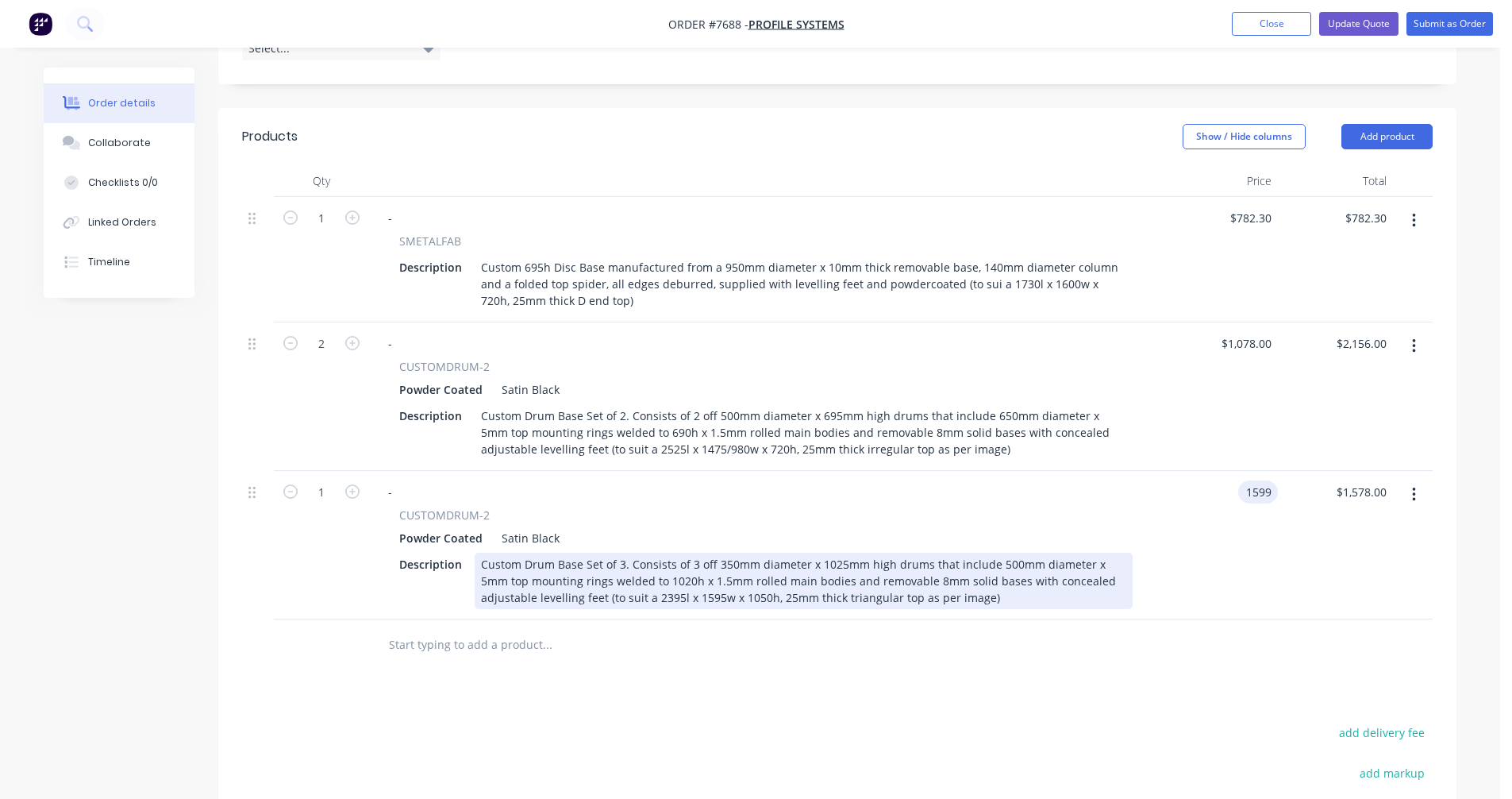
type input "$1,599.00"
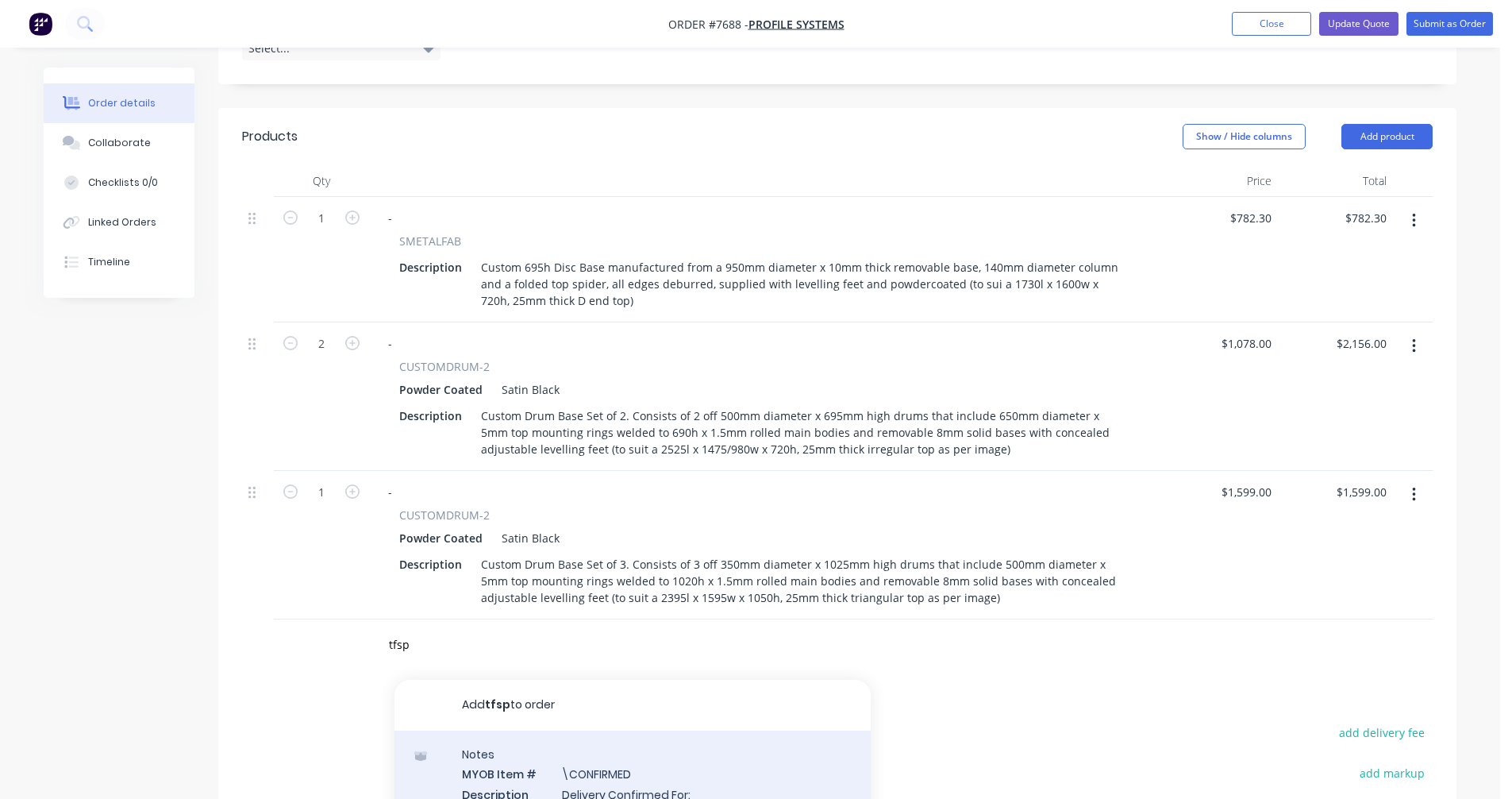
click at [636, 731] on div "Notes MYOB Item # \CONFIRMED Description Delivery Confirmed For: Product variant" at bounding box center [632, 784] width 476 height 107
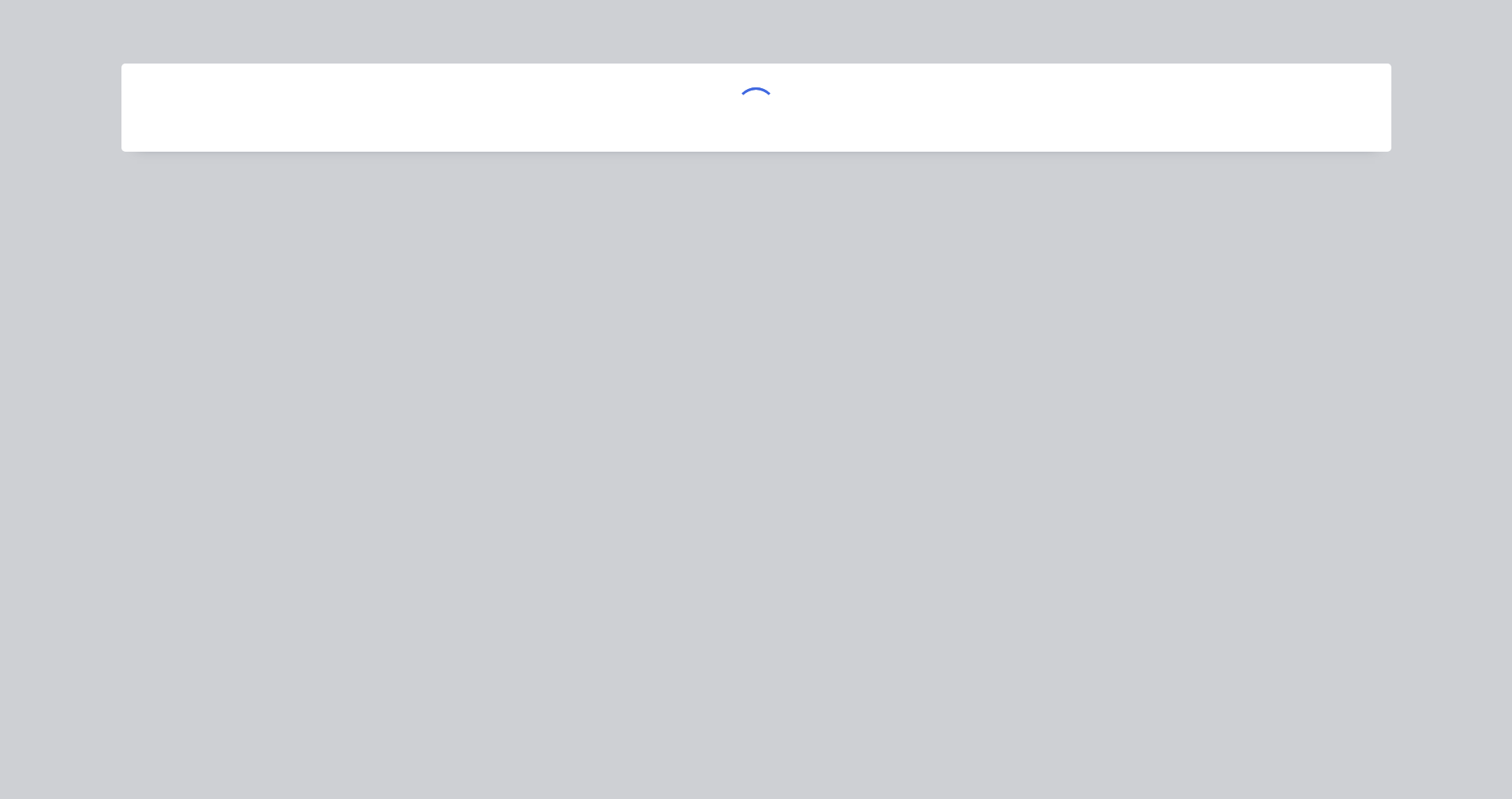
scroll to position [696, 0]
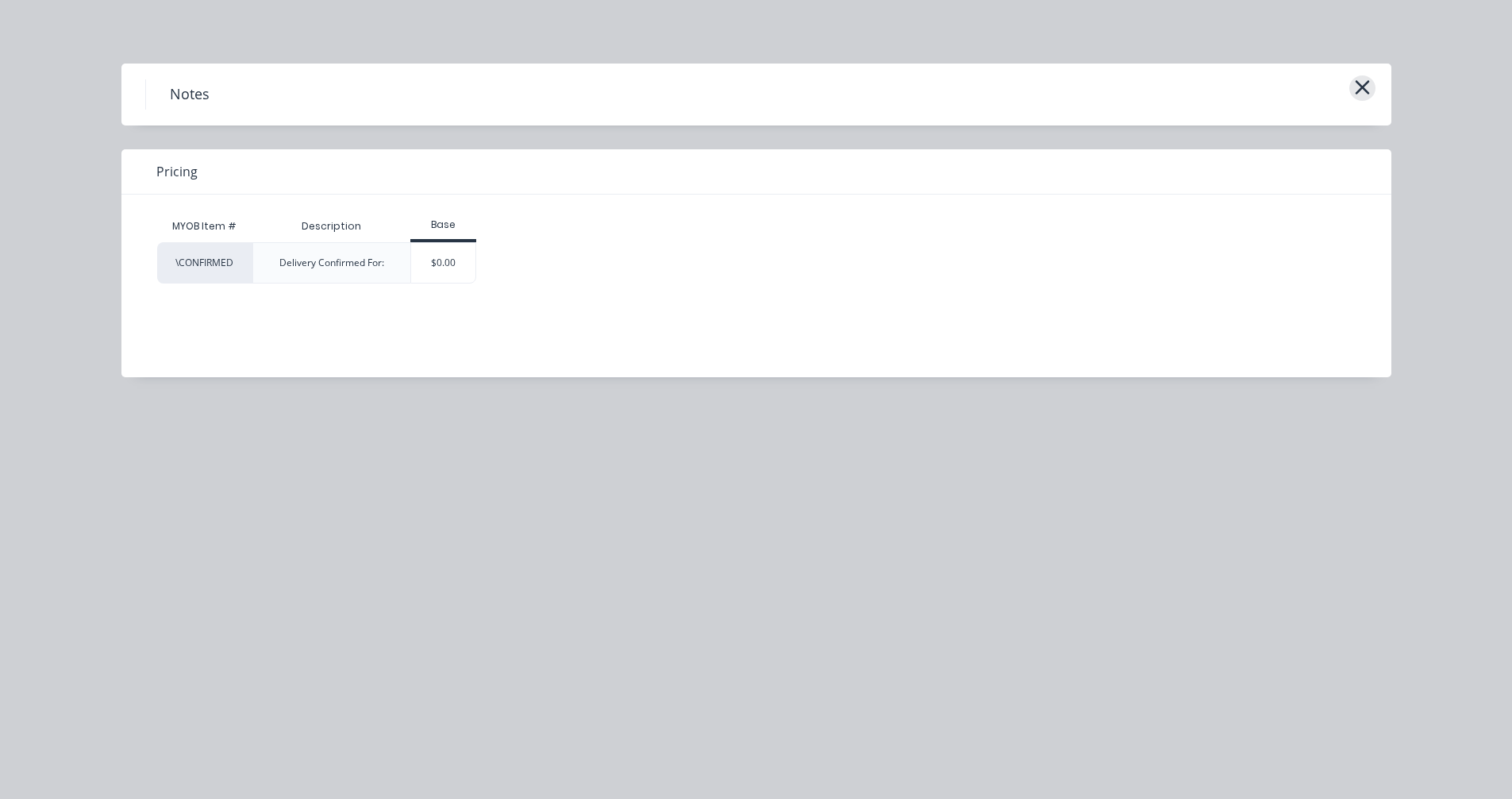
click at [1367, 85] on icon "button" at bounding box center [1363, 87] width 17 height 22
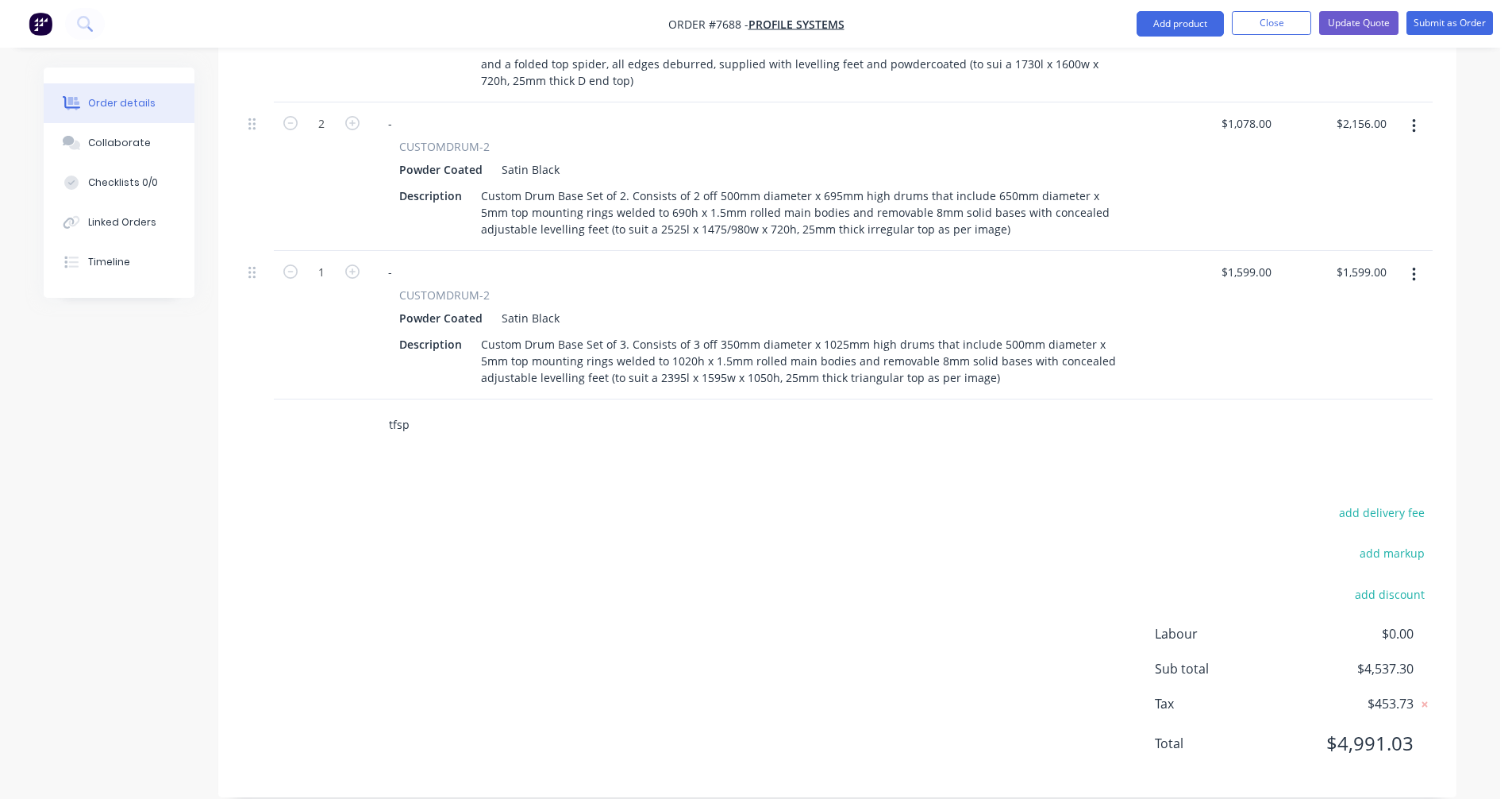
click at [408, 409] on input "tfsp" at bounding box center [546, 425] width 317 height 32
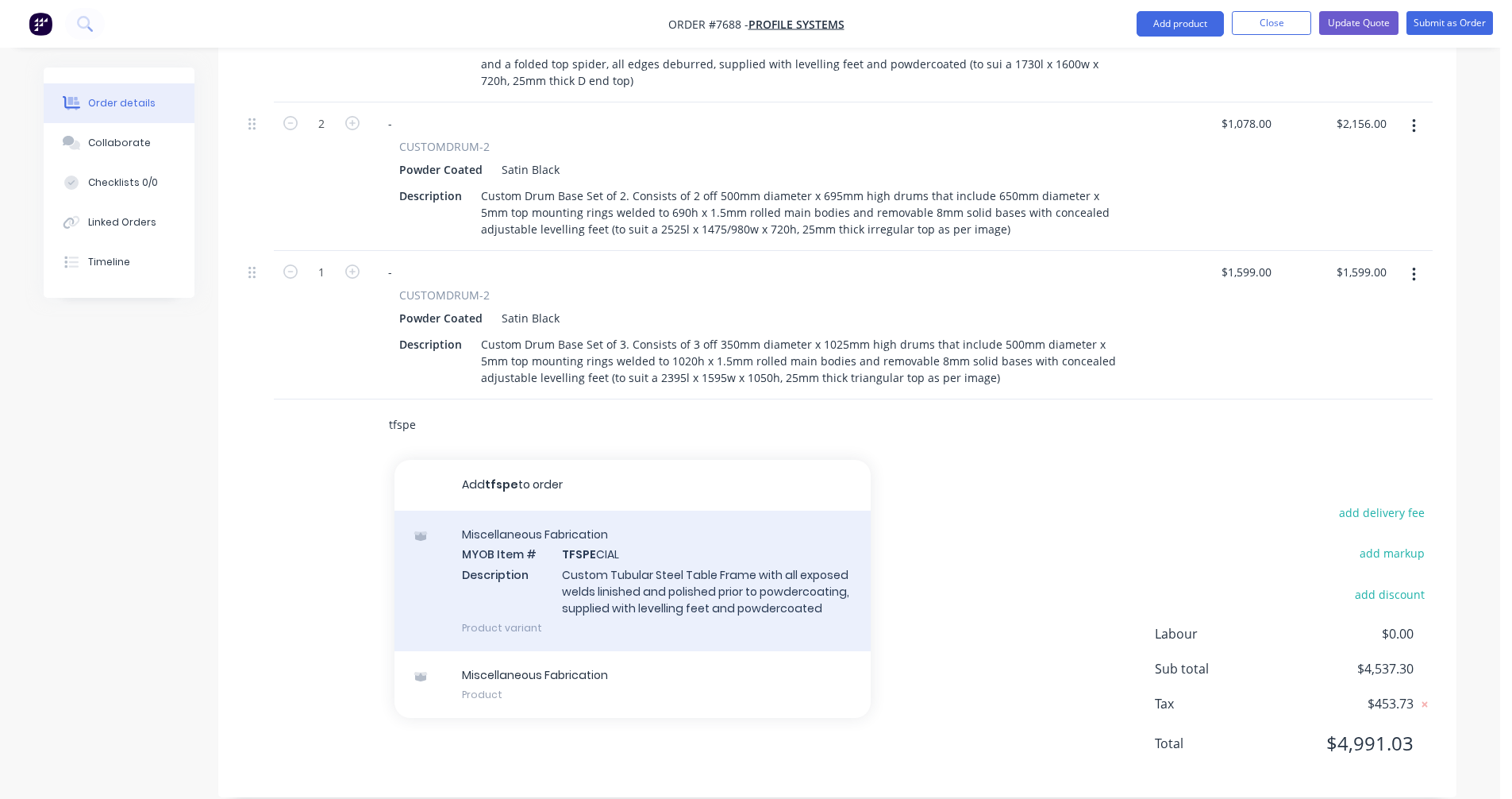
type input "tfspe"
click at [621, 551] on div "Miscellaneous Fabrication MYOB Item # TFSPE CIAL Description Custom Tubular Ste…" at bounding box center [632, 580] width 476 height 141
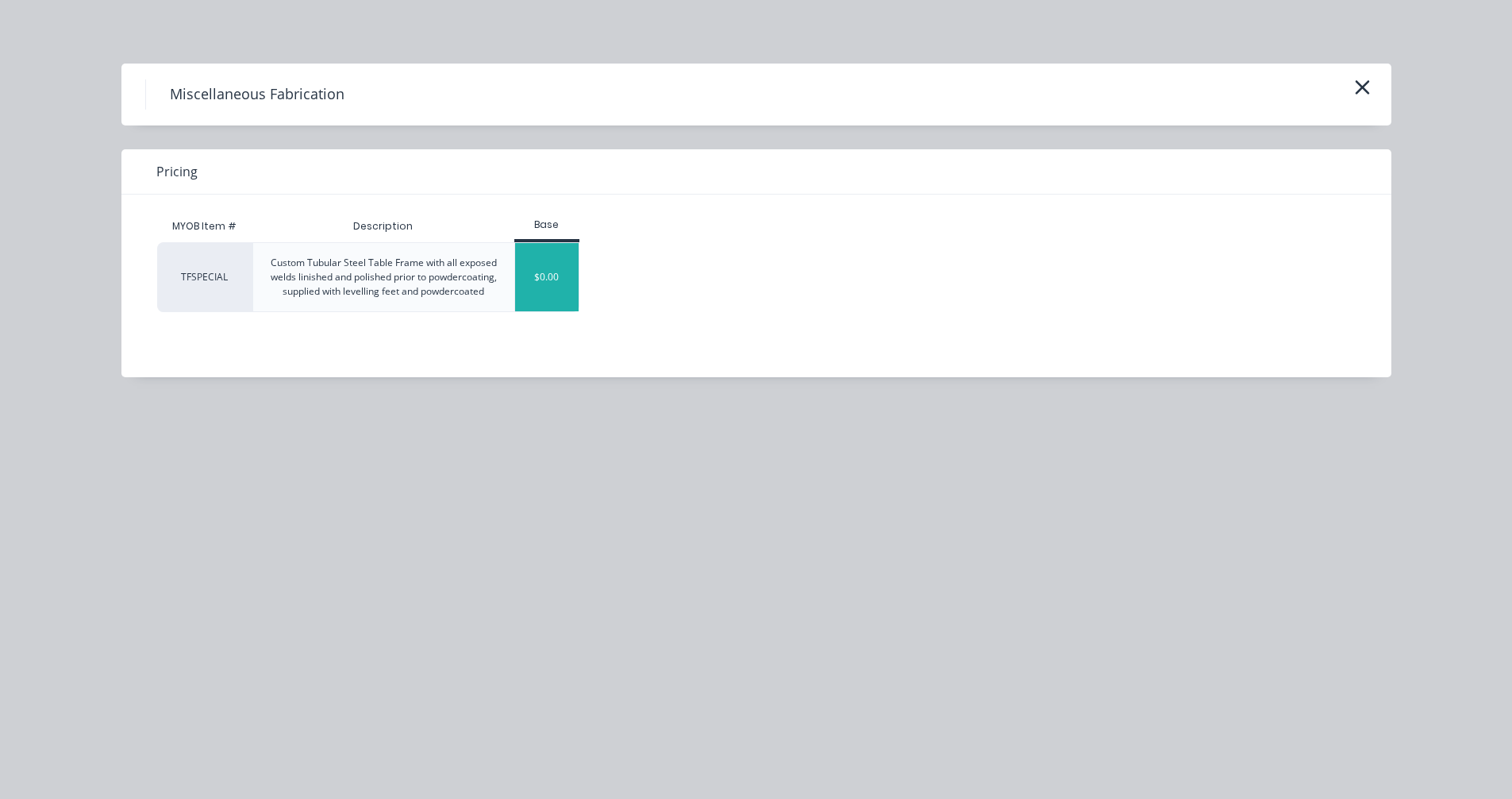
click at [546, 273] on div "$0.00" at bounding box center [547, 277] width 64 height 68
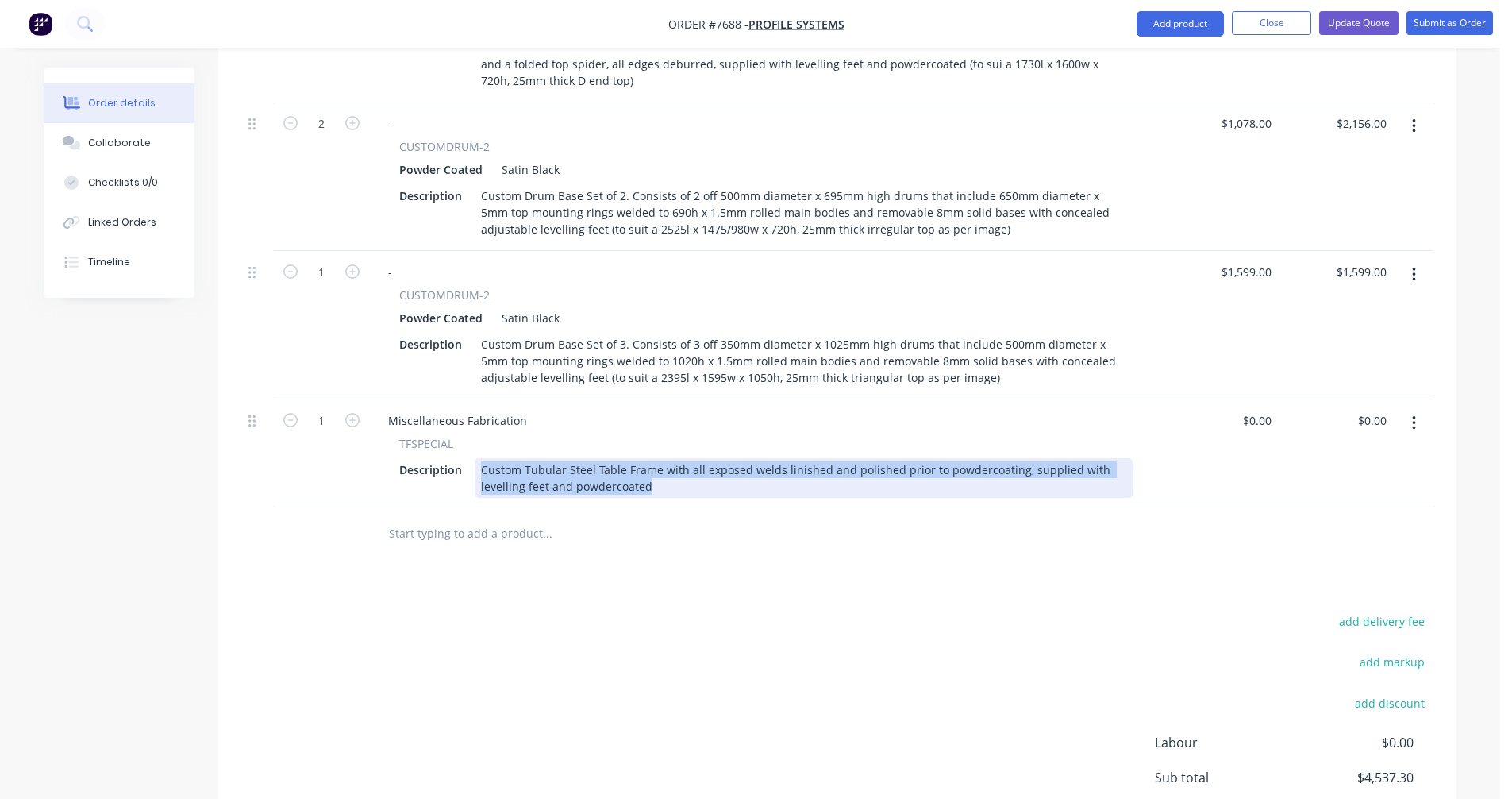
drag, startPoint x: 657, startPoint y: 473, endPoint x: 473, endPoint y: 439, distance: 187.1
click at [475, 458] on div "Custom Tubular Steel Table Frame with all exposed welds linished and polished p…" at bounding box center [804, 478] width 658 height 40
paste div
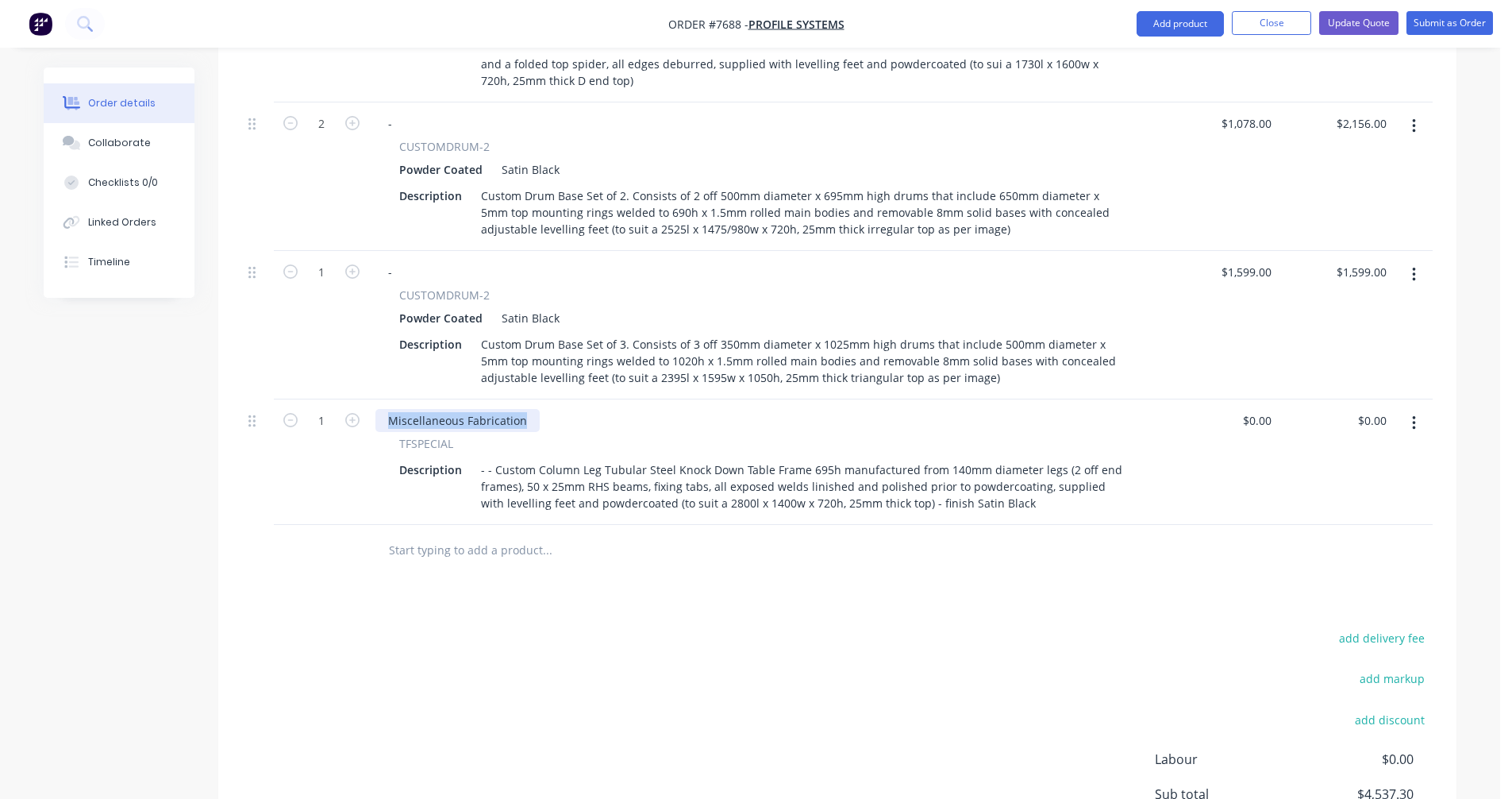
drag, startPoint x: 483, startPoint y: 398, endPoint x: 380, endPoint y: 399, distance: 103.0
click at [380, 409] on div "Miscellaneous Fabrication" at bounding box center [457, 420] width 165 height 23
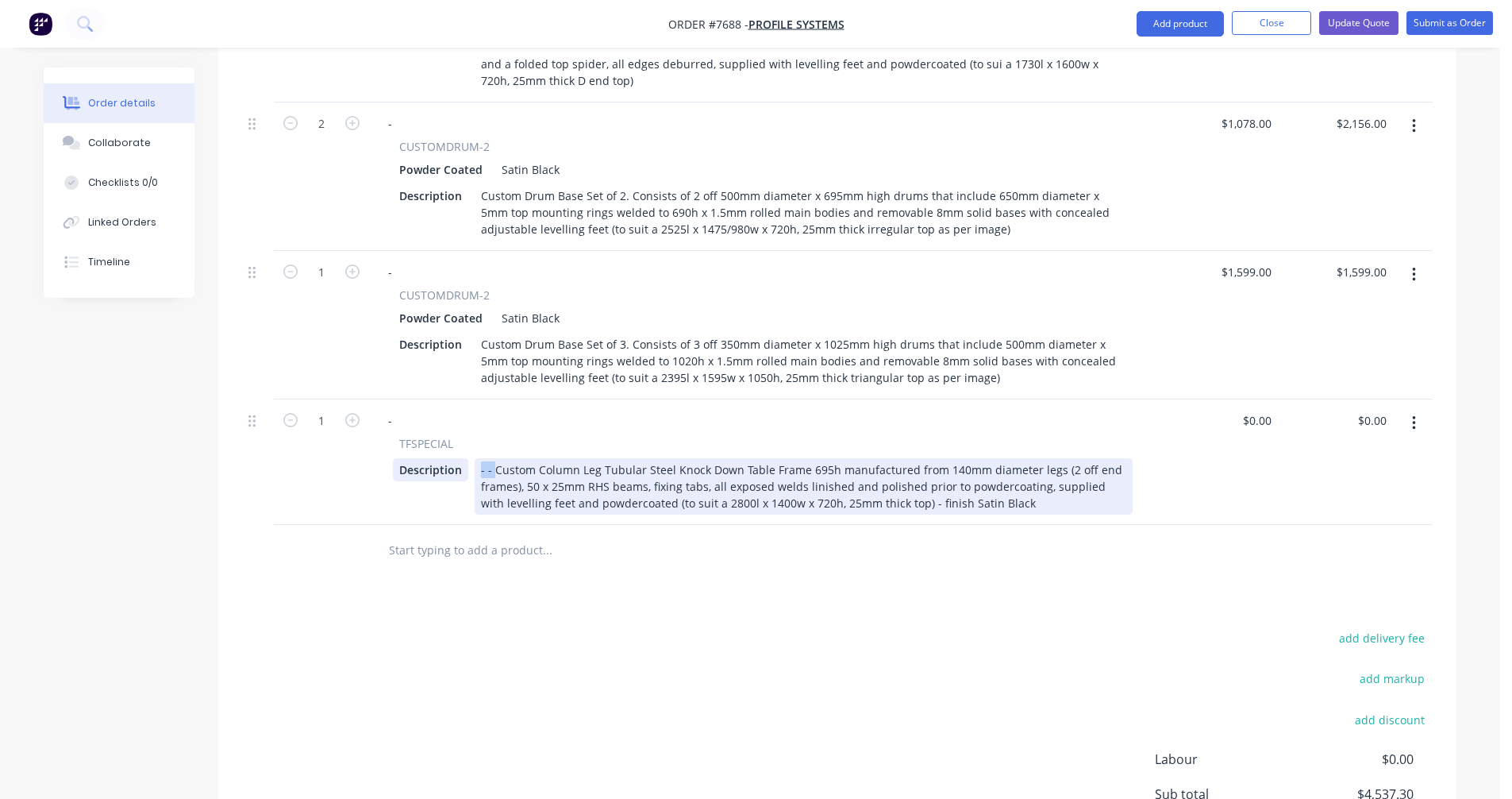
drag, startPoint x: 496, startPoint y: 448, endPoint x: 459, endPoint y: 450, distance: 37.1
click at [459, 458] on div "Description - - Custom Column Leg Tubular Steel Knock Down Table Frame 695h man…" at bounding box center [762, 486] width 740 height 56
click at [760, 467] on div "Custom Column Leg Tubular Steel Knock Down Table Frame 1025h manufactured from …" at bounding box center [804, 486] width 658 height 56
type input "$1,389.00"
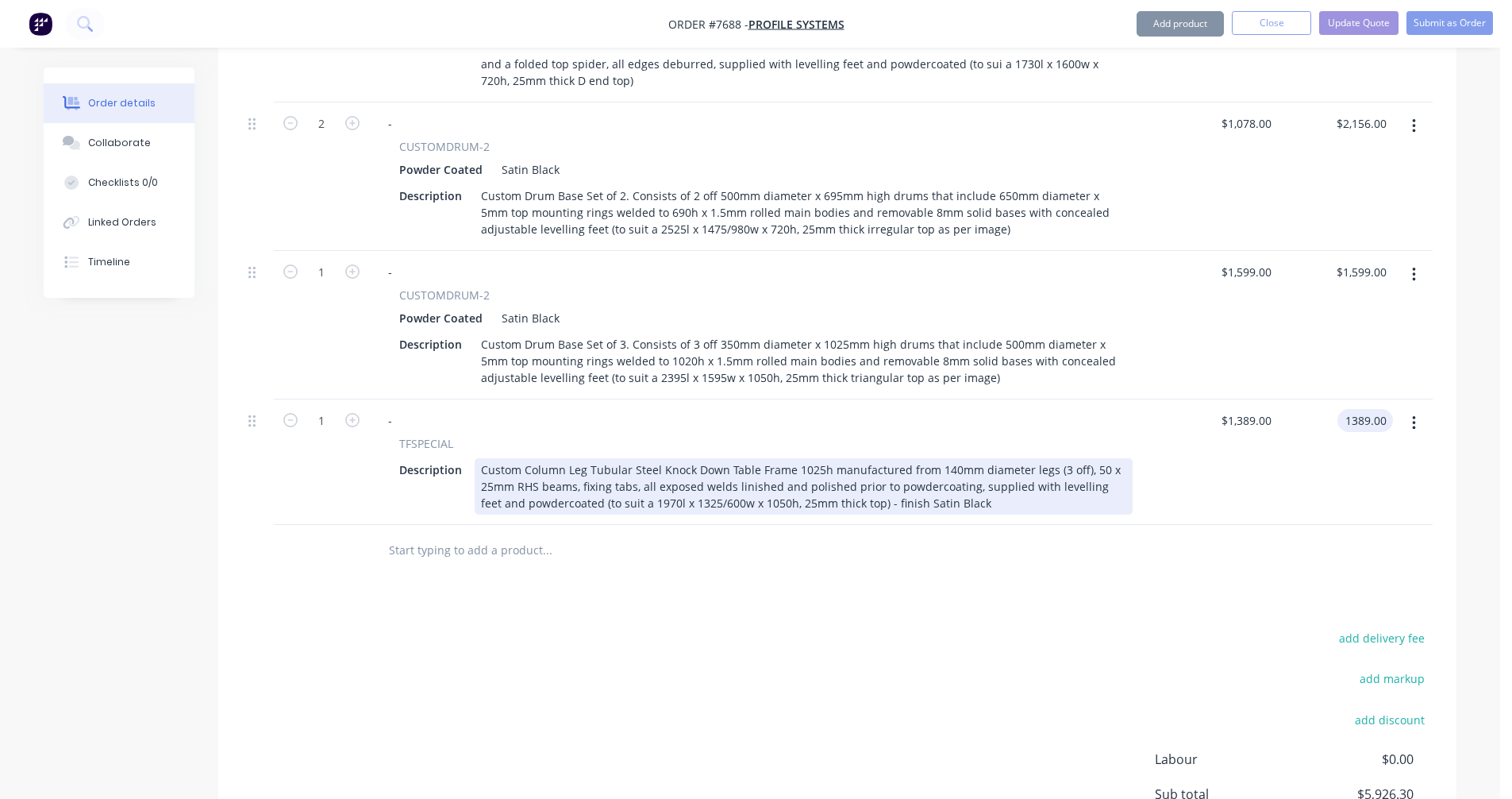
type input "$1,389.00"
